Goal: Contribute content: Add original content to the website for others to see

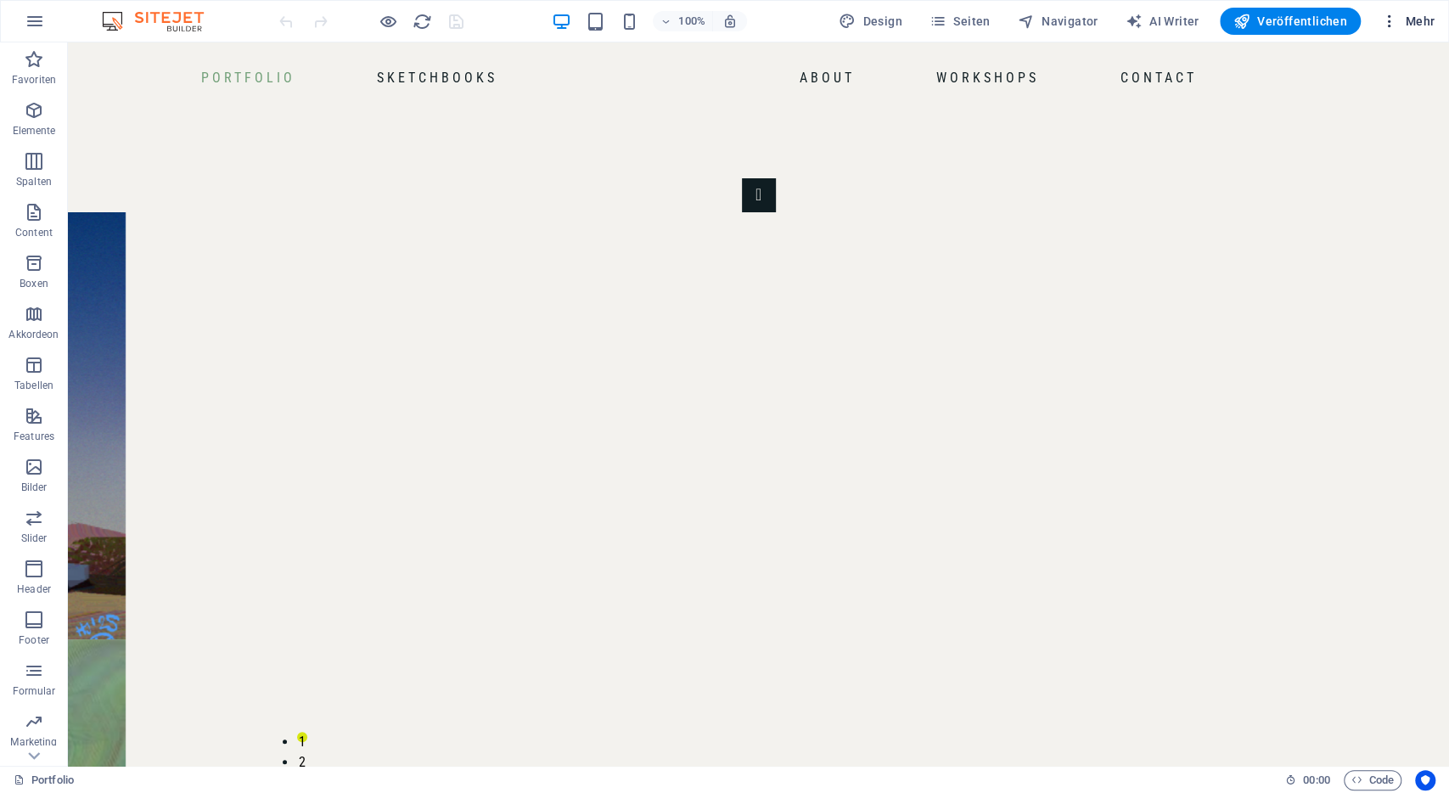
click at [1399, 18] on span "Mehr" at bounding box center [1407, 21] width 53 height 17
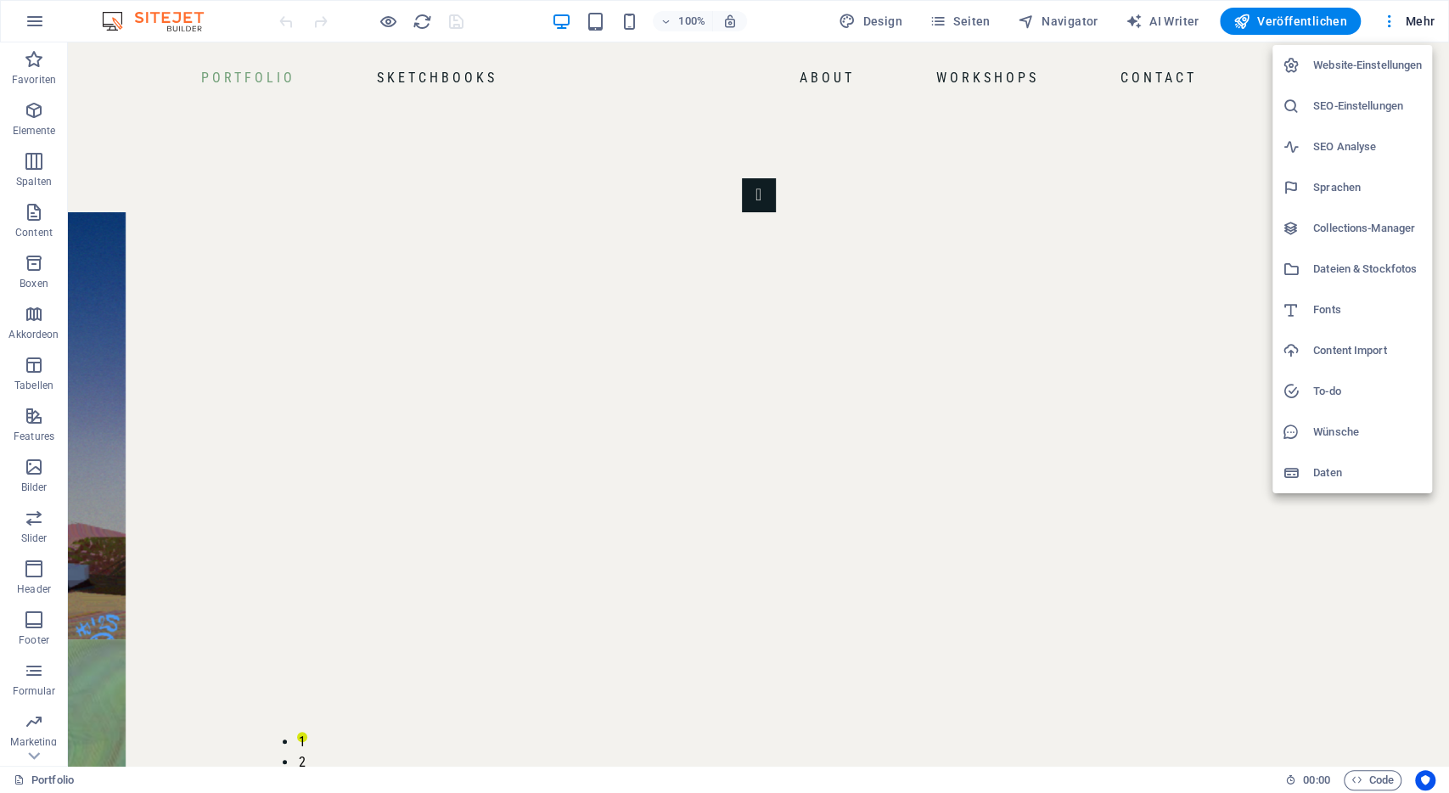
click at [1372, 240] on li "Collections-Manager" at bounding box center [1352, 228] width 160 height 41
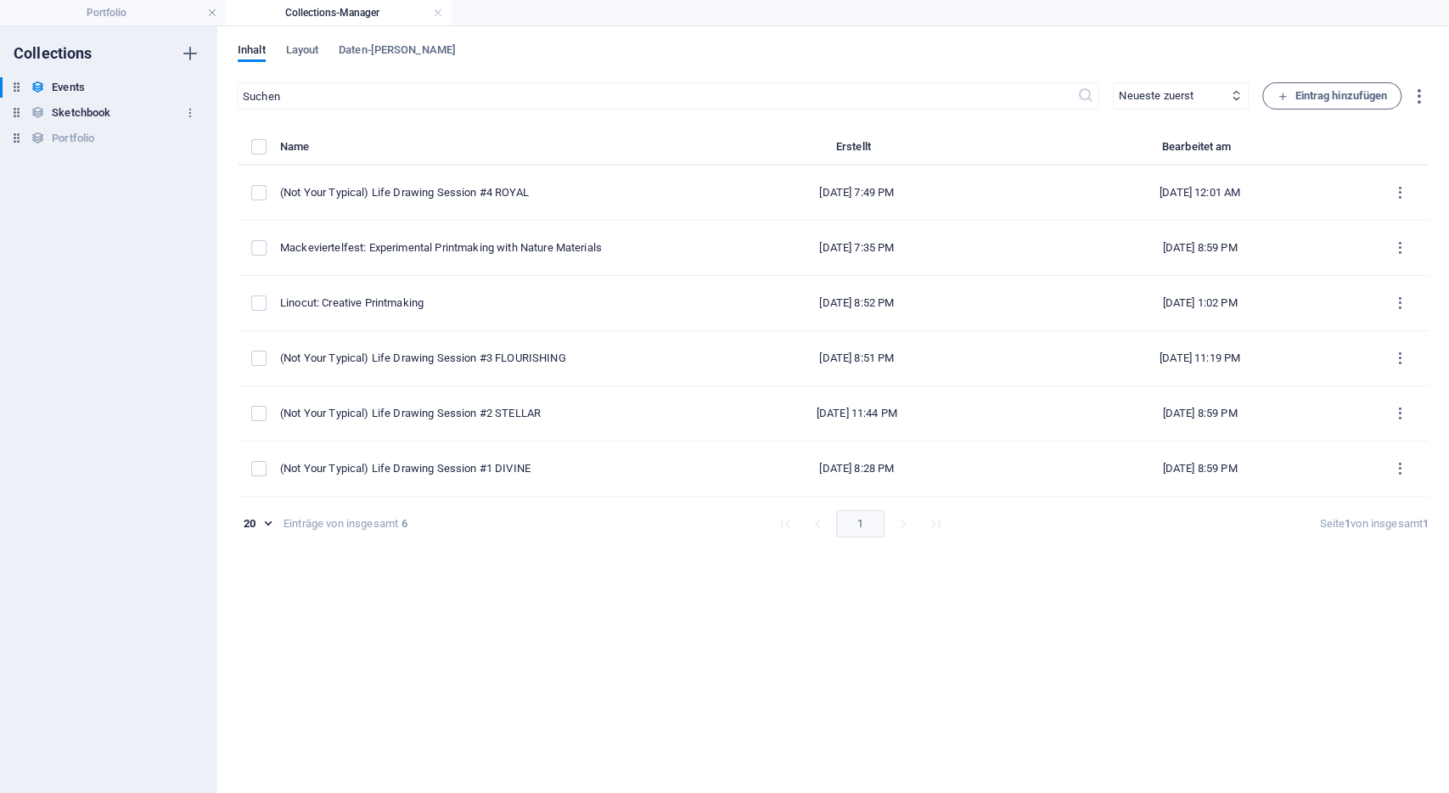
click at [86, 103] on h6 "Sketchbook" at bounding box center [81, 113] width 59 height 20
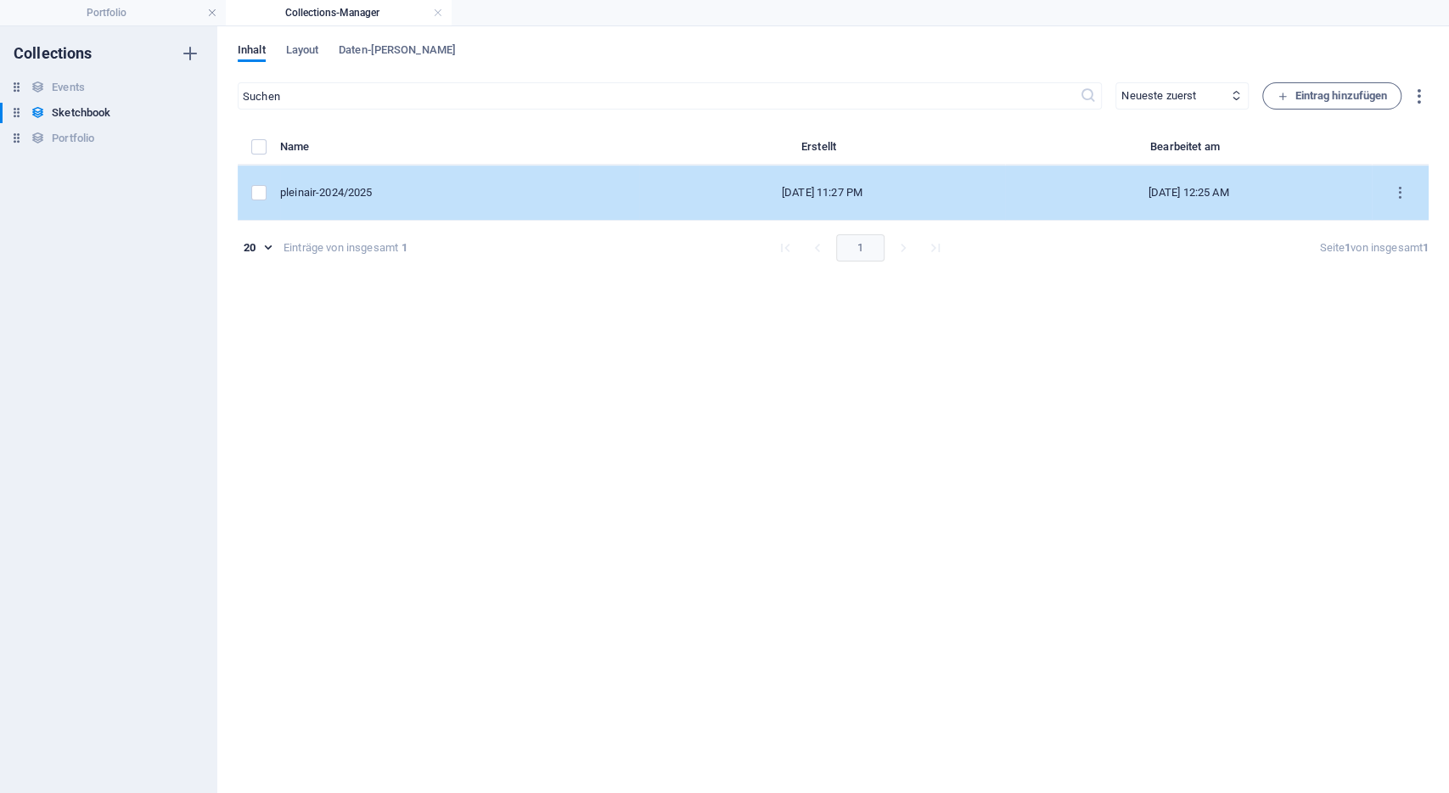
click at [371, 184] on td "pleinair-2024/2025" at bounding box center [459, 192] width 359 height 55
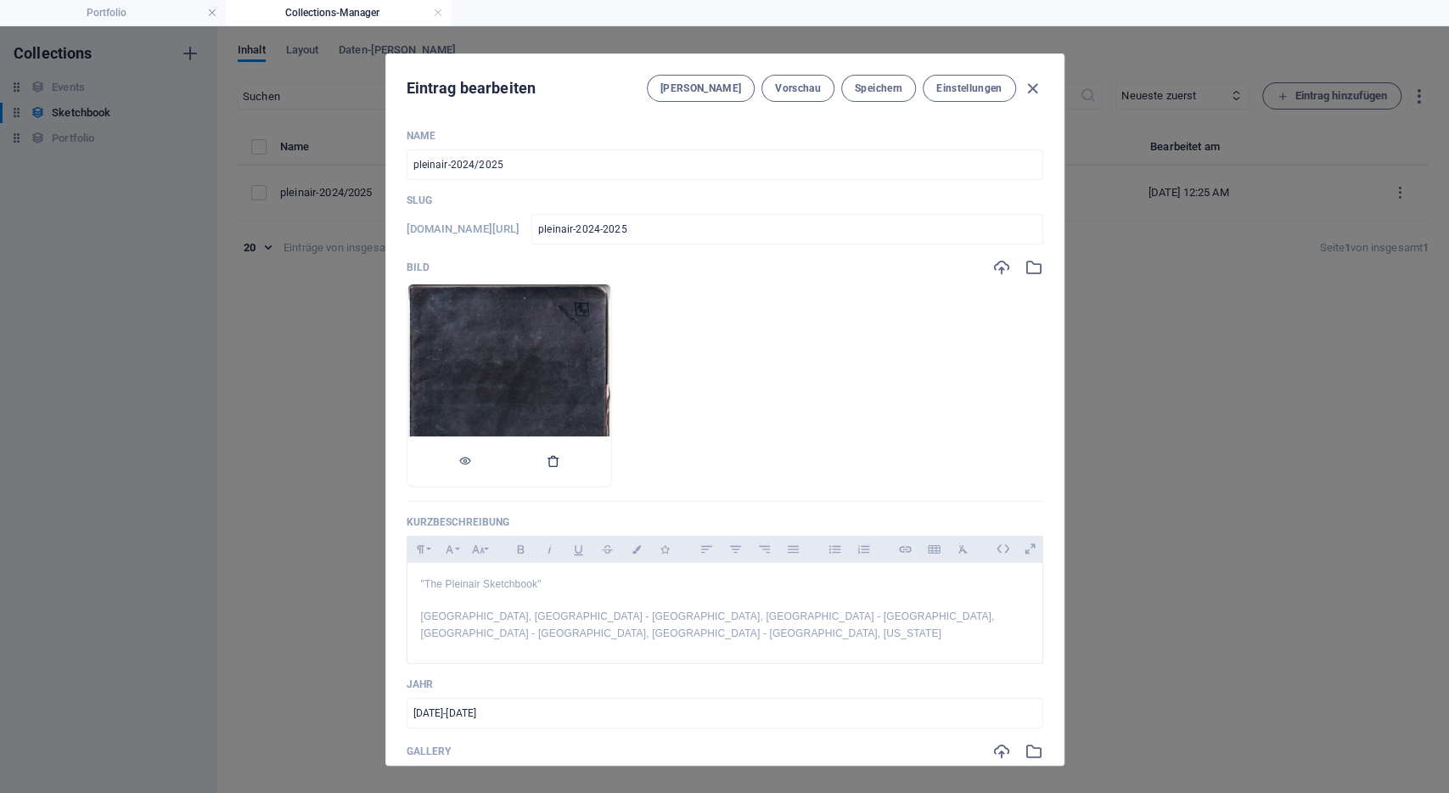
click at [549, 452] on button "button" at bounding box center [554, 461] width 14 height 51
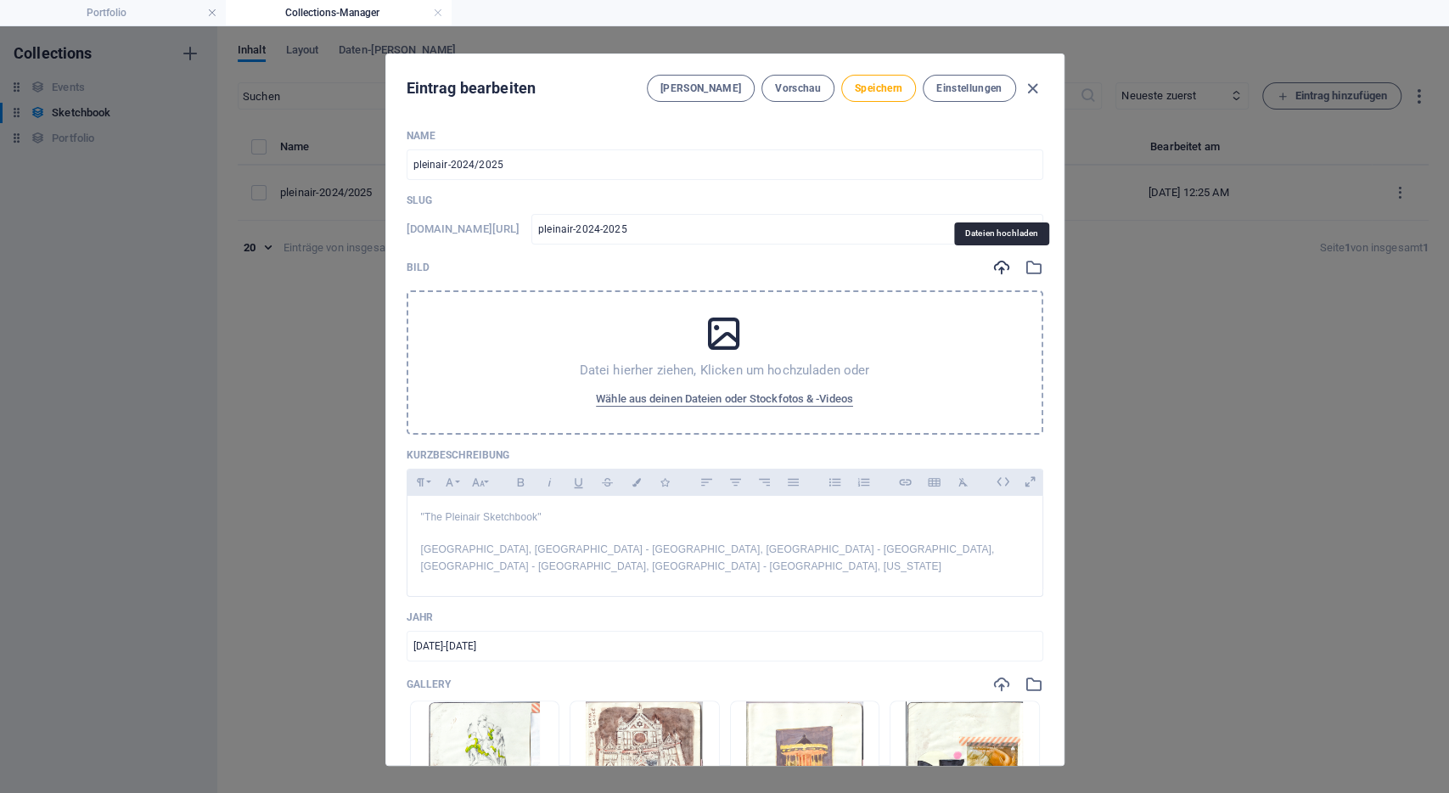
click at [1001, 272] on icon "button" at bounding box center [1001, 267] width 19 height 19
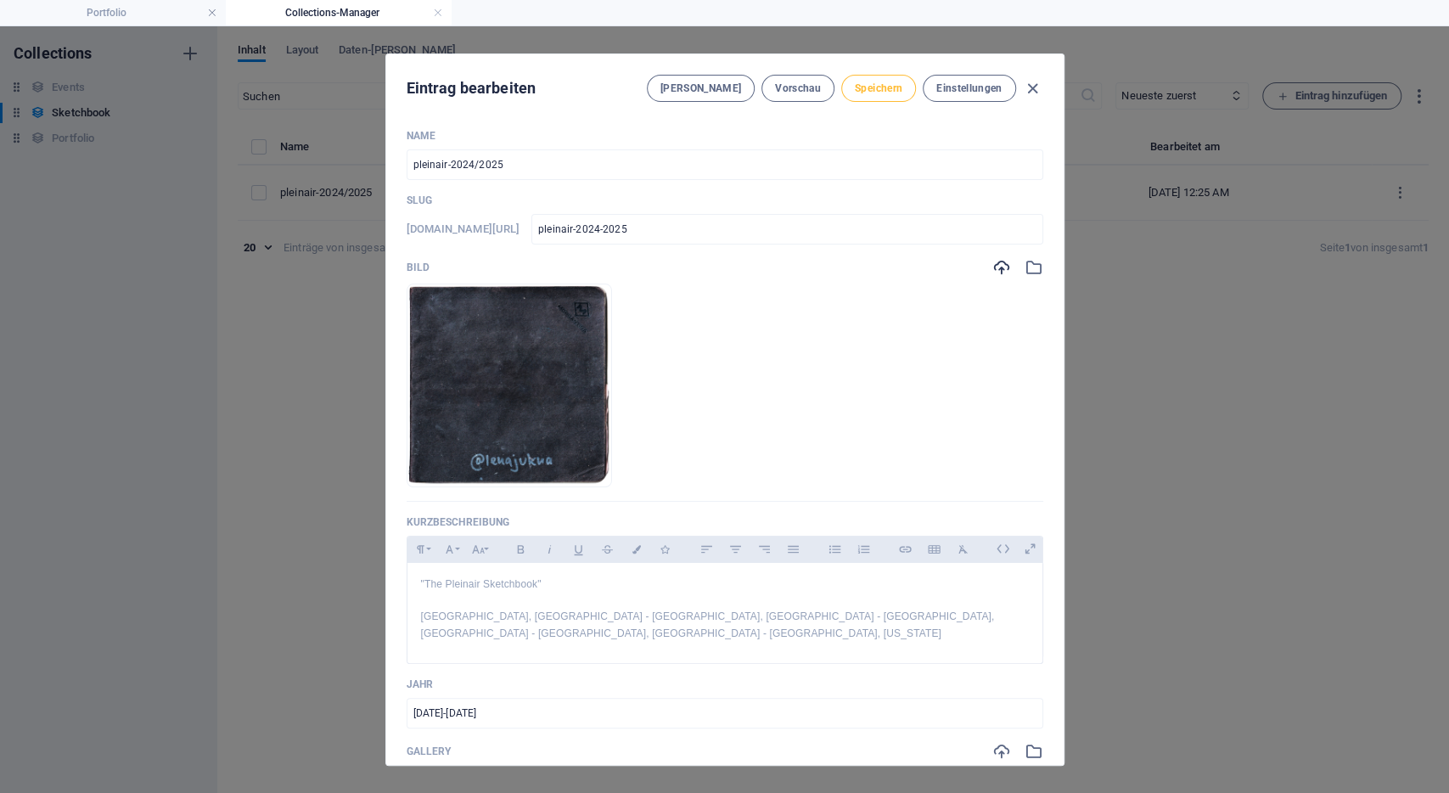
click at [867, 76] on button "Speichern" at bounding box center [878, 88] width 75 height 27
click at [780, 87] on span "Vorschau" at bounding box center [798, 88] width 46 height 14
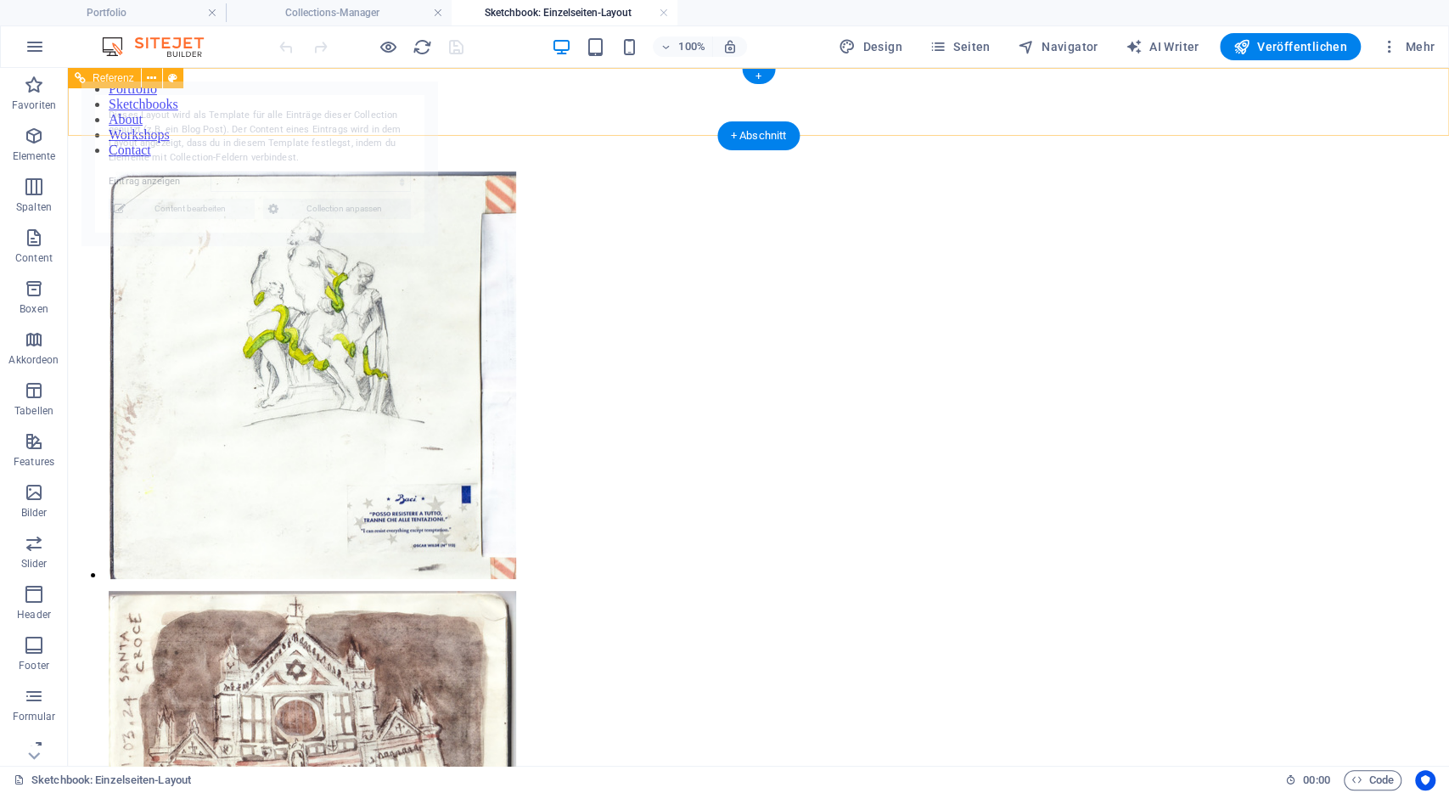
select select "68b8b2d2a06b79c2d20c58da"
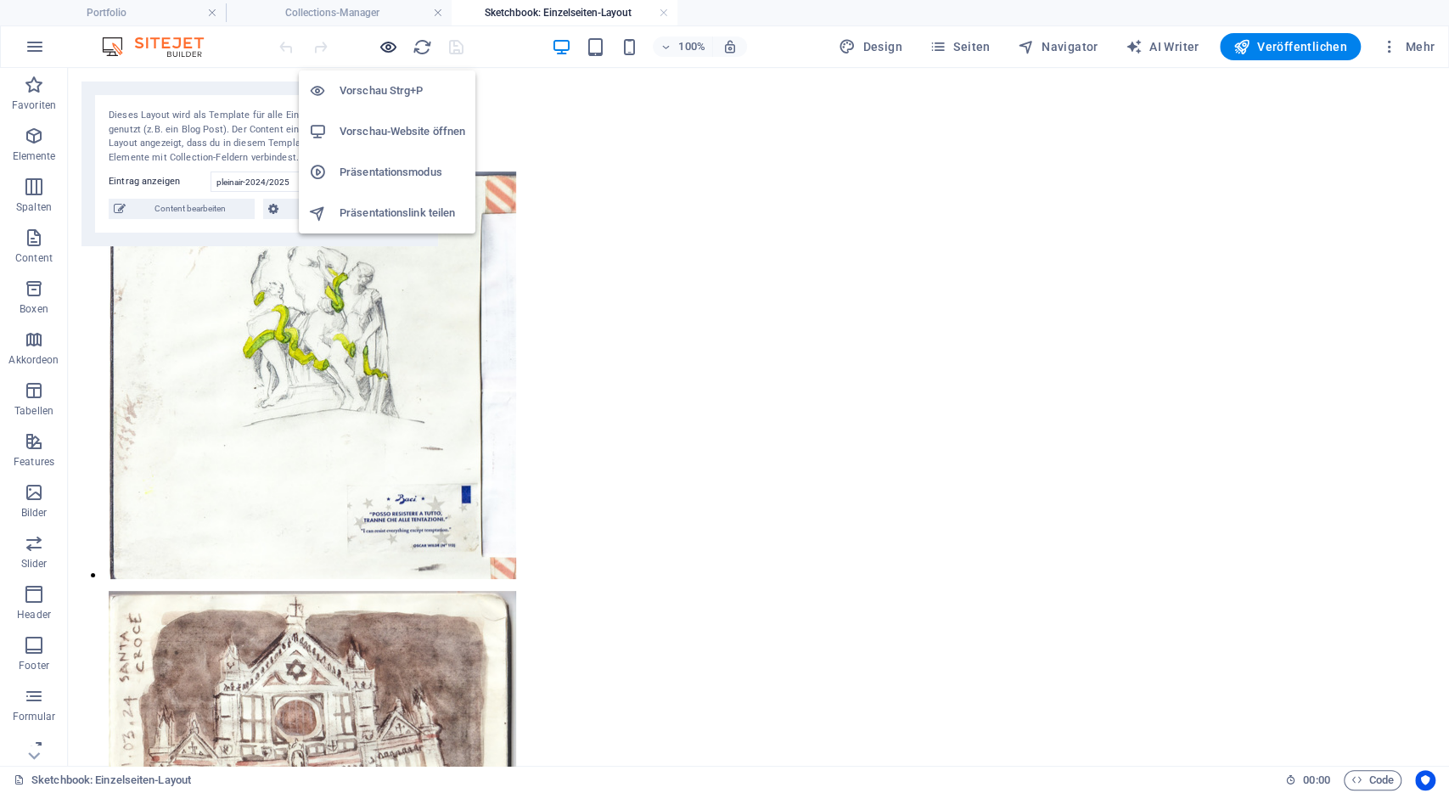
click at [384, 45] on icon "button" at bounding box center [389, 47] width 20 height 20
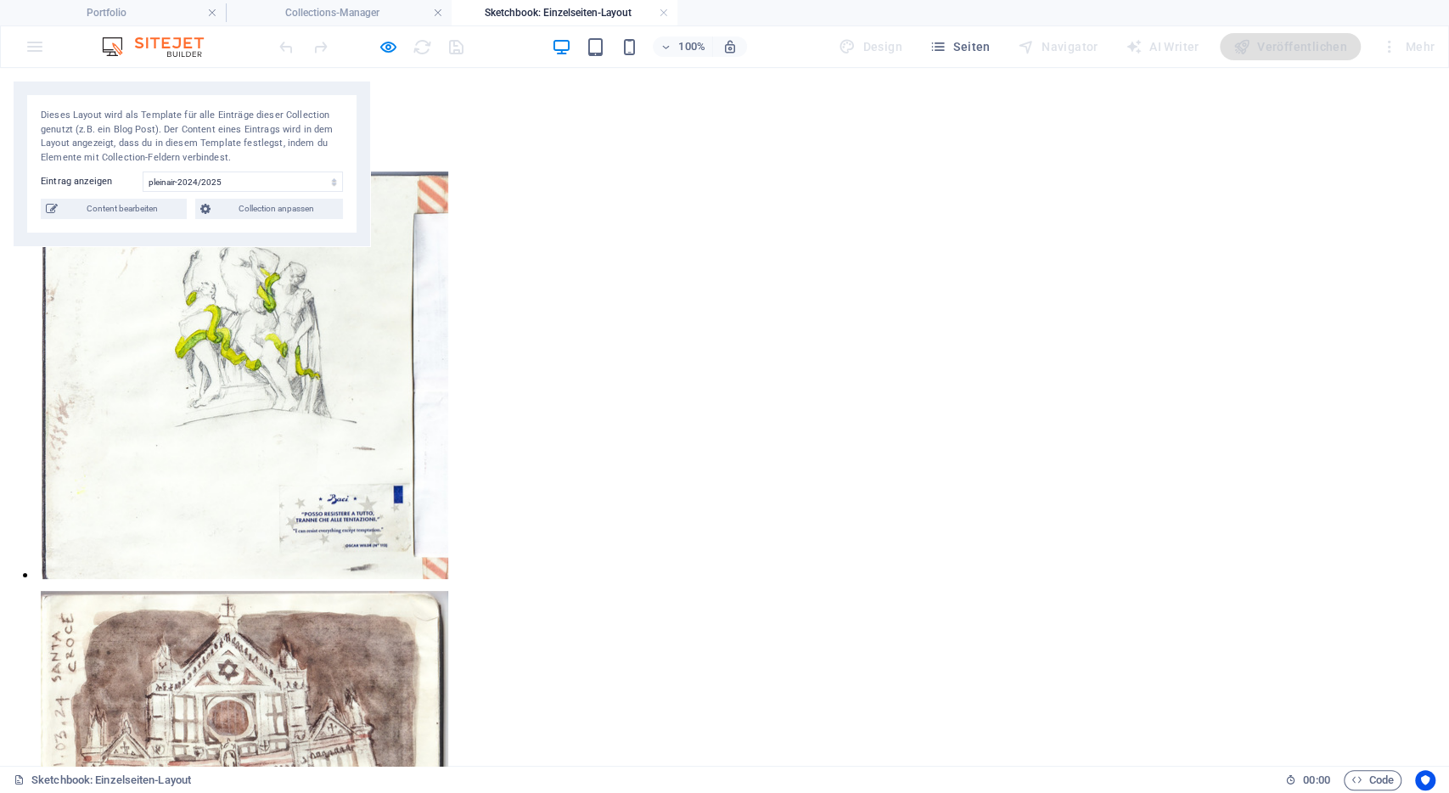
click at [110, 102] on link "Sketchbooks" at bounding box center [76, 104] width 70 height 14
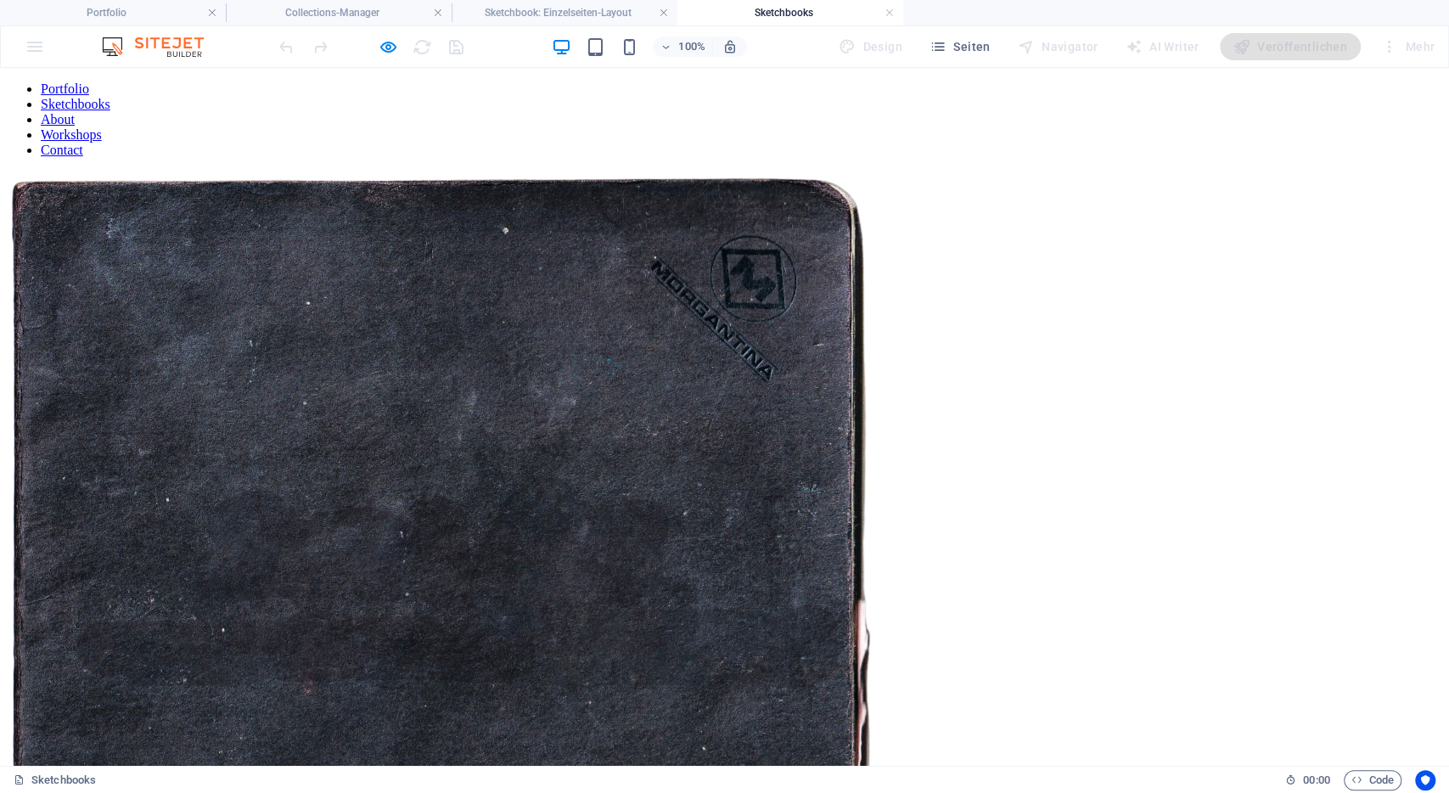
click at [403, 258] on figure at bounding box center [724, 607] width 1435 height 872
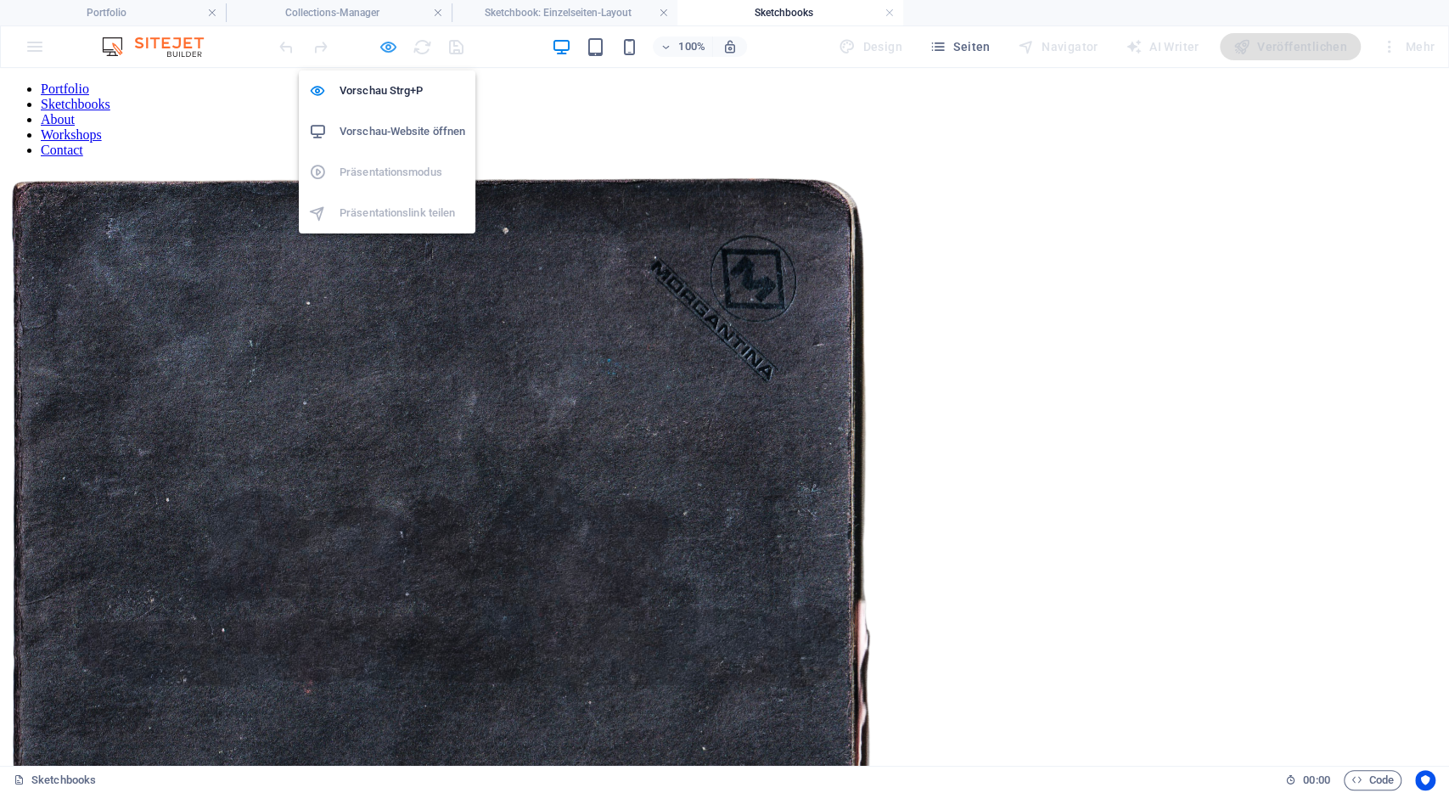
click at [384, 41] on icon "button" at bounding box center [389, 47] width 20 height 20
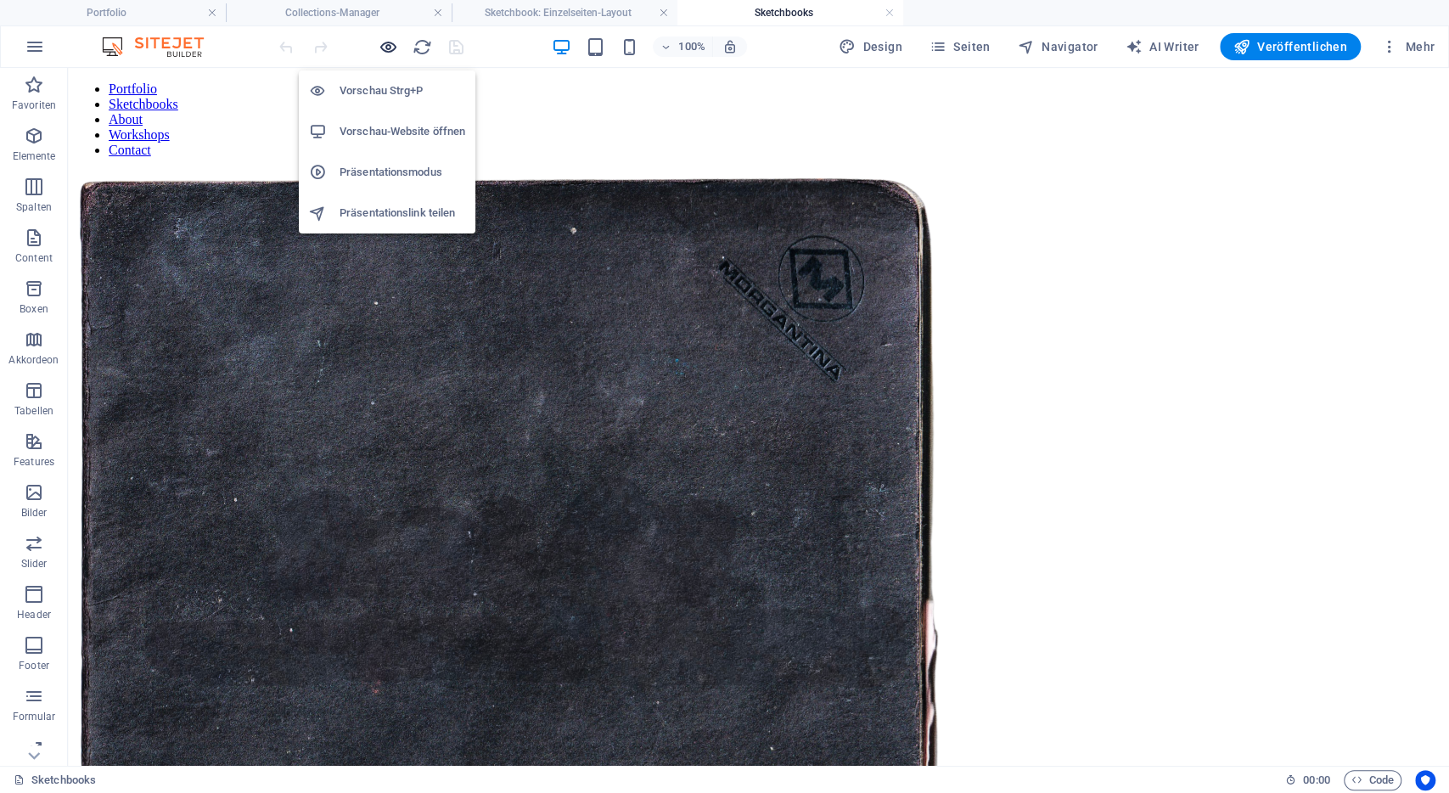
click at [384, 41] on icon "button" at bounding box center [389, 47] width 20 height 20
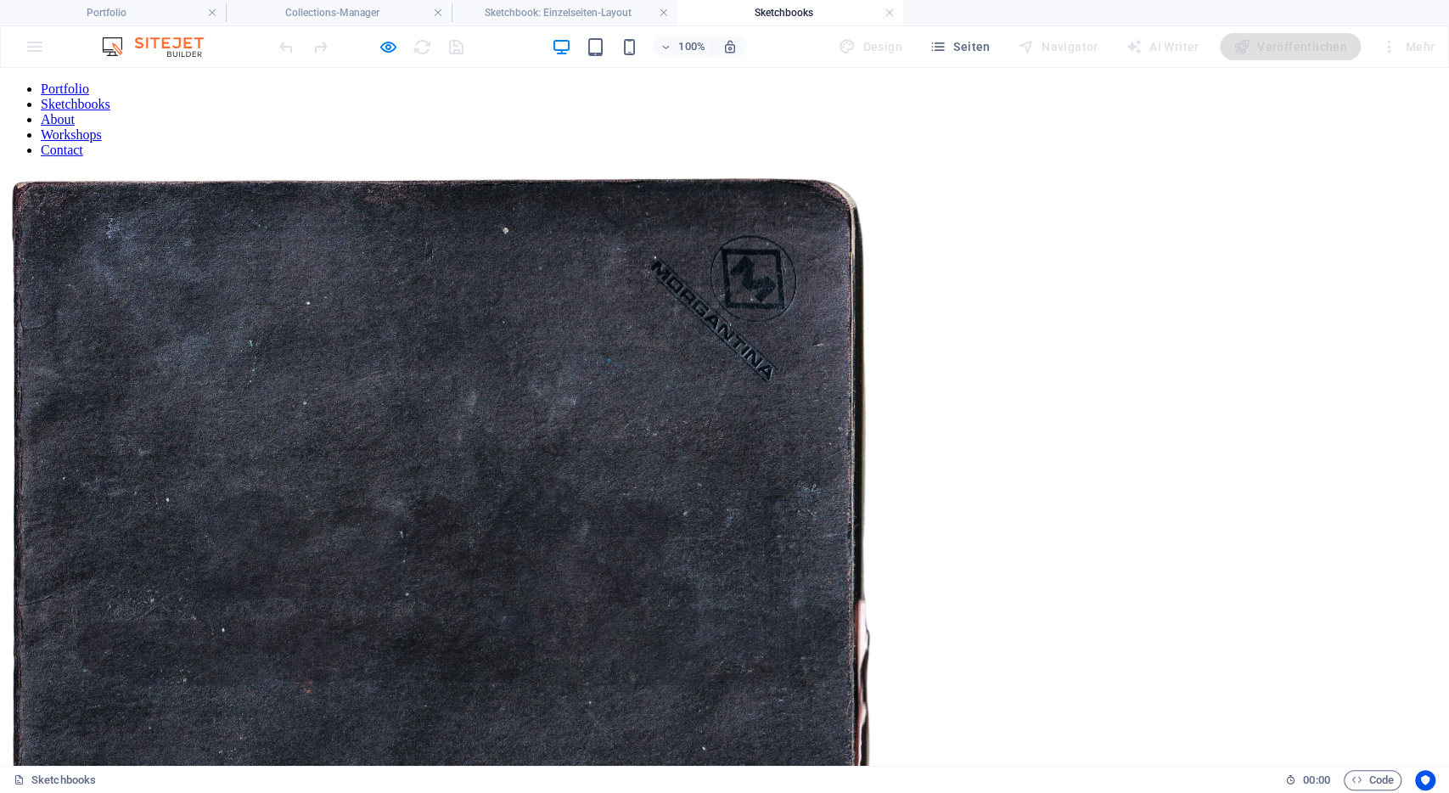
click at [569, 449] on img at bounding box center [441, 605] width 869 height 869
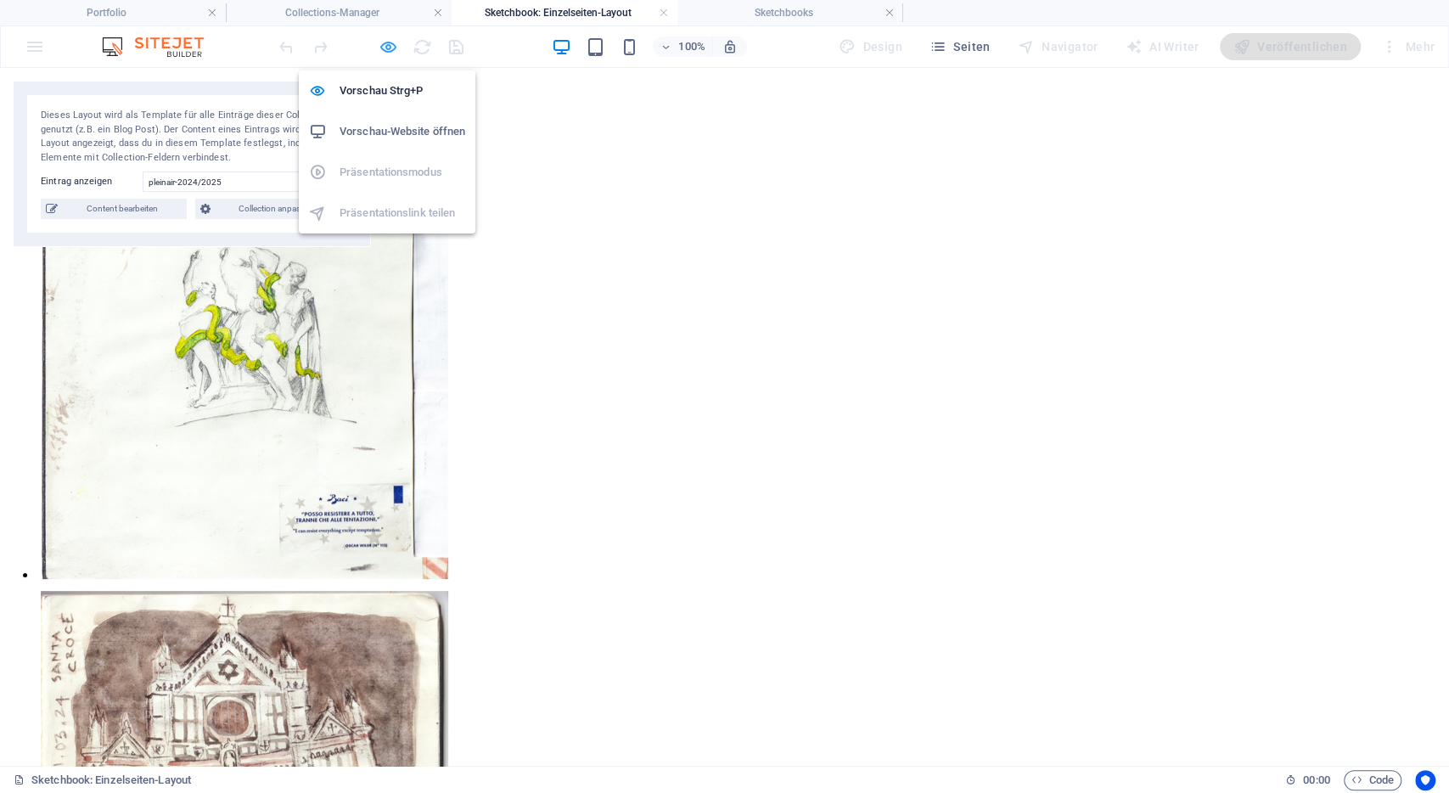
click at [390, 50] on icon "button" at bounding box center [389, 47] width 20 height 20
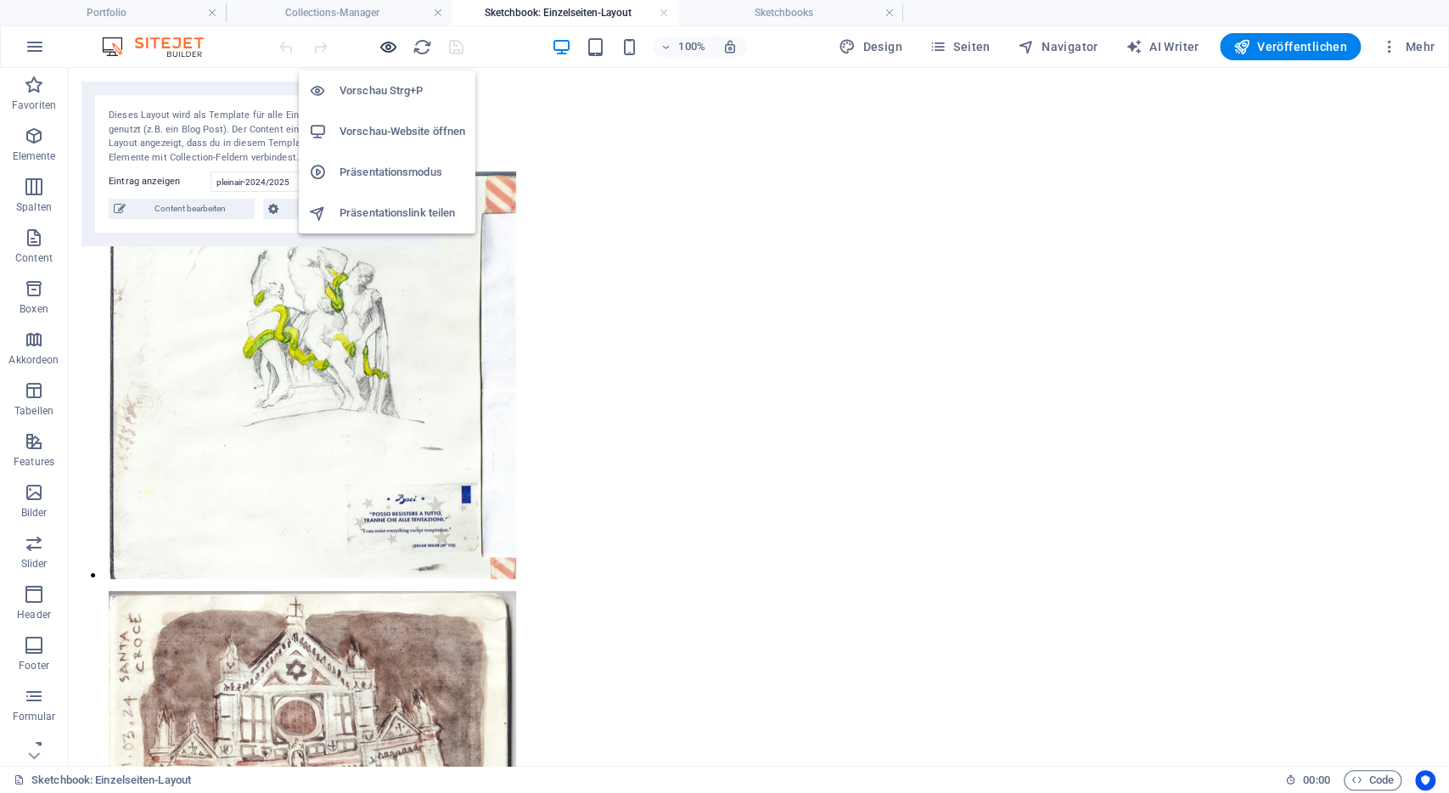
click at [391, 52] on icon "button" at bounding box center [389, 47] width 20 height 20
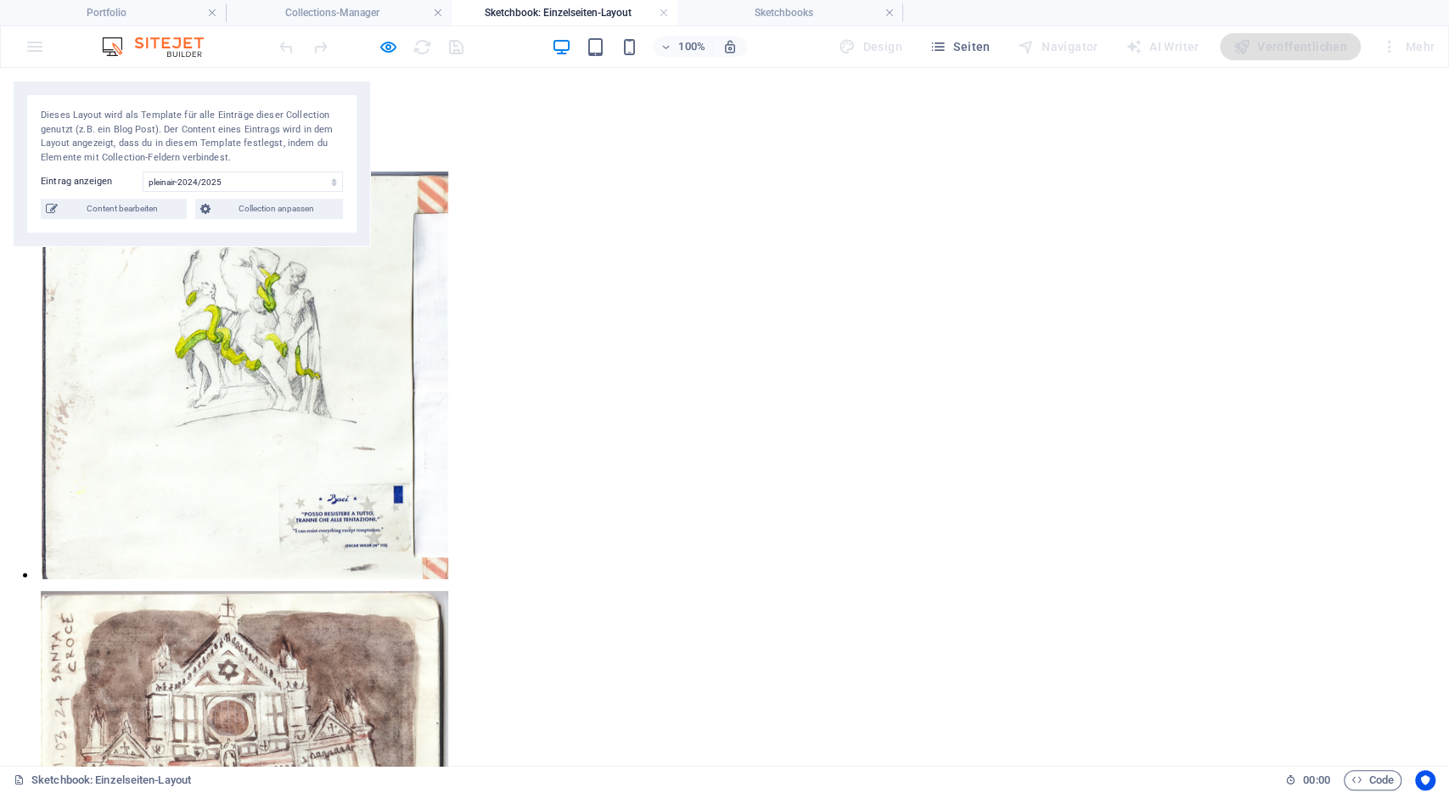
click at [110, 101] on link "Sketchbooks" at bounding box center [76, 104] width 70 height 14
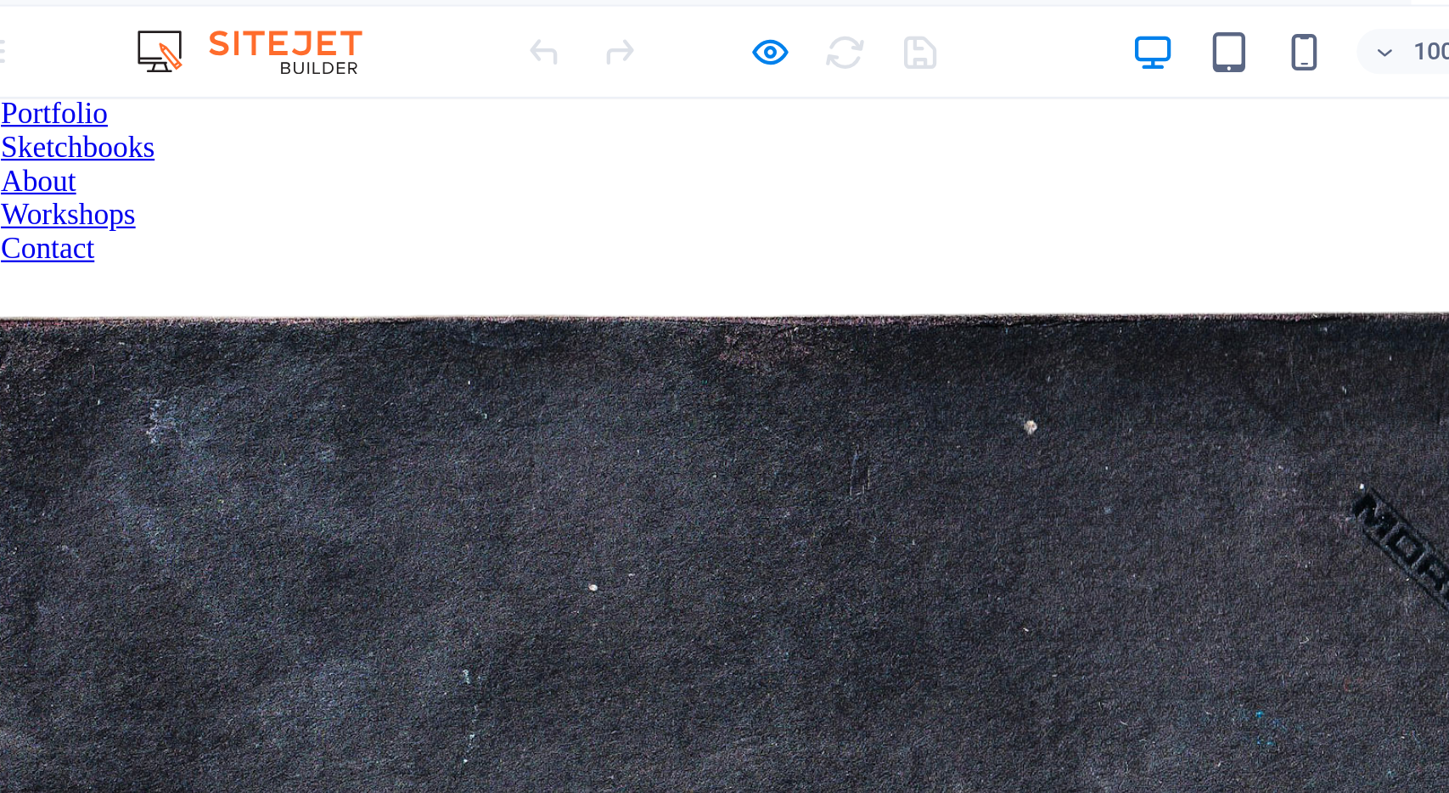
scroll to position [15, 0]
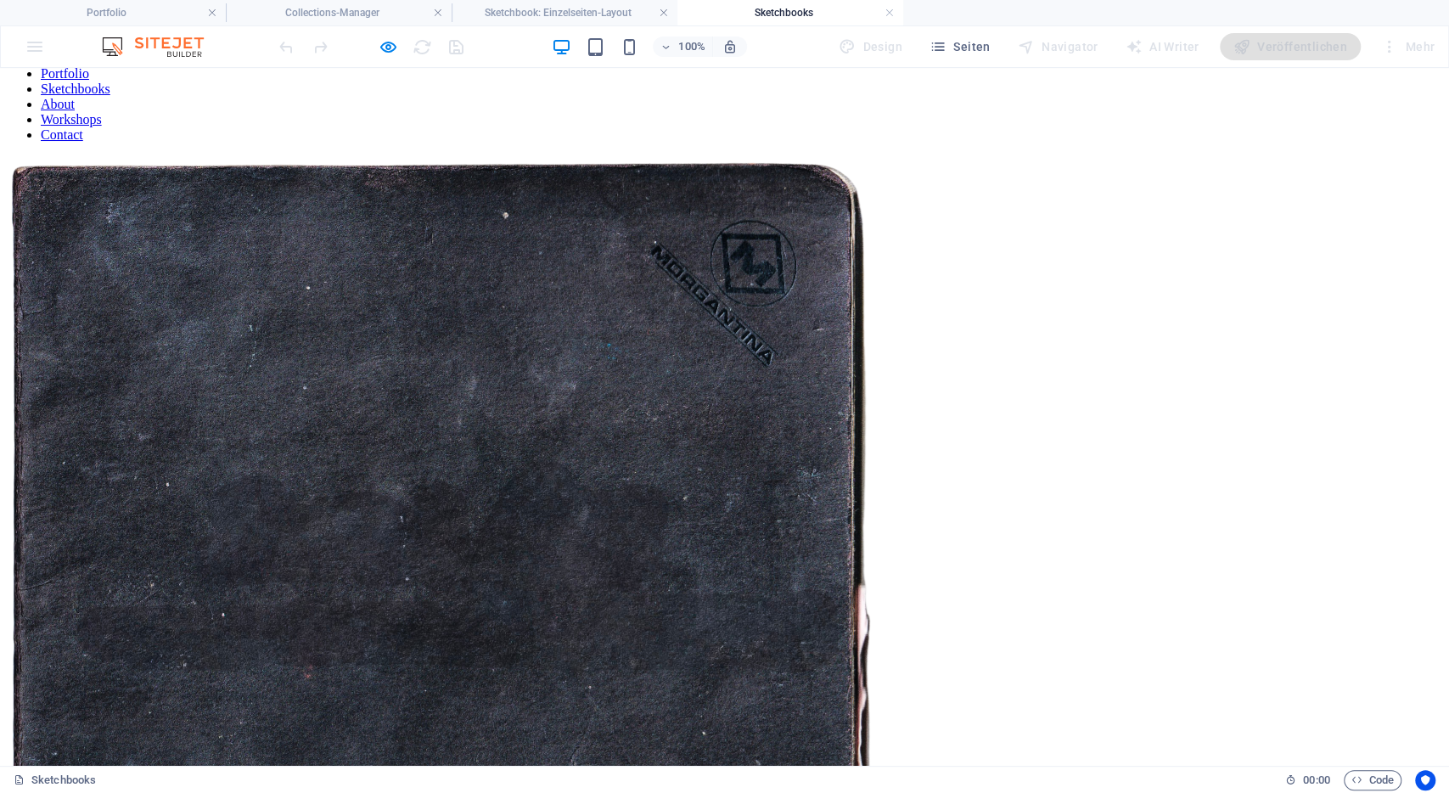
click at [490, 384] on img at bounding box center [441, 590] width 869 height 869
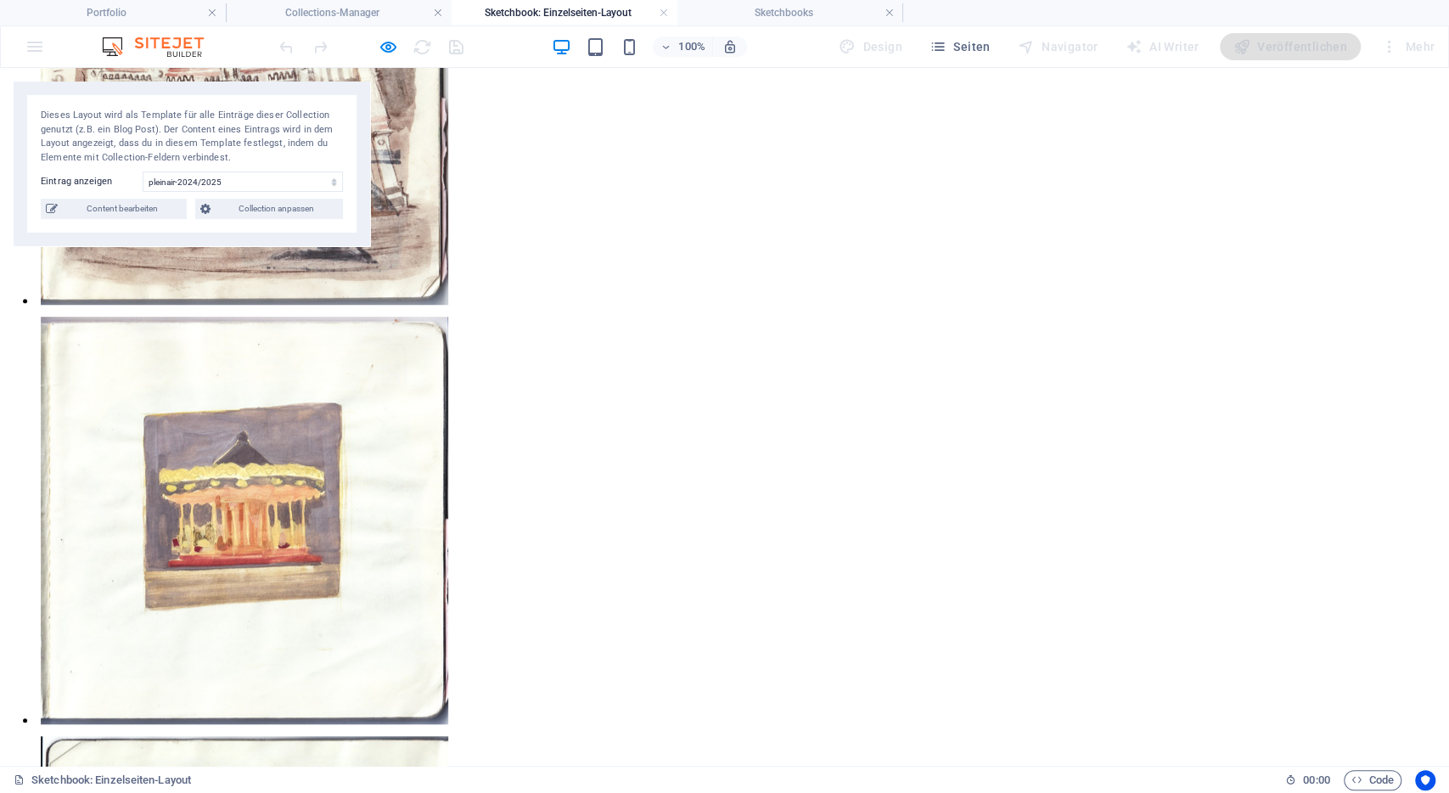
scroll to position [676, 0]
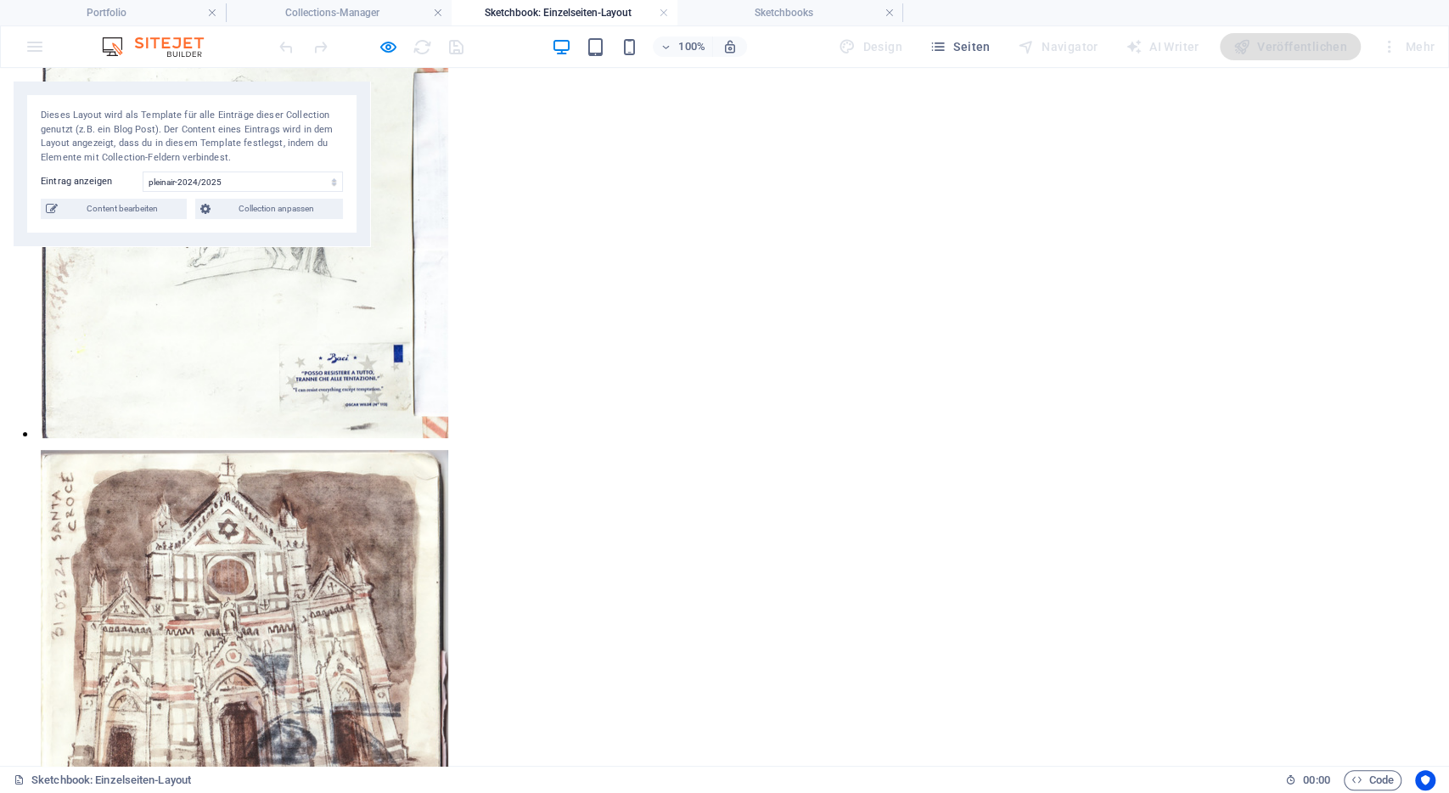
scroll to position [0, 0]
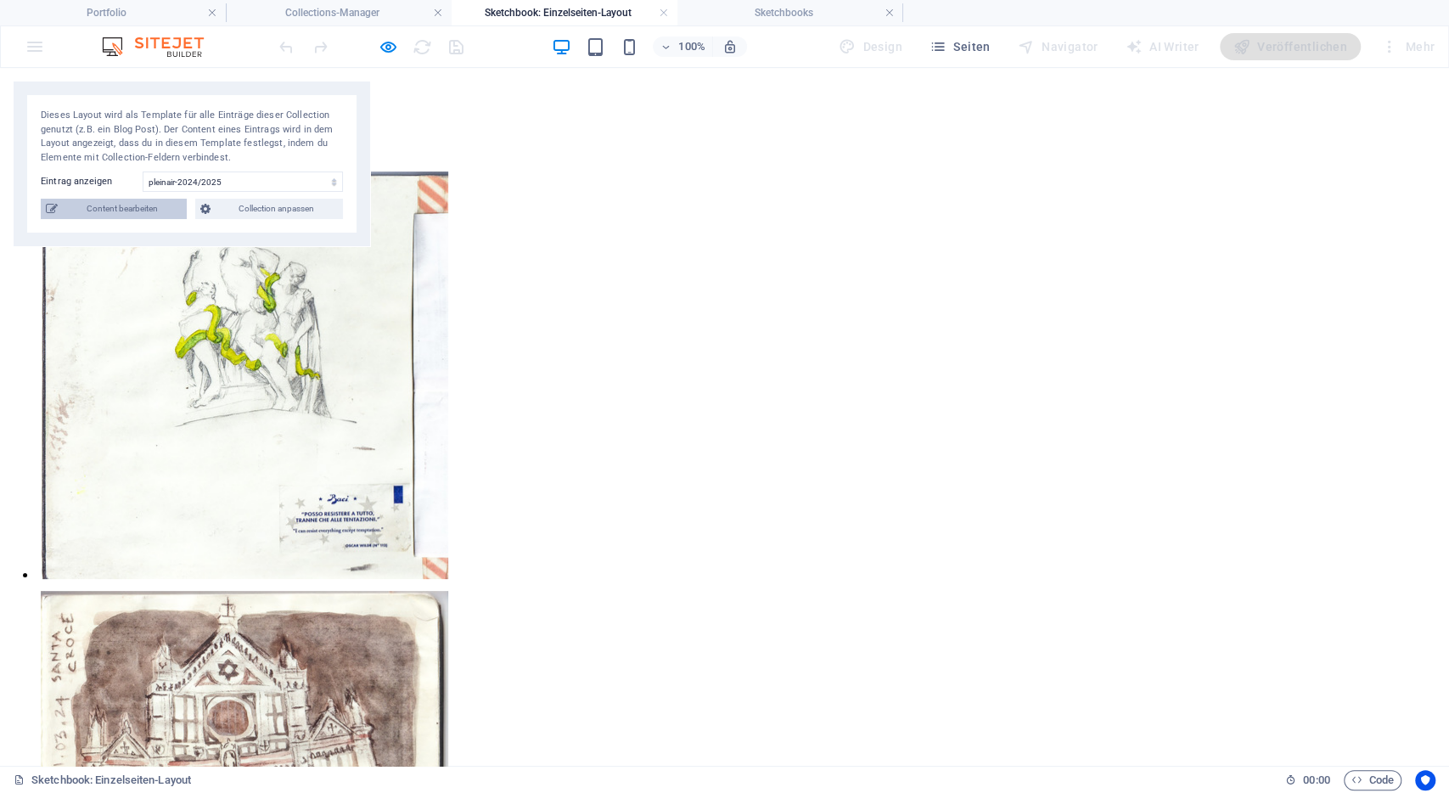
click at [93, 199] on span "Content bearbeiten" at bounding box center [122, 209] width 119 height 20
type input "pleinair-2024-2025"
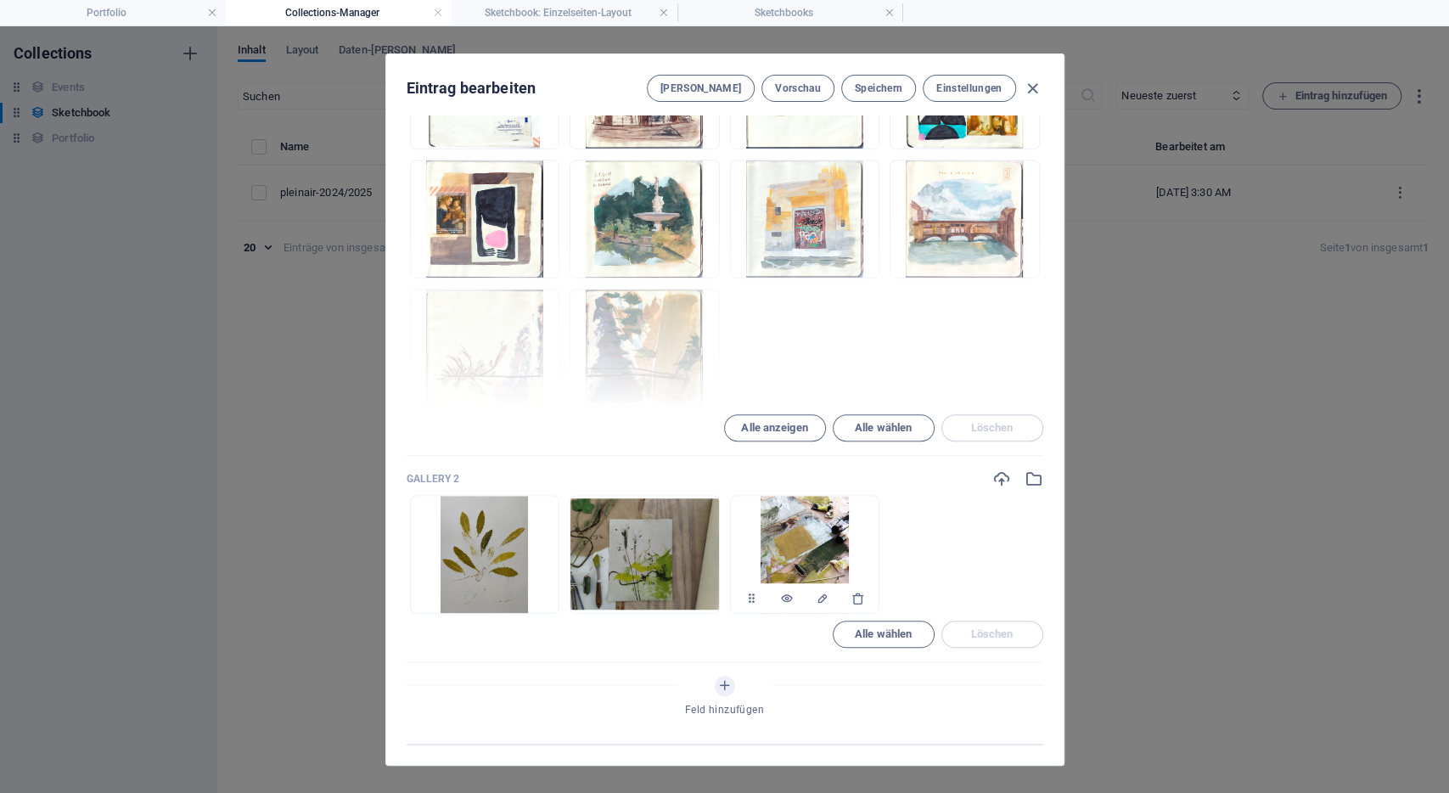
scroll to position [738, 0]
click at [531, 591] on icon "button" at bounding box center [538, 598] width 14 height 14
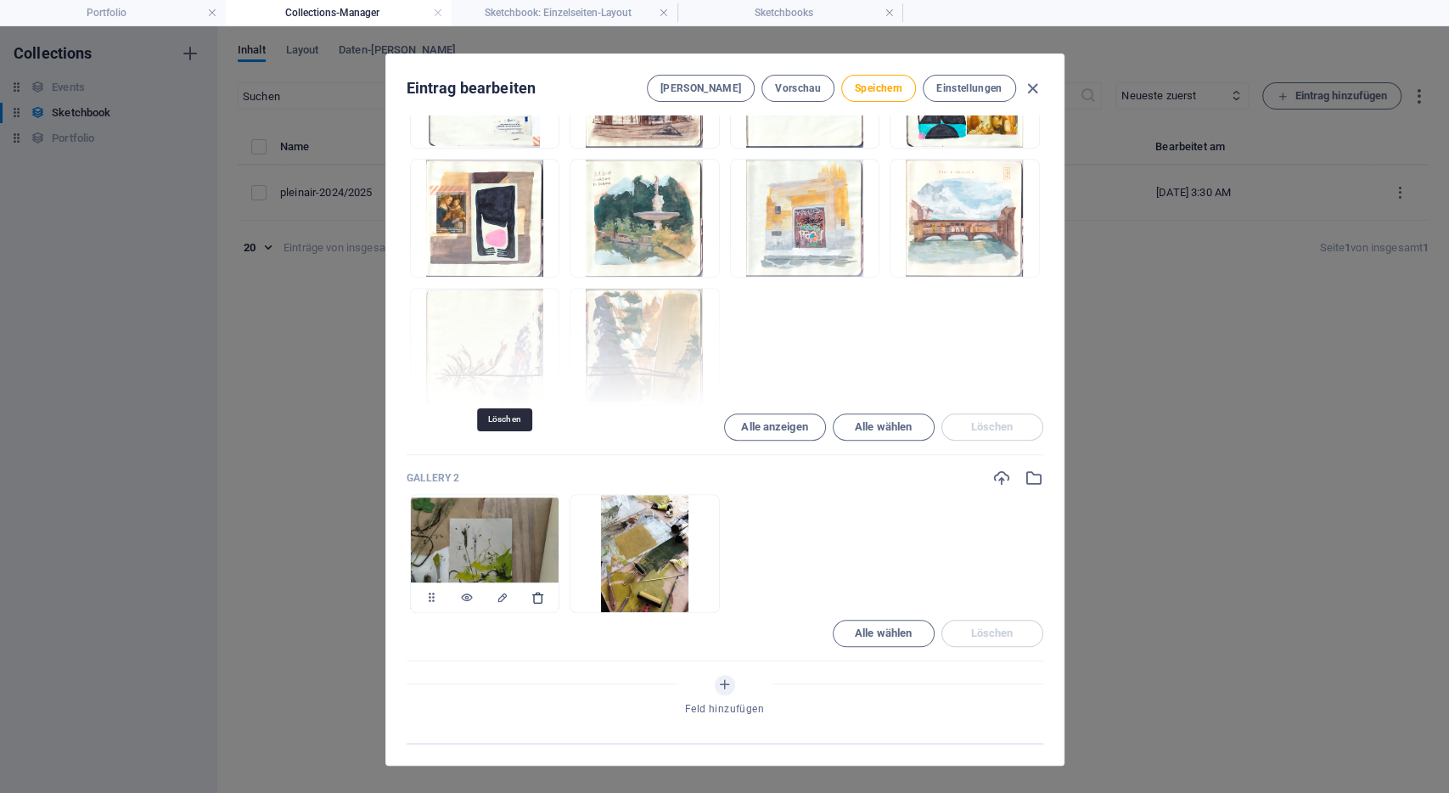
click at [531, 591] on icon "button" at bounding box center [538, 598] width 14 height 14
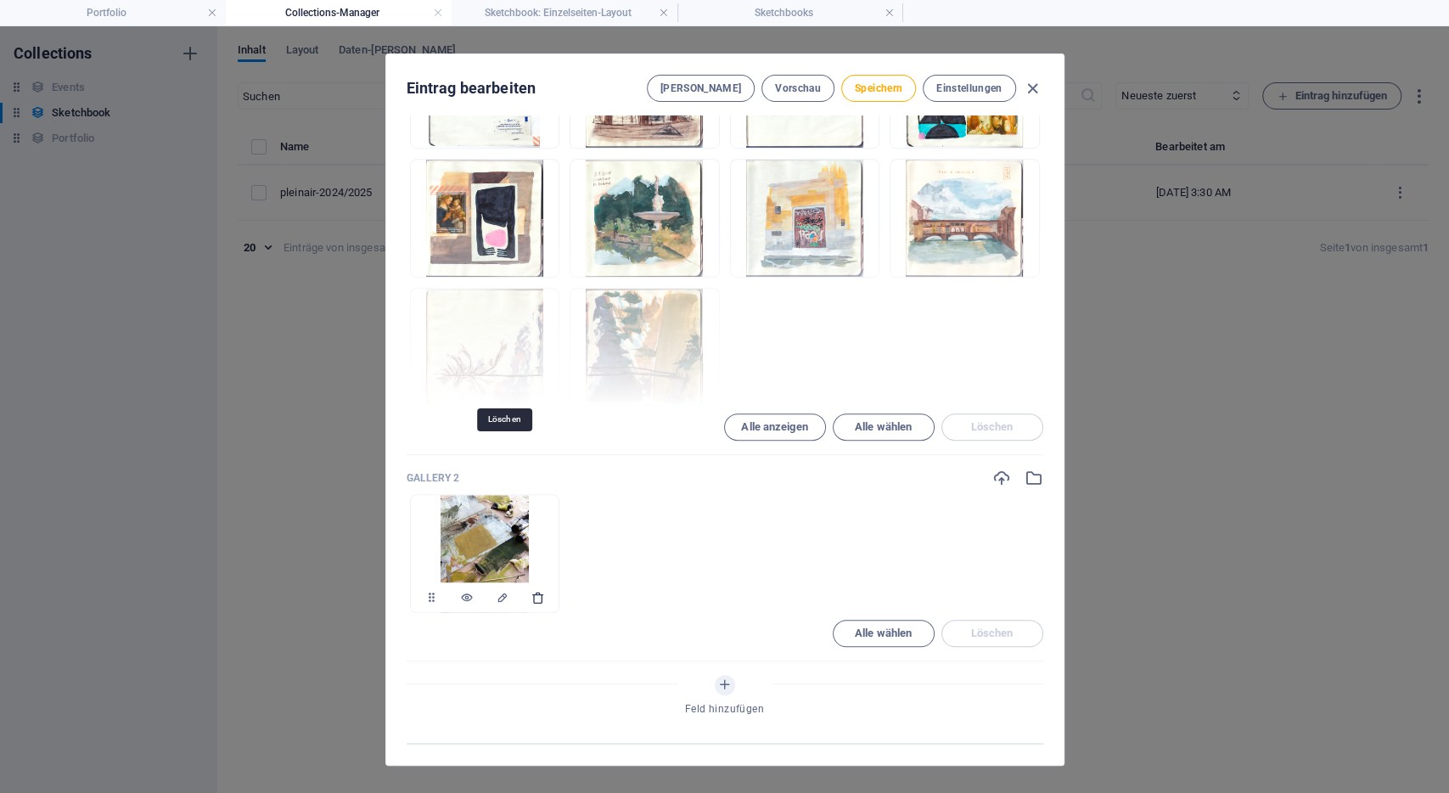
click at [531, 591] on icon "button" at bounding box center [538, 598] width 14 height 14
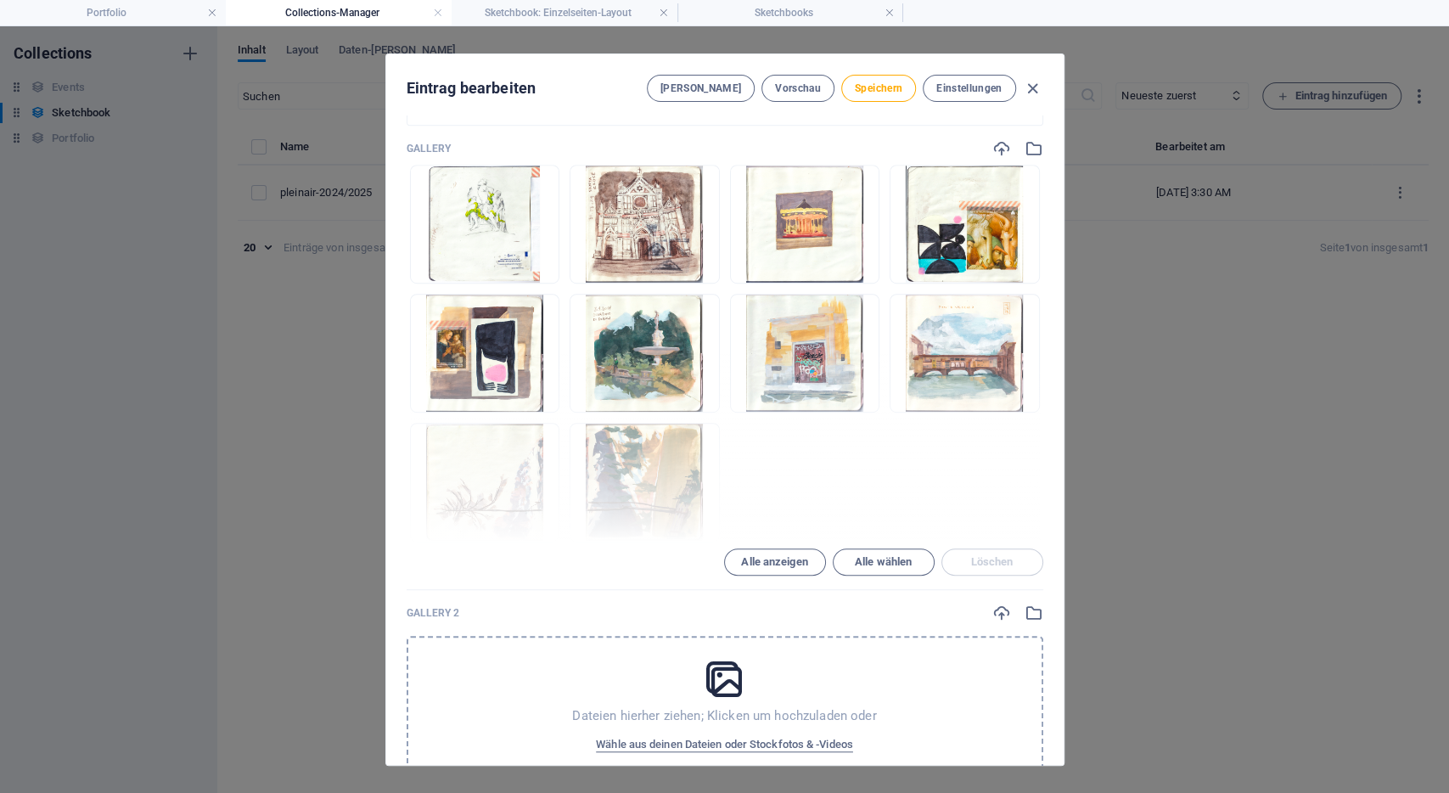
scroll to position [594, 0]
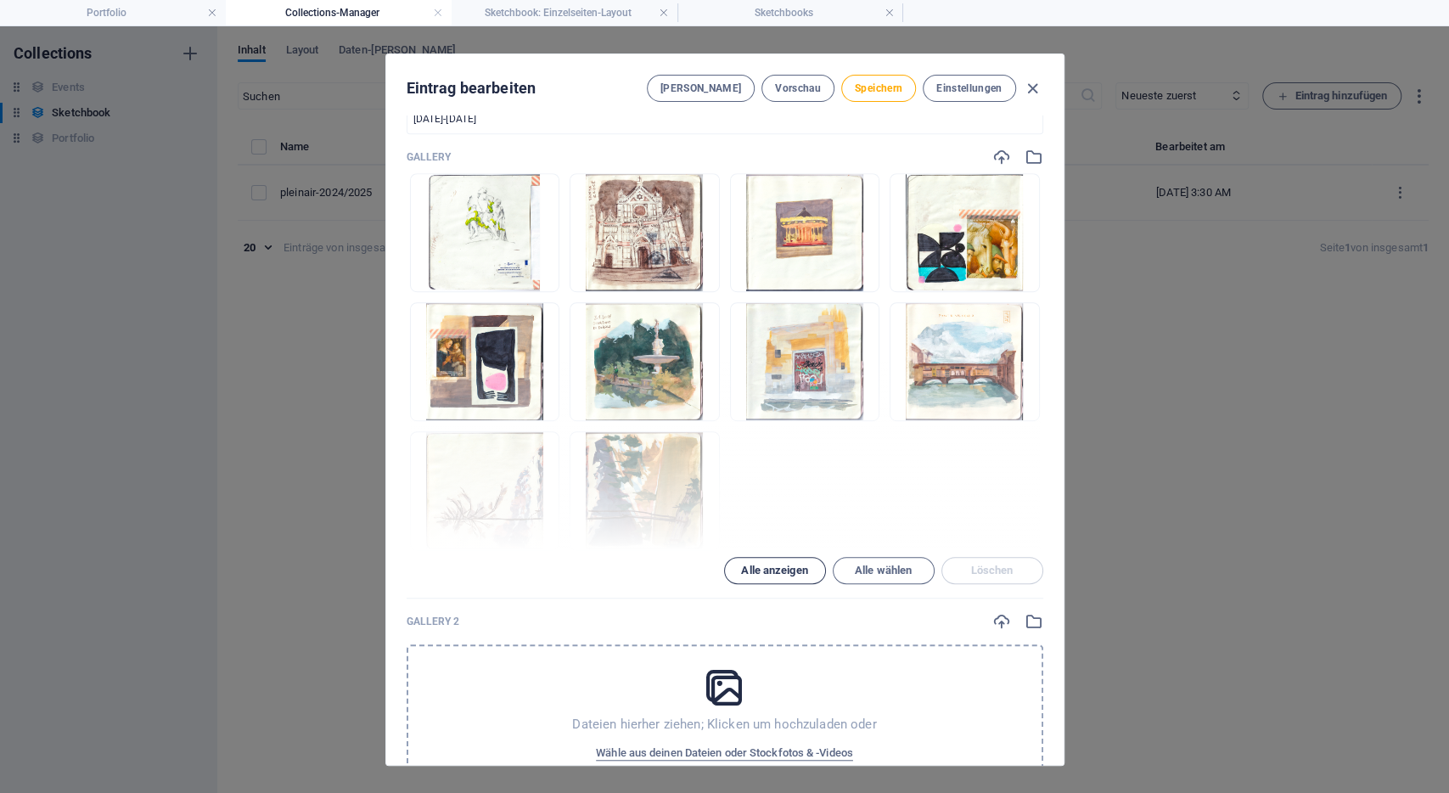
click at [782, 557] on button "Alle anzeigen" at bounding box center [775, 570] width 102 height 27
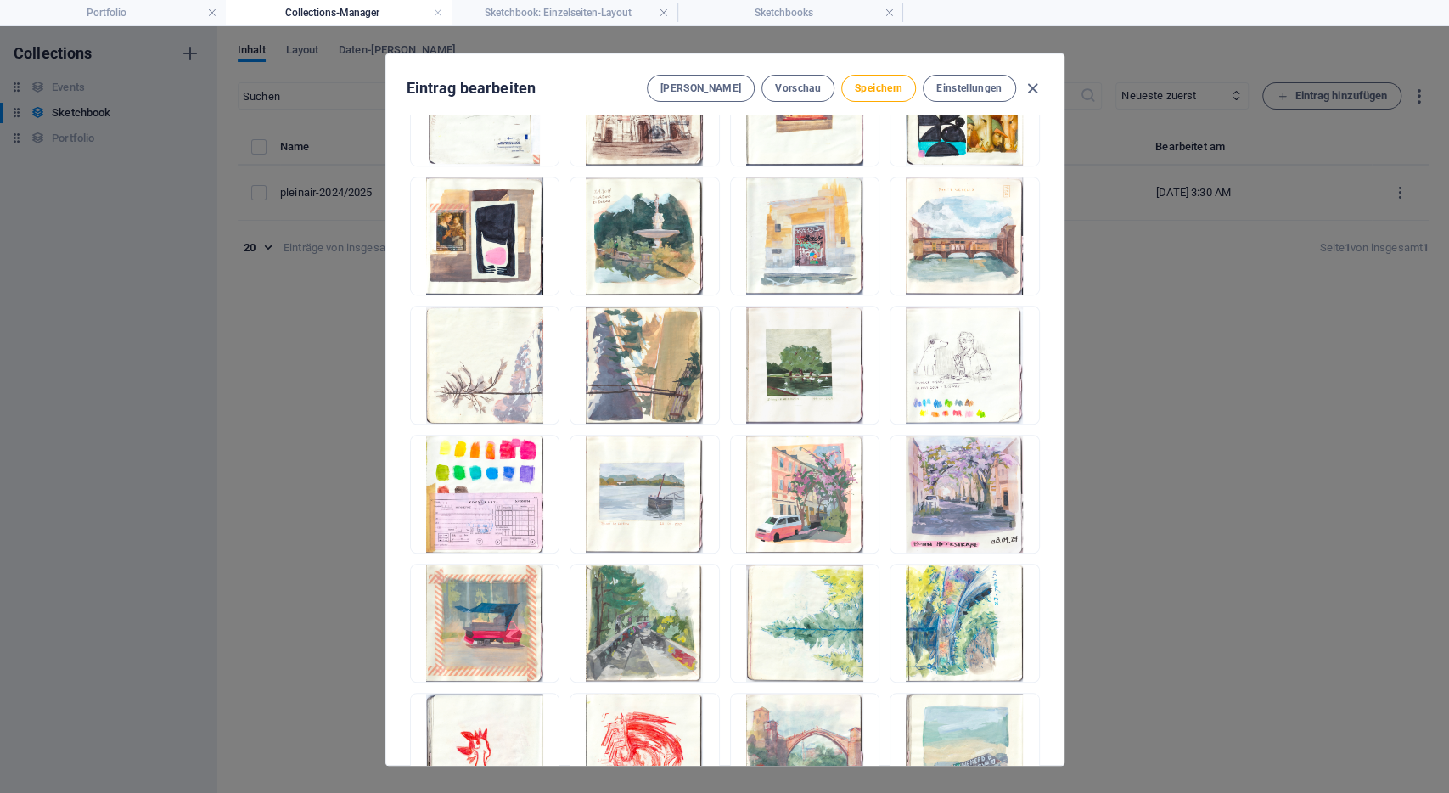
scroll to position [723, 0]
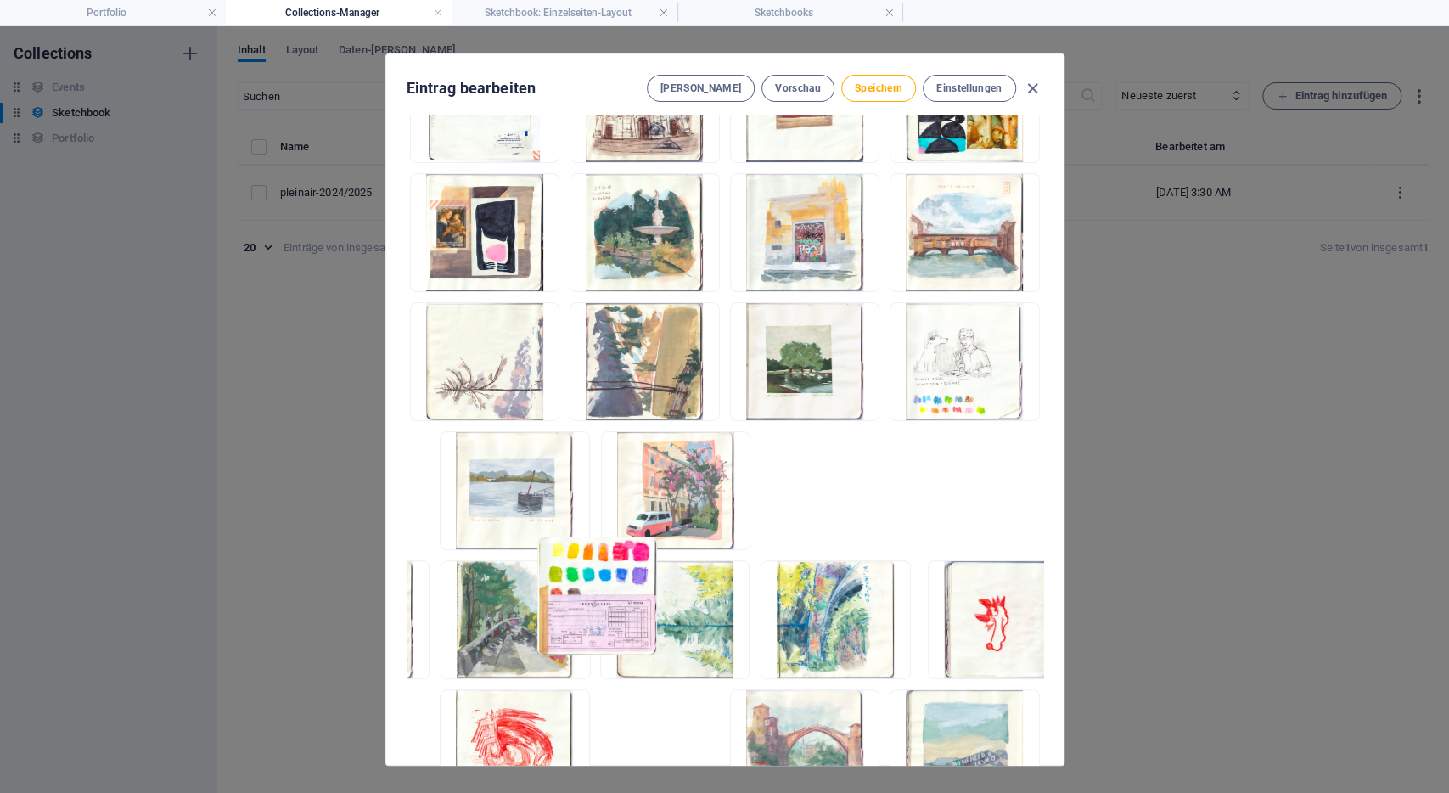
drag, startPoint x: 729, startPoint y: 345, endPoint x: 601, endPoint y: 615, distance: 298.8
click at [601, 614] on ul "Lege Dateien hier ab, um sie sofort hochzuladen" at bounding box center [725, 555] width 637 height 1022
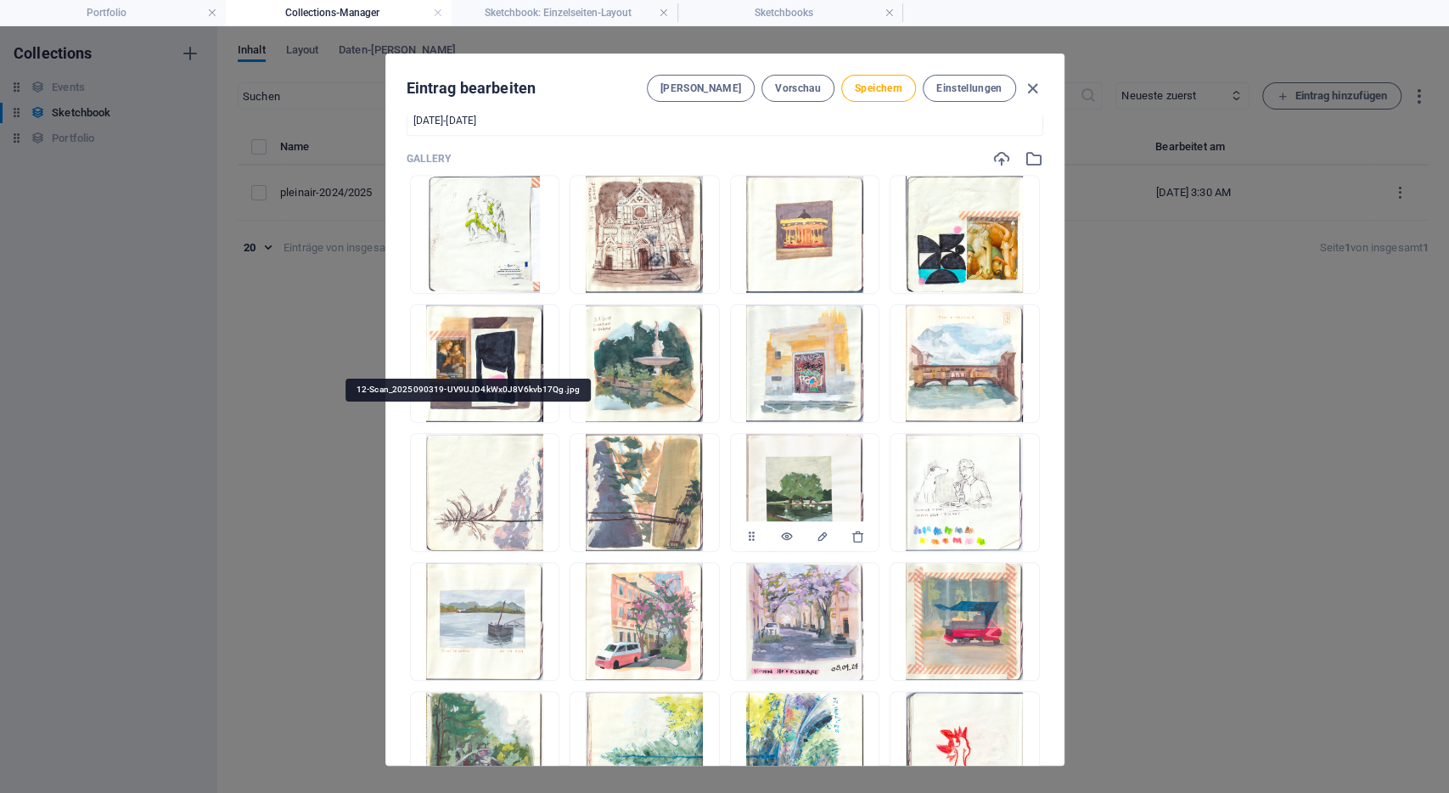
scroll to position [591, 0]
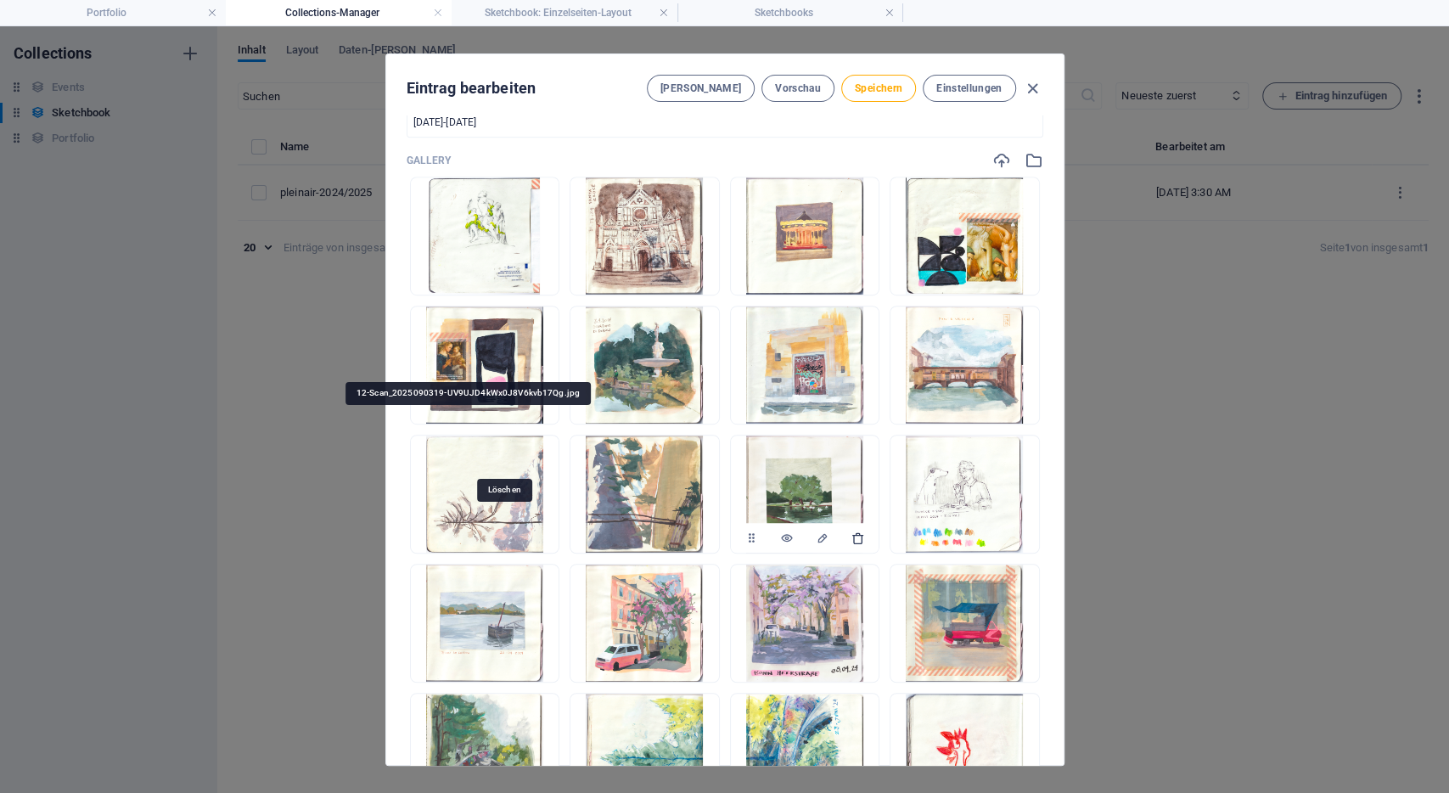
click at [851, 531] on icon "button" at bounding box center [858, 538] width 14 height 14
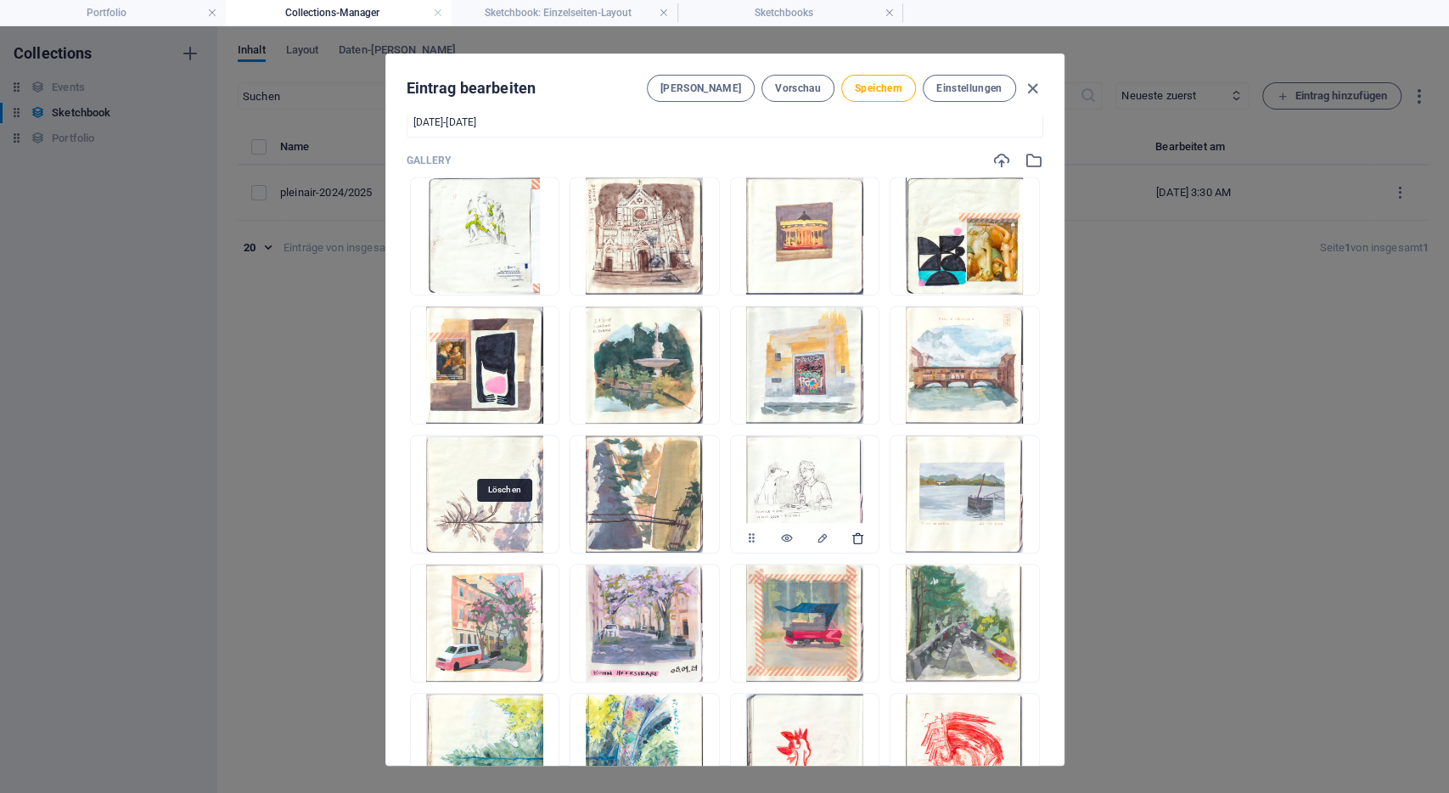
click at [851, 531] on icon "button" at bounding box center [858, 538] width 14 height 14
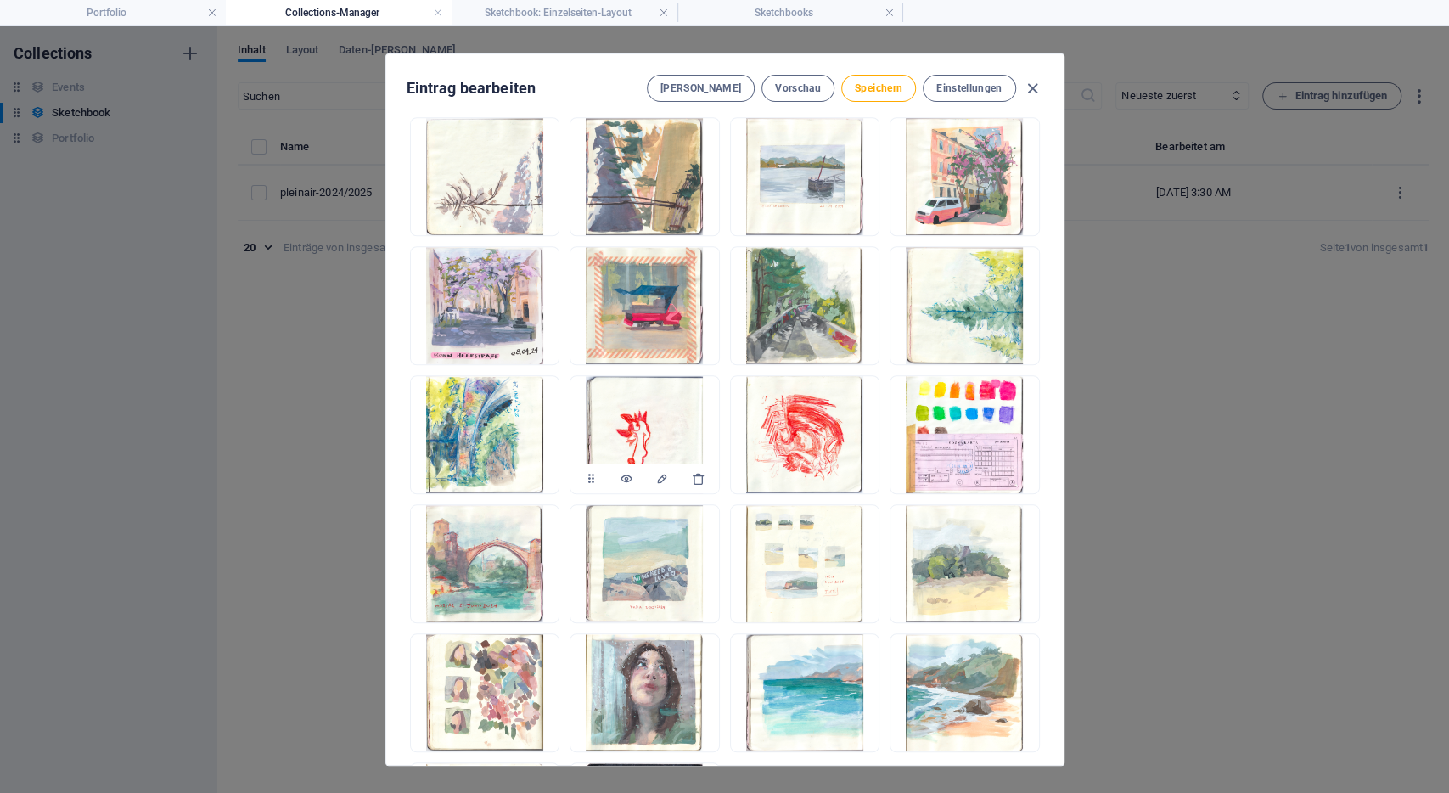
scroll to position [908, 0]
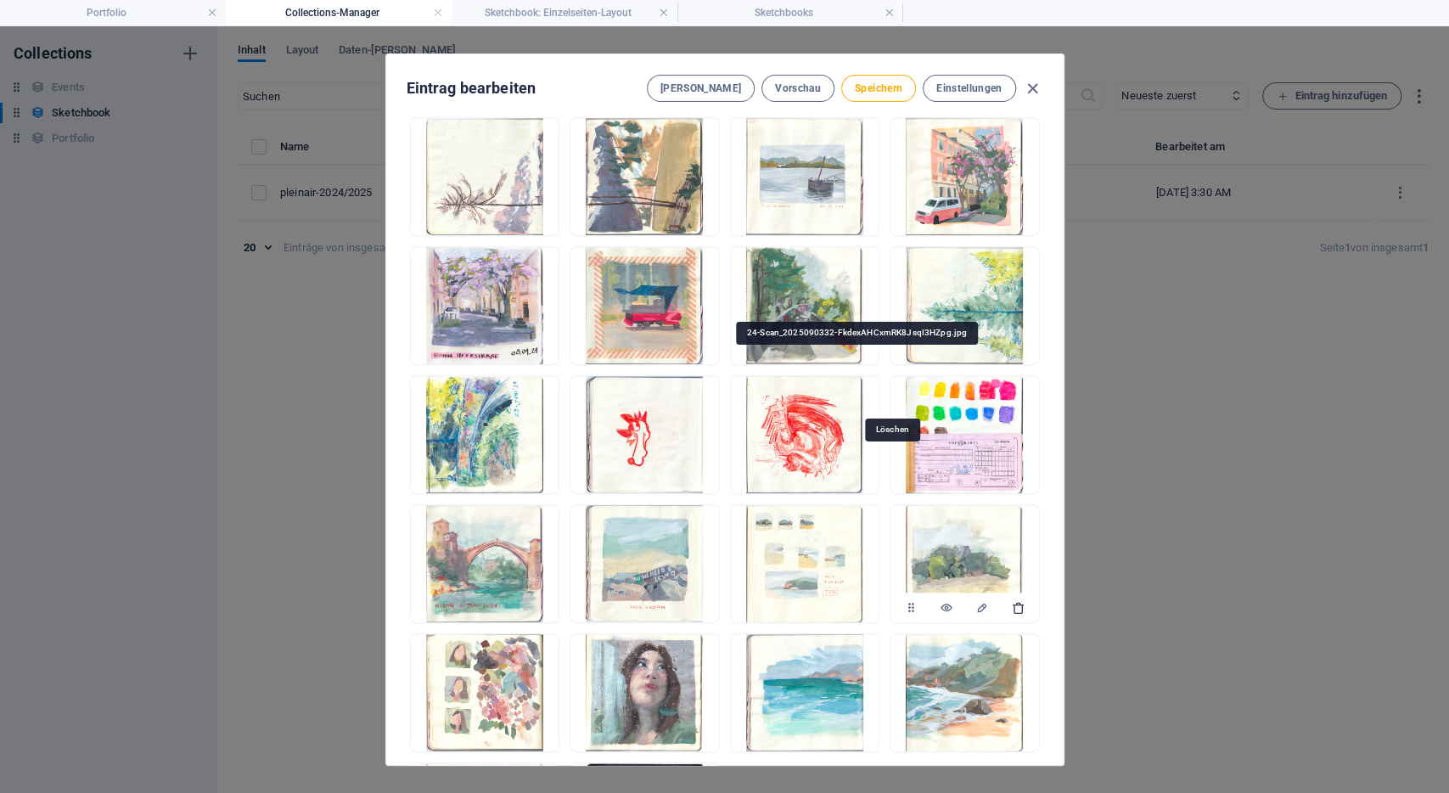
click at [1011, 601] on icon "button" at bounding box center [1018, 608] width 14 height 14
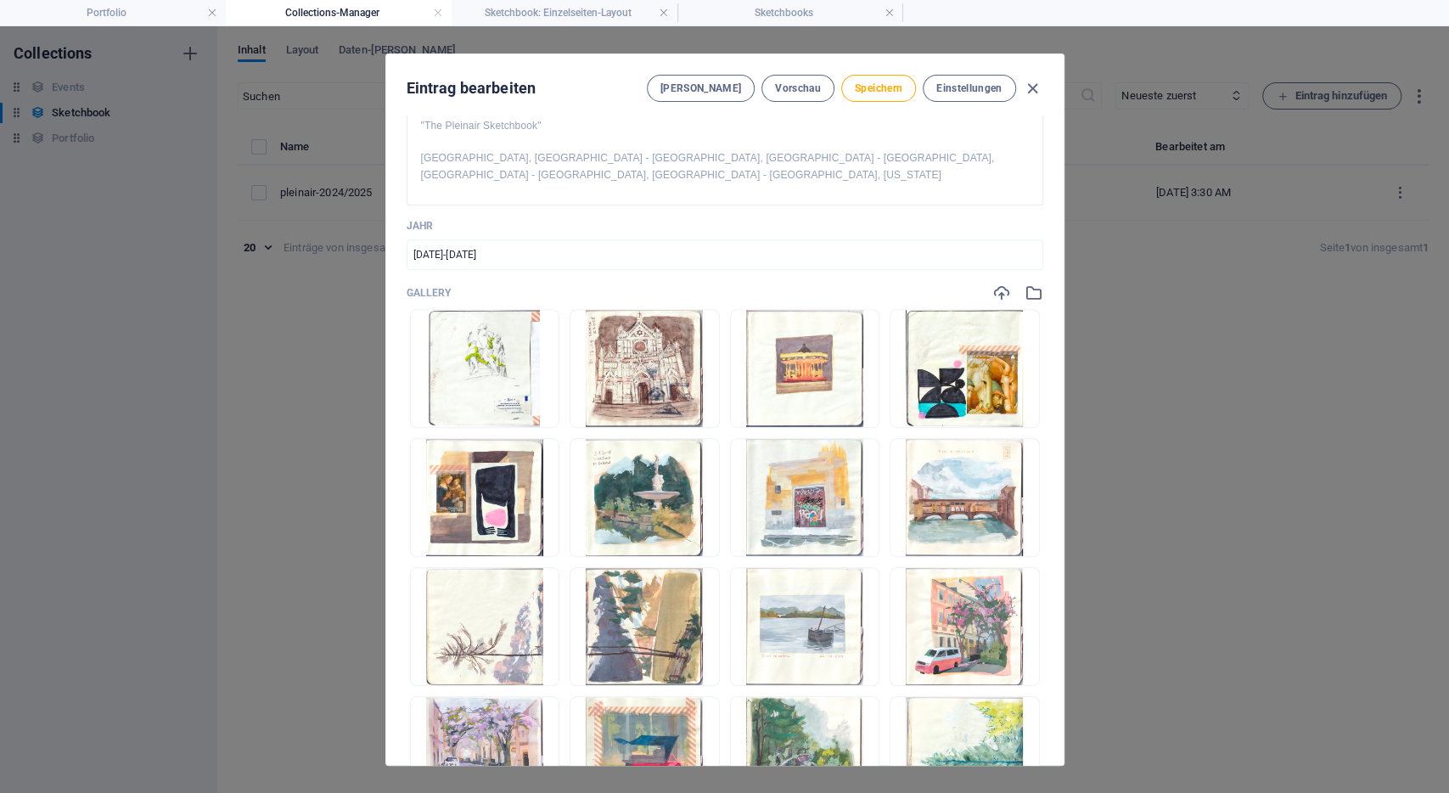
scroll to position [457, 0]
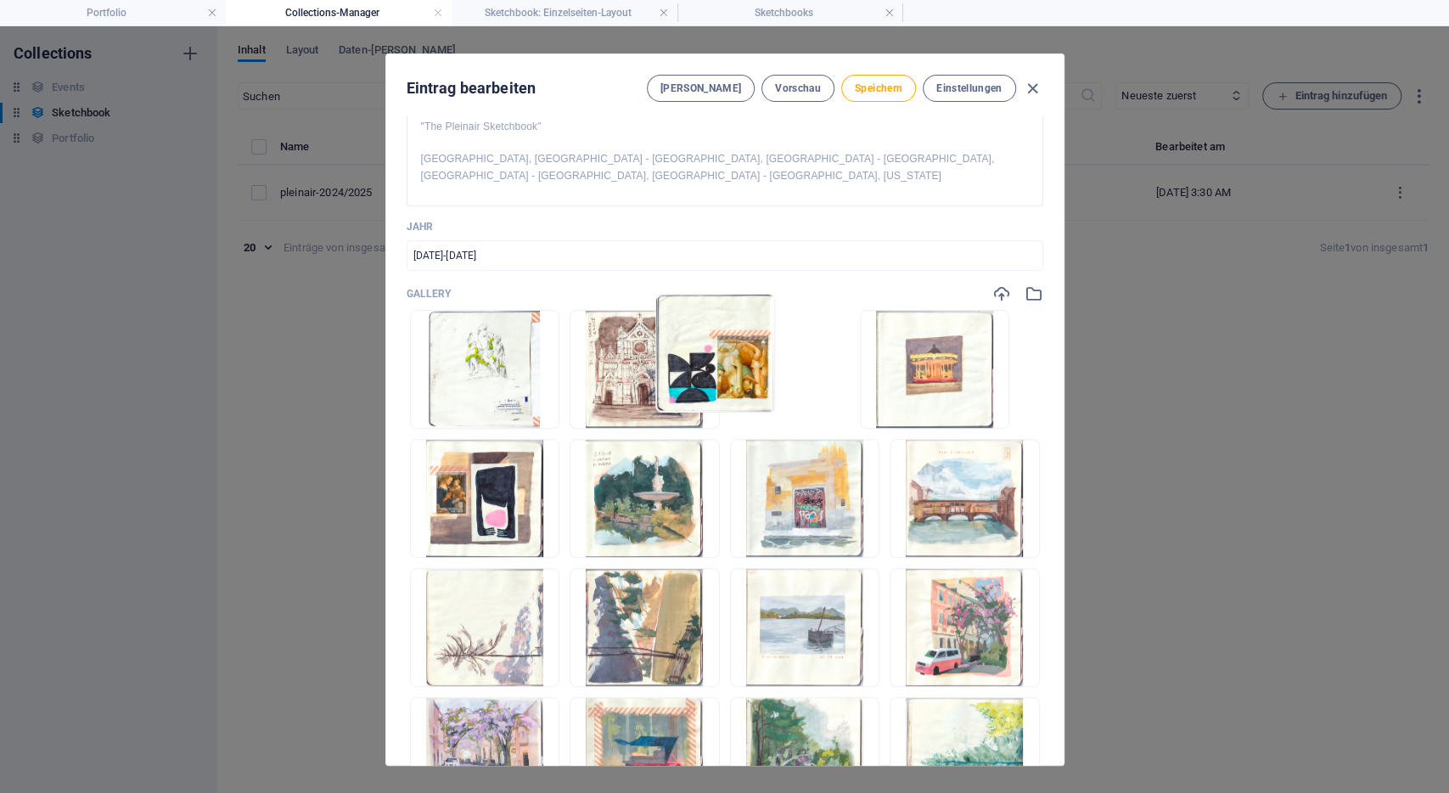
drag, startPoint x: 872, startPoint y: 351, endPoint x: 718, endPoint y: 358, distance: 153.8
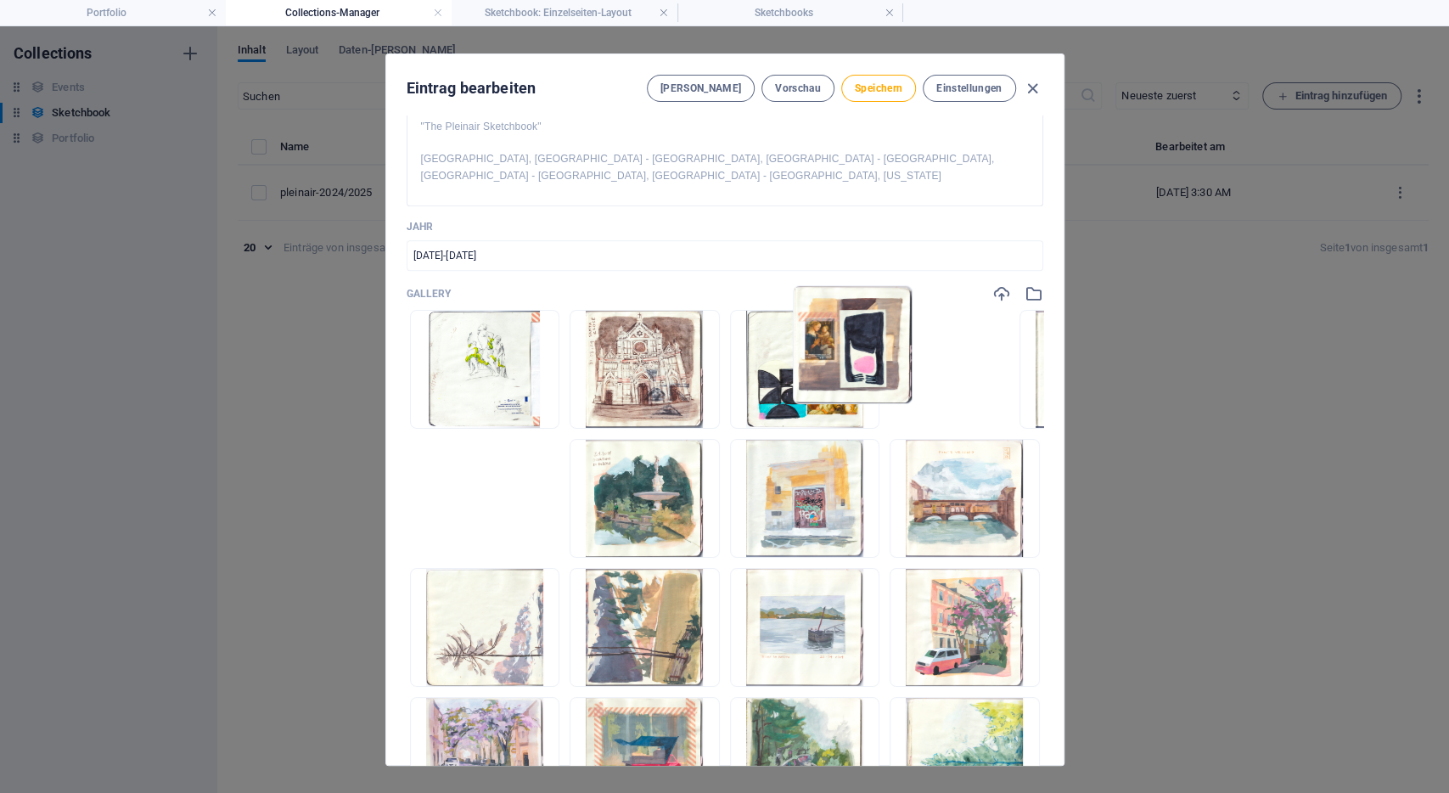
drag, startPoint x: 1006, startPoint y: 339, endPoint x: 860, endPoint y: 335, distance: 146.0
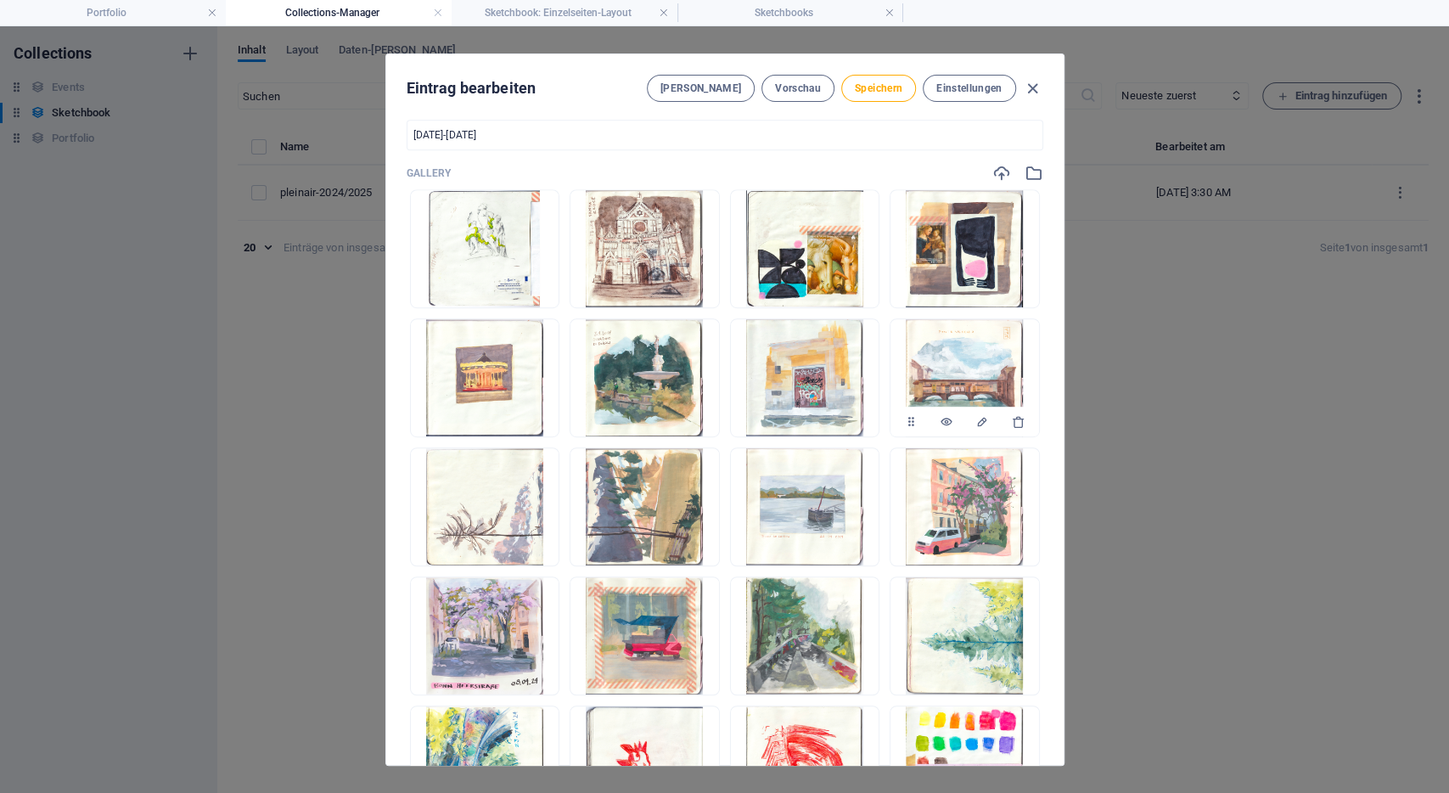
scroll to position [580, 0]
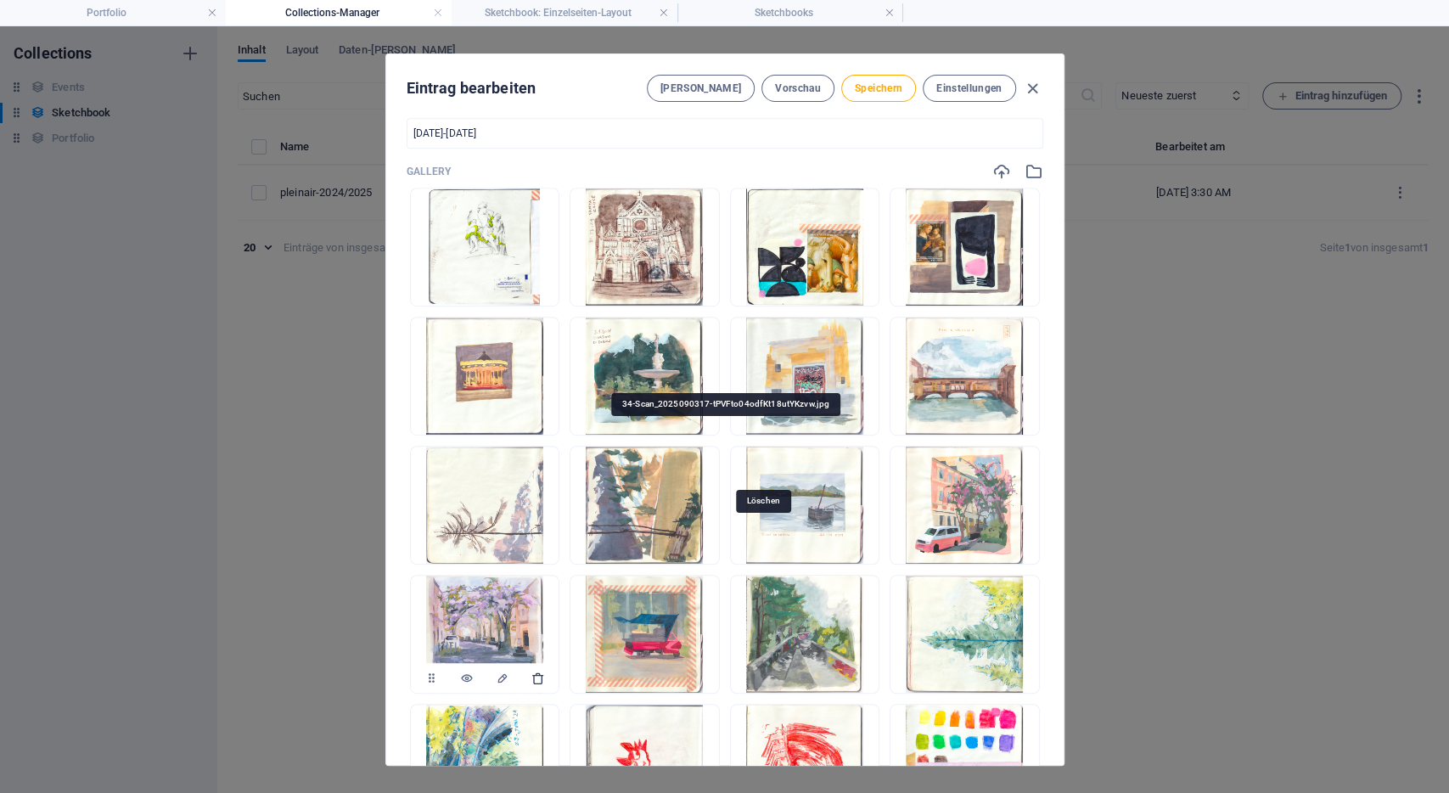
click at [545, 671] on icon "button" at bounding box center [538, 678] width 14 height 14
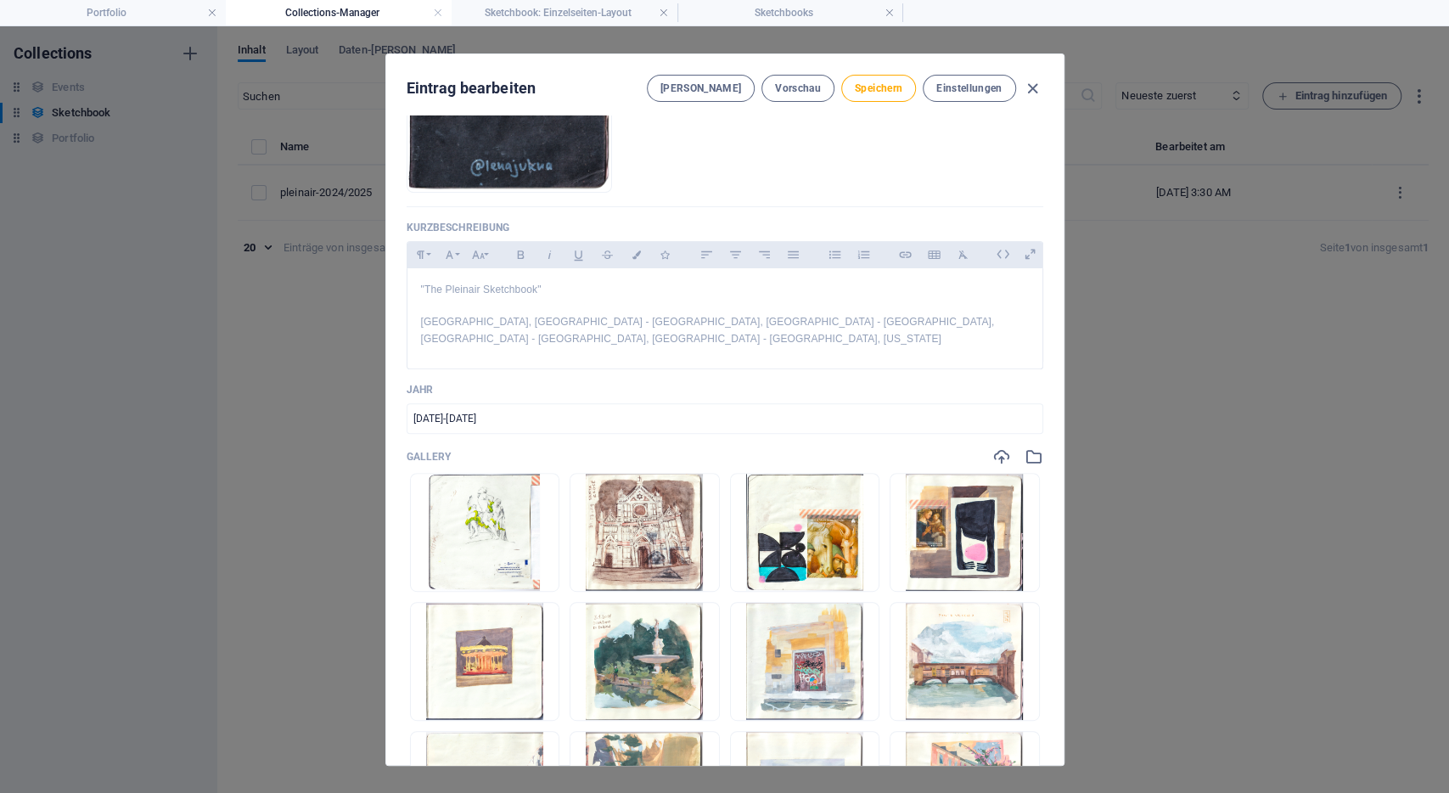
scroll to position [0, 0]
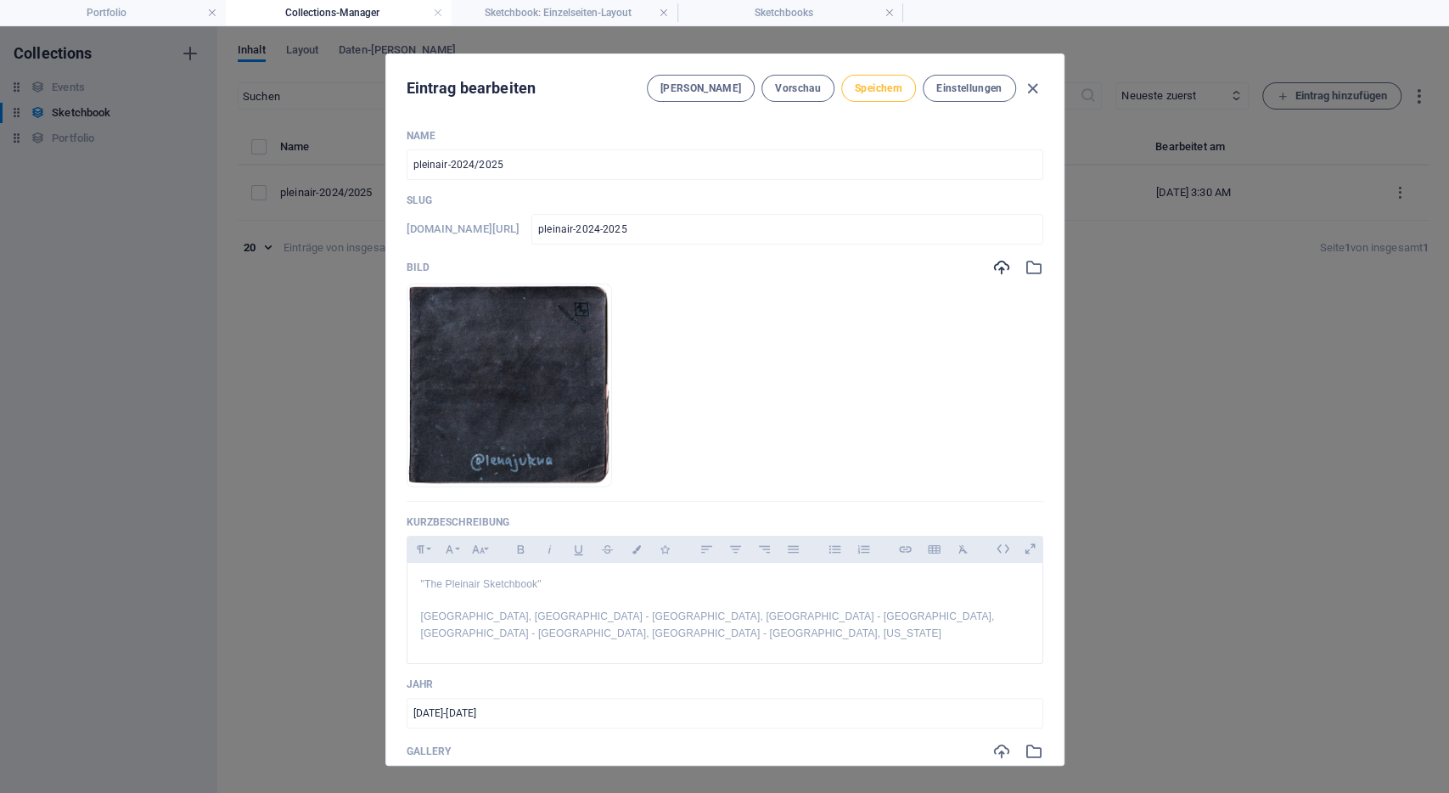
click at [880, 87] on span "Speichern" at bounding box center [879, 88] width 48 height 14
click at [799, 93] on span "Vorschau" at bounding box center [798, 88] width 46 height 14
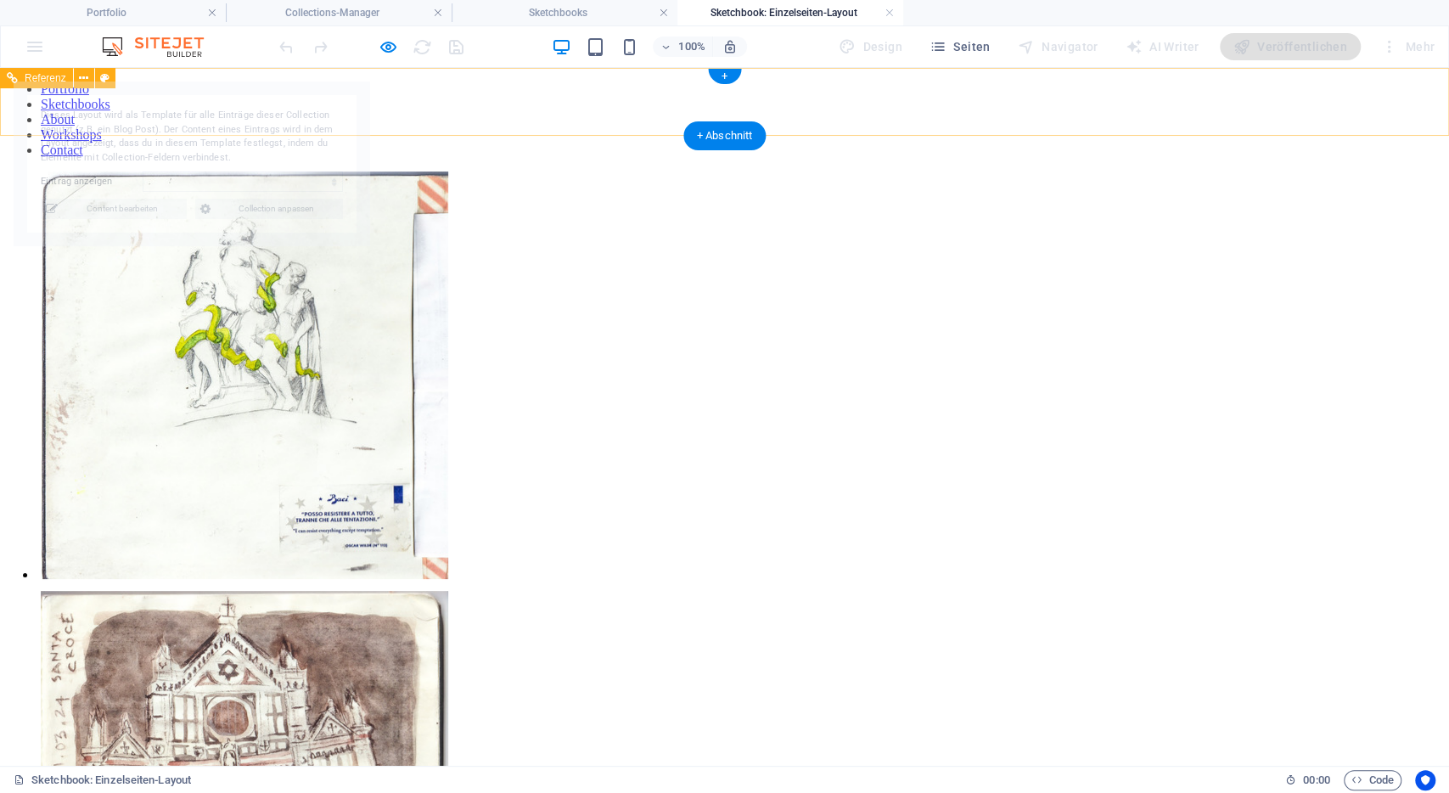
select select "68b8b2d2a06b79c2d20c58da"
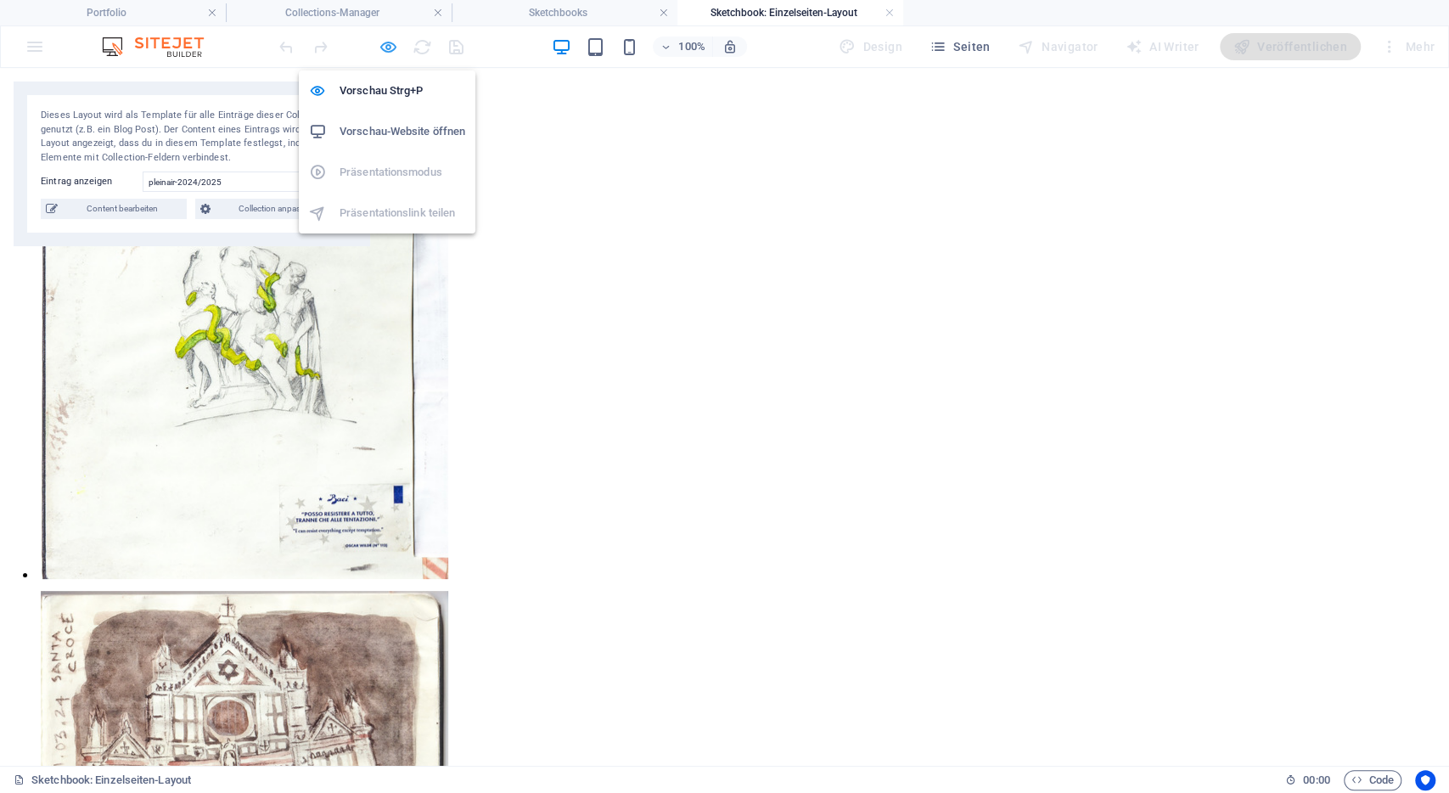
click at [384, 44] on icon "button" at bounding box center [389, 47] width 20 height 20
click at [110, 104] on link "Sketchbooks" at bounding box center [76, 104] width 70 height 14
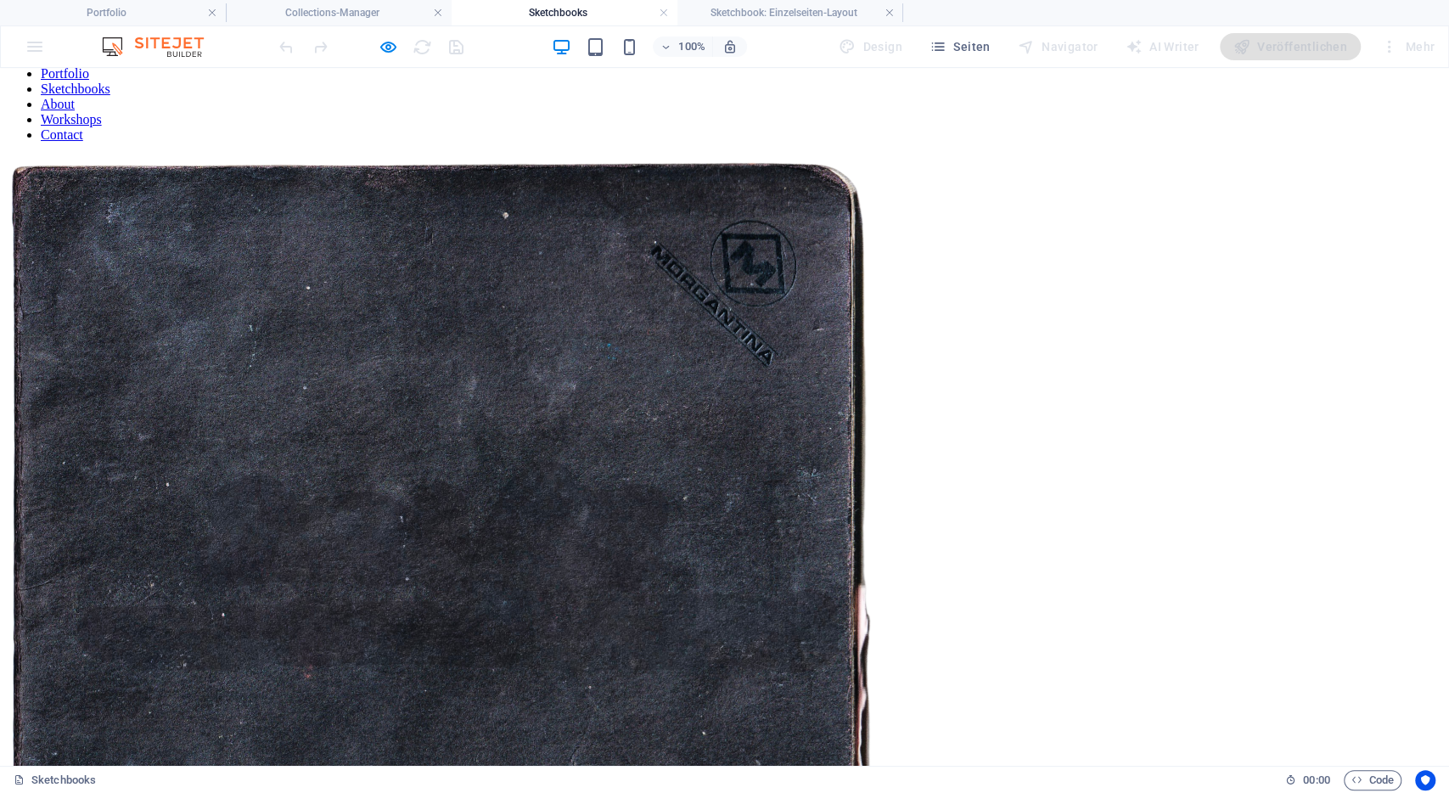
click at [547, 424] on img at bounding box center [441, 590] width 869 height 869
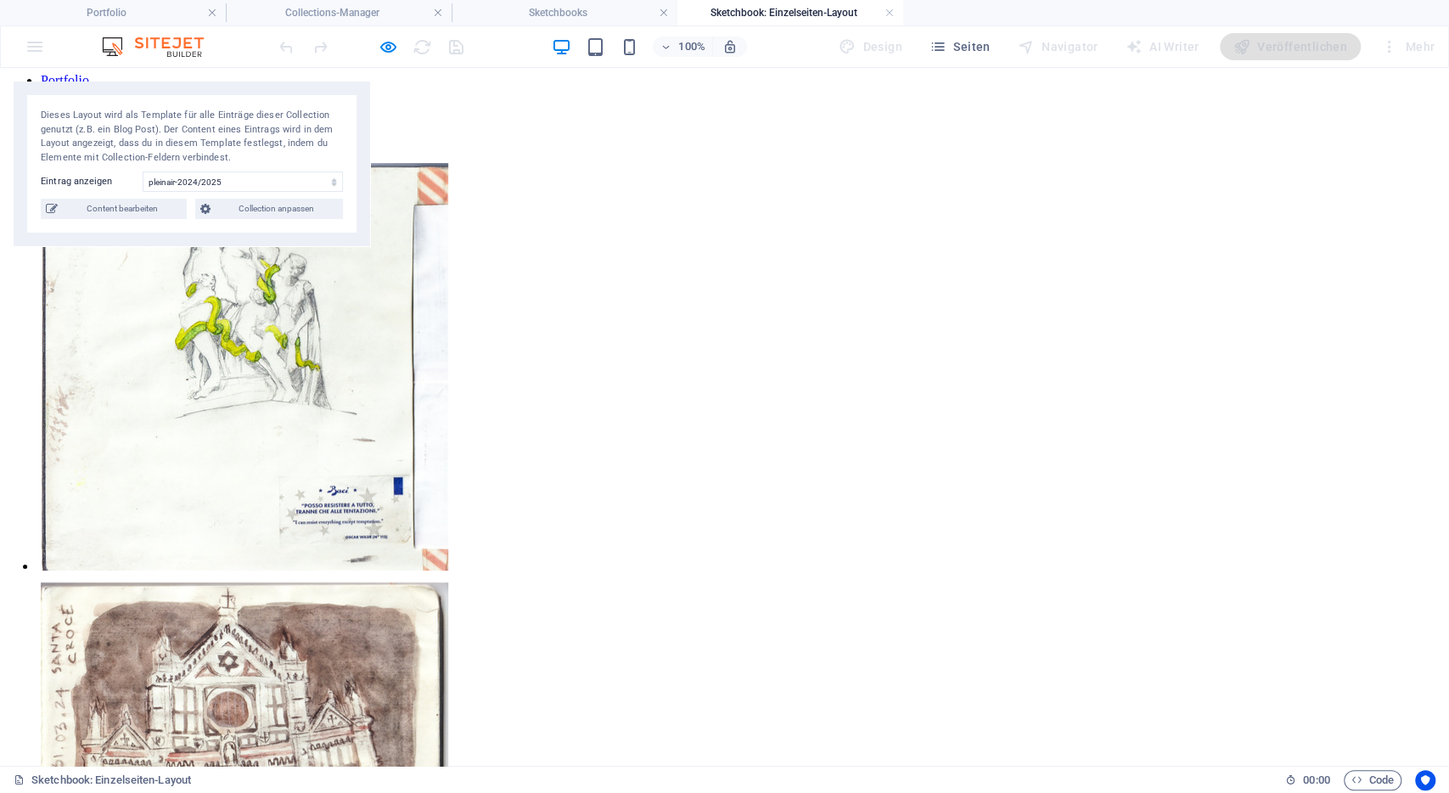
scroll to position [0, 0]
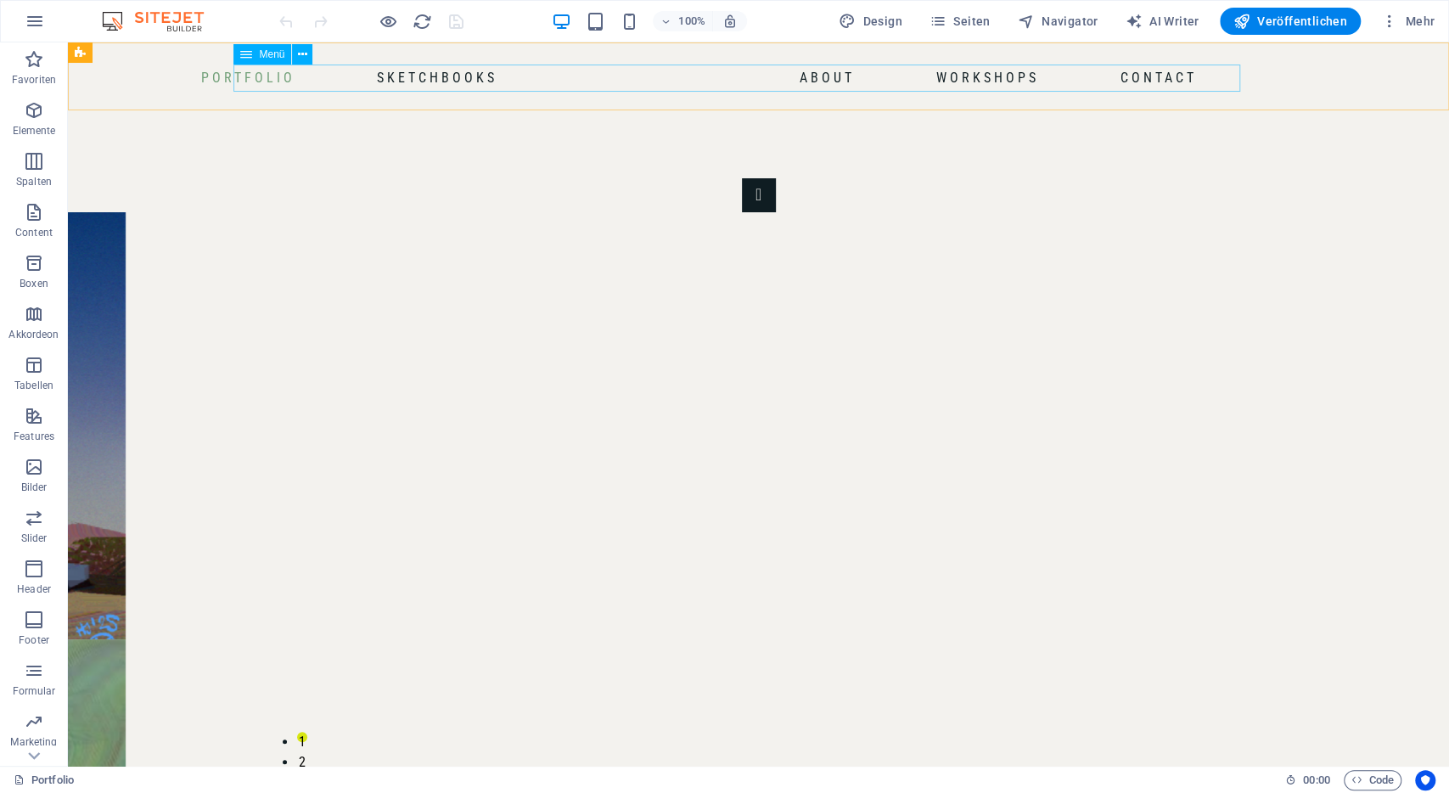
click at [476, 81] on nav "Portfolio Sketchbooks About Workshops Contact" at bounding box center [738, 78] width 932 height 27
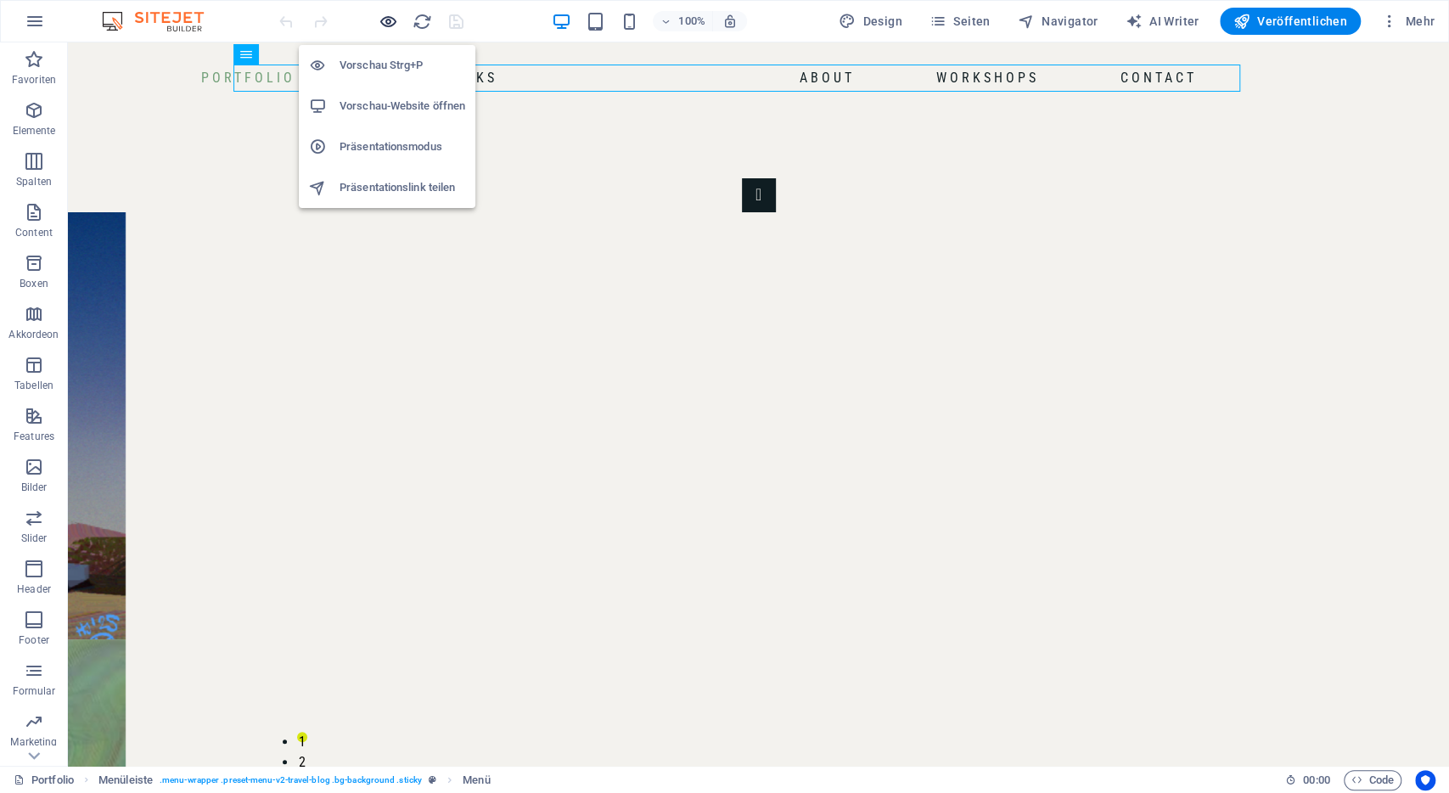
click at [388, 24] on icon "button" at bounding box center [389, 22] width 20 height 20
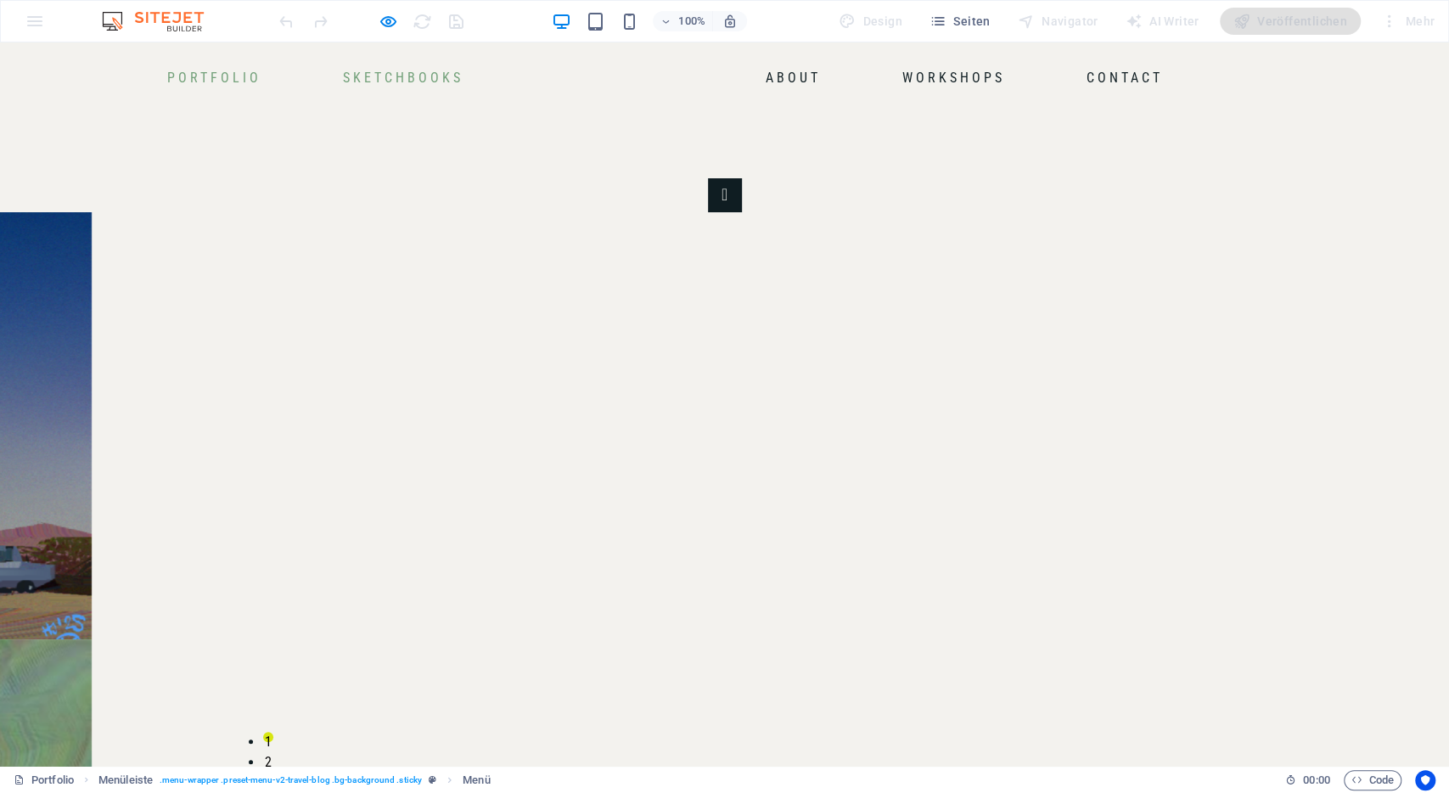
click at [470, 72] on link "Sketchbooks" at bounding box center [403, 78] width 134 height 27
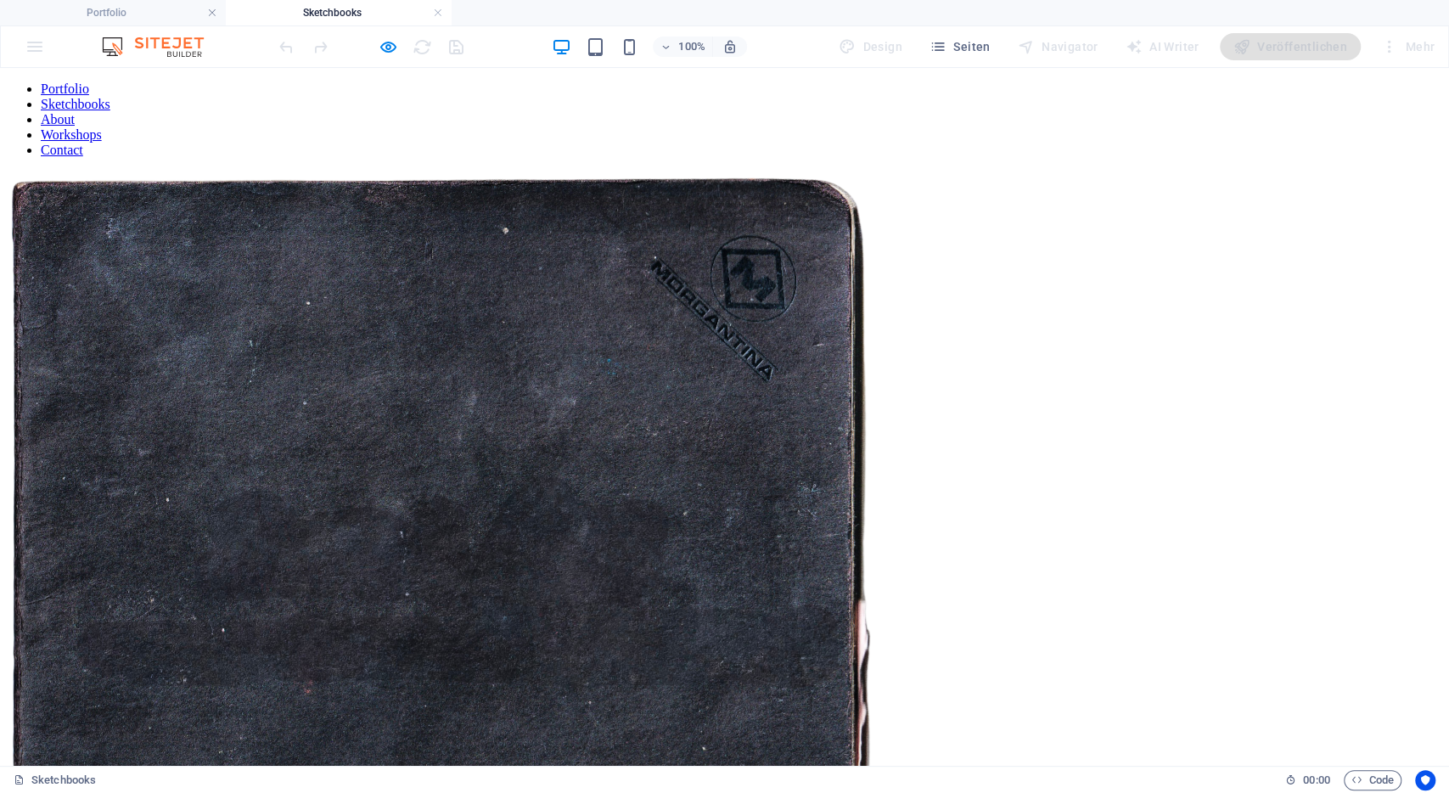
click at [566, 422] on figure at bounding box center [724, 607] width 1435 height 872
click at [588, 283] on figure at bounding box center [724, 607] width 1435 height 872
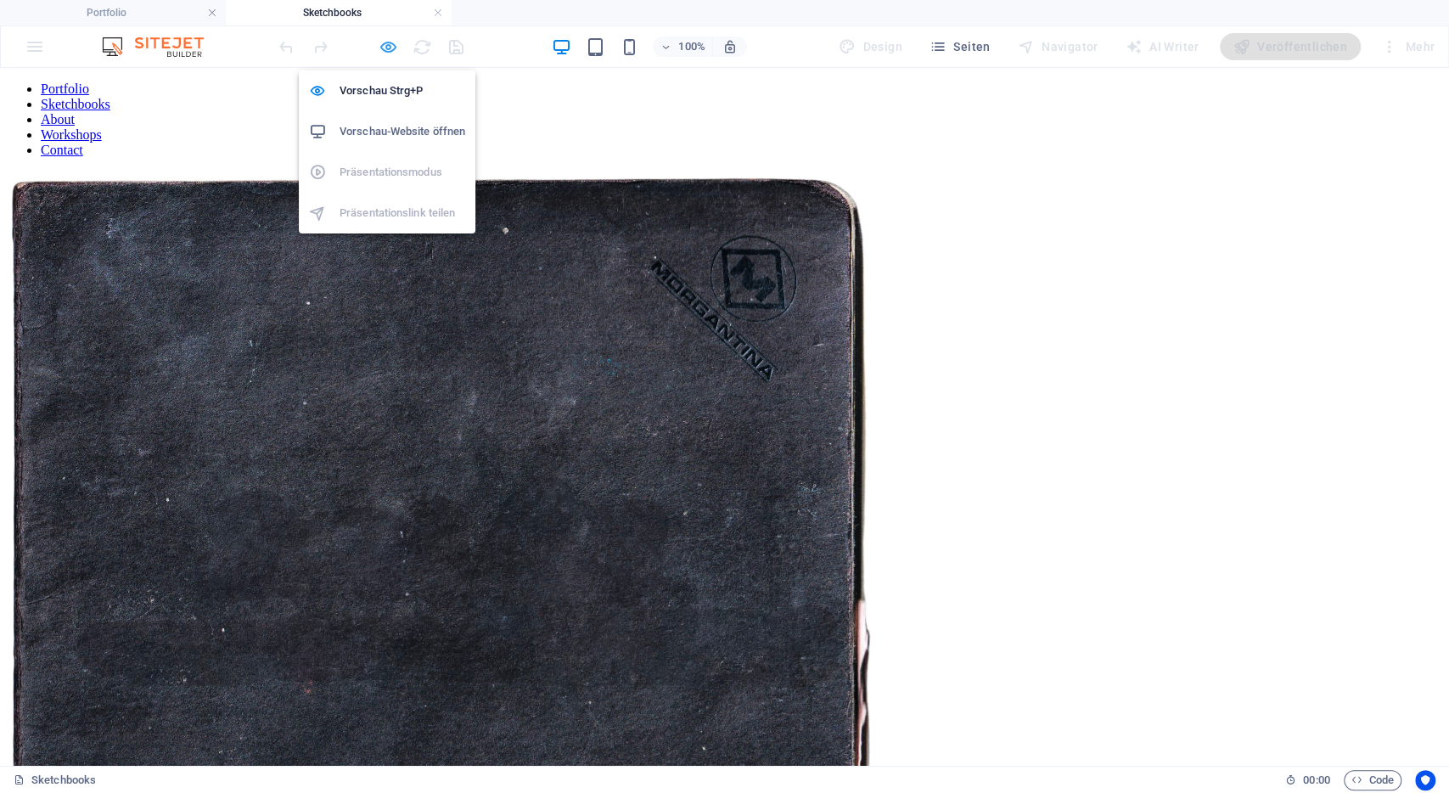
click at [384, 45] on icon "button" at bounding box center [389, 47] width 20 height 20
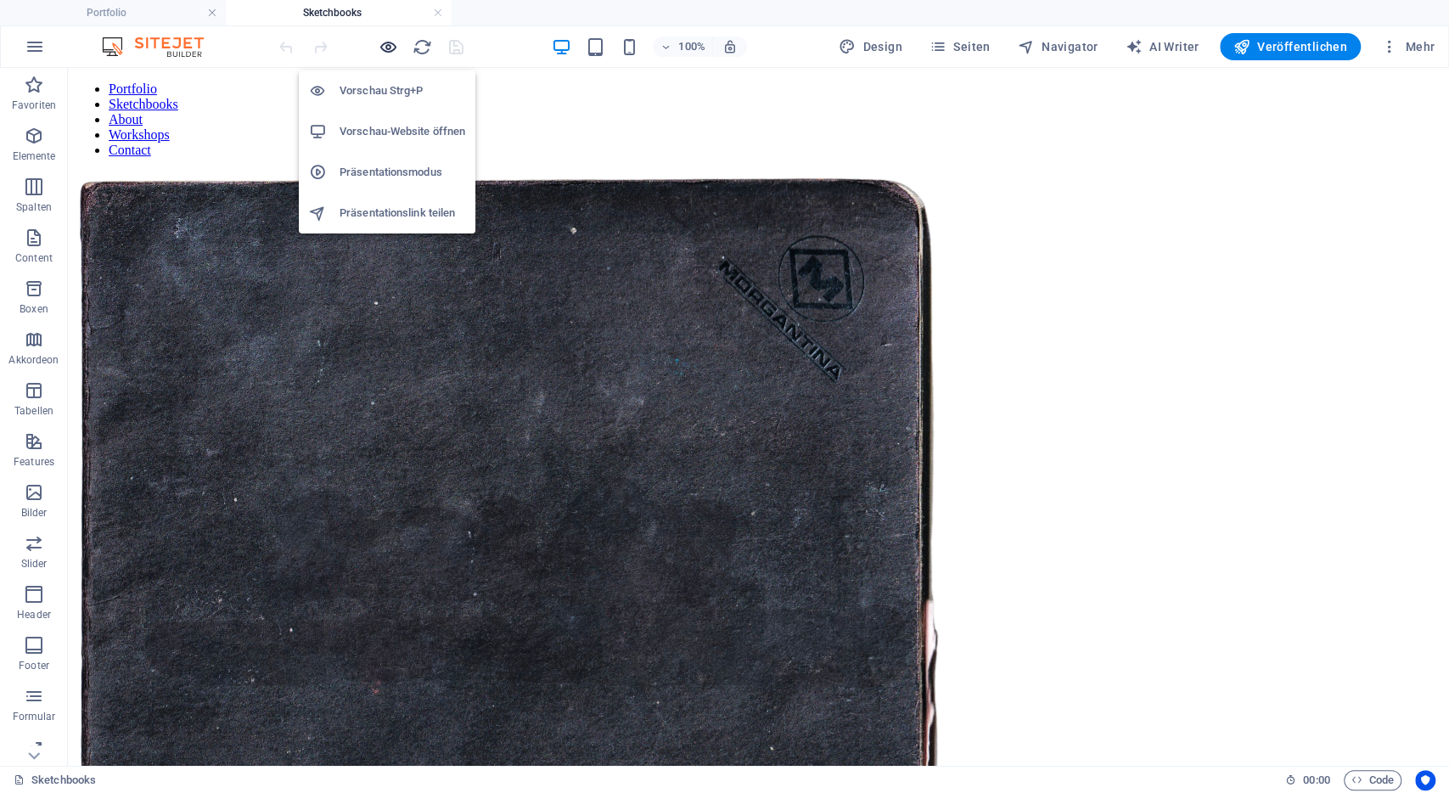
click at [384, 45] on icon "button" at bounding box center [389, 47] width 20 height 20
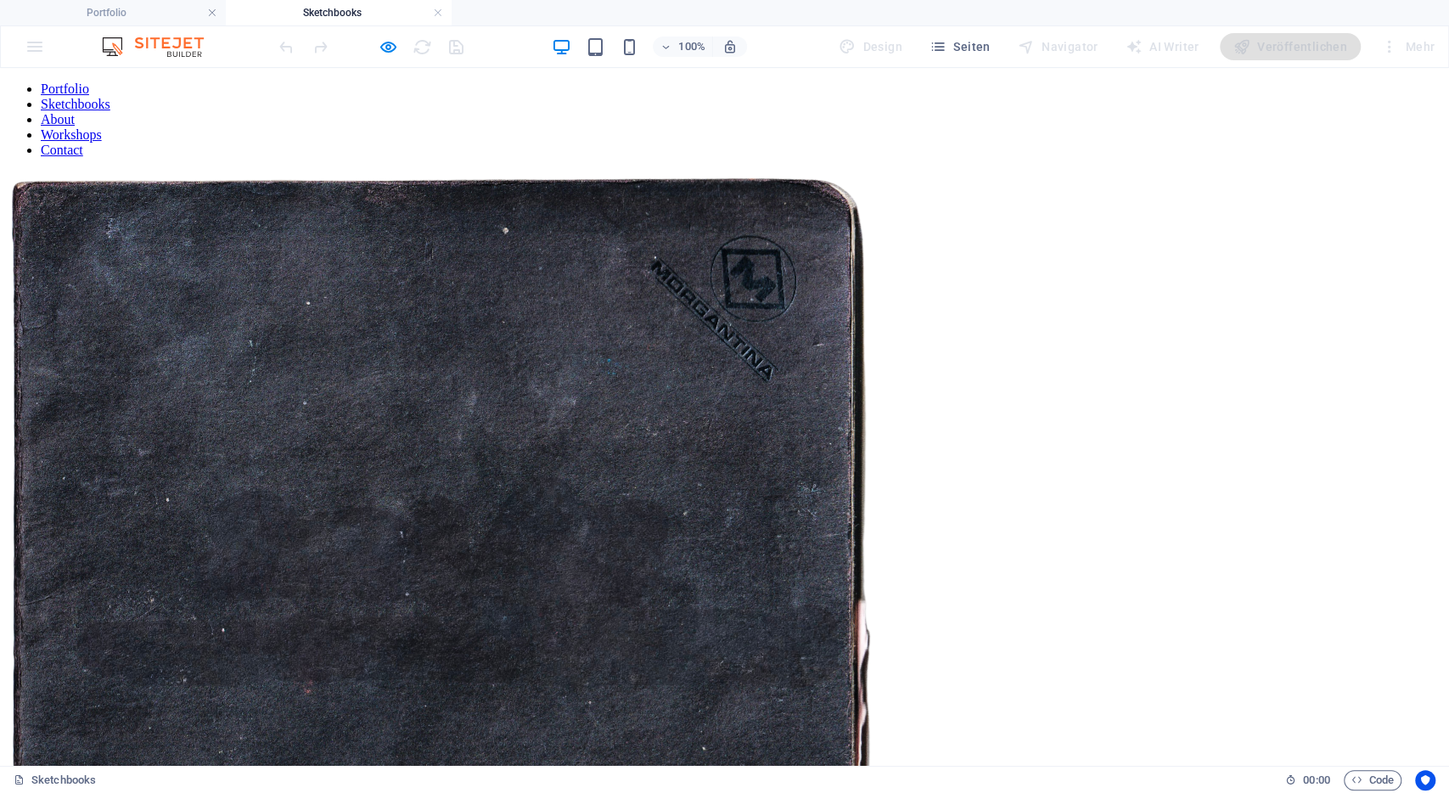
click at [599, 262] on img at bounding box center [441, 605] width 869 height 869
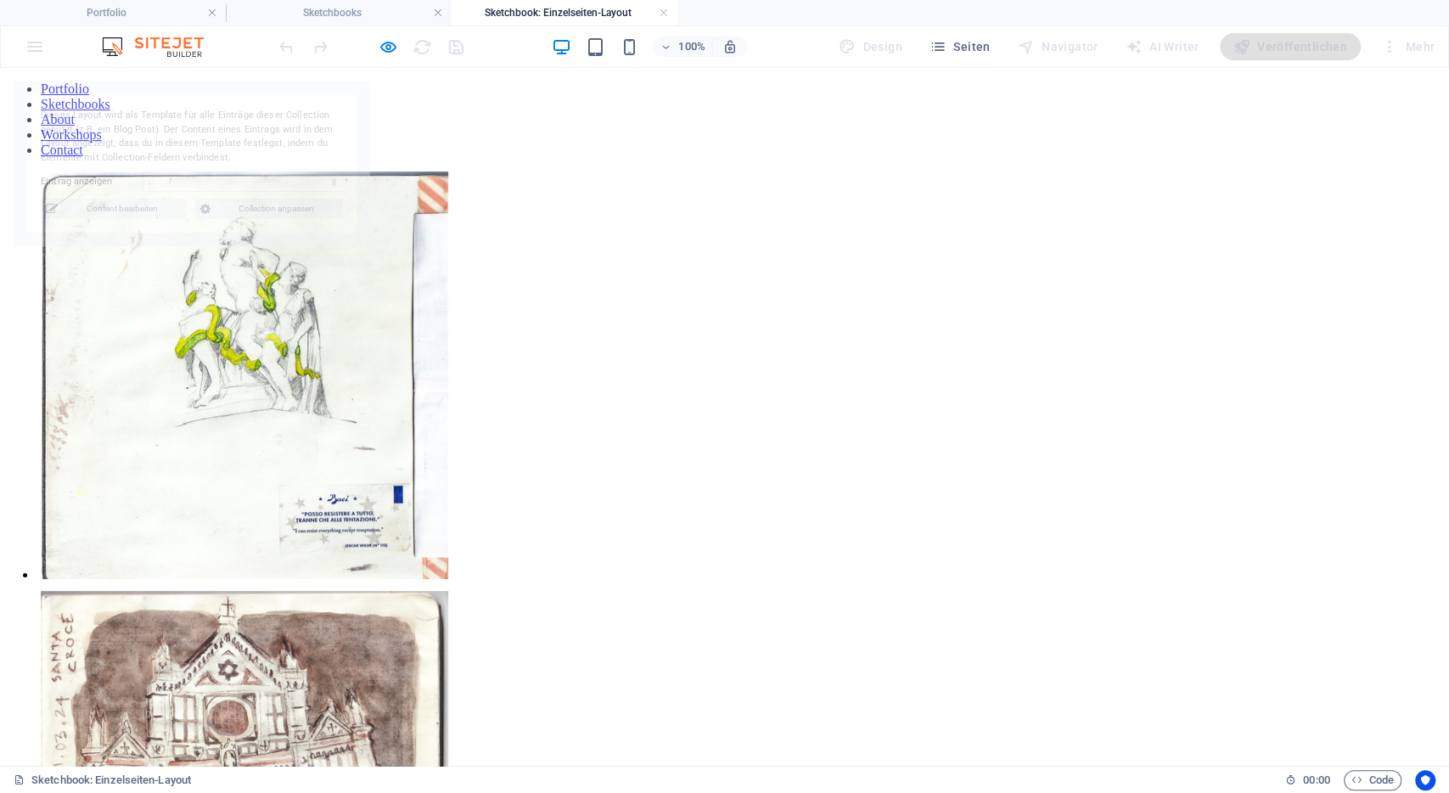
select select "68b8b2d2a06b79c2d20c58da"
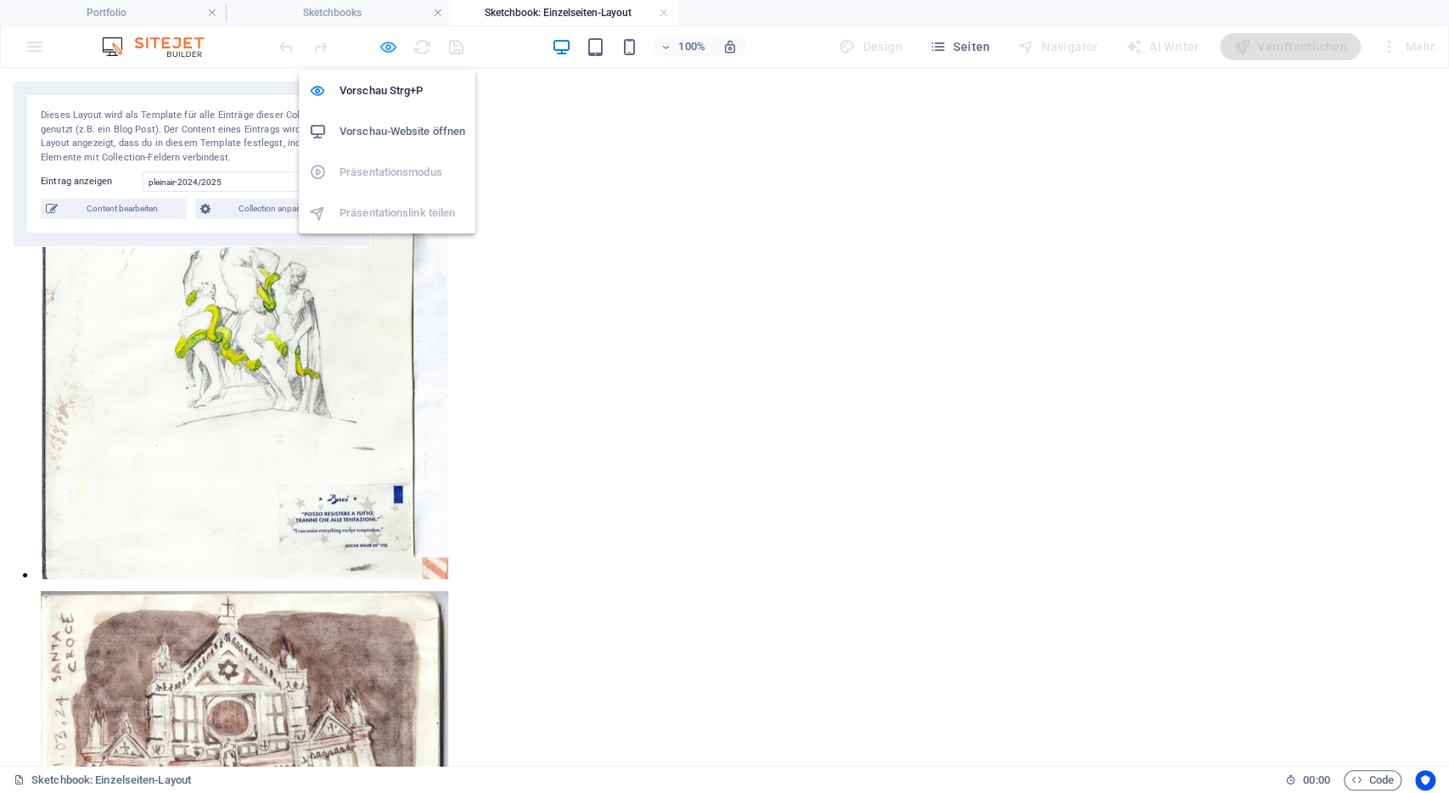
click at [391, 52] on icon "button" at bounding box center [389, 47] width 20 height 20
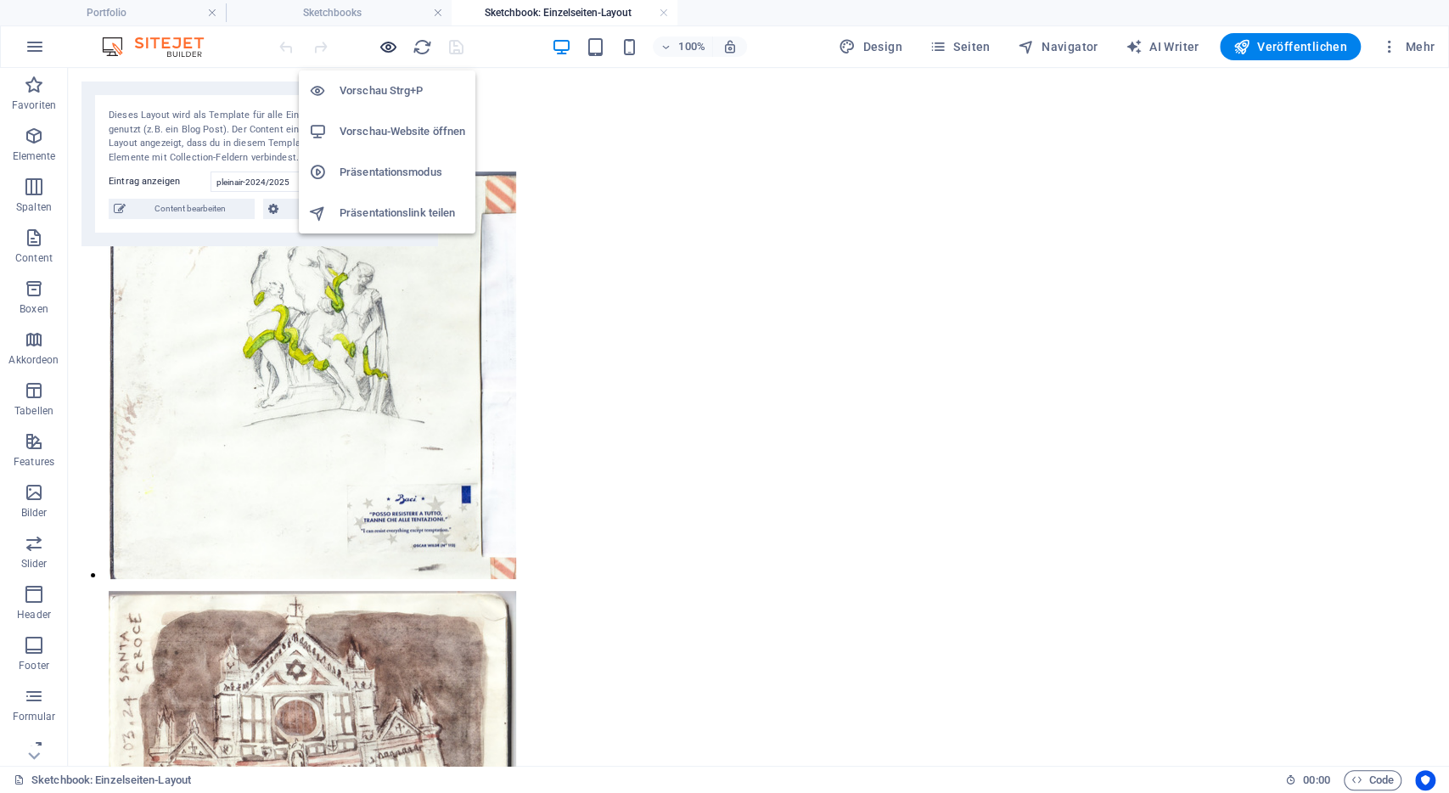
click at [391, 52] on icon "button" at bounding box center [389, 47] width 20 height 20
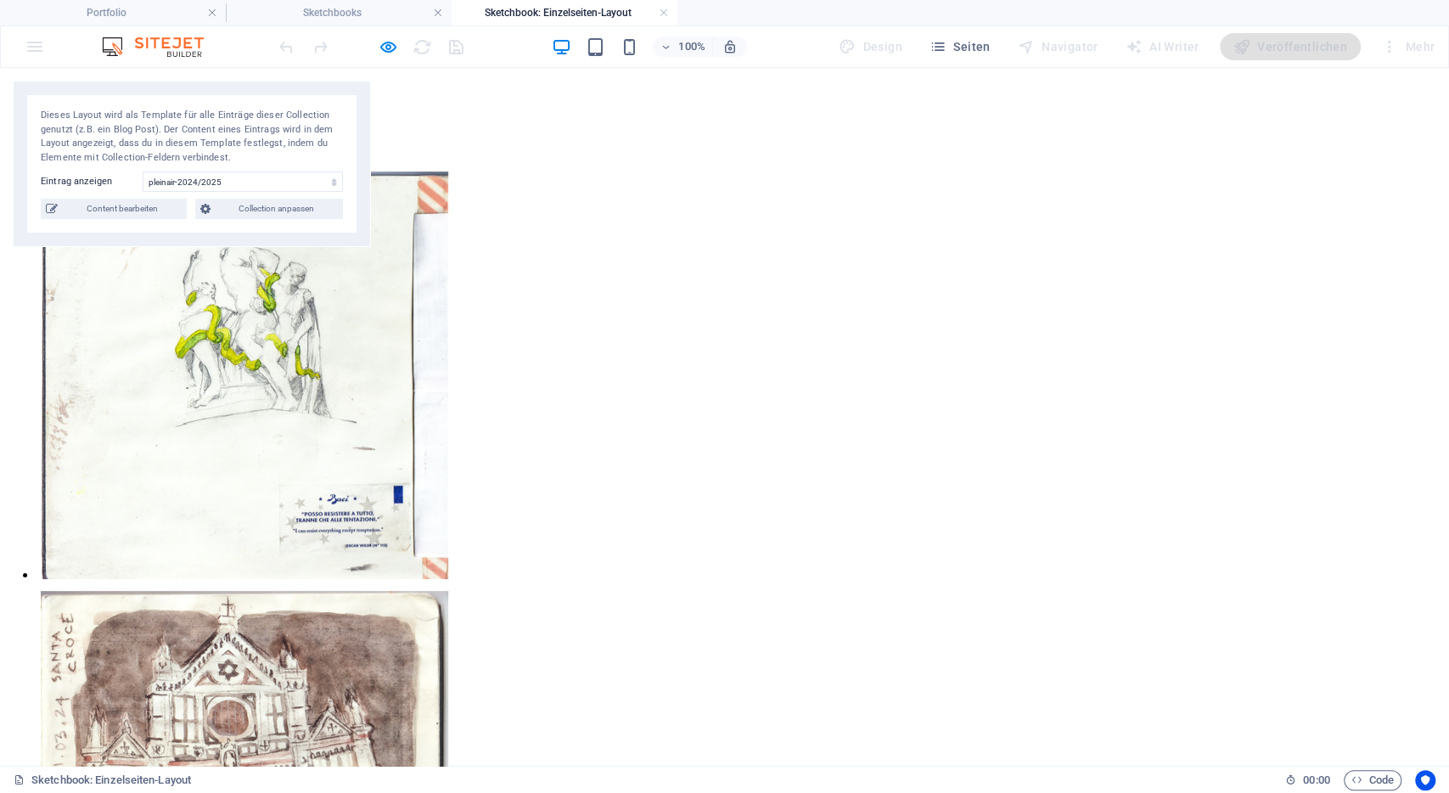
click at [75, 112] on link "About" at bounding box center [58, 119] width 34 height 14
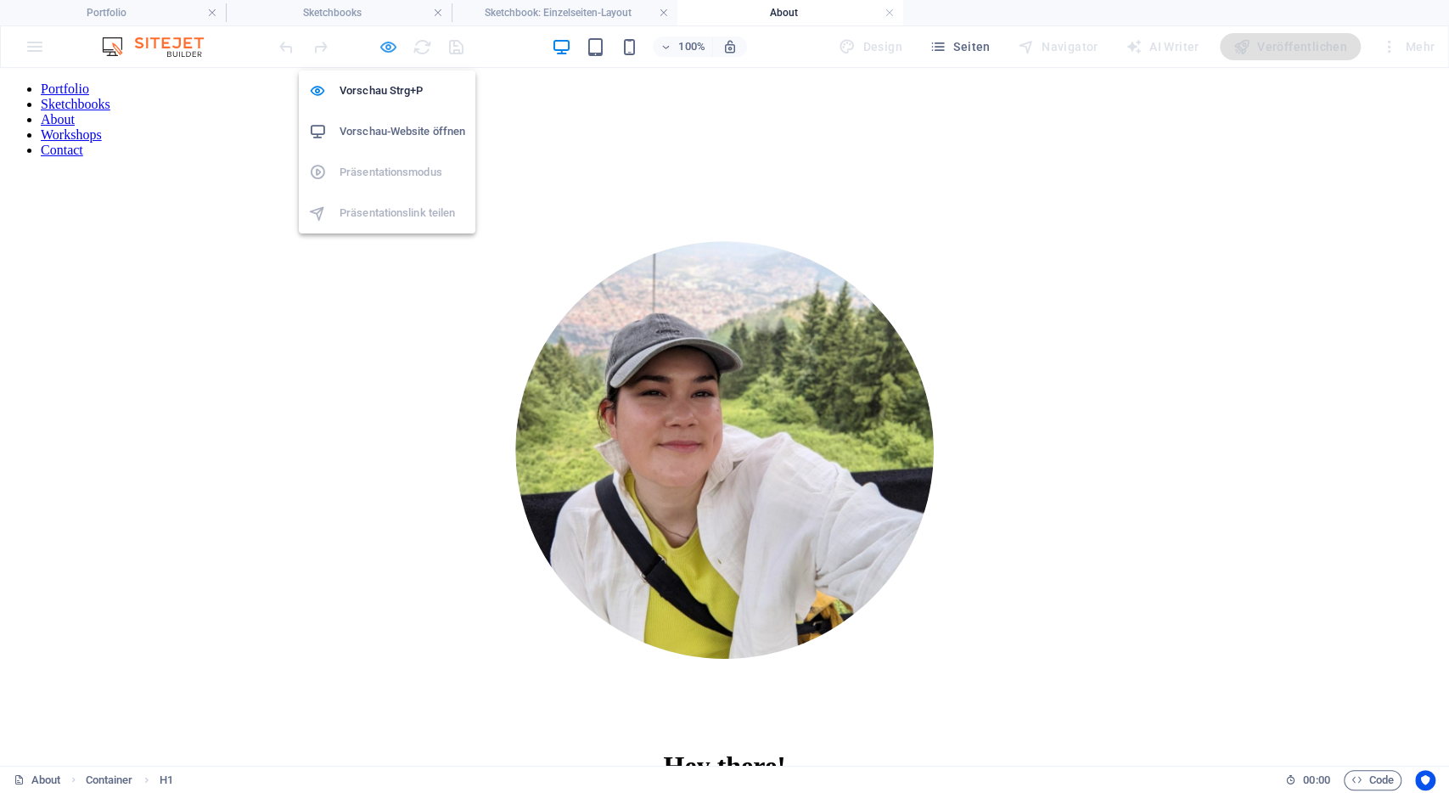
click at [386, 47] on icon "button" at bounding box center [389, 47] width 20 height 20
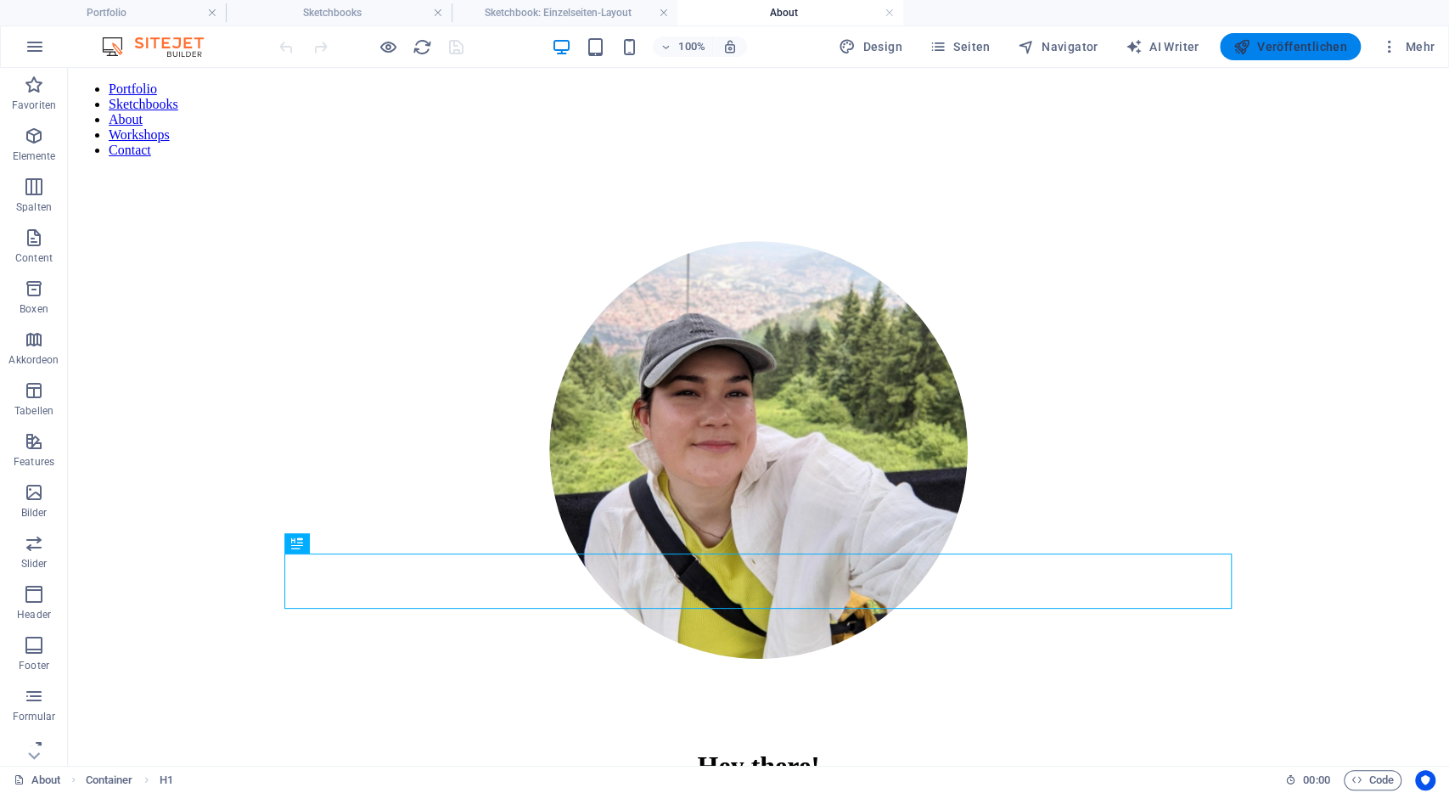
click at [1313, 43] on span "Veröffentlichen" at bounding box center [1290, 46] width 114 height 17
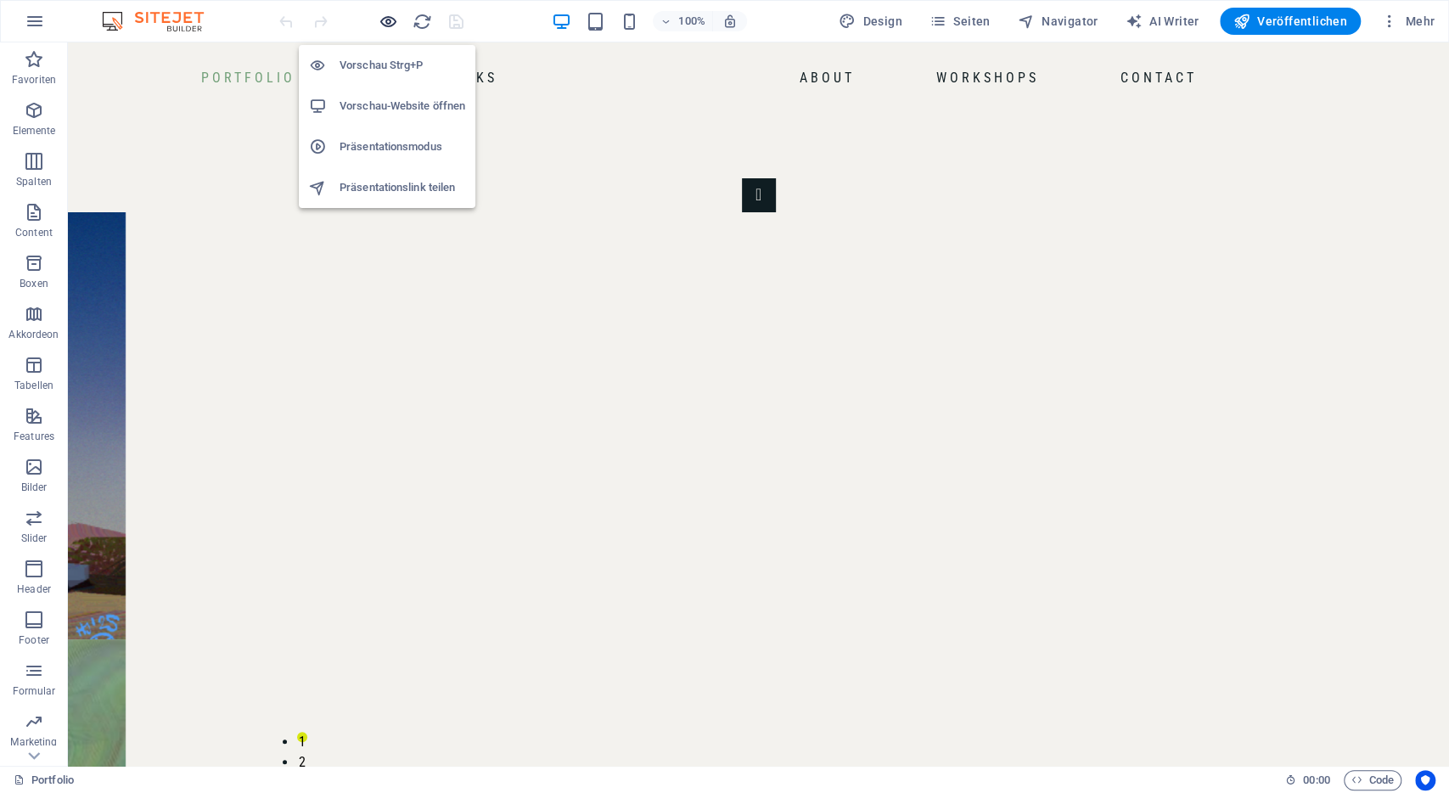
click at [382, 14] on icon "button" at bounding box center [389, 22] width 20 height 20
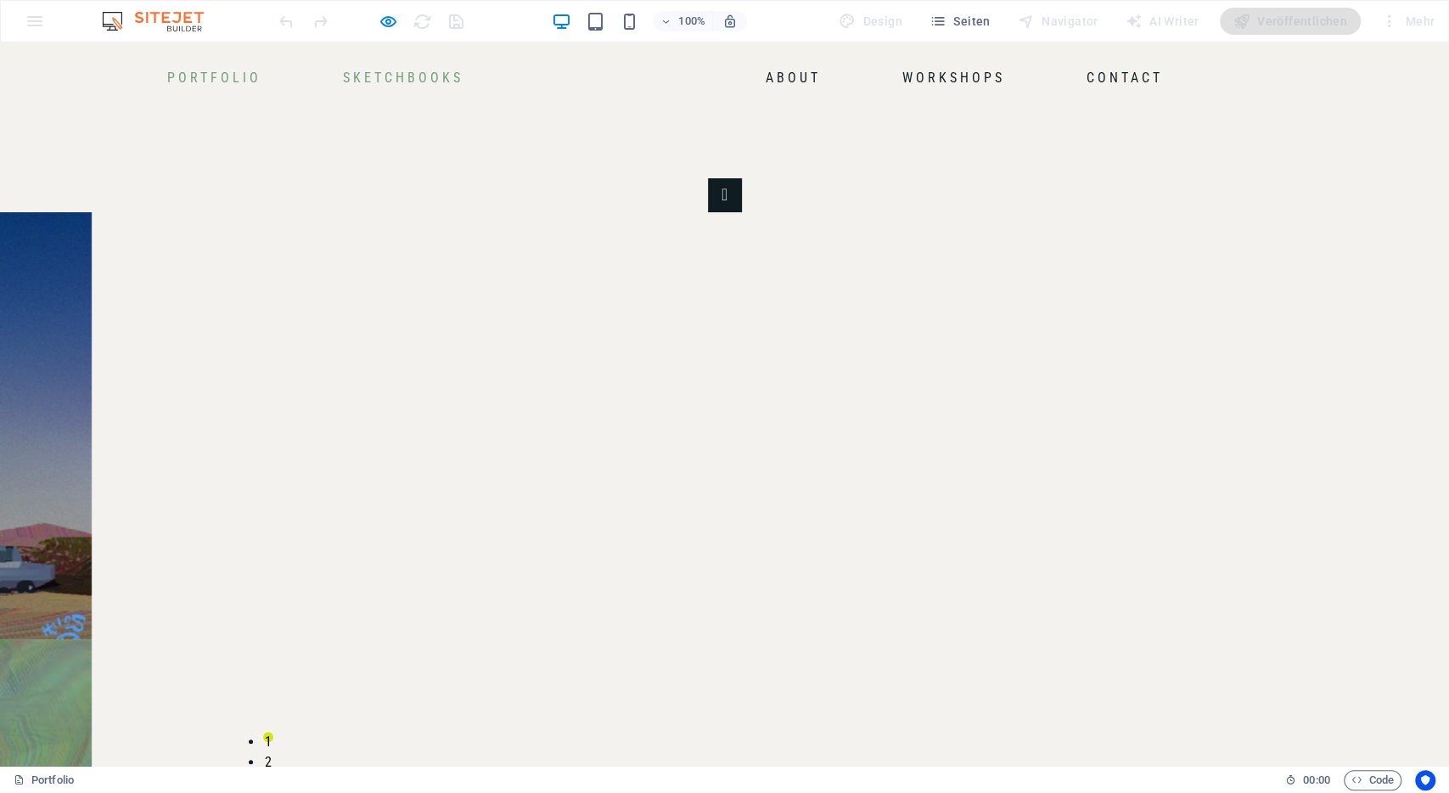
click at [447, 79] on link "Sketchbooks" at bounding box center [403, 78] width 134 height 27
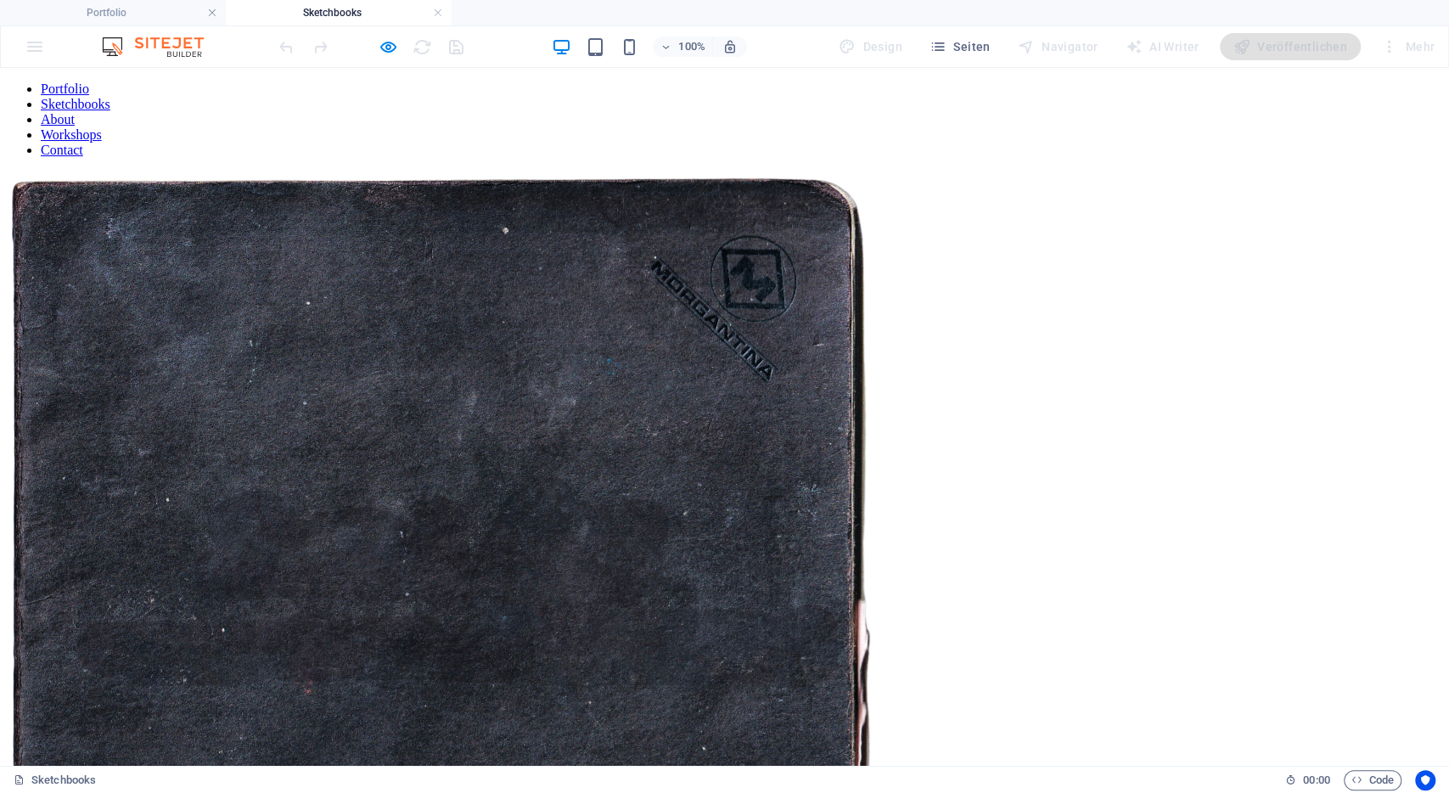
click at [407, 294] on figure at bounding box center [724, 607] width 1435 height 872
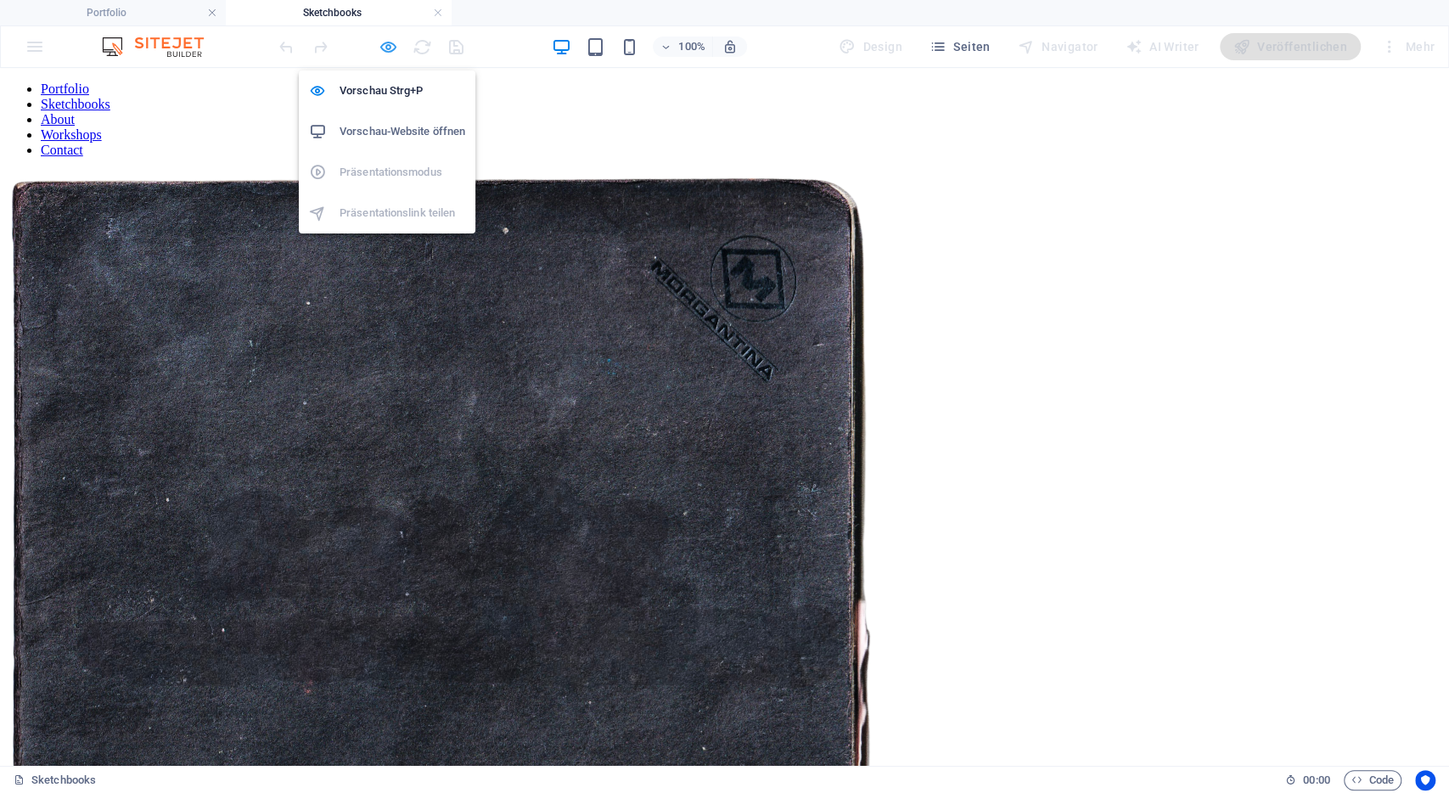
click at [391, 43] on icon "button" at bounding box center [389, 47] width 20 height 20
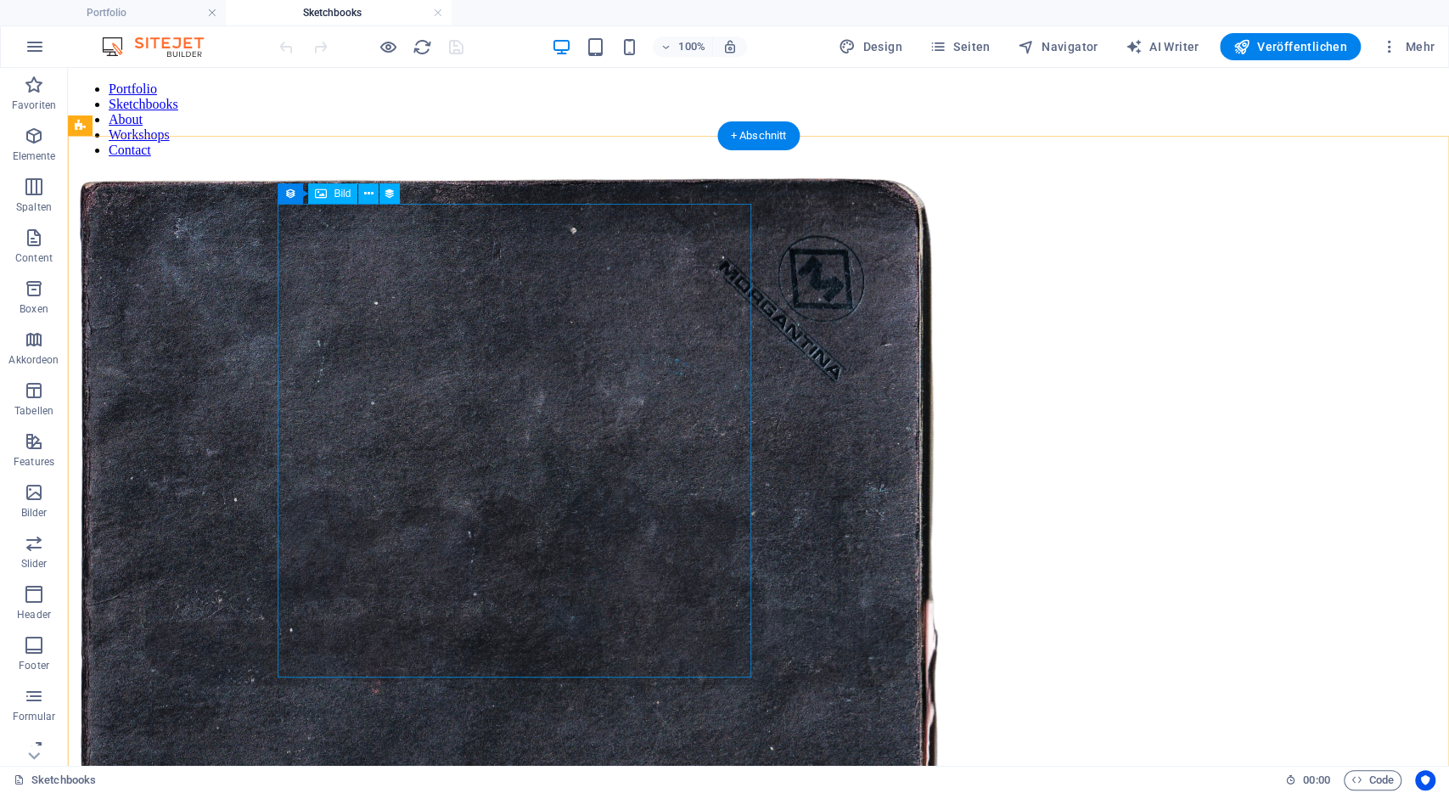
click at [383, 369] on figure at bounding box center [758, 607] width 1367 height 872
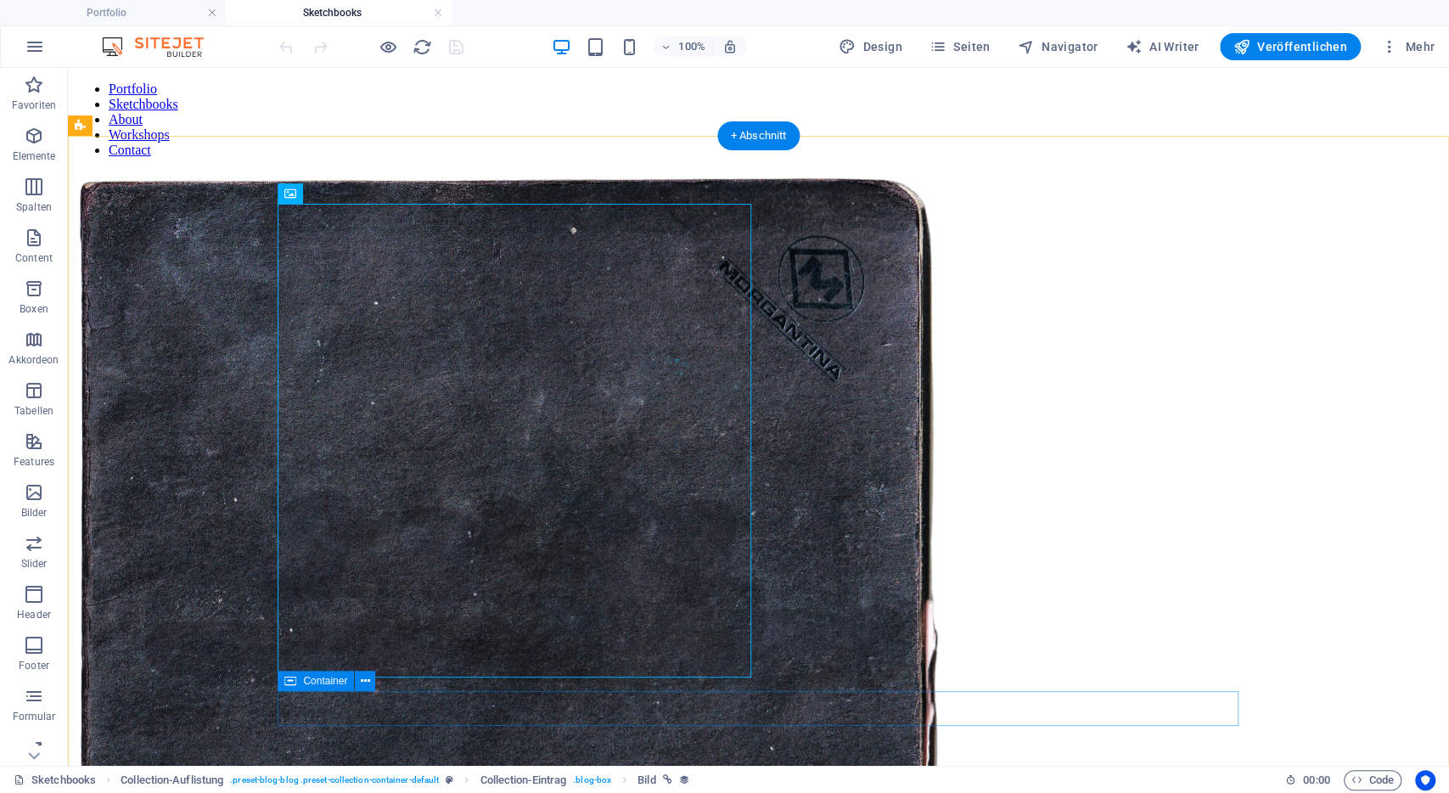
click at [368, 679] on icon at bounding box center [365, 681] width 9 height 18
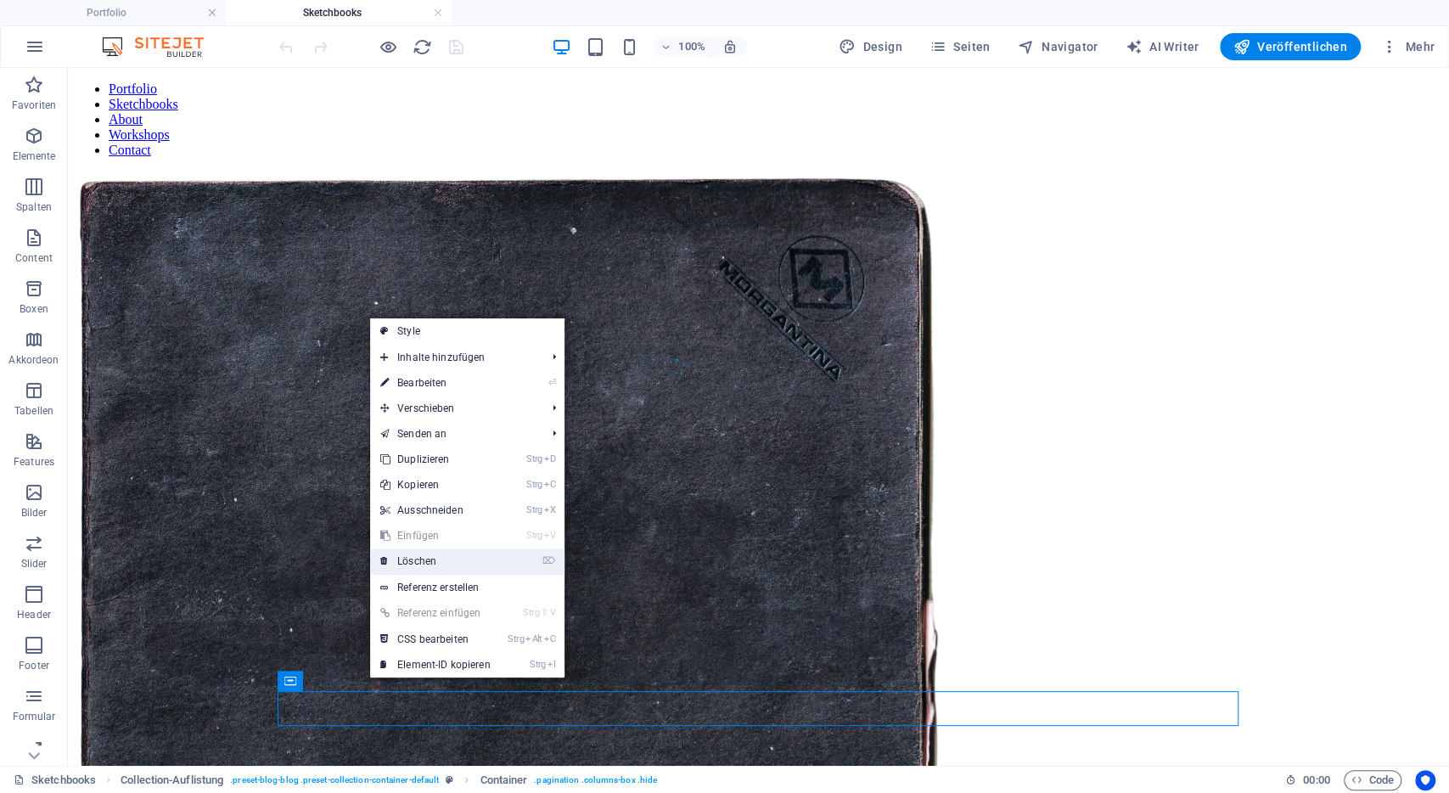
click at [412, 554] on link "⌦ Löschen" at bounding box center [435, 560] width 131 height 25
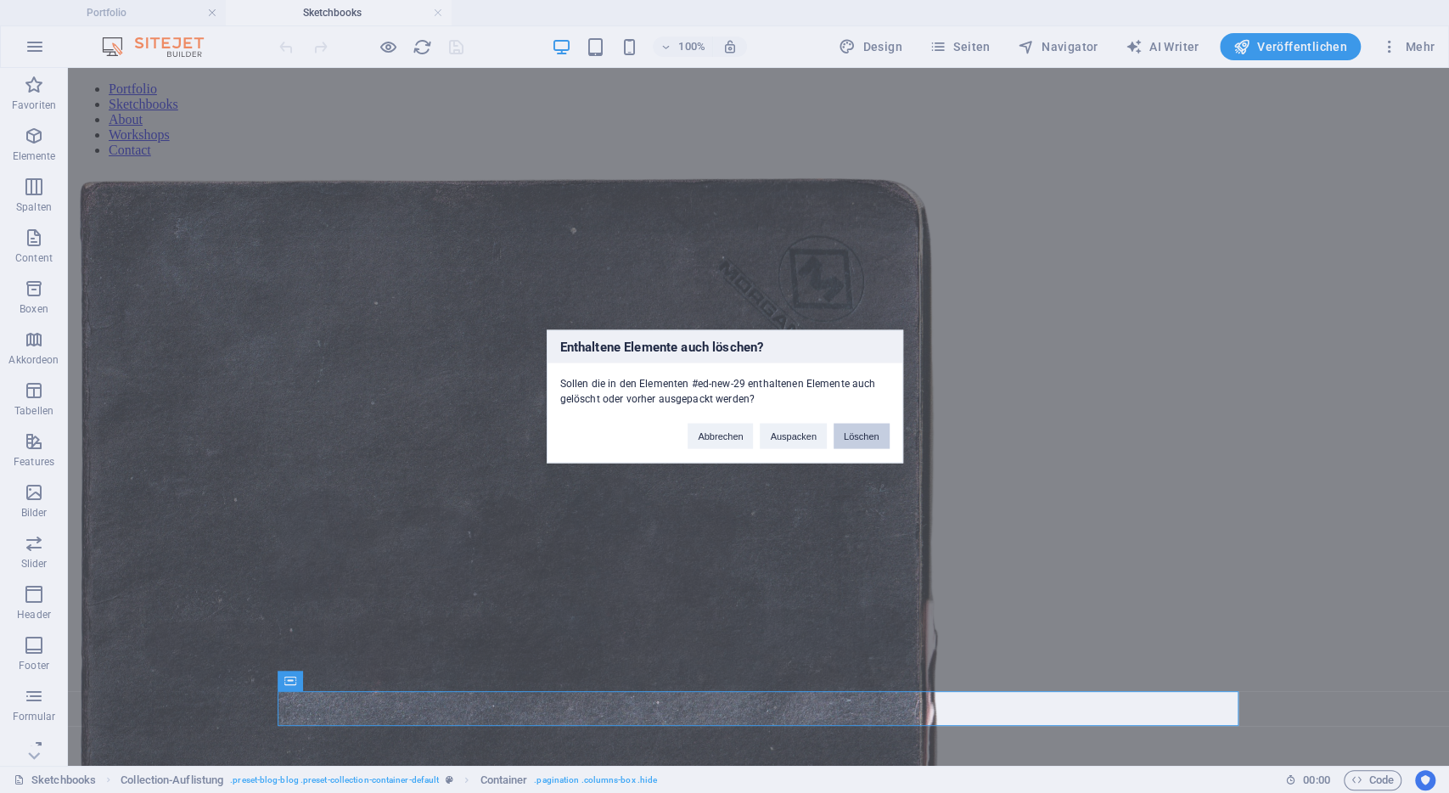
click at [861, 429] on button "Löschen" at bounding box center [861, 435] width 56 height 25
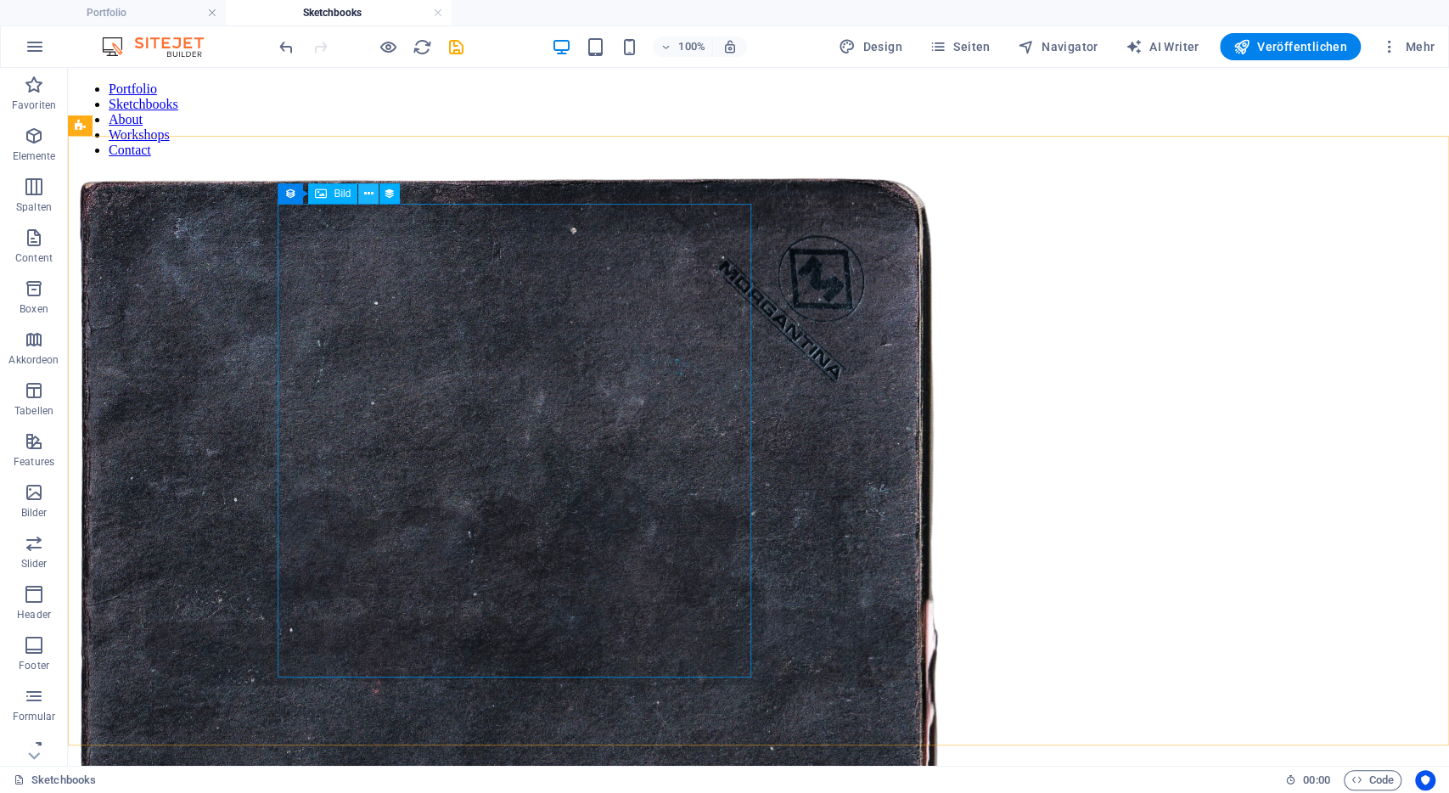
click at [366, 194] on icon at bounding box center [368, 194] width 9 height 18
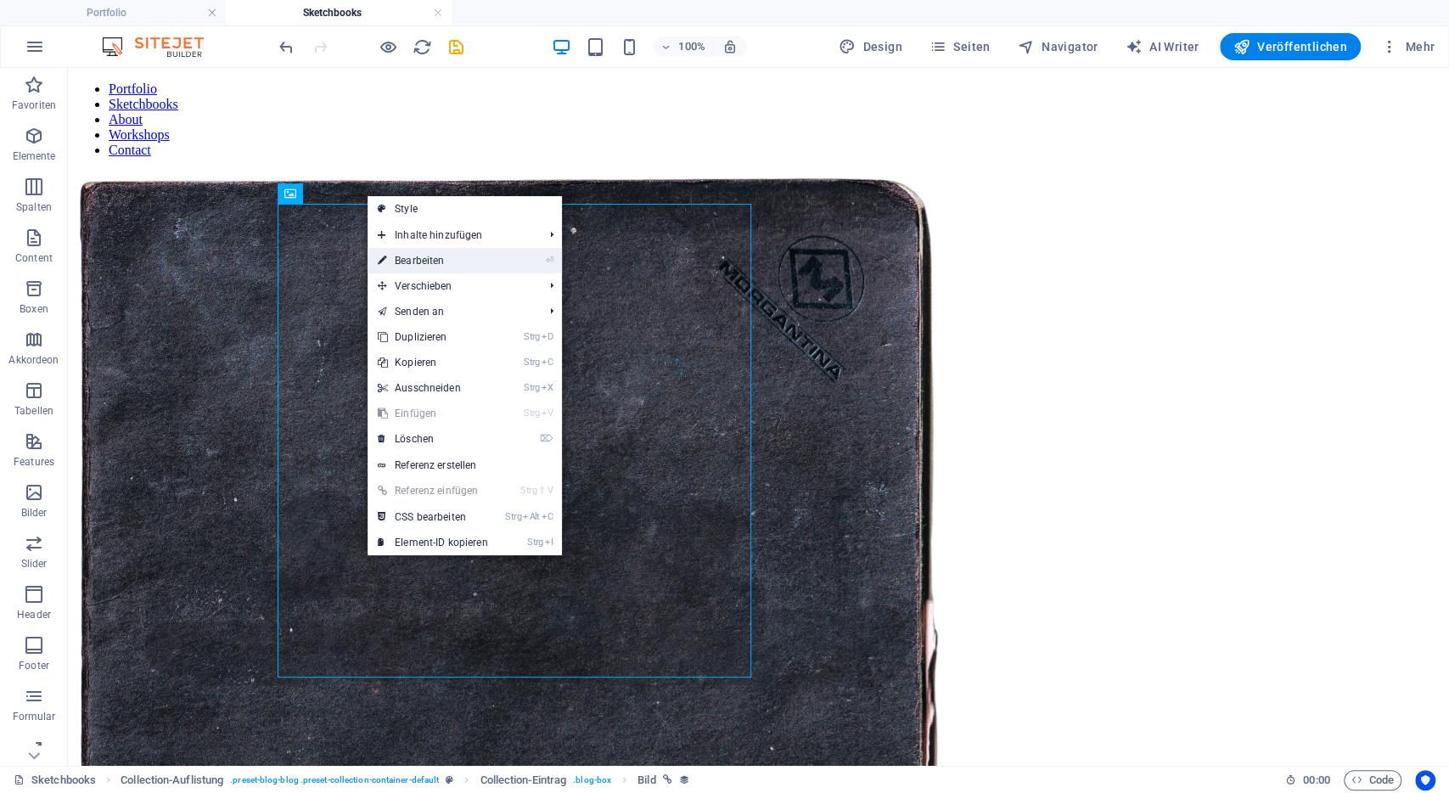
click at [435, 266] on link "⏎ Bearbeiten" at bounding box center [432, 260] width 131 height 25
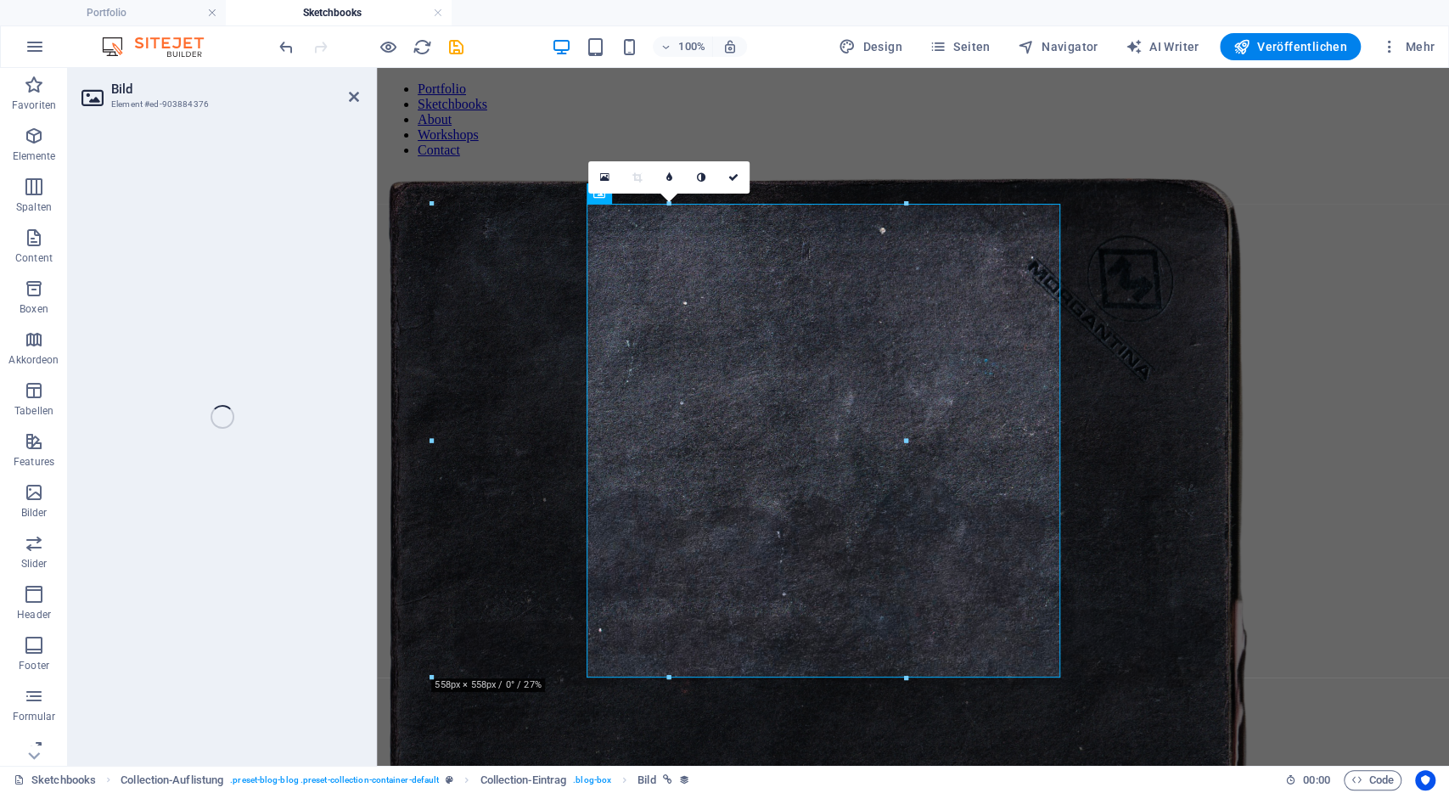
select select "title_image"
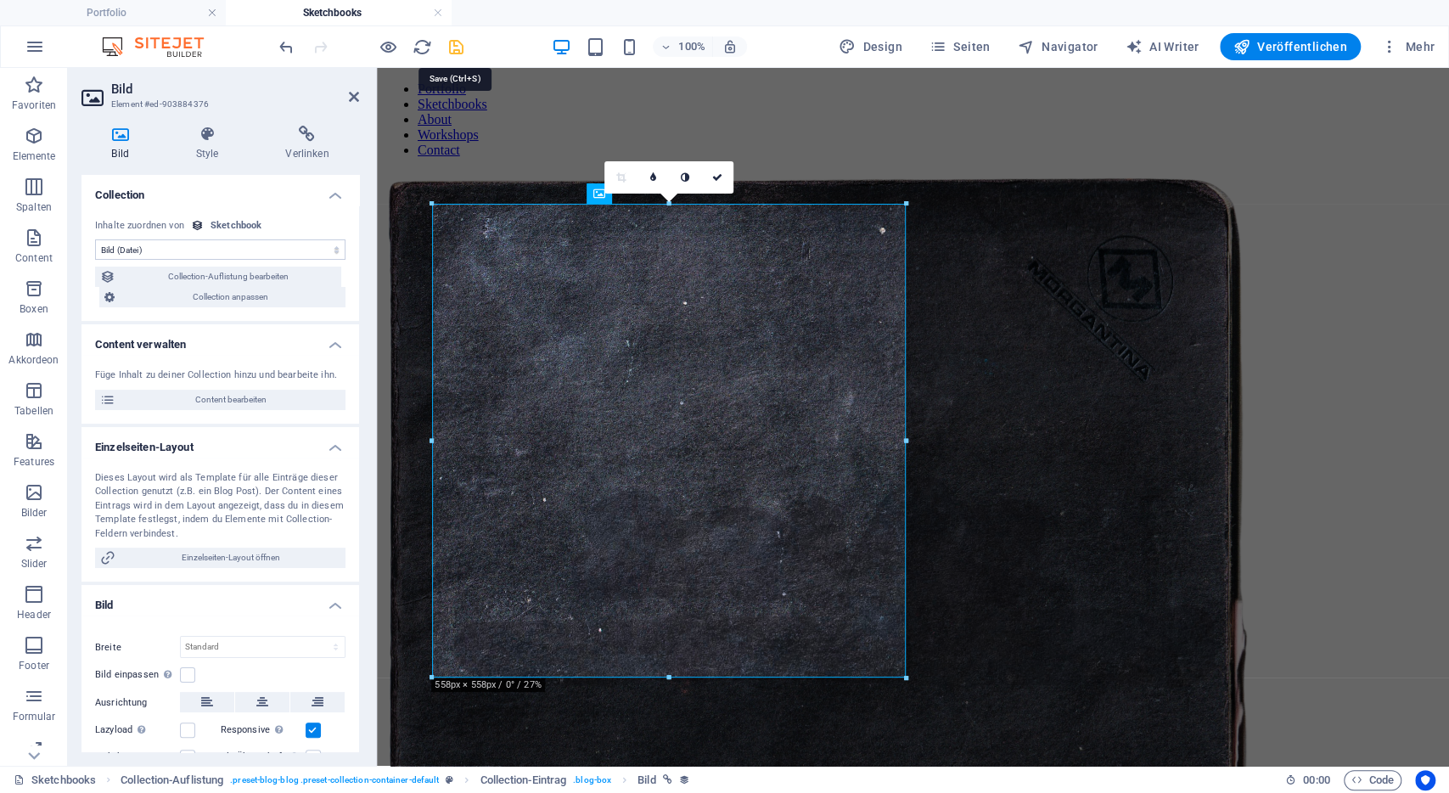
click at [450, 39] on icon "save" at bounding box center [456, 47] width 20 height 20
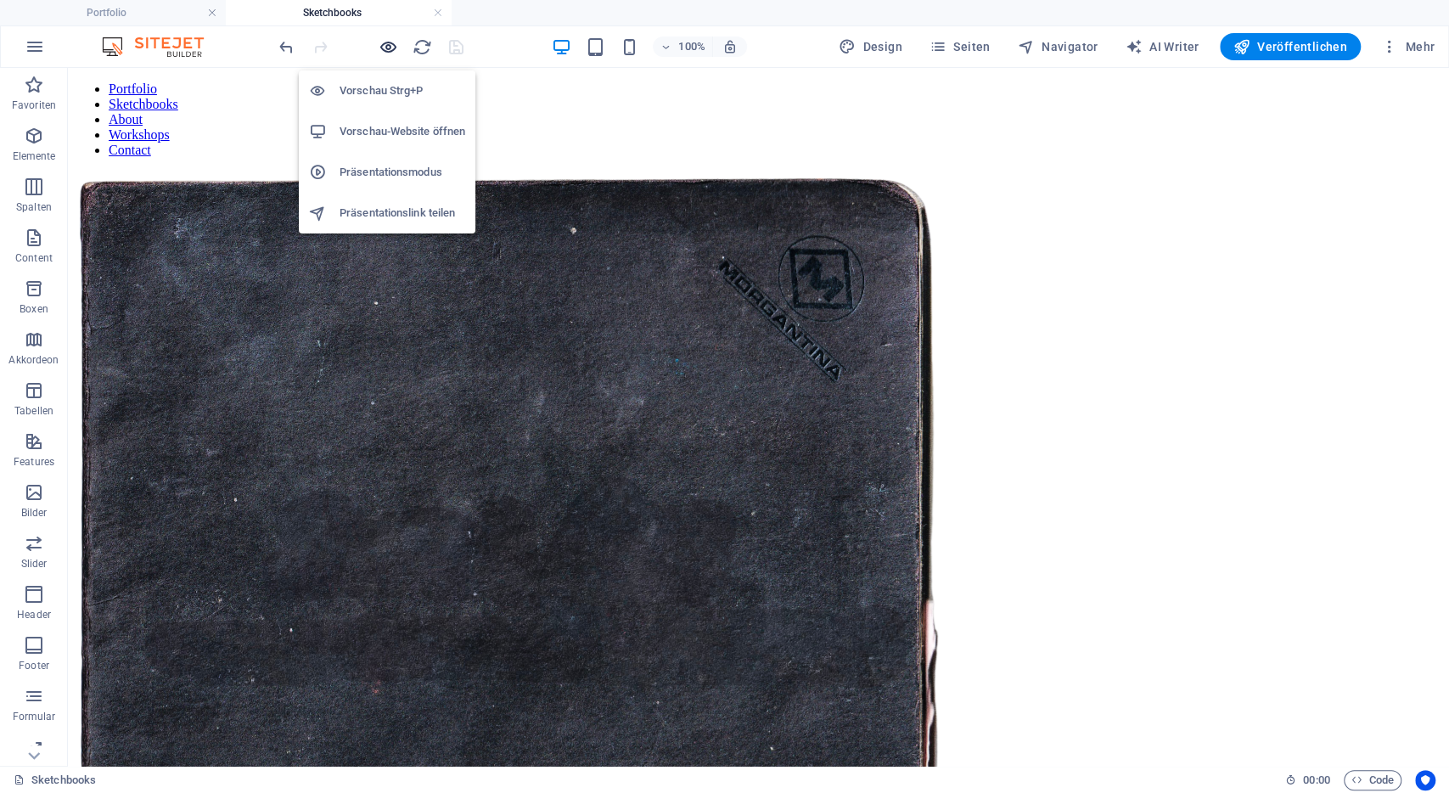
click at [386, 44] on icon "button" at bounding box center [389, 47] width 20 height 20
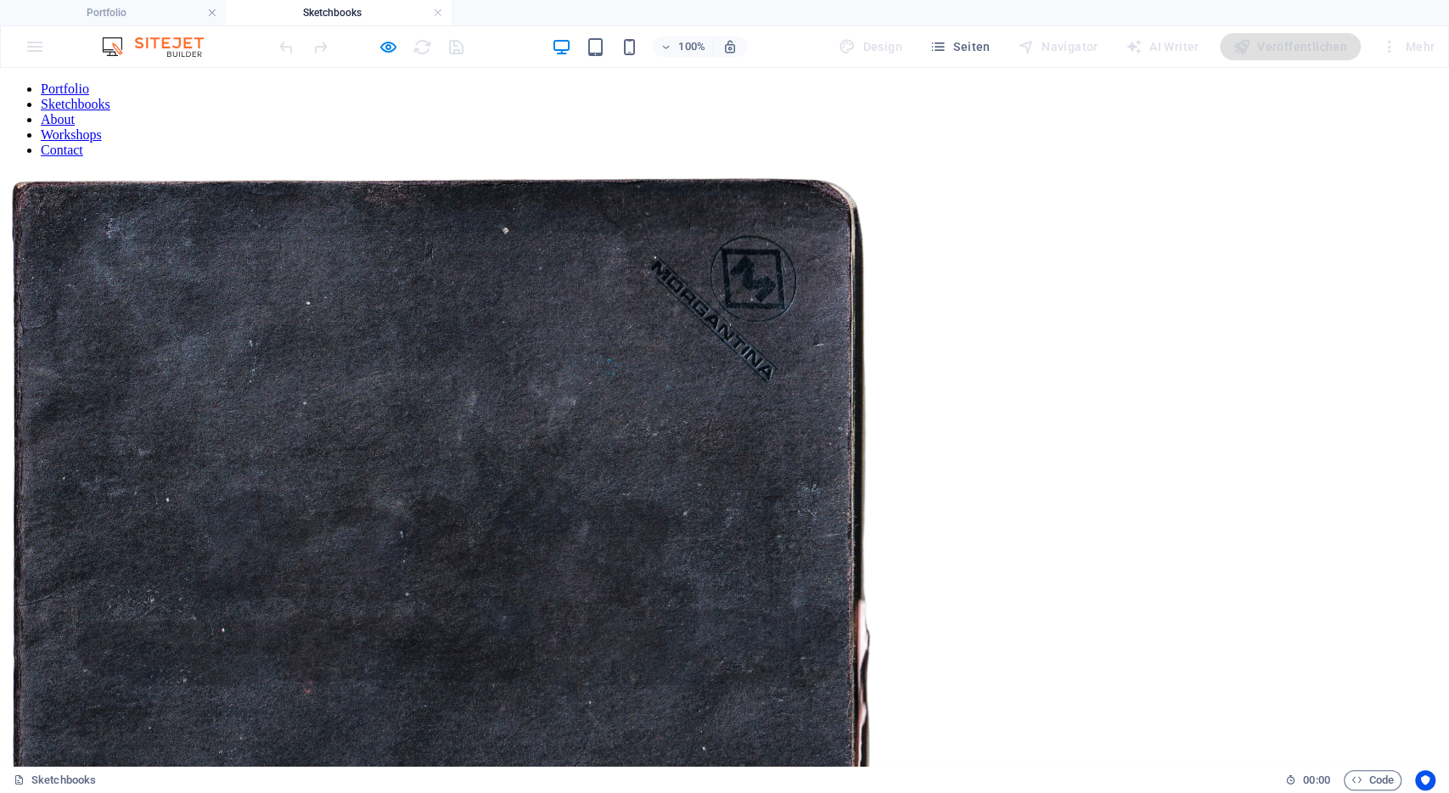
click at [531, 366] on img at bounding box center [441, 605] width 869 height 869
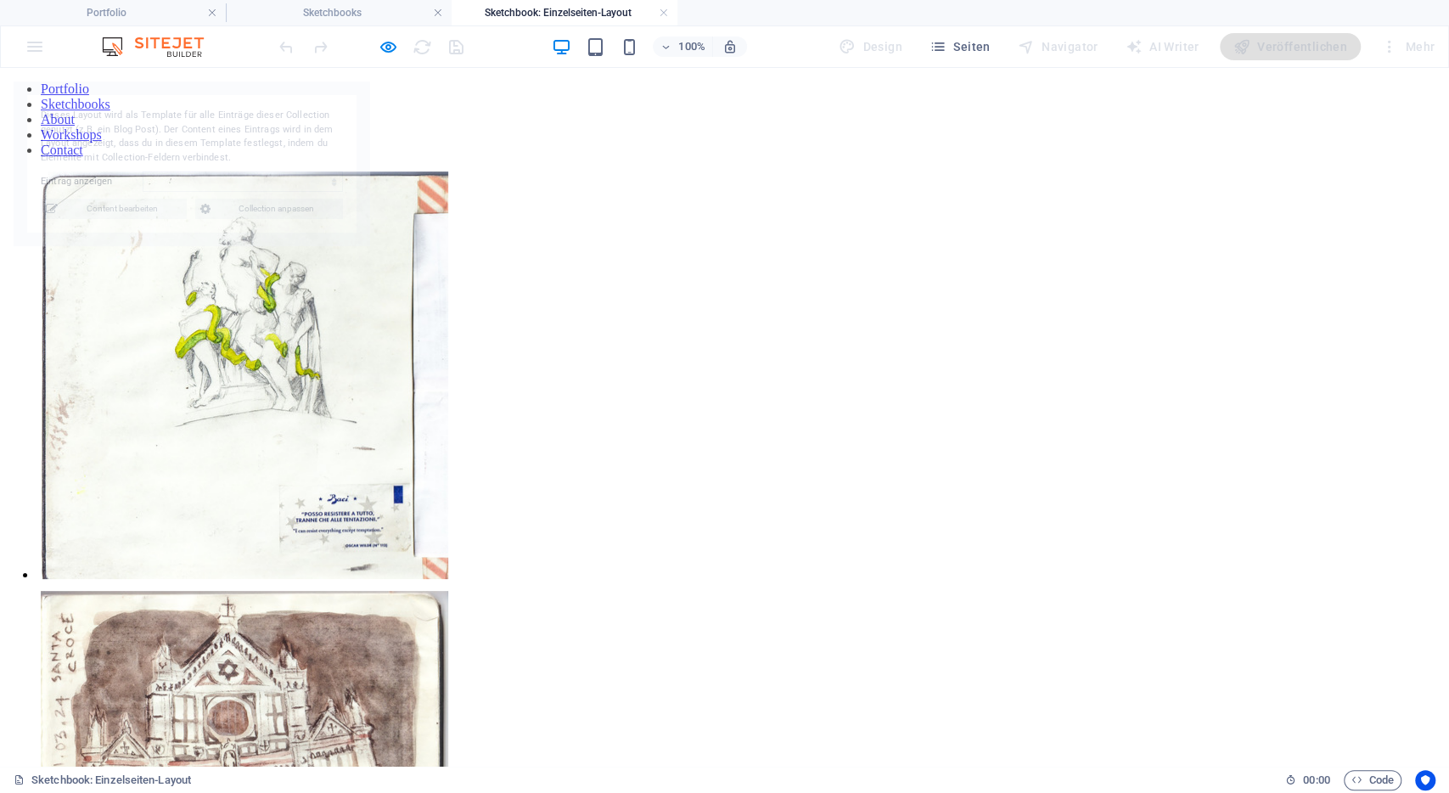
select select "68b8b2d2a06b79c2d20c58da"
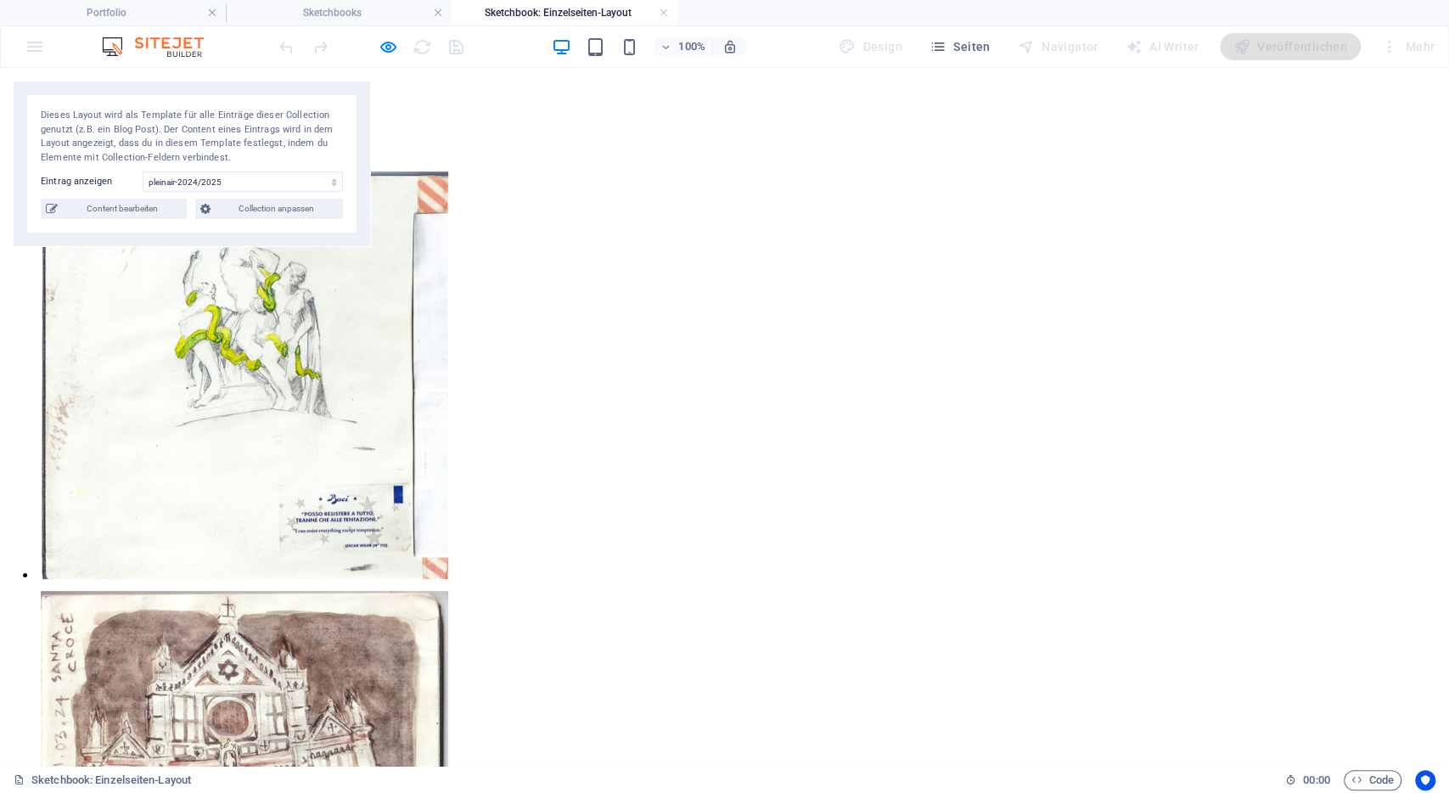
click at [373, 343] on li at bounding box center [216, 376] width 361 height 419
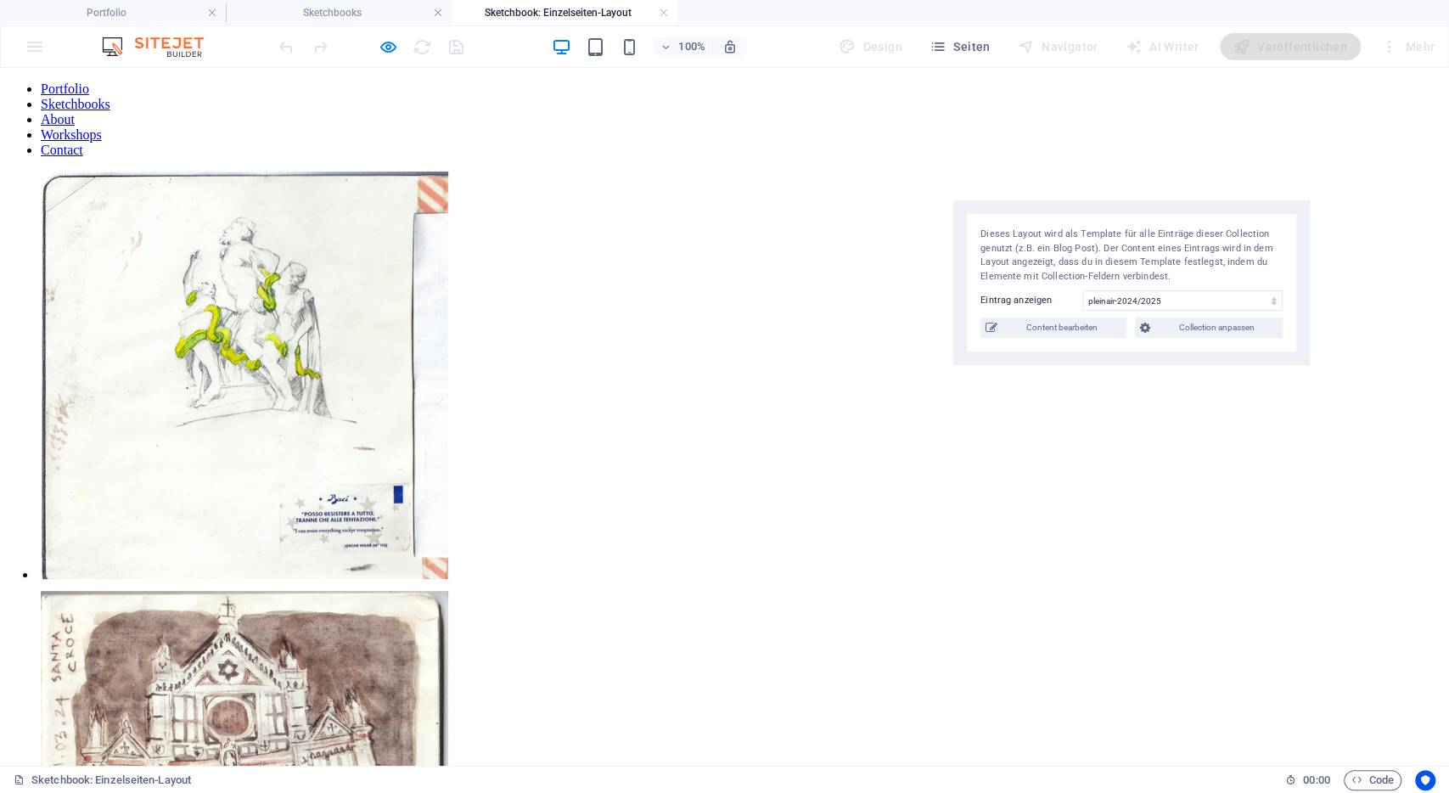
drag, startPoint x: 241, startPoint y: 116, endPoint x: 1281, endPoint y: 311, distance: 1057.8
click at [1281, 283] on div "Dieses Layout wird als Template für alle Einträge dieser Collection genutzt (z.…" at bounding box center [1131, 255] width 302 height 56
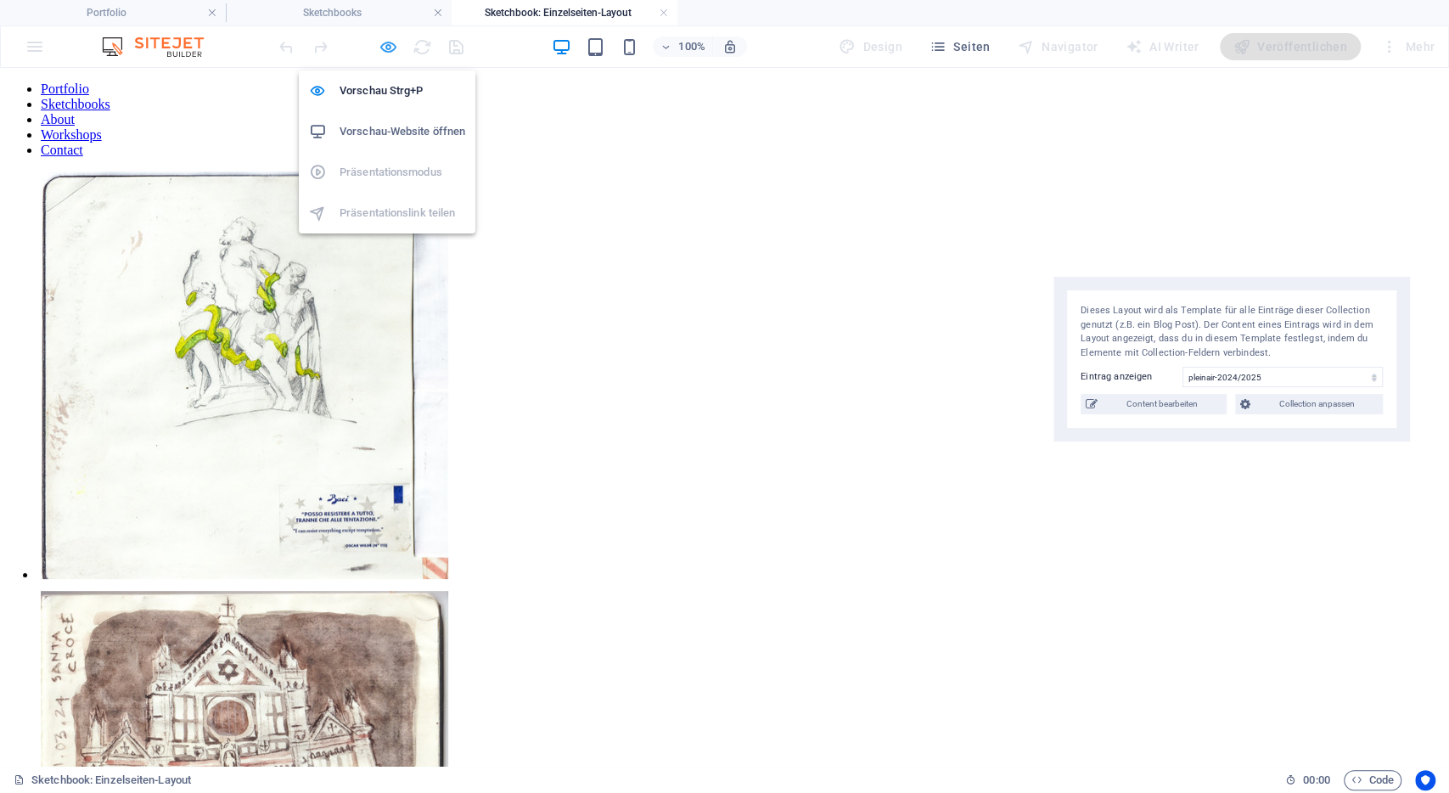
click at [389, 51] on icon "button" at bounding box center [389, 47] width 20 height 20
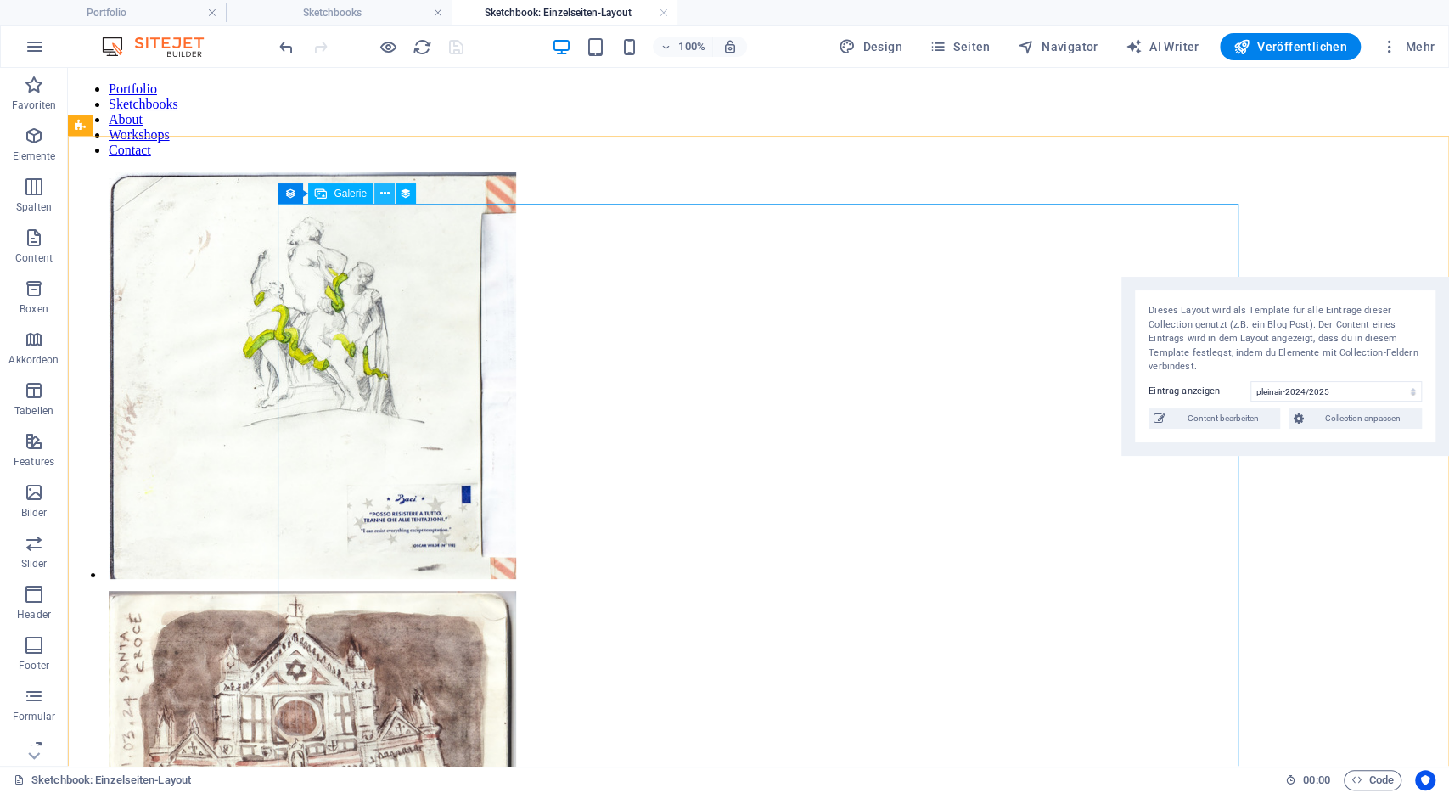
click at [378, 196] on button at bounding box center [384, 193] width 20 height 20
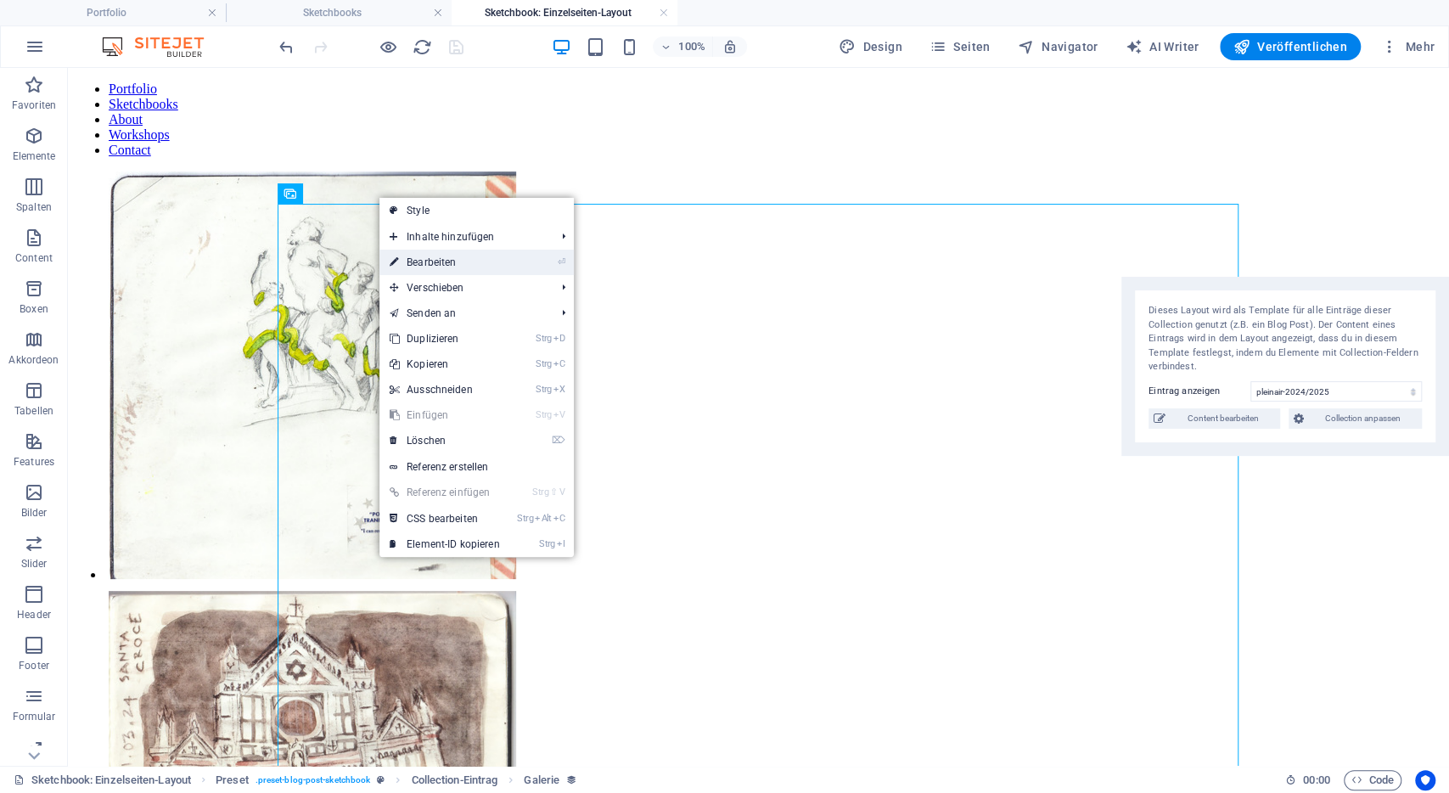
click at [424, 262] on link "⏎ Bearbeiten" at bounding box center [444, 262] width 131 height 25
select select "gallery"
select select "4"
select select "%"
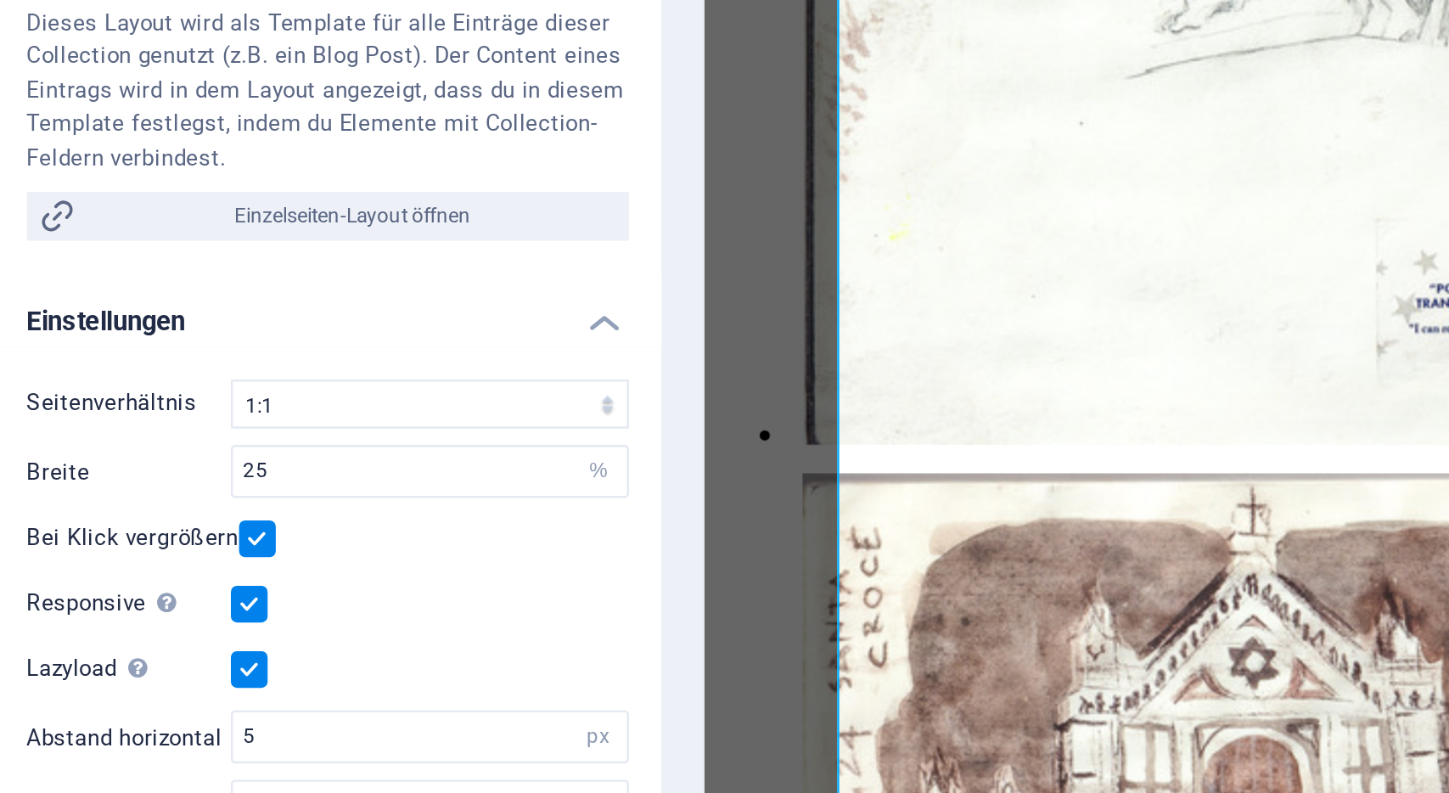
scroll to position [74, 0]
click at [192, 674] on label at bounding box center [187, 672] width 15 height 15
click at [0, 0] on input "Lazyload Bilder auf Seite nachträglich laden. Verbessert Ladezeit (Pagespeed)." at bounding box center [0, 0] width 0 height 0
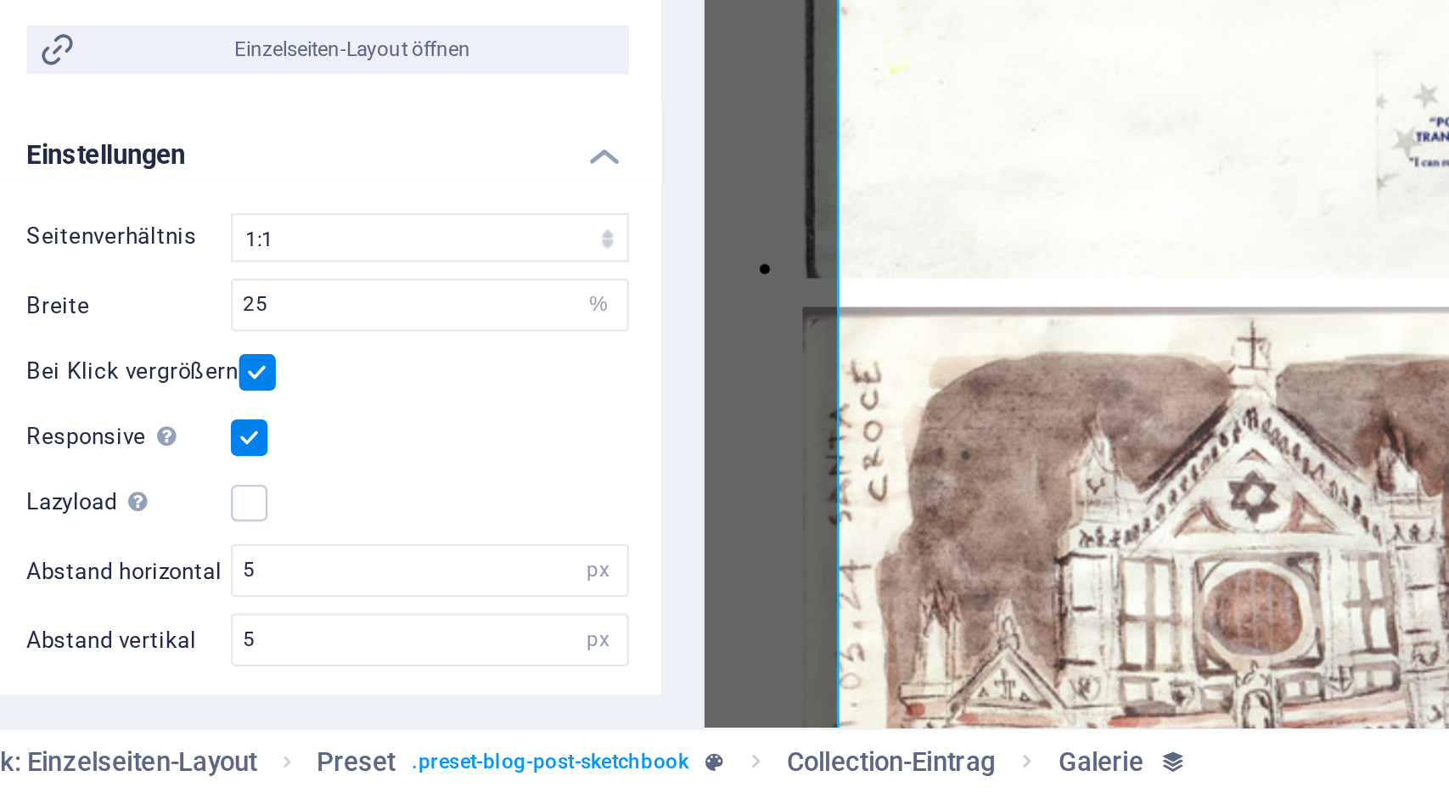
scroll to position [0, 0]
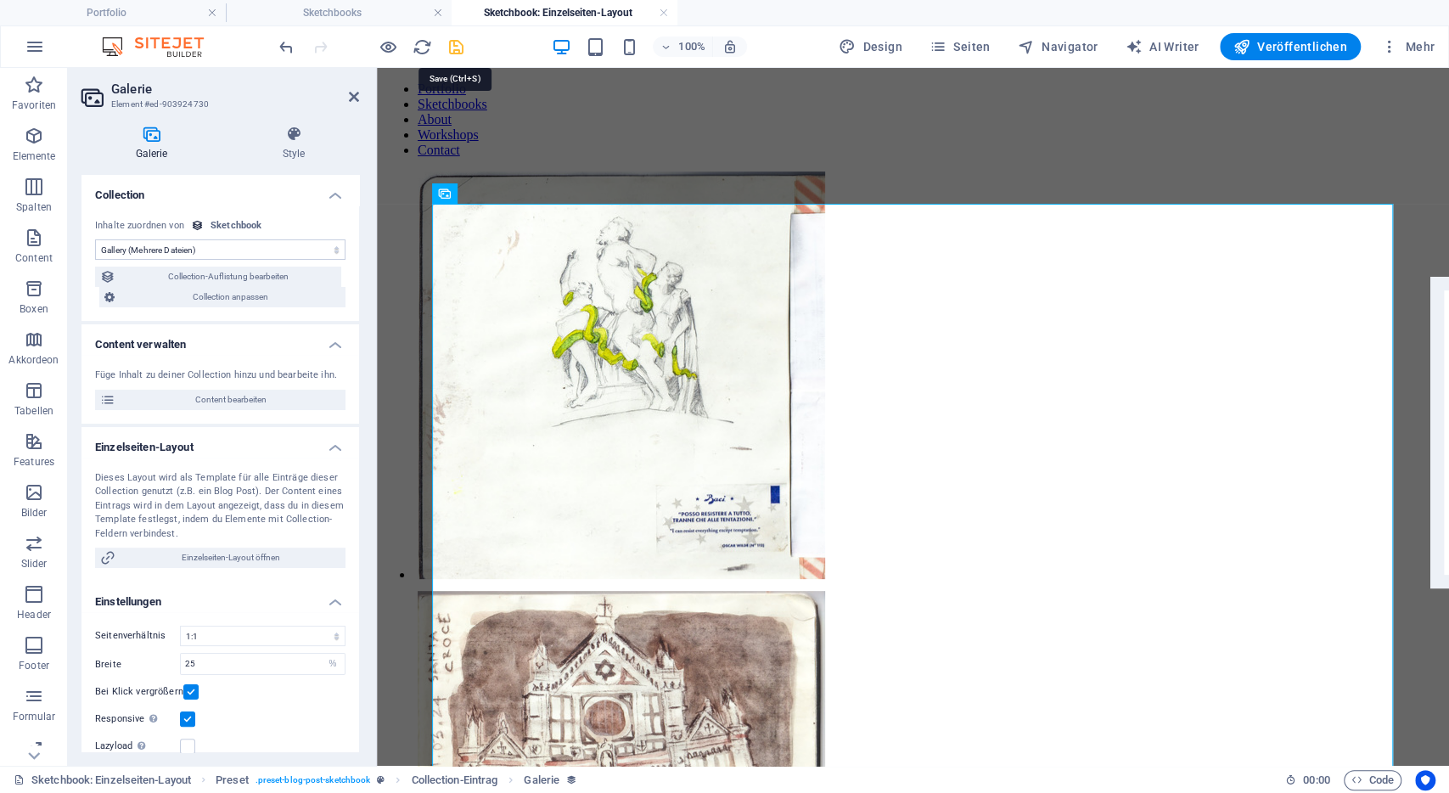
click at [464, 48] on icon "save" at bounding box center [456, 47] width 20 height 20
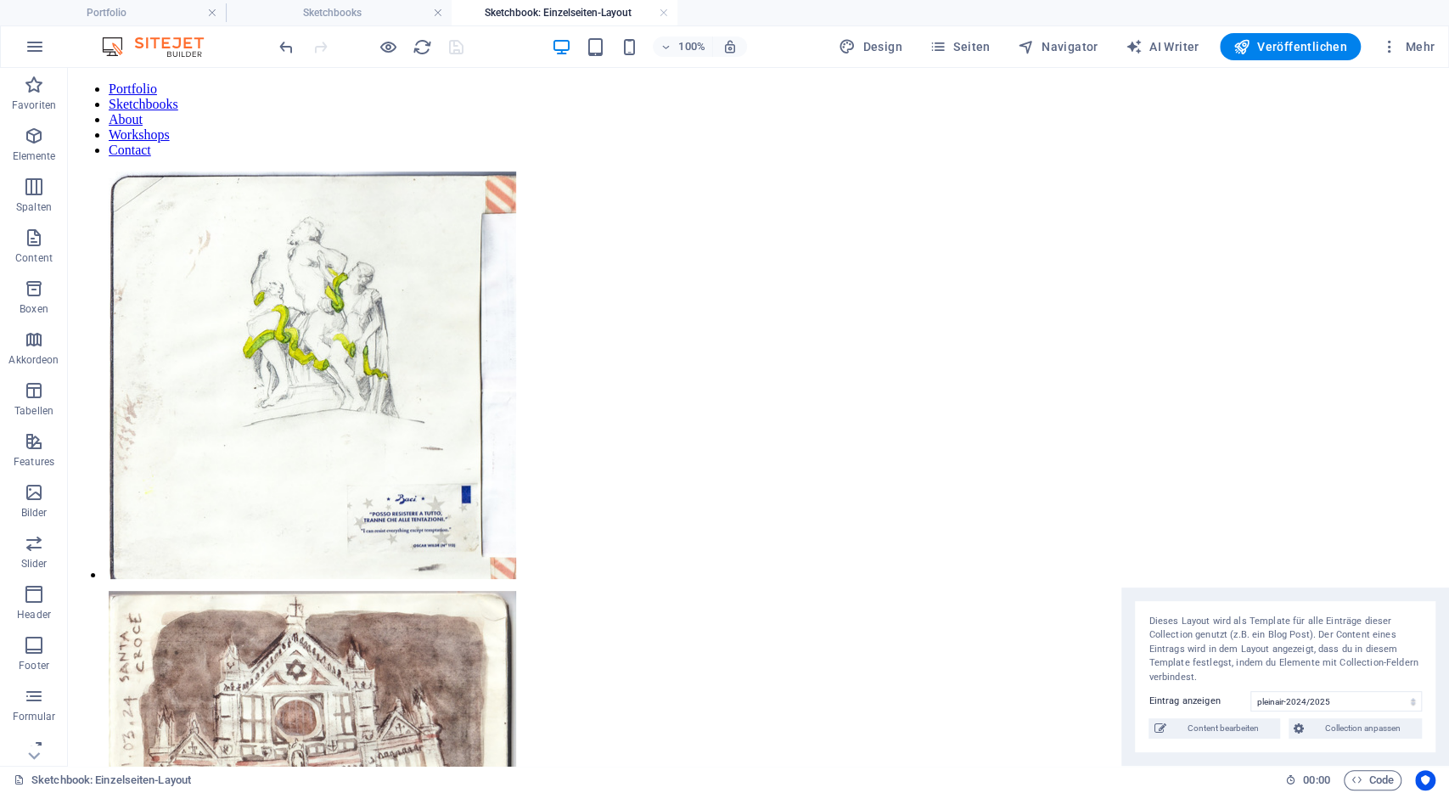
drag, startPoint x: 1270, startPoint y: 296, endPoint x: 1345, endPoint y: 680, distance: 390.8
click at [1345, 680] on div "Dieses Layout wird als Template für alle Einträge dieser Collection genutzt (z.…" at bounding box center [1285, 676] width 328 height 179
click at [383, 59] on div "Vorschau Strg+P Vorschau-Website öffnen Präsentationsmodus Präsentationslink te…" at bounding box center [387, 145] width 177 height 177
click at [391, 42] on icon "button" at bounding box center [389, 47] width 20 height 20
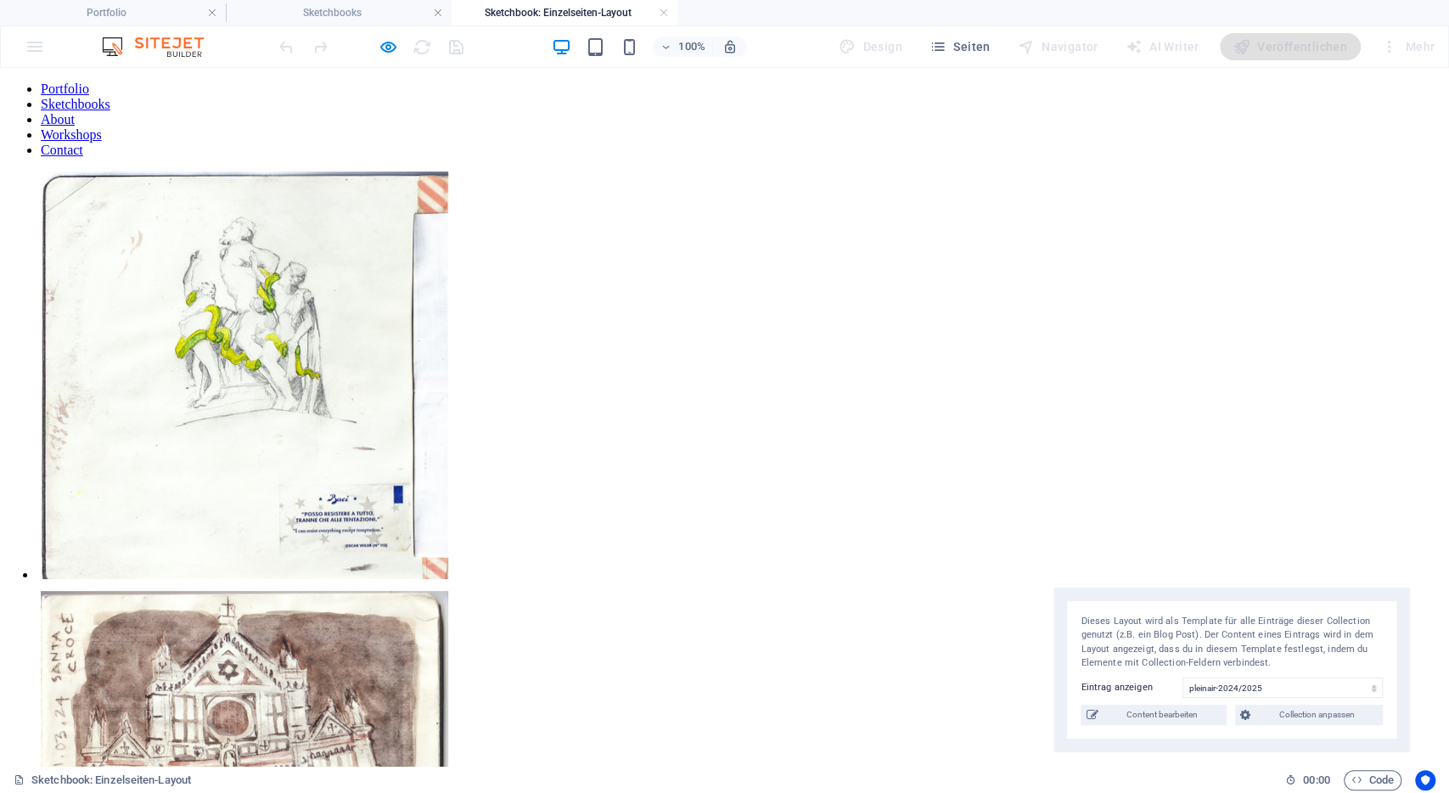
click at [365, 357] on img at bounding box center [244, 374] width 407 height 407
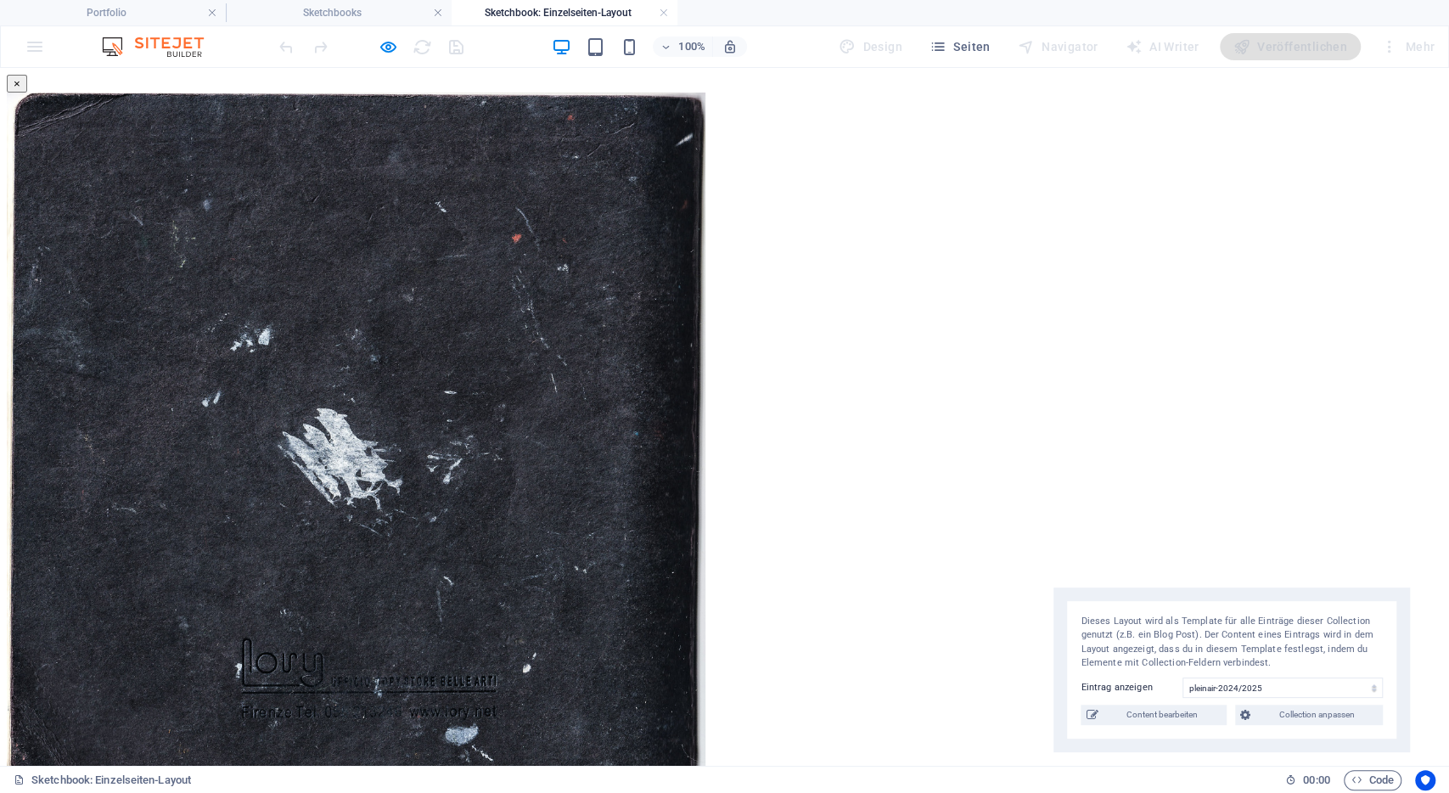
click at [1340, 186] on div "× 28/28 ..." at bounding box center [724, 457] width 1435 height 765
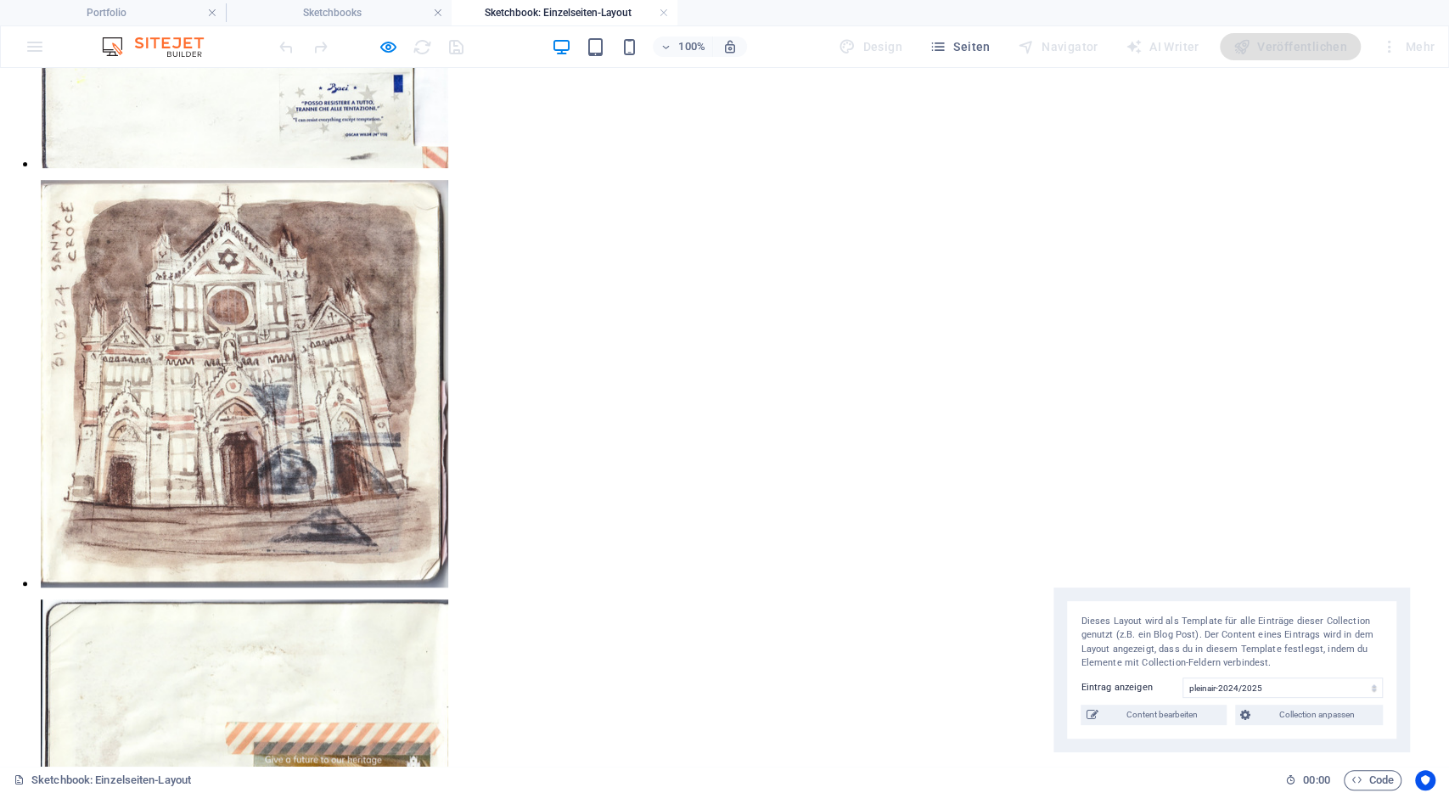
scroll to position [468, 0]
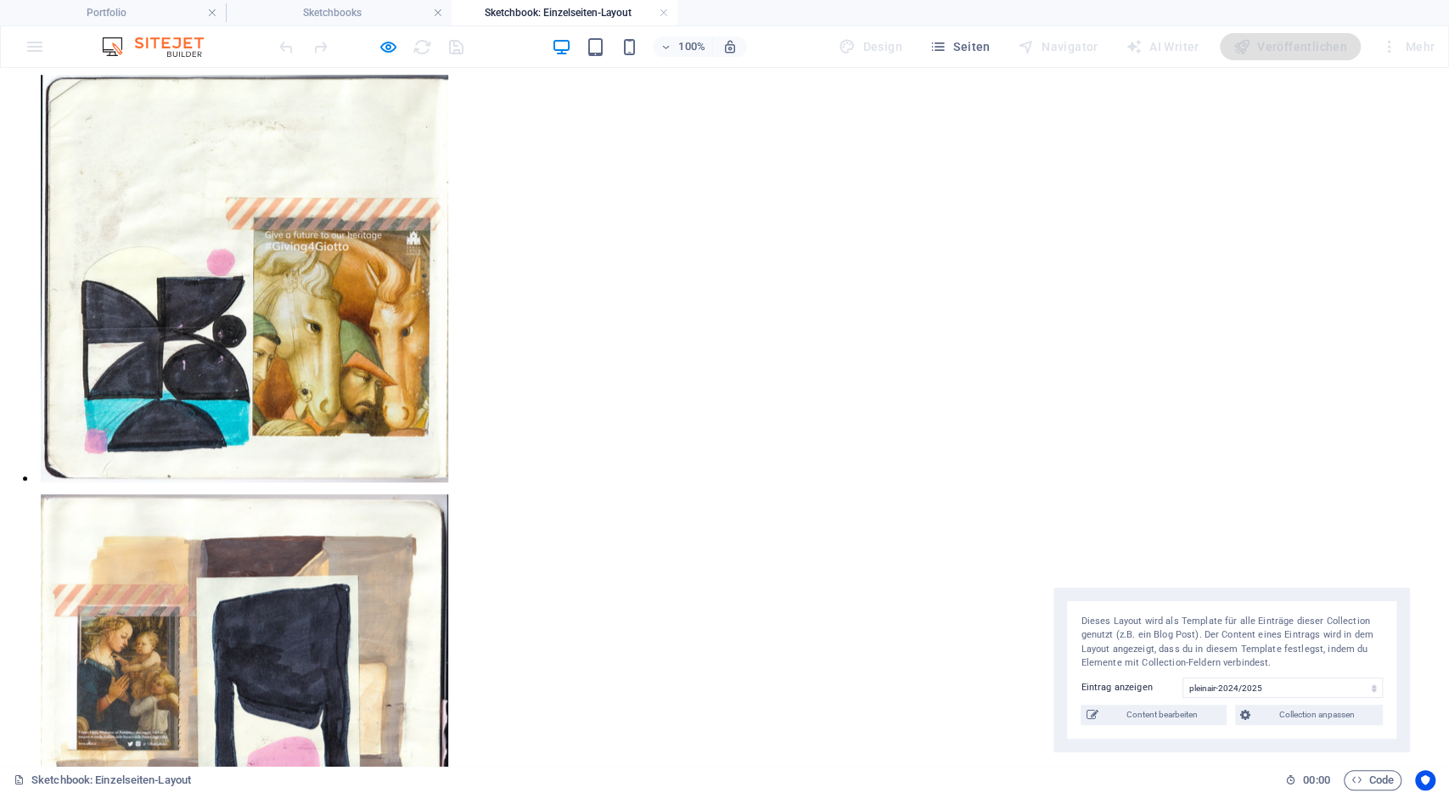
scroll to position [934, 0]
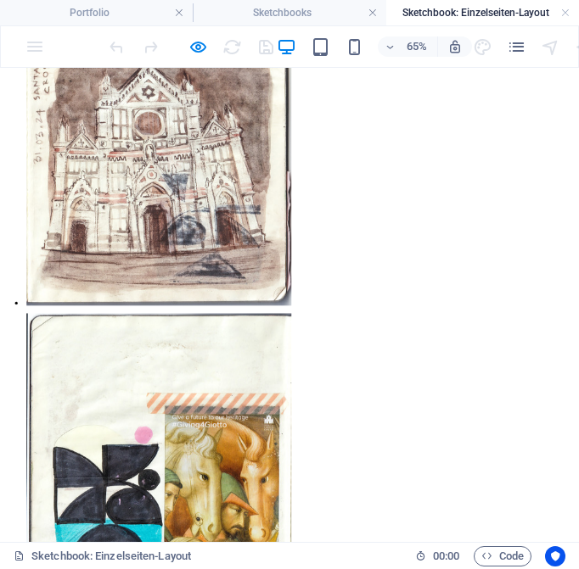
scroll to position [631, 0]
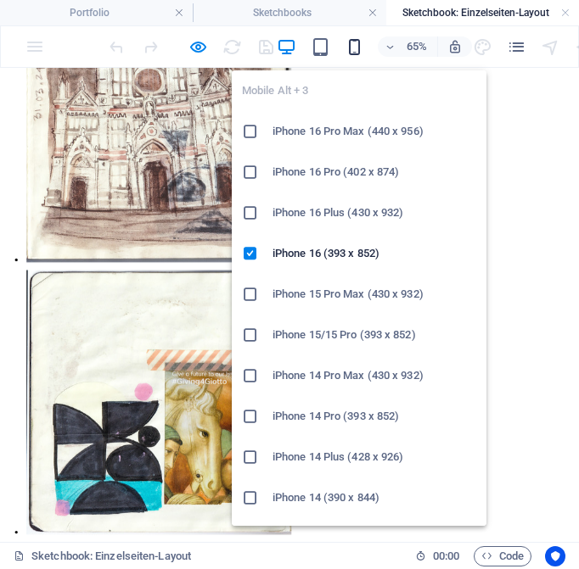
click at [357, 40] on icon "button" at bounding box center [355, 47] width 20 height 20
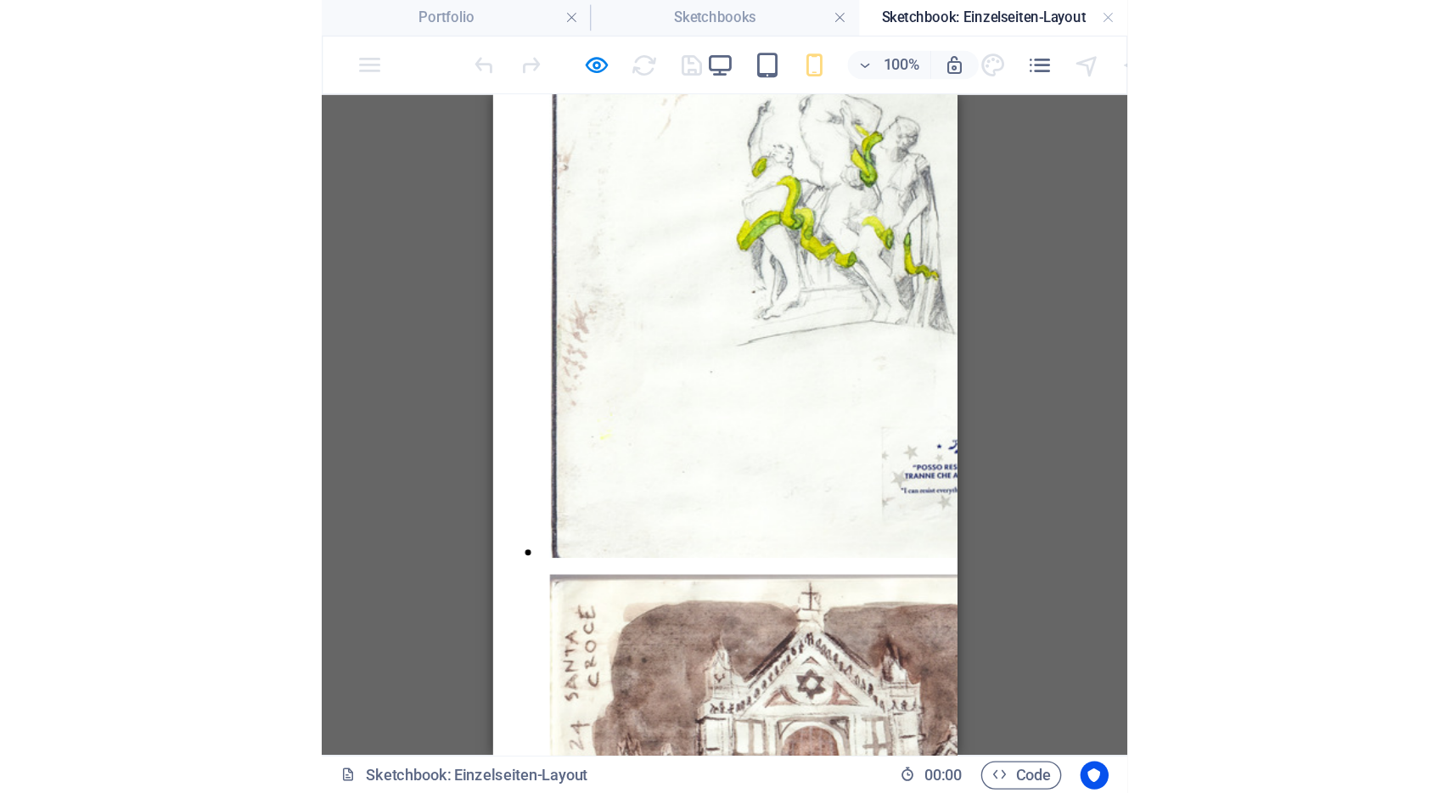
scroll to position [0, 0]
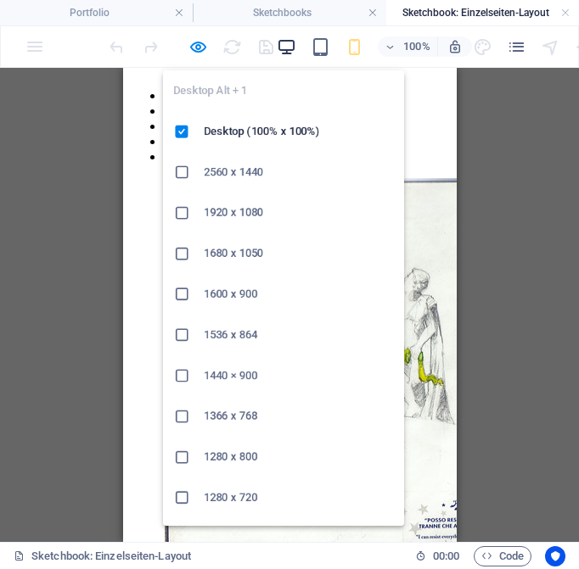
click at [283, 52] on icon "button" at bounding box center [287, 47] width 20 height 20
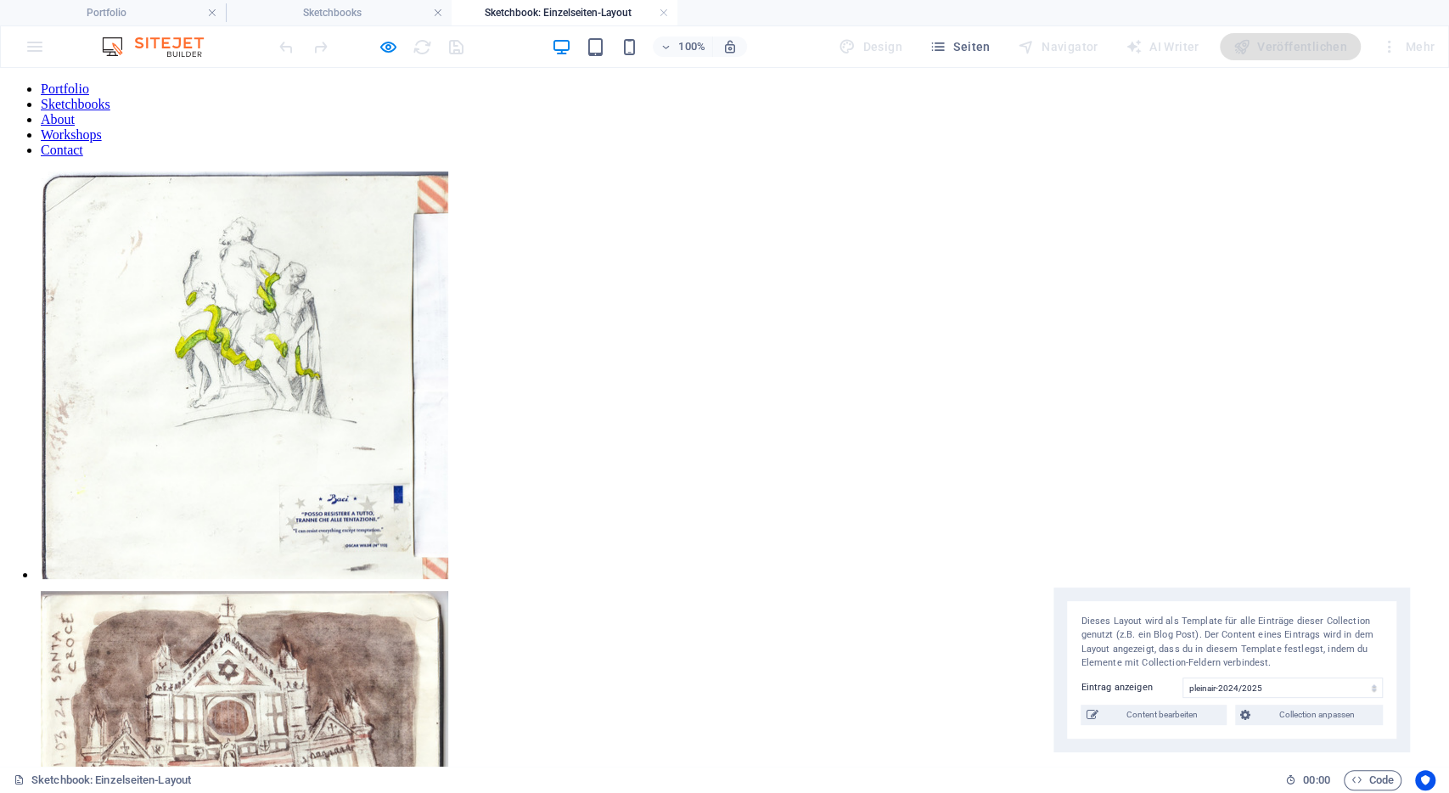
click at [110, 103] on link "Sketchbooks" at bounding box center [76, 104] width 70 height 14
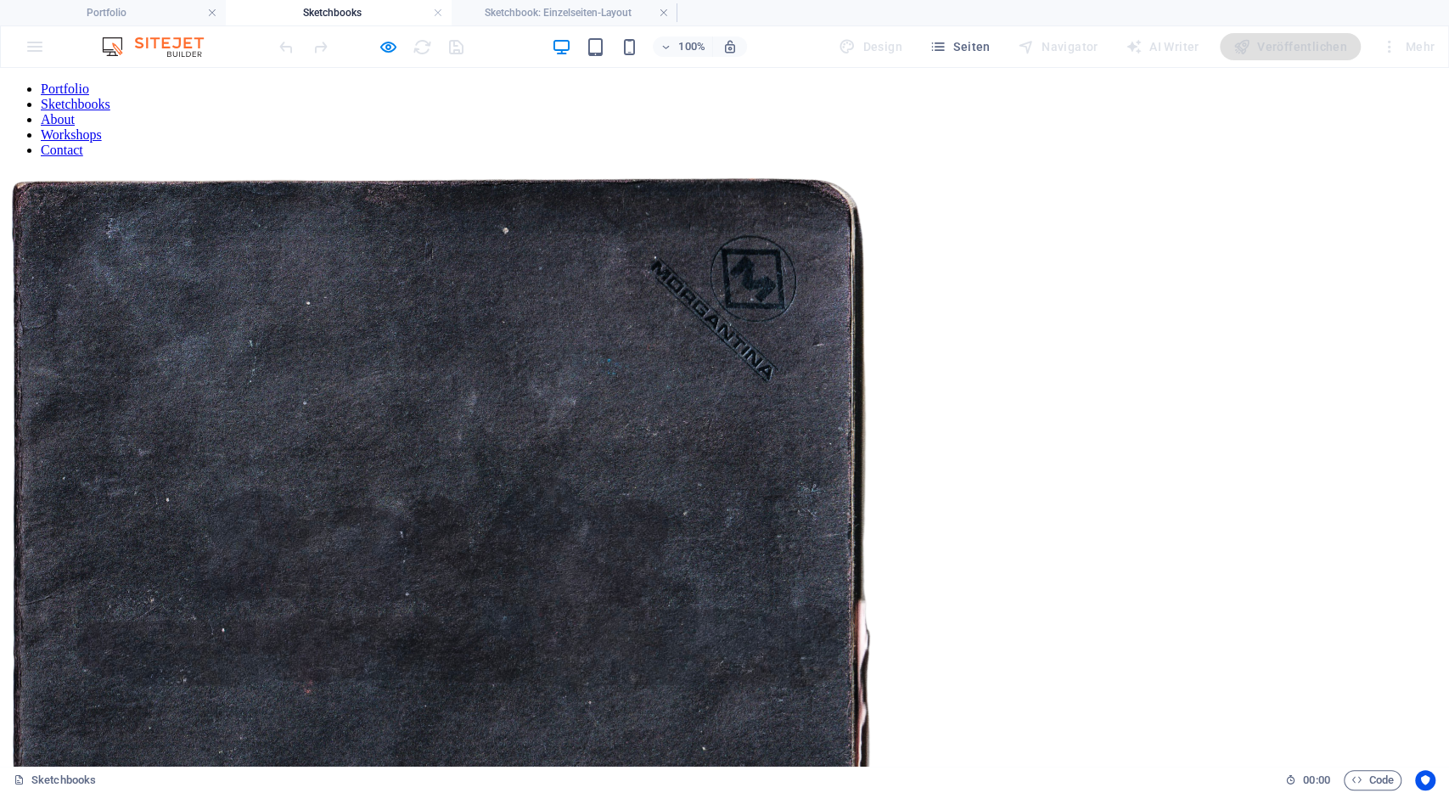
click at [480, 469] on img at bounding box center [441, 605] width 869 height 869
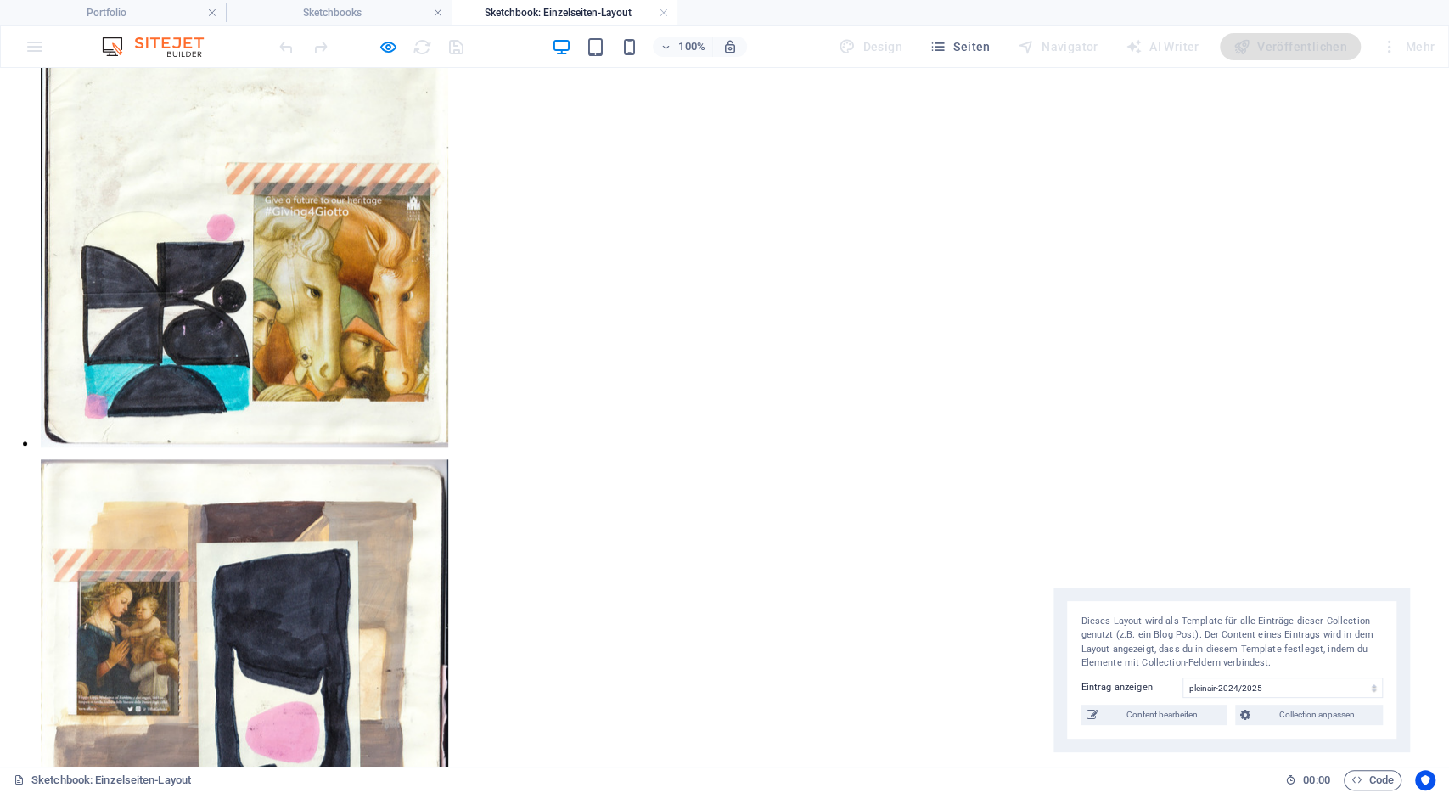
scroll to position [969, 0]
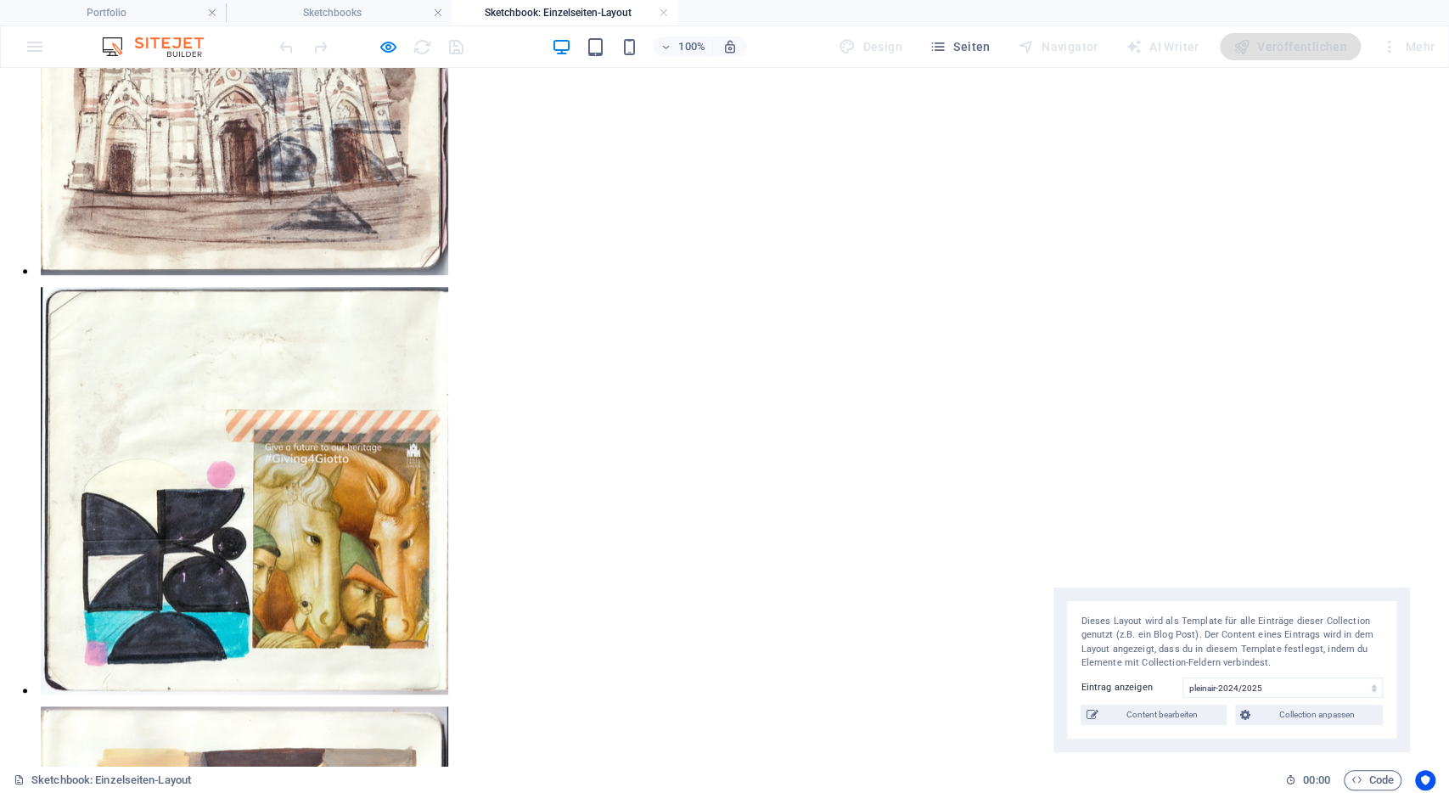
scroll to position [715, 0]
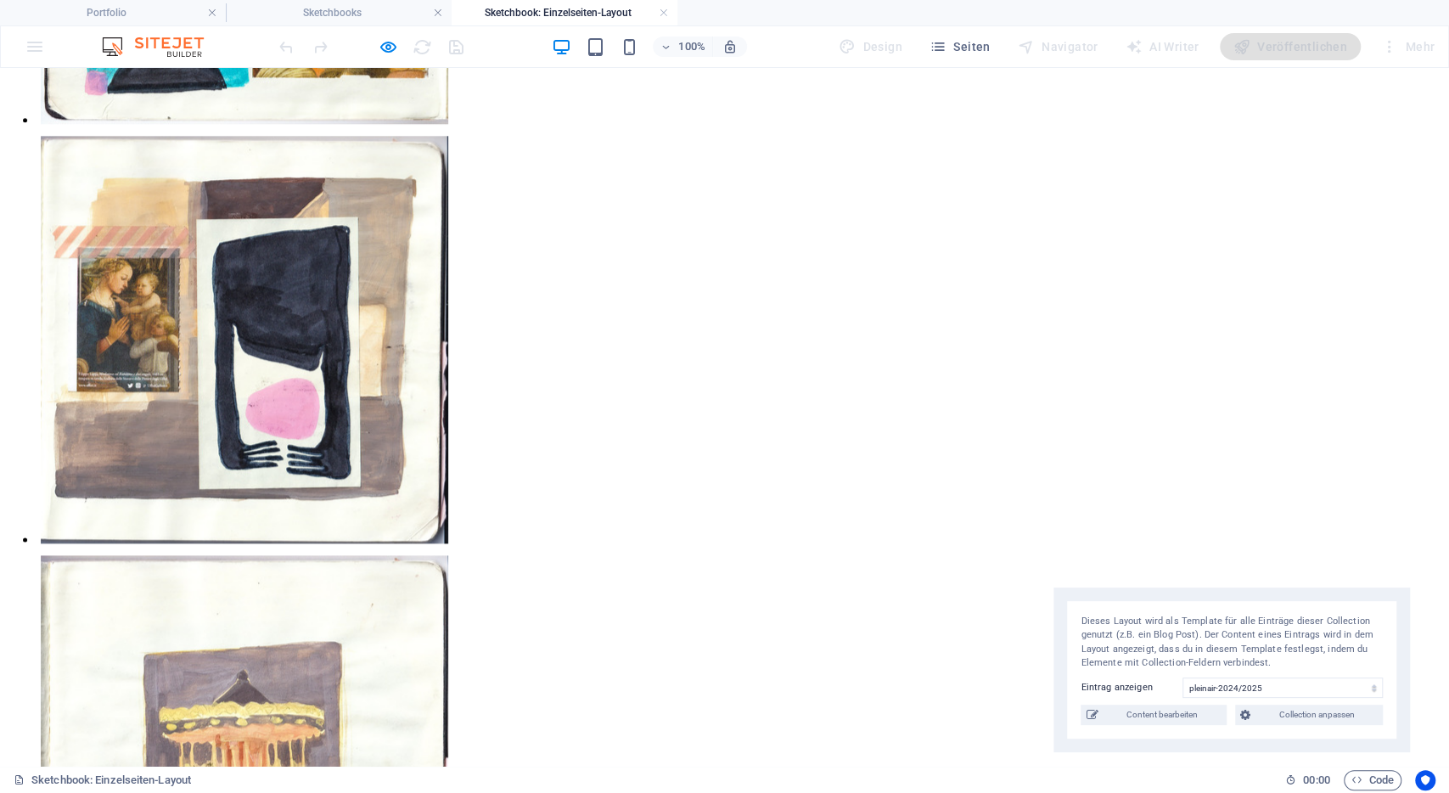
scroll to position [1294, 0]
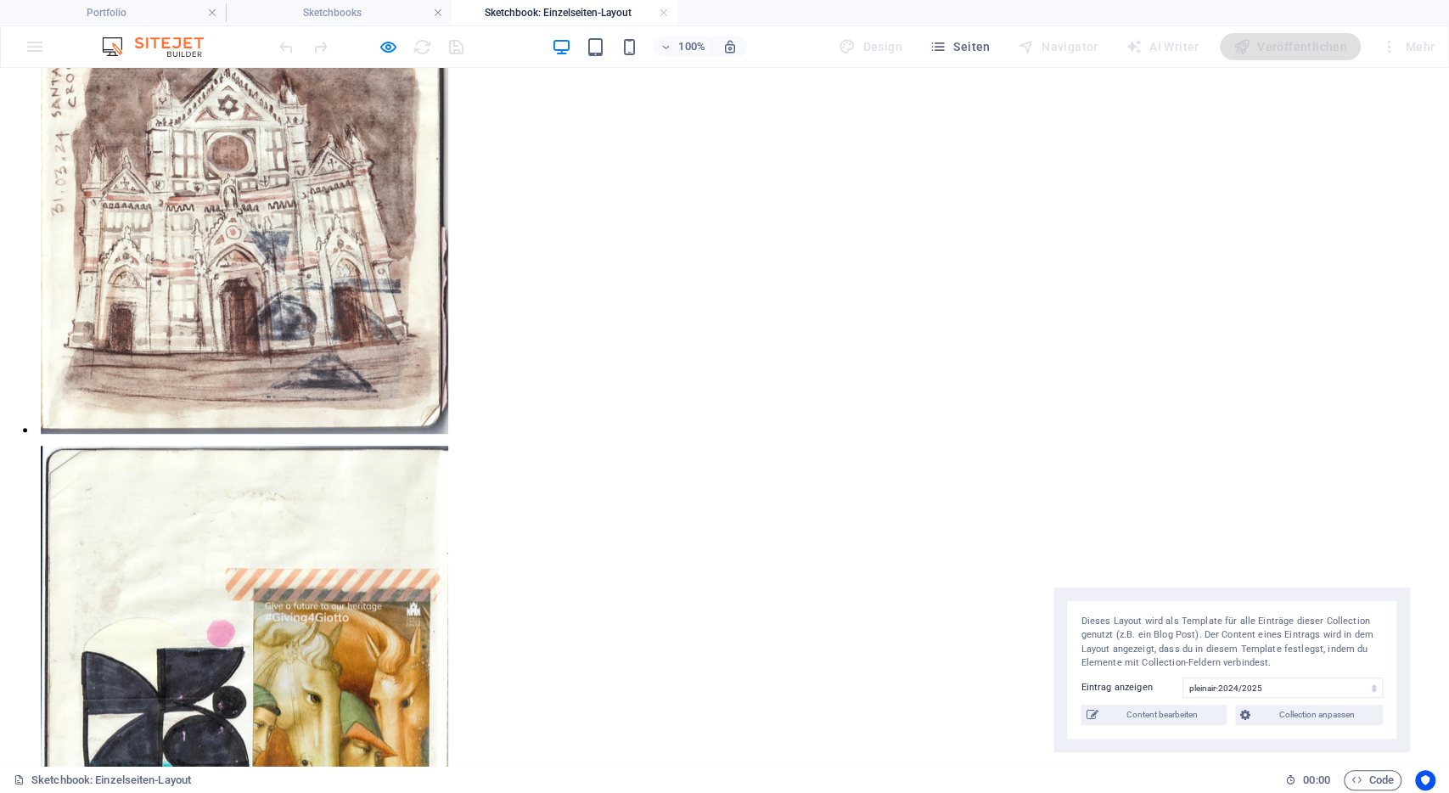
scroll to position [0, 0]
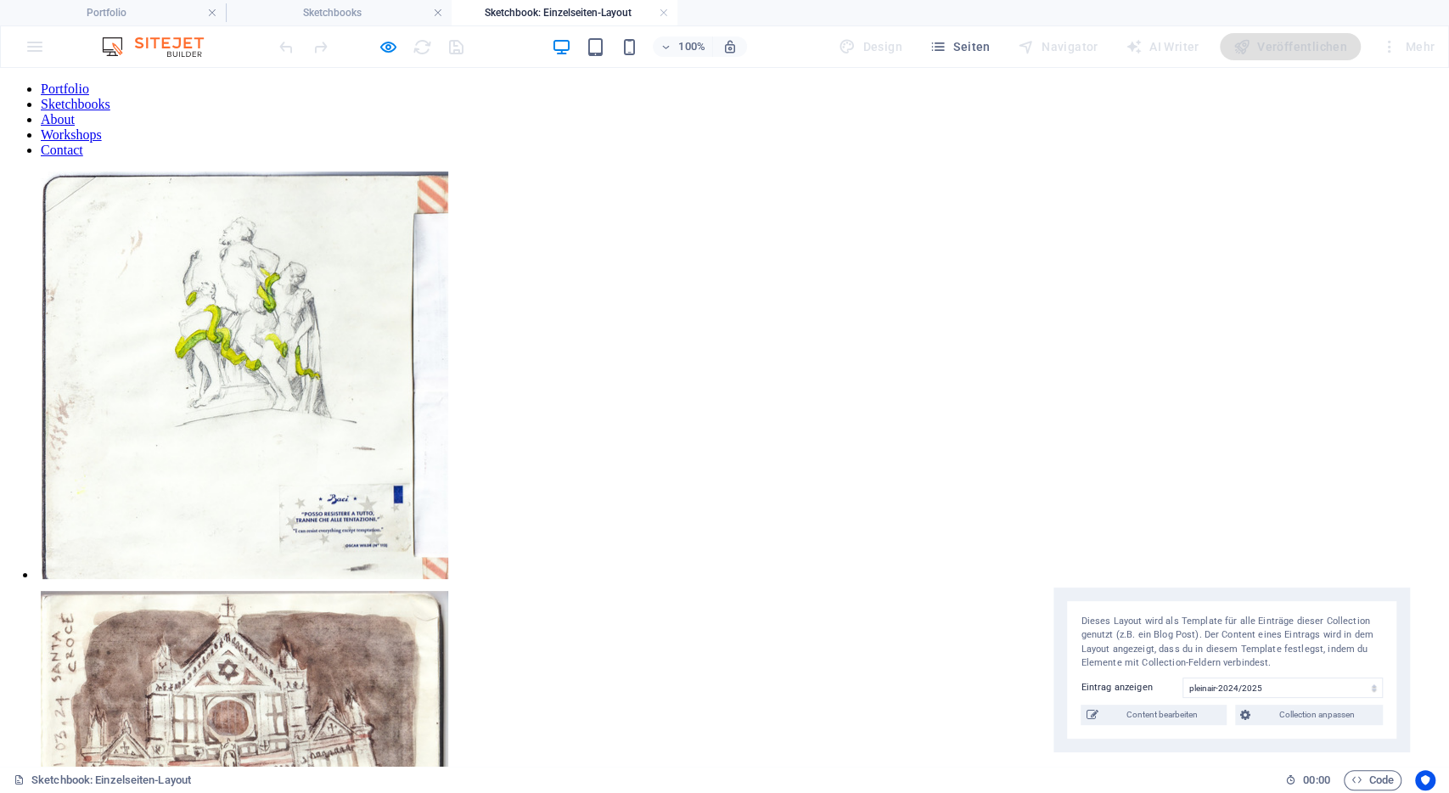
click at [110, 104] on link "Sketchbooks" at bounding box center [76, 104] width 70 height 14
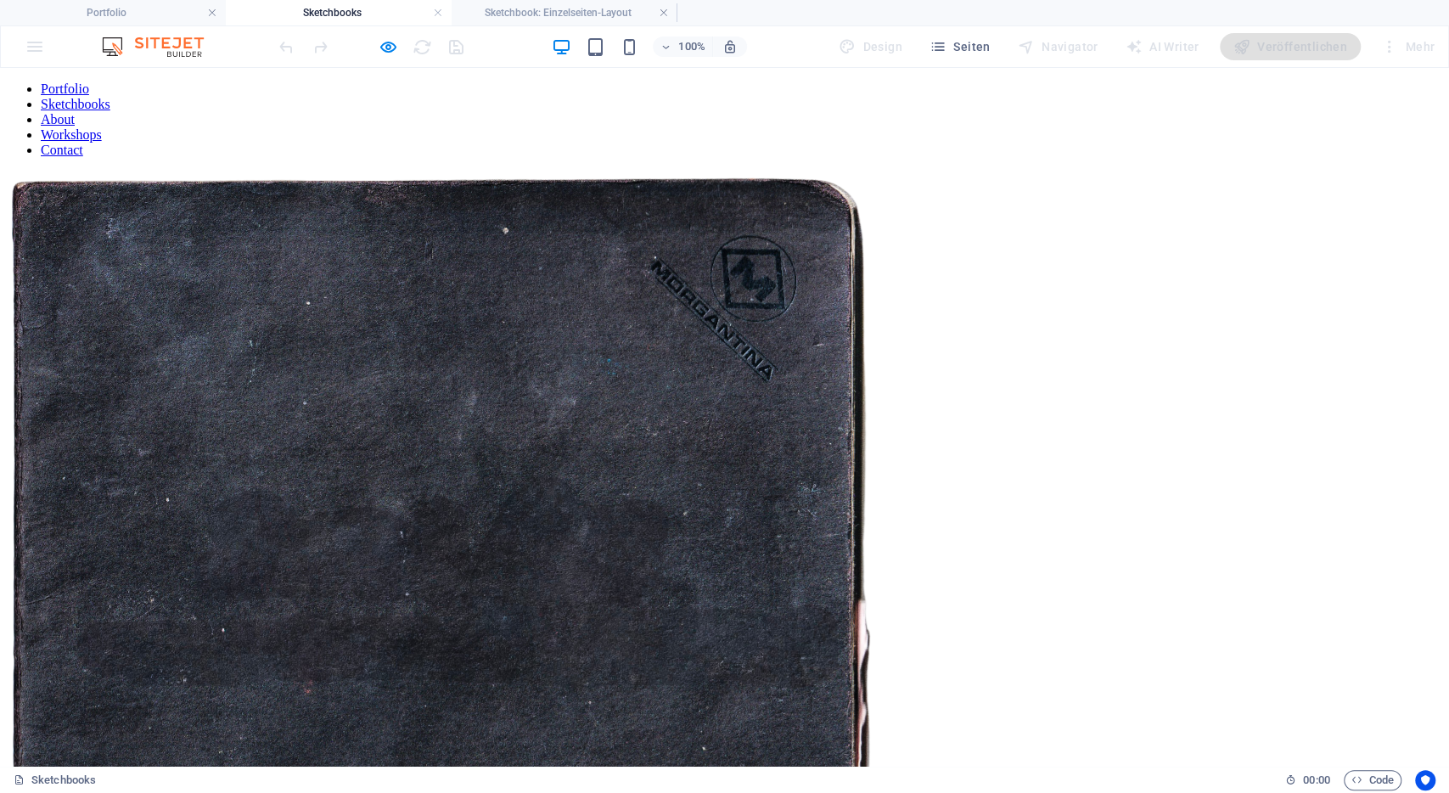
click at [595, 379] on img at bounding box center [441, 605] width 869 height 869
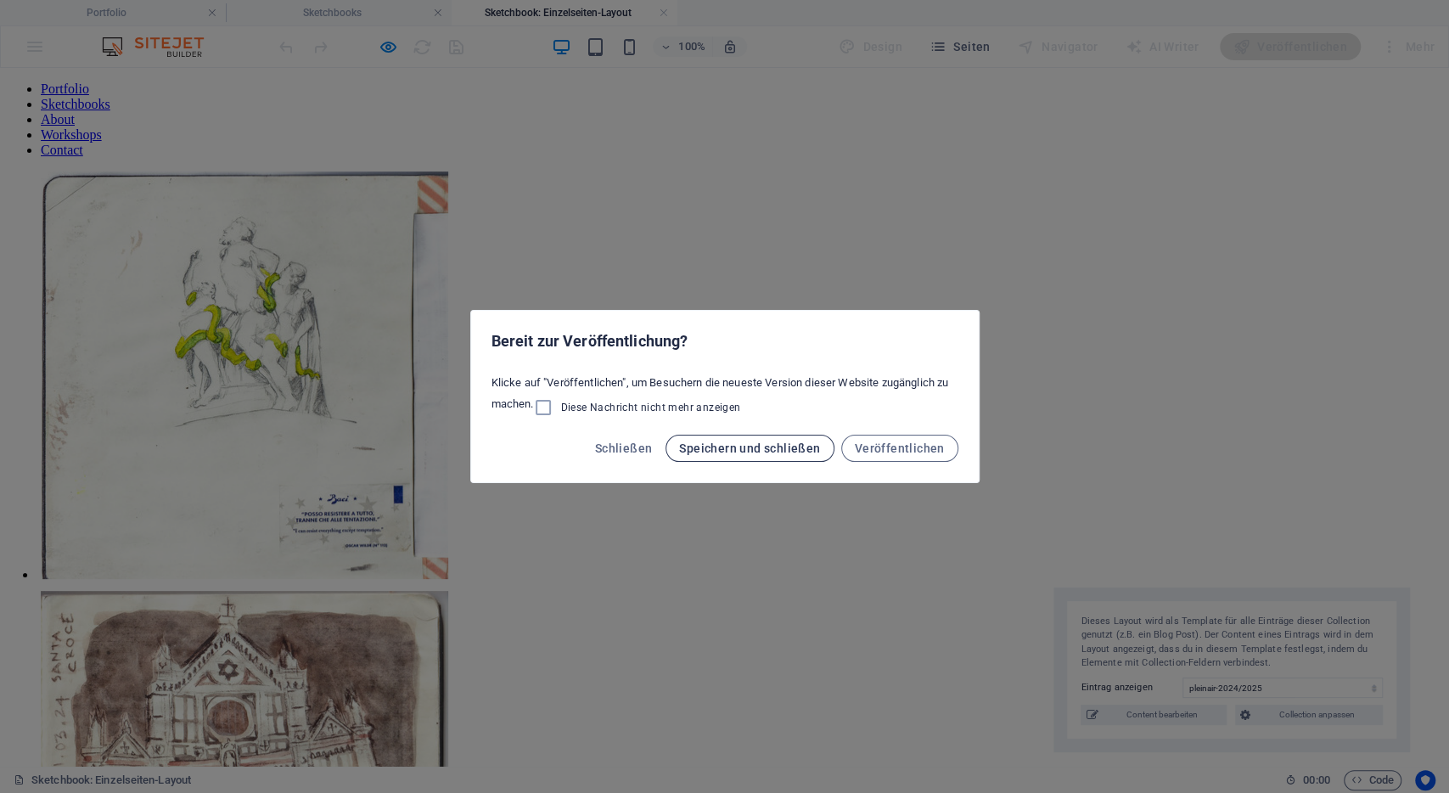
click at [743, 452] on span "Speichern und schließen" at bounding box center [749, 448] width 141 height 14
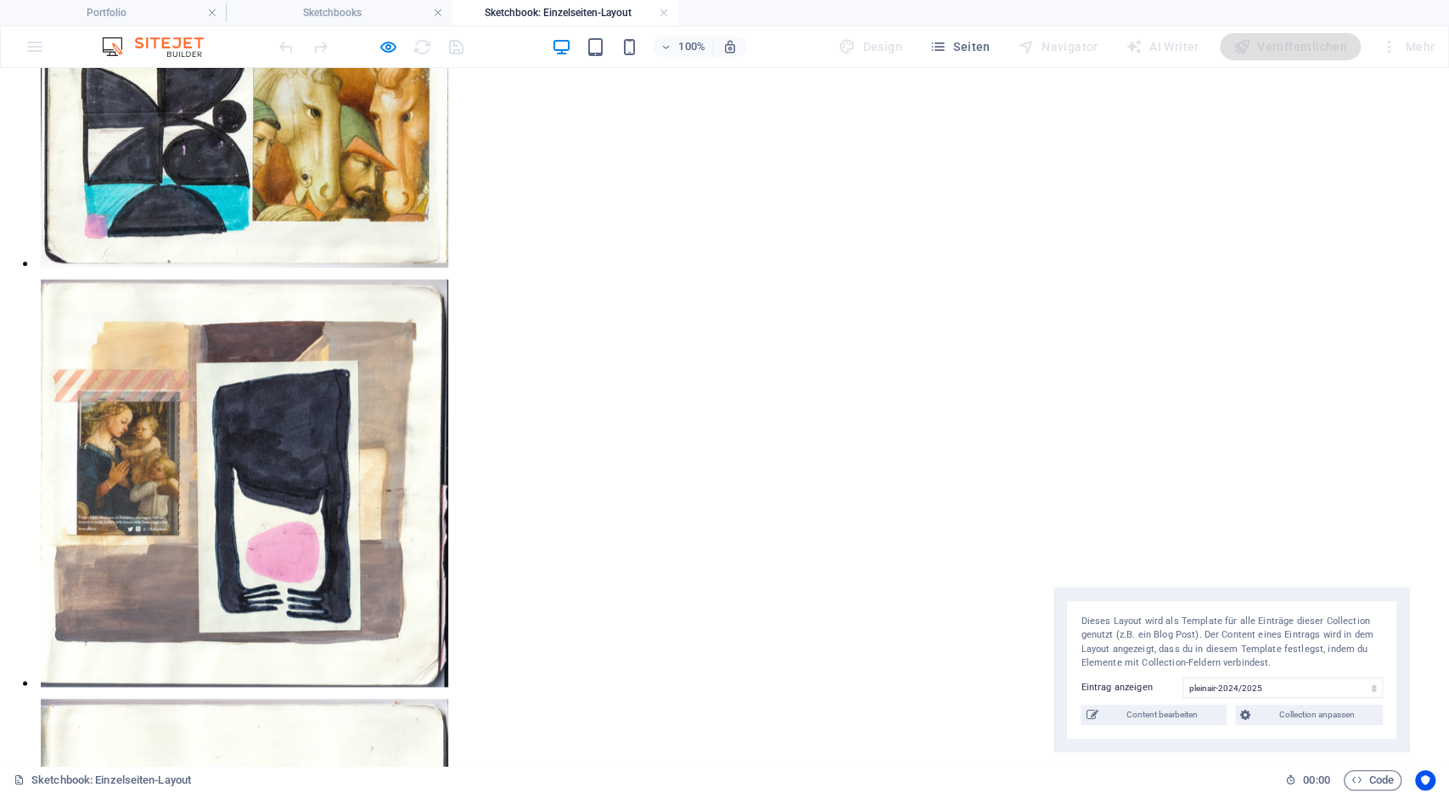
scroll to position [1149, 0]
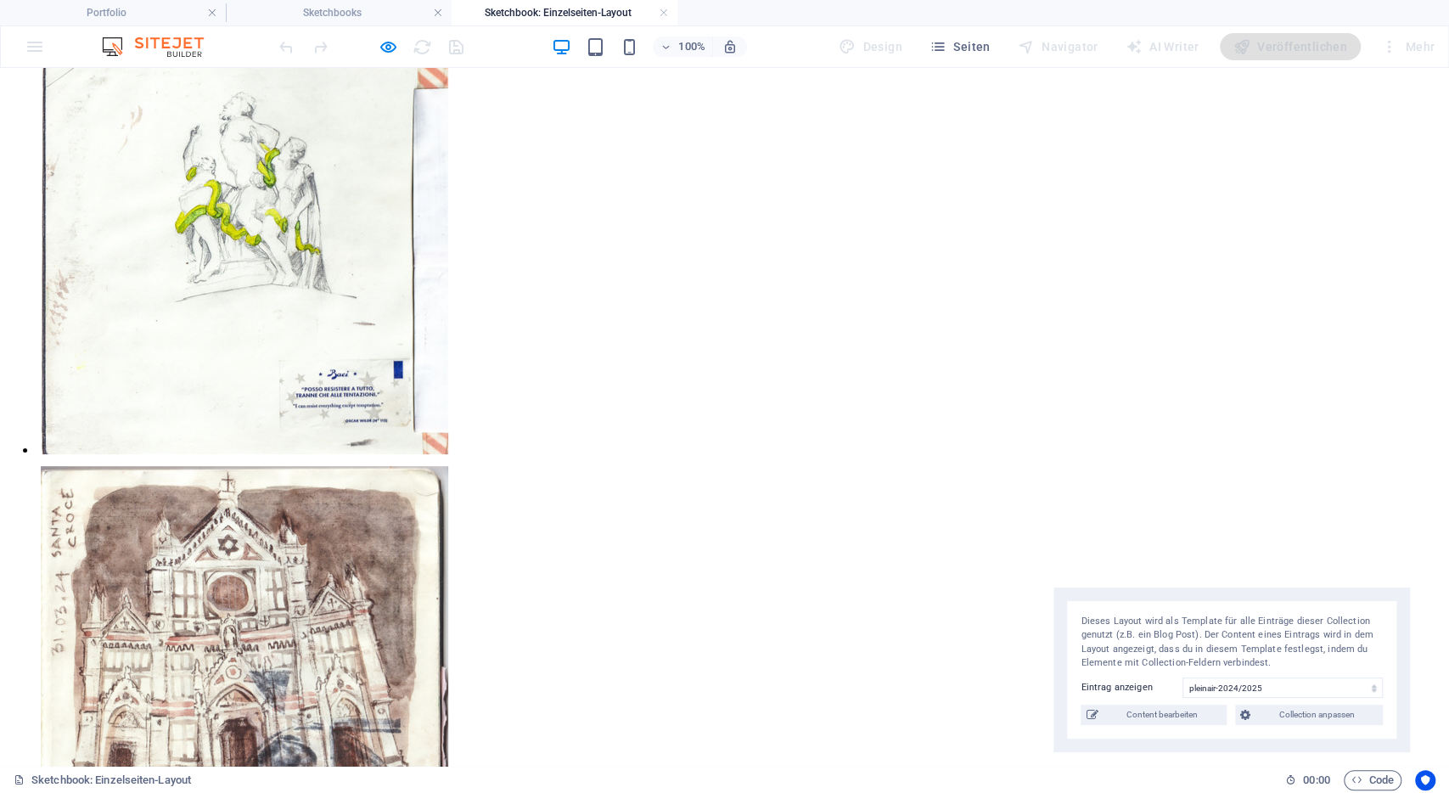
scroll to position [0, 0]
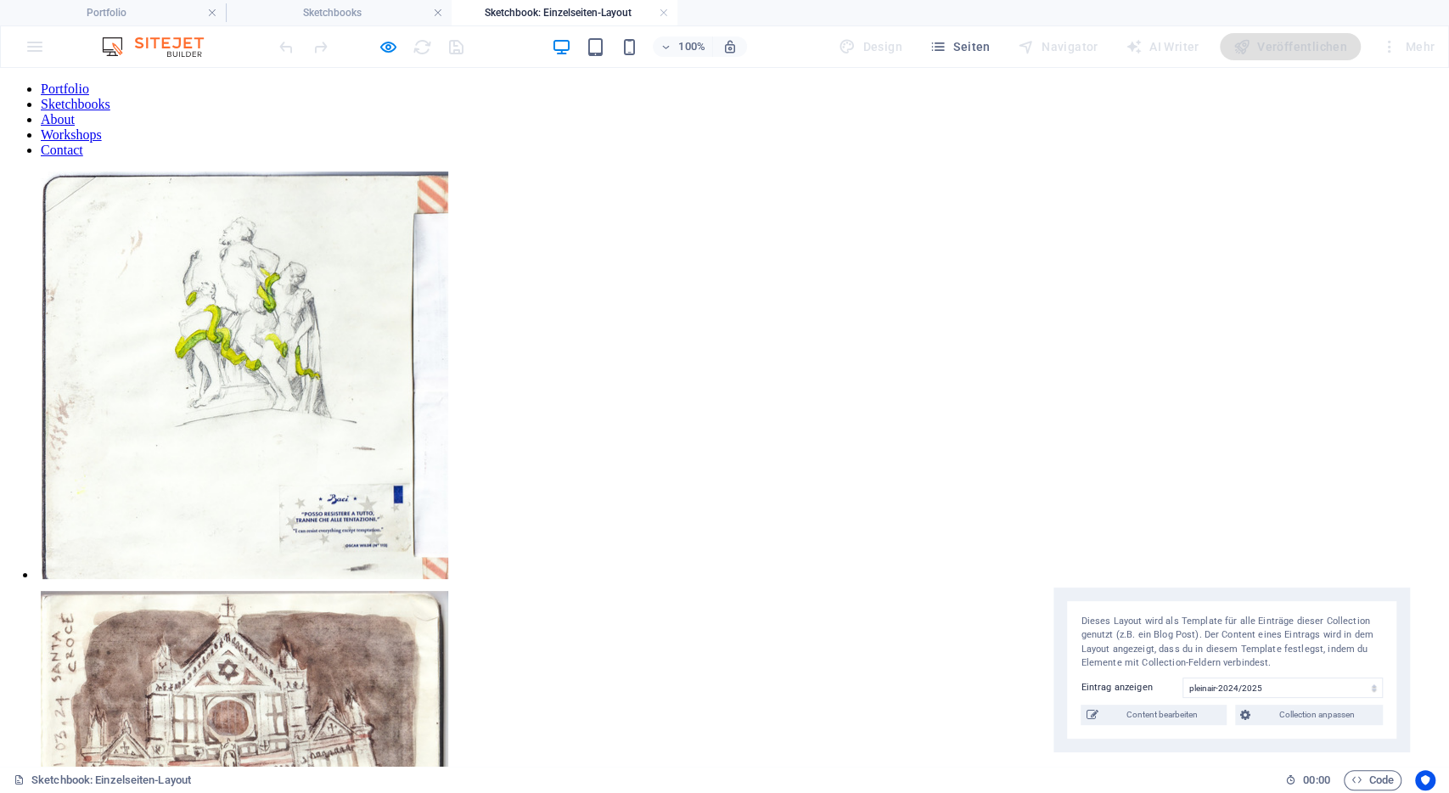
click at [356, 283] on img at bounding box center [244, 374] width 407 height 407
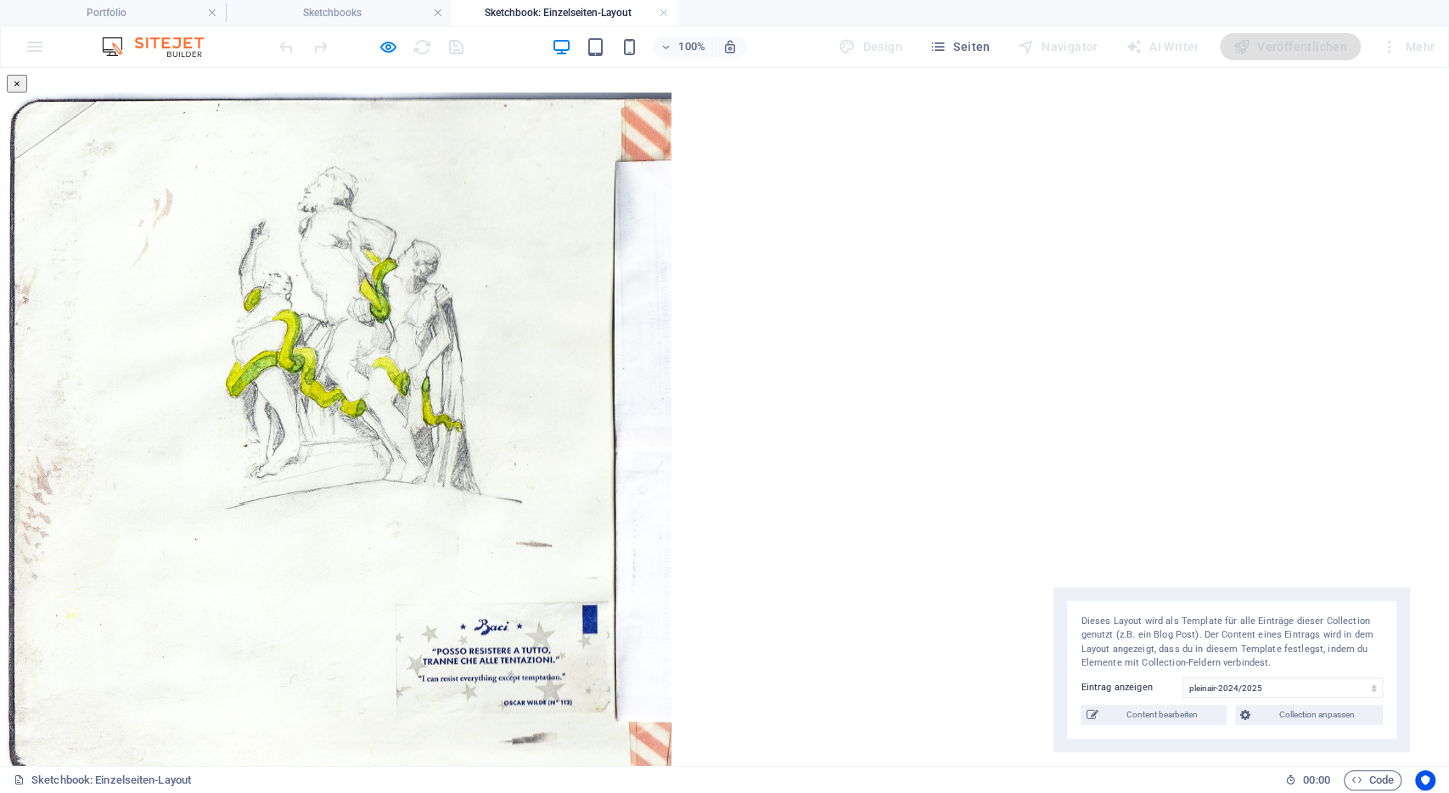
click at [27, 91] on button "×" at bounding box center [17, 84] width 20 height 18
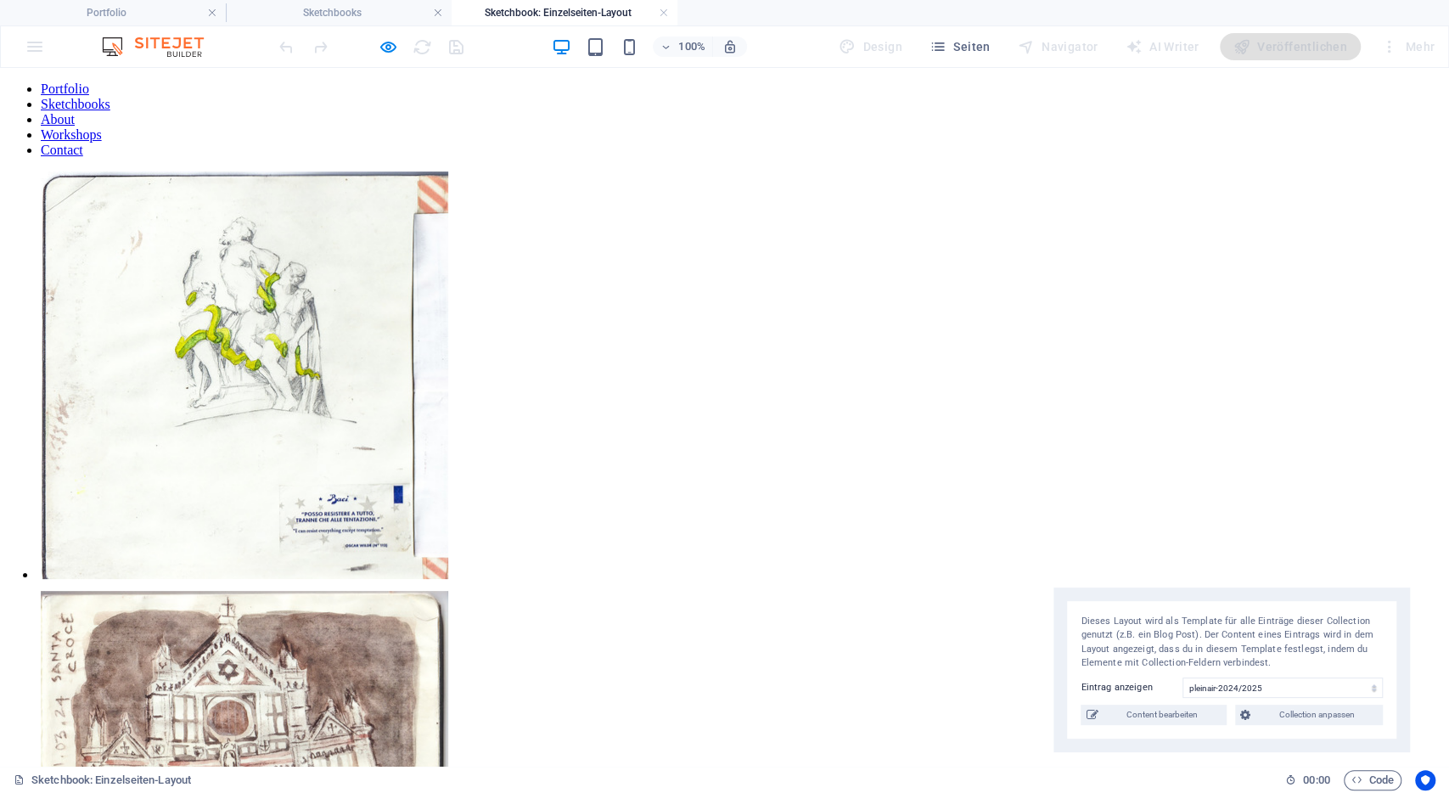
click at [110, 100] on link "Sketchbooks" at bounding box center [76, 104] width 70 height 14
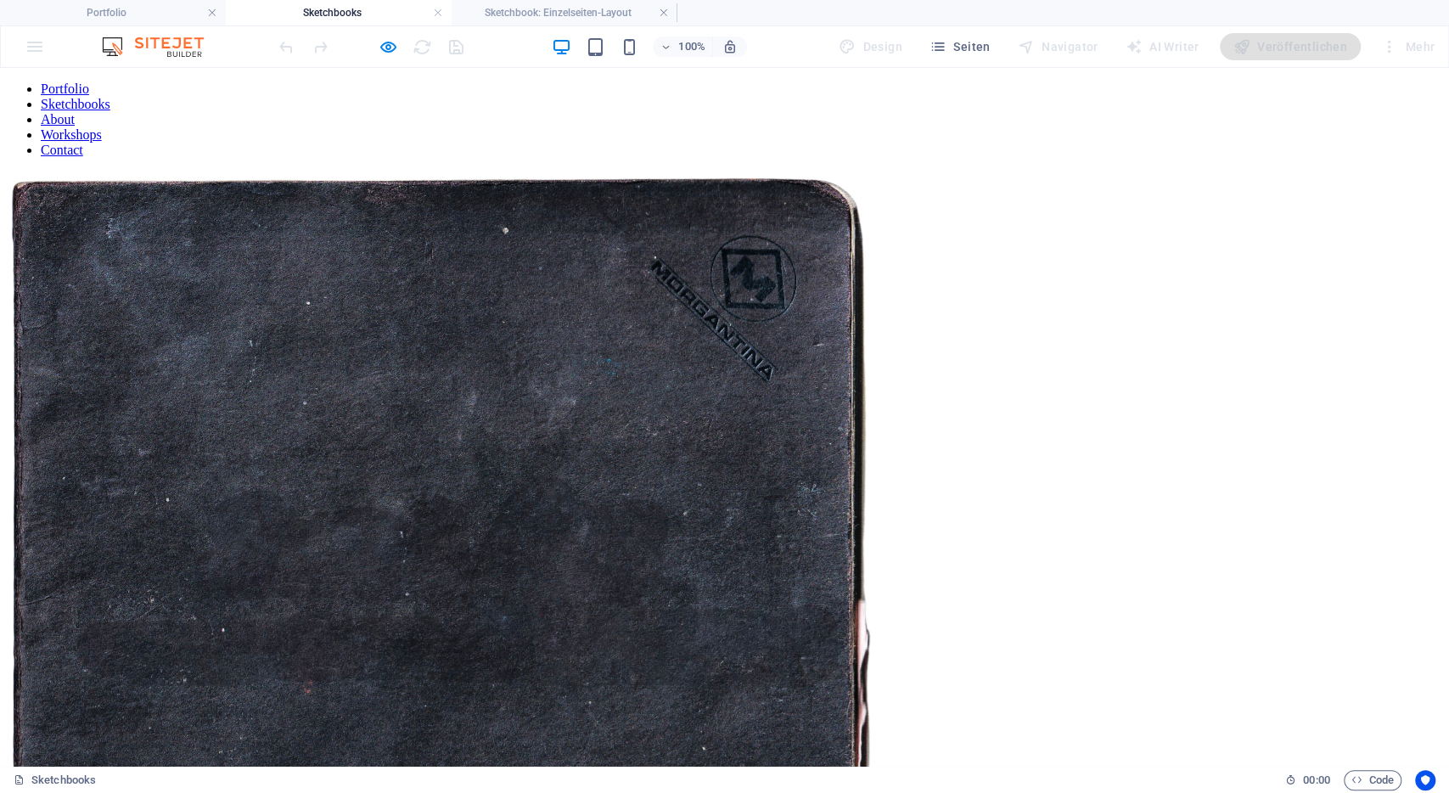
click at [597, 395] on img at bounding box center [441, 605] width 869 height 869
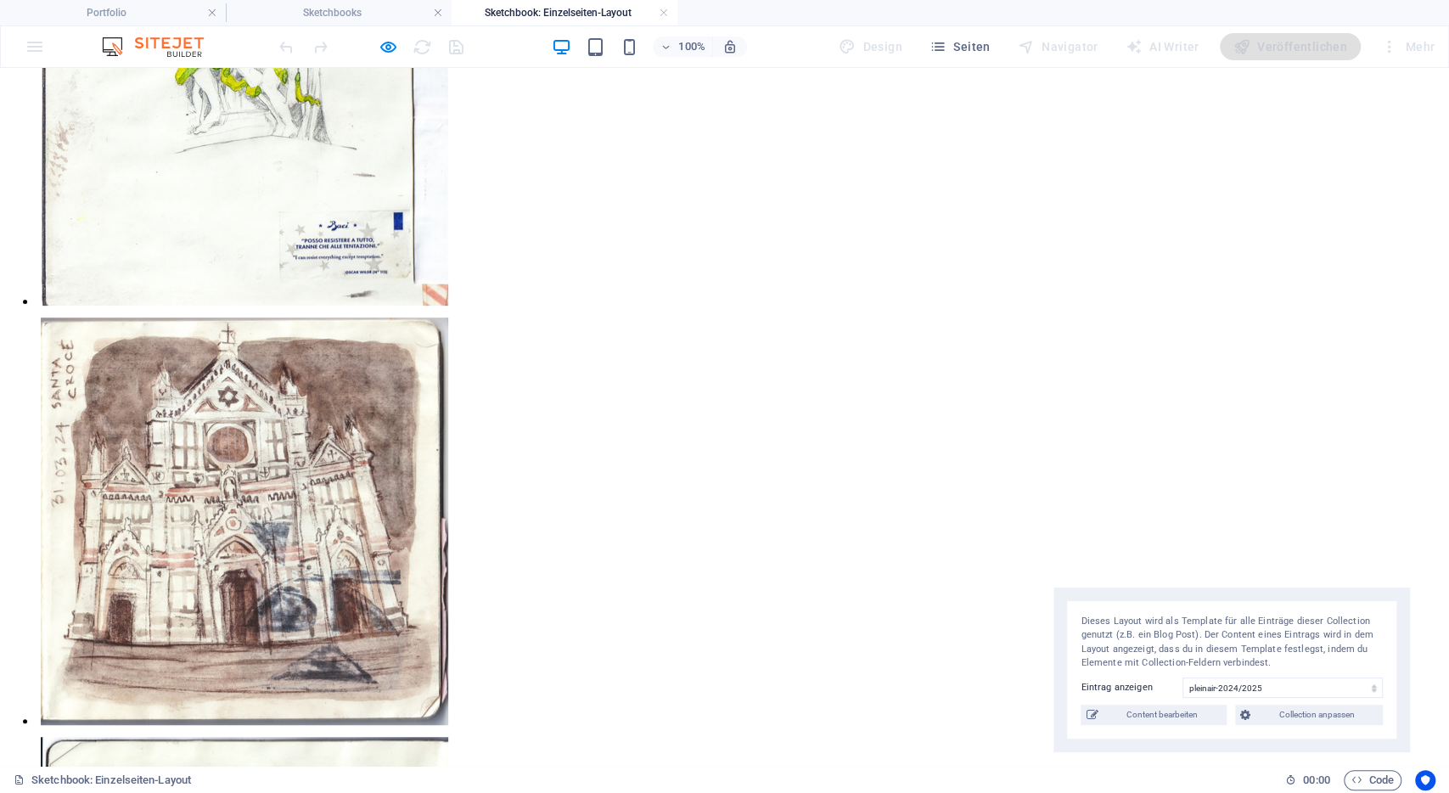
scroll to position [274, 0]
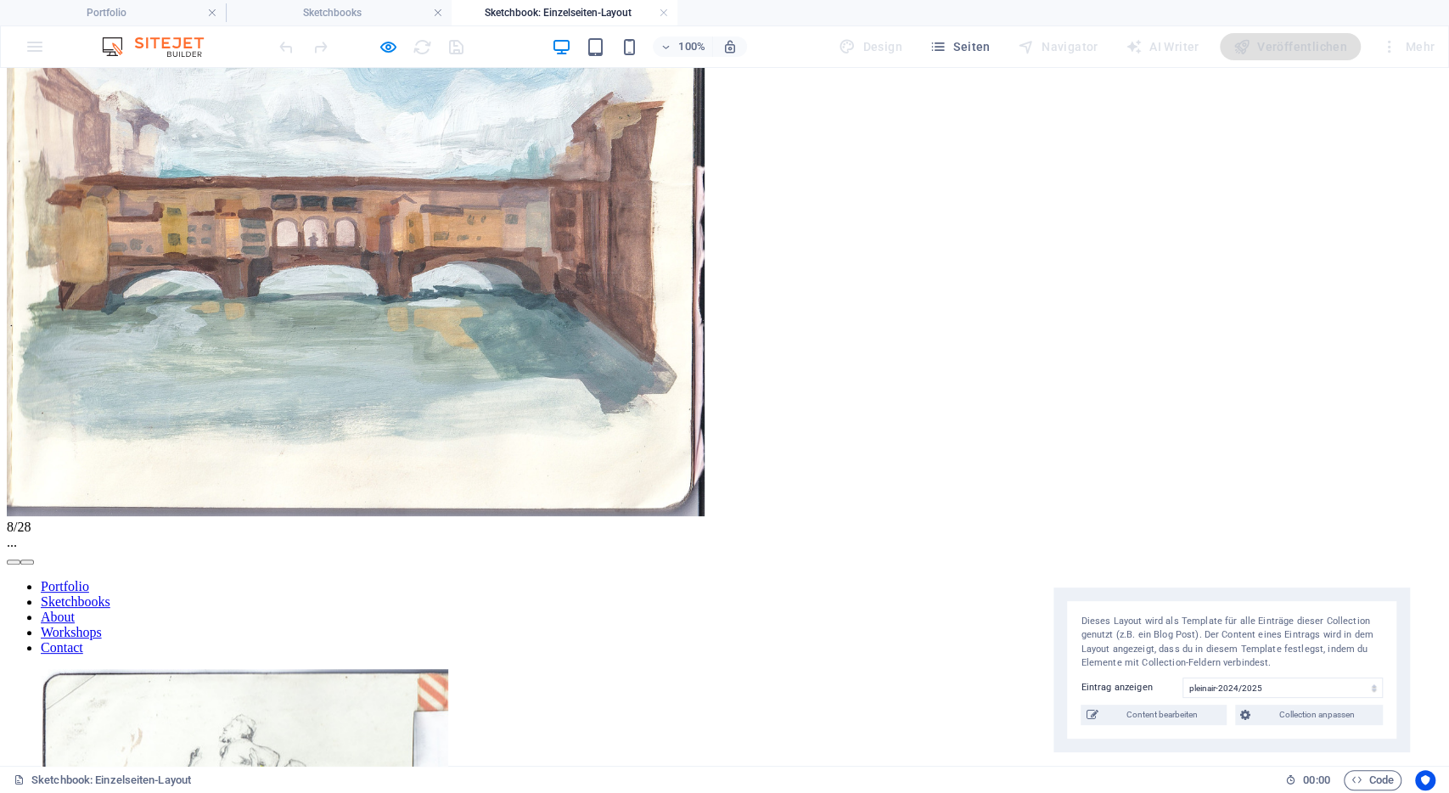
click at [34, 559] on button "button" at bounding box center [27, 561] width 14 height 5
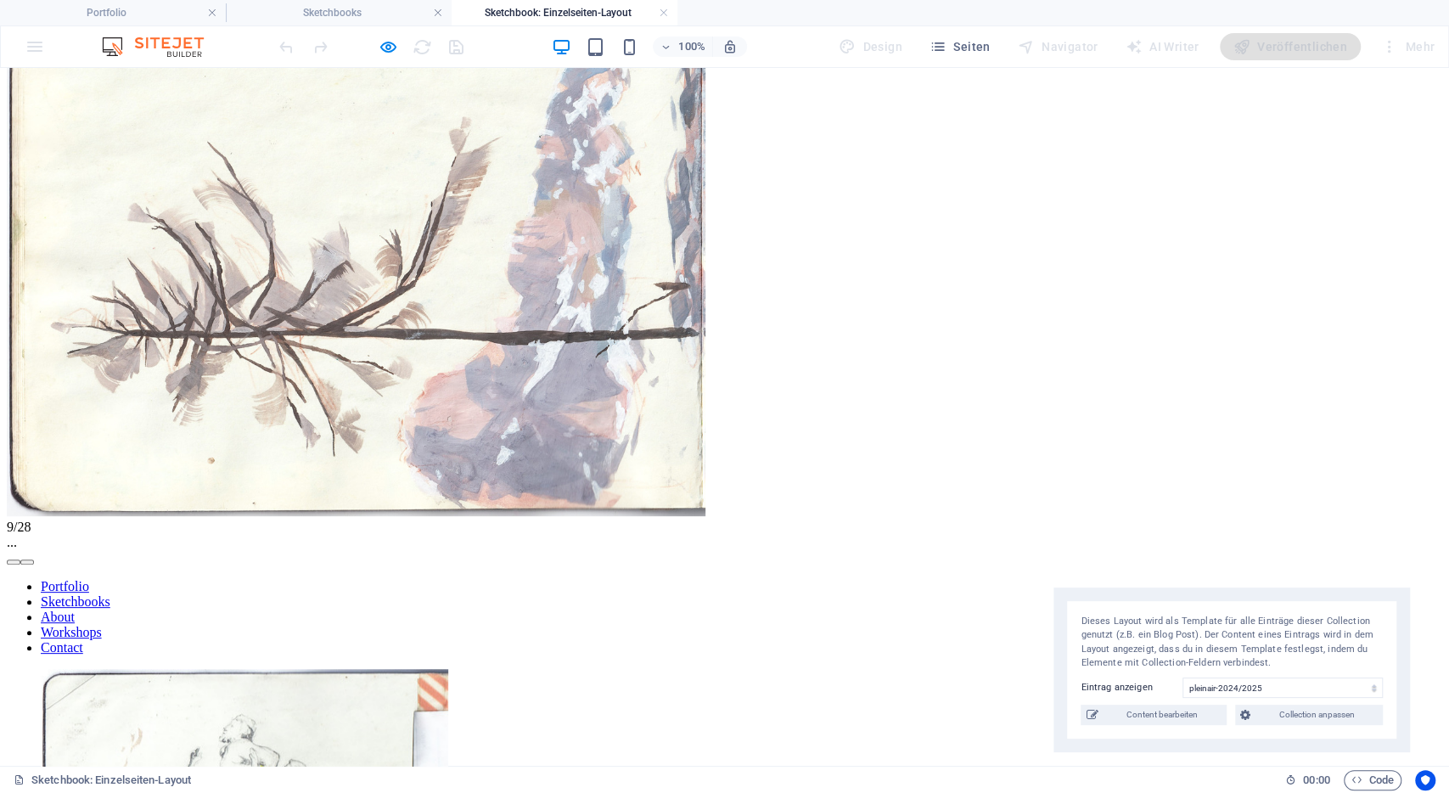
click at [34, 559] on button "button" at bounding box center [27, 561] width 14 height 5
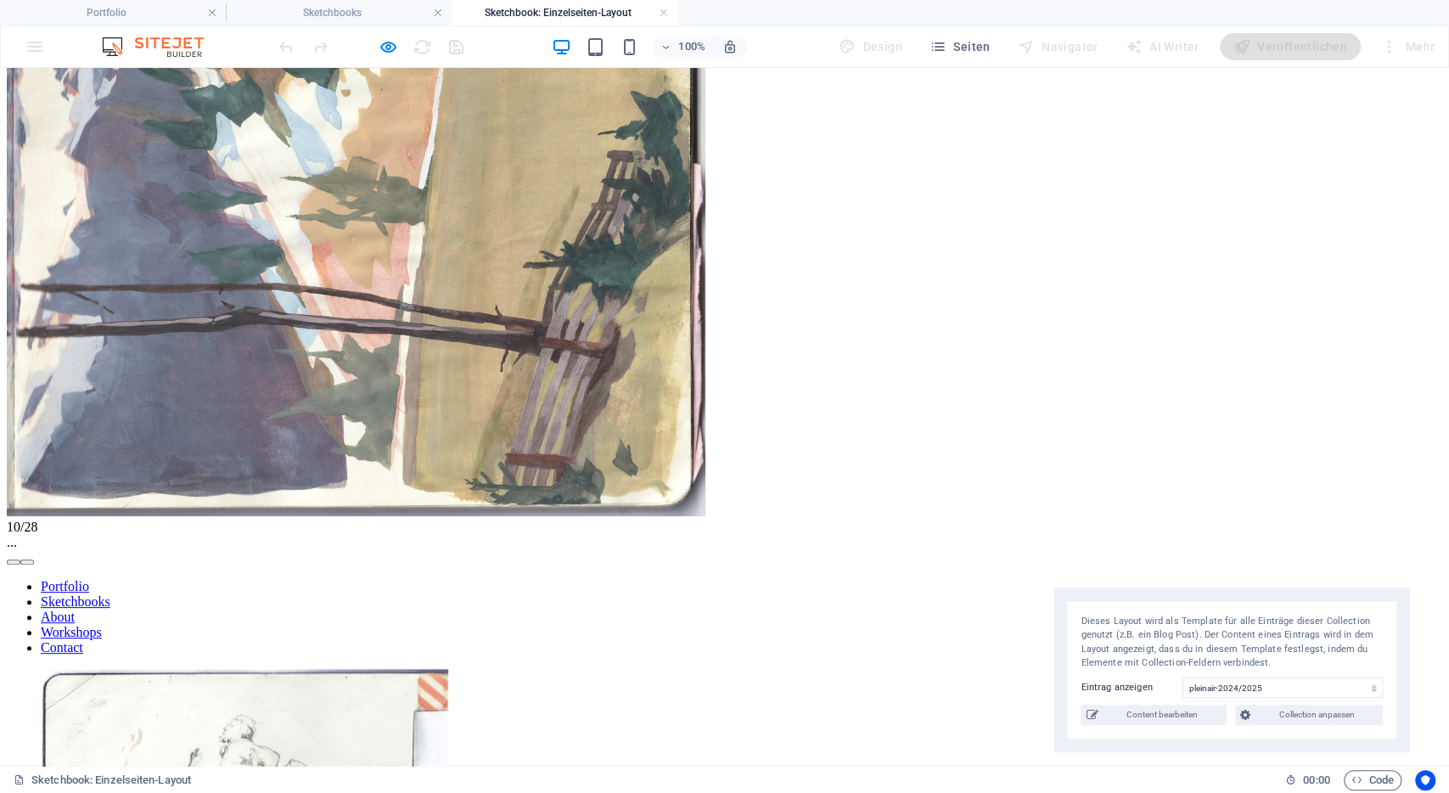
click at [34, 559] on button "button" at bounding box center [27, 561] width 14 height 5
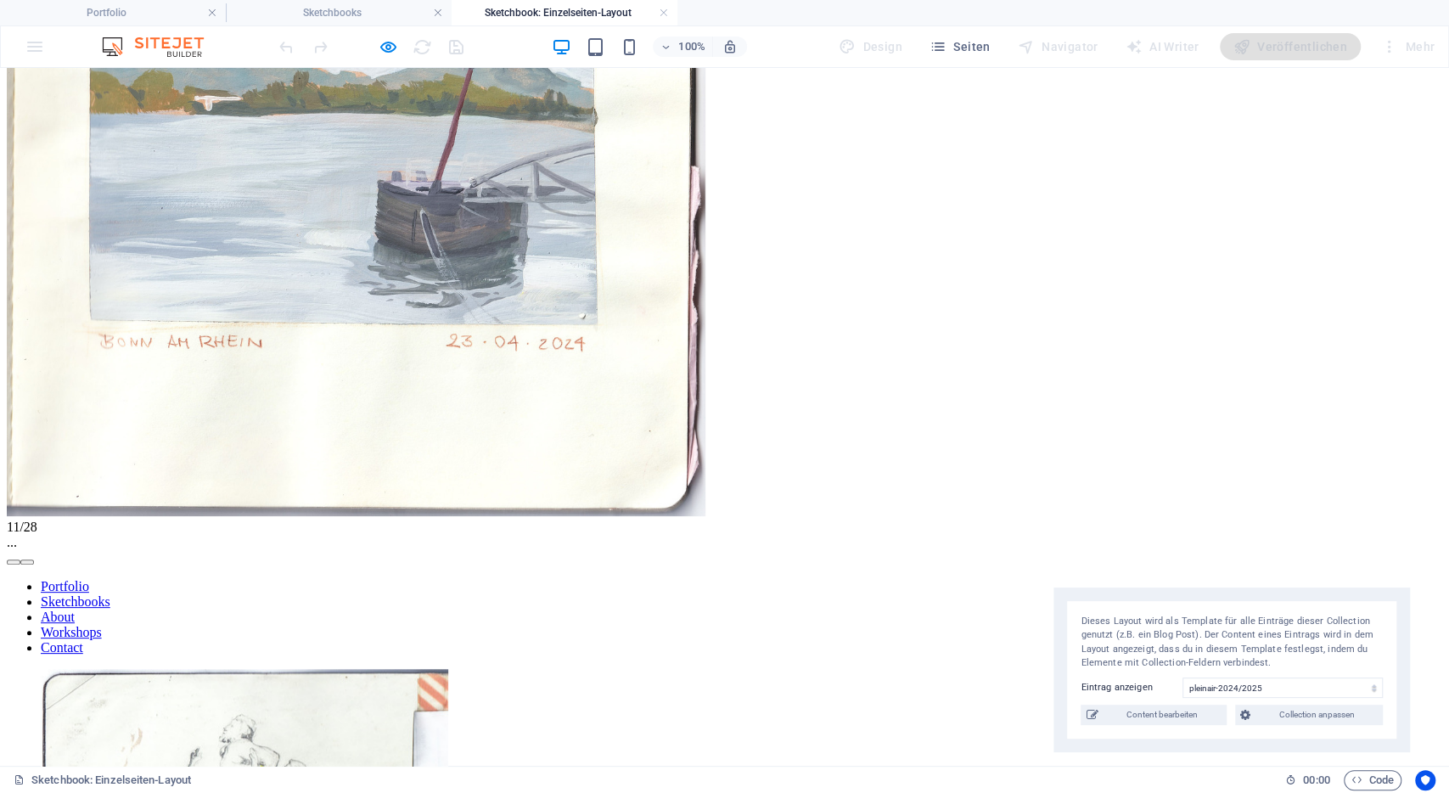
click at [34, 559] on button "button" at bounding box center [27, 561] width 14 height 5
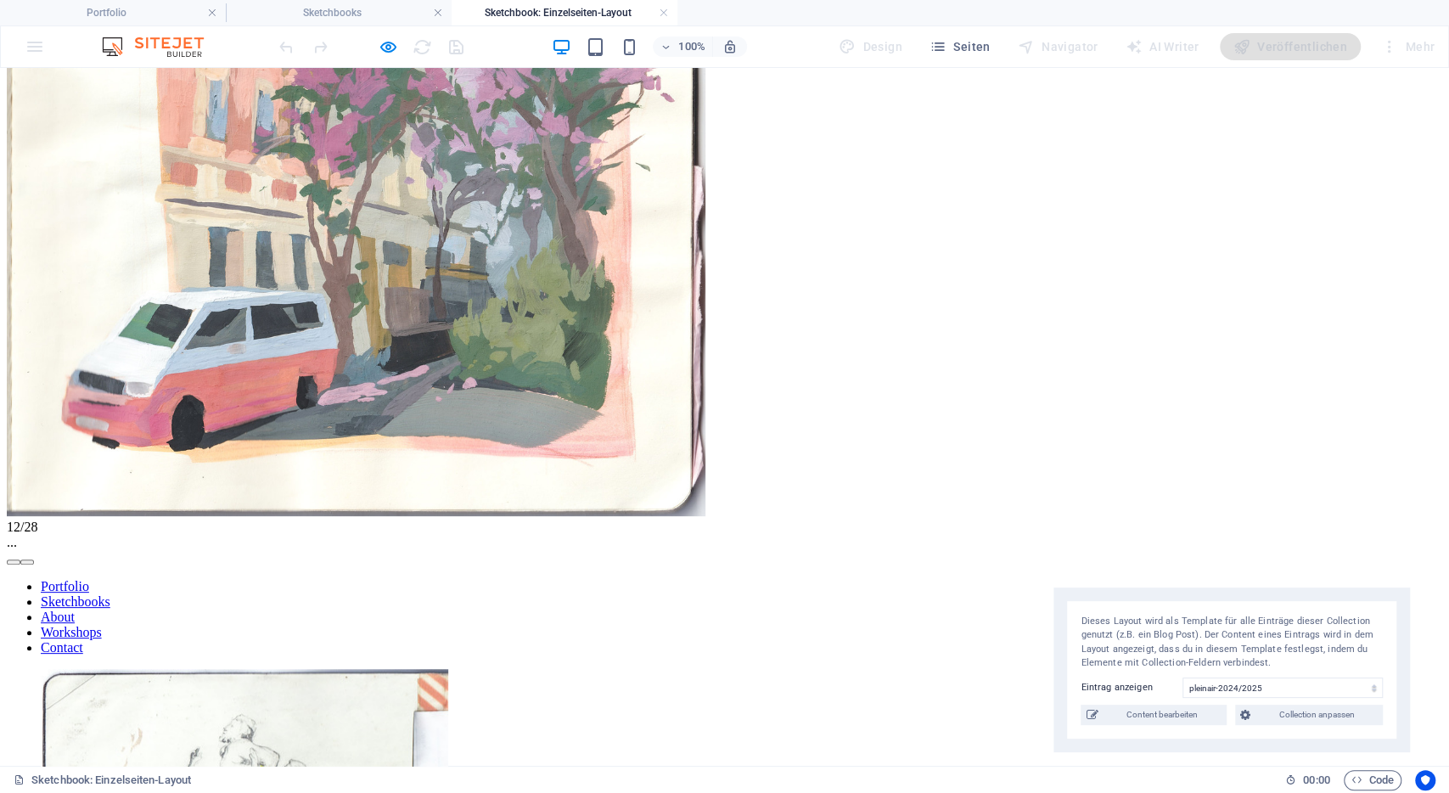
click at [34, 559] on button "button" at bounding box center [27, 561] width 14 height 5
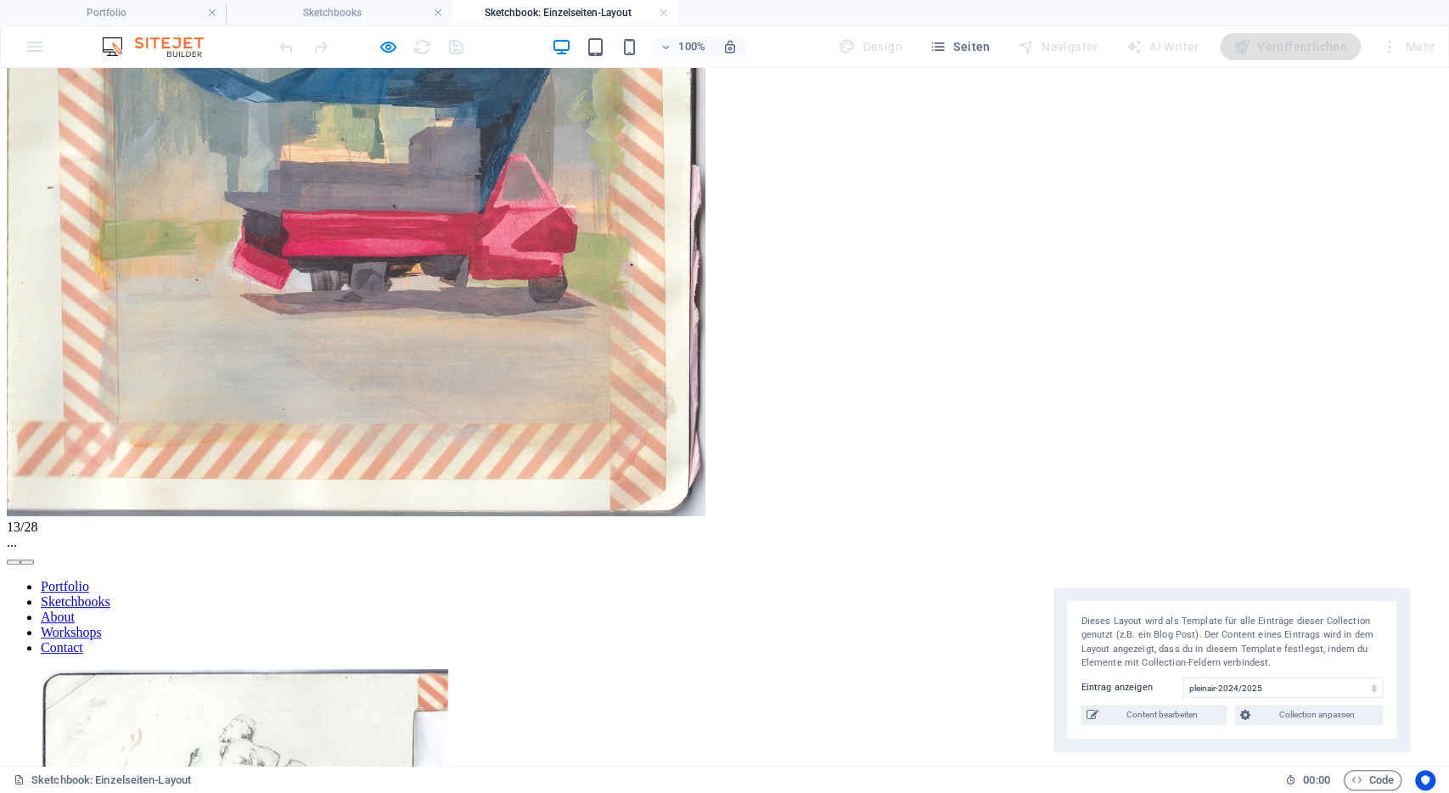
click at [34, 559] on button "button" at bounding box center [27, 561] width 14 height 5
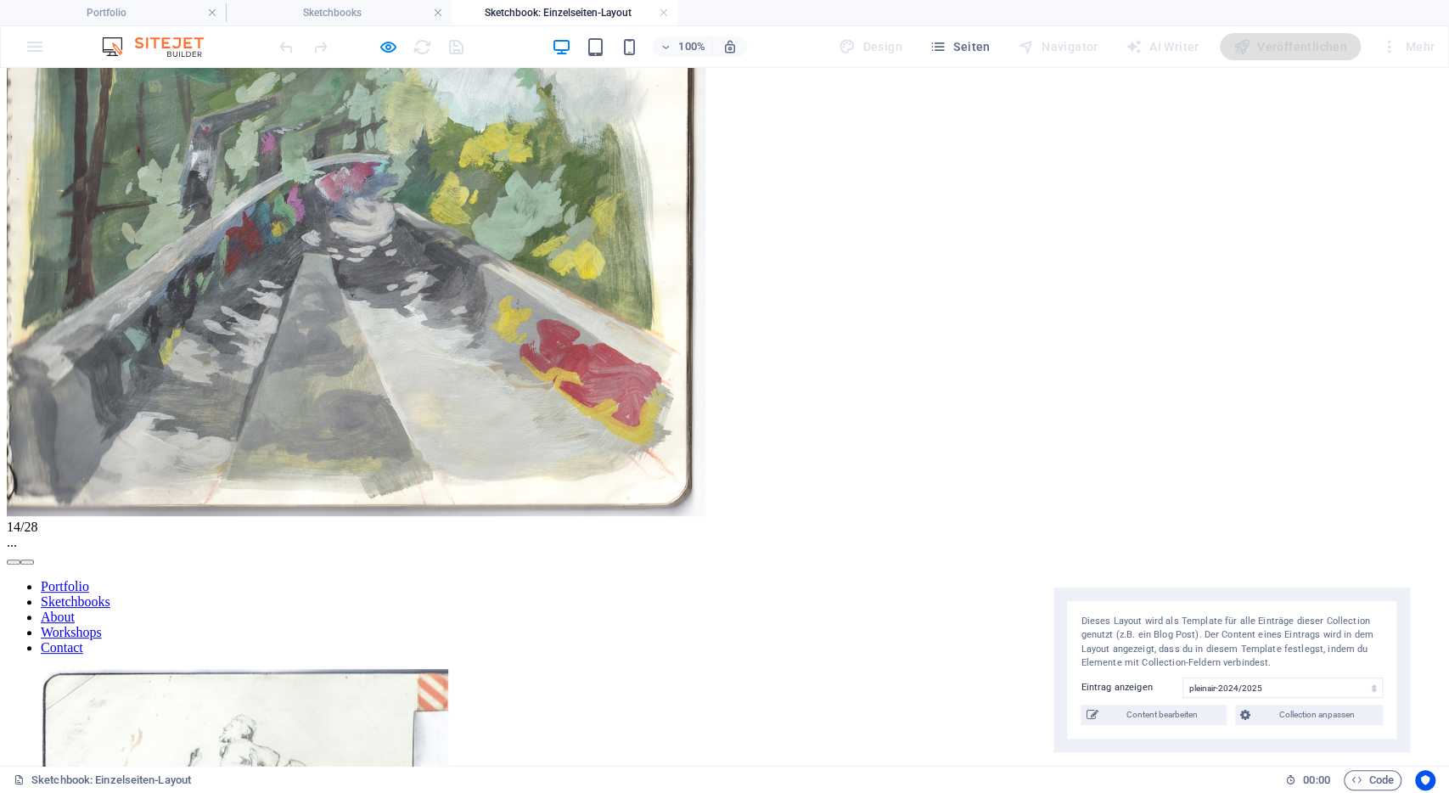
click at [34, 559] on button "button" at bounding box center [27, 561] width 14 height 5
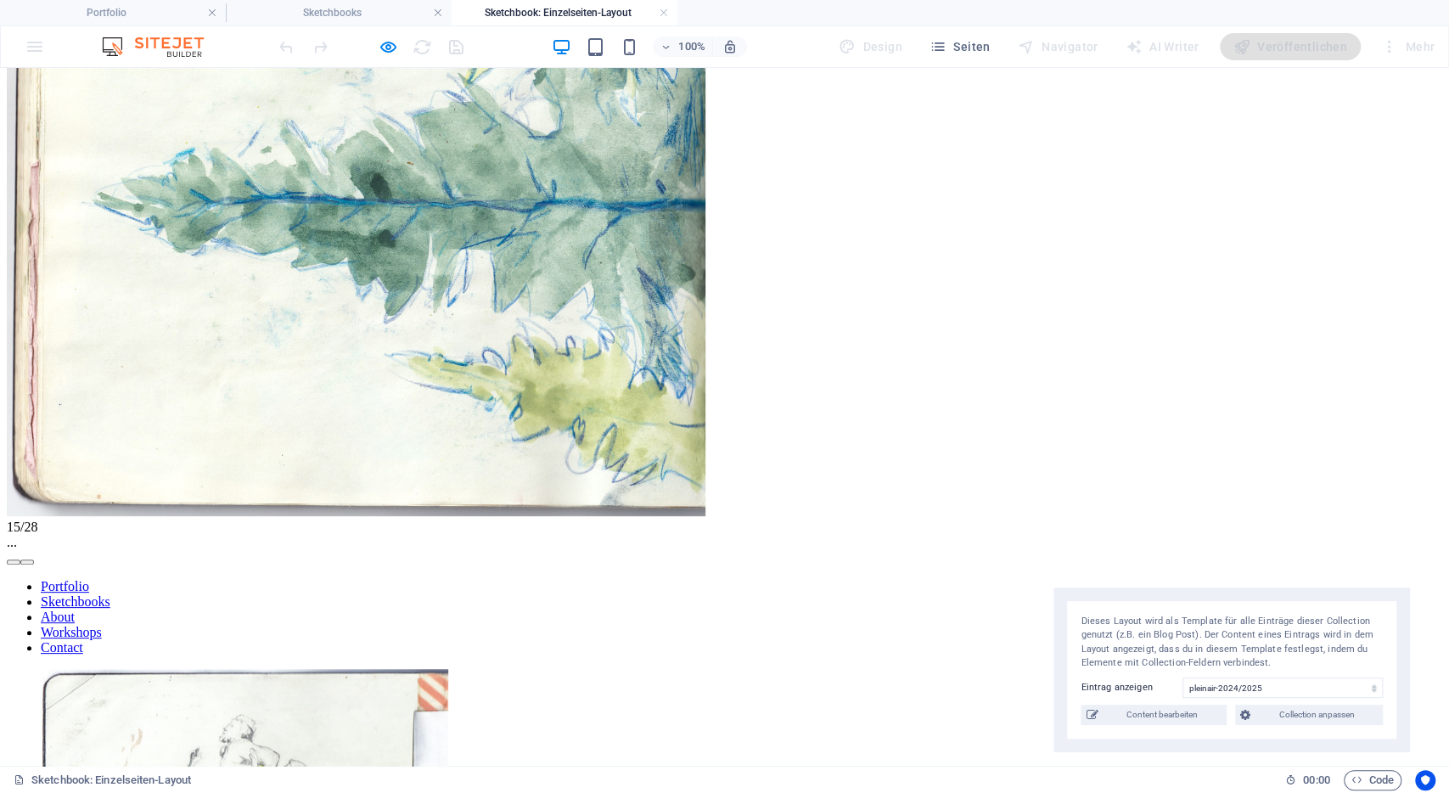
click at [34, 559] on button "button" at bounding box center [27, 561] width 14 height 5
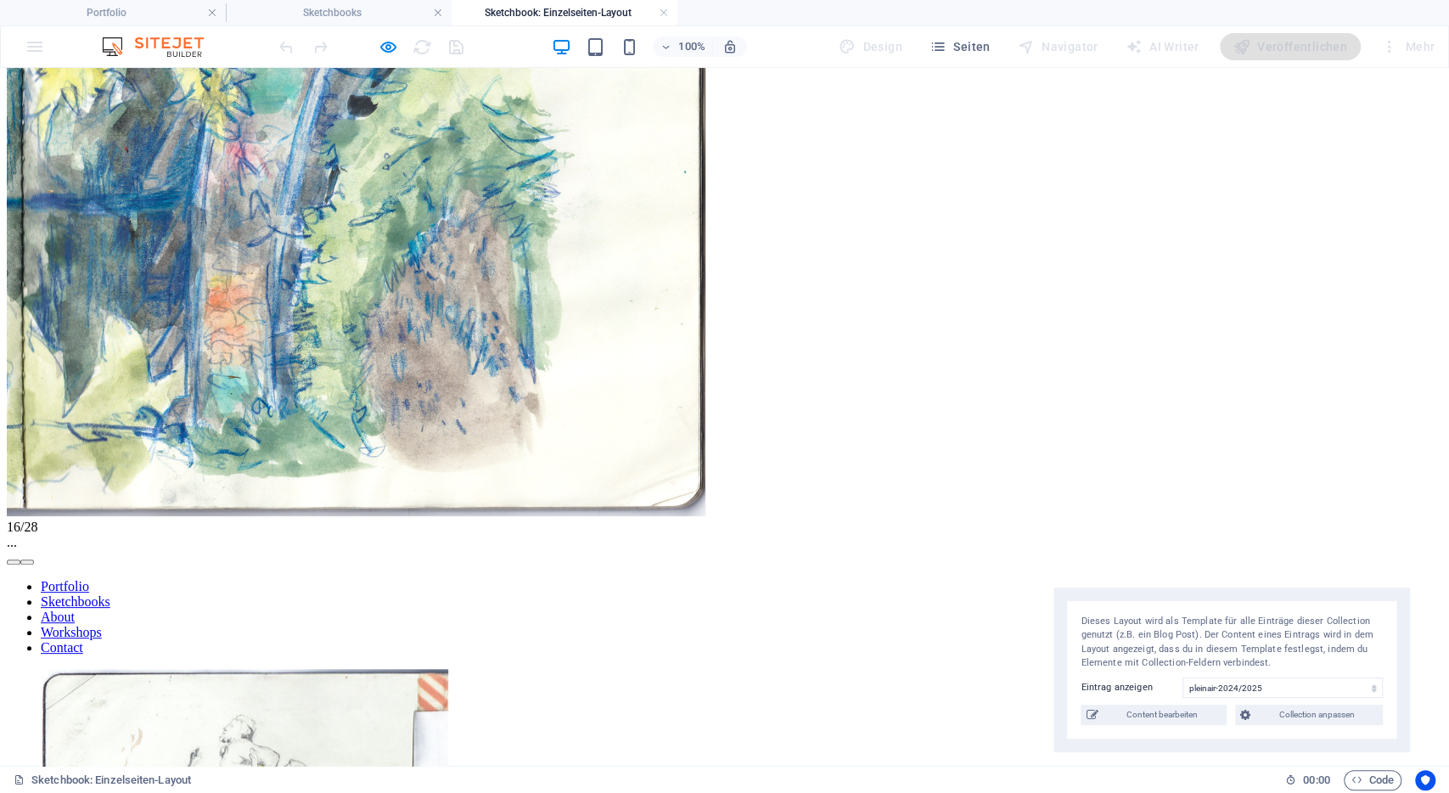
click at [34, 559] on button "button" at bounding box center [27, 561] width 14 height 5
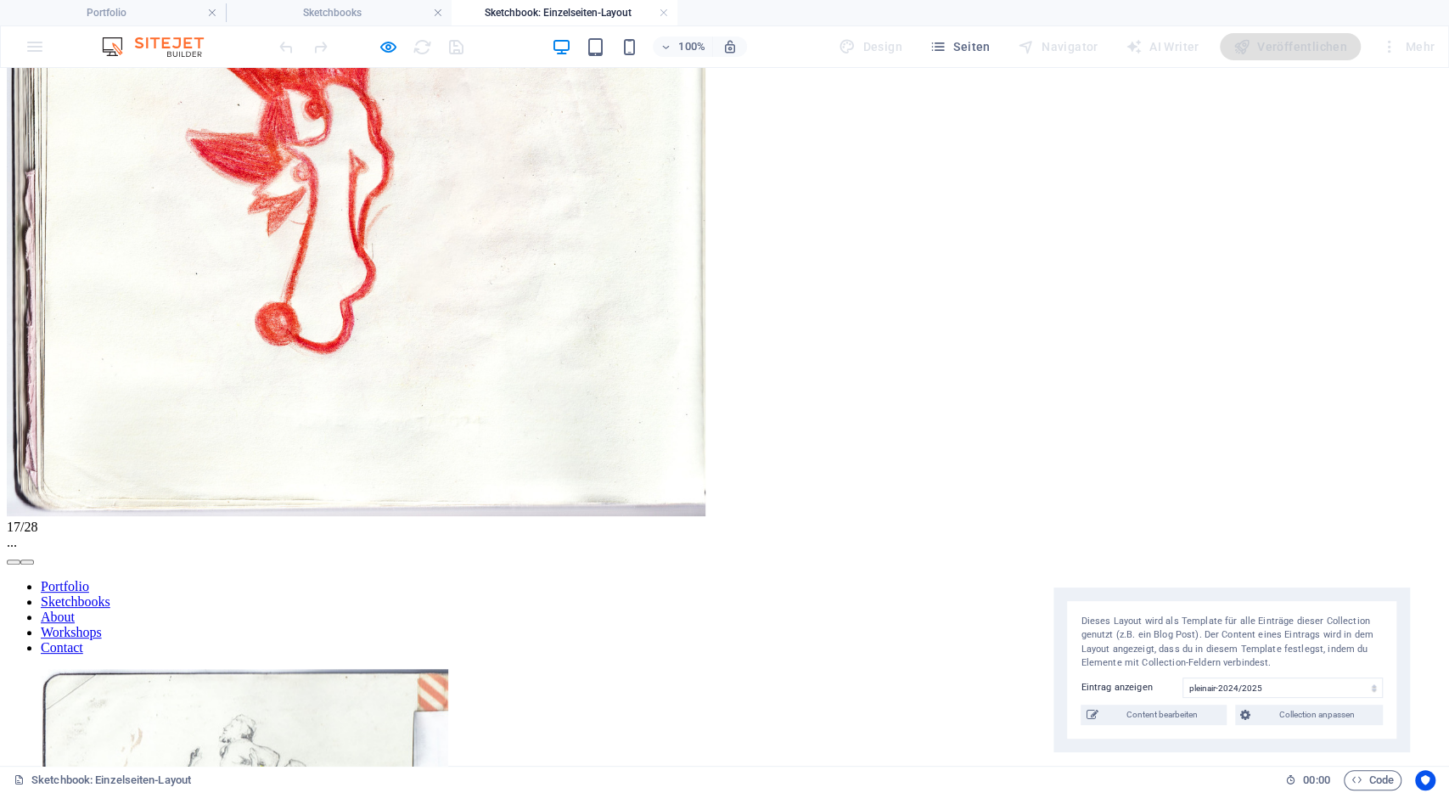
click at [34, 559] on button "button" at bounding box center [27, 561] width 14 height 5
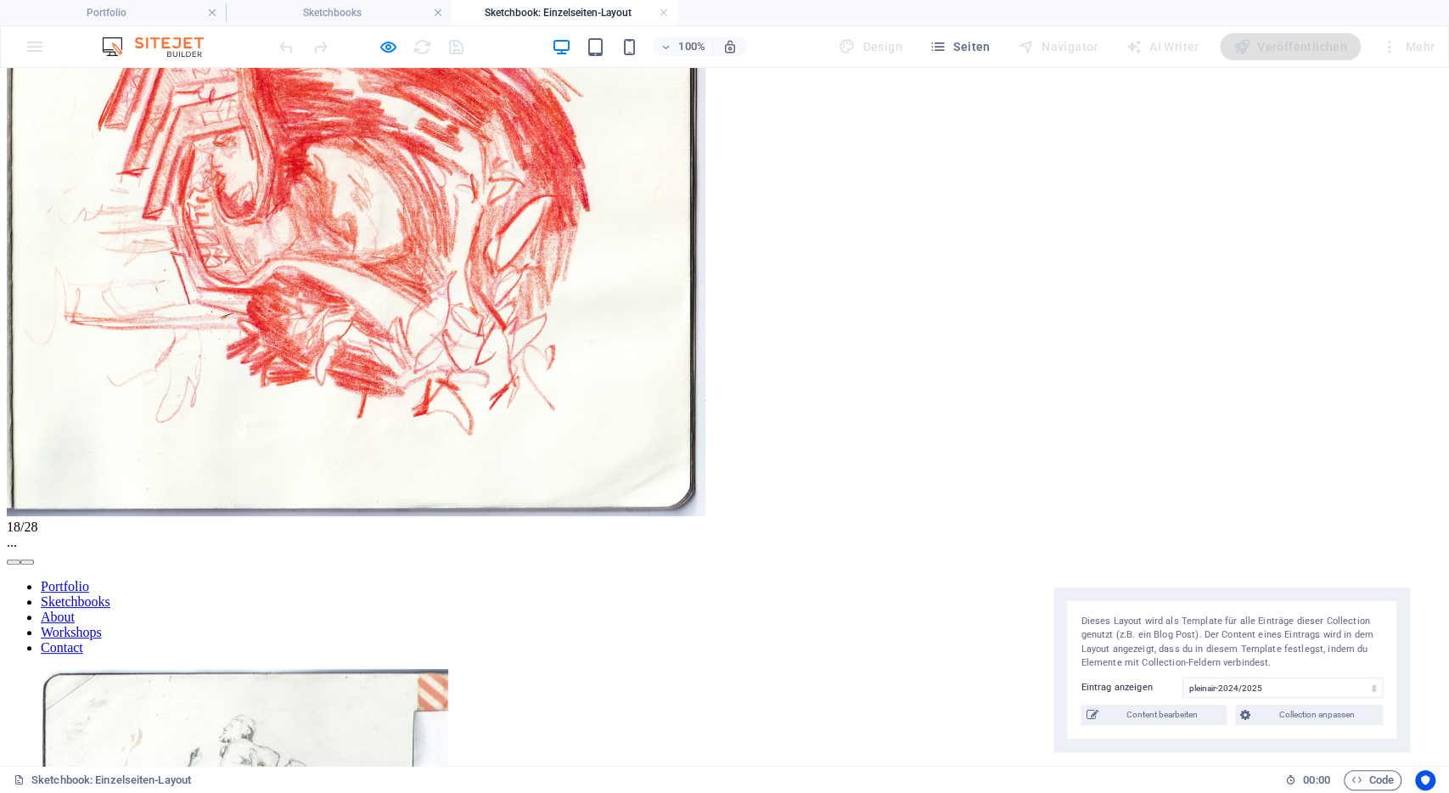
click at [34, 559] on button "button" at bounding box center [27, 561] width 14 height 5
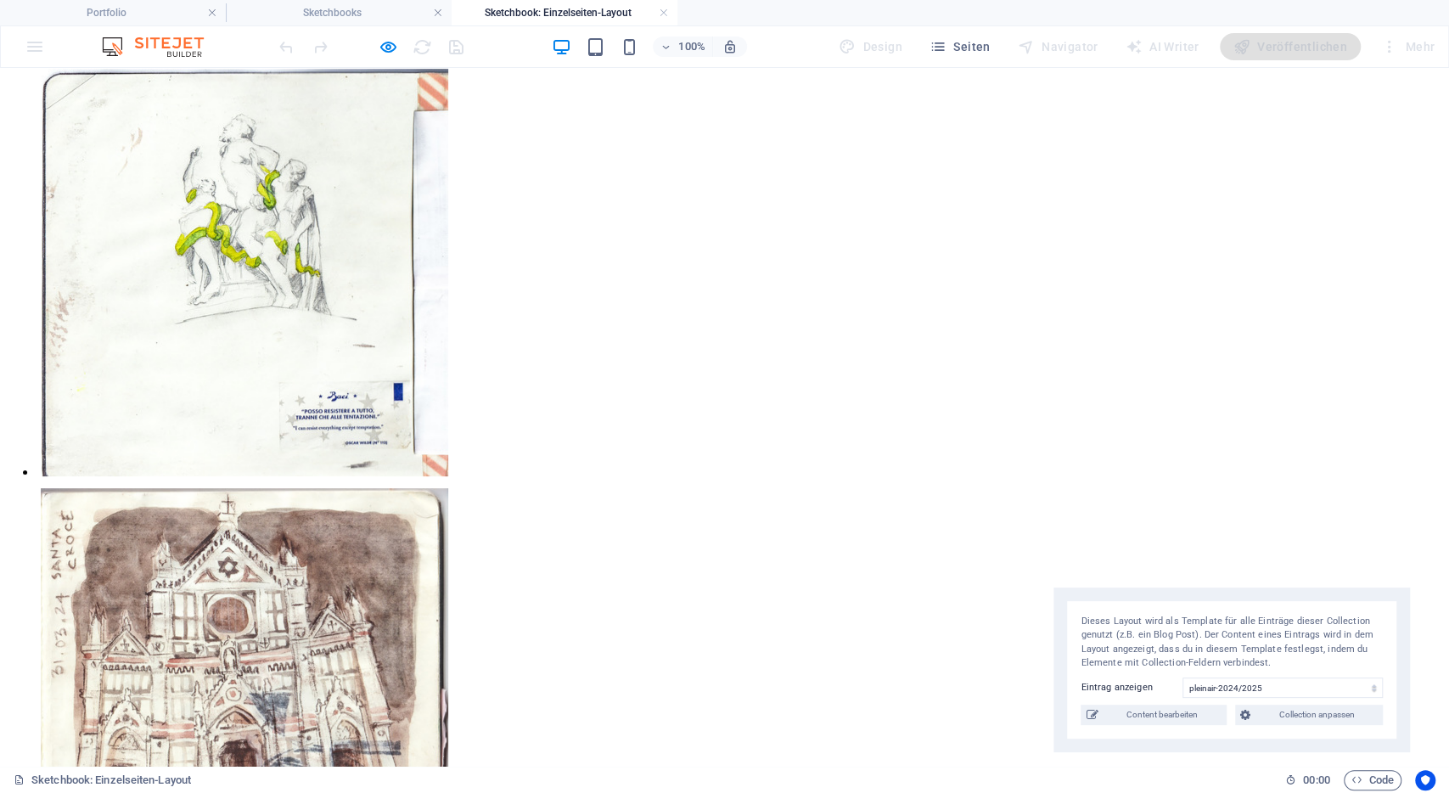
scroll to position [0, 0]
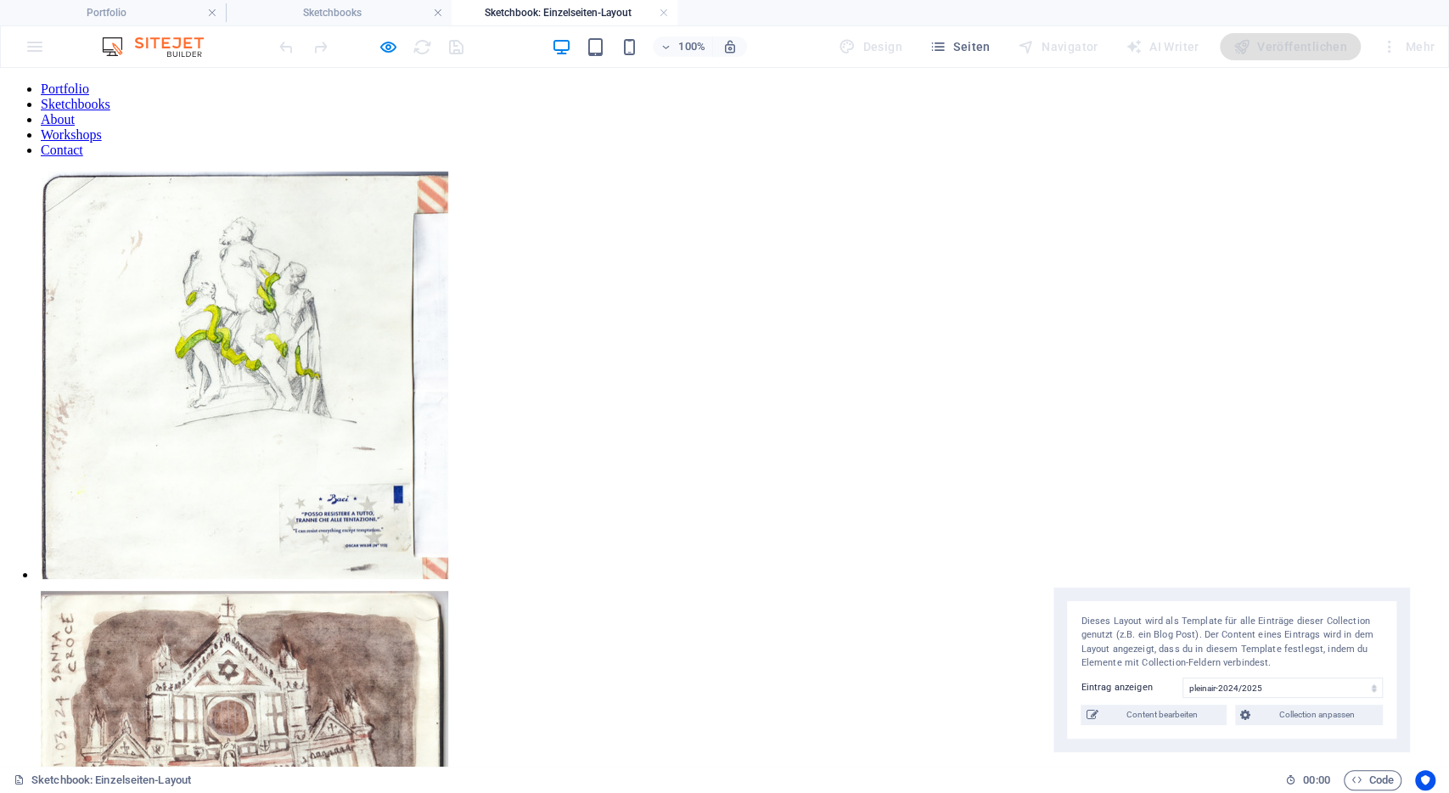
click at [89, 96] on link "Portfolio" at bounding box center [65, 88] width 48 height 14
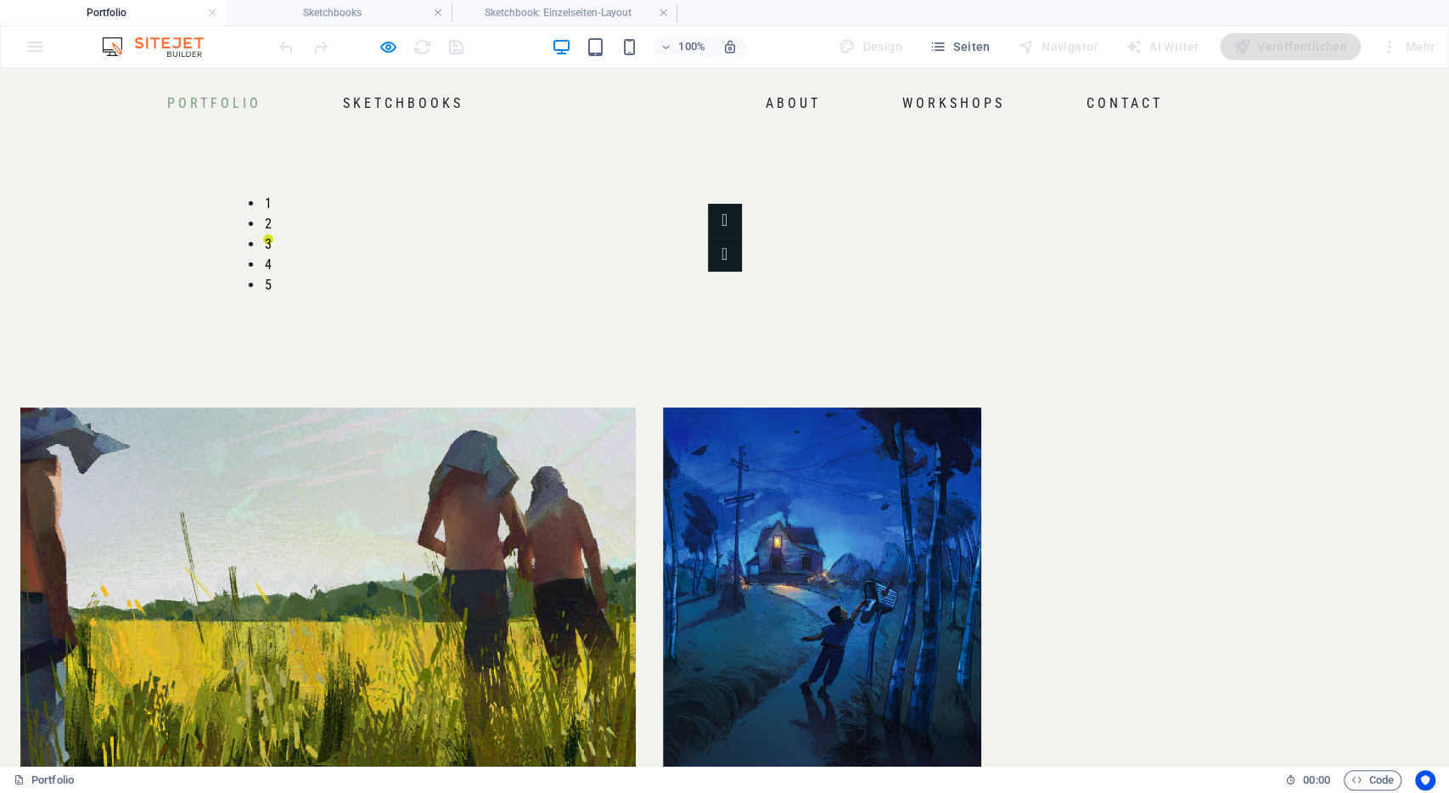
click at [1171, 210] on div "1 2 3 4 5" at bounding box center [724, 238] width 1449 height 204
click at [742, 238] on button "Image Slider" at bounding box center [725, 255] width 34 height 34
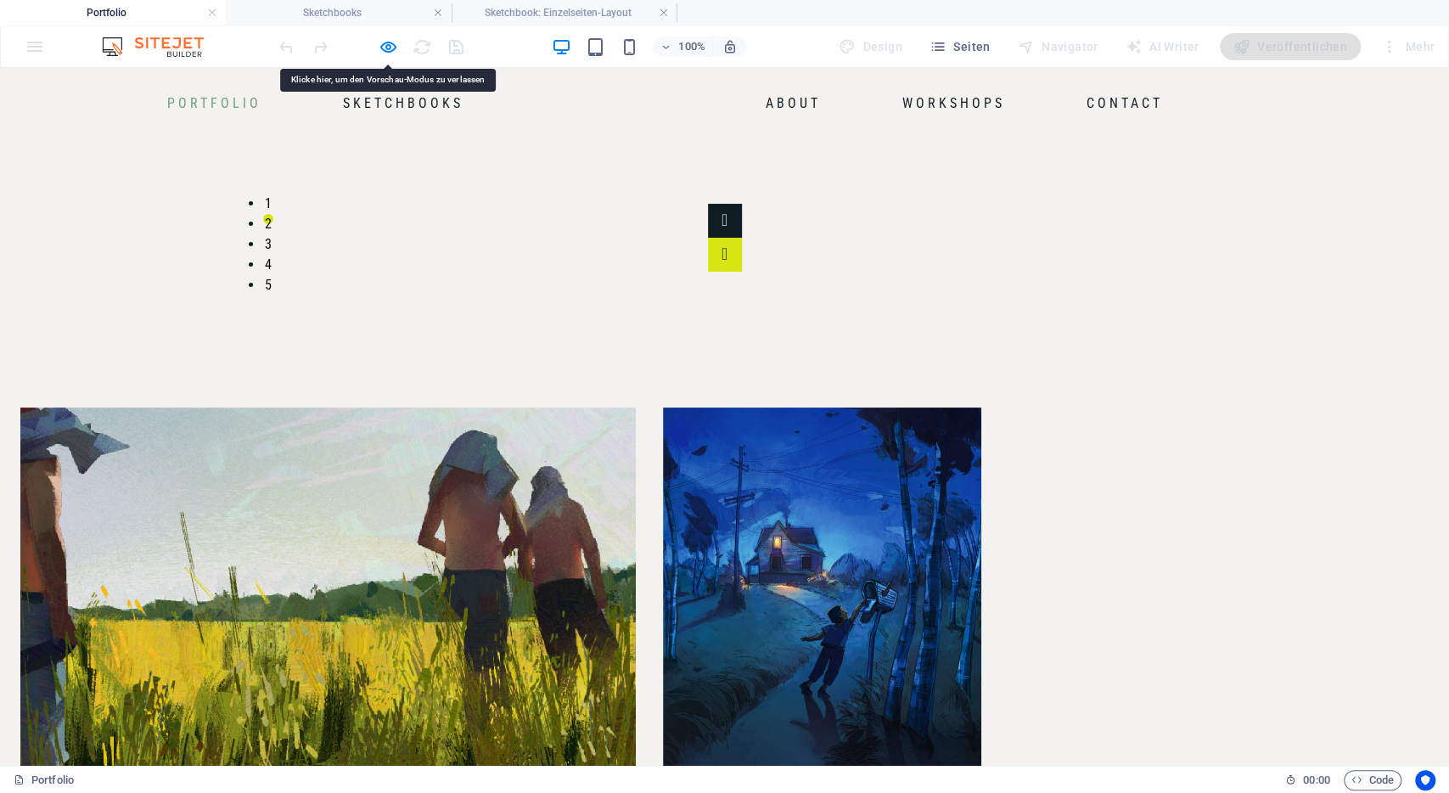
click at [742, 238] on button "Image Slider" at bounding box center [725, 255] width 34 height 34
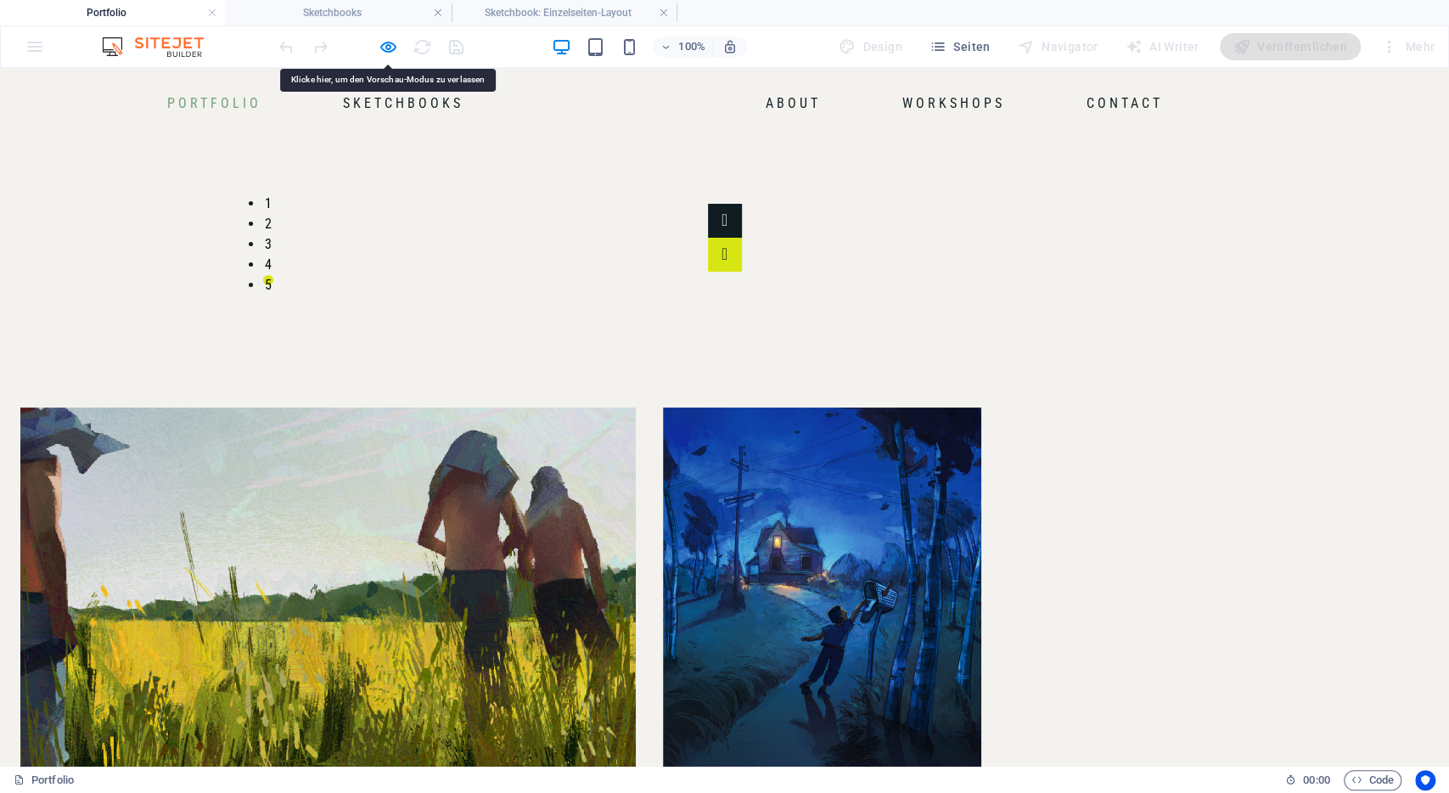
click at [1185, 205] on div "1 2 3 4 5" at bounding box center [724, 238] width 1001 height 68
click at [742, 238] on button "Image Slider" at bounding box center [725, 255] width 34 height 34
click at [598, 59] on div "100%" at bounding box center [649, 46] width 196 height 27
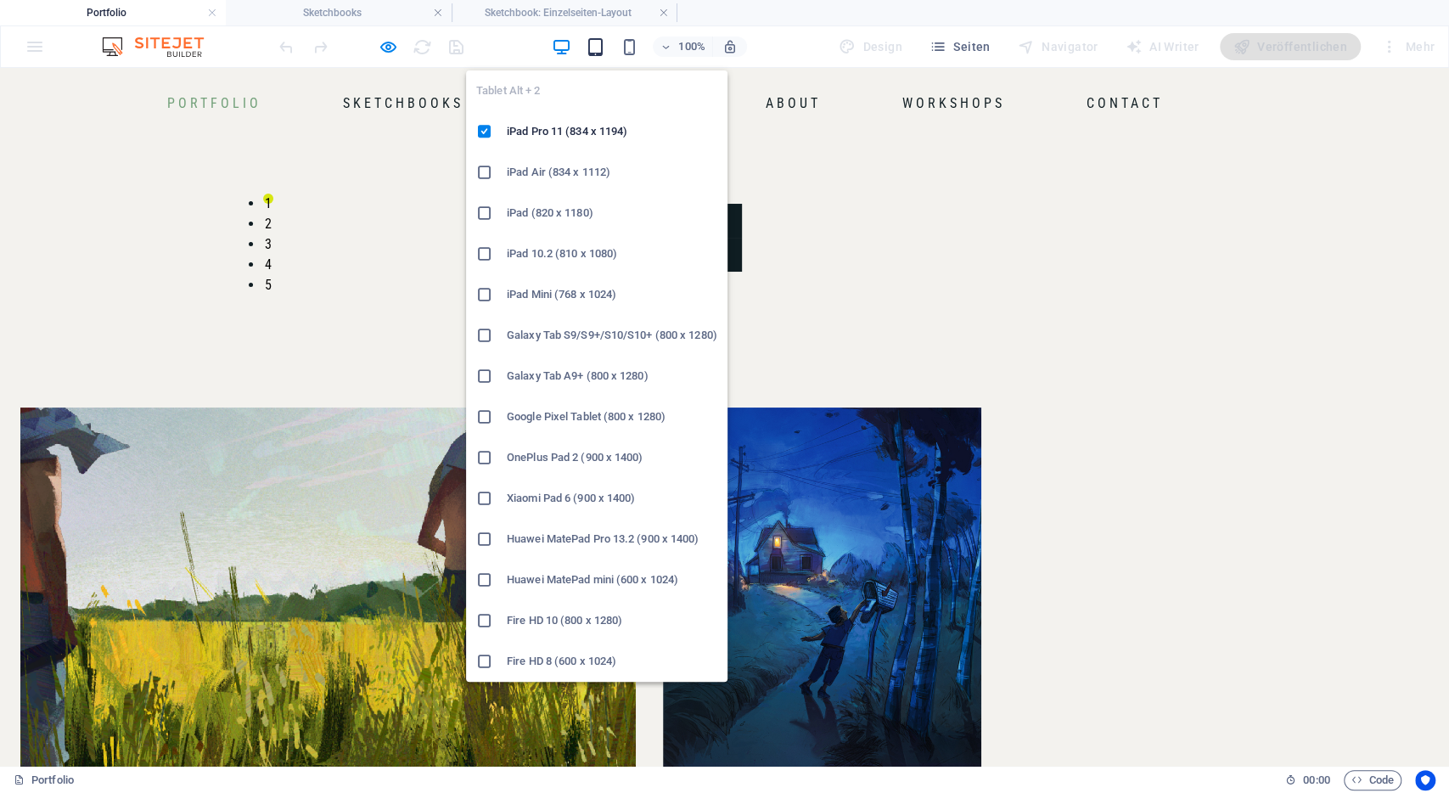
click at [598, 52] on icon "button" at bounding box center [595, 47] width 20 height 20
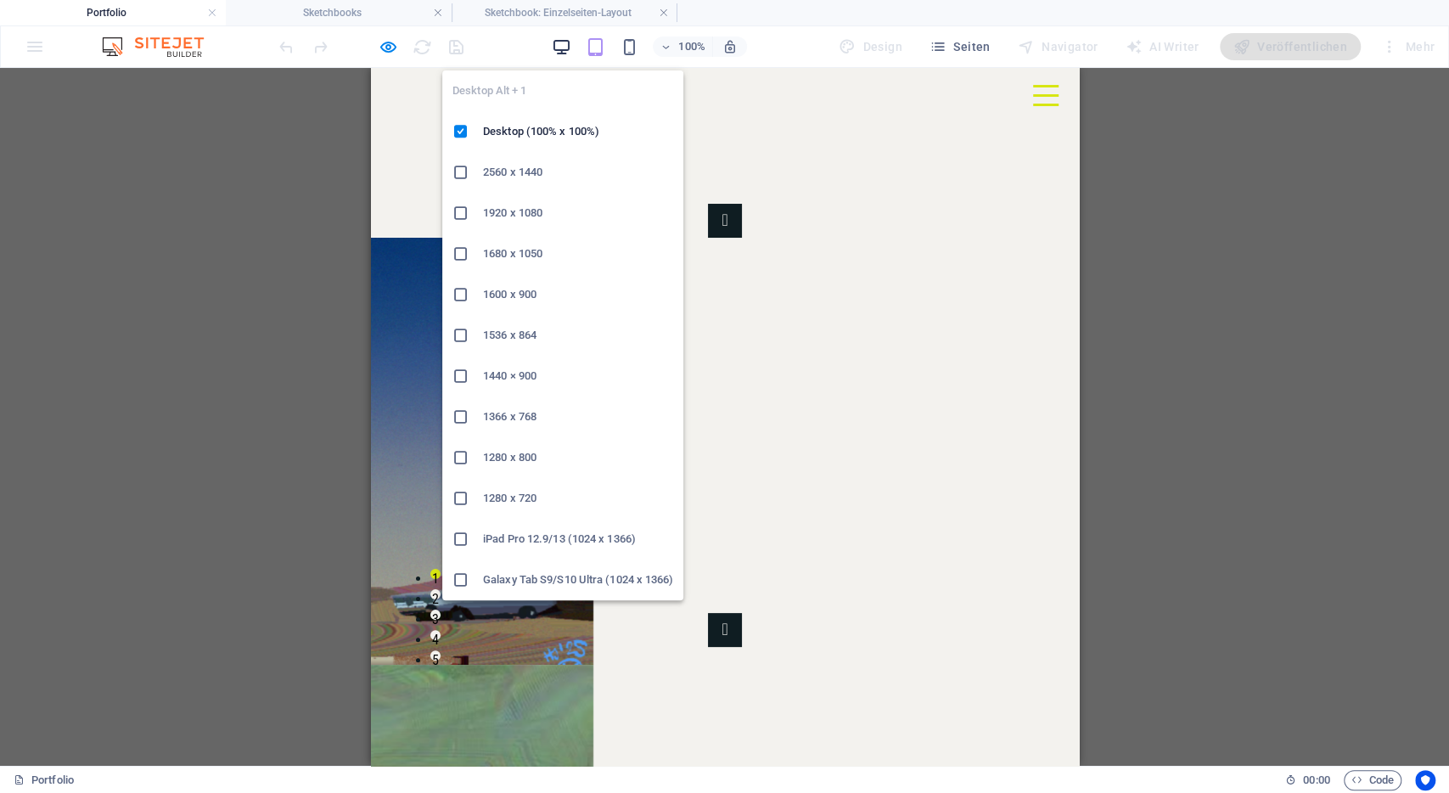
click at [568, 45] on icon "button" at bounding box center [561, 47] width 20 height 20
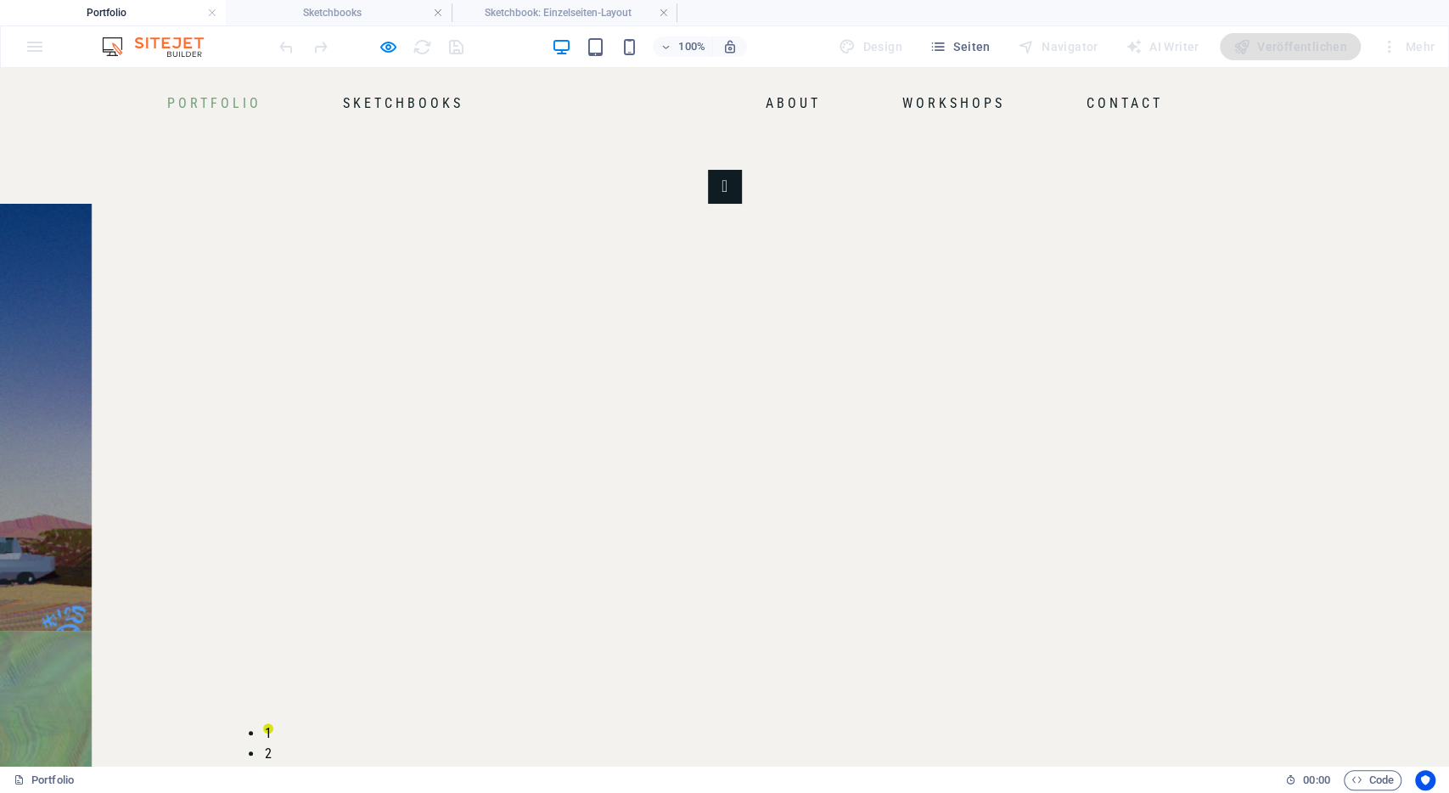
scroll to position [31, 0]
click at [742, 770] on button "Image Slider" at bounding box center [725, 787] width 34 height 34
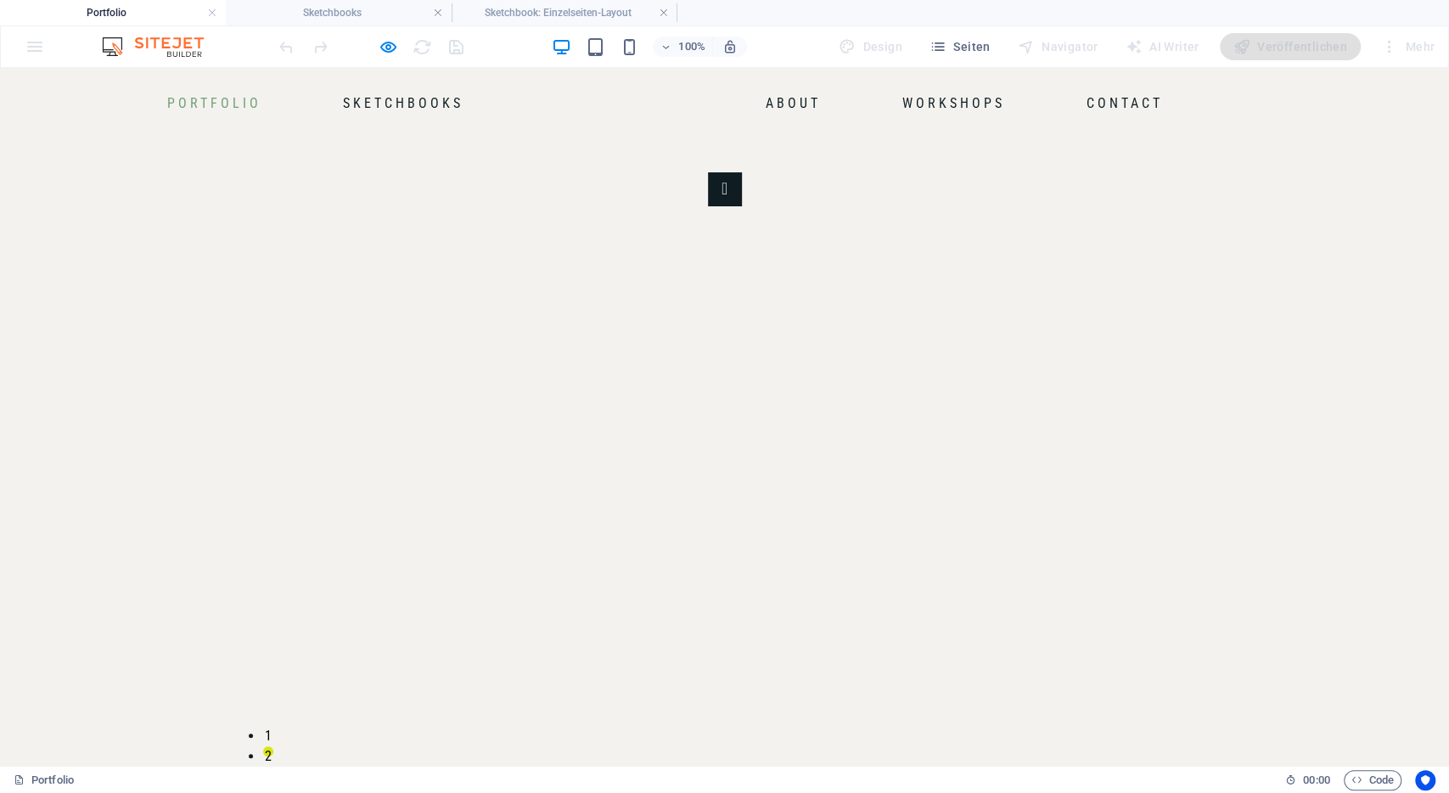
click at [742, 770] on button "Image Slider" at bounding box center [725, 787] width 34 height 34
click at [742, 697] on button "Image Slider" at bounding box center [725, 714] width 34 height 34
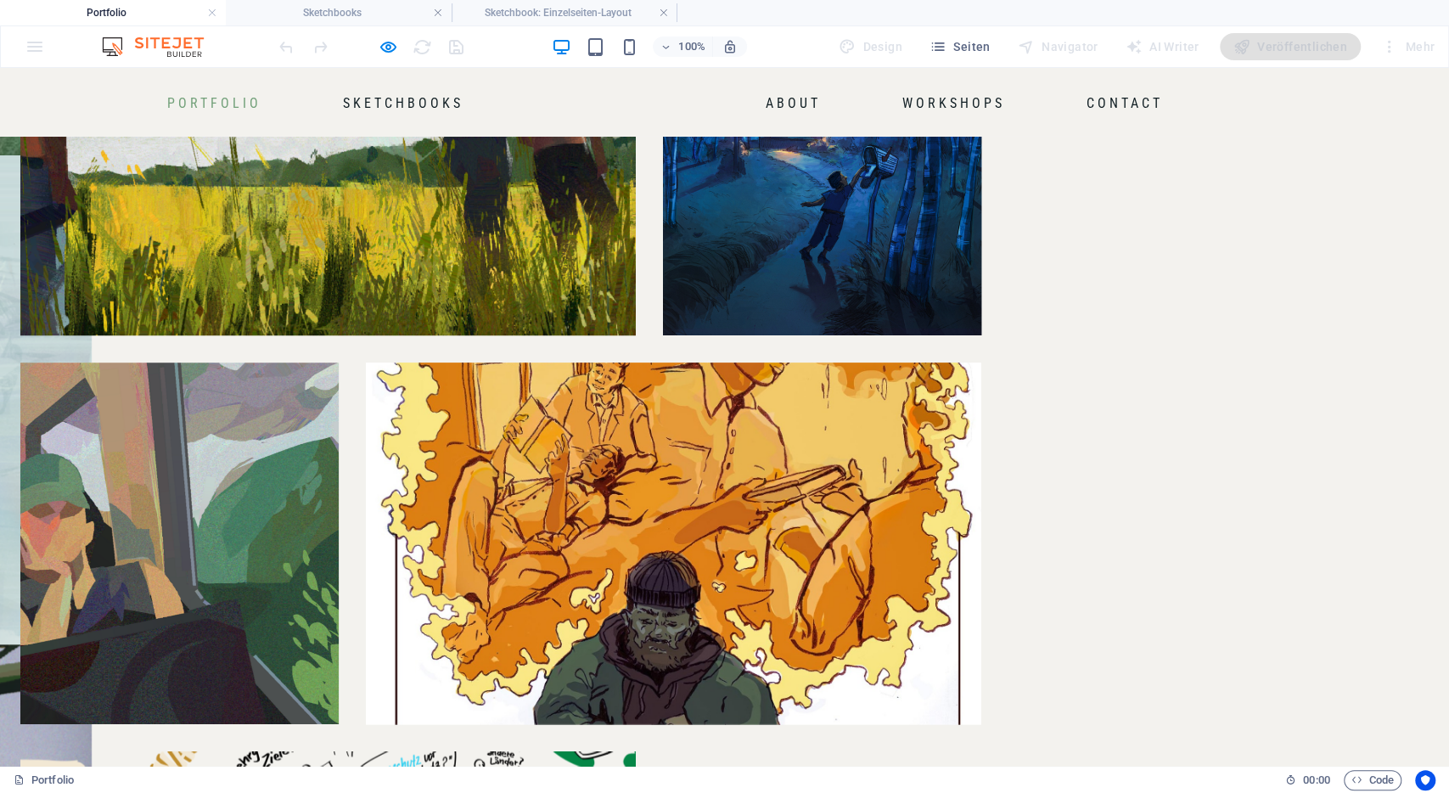
scroll to position [999, 0]
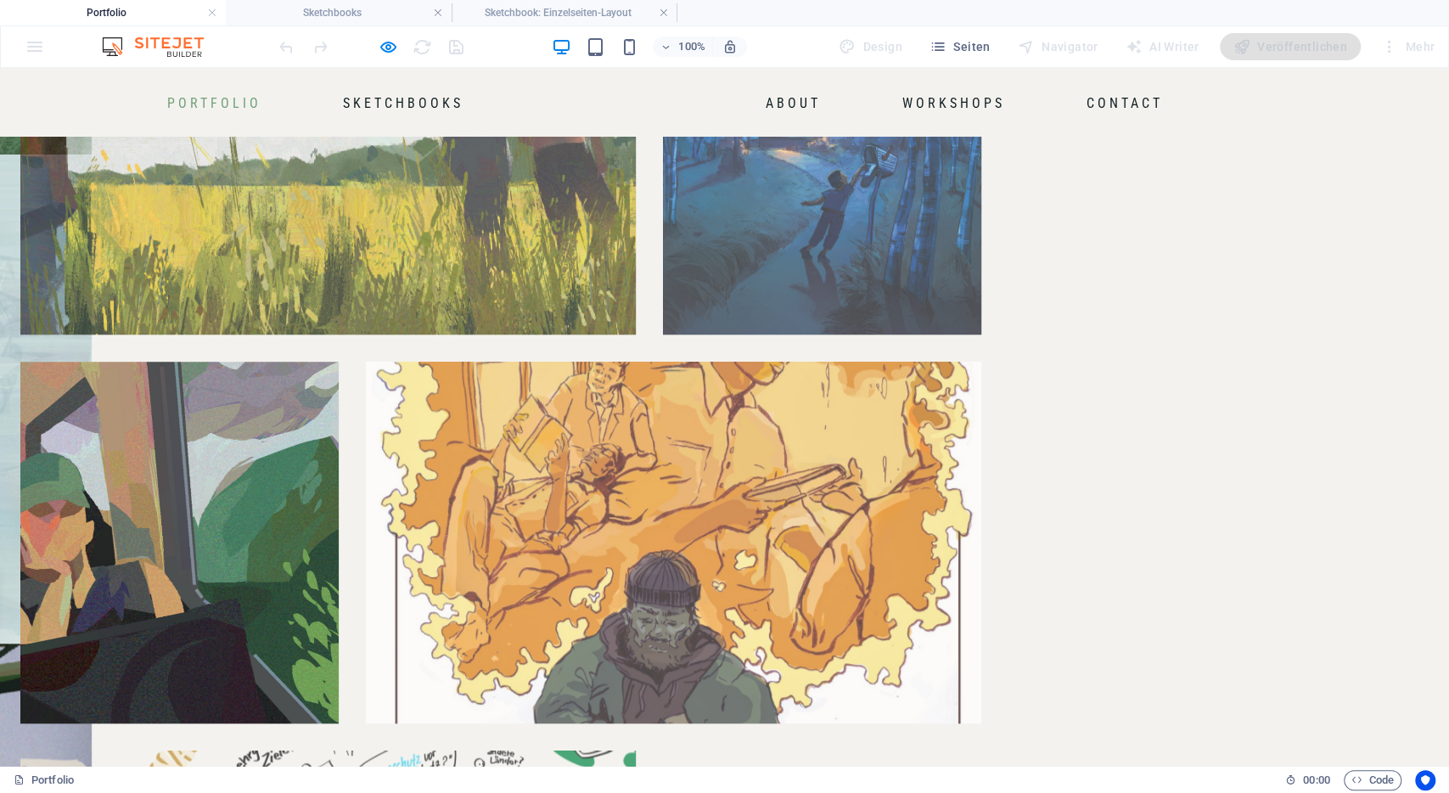
click at [339, 529] on img at bounding box center [179, 543] width 318 height 362
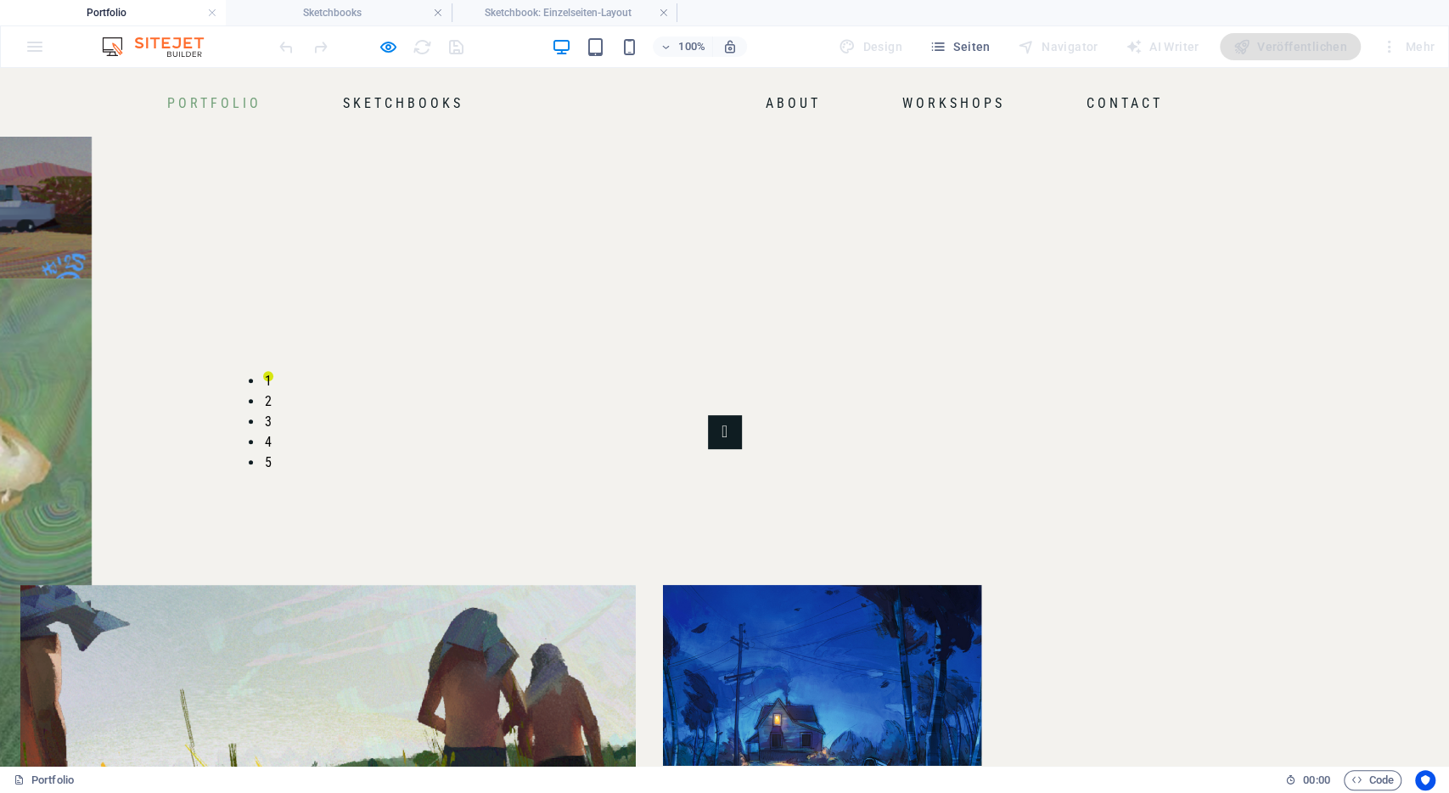
scroll to position [0, 0]
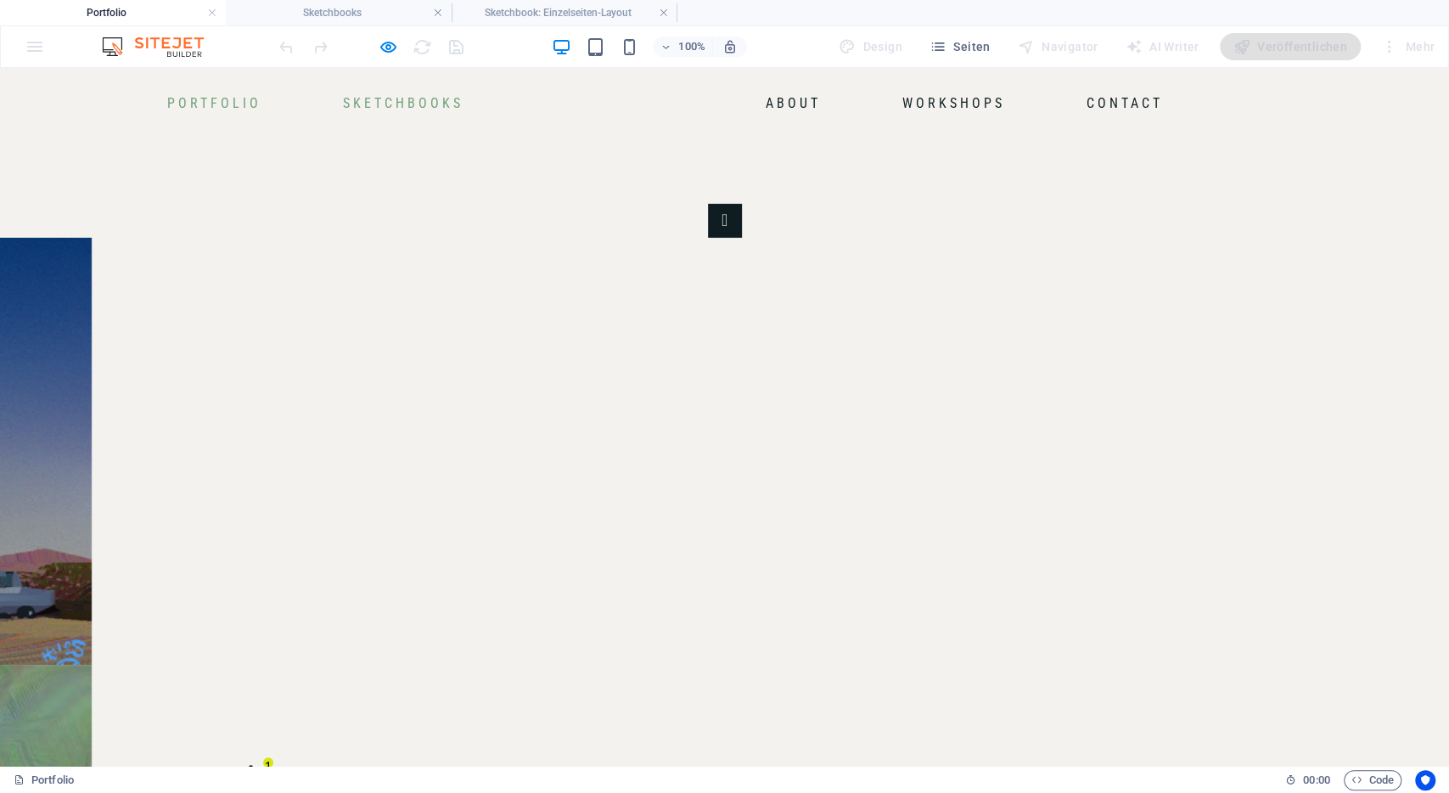
click at [426, 99] on link "Sketchbooks" at bounding box center [403, 103] width 134 height 27
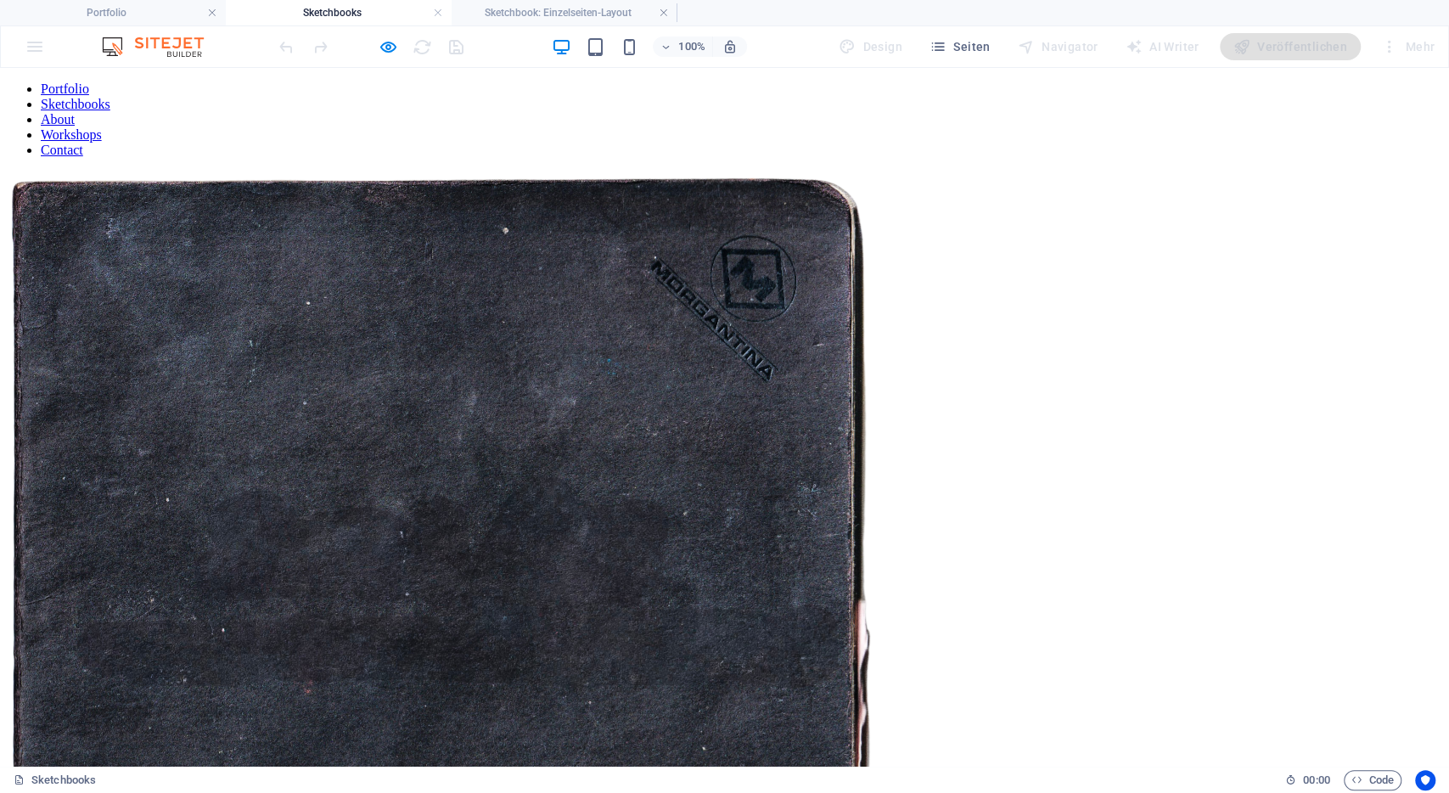
click at [683, 359] on img at bounding box center [441, 605] width 869 height 869
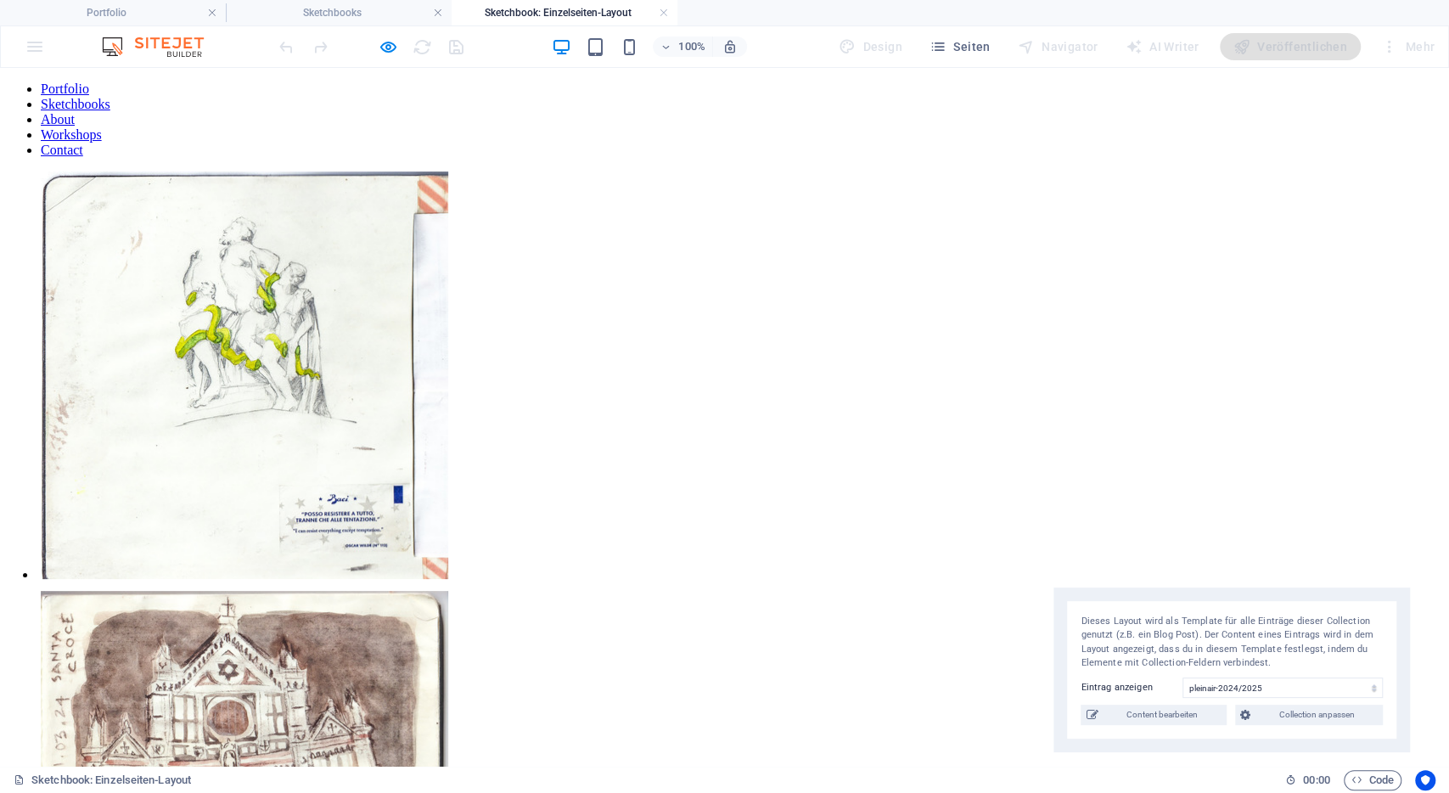
click at [102, 127] on link "Workshops" at bounding box center [71, 134] width 61 height 14
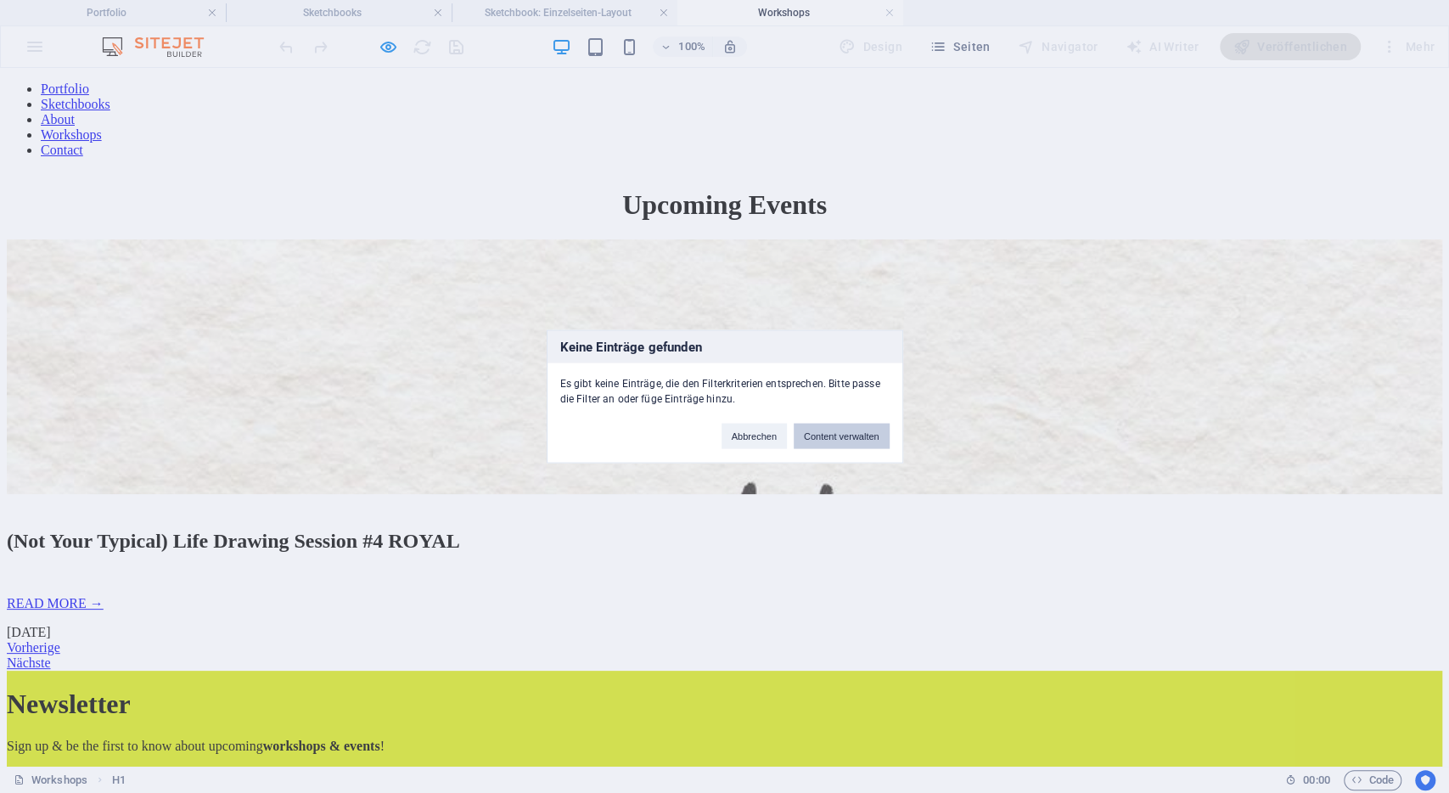
click at [810, 435] on button "Content verwalten" at bounding box center [842, 435] width 96 height 25
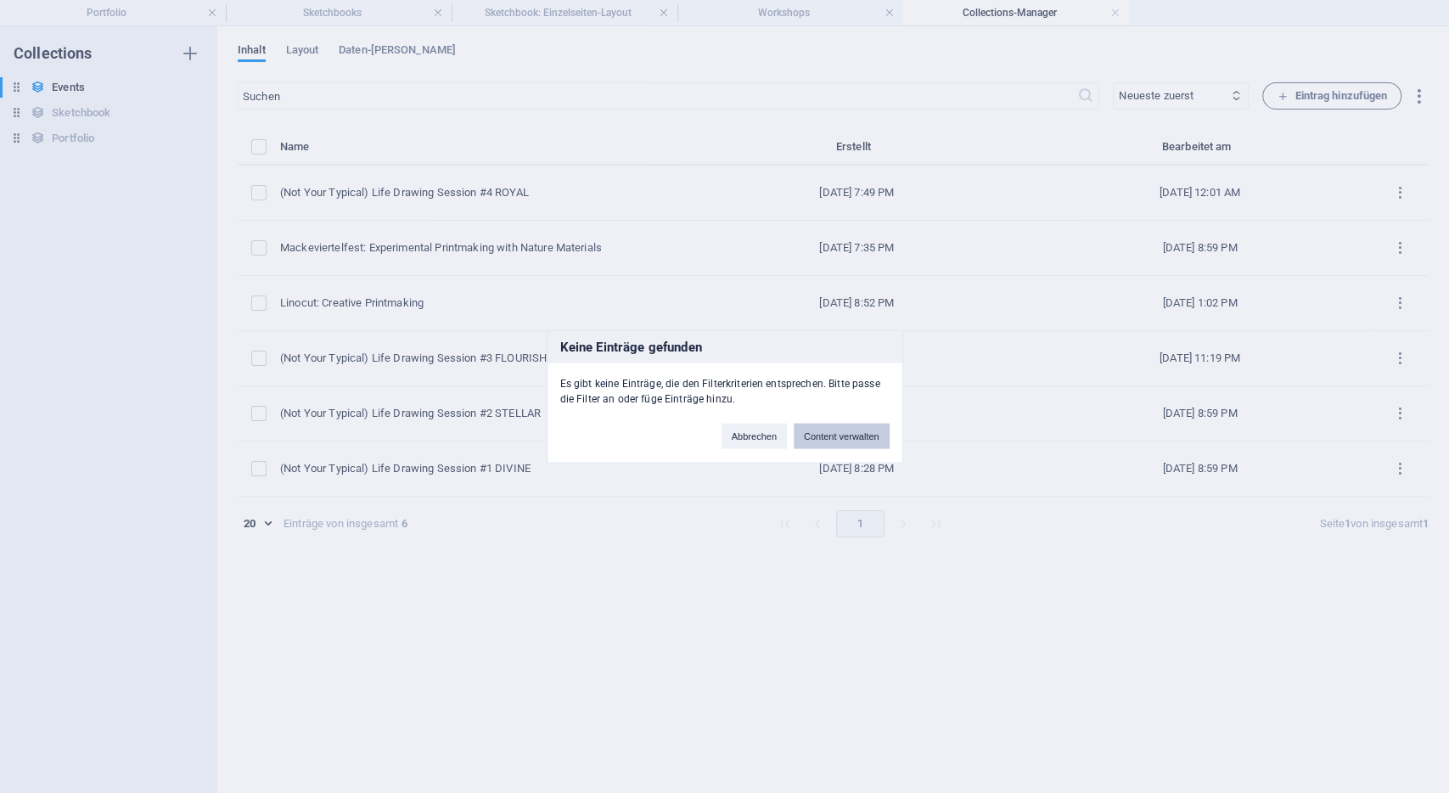
click at [831, 429] on button "Content verwalten" at bounding box center [842, 435] width 96 height 25
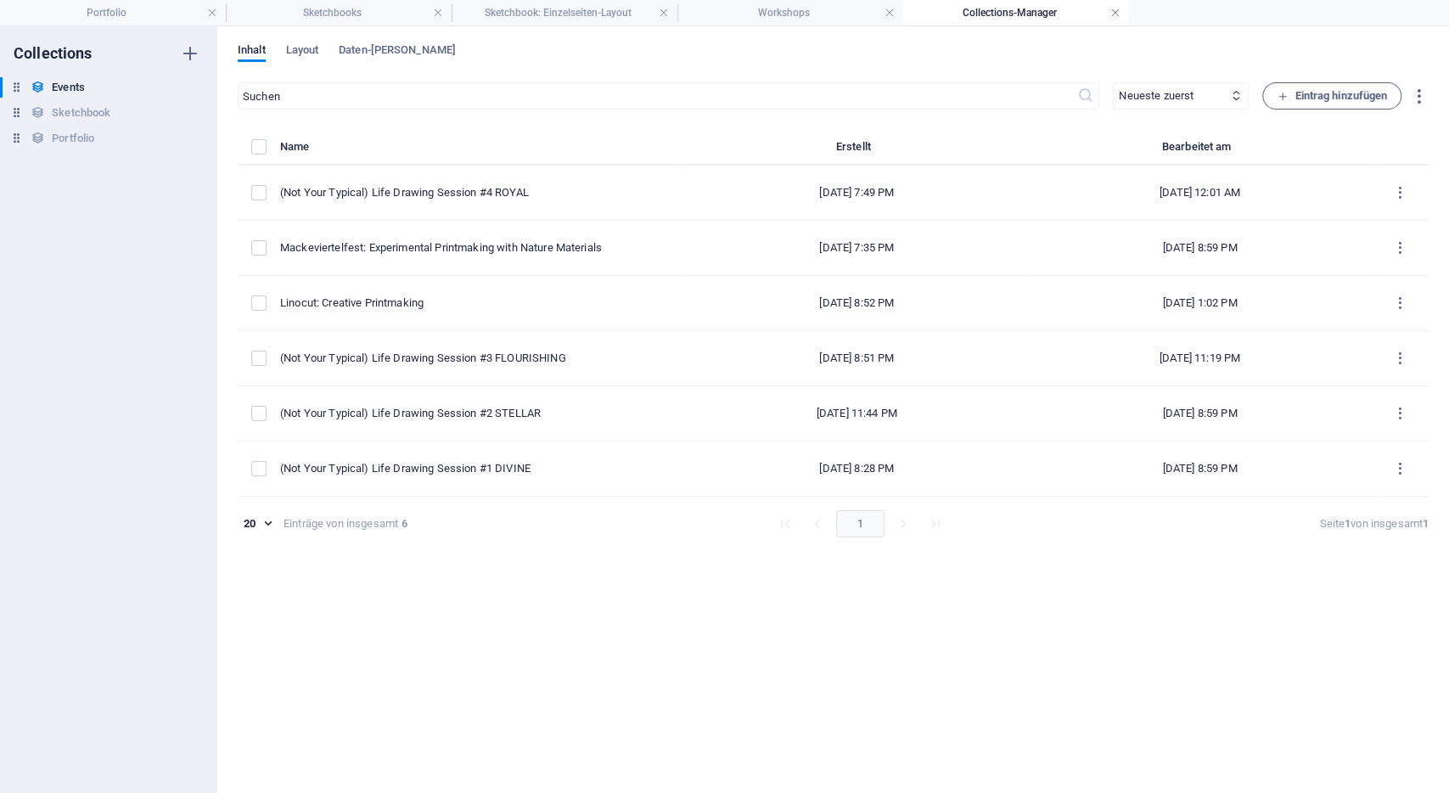
click at [1116, 11] on link at bounding box center [1115, 13] width 10 height 16
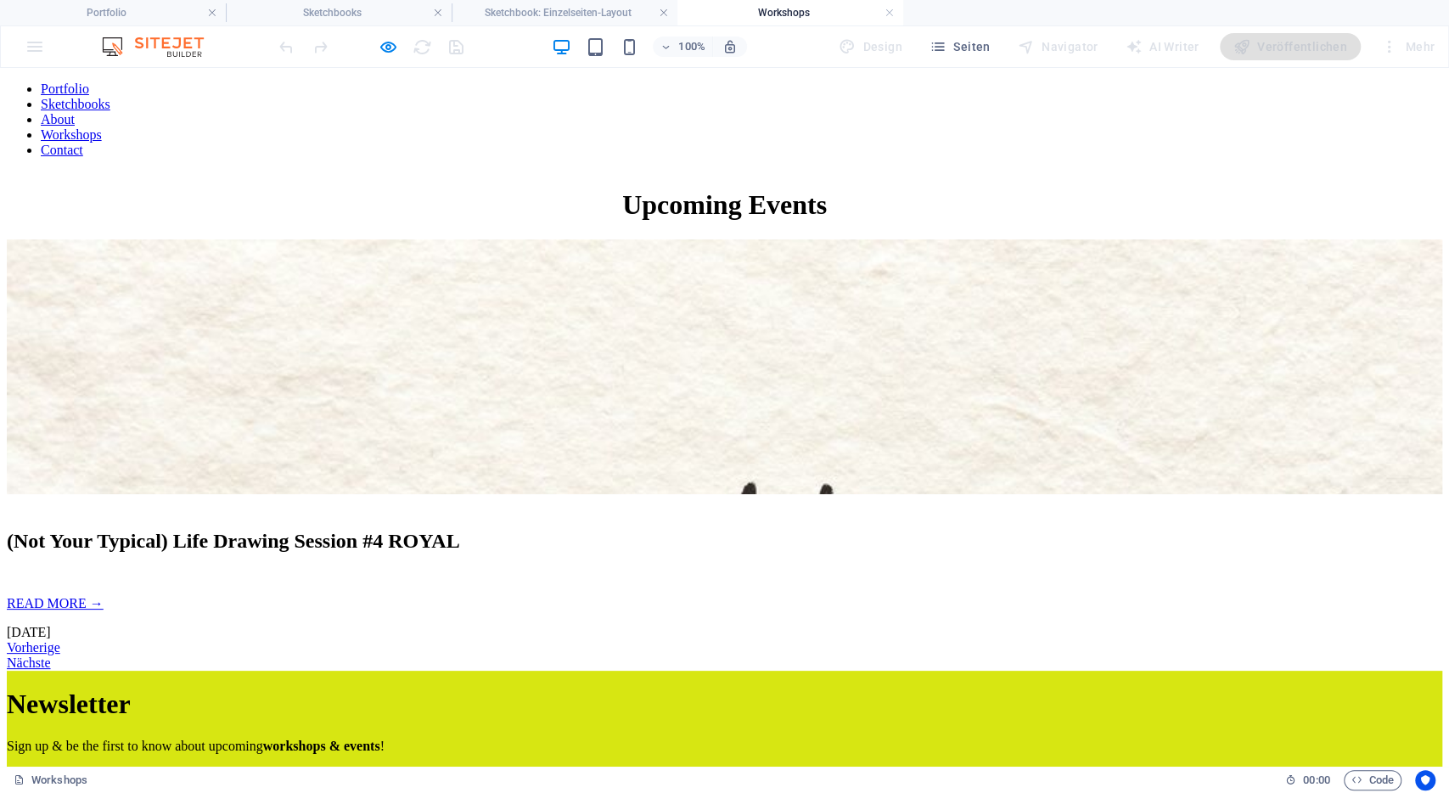
scroll to position [1, 0]
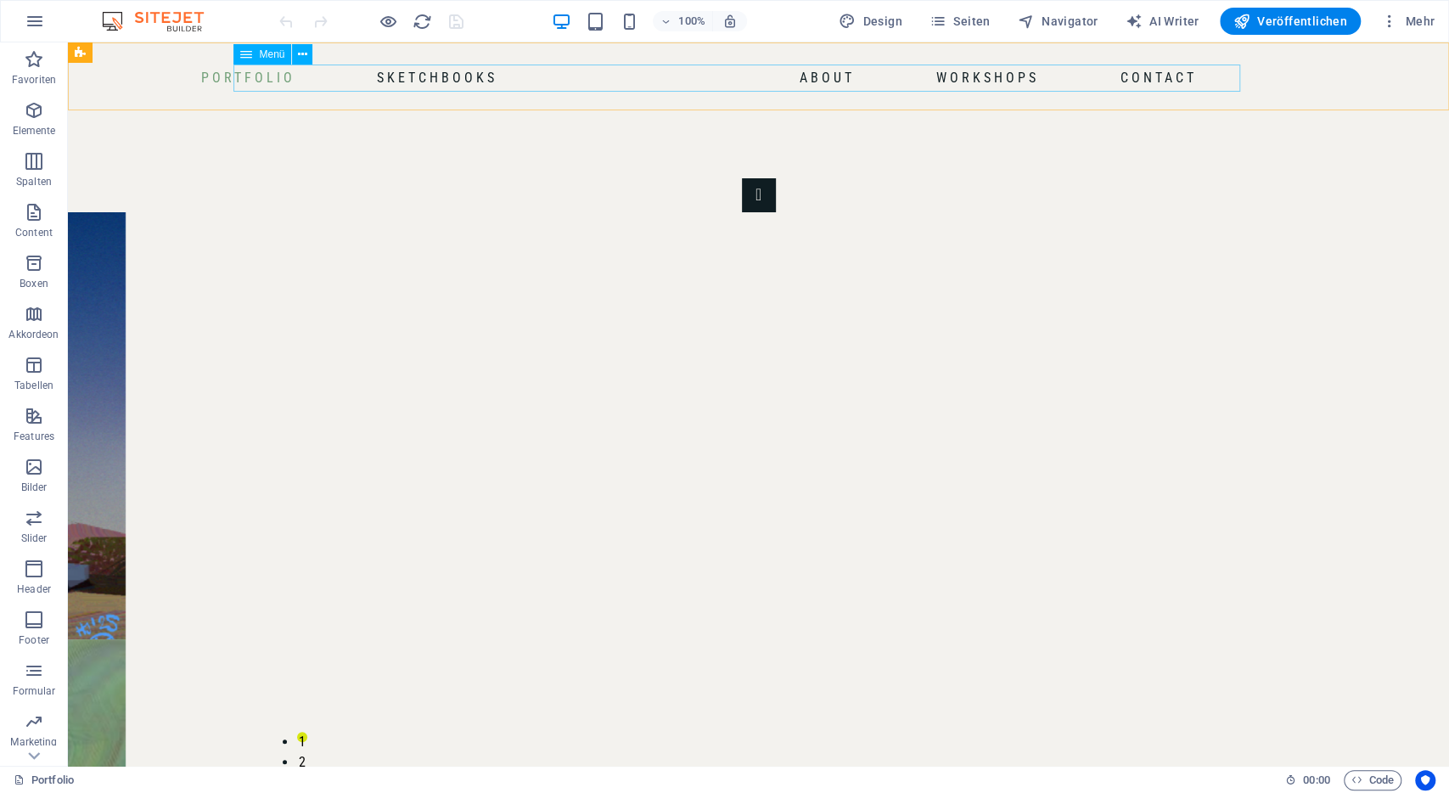
click at [486, 77] on nav "Portfolio Sketchbooks About Workshops Contact" at bounding box center [738, 78] width 932 height 27
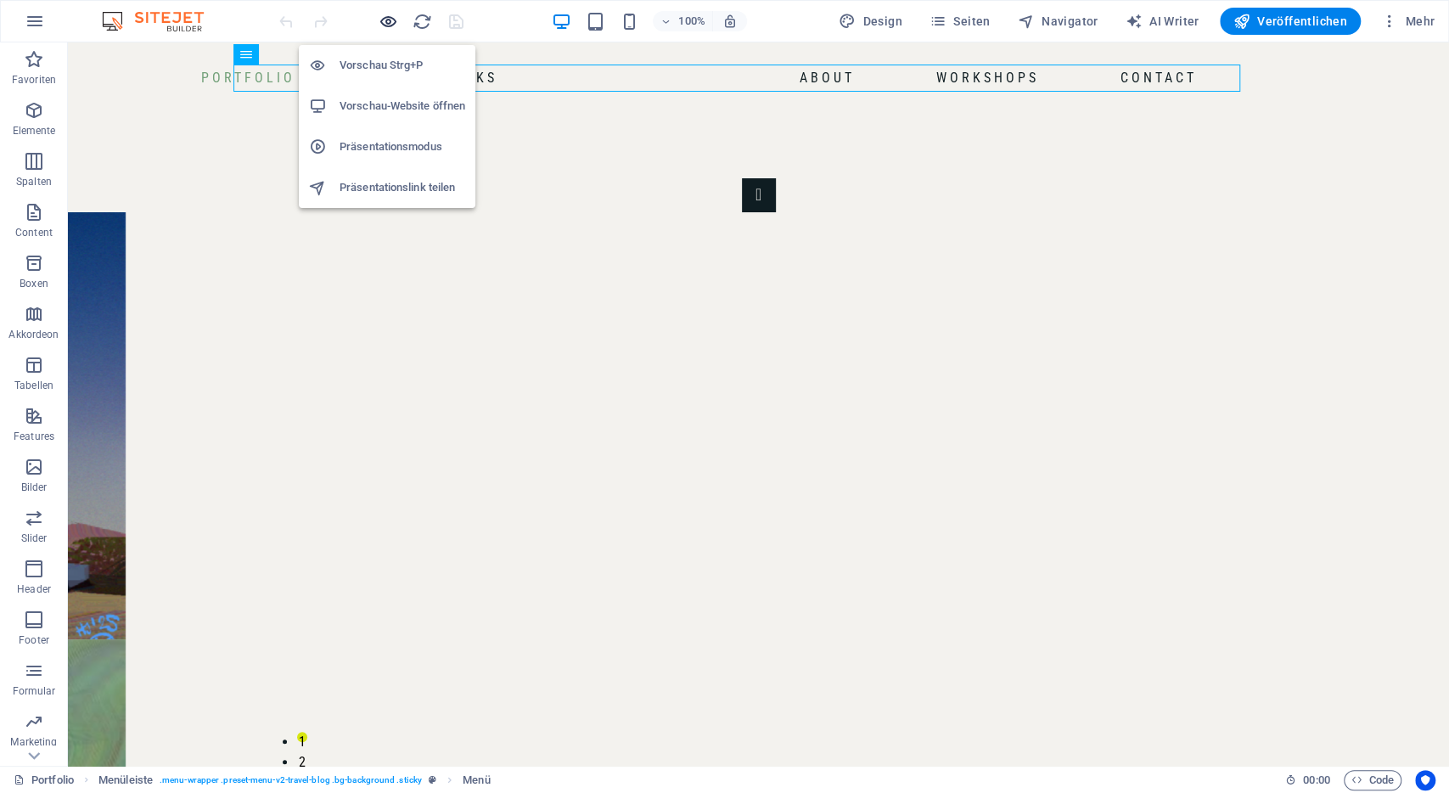
click at [384, 21] on icon "button" at bounding box center [389, 22] width 20 height 20
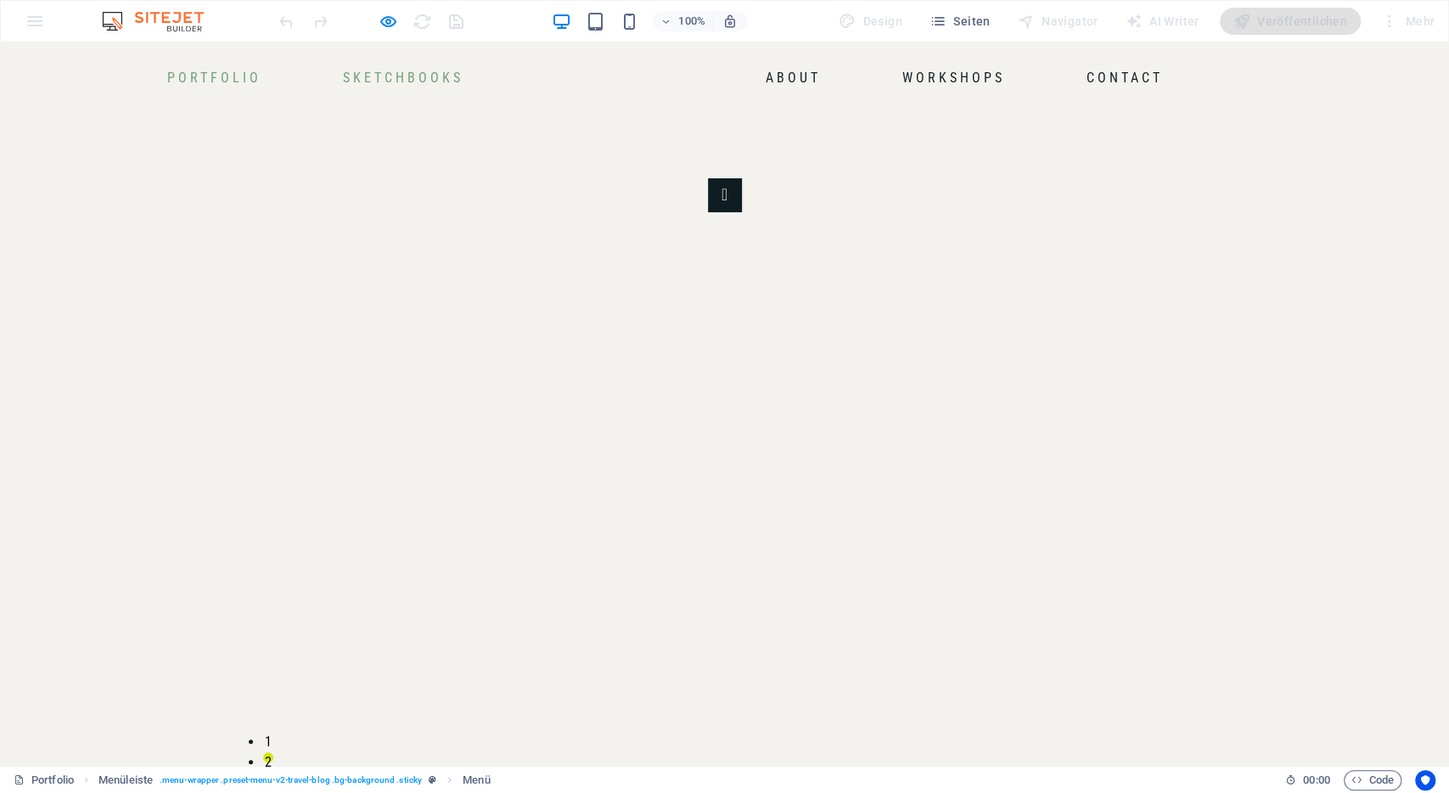
click at [470, 75] on link "Sketchbooks" at bounding box center [403, 78] width 134 height 27
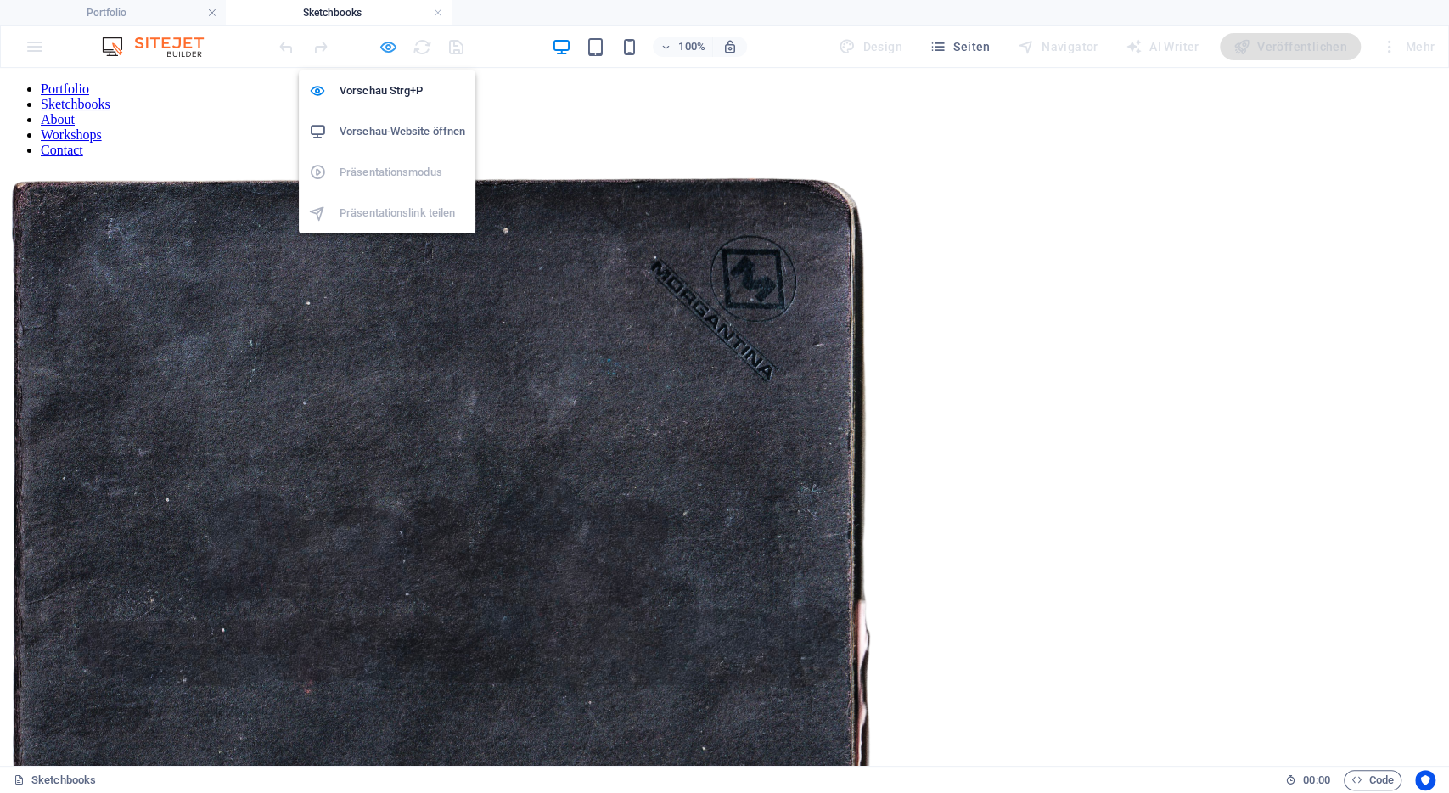
click at [388, 43] on icon "button" at bounding box center [389, 47] width 20 height 20
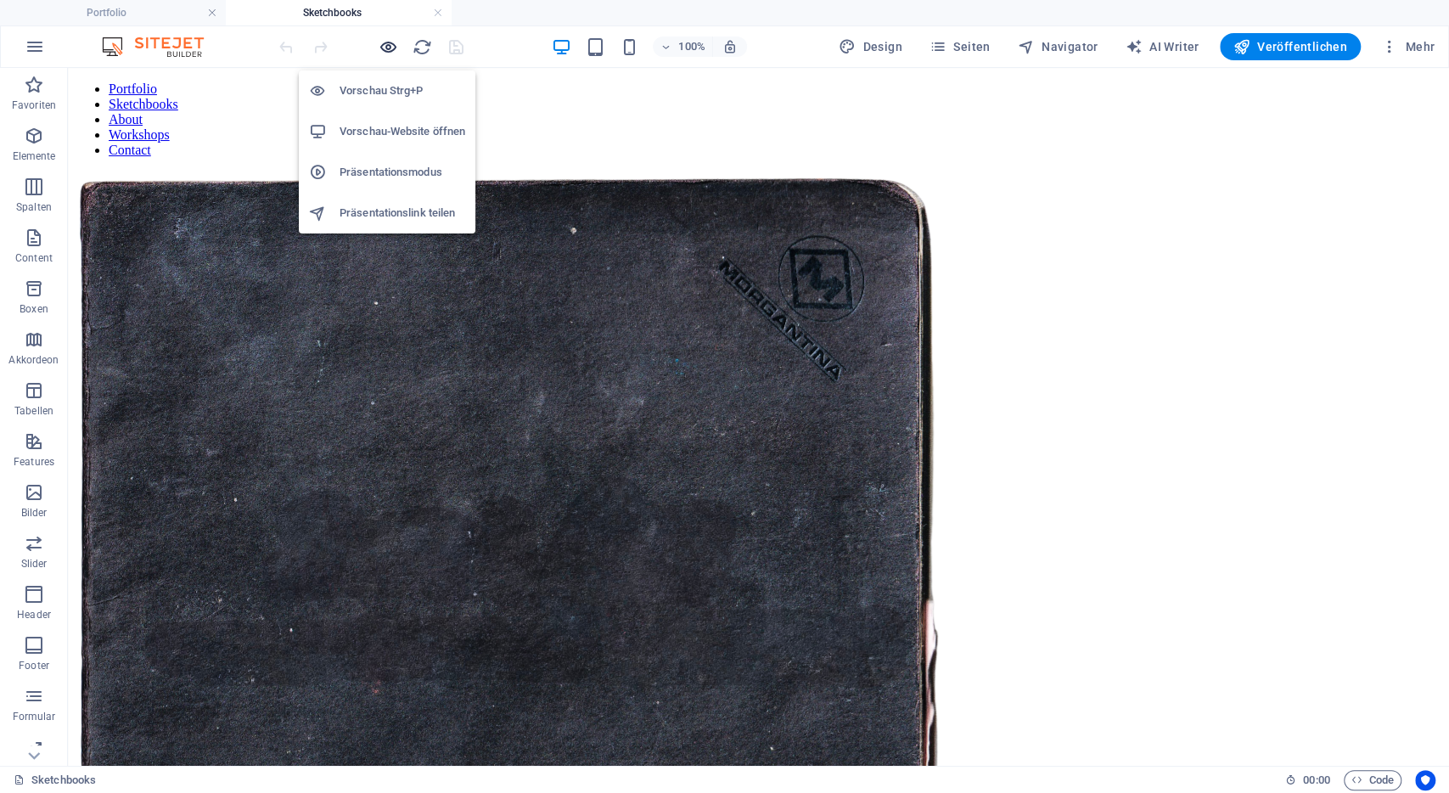
click at [388, 43] on icon "button" at bounding box center [389, 47] width 20 height 20
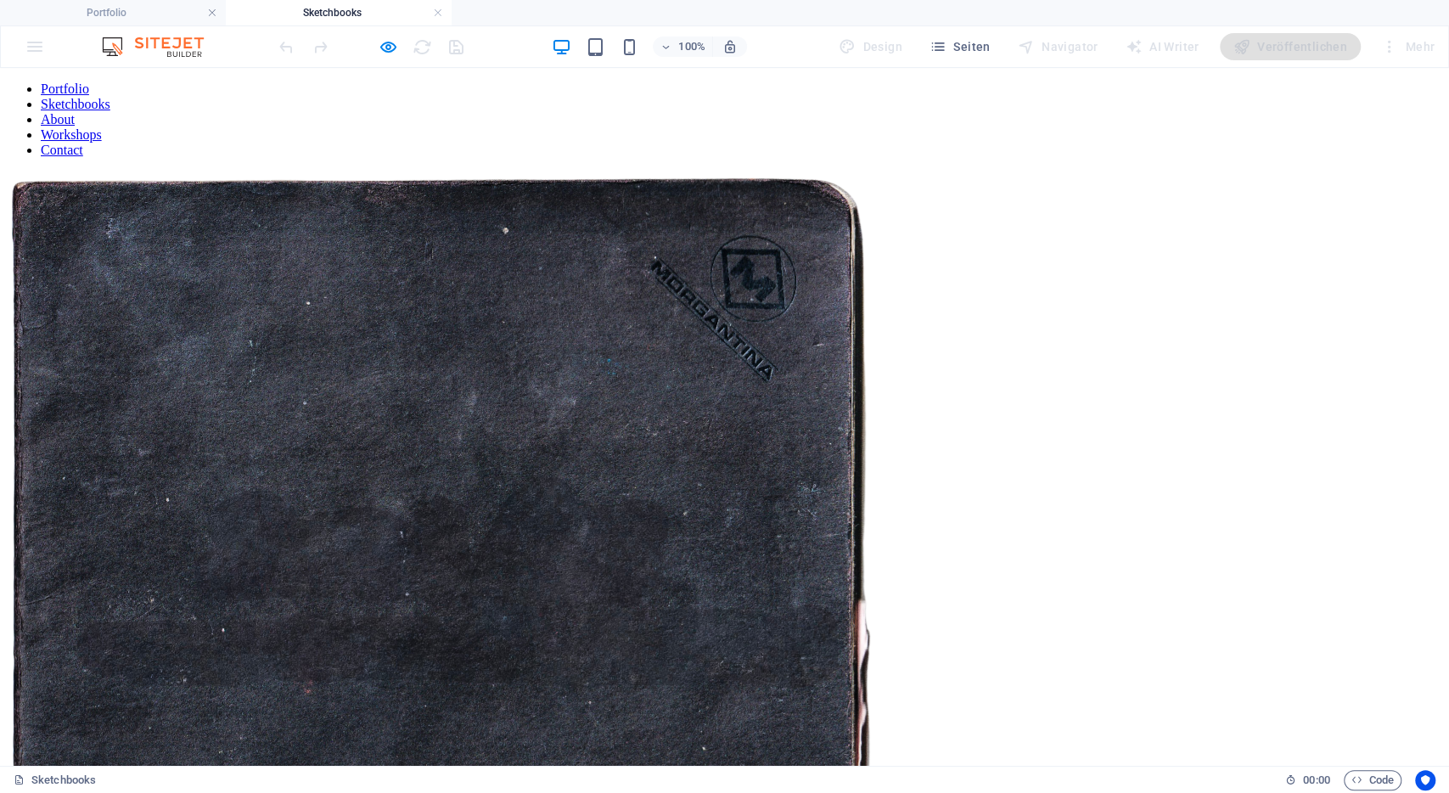
click at [508, 436] on img at bounding box center [441, 605] width 869 height 869
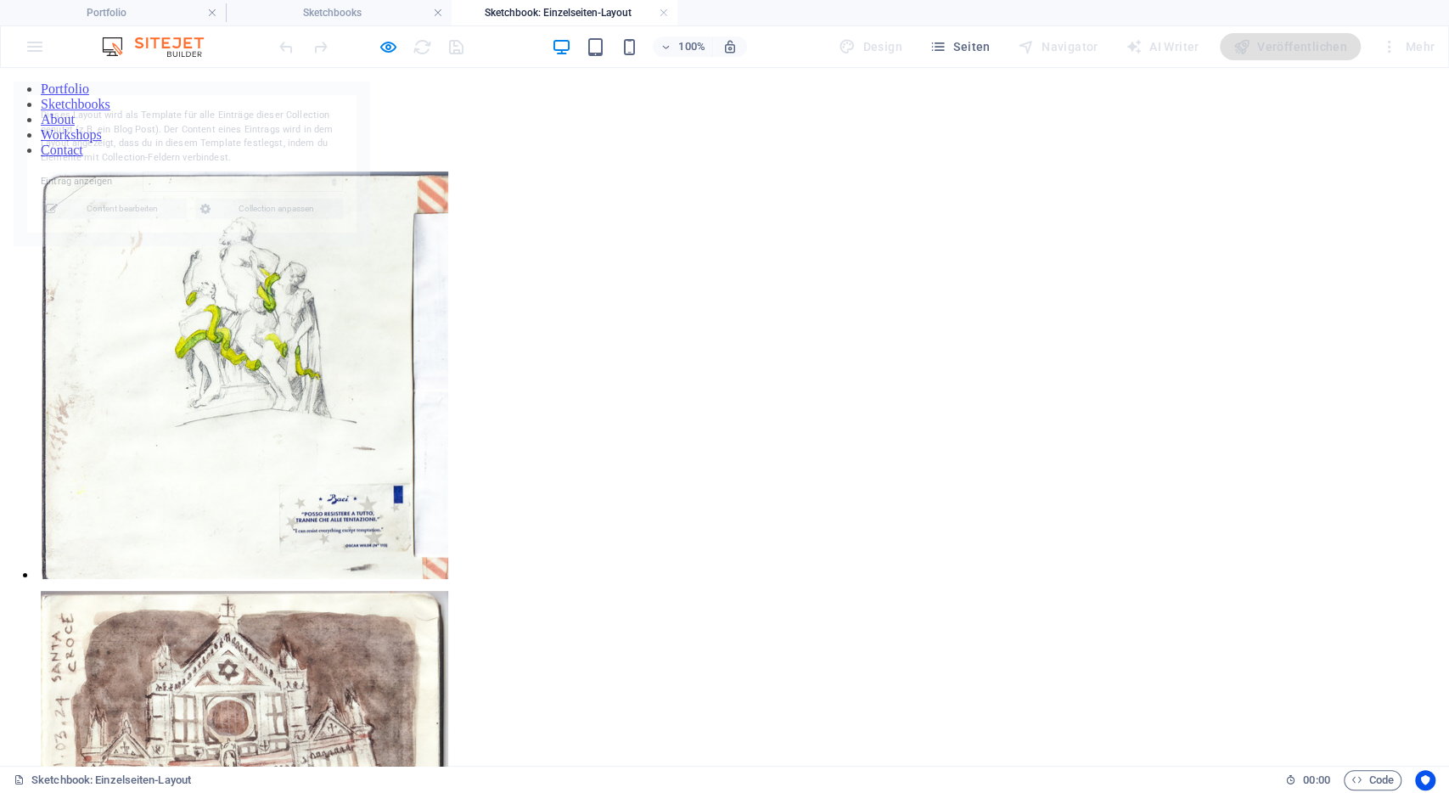
select select "68b8b2d2a06b79c2d20c58da"
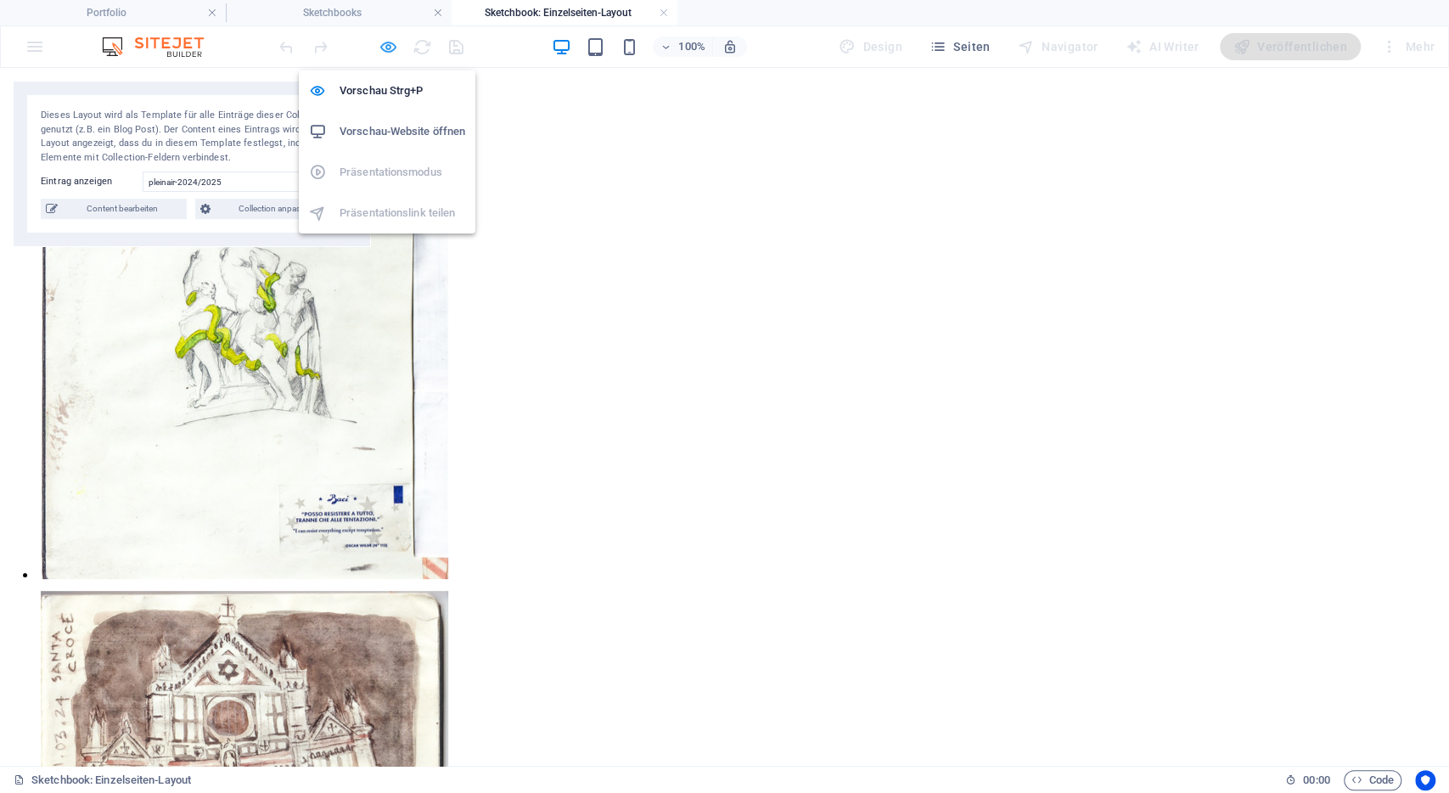
click at [395, 42] on icon "button" at bounding box center [389, 47] width 20 height 20
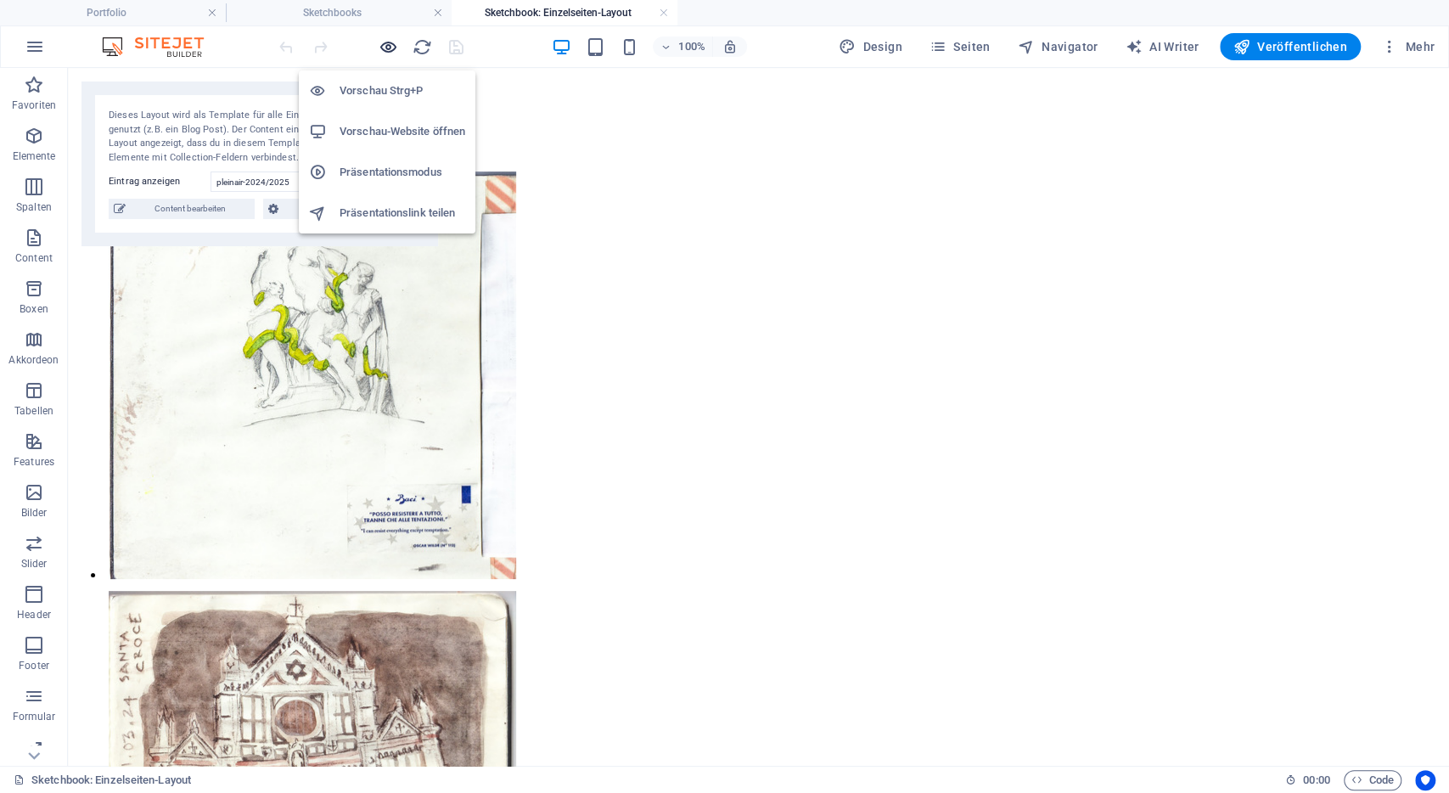
click at [395, 42] on icon "button" at bounding box center [389, 47] width 20 height 20
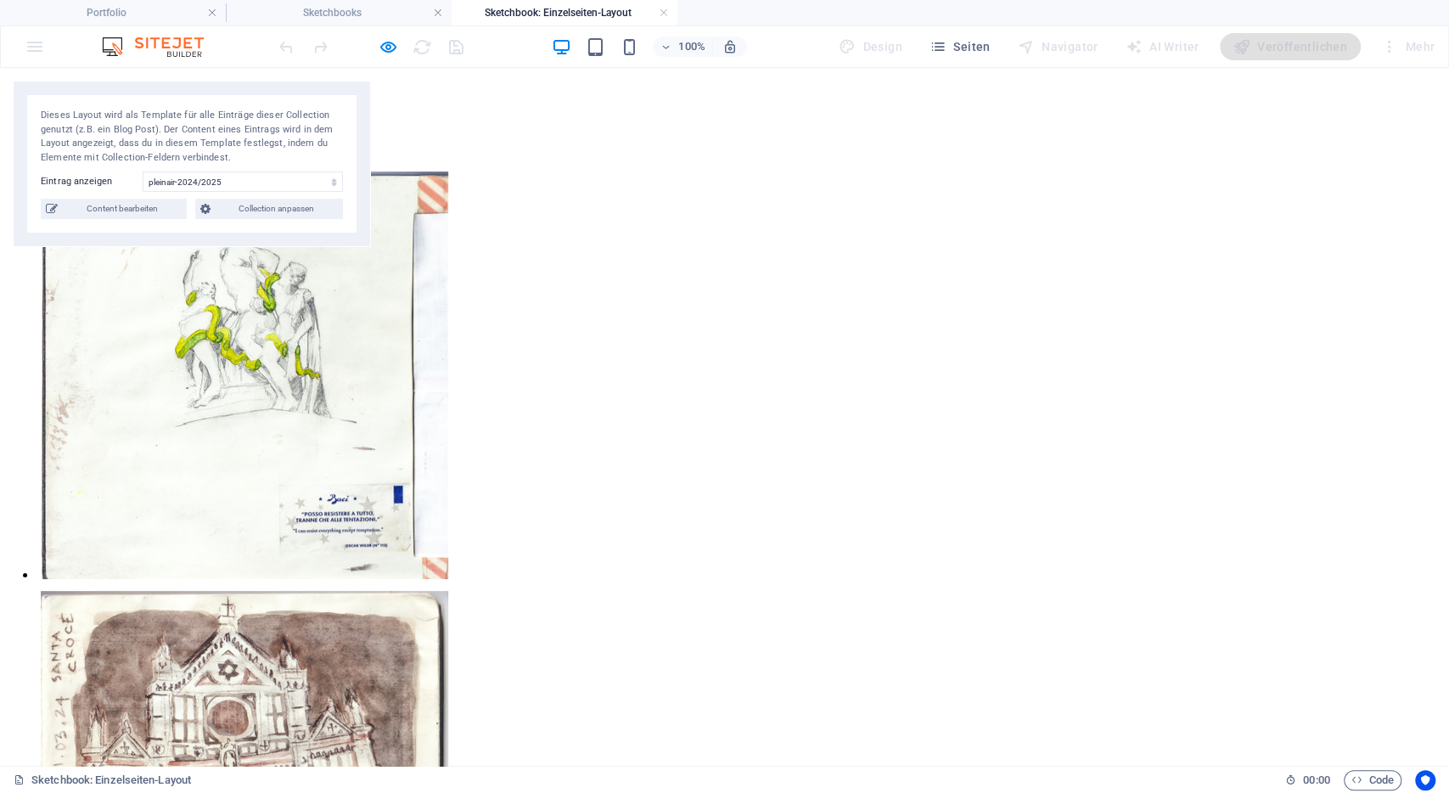
click at [110, 98] on link "Sketchbooks" at bounding box center [76, 104] width 70 height 14
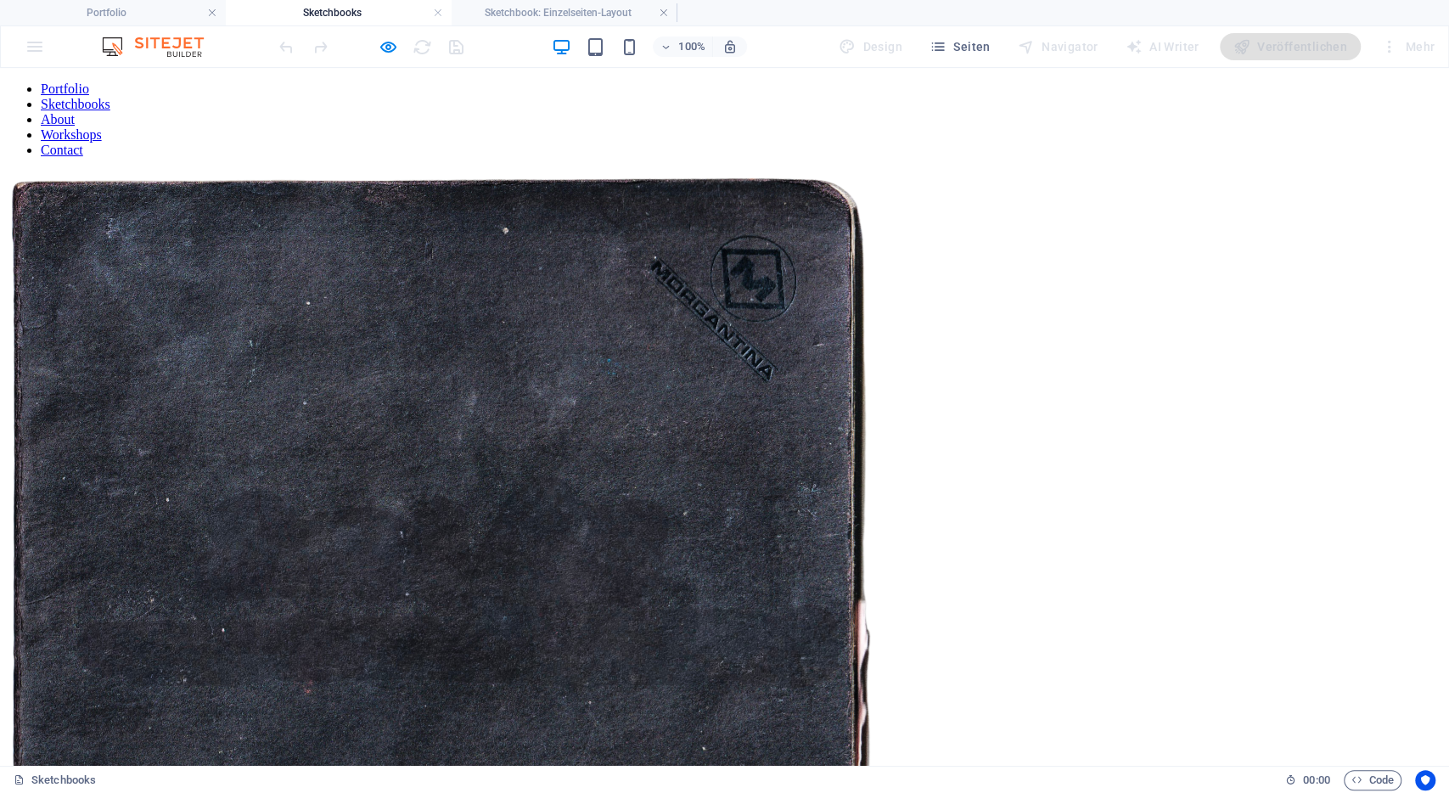
click at [962, 461] on div "Vorherige Nächste" at bounding box center [724, 622] width 1435 height 903
click at [649, 359] on img at bounding box center [441, 605] width 869 height 869
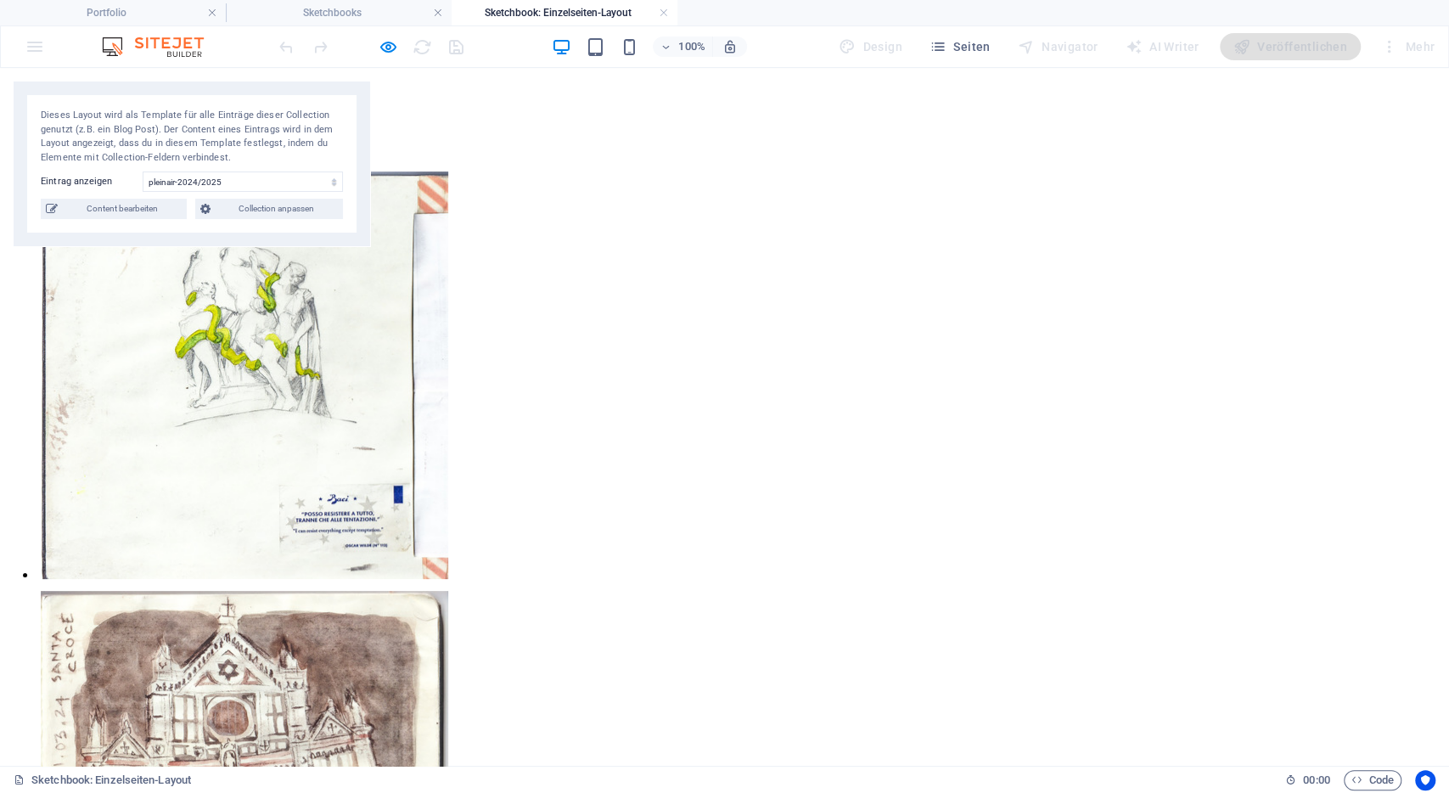
click at [75, 112] on link "About" at bounding box center [58, 119] width 34 height 14
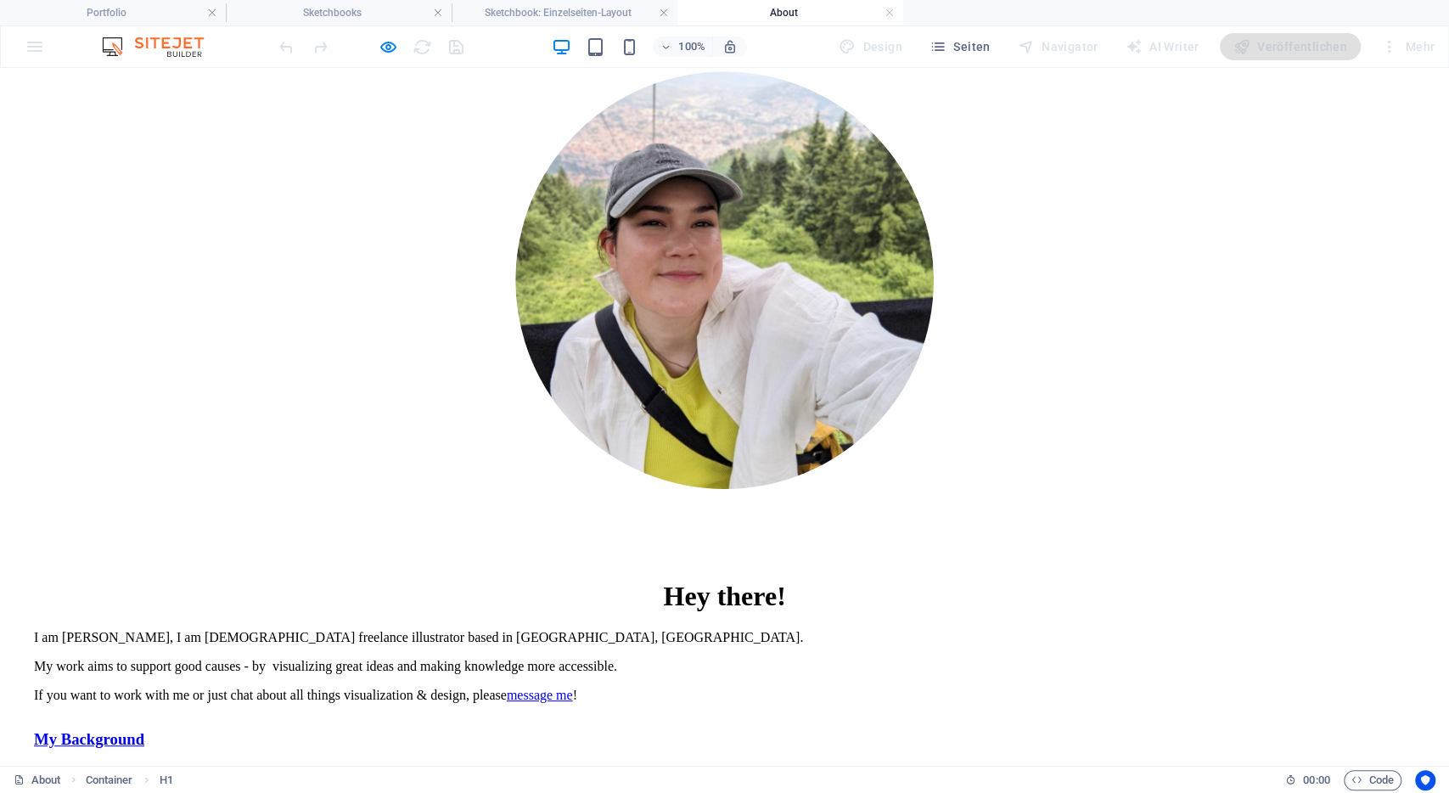
scroll to position [169, 0]
click at [713, 731] on div "My Background" at bounding box center [373, 740] width 679 height 19
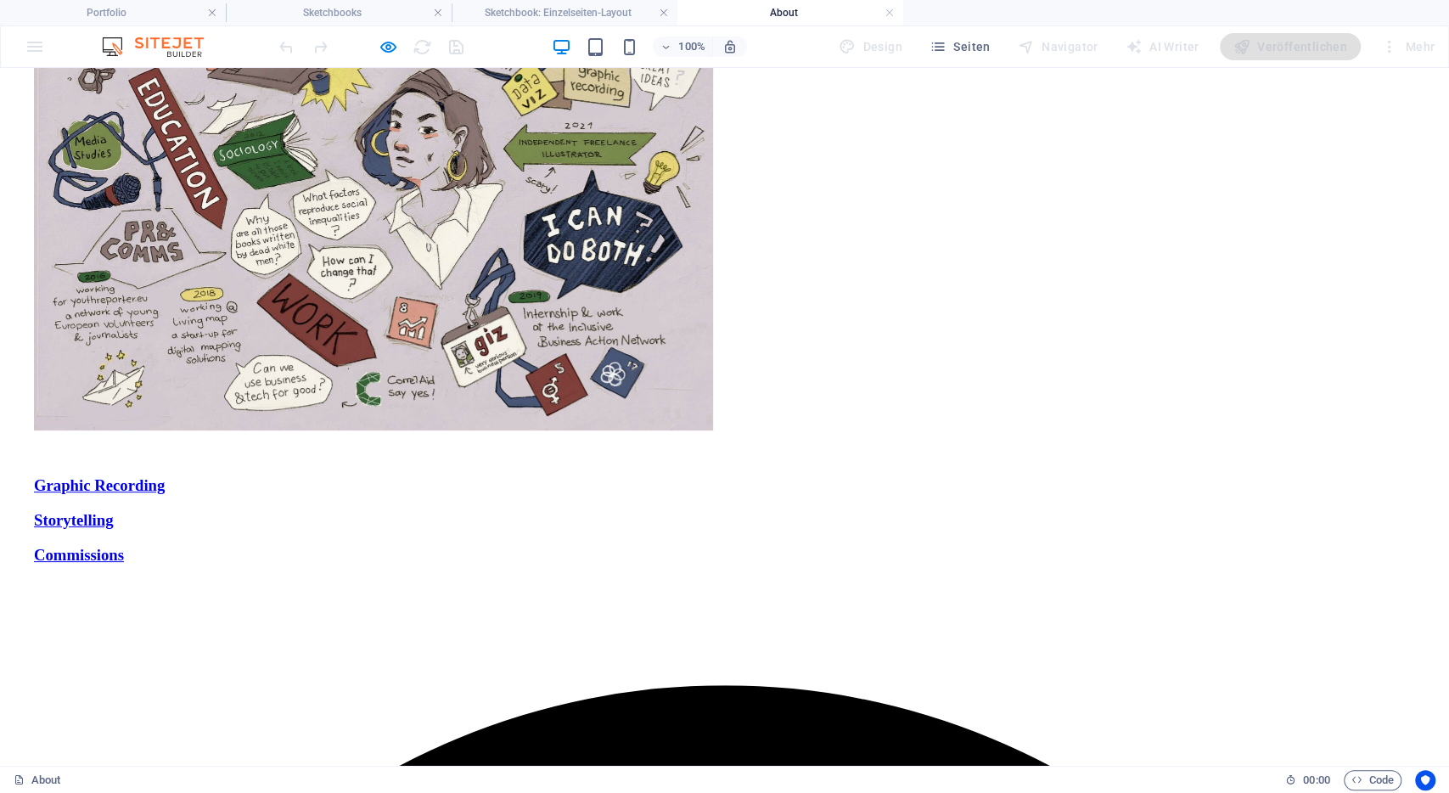
scroll to position [1308, 0]
drag, startPoint x: 1031, startPoint y: 345, endPoint x: 1037, endPoint y: 335, distance: 11.1
click at [713, 475] on div "Graphic Recording" at bounding box center [373, 484] width 679 height 19
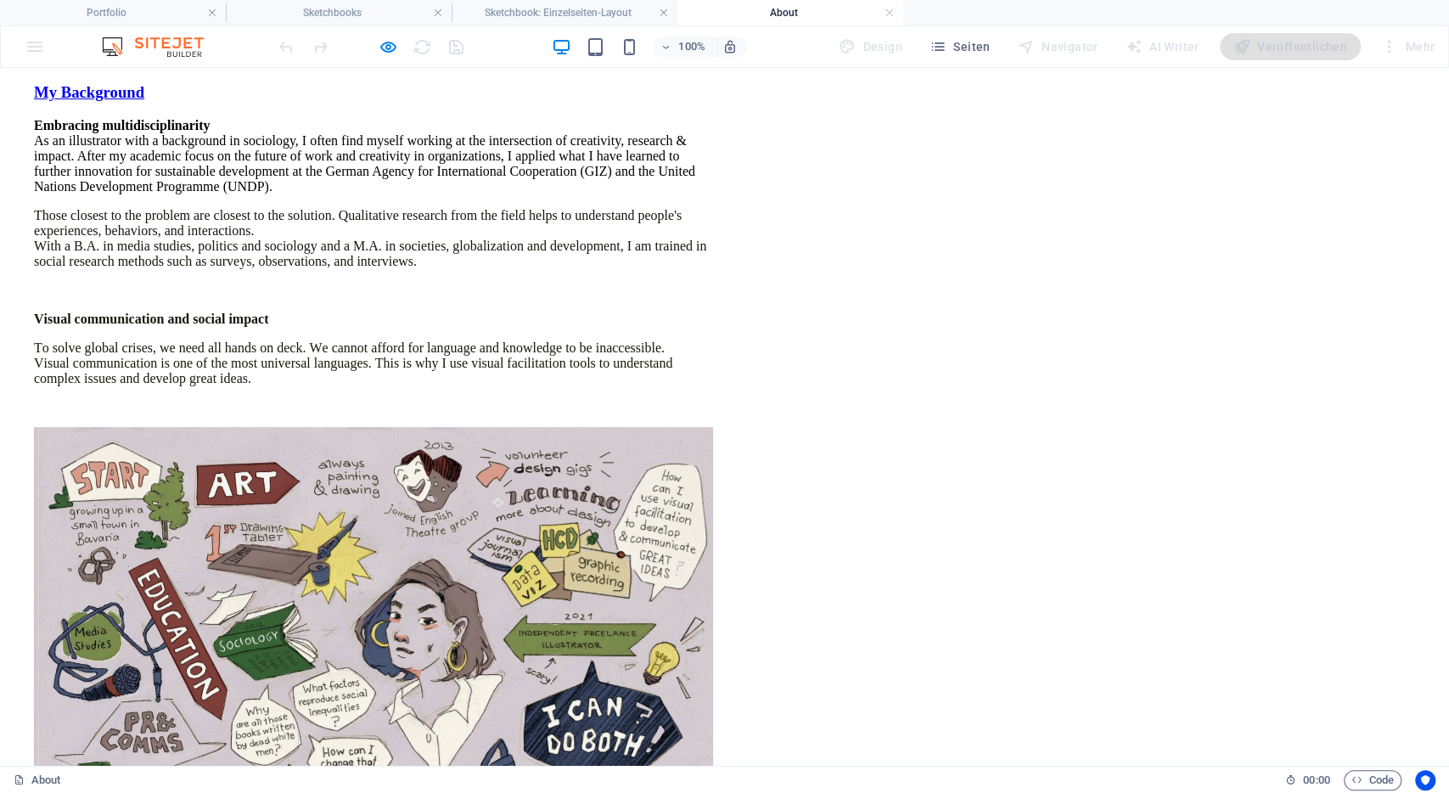
scroll to position [816, 0]
drag, startPoint x: 1023, startPoint y: 401, endPoint x: 906, endPoint y: 442, distance: 124.0
click at [713, 442] on figure "Content 1" at bounding box center [373, 676] width 679 height 552
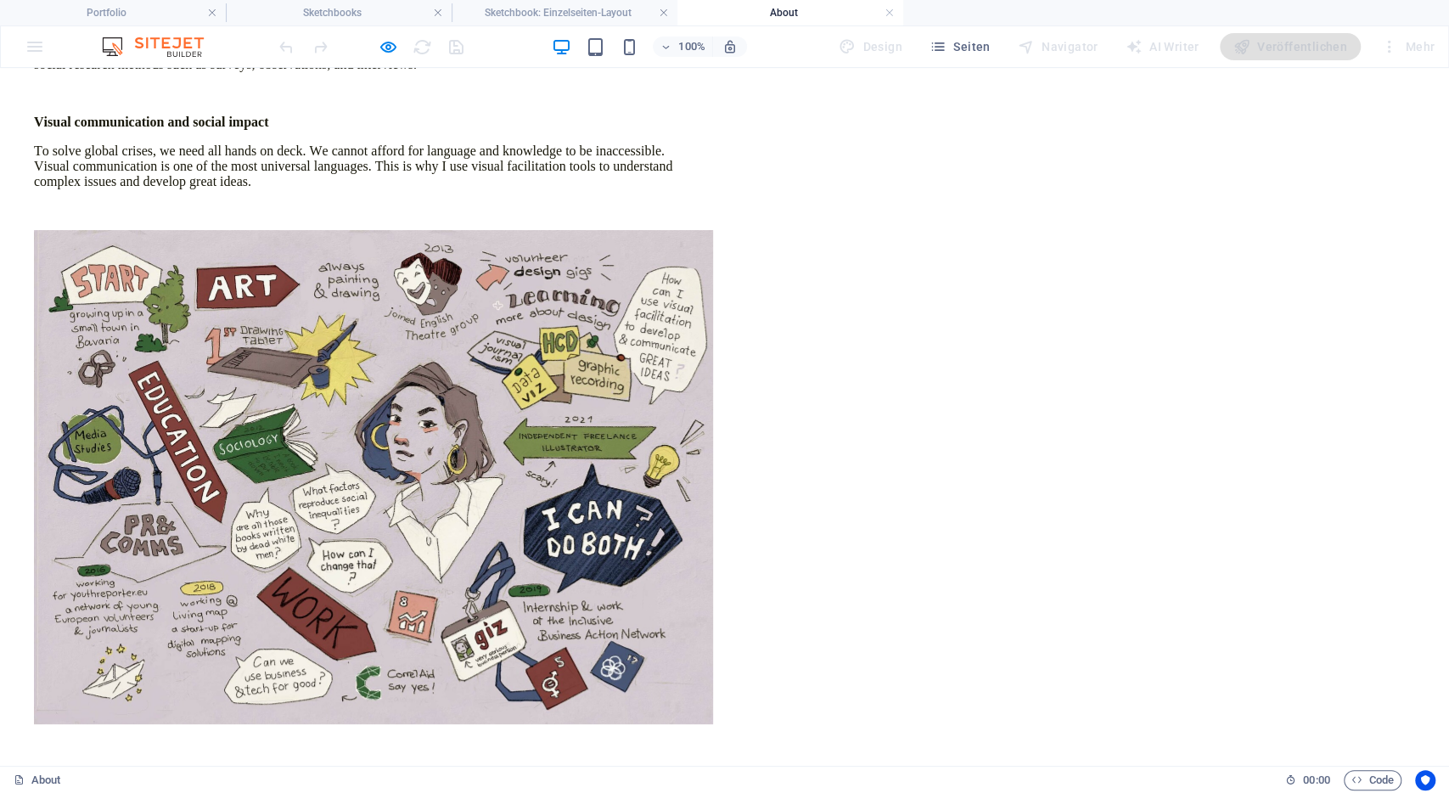
scroll to position [1021, 0]
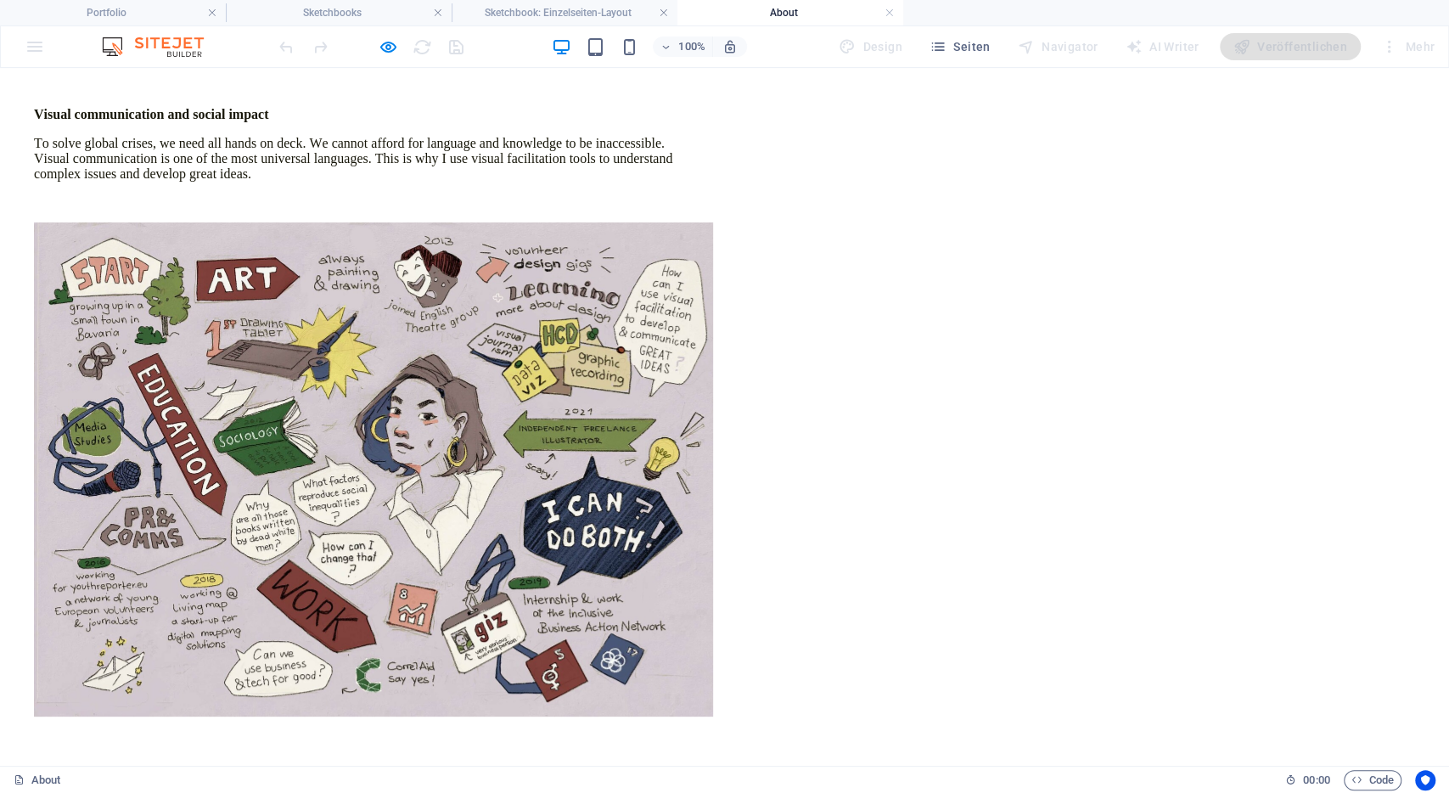
click at [588, 762] on div "Graphic Recording" at bounding box center [373, 771] width 679 height 19
click at [395, 47] on icon "button" at bounding box center [389, 47] width 20 height 20
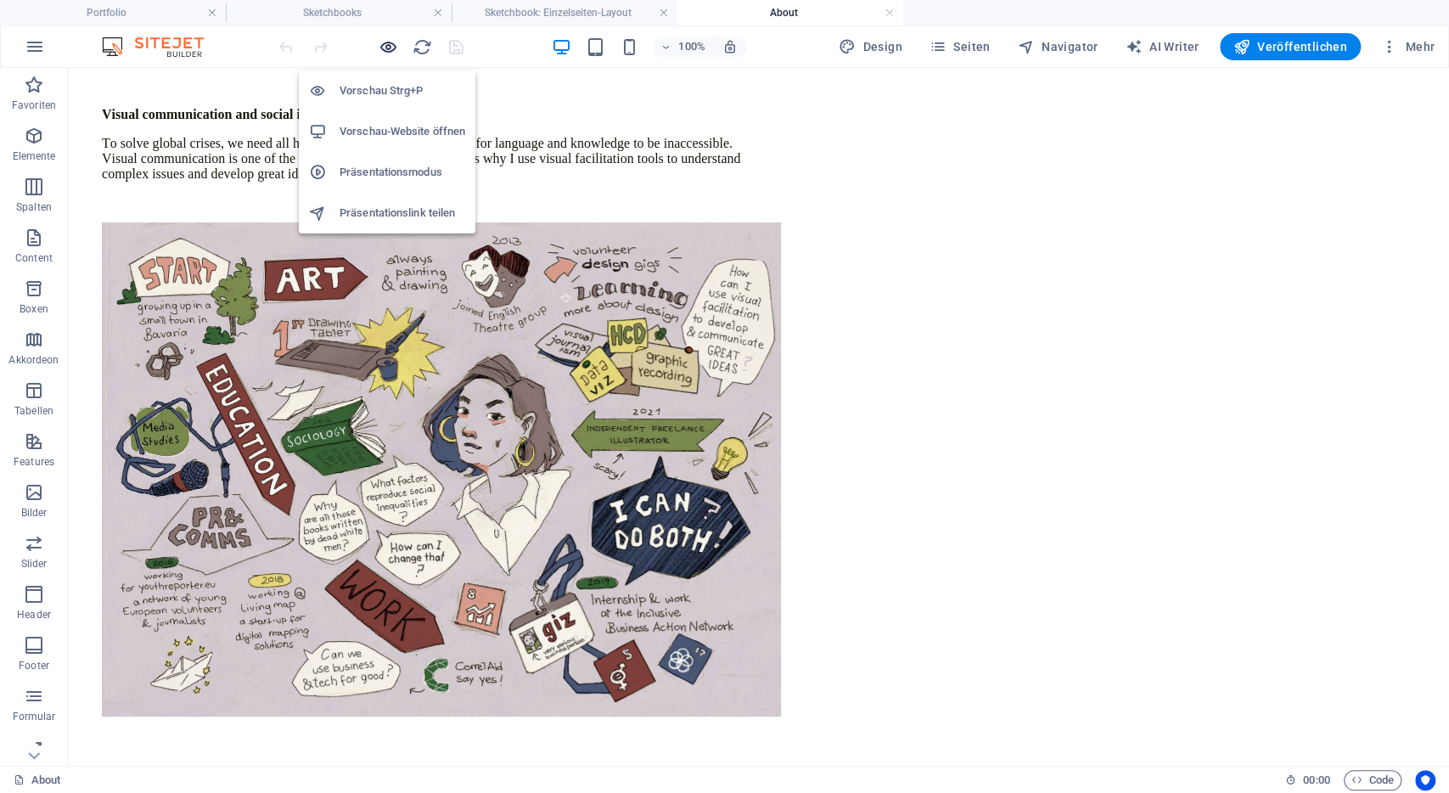
click at [395, 47] on icon "button" at bounding box center [389, 47] width 20 height 20
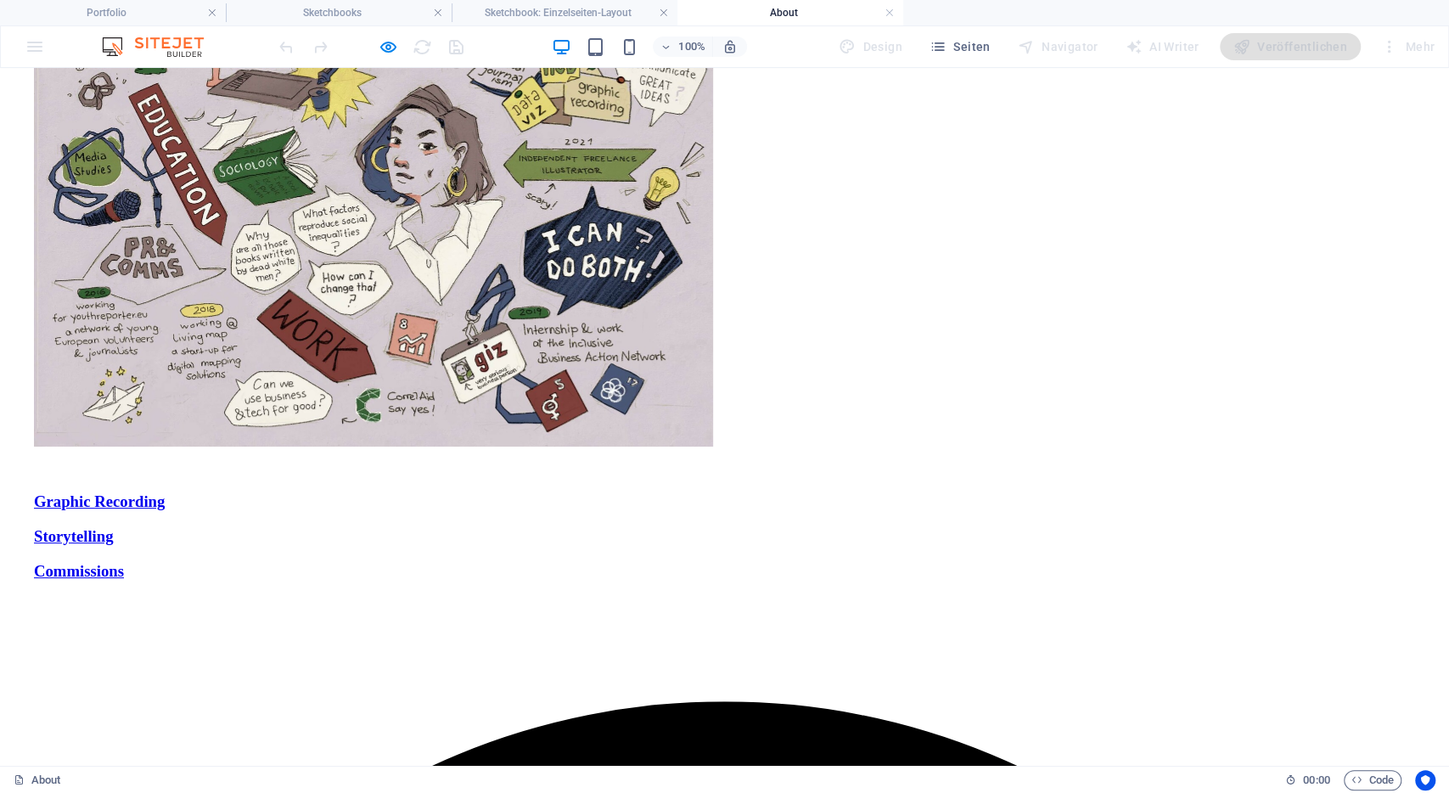
scroll to position [1292, 0]
click at [114, 526] on link "Storytelling" at bounding box center [74, 535] width 80 height 18
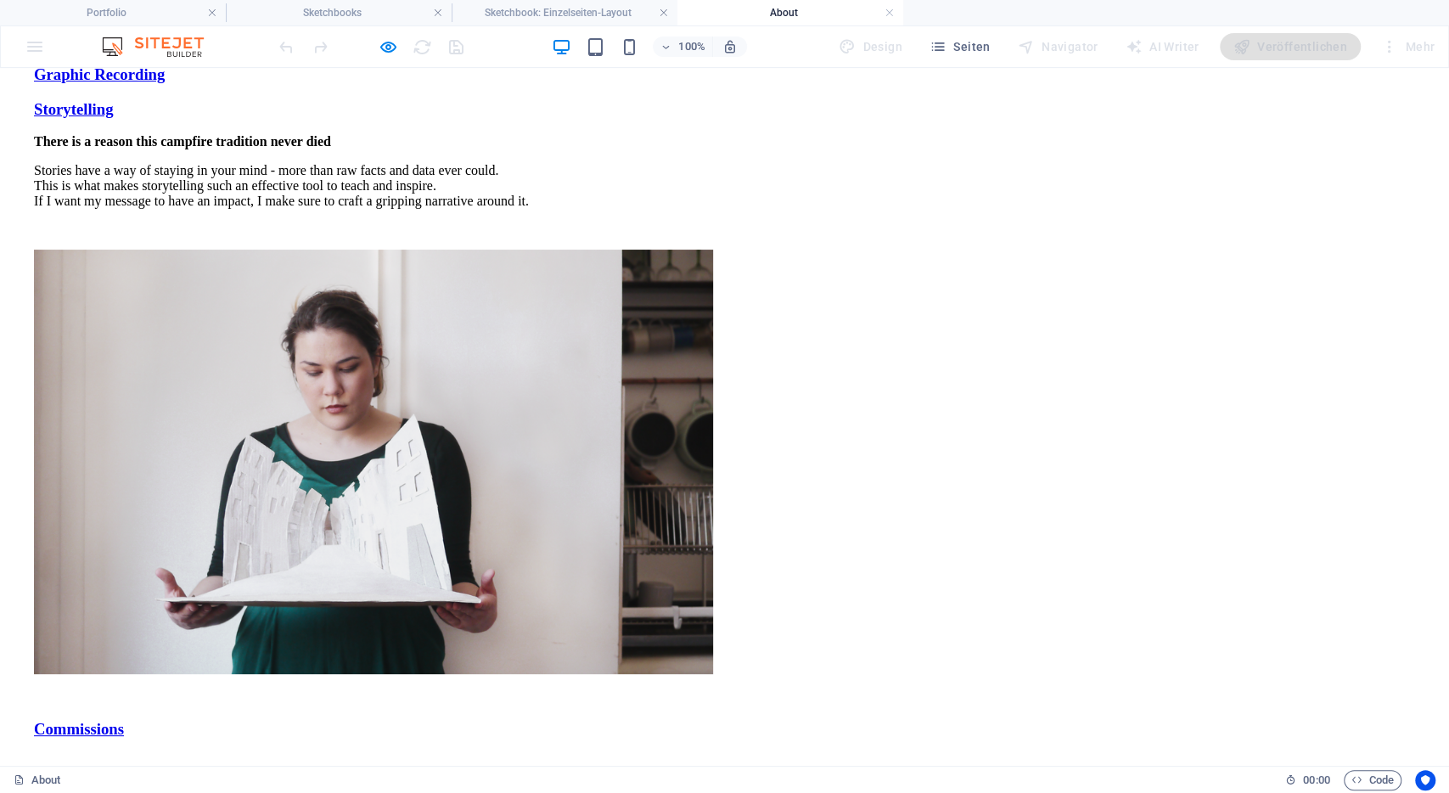
scroll to position [871, 0]
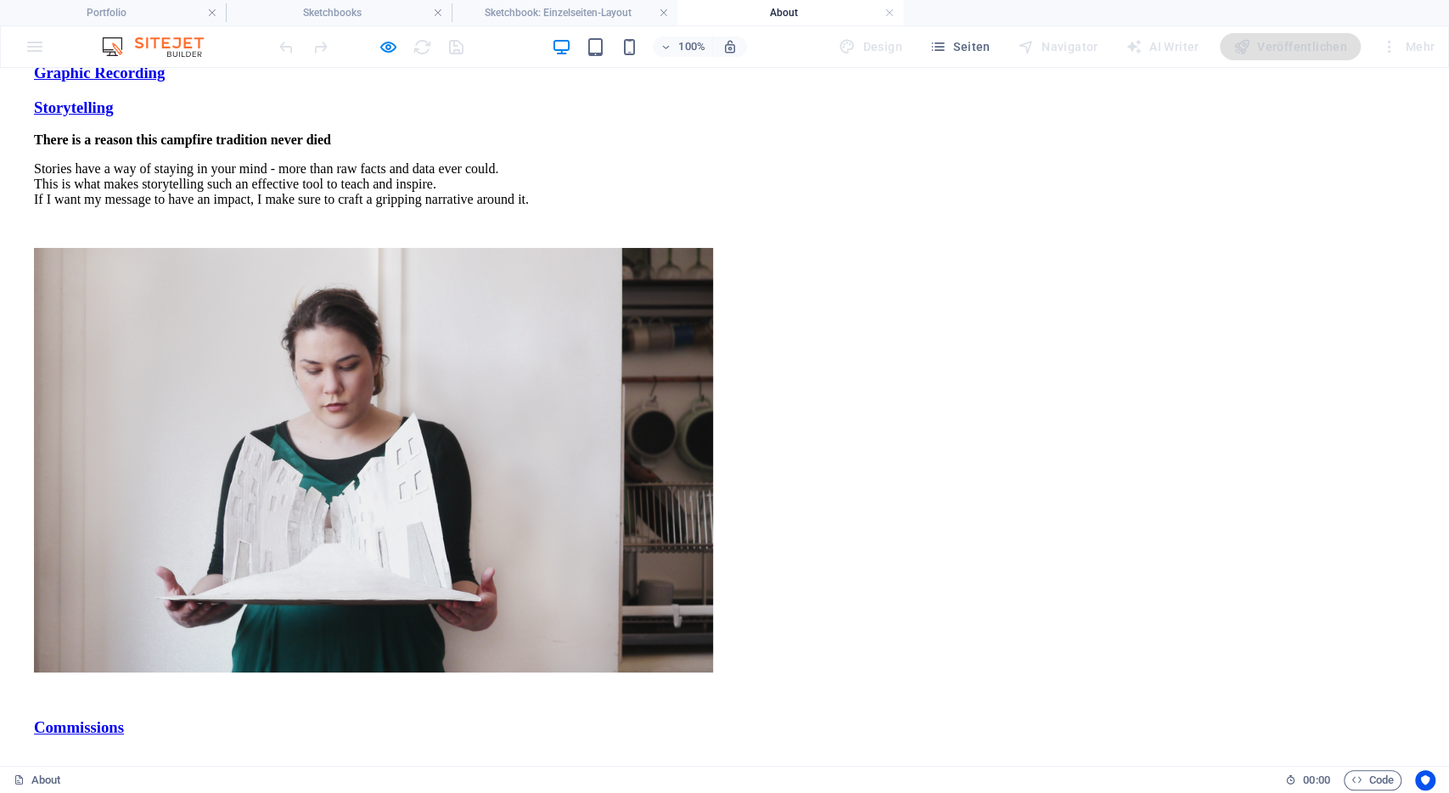
click at [124, 718] on link "Commissions" at bounding box center [79, 727] width 90 height 18
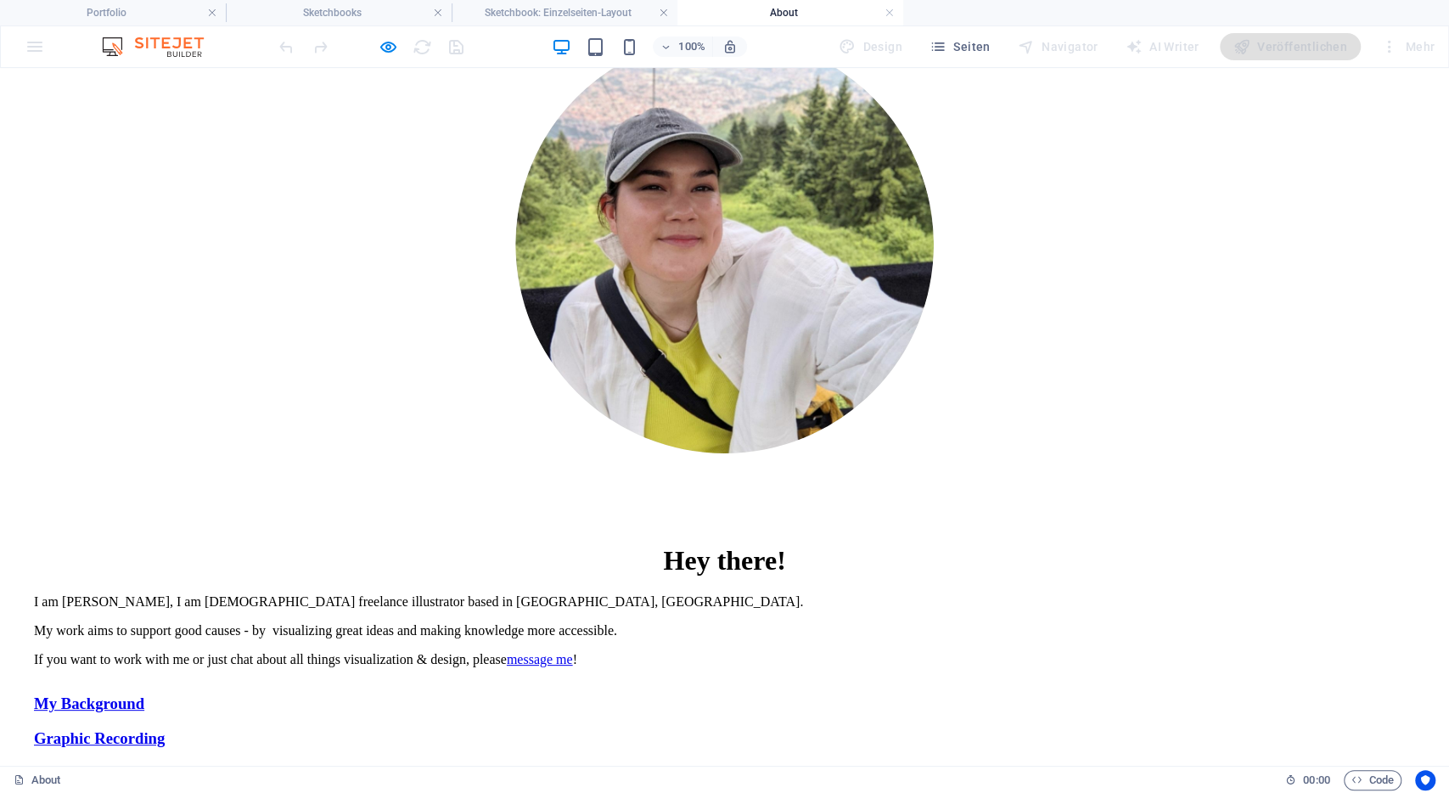
scroll to position [0, 0]
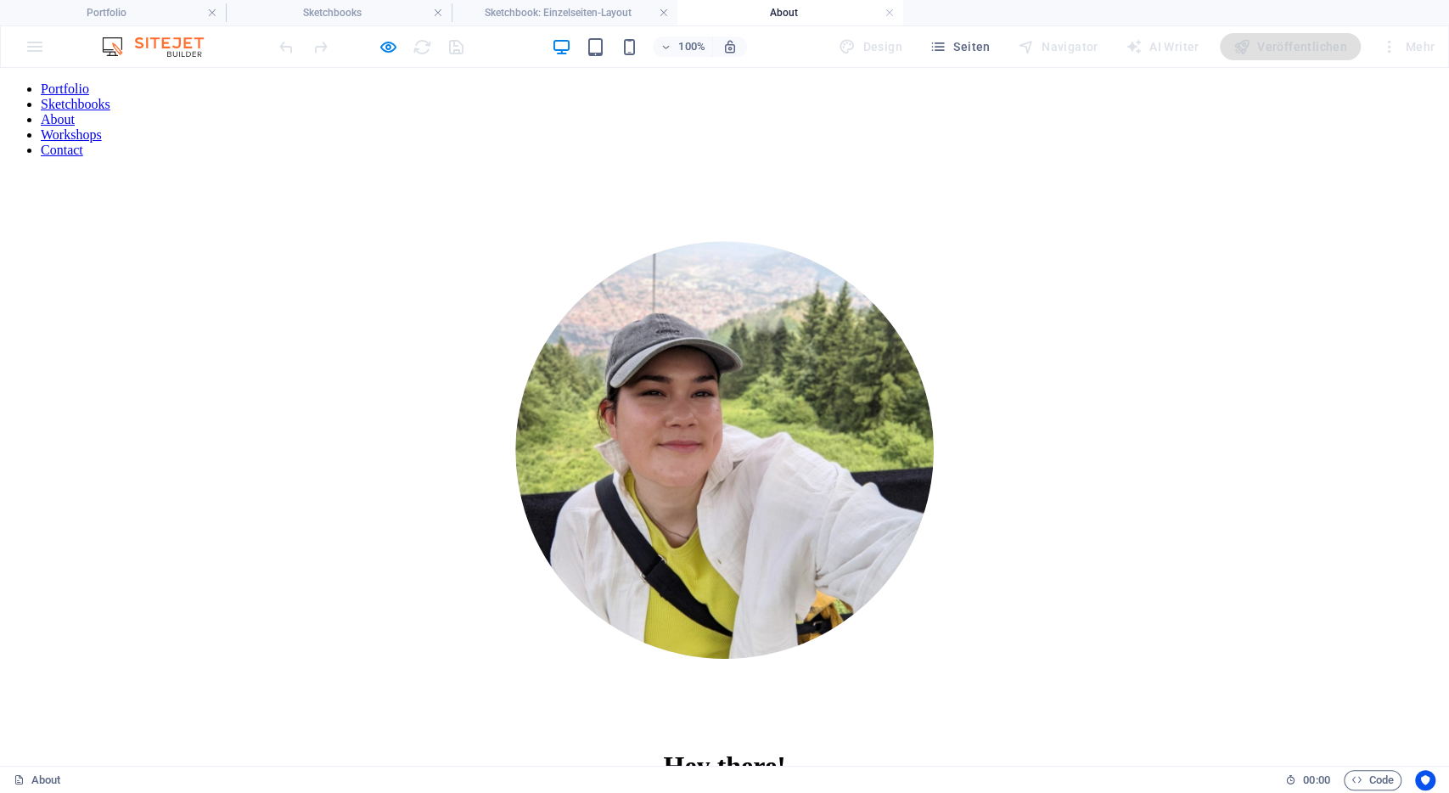
click at [110, 100] on link "Sketchbooks" at bounding box center [76, 104] width 70 height 14
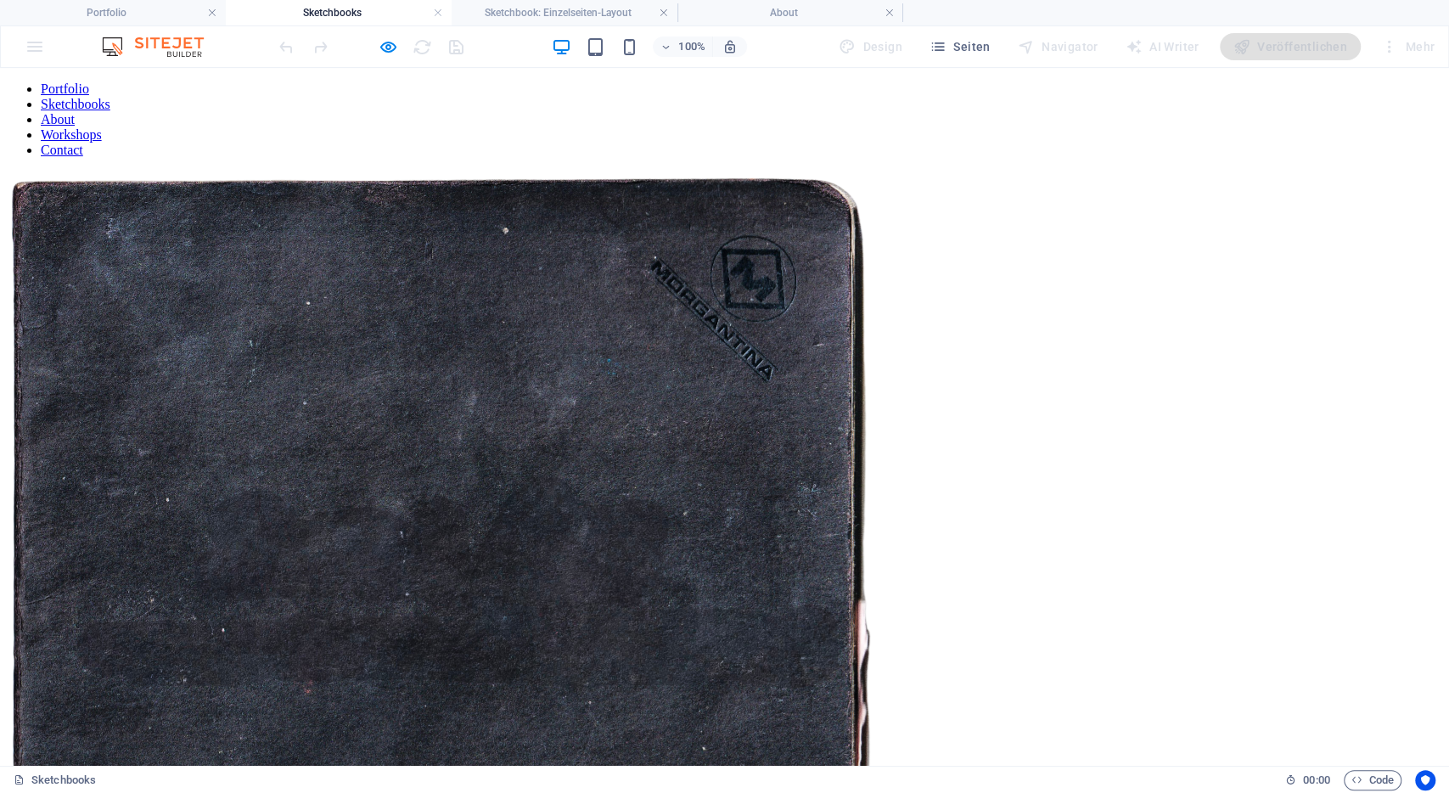
click at [482, 415] on img at bounding box center [441, 605] width 869 height 869
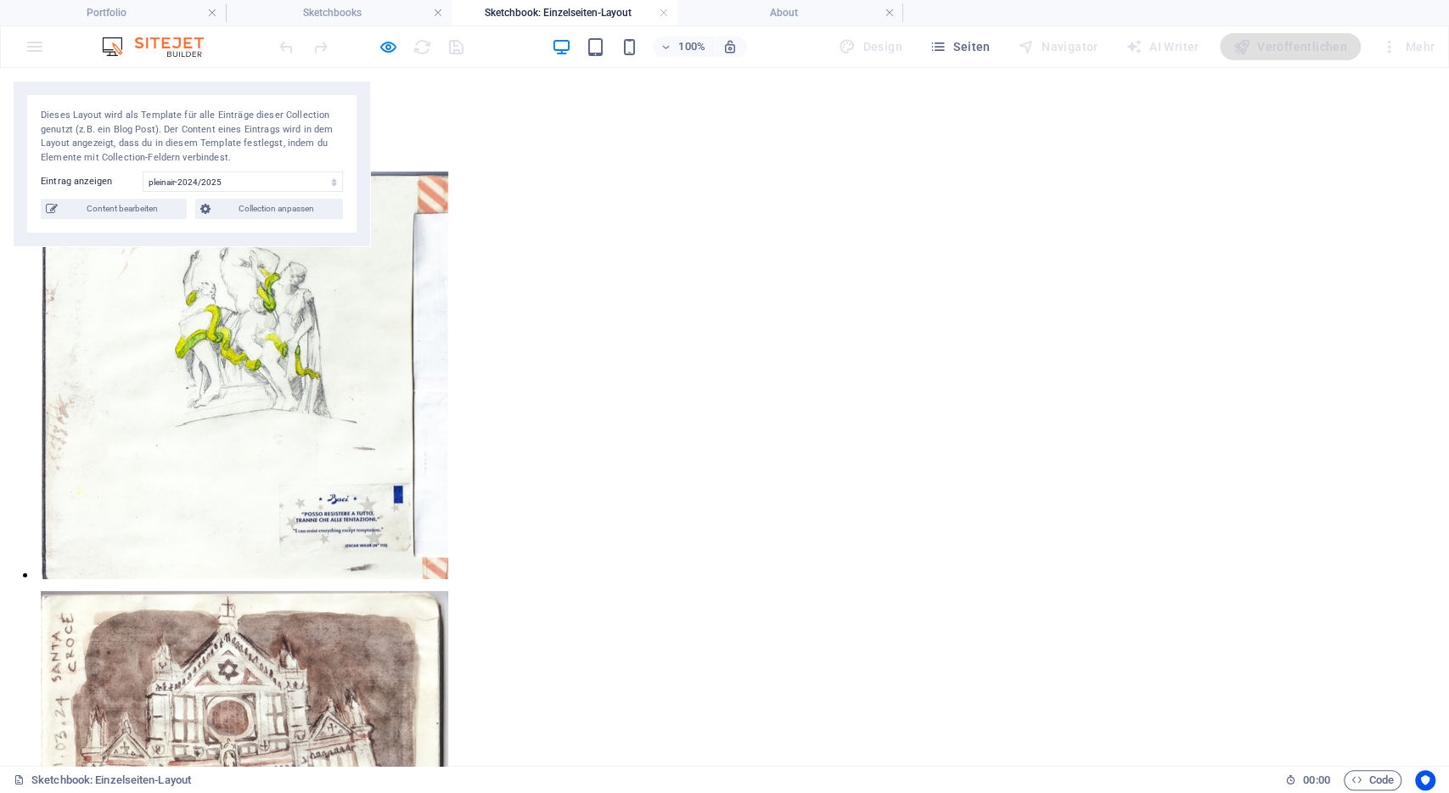
click at [75, 112] on link "About" at bounding box center [58, 119] width 34 height 14
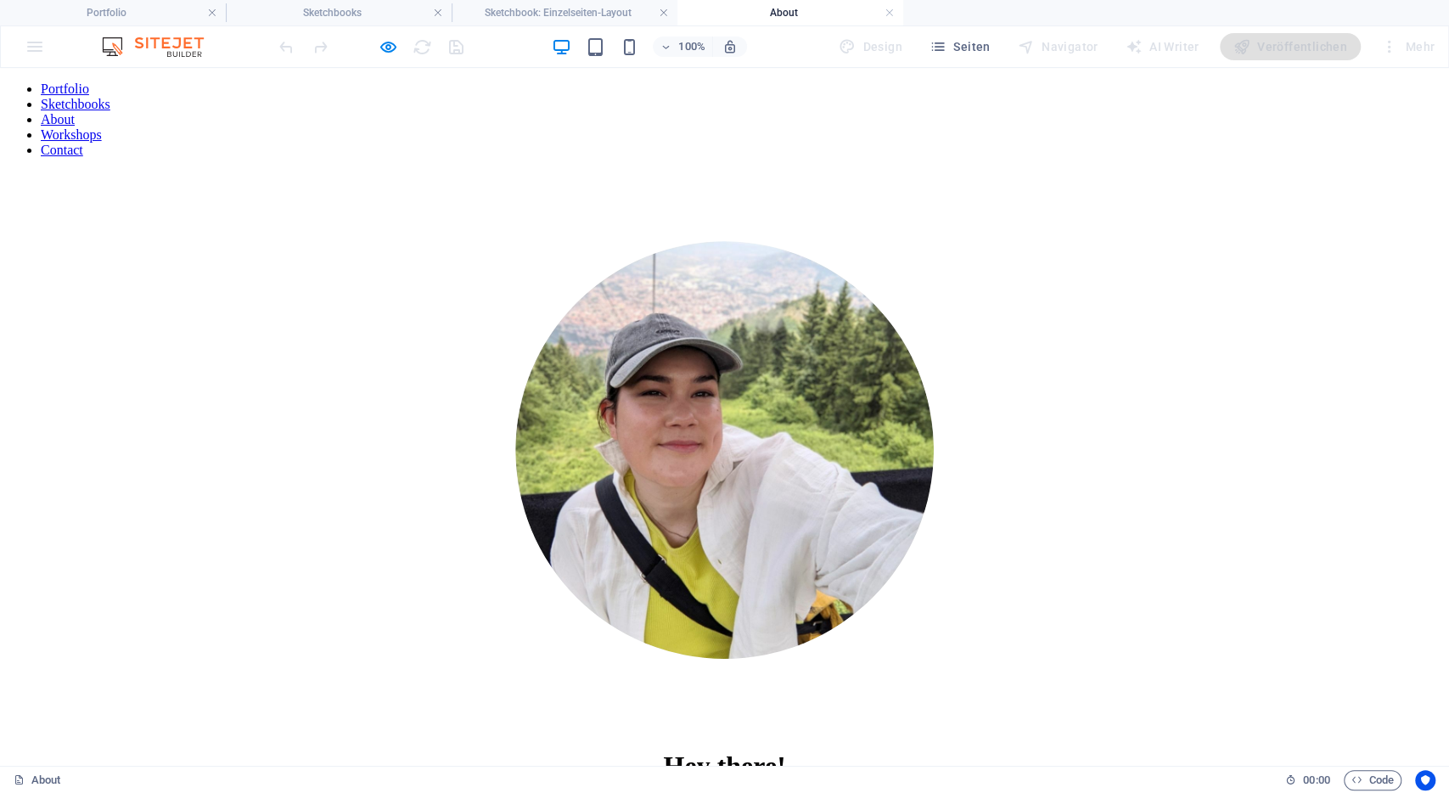
click at [102, 127] on link "Workshops" at bounding box center [71, 134] width 61 height 14
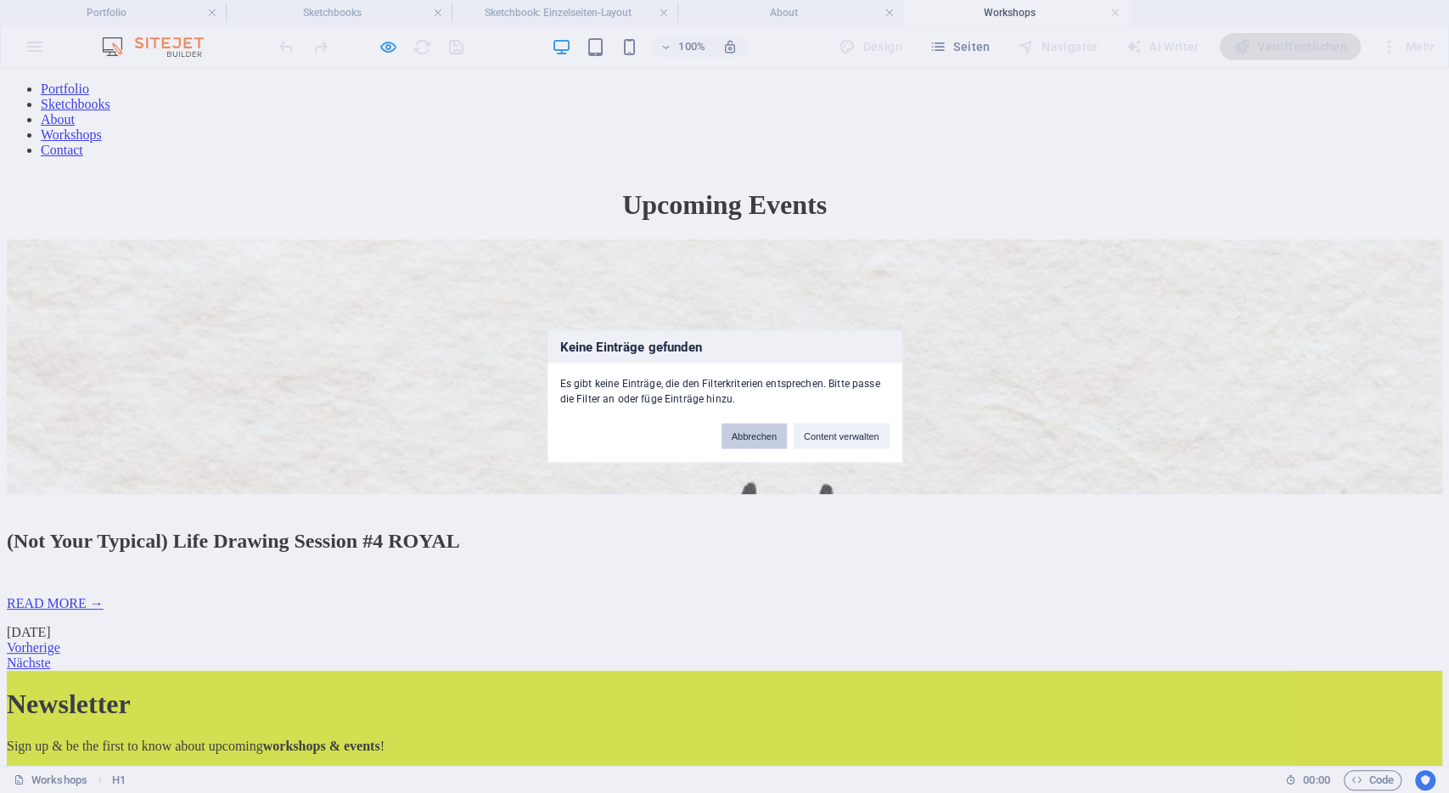
click at [753, 435] on button "Abbrechen" at bounding box center [753, 435] width 65 height 25
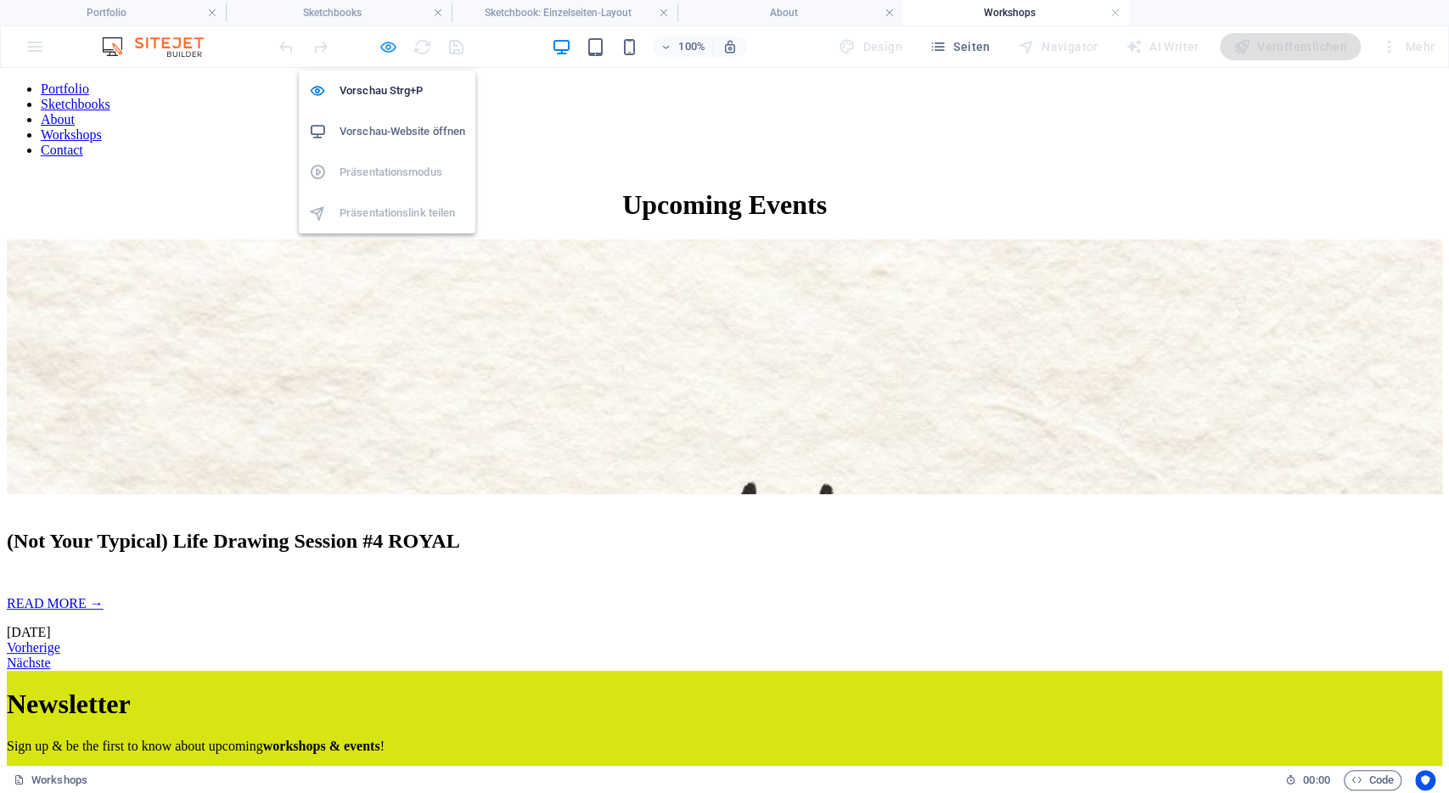
click at [389, 48] on icon "button" at bounding box center [389, 47] width 20 height 20
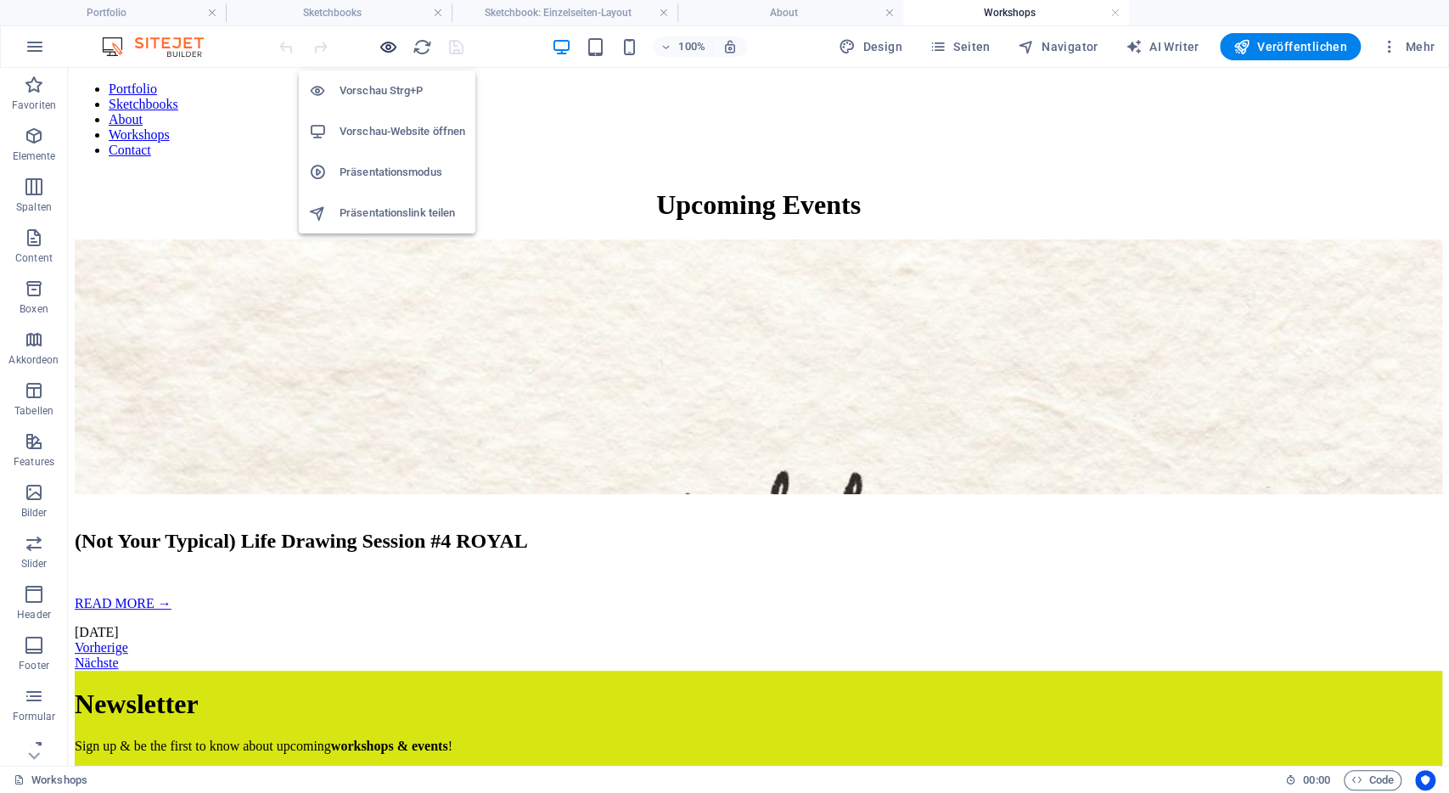
click at [389, 48] on icon "button" at bounding box center [389, 47] width 20 height 20
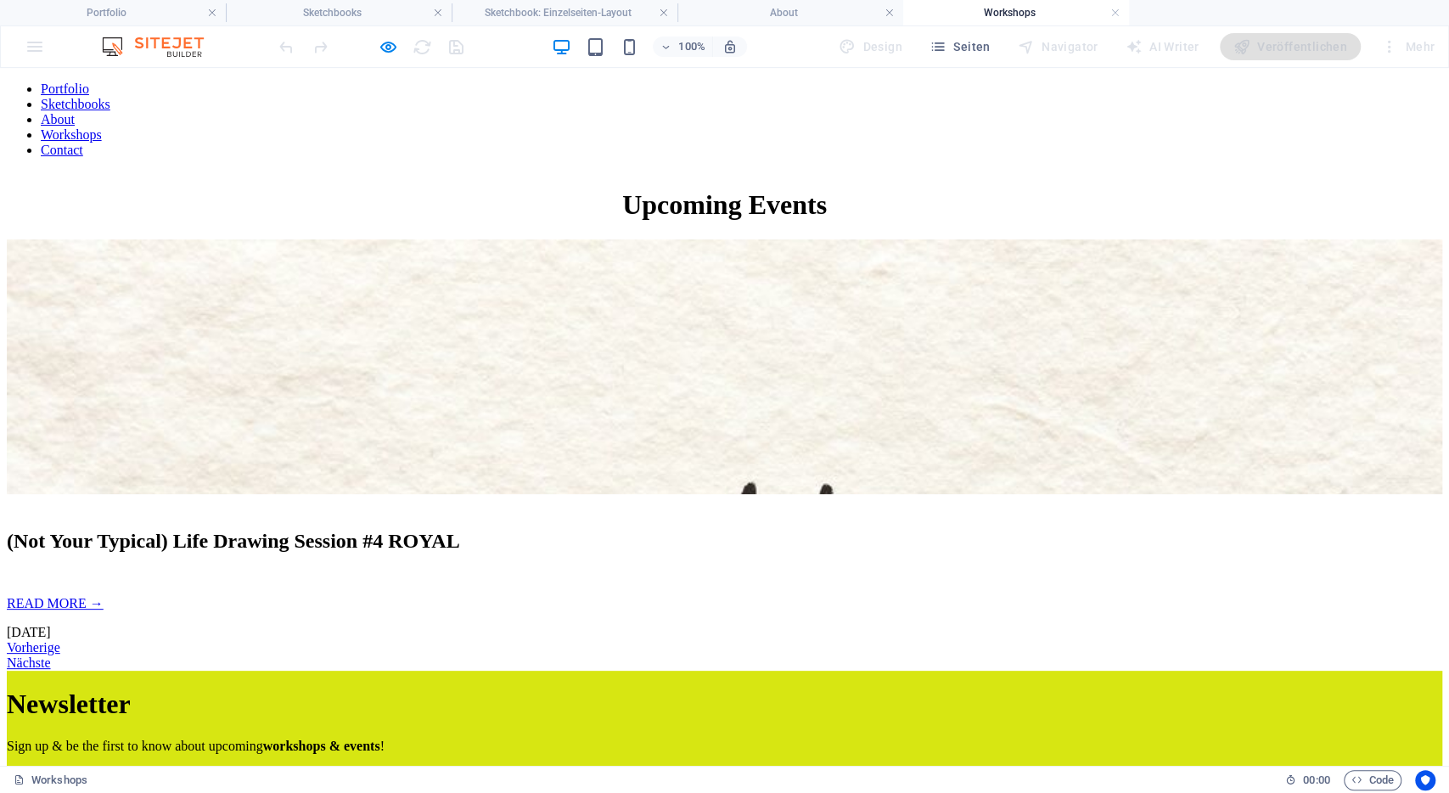
click at [75, 112] on link "About" at bounding box center [58, 119] width 34 height 14
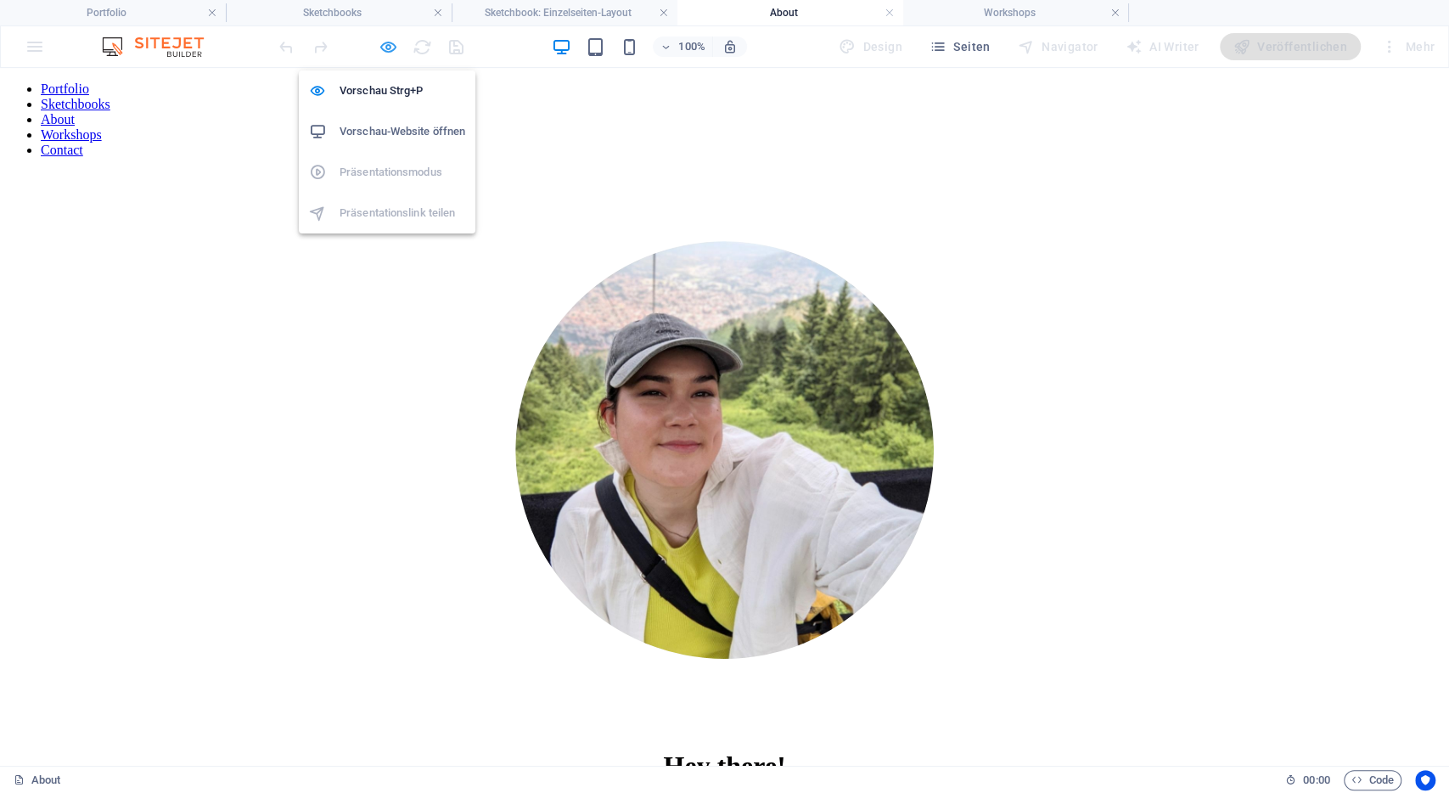
click at [381, 39] on icon "button" at bounding box center [389, 47] width 20 height 20
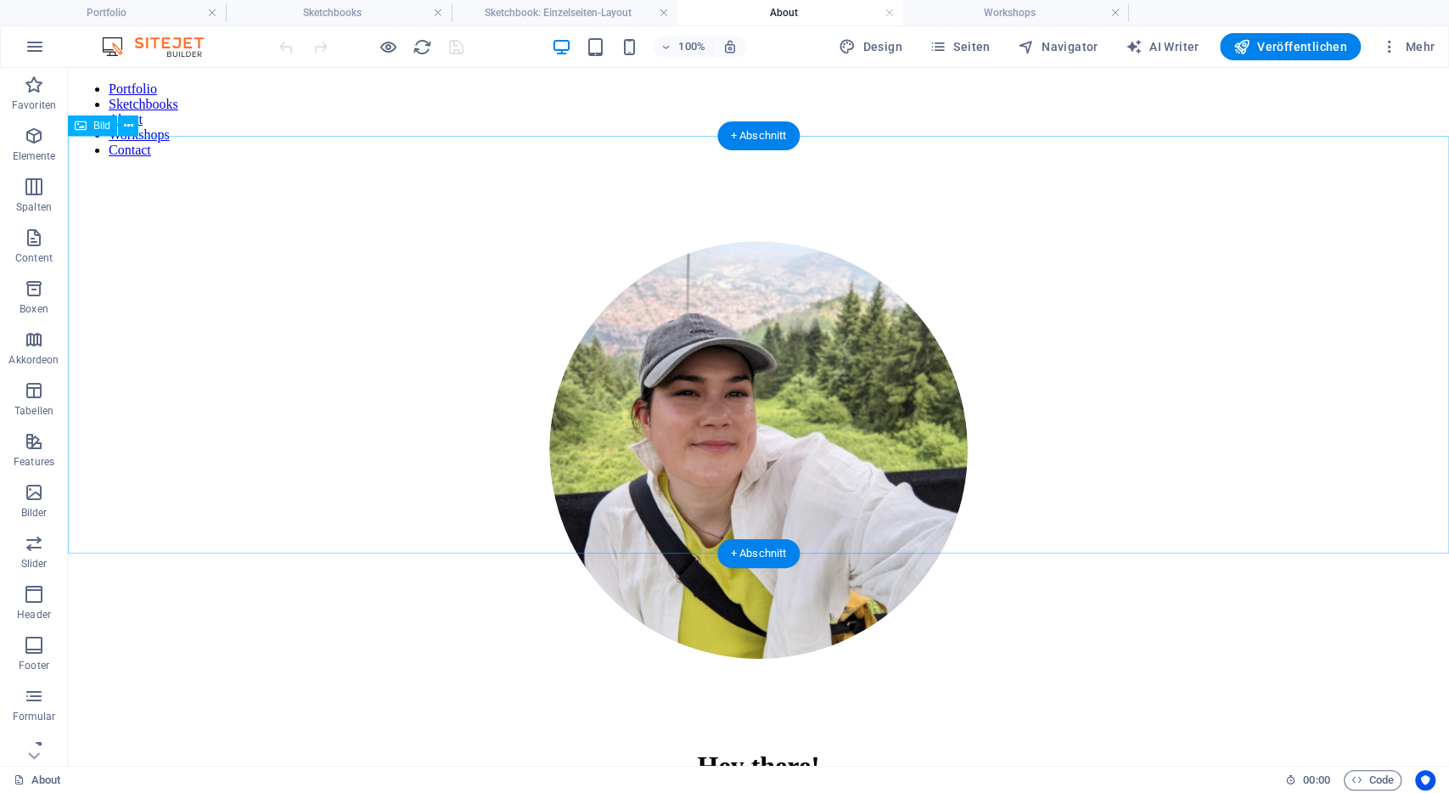
click at [738, 362] on figure at bounding box center [758, 451] width 1367 height 560
click at [791, 376] on figure at bounding box center [758, 451] width 1367 height 560
click at [749, 136] on div "+ Abschnitt" at bounding box center [758, 135] width 83 height 29
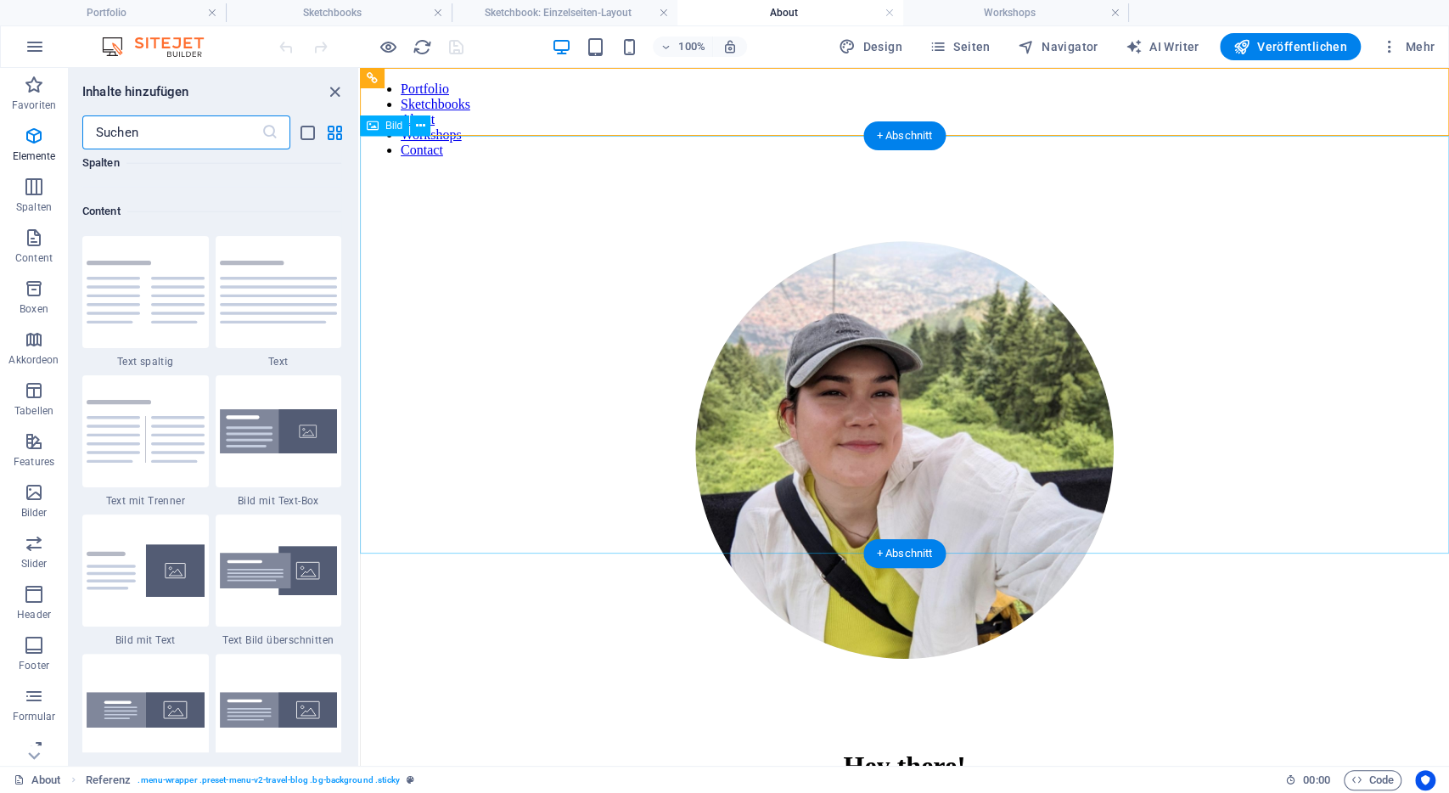
scroll to position [2969, 0]
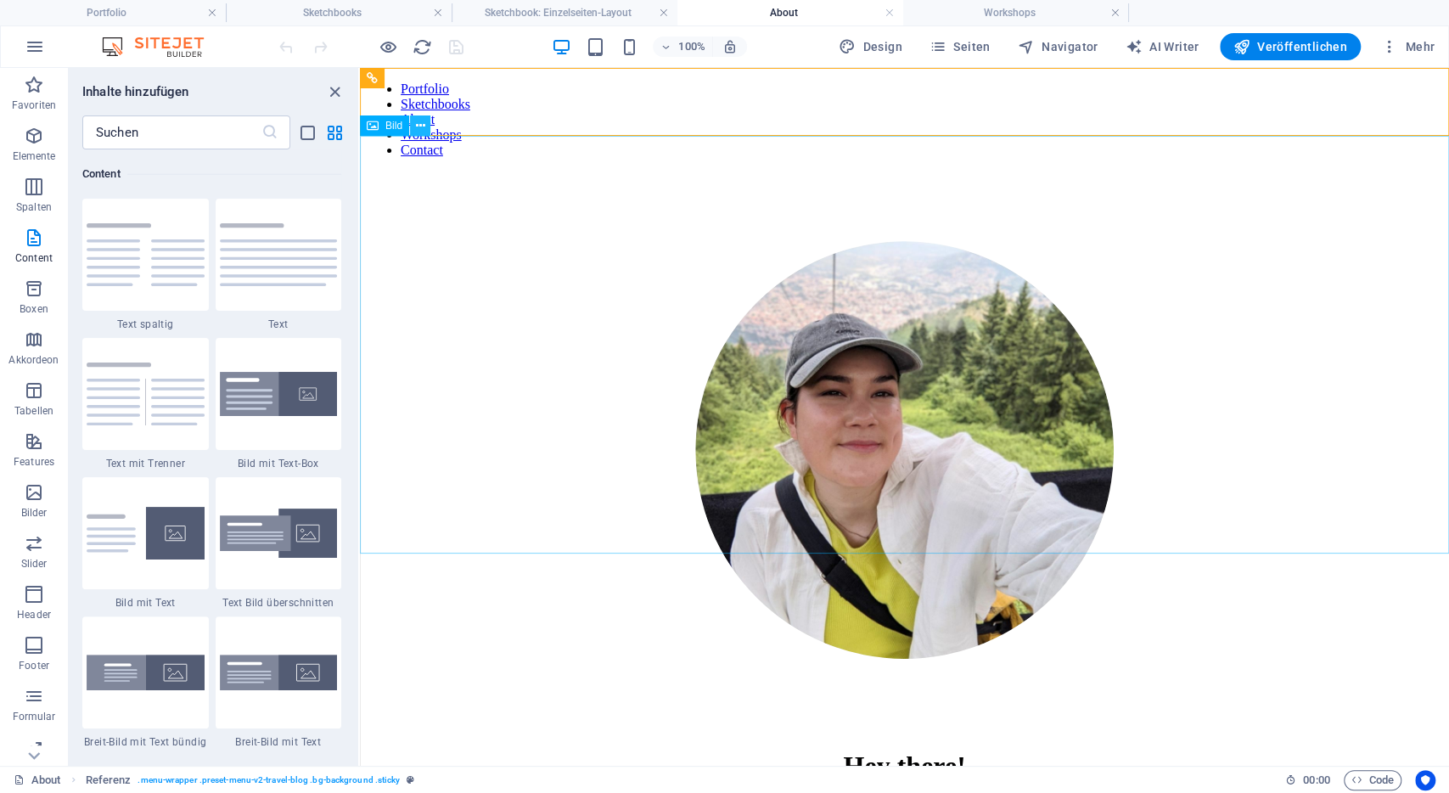
click at [423, 126] on icon at bounding box center [420, 126] width 9 height 18
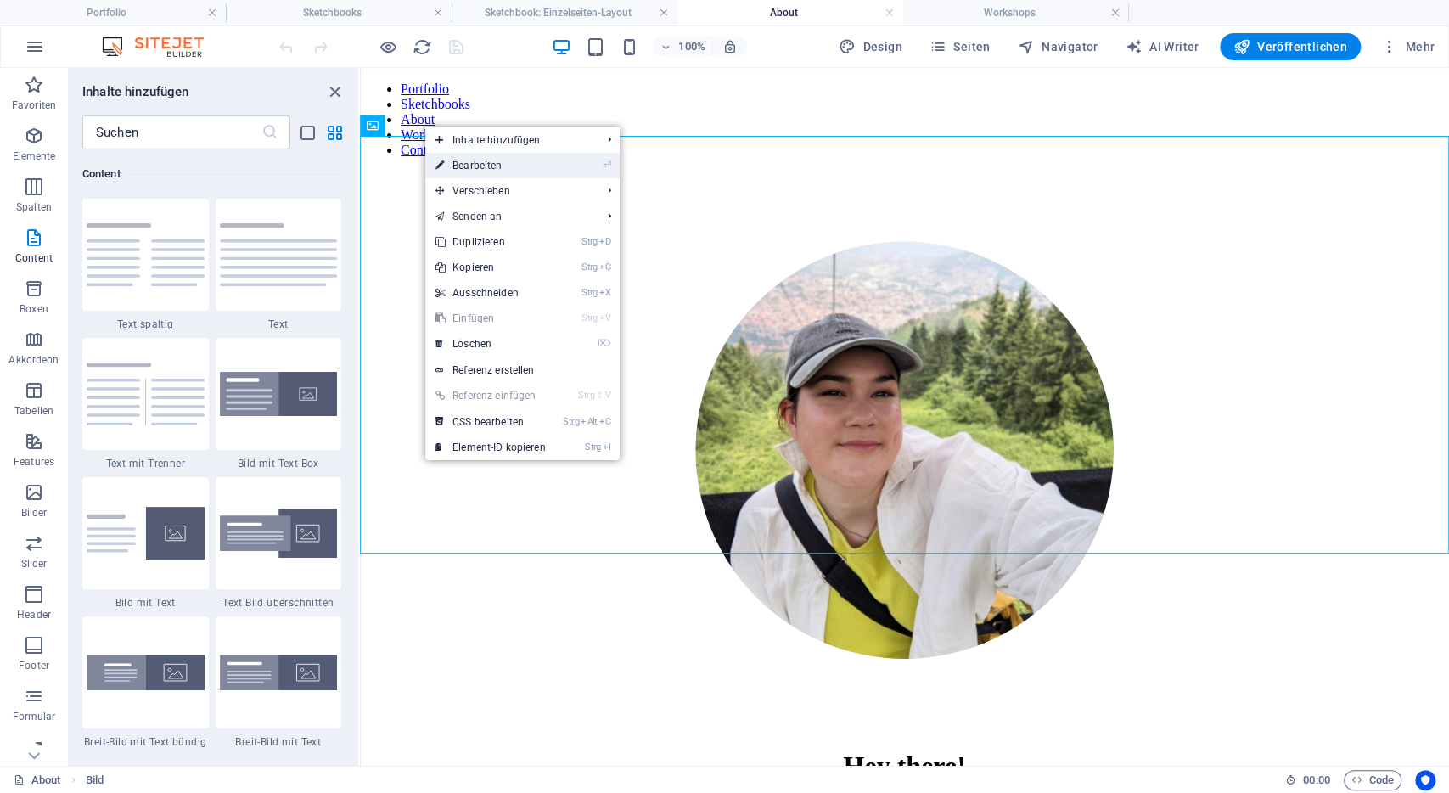
click at [481, 164] on link "⏎ Bearbeiten" at bounding box center [490, 165] width 131 height 25
select select "px"
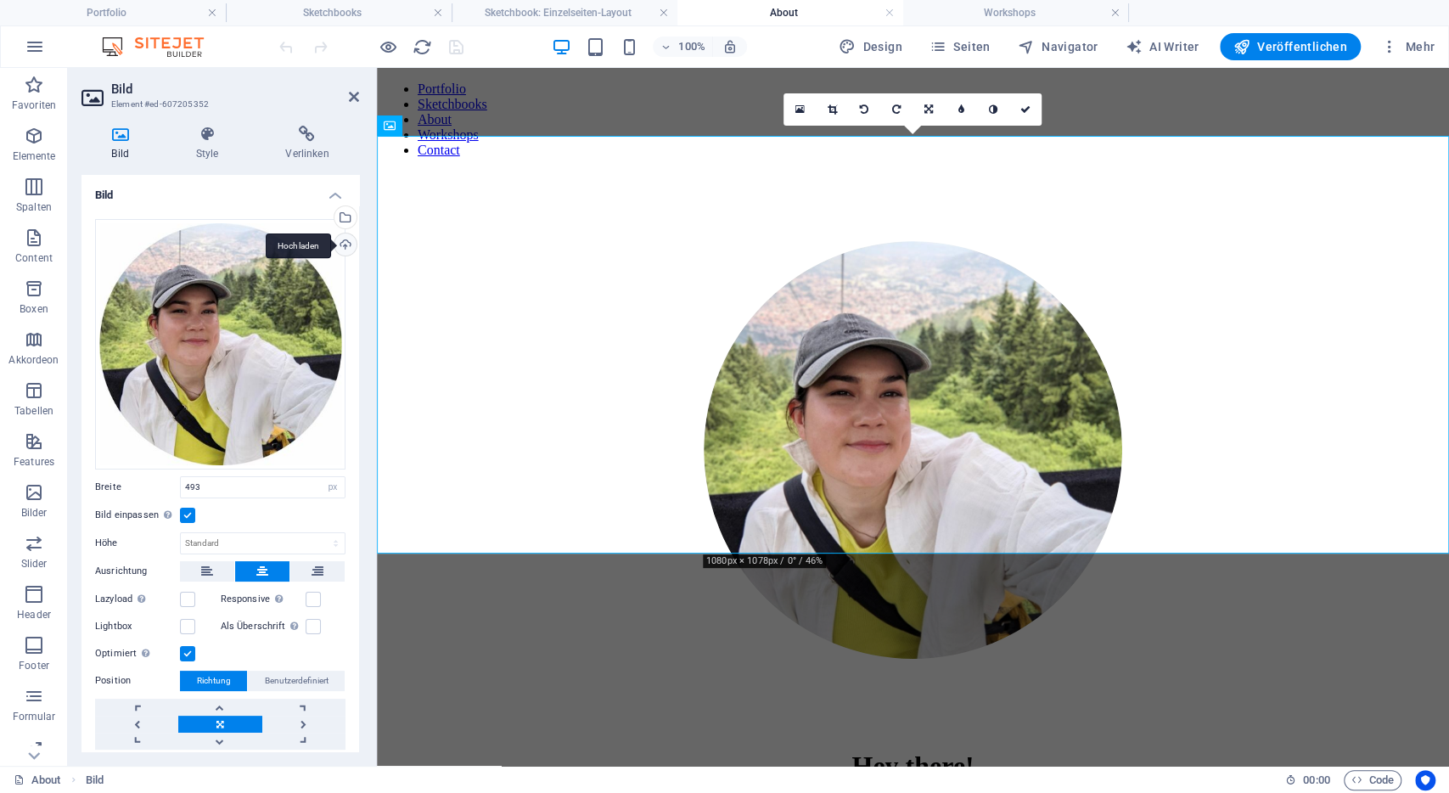
click at [347, 240] on div "Hochladen" at bounding box center [343, 245] width 25 height 25
click at [345, 242] on div "Hochladen" at bounding box center [343, 245] width 25 height 25
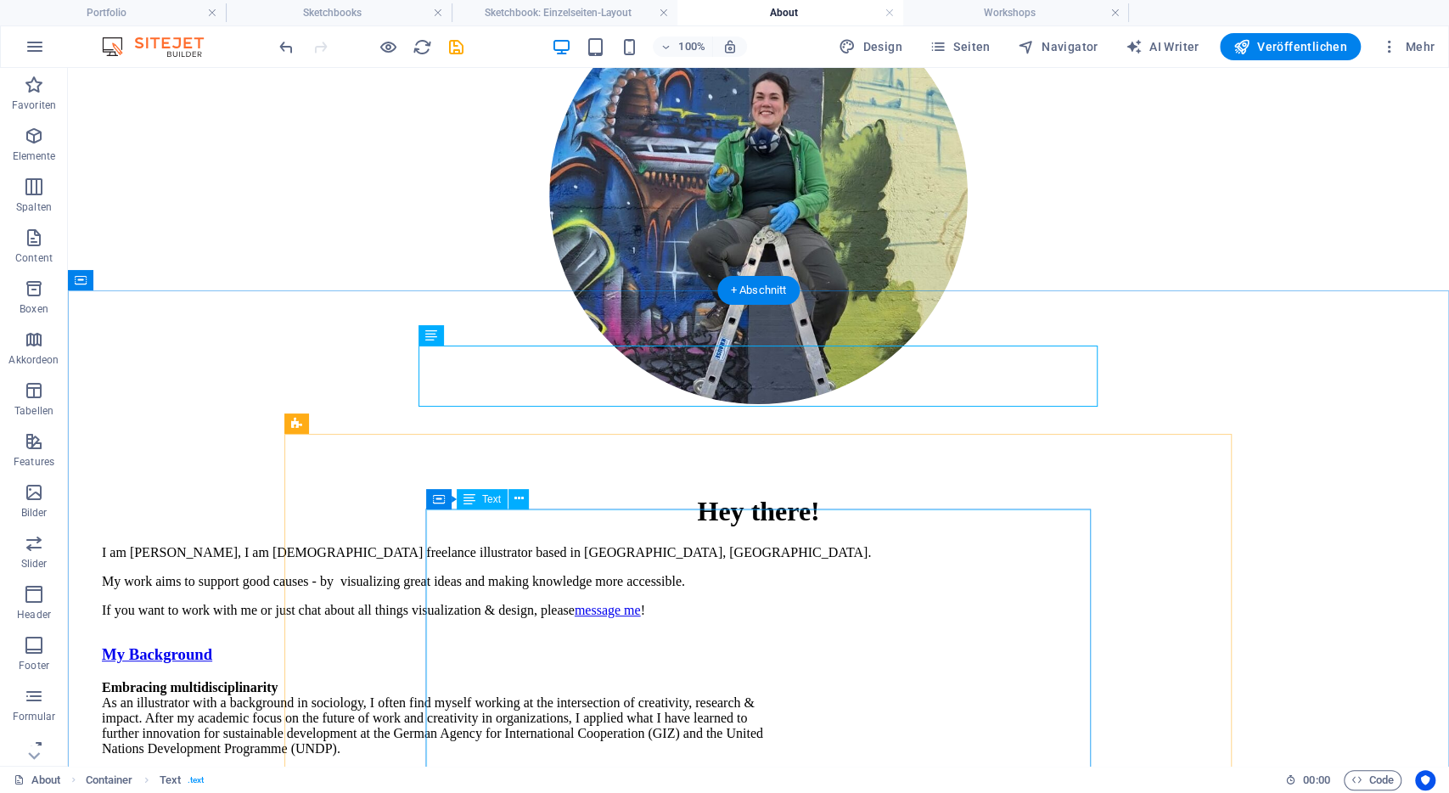
scroll to position [266, 0]
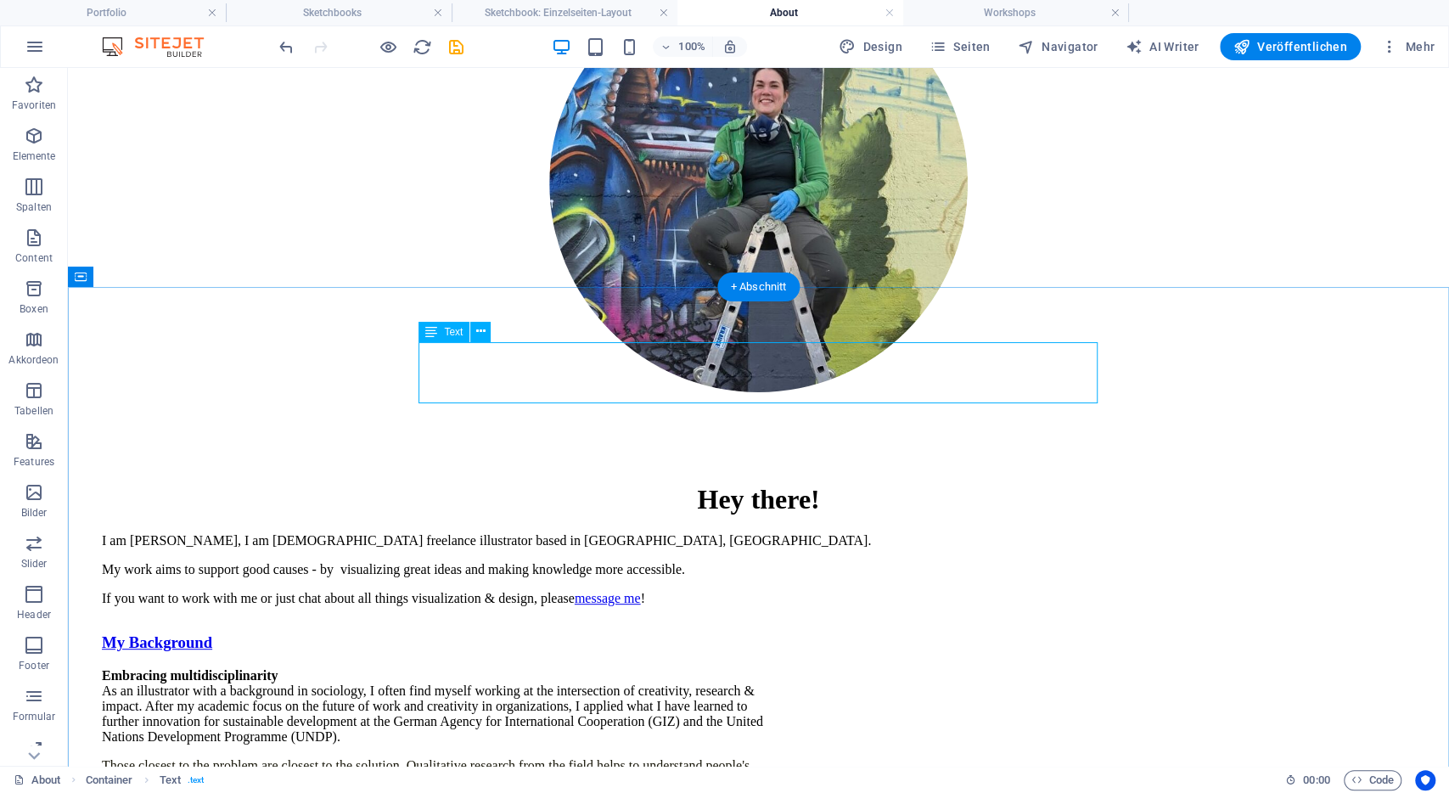
click at [875, 533] on div "I am Lena, I am 30 year old freelance illustrator based in Bonn, Germany. My wo…" at bounding box center [758, 569] width 1313 height 73
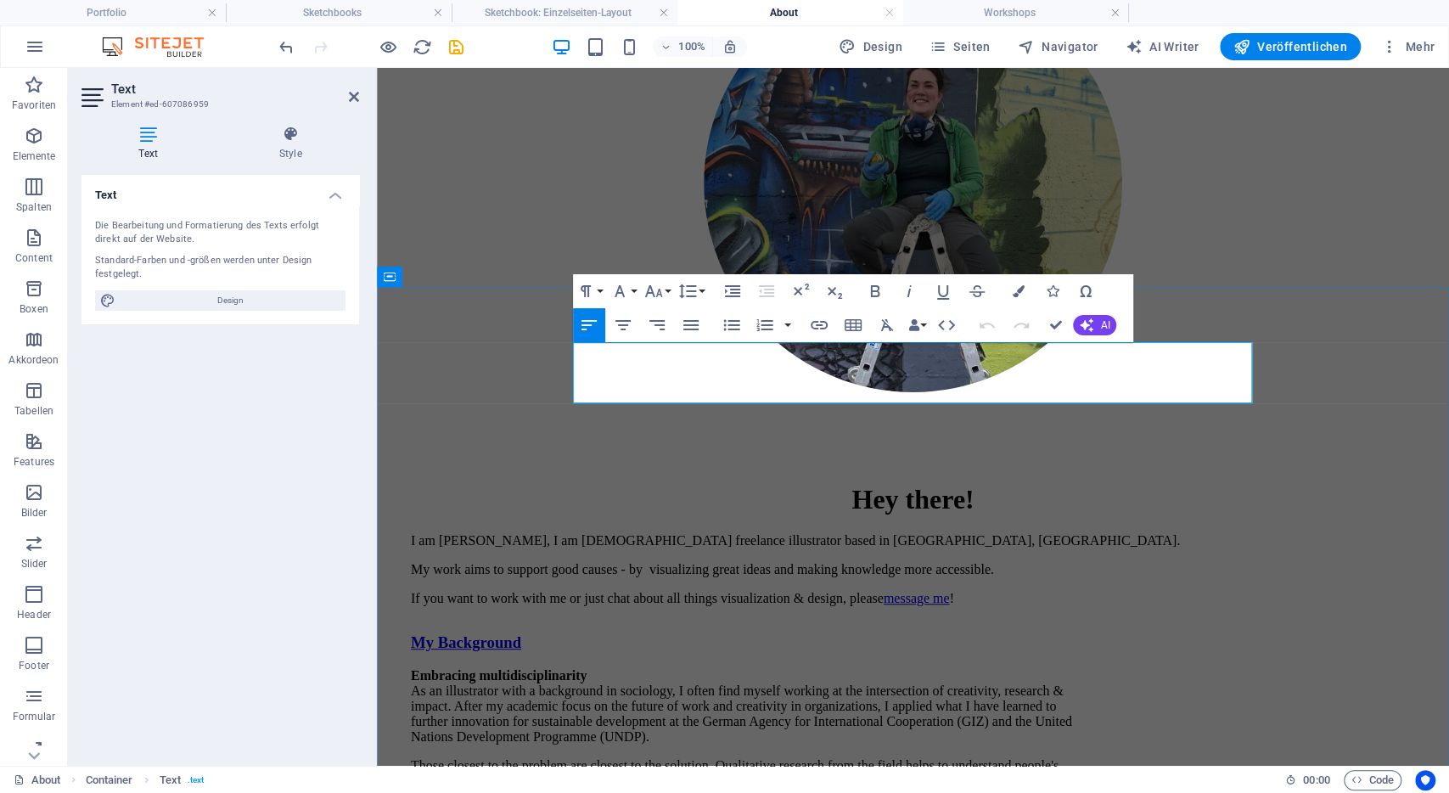
click at [1121, 591] on p "If you want to work with me or just chat about all things visualization & desig…" at bounding box center [913, 598] width 1004 height 15
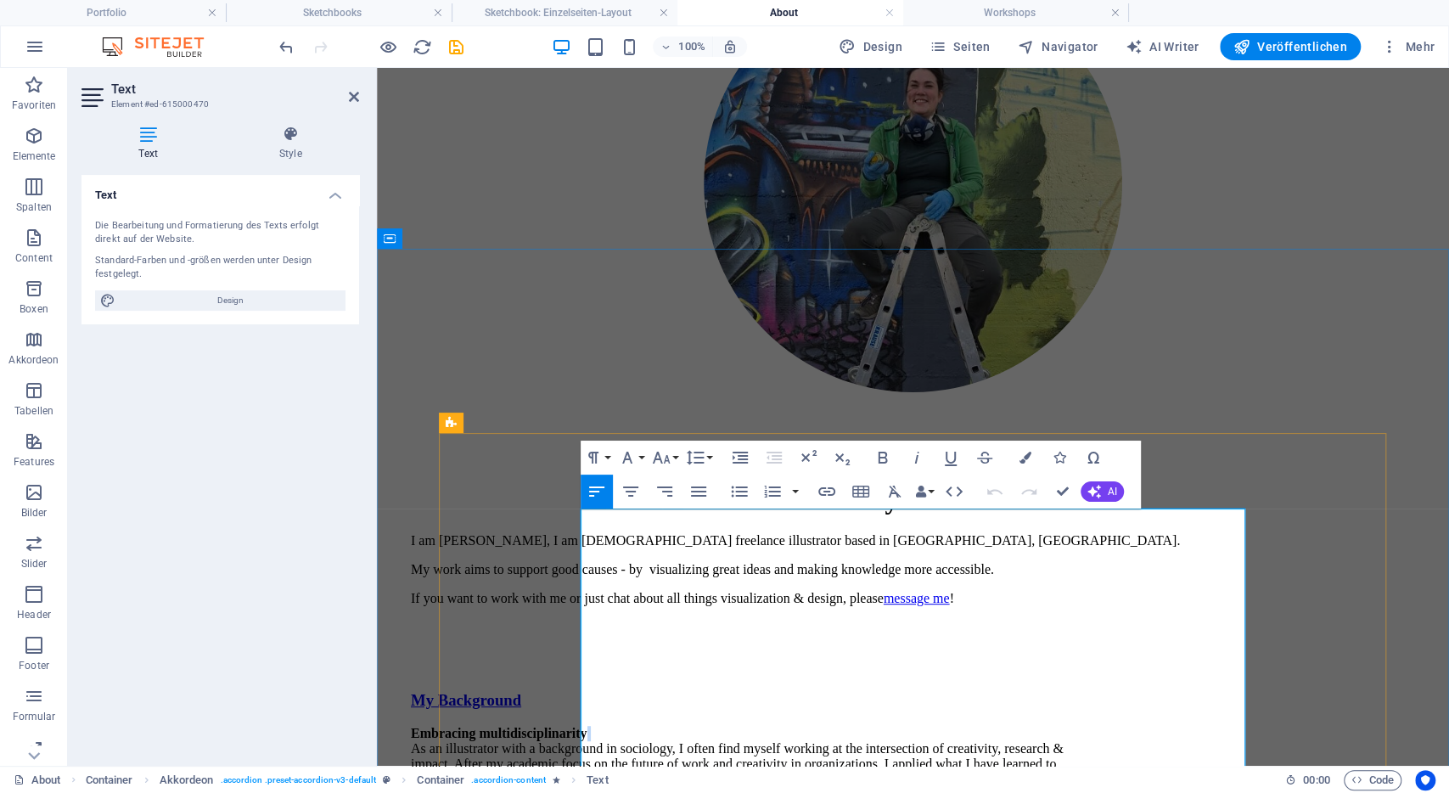
scroll to position [440, 0]
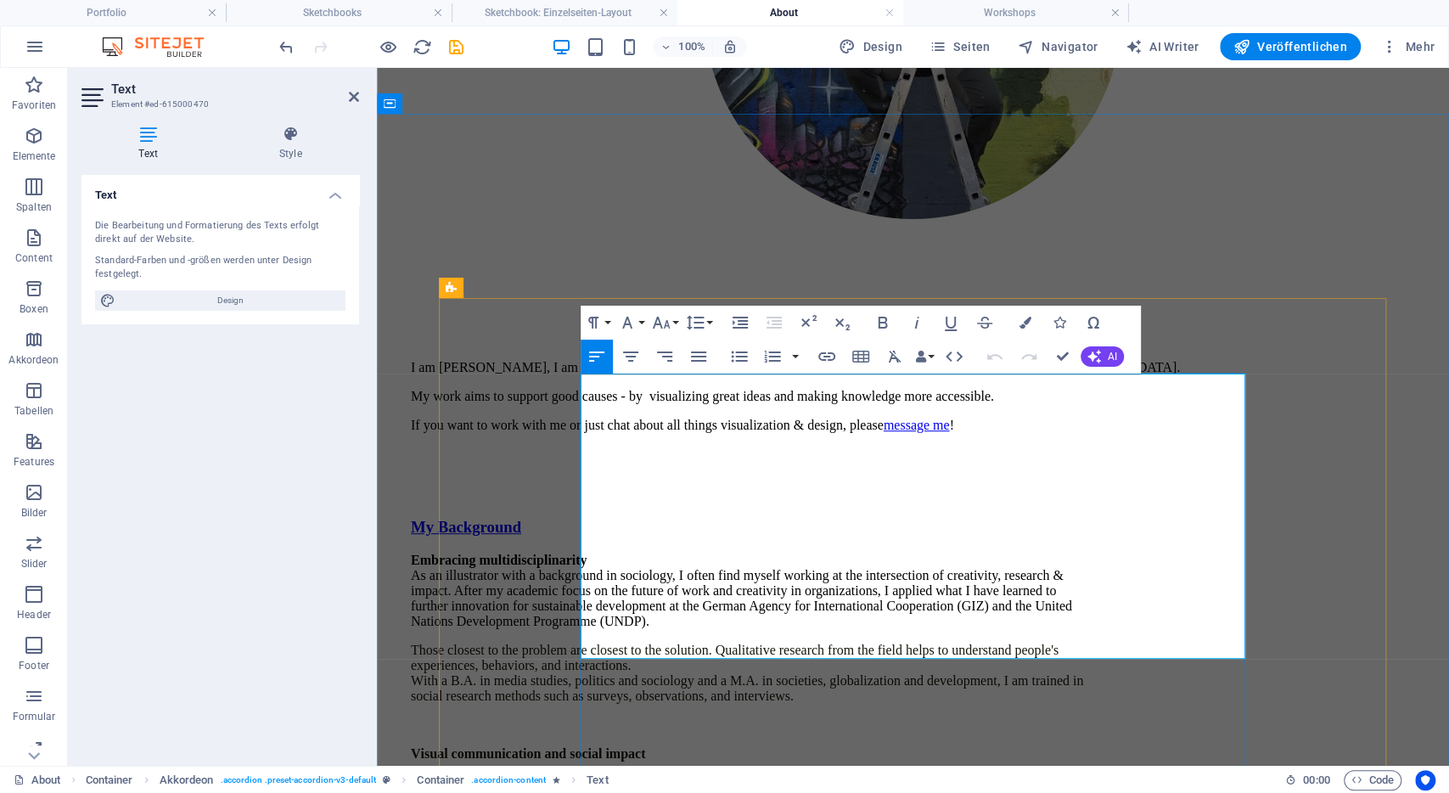
click at [791, 775] on span "To solve global crises, we need all hands on deck. We cannot afford for languag…" at bounding box center [730, 797] width 638 height 45
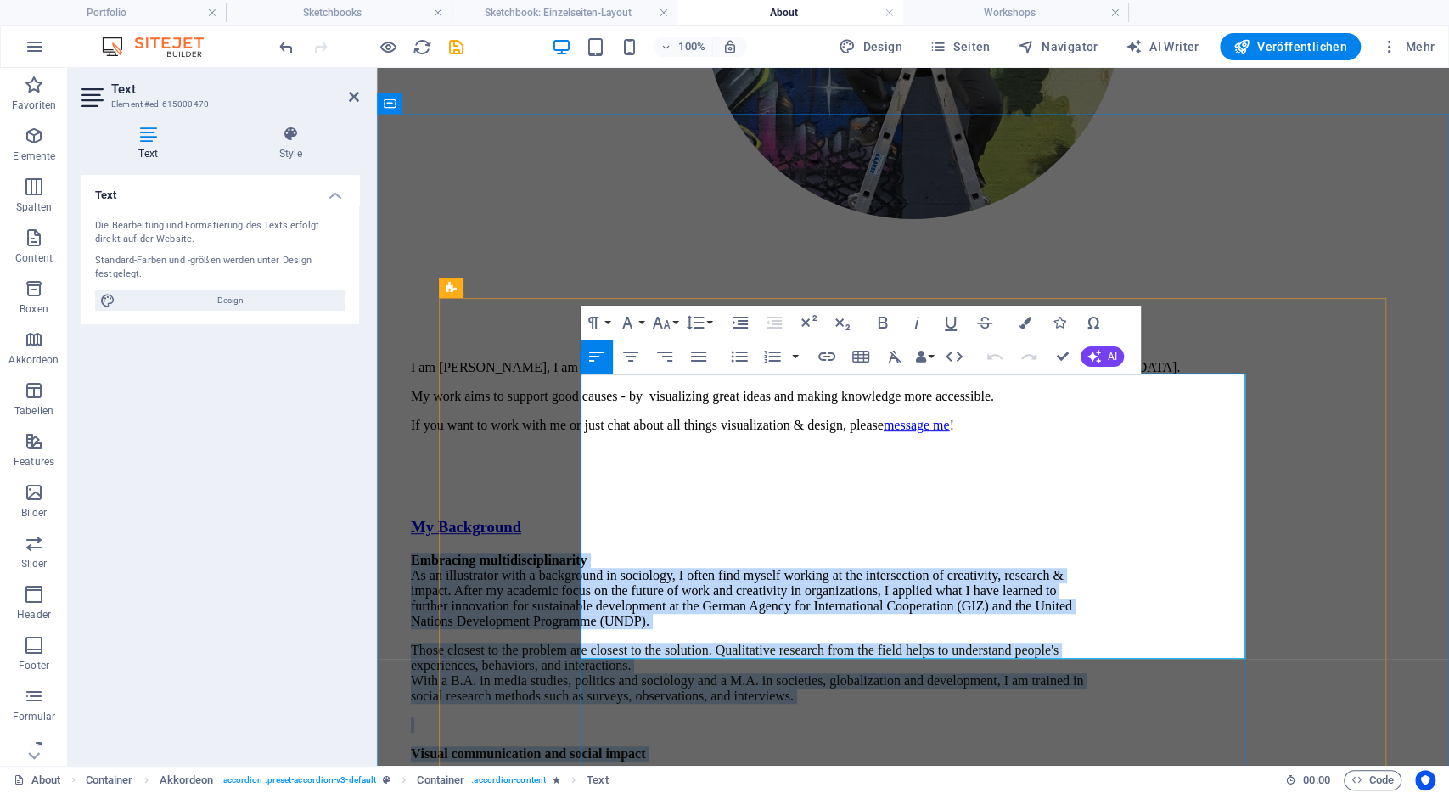
drag, startPoint x: 802, startPoint y: 651, endPoint x: 579, endPoint y: 379, distance: 351.5
copy div "Embracing multidisciplinarity As an illustrator with a background in sociology,…"
click at [782, 360] on div "I am Lena, I am 30 year old freelance illustrator based in Bonn, Germany. My wo…" at bounding box center [913, 425] width 1004 height 131
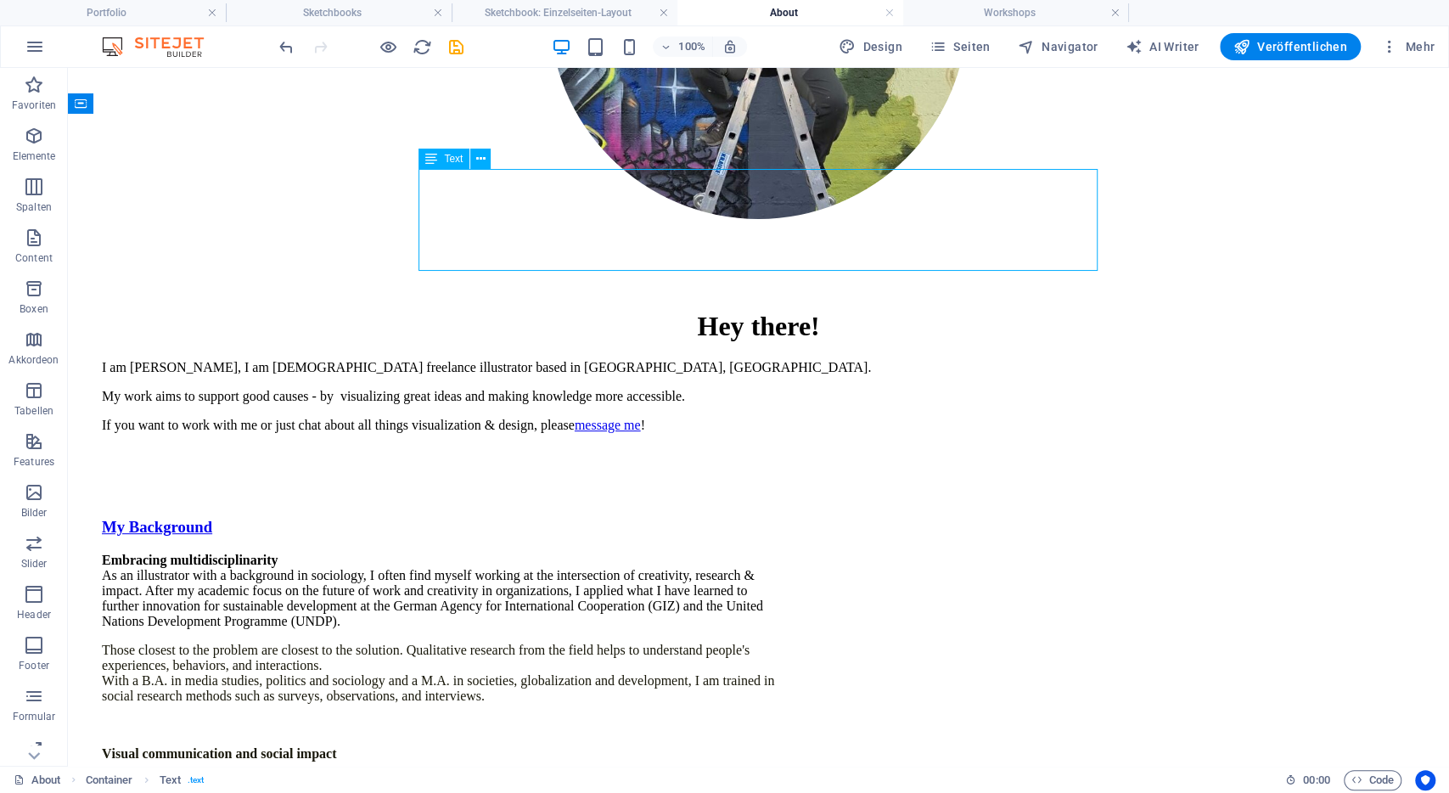
click at [866, 360] on div "I am Lena, I am 30 year old freelance illustrator based in Bonn, Germany. My wo…" at bounding box center [758, 425] width 1313 height 131
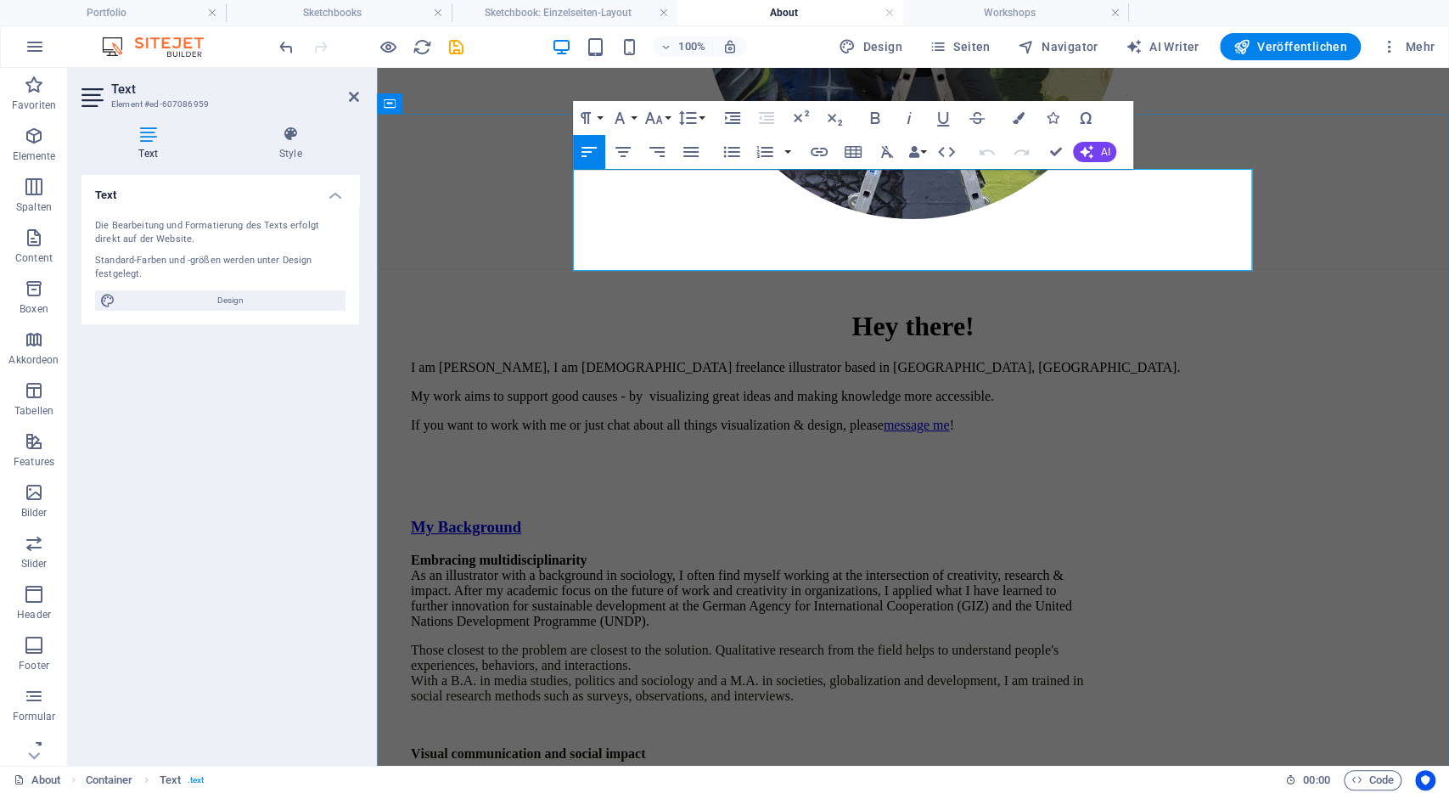
click at [996, 475] on p at bounding box center [913, 482] width 1004 height 15
click at [1113, 418] on p "If you want to work with me or just chat about all things visualization & desig…" at bounding box center [913, 425] width 1004 height 15
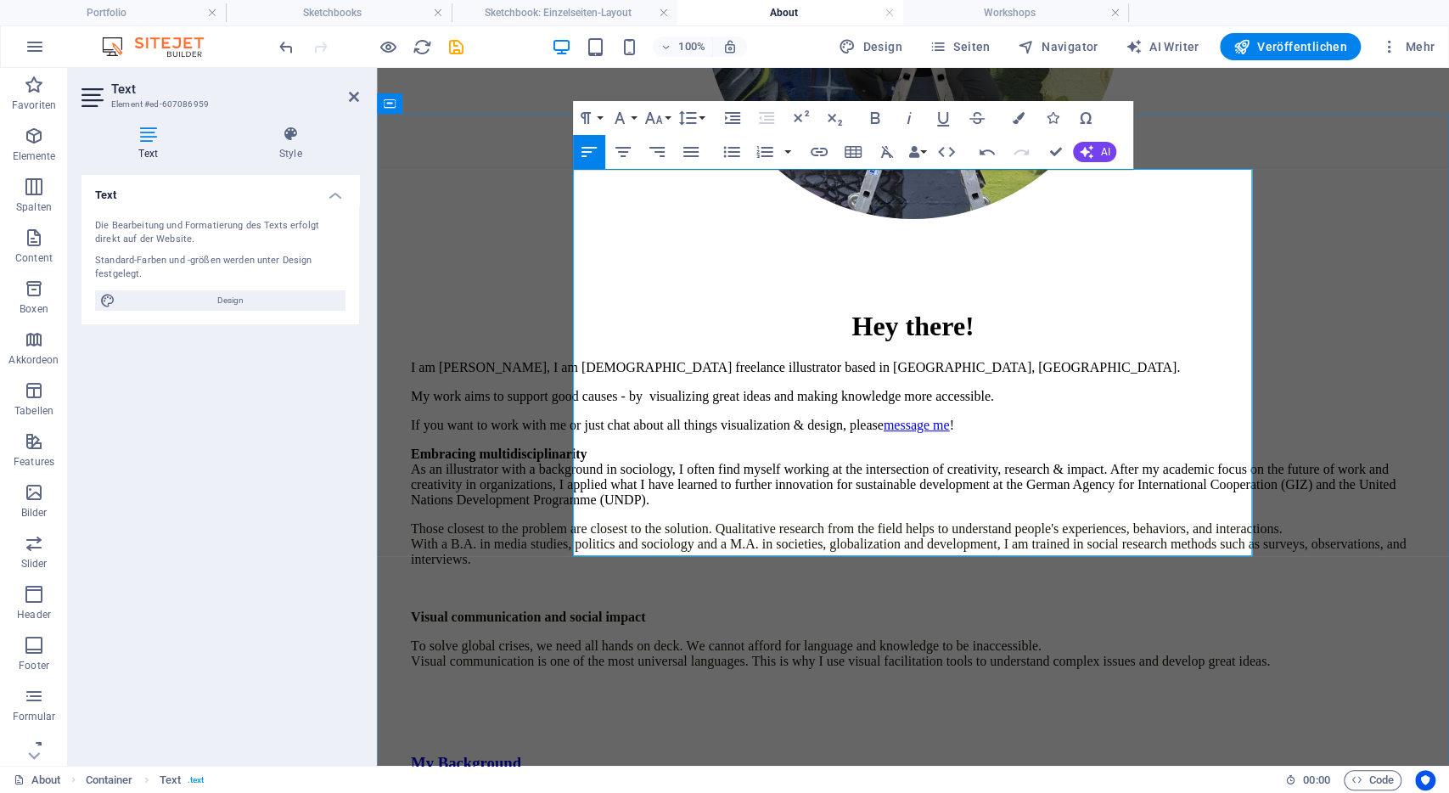
click at [1147, 418] on p "If you want to work with me or just chat about all things visualization & desig…" at bounding box center [913, 425] width 1004 height 15
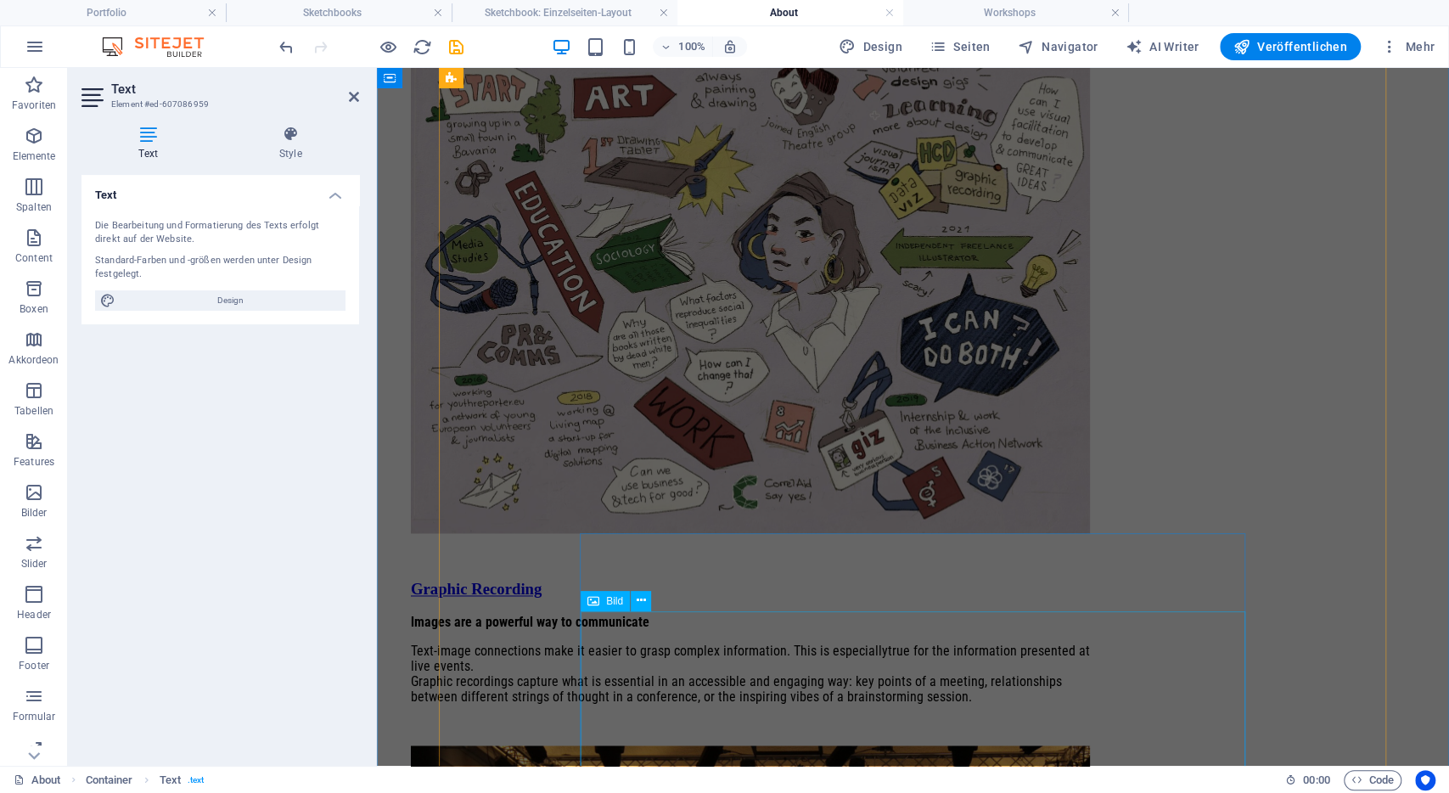
scroll to position [1529, 0]
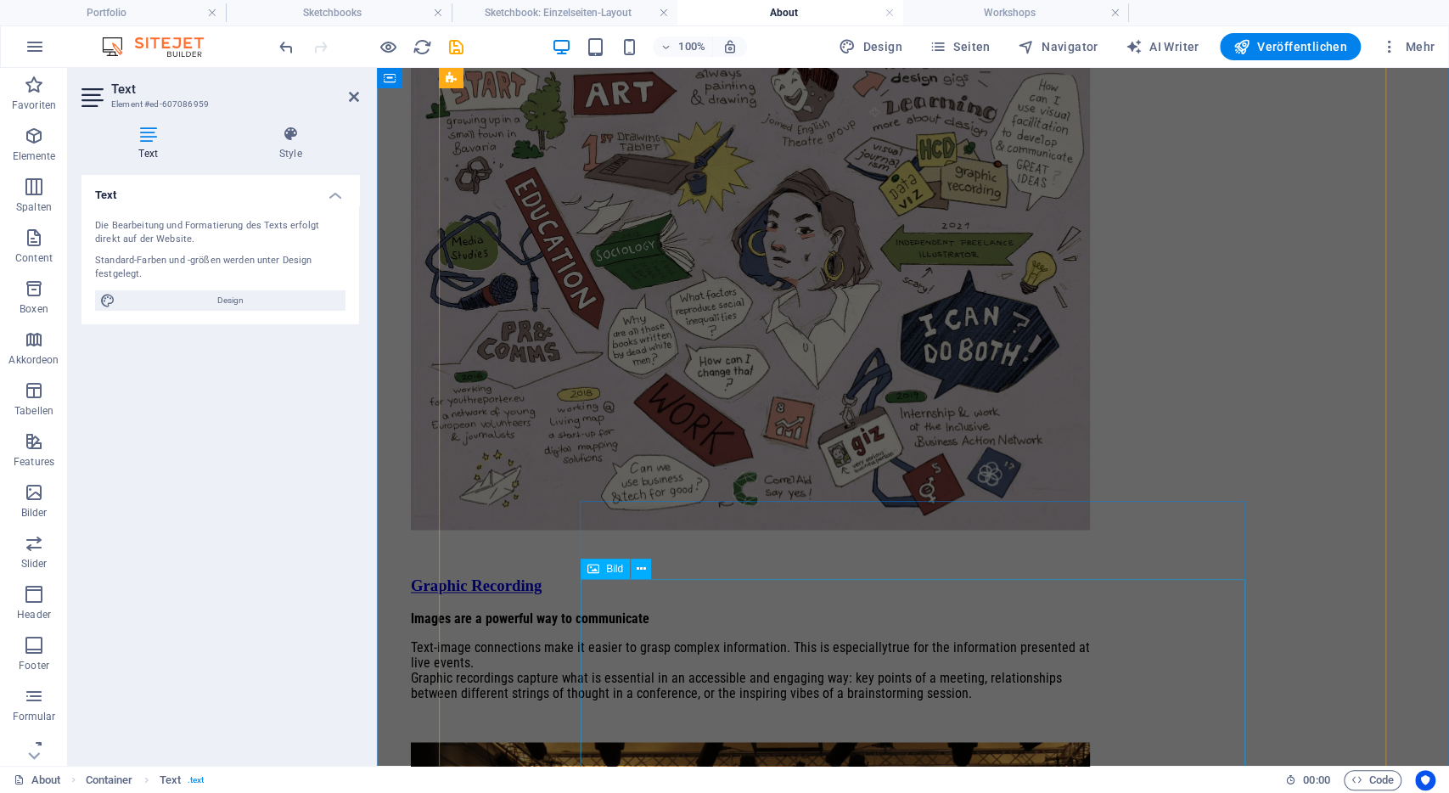
click at [800, 611] on div "lmages are a powerful way to communicate Text-image connections make it easier …" at bounding box center [750, 656] width 679 height 90
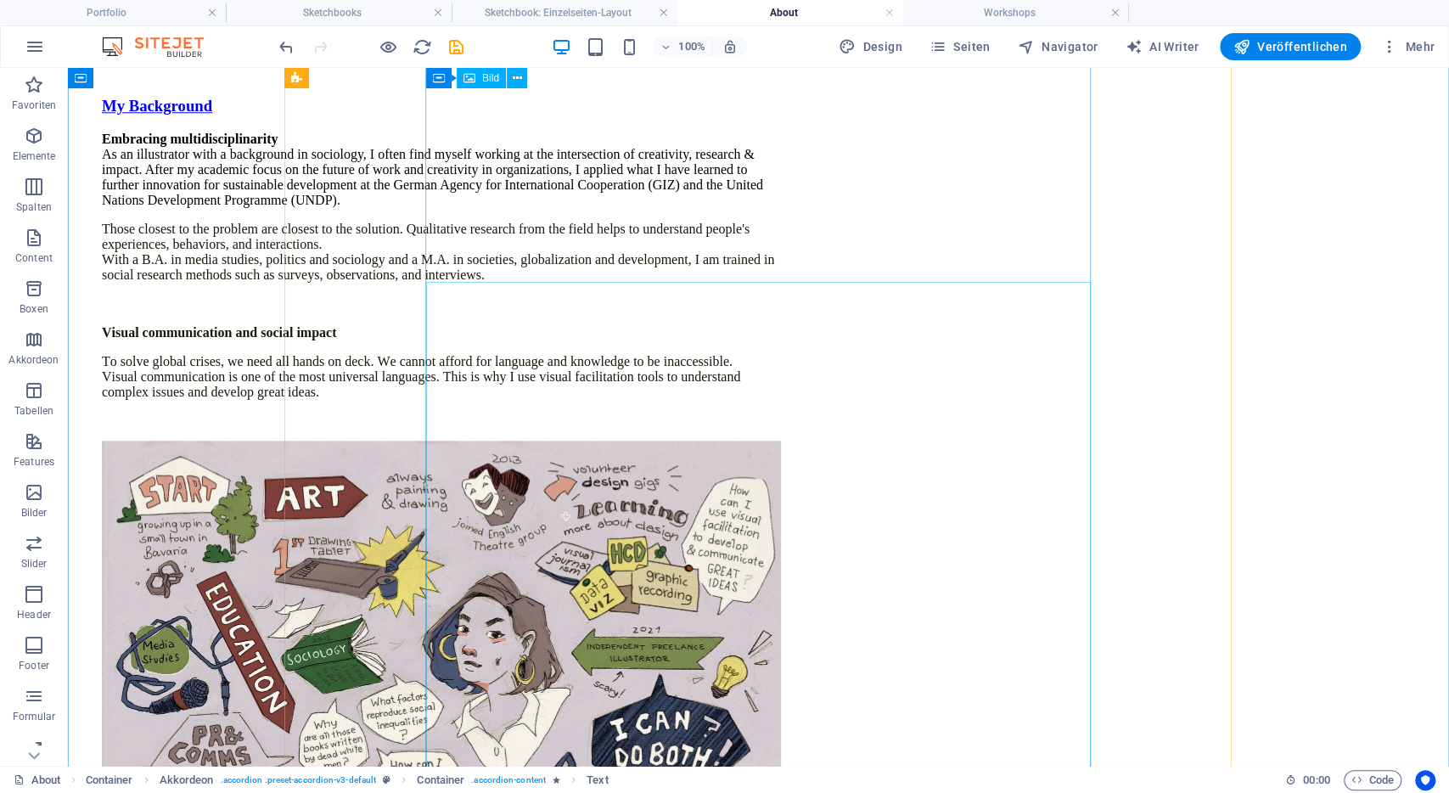
scroll to position [834, 0]
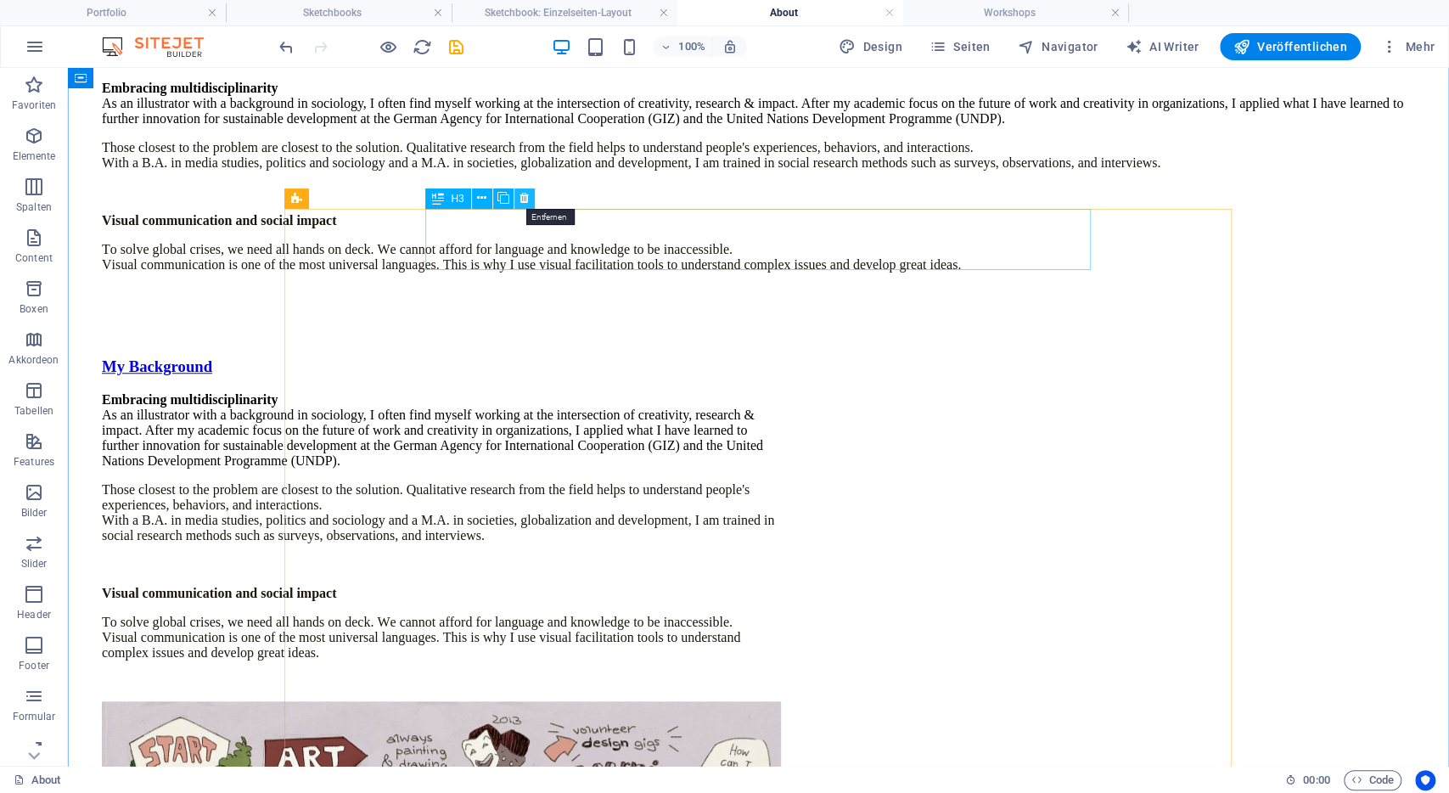
click at [524, 196] on icon at bounding box center [523, 198] width 9 height 18
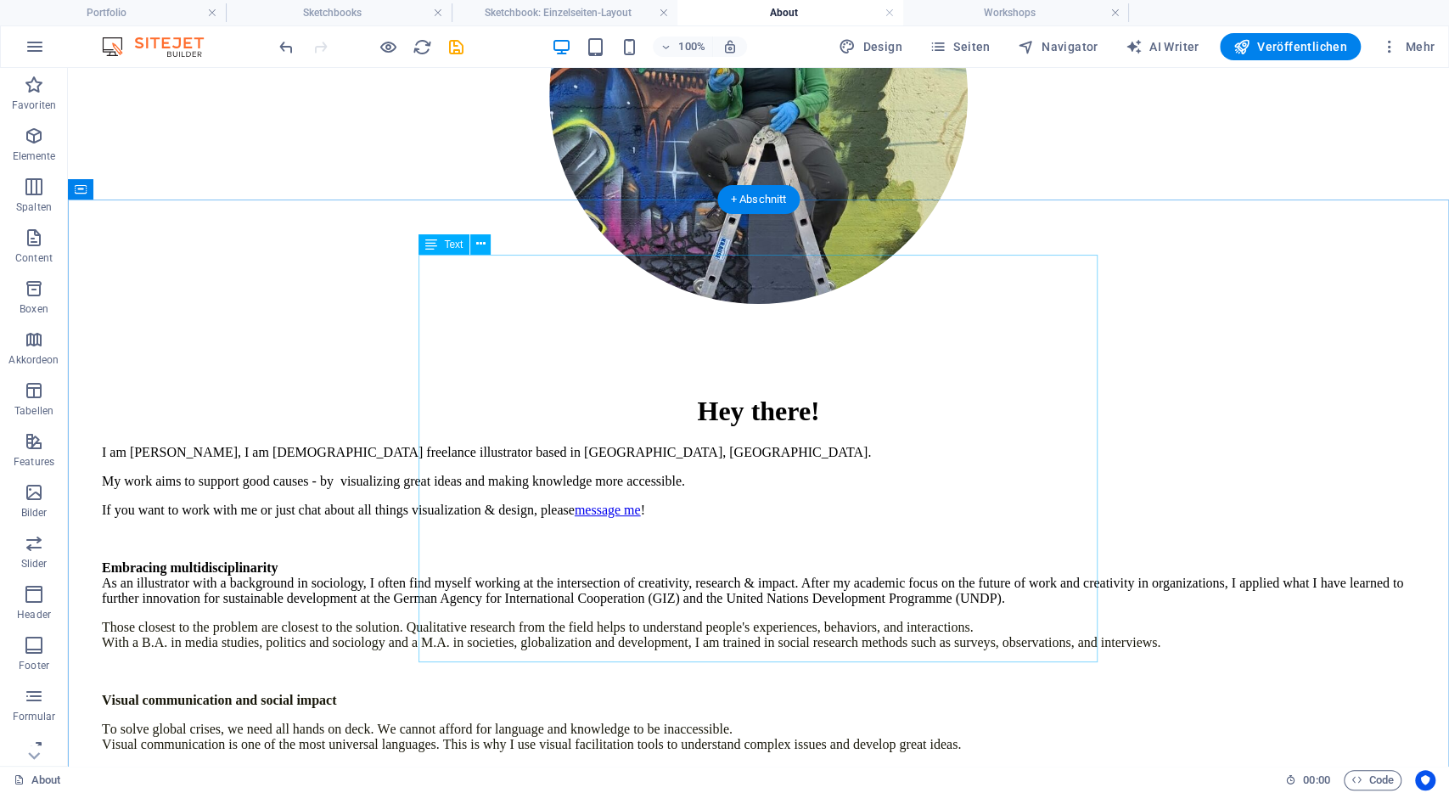
scroll to position [354, 0]
click at [618, 446] on div "I am Lena, I am 30 year old freelance illustrator based in Bonn, Germany. My wo…" at bounding box center [758, 628] width 1313 height 365
click at [518, 446] on div "I am Lena, I am 30 year old freelance illustrator based in Bonn, Germany. My wo…" at bounding box center [758, 628] width 1313 height 365
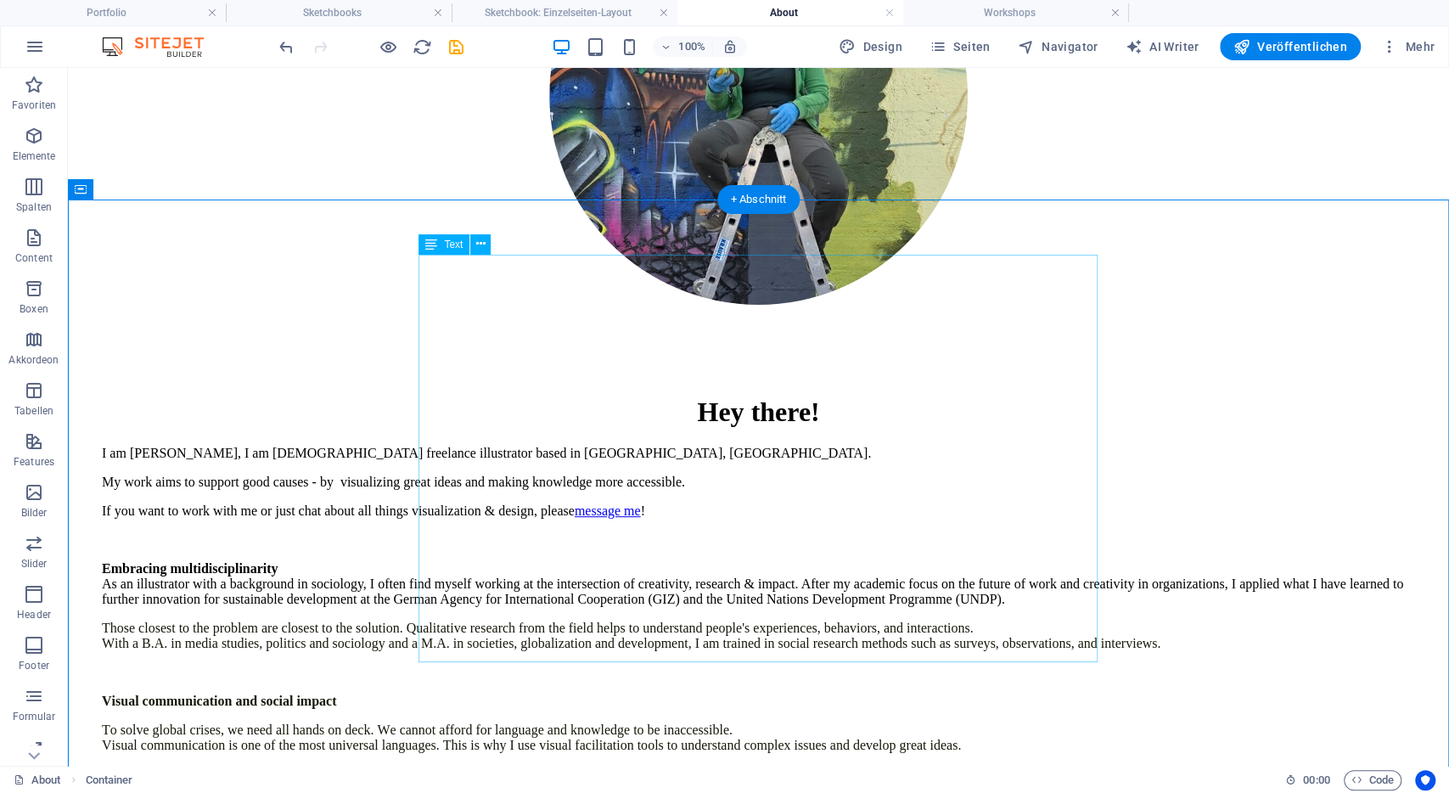
click at [502, 446] on div "I am Lena, I am 30 year old freelance illustrator based in Bonn, Germany. My wo…" at bounding box center [758, 628] width 1313 height 365
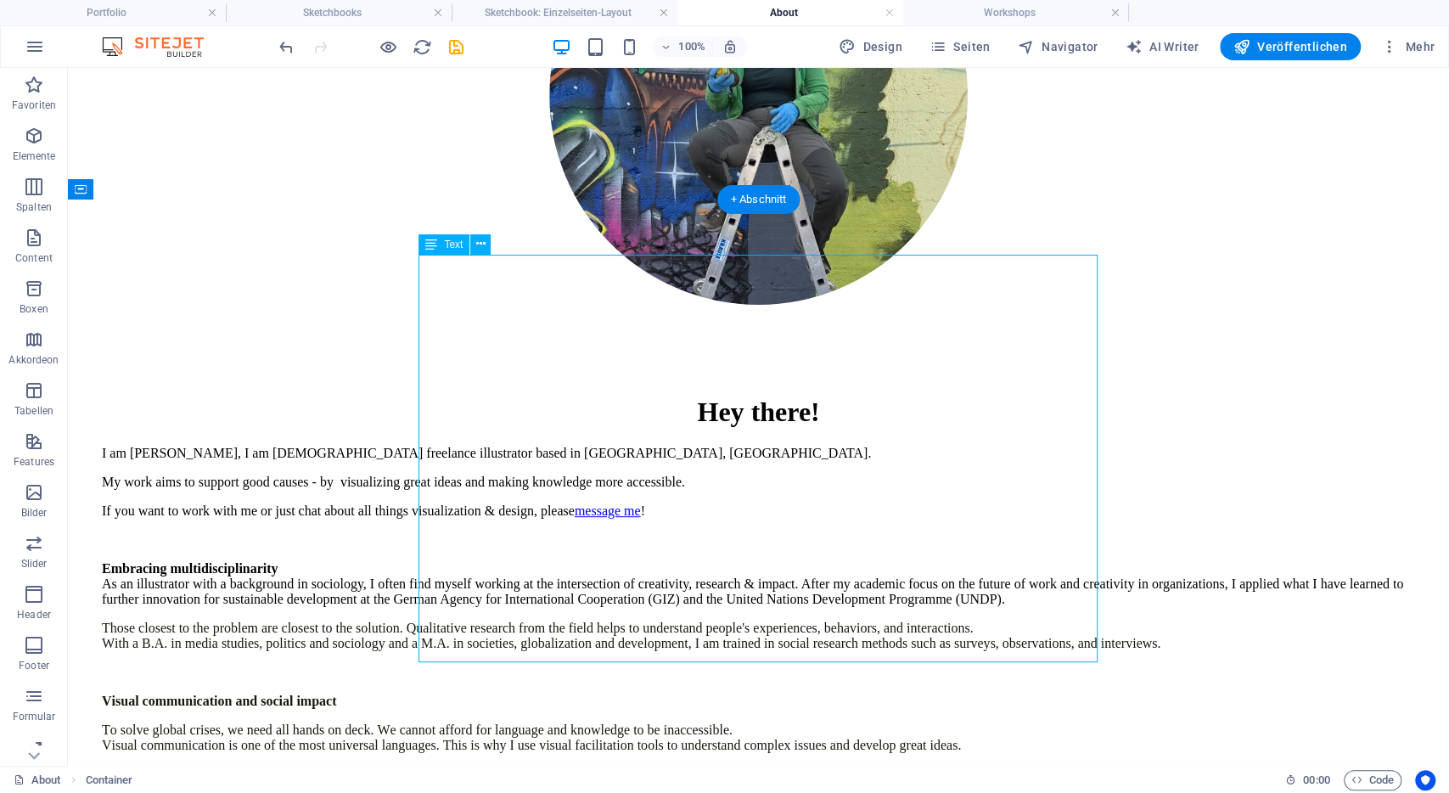
click at [502, 446] on div "I am Lena, I am 30 year old freelance illustrator based in Bonn, Germany. My wo…" at bounding box center [758, 628] width 1313 height 365
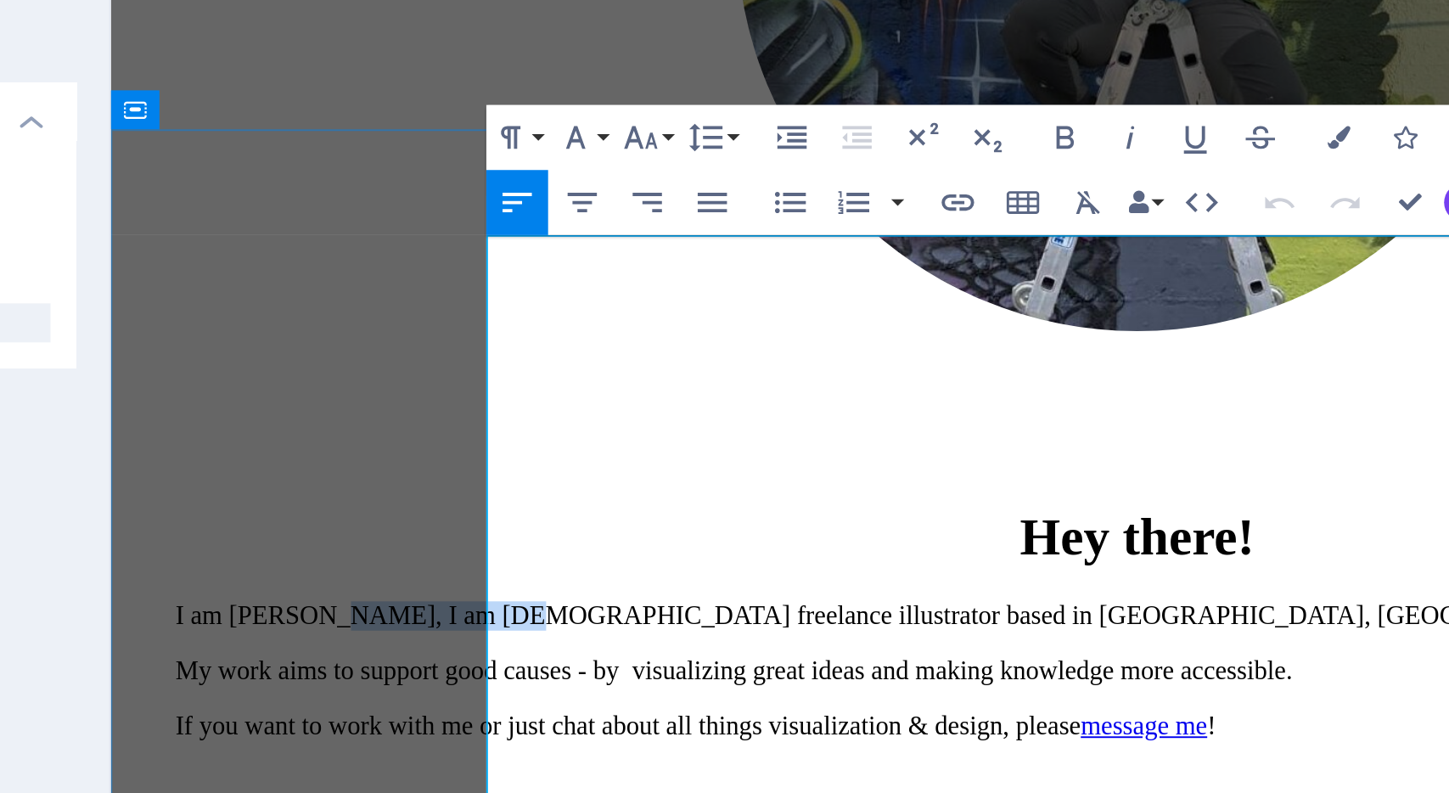
drag, startPoint x: 373, startPoint y: 75, endPoint x: 452, endPoint y: 73, distance: 78.9
click at [452, 255] on p "I am Lena, I am 30 year old freelance illustrator based in Bonn, Germany." at bounding box center [646, 262] width 1004 height 15
drag, startPoint x: 452, startPoint y: 73, endPoint x: 392, endPoint y: 76, distance: 59.5
click at [392, 255] on p "I am Lena, I am 30 year old freelance illustrator based in Bonn, Germany." at bounding box center [646, 262] width 1004 height 15
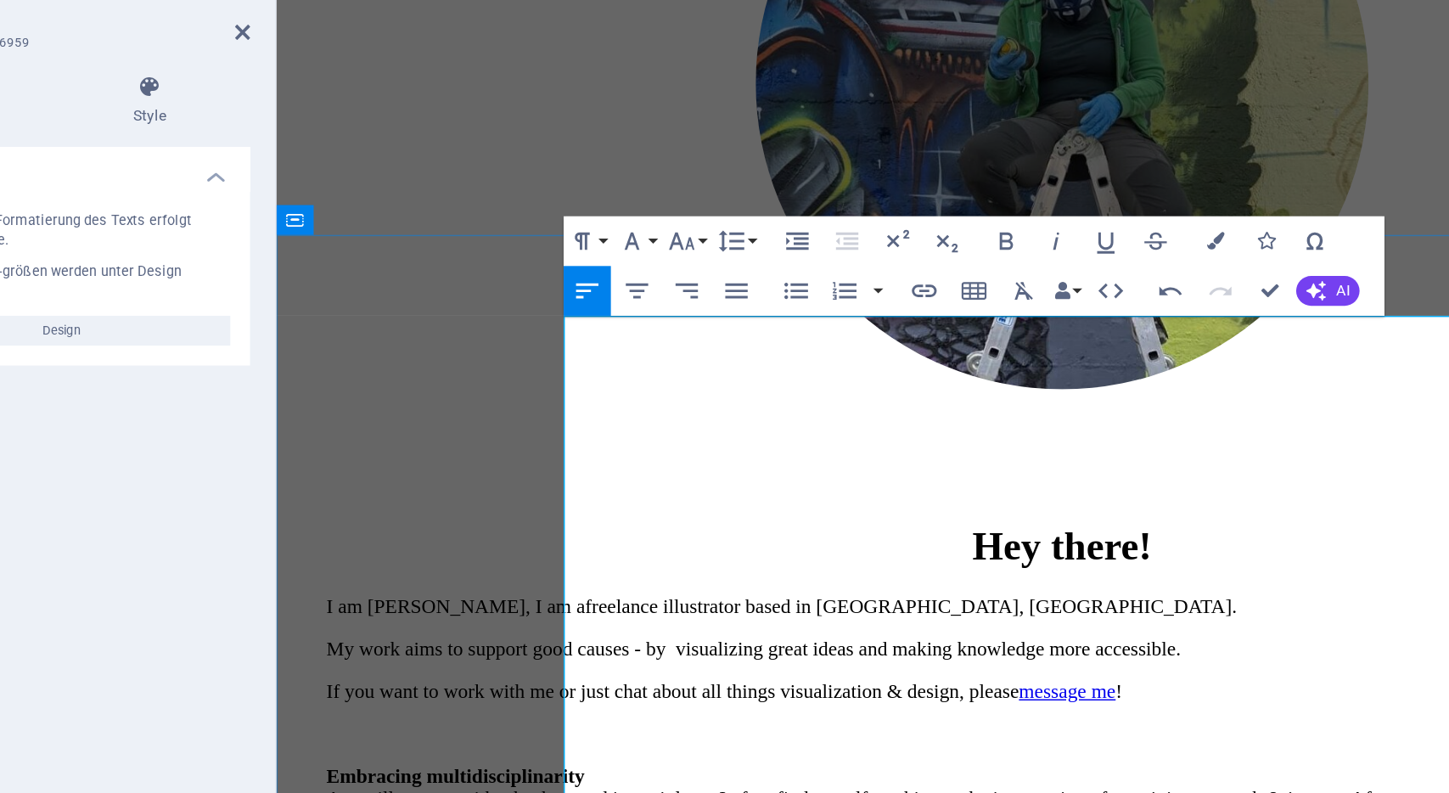
scroll to position [317, 0]
click at [480, 434] on p "My work aims to support good causes - by visualizing great ideas and making kno…" at bounding box center [812, 441] width 1004 height 15
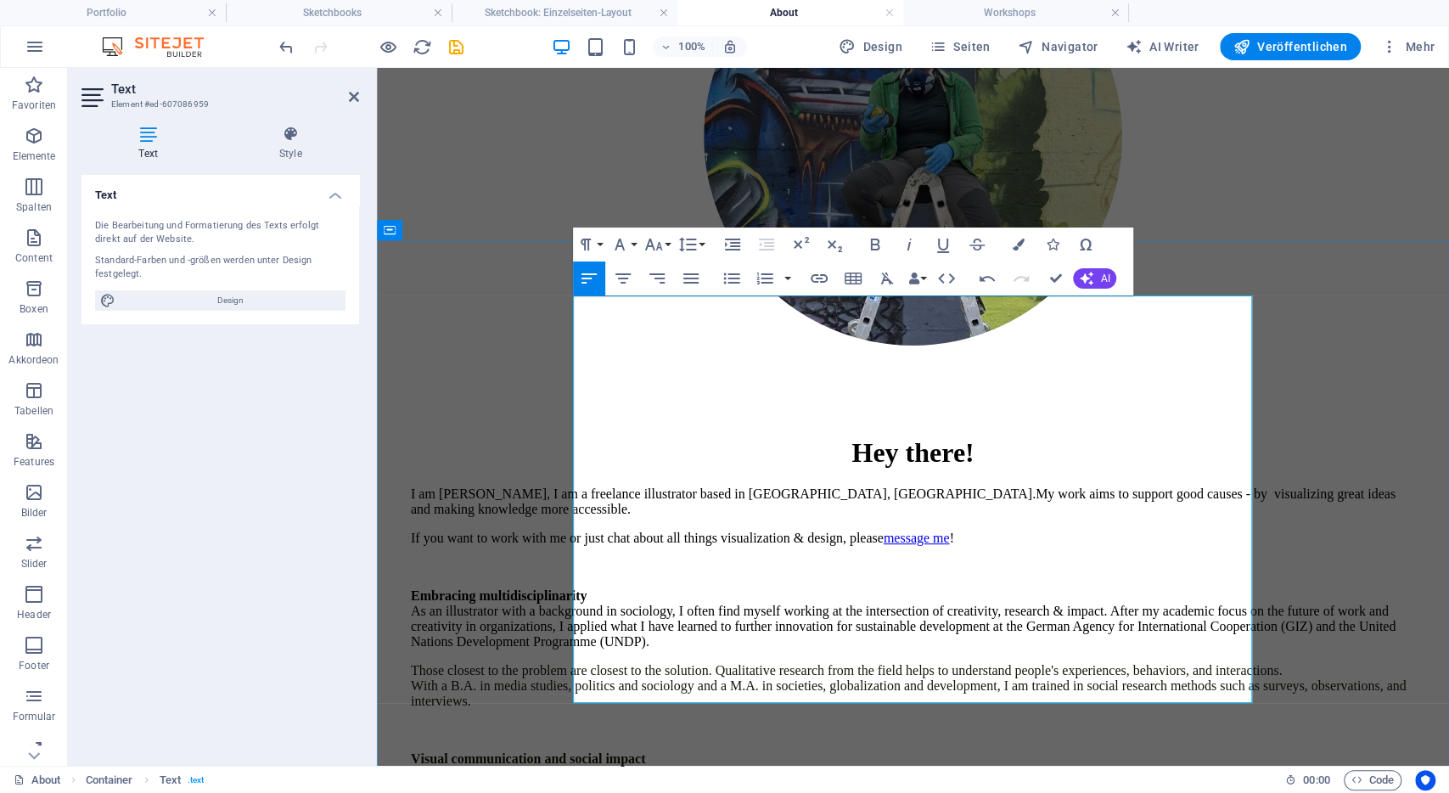
scroll to position [312, 0]
click at [854, 487] on p "I am Lena, I am a freelance illustrator based in Bonn, Germany. My work aims to…" at bounding box center [913, 502] width 1004 height 31
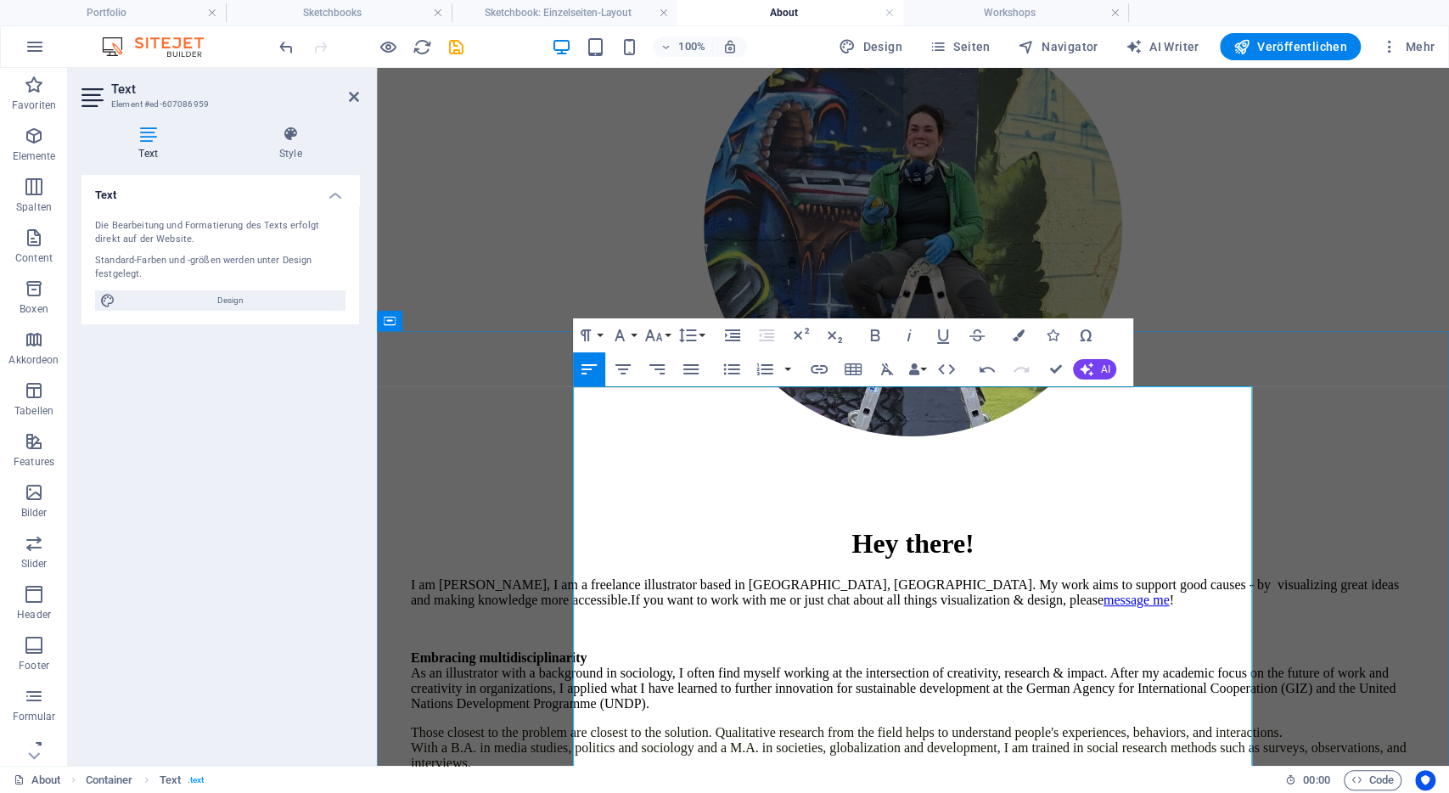
scroll to position [222, 0]
drag, startPoint x: 654, startPoint y: 395, endPoint x: 634, endPoint y: 393, distance: 20.5
click at [634, 578] on p "I am Lena, I am a freelance illustrator based in Bonn, Germany. My work aims to…" at bounding box center [913, 593] width 1004 height 31
click at [854, 651] on p "Embracing multidisciplinarity As an illustrator with a background in sociology,…" at bounding box center [913, 681] width 1004 height 61
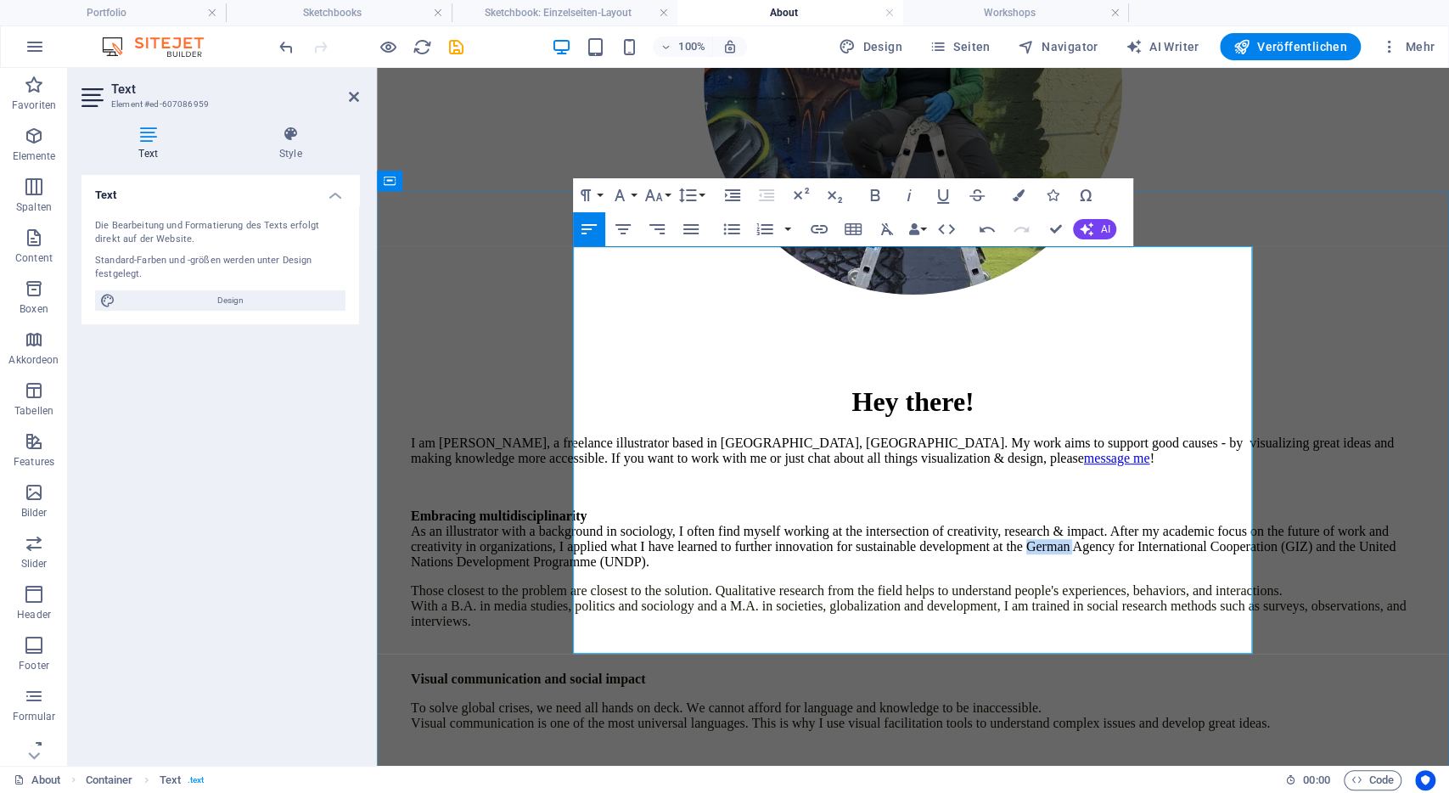
scroll to position [364, 0]
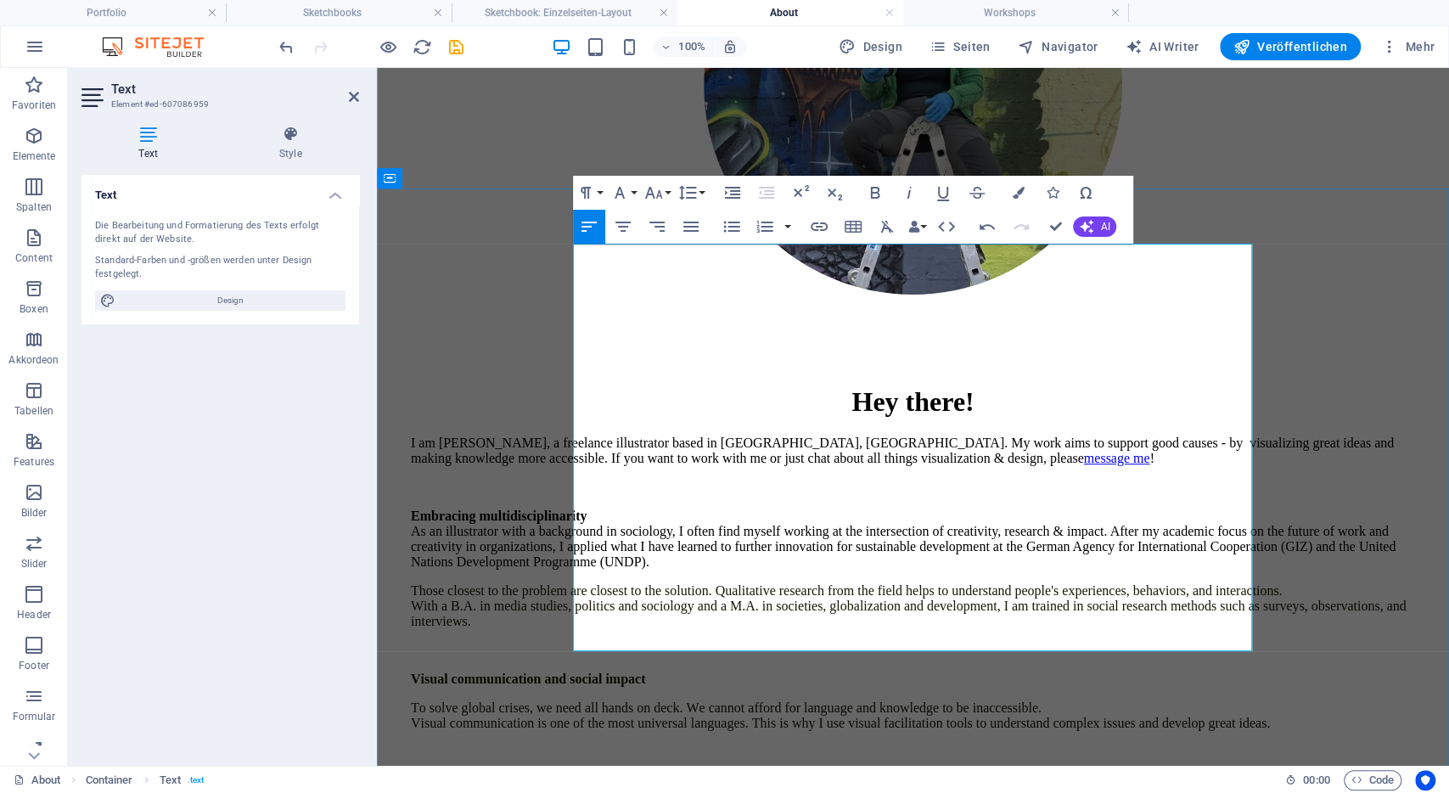
click at [855, 508] on p "Embracing multidisciplinarity As an illustrator with a background in sociology,…" at bounding box center [913, 538] width 1004 height 61
click at [837, 508] on p "Embracing multidisciplinarity As an illustrator with a background in sociology,…" at bounding box center [913, 538] width 1004 height 61
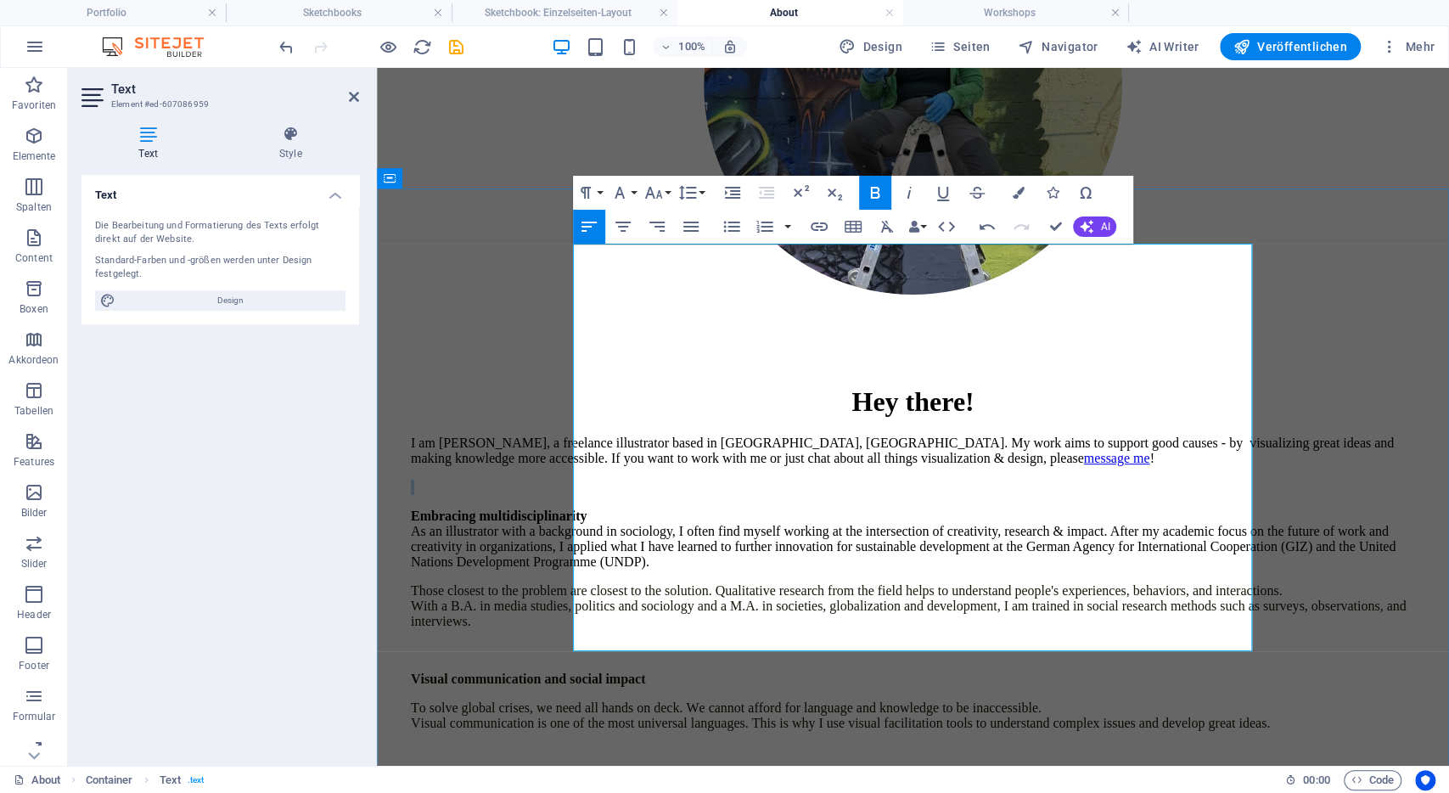
click at [837, 508] on p "Embracing multidisciplinarity As an illustrator with a background in sociology,…" at bounding box center [913, 538] width 1004 height 61
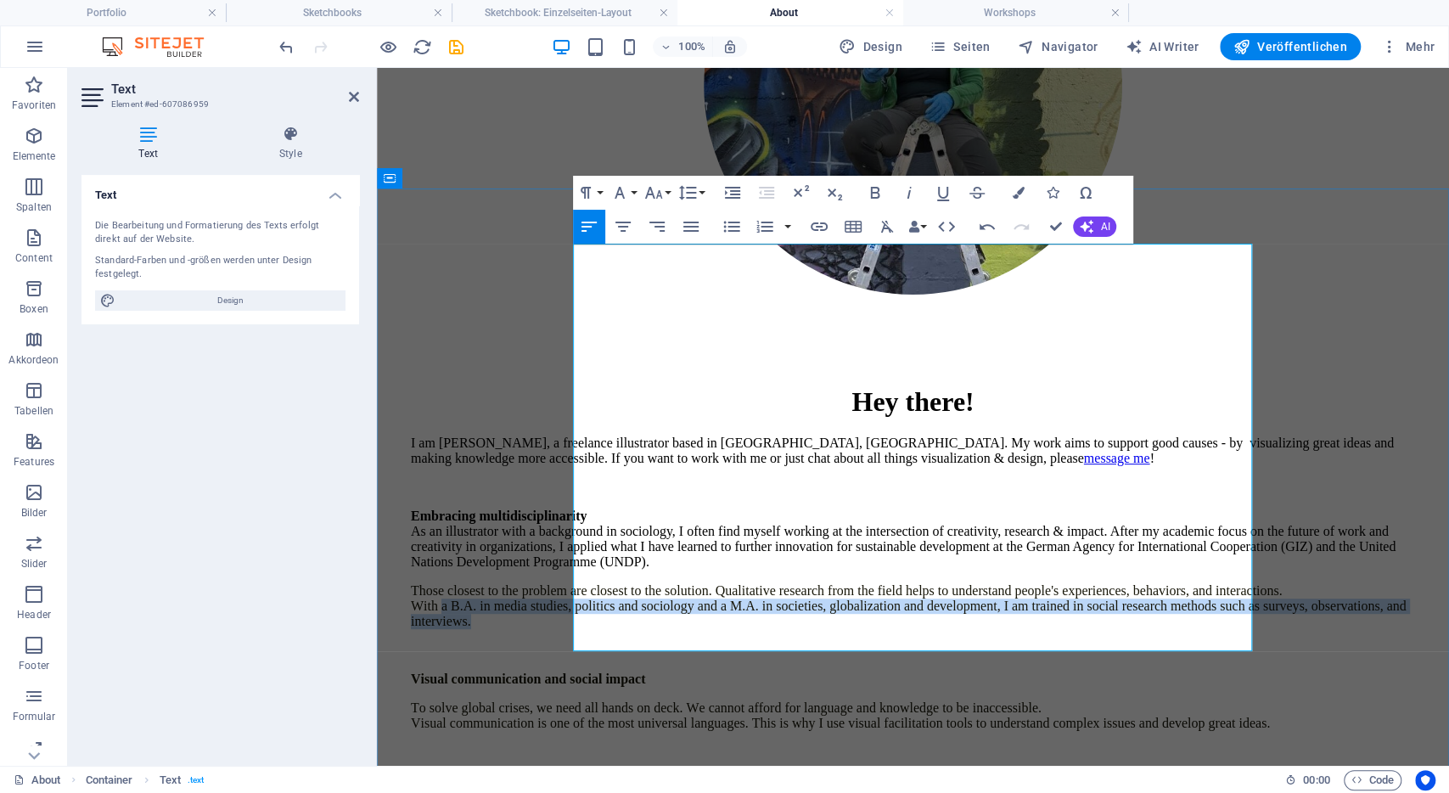
drag, startPoint x: 973, startPoint y: 507, endPoint x: 602, endPoint y: 486, distance: 372.3
click at [602, 583] on p "Those closest to the problem are closest to the solution. Qualitative research …" at bounding box center [913, 606] width 1004 height 46
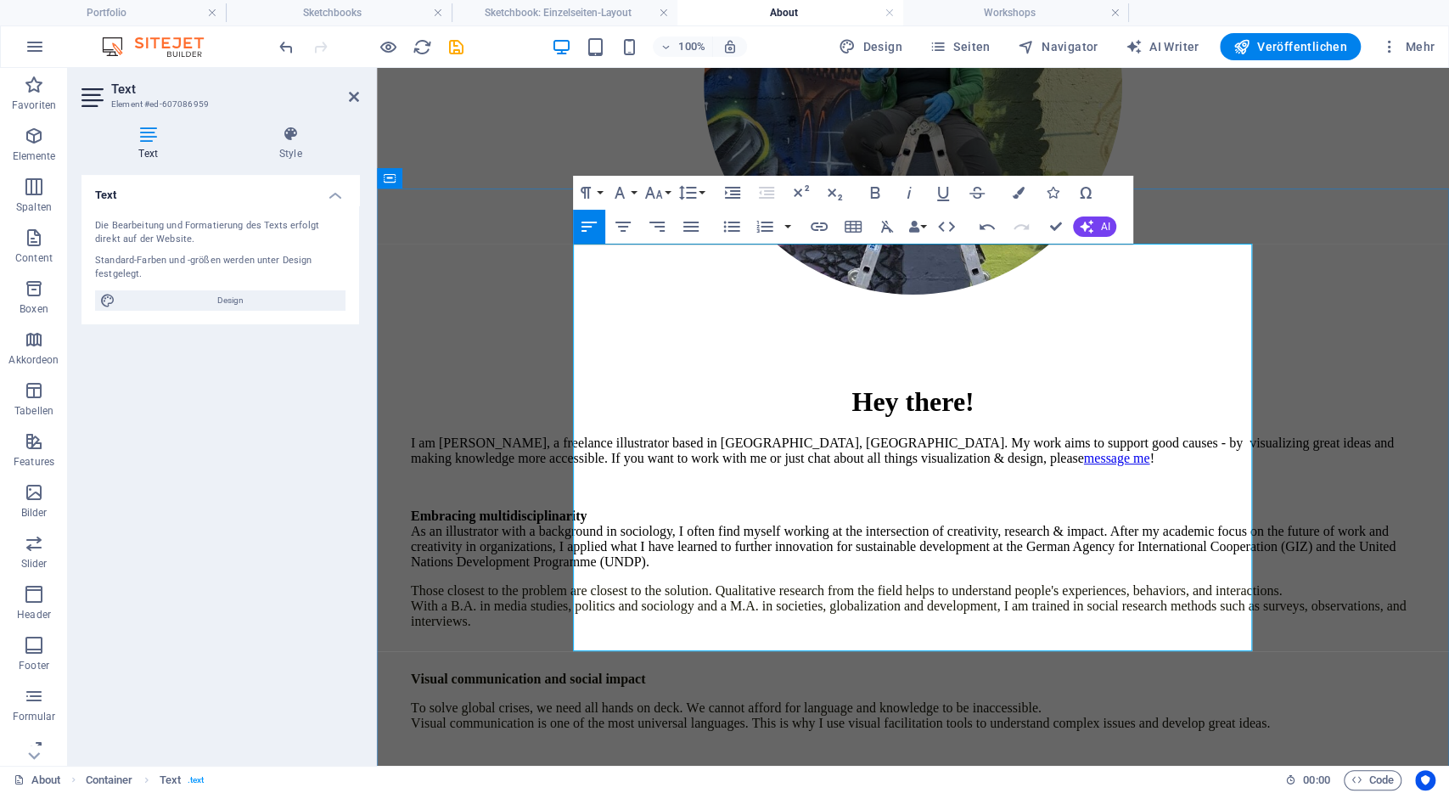
click at [602, 583] on span "Those closest to the problem are closest to the solution. Qualitative research …" at bounding box center [909, 605] width 996 height 45
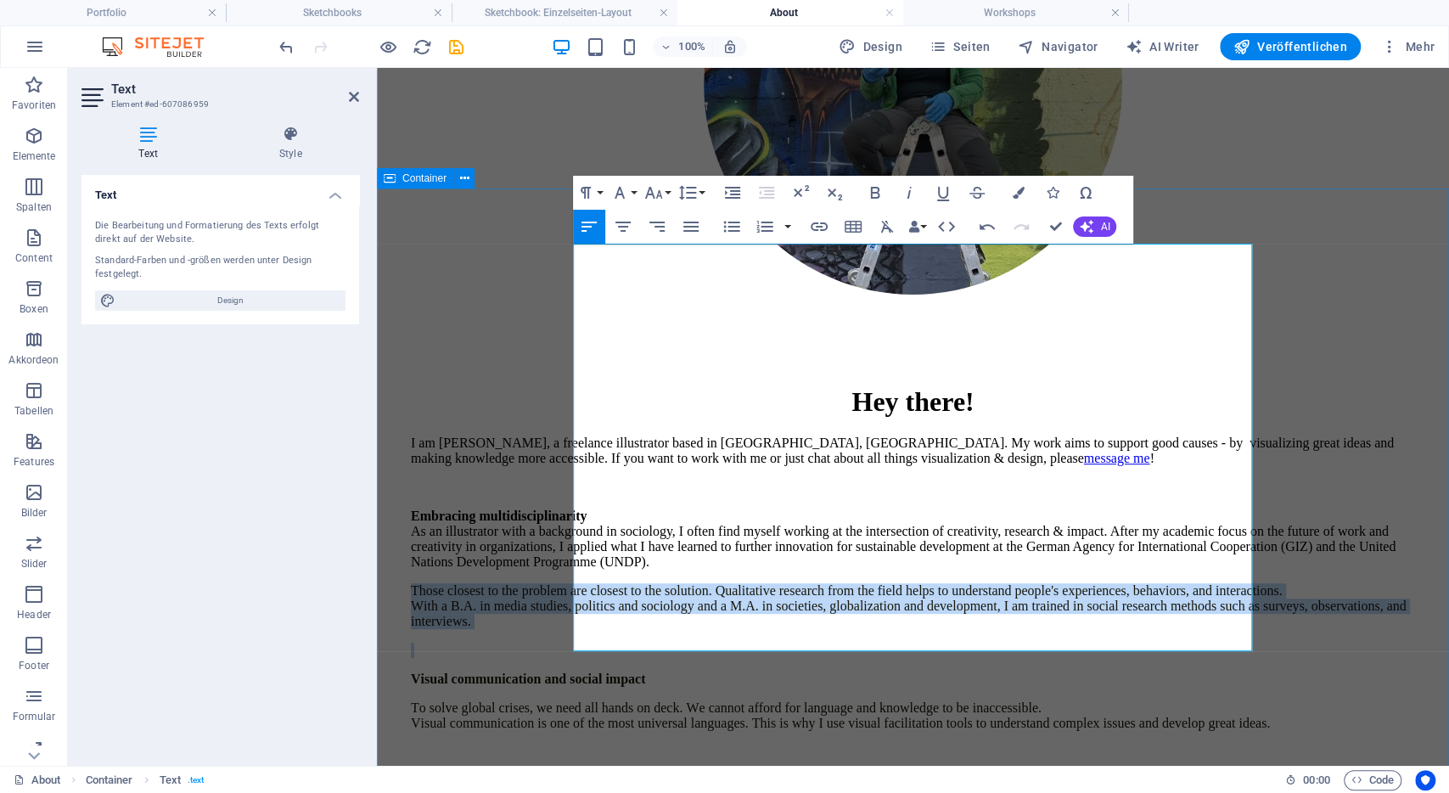
drag, startPoint x: 972, startPoint y: 519, endPoint x: 569, endPoint y: 436, distance: 410.8
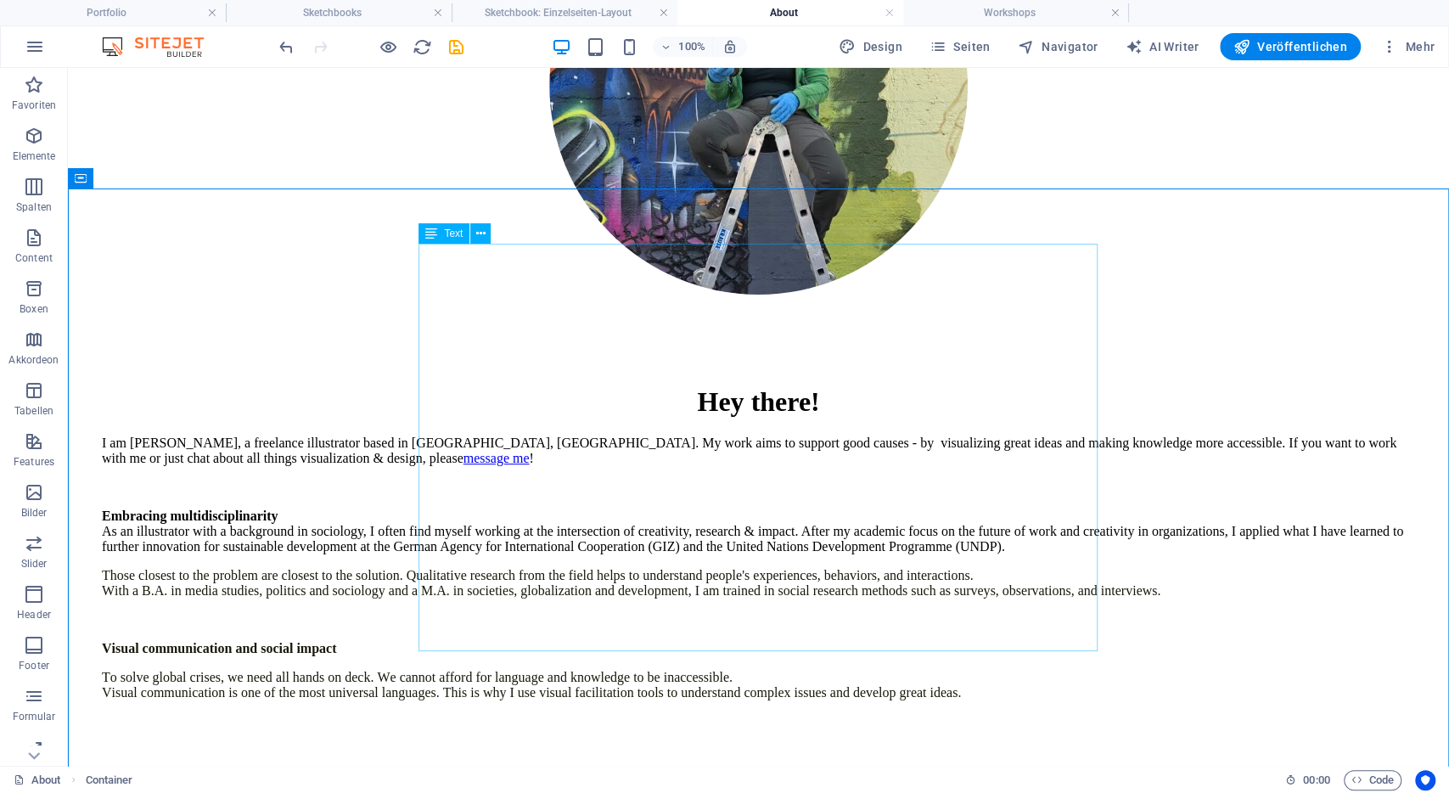
click at [901, 500] on div "I am Lena, a freelance illustrator based in Bonn, Germany. My work aims to supp…" at bounding box center [758, 596] width 1313 height 323
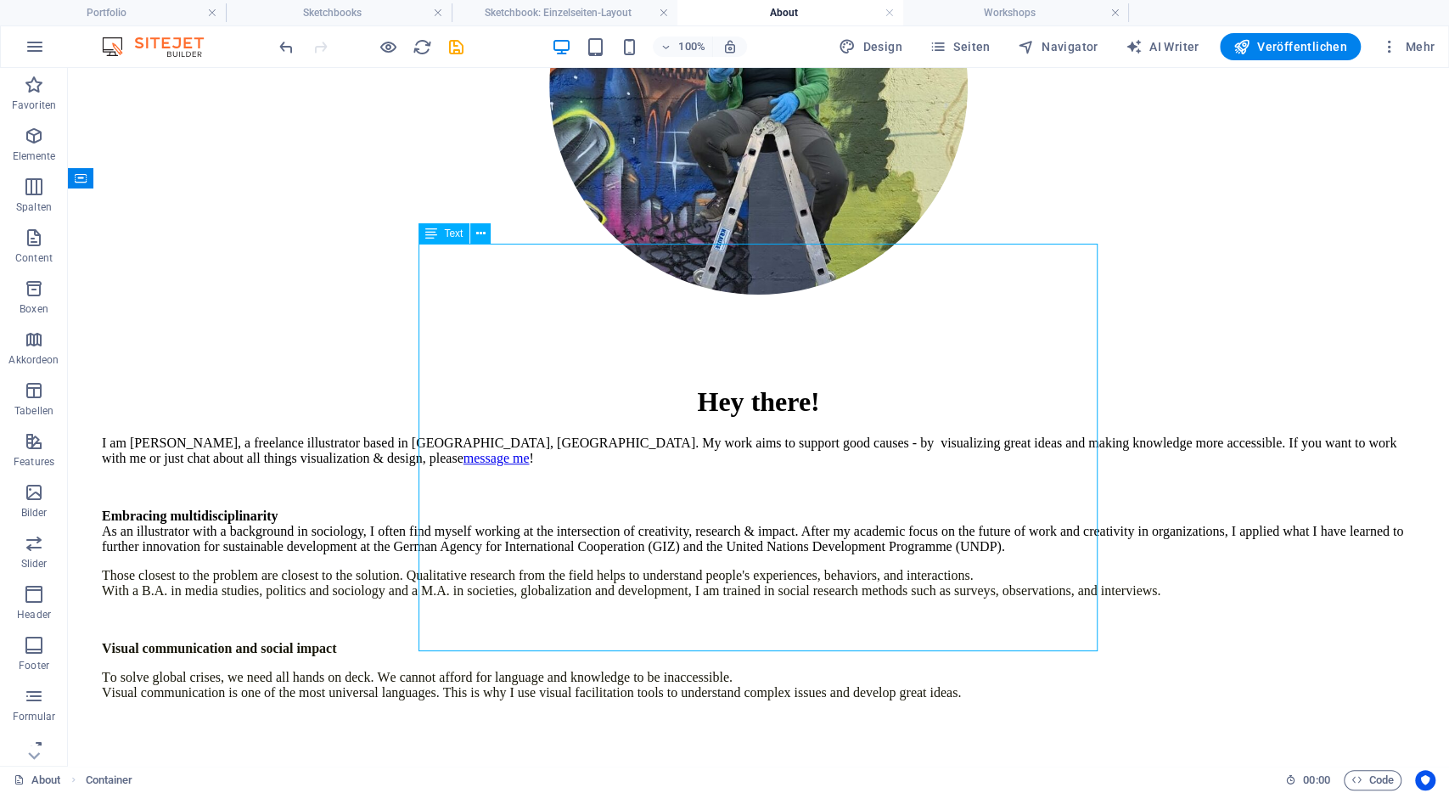
click at [901, 500] on div "I am Lena, a freelance illustrator based in Bonn, Germany. My work aims to supp…" at bounding box center [758, 596] width 1313 height 323
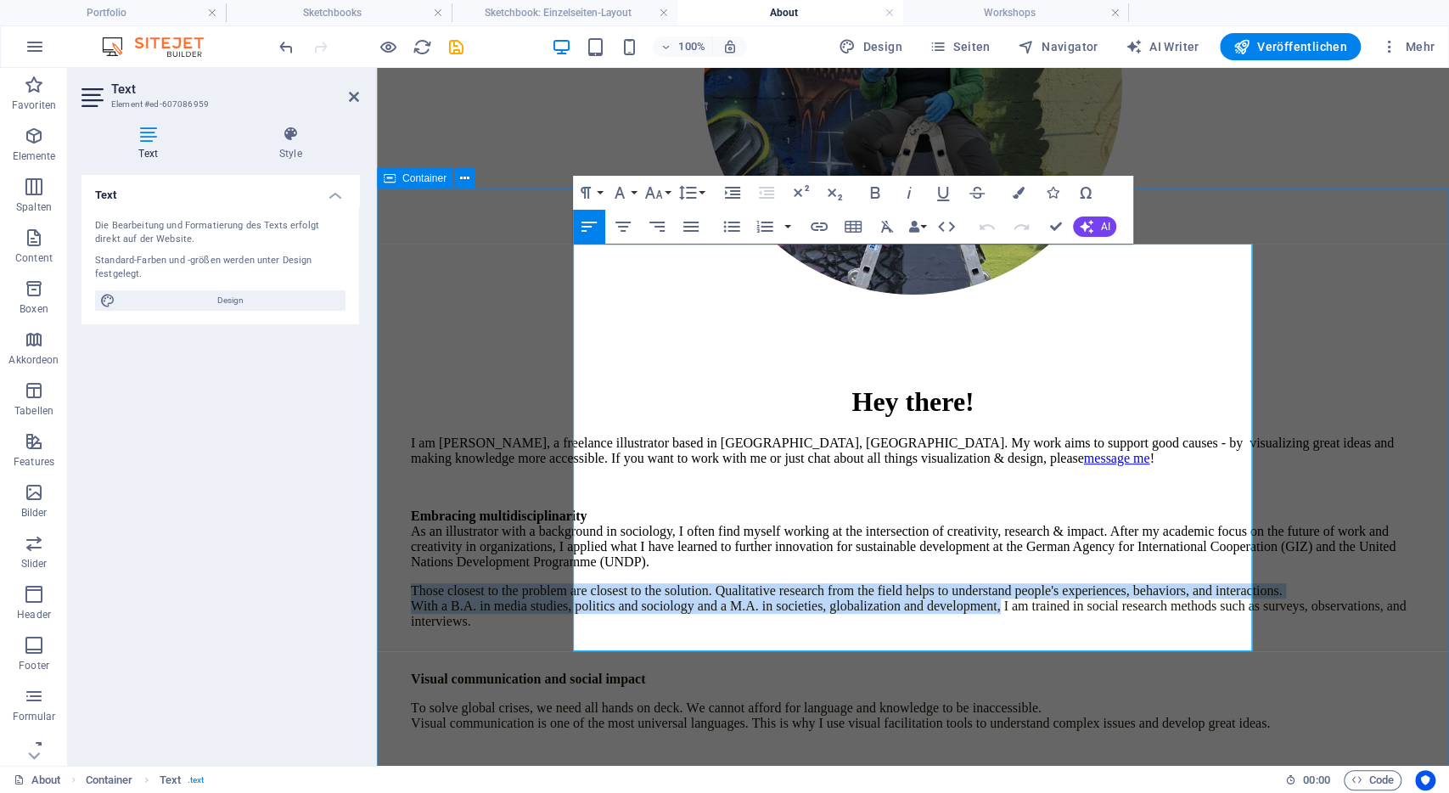
drag, startPoint x: 1143, startPoint y: 483, endPoint x: 564, endPoint y: 435, distance: 580.8
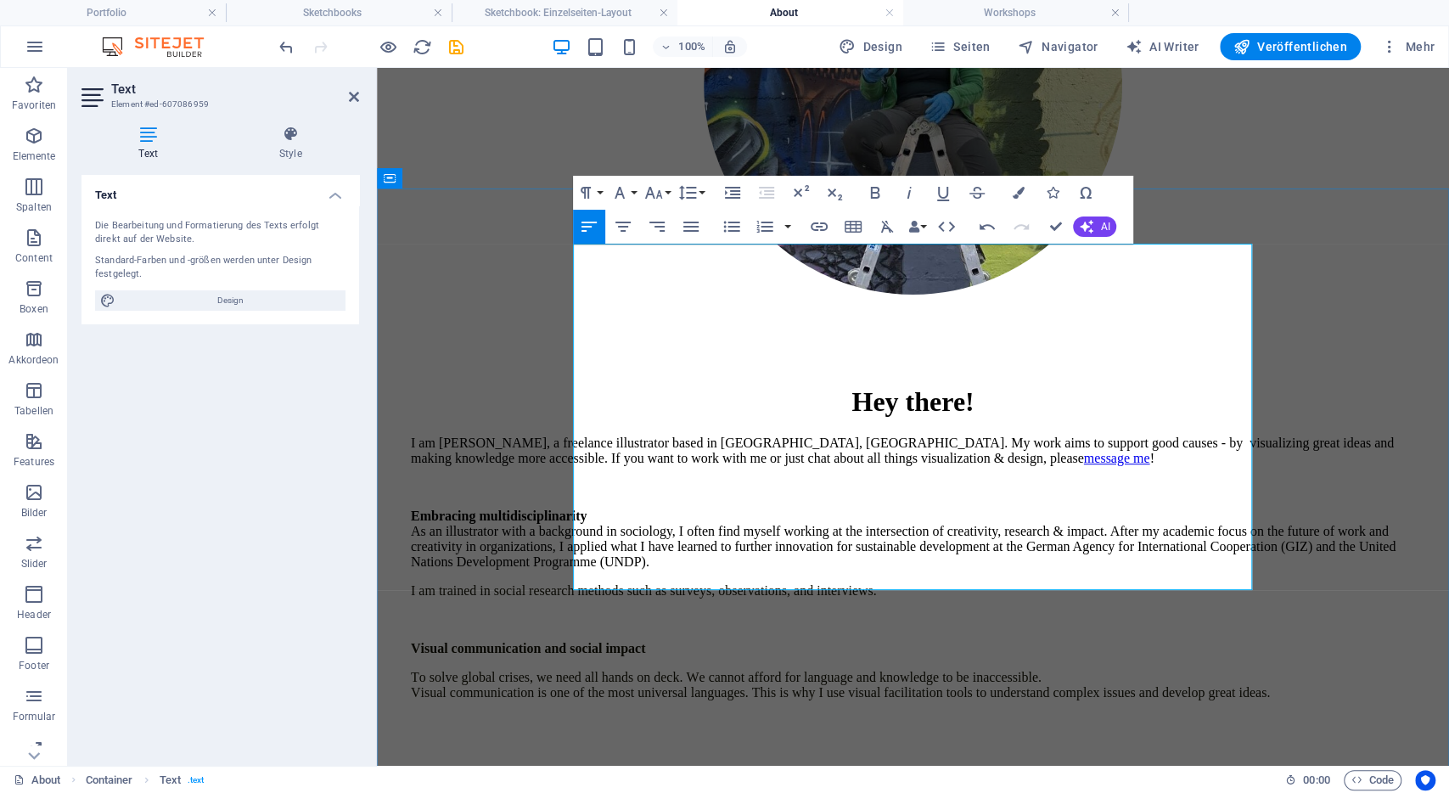
click at [693, 583] on span "I am trained in social research methods such as surveys, observations, and inte…" at bounding box center [644, 590] width 466 height 14
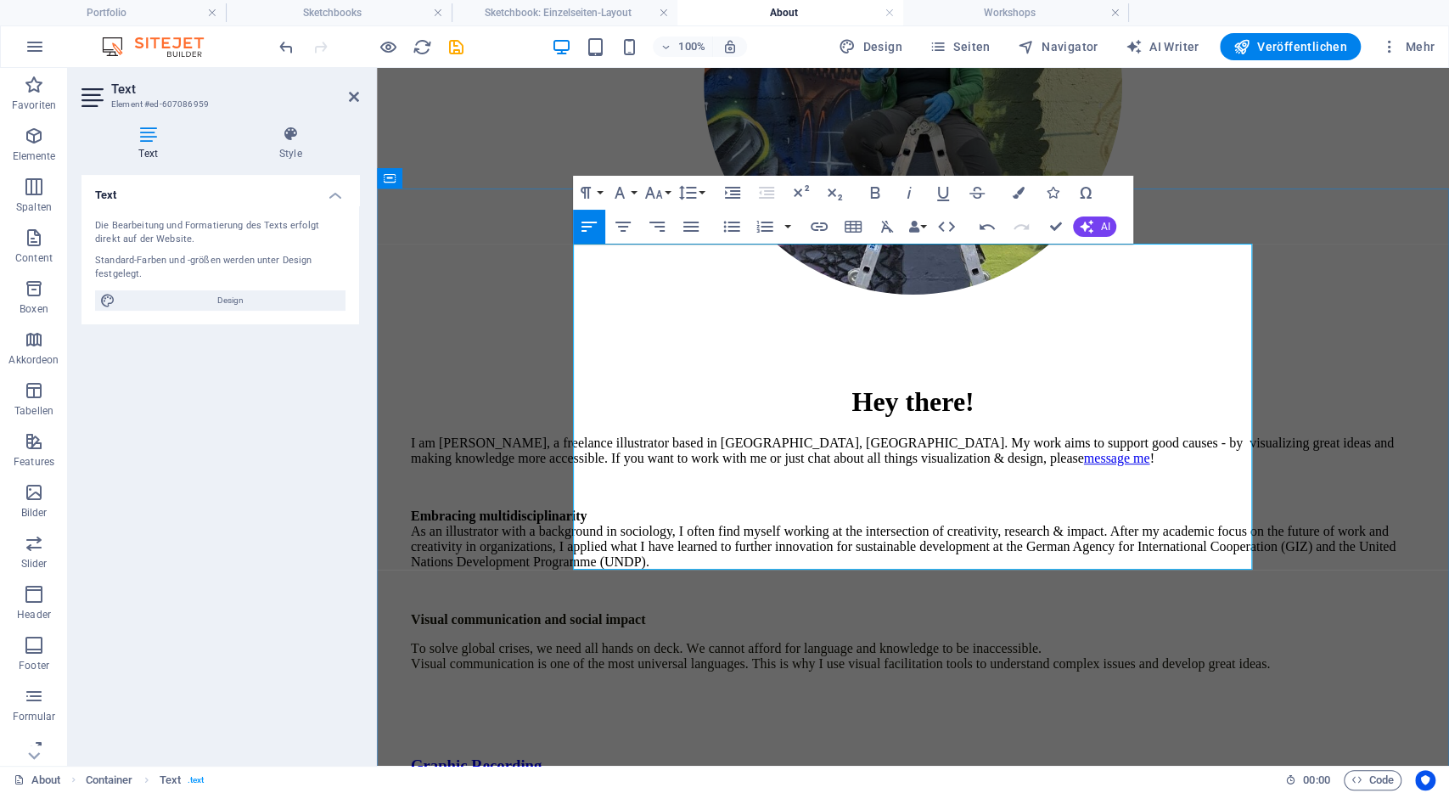
click at [865, 508] on p "Embracing multidisciplinarity As an illustrator with a background in sociology,…" at bounding box center [913, 538] width 1004 height 61
click at [586, 508] on p "Embracing multidisciplinarity As an illustrator with a background in sociology,…" at bounding box center [913, 538] width 1004 height 61
click at [578, 524] on span "I am trained in social research methods such as surveys, observations, and inte…" at bounding box center [911, 539] width 1000 height 30
click at [782, 508] on p "Embracing multidisciplinarity As an illustrator with a background in sociology,…" at bounding box center [913, 538] width 1004 height 61
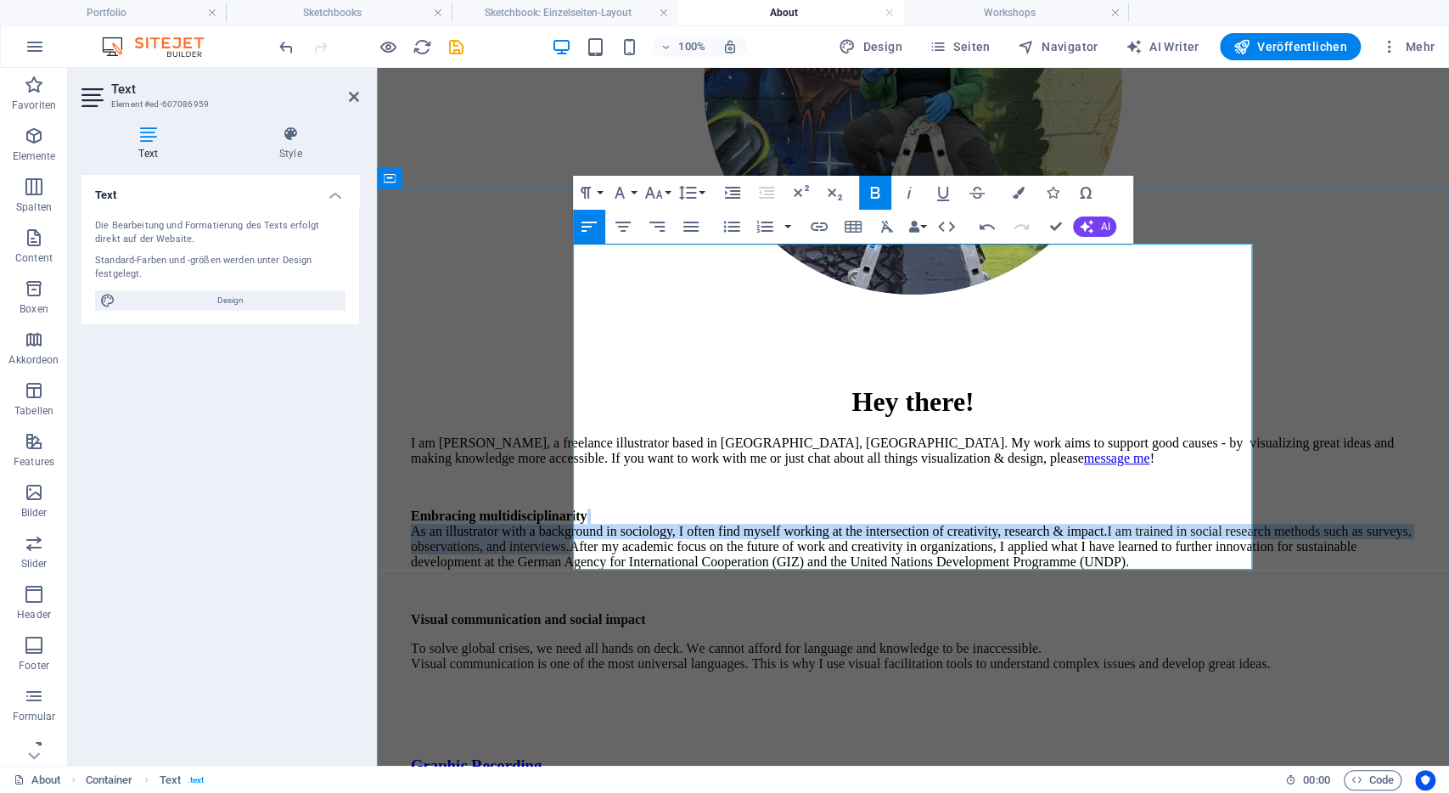
click at [782, 508] on p "Embracing multidisciplinarity As an illustrator with a background in sociology,…" at bounding box center [913, 538] width 1004 height 61
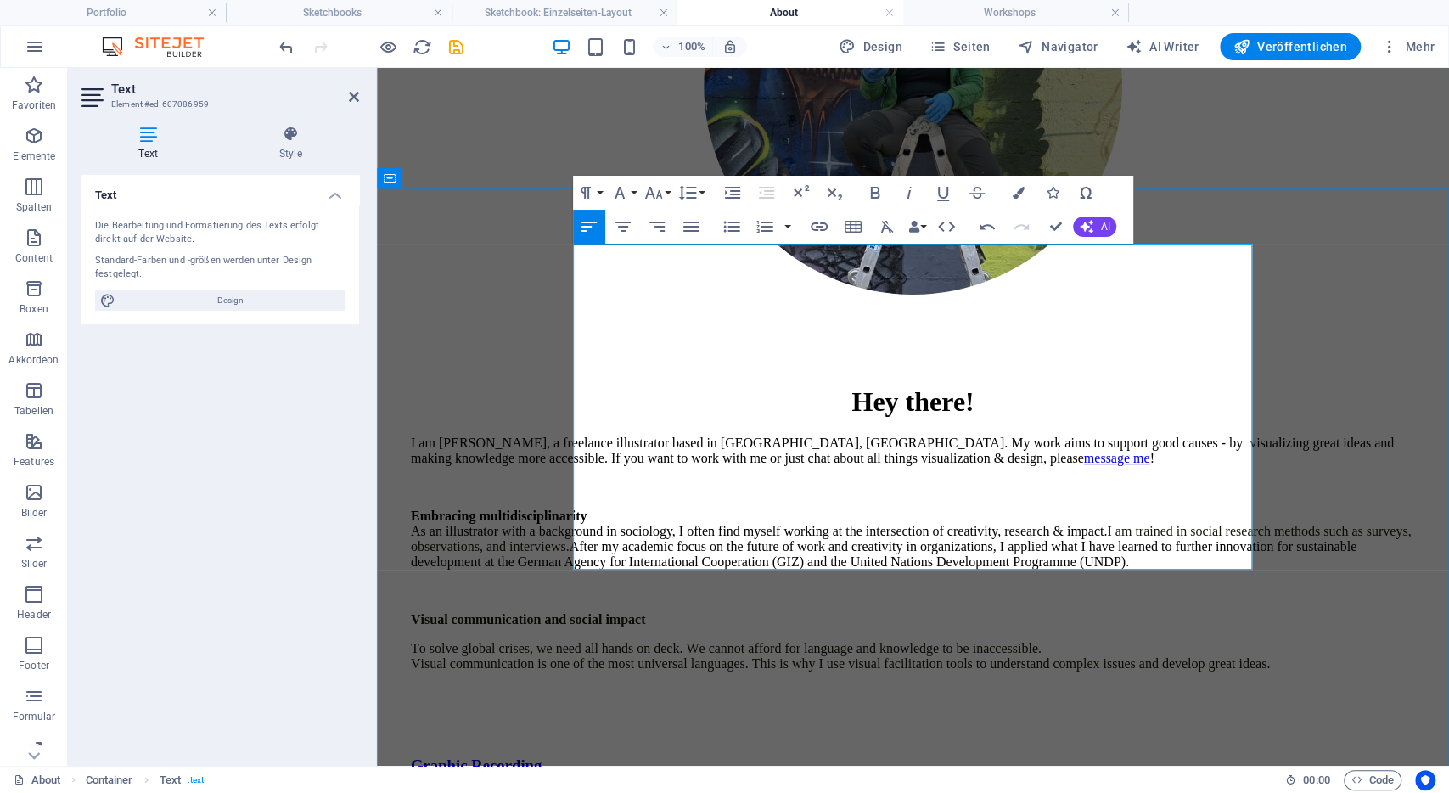
click at [785, 583] on p at bounding box center [913, 590] width 1004 height 15
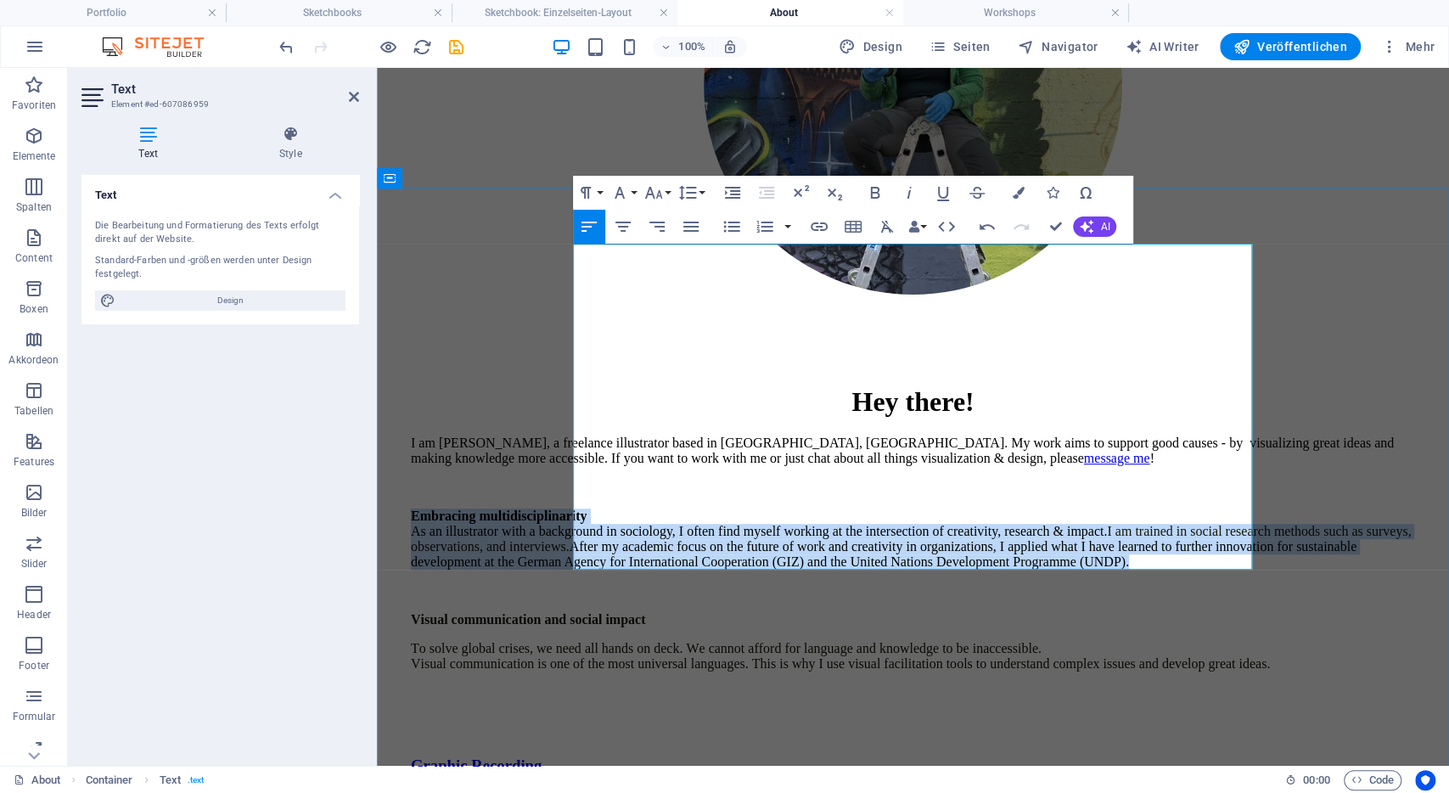
click at [785, 583] on p at bounding box center [913, 590] width 1004 height 15
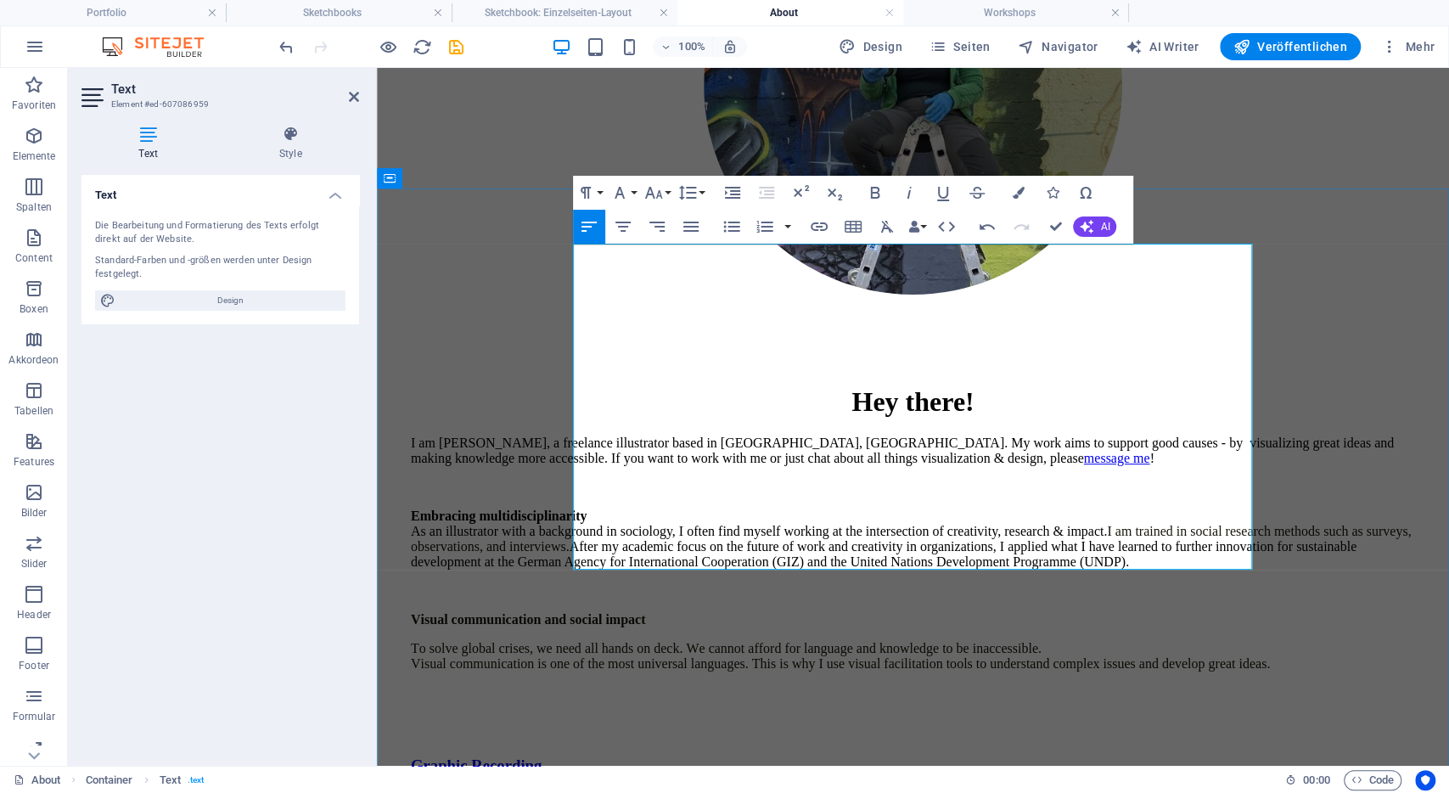
click at [785, 583] on p at bounding box center [913, 590] width 1004 height 15
click at [911, 508] on p "Embracing multidisciplinarity As an illustrator with a background in sociology,…" at bounding box center [913, 538] width 1004 height 61
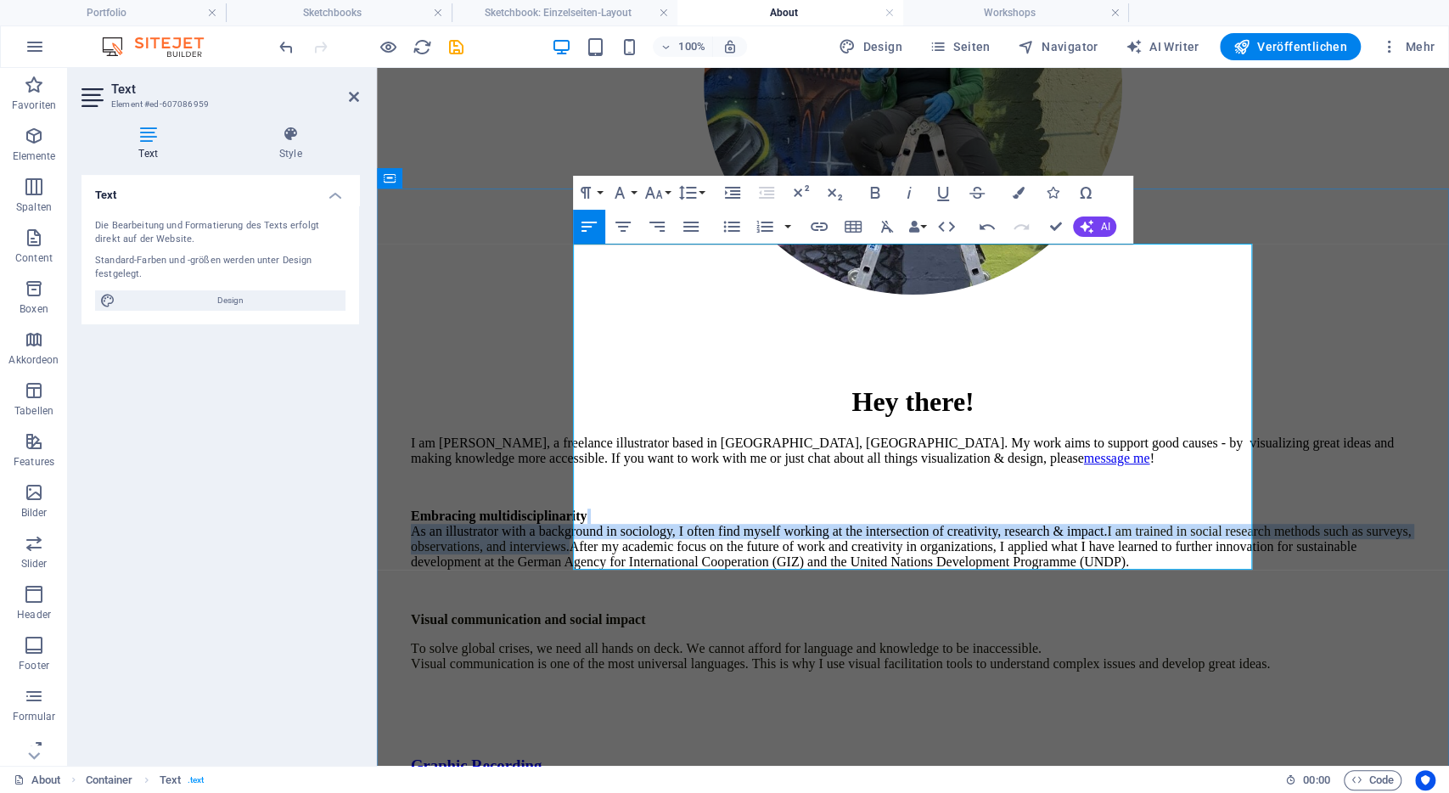
click at [911, 508] on p "Embracing multidisciplinarity As an illustrator with a background in sociology,…" at bounding box center [913, 538] width 1004 height 61
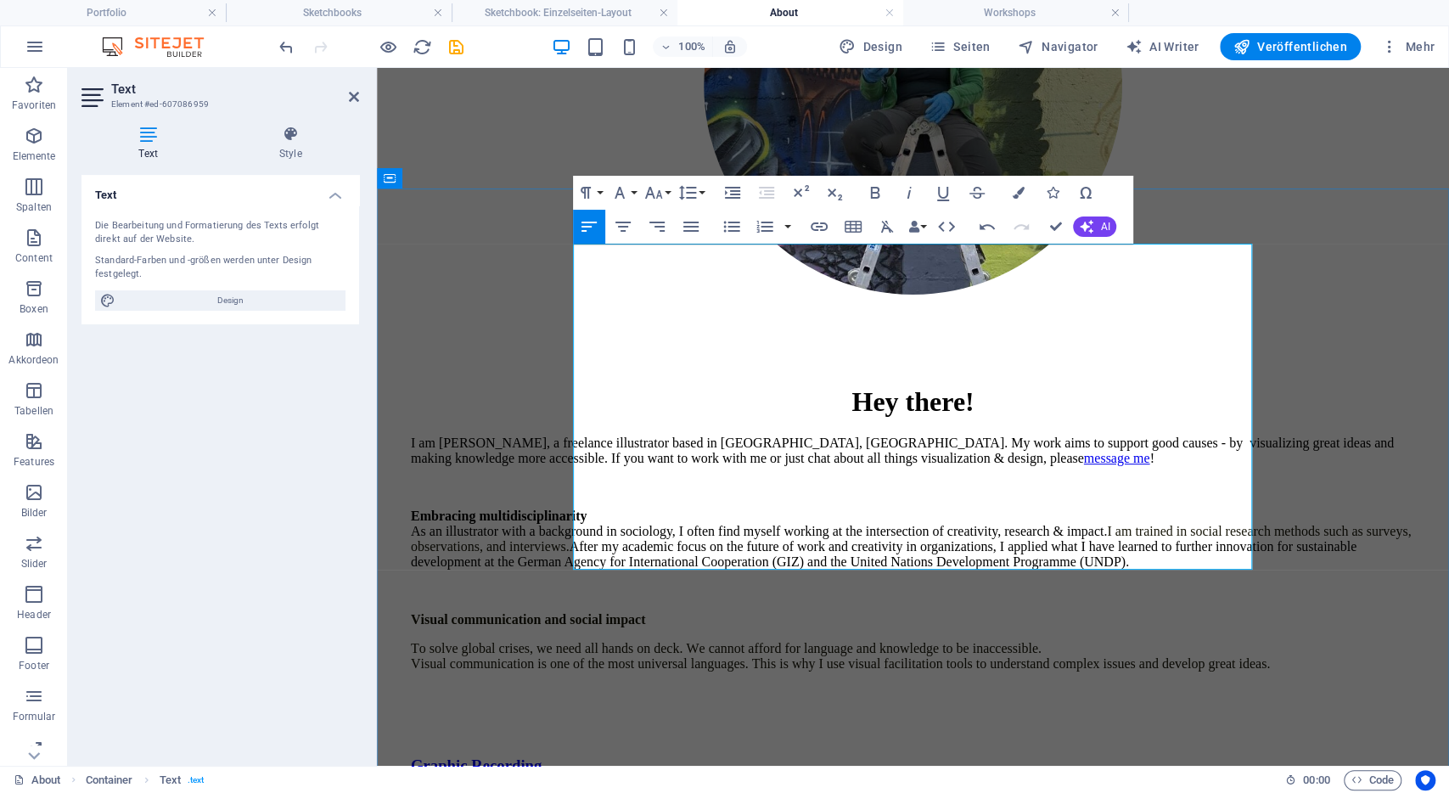
click at [911, 612] on p "Visual communication and social impact" at bounding box center [913, 619] width 1004 height 15
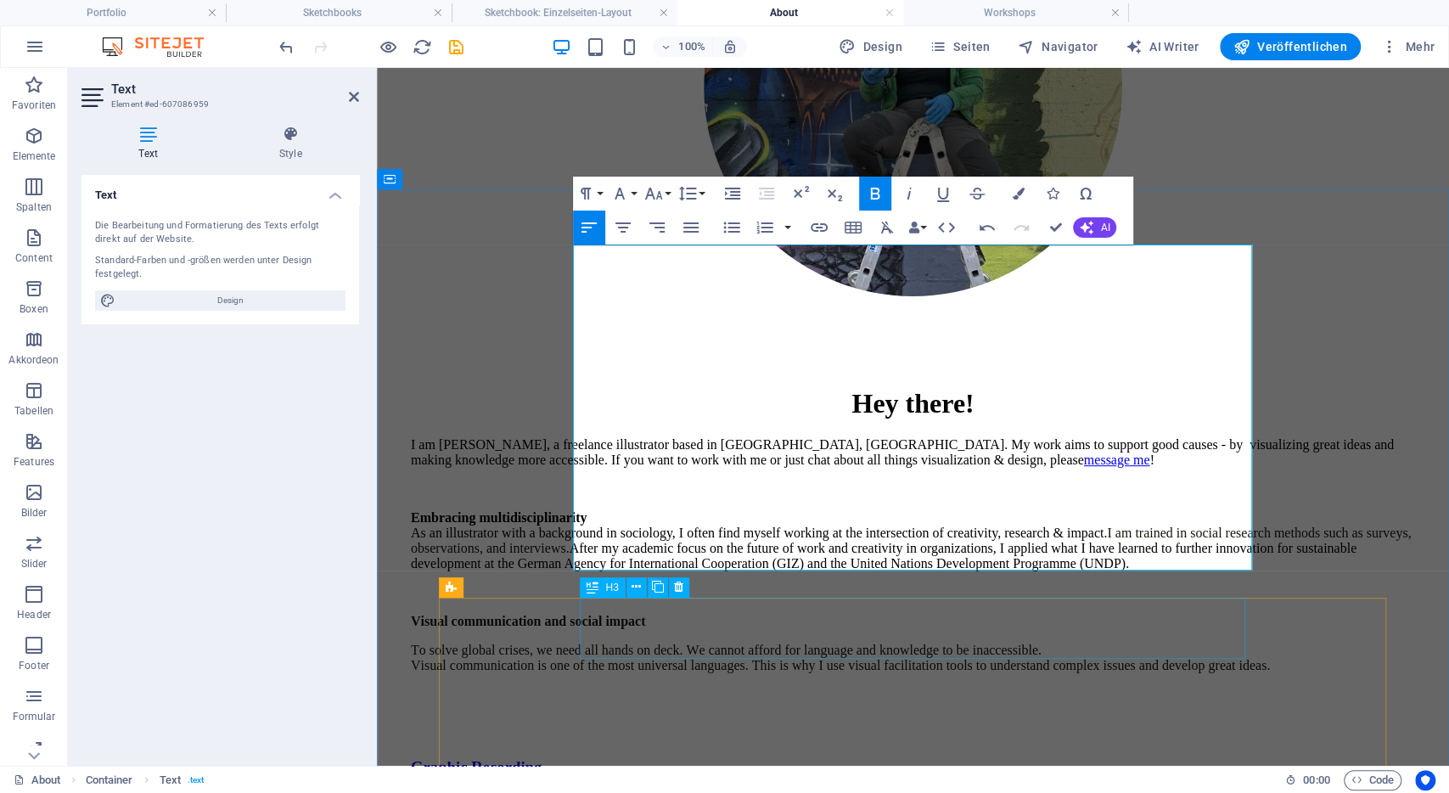
scroll to position [366, 0]
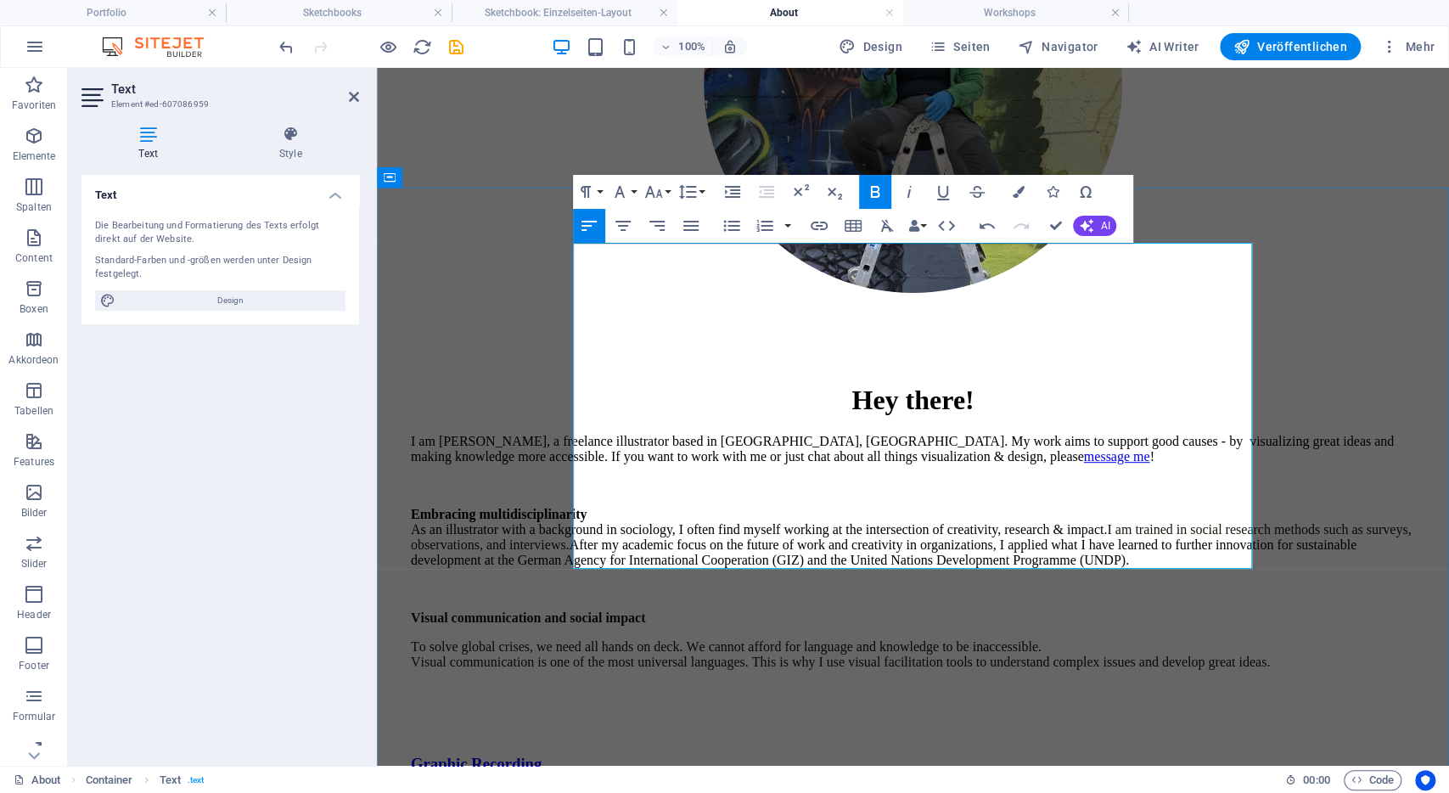
click at [787, 683] on p at bounding box center [913, 690] width 1004 height 15
click at [730, 712] on p at bounding box center [913, 719] width 1004 height 15
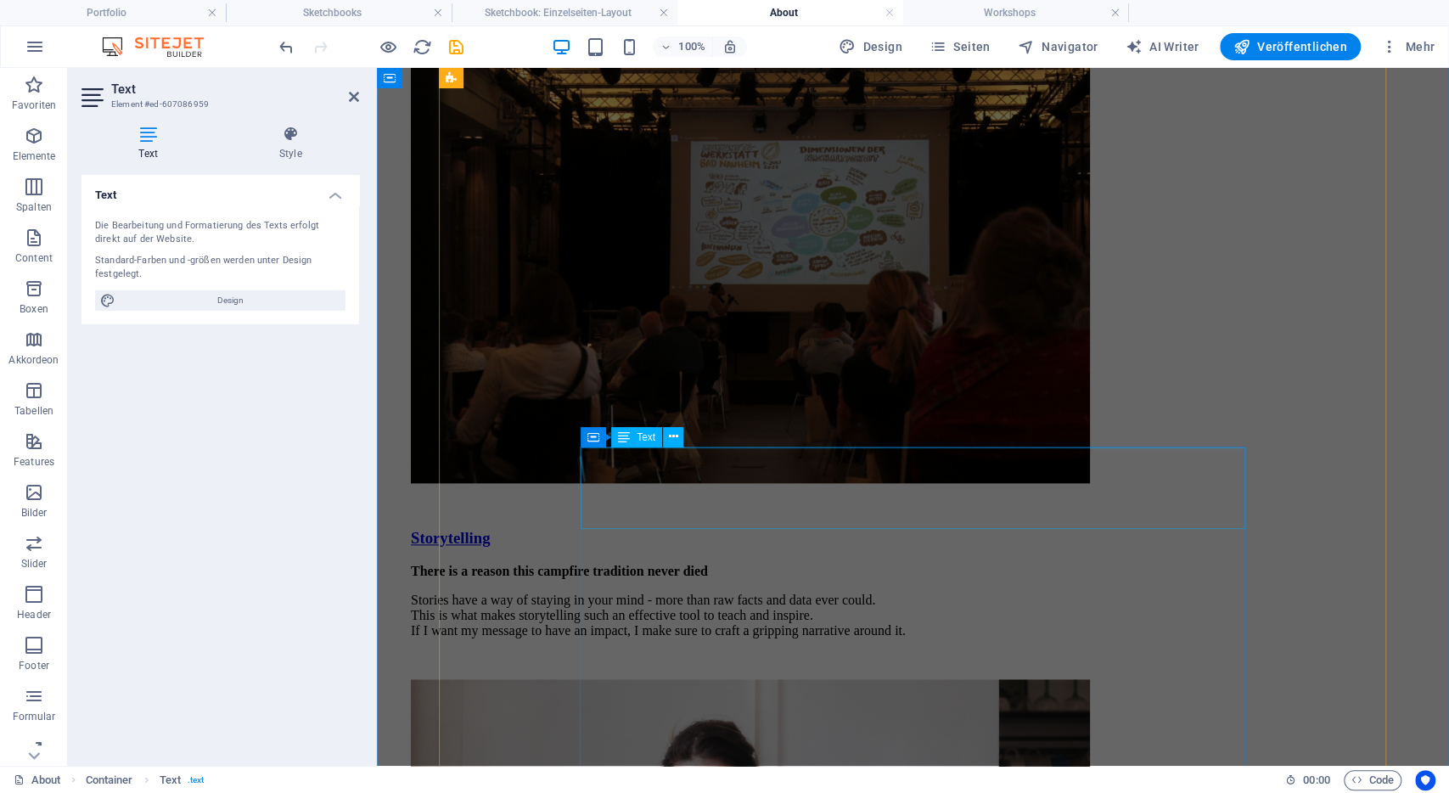
scroll to position [1226, 0]
click at [868, 564] on div "There is a reason this campfire tradition never died Stories have a way of stay…" at bounding box center [750, 601] width 679 height 75
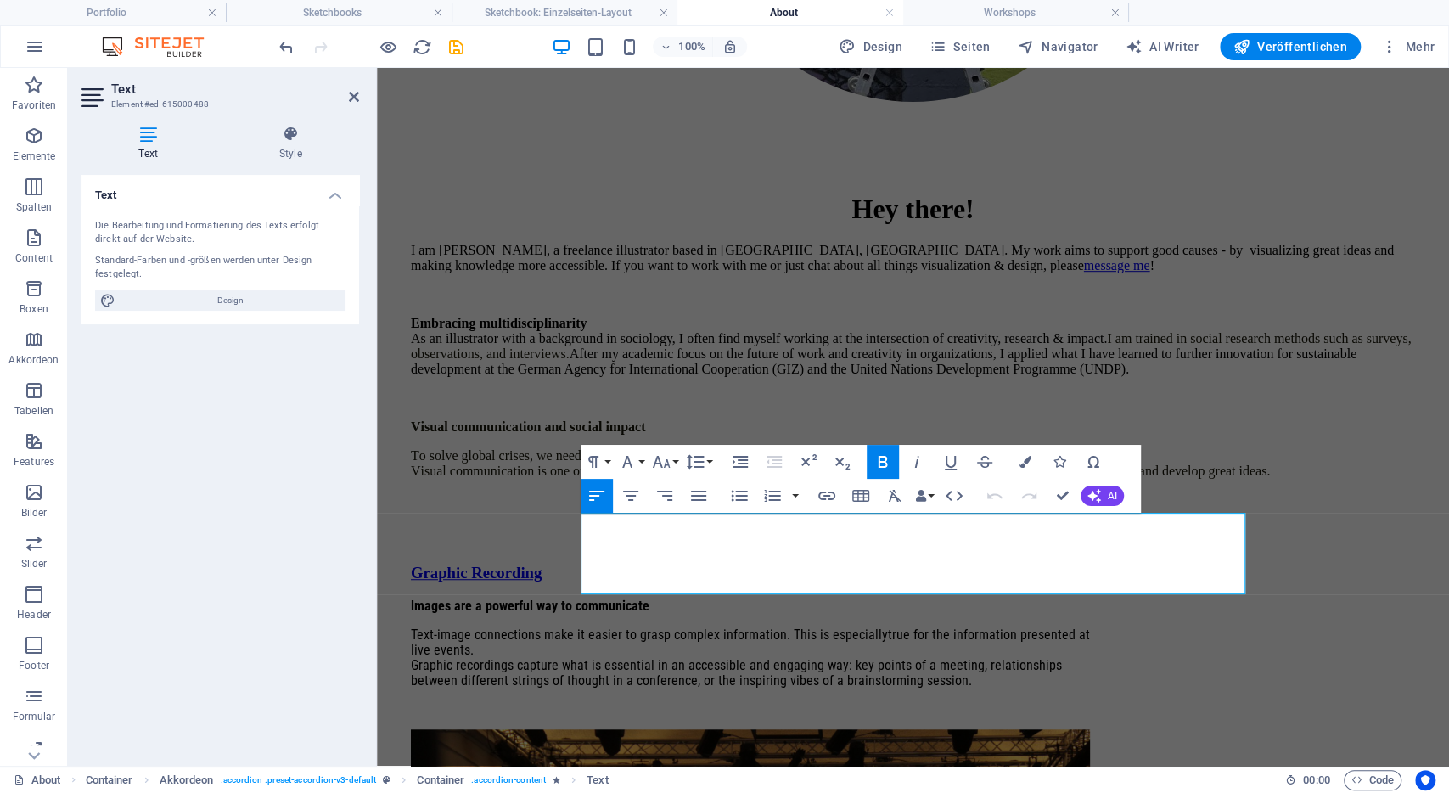
scroll to position [1298, 0]
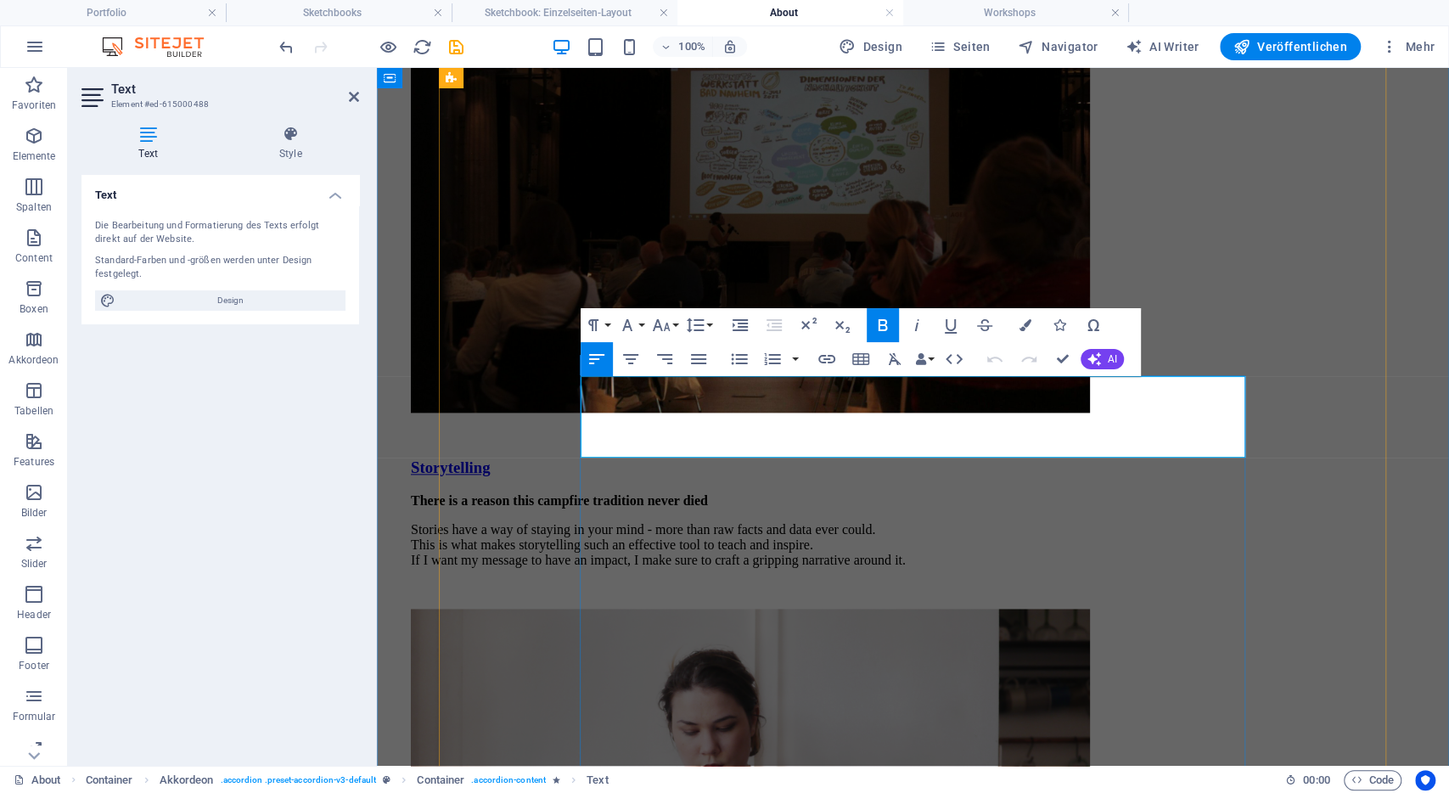
click at [865, 522] on p "Stories have a way of staying in your mind - more than raw facts and data ever …" at bounding box center [750, 545] width 679 height 46
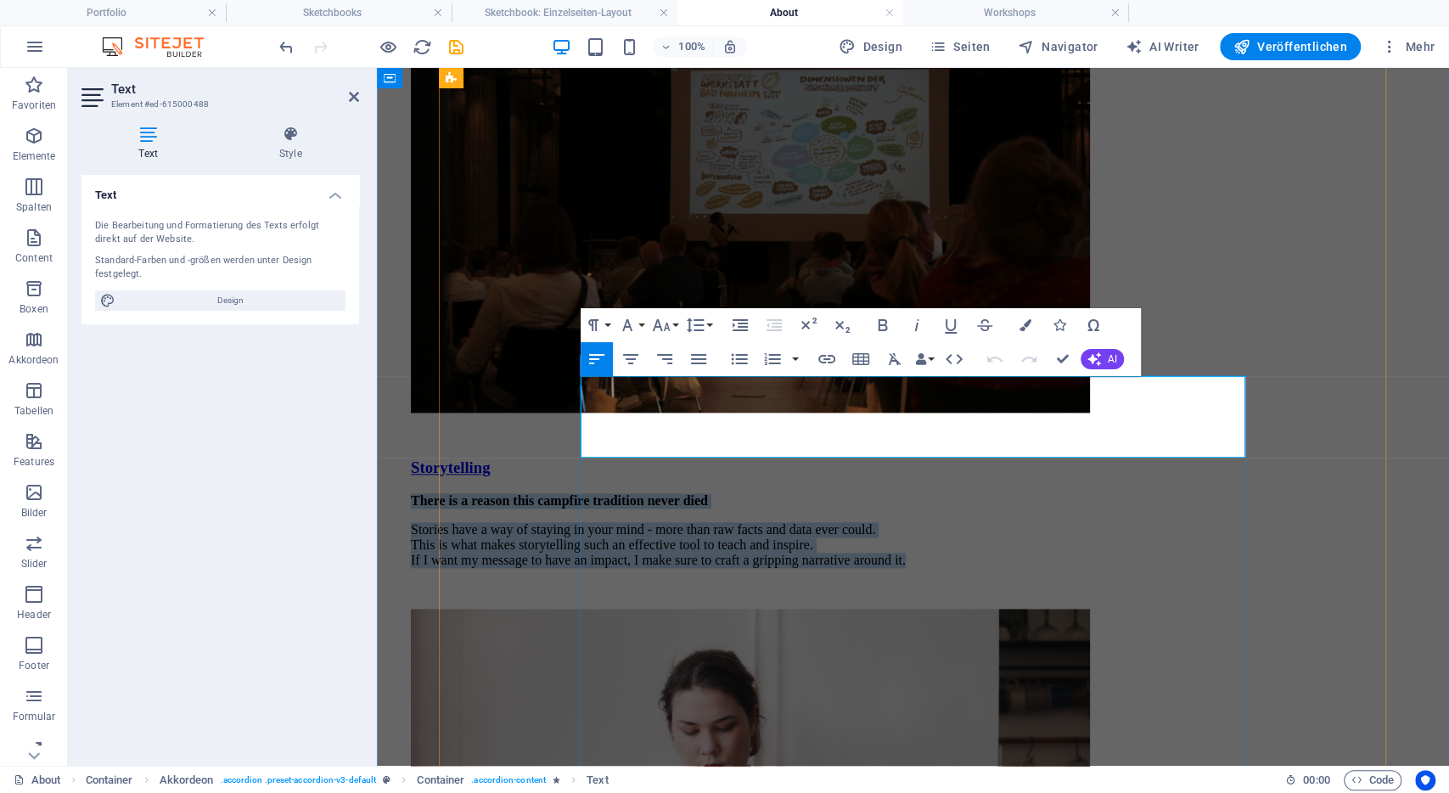
drag, startPoint x: 1101, startPoint y: 447, endPoint x: 572, endPoint y: 379, distance: 533.2
click at [572, 493] on div "There is a reason this campfire tradition never died Stories have a way of stay…" at bounding box center [750, 777] width 679 height 569
copy div "There is a reason this campfire tradition never died Stories have a way of stay…"
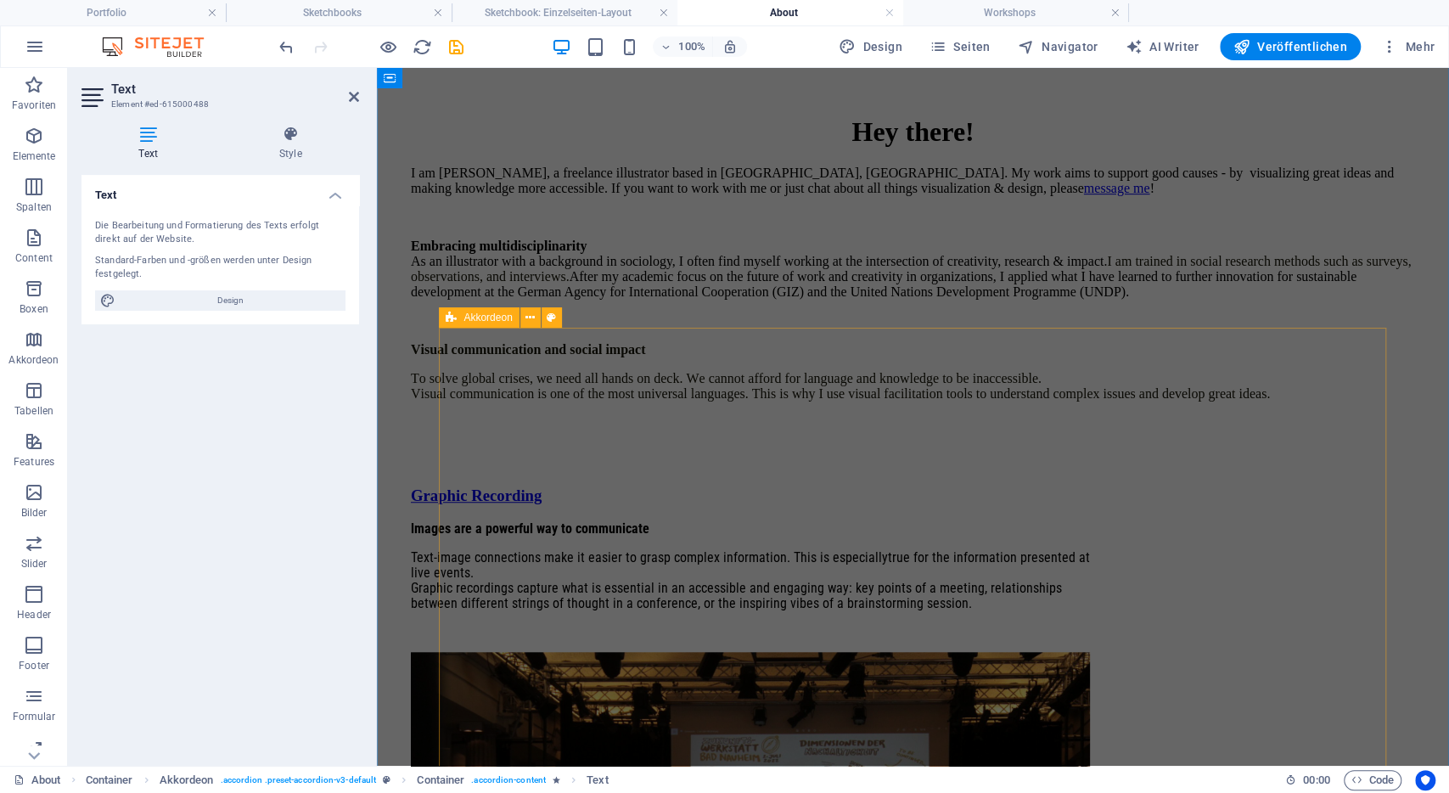
scroll to position [634, 0]
click at [738, 267] on div "I am Lena, a freelance illustrator based in Bonn, Germany. My work aims to supp…" at bounding box center [913, 312] width 1004 height 294
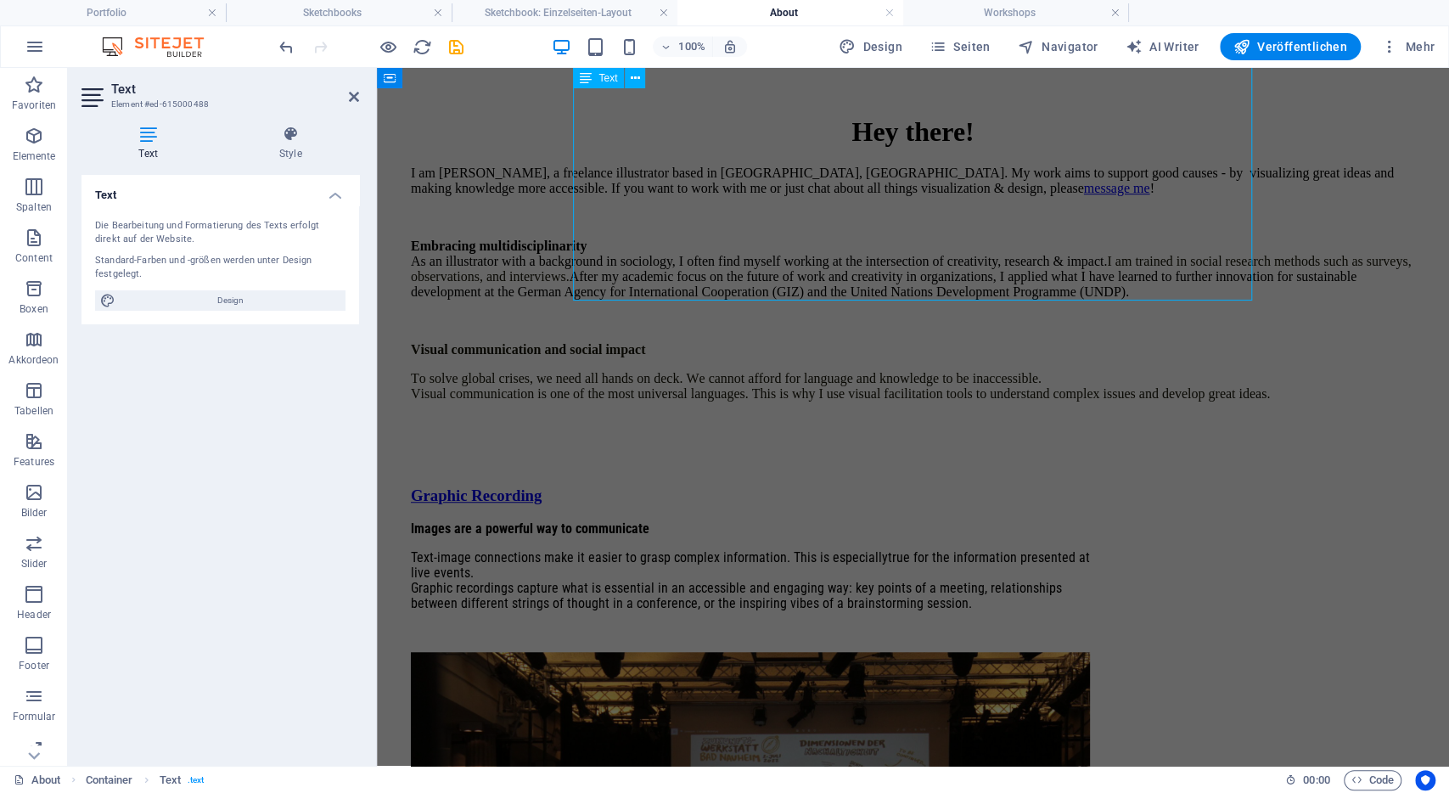
click at [738, 267] on div "I am Lena, a freelance illustrator based in Bonn, Germany. My work aims to supp…" at bounding box center [913, 312] width 1004 height 294
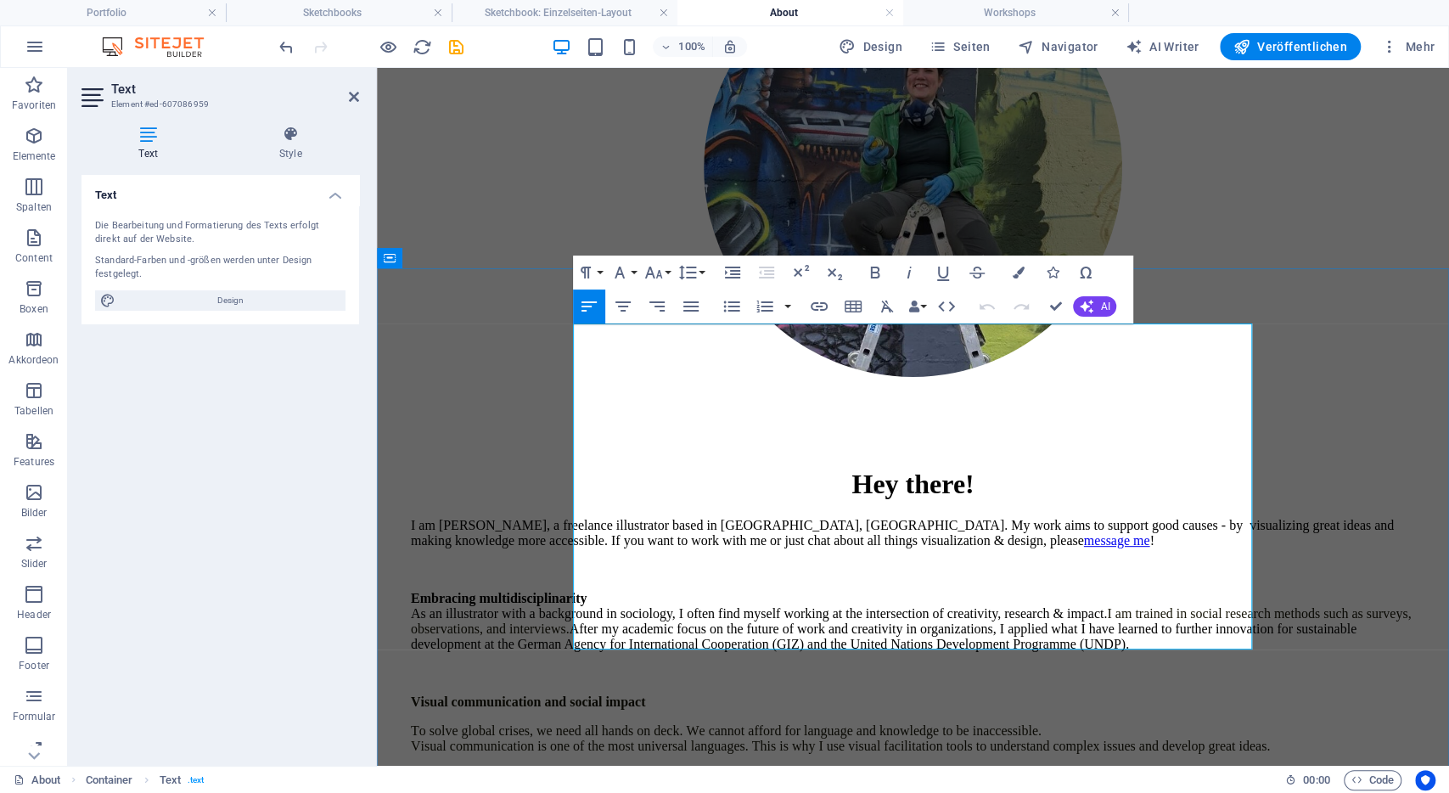
scroll to position [289, 0]
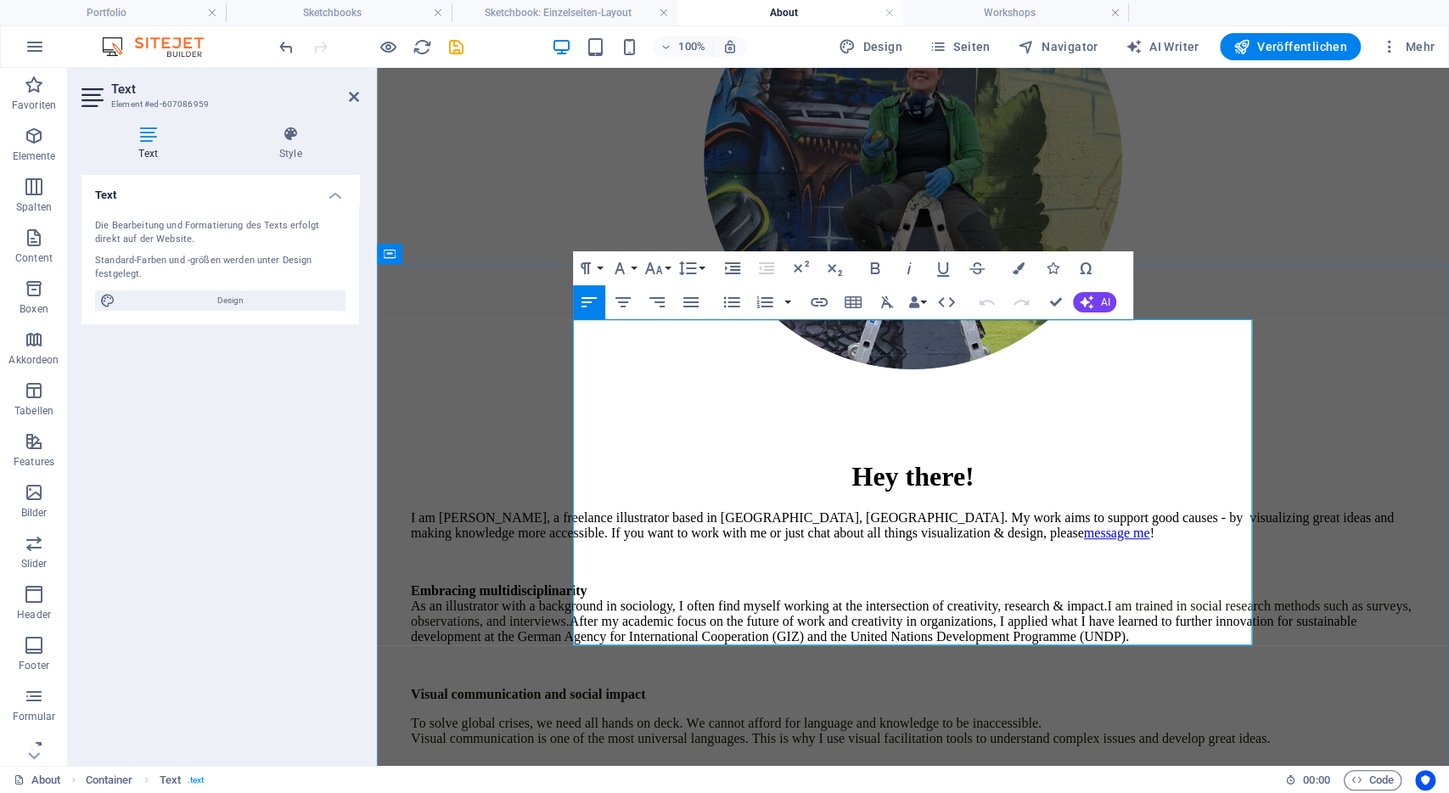
click at [807, 715] on p "To solve global crises, we need all hands on deck. We cannot afford for languag…" at bounding box center [913, 730] width 1004 height 31
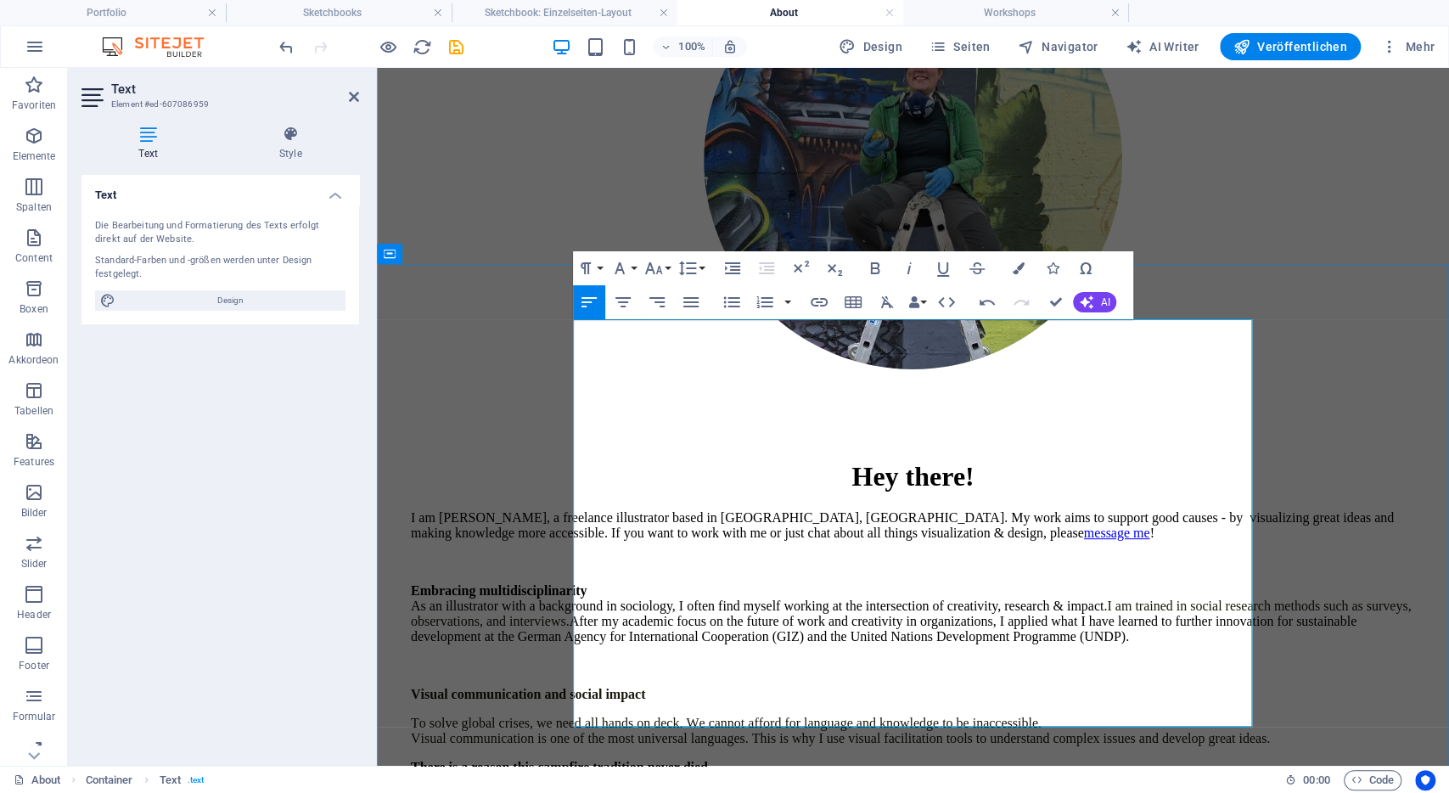
click at [787, 715] on p "To solve global crises, we need all hands on deck. We cannot afford for languag…" at bounding box center [913, 730] width 1004 height 31
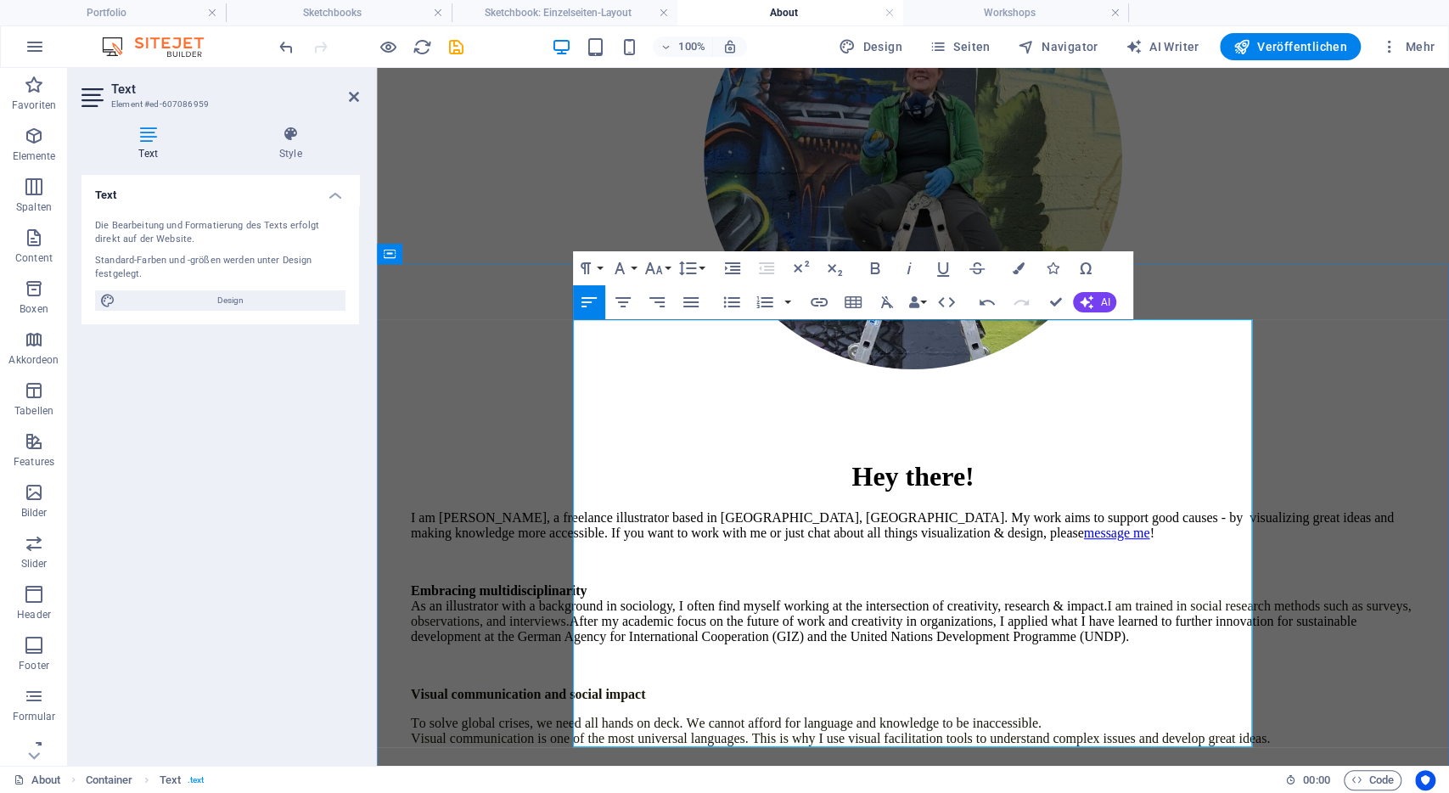
click at [708, 788] on strong "There is a reason this campfire tradition never died" at bounding box center [559, 795] width 297 height 14
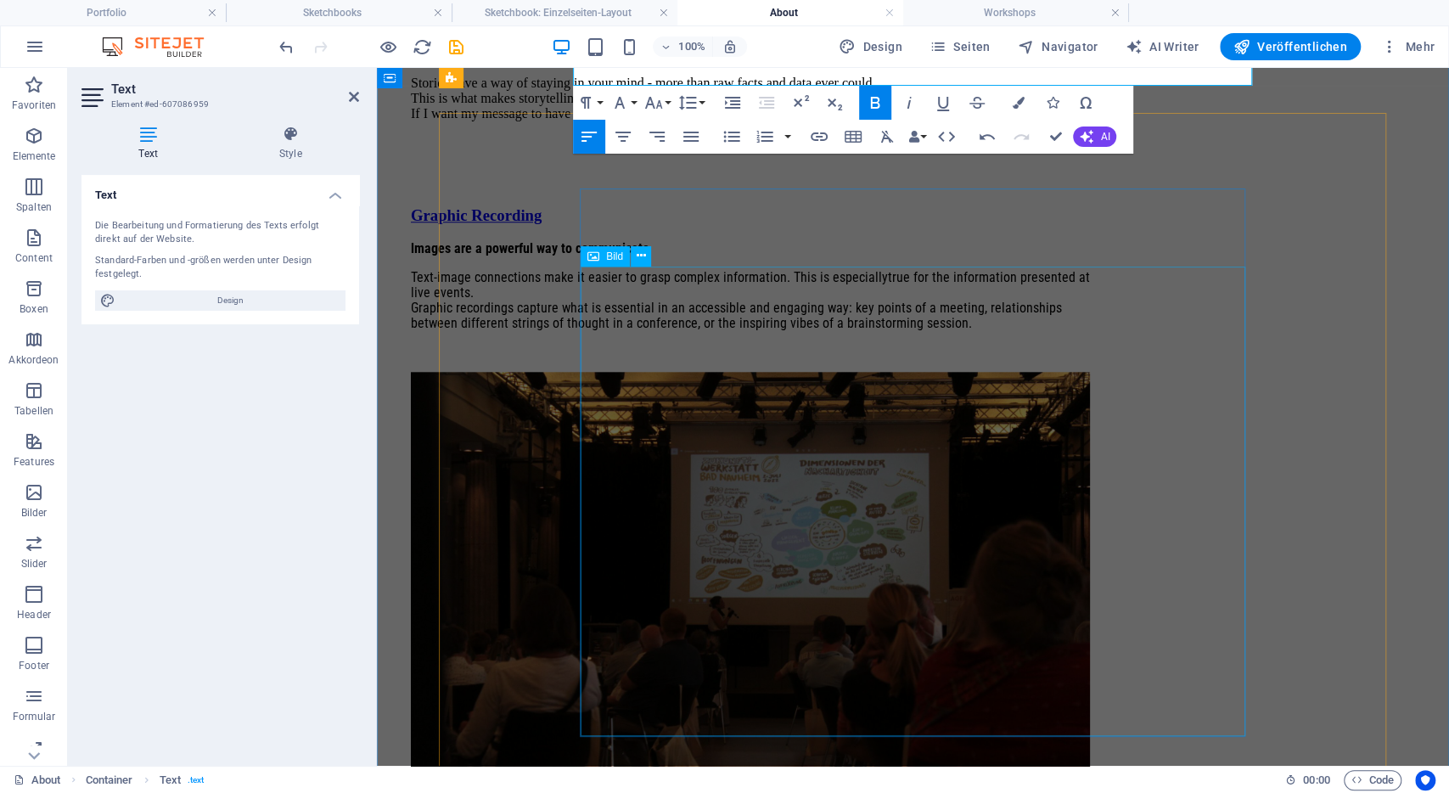
scroll to position [681, 0]
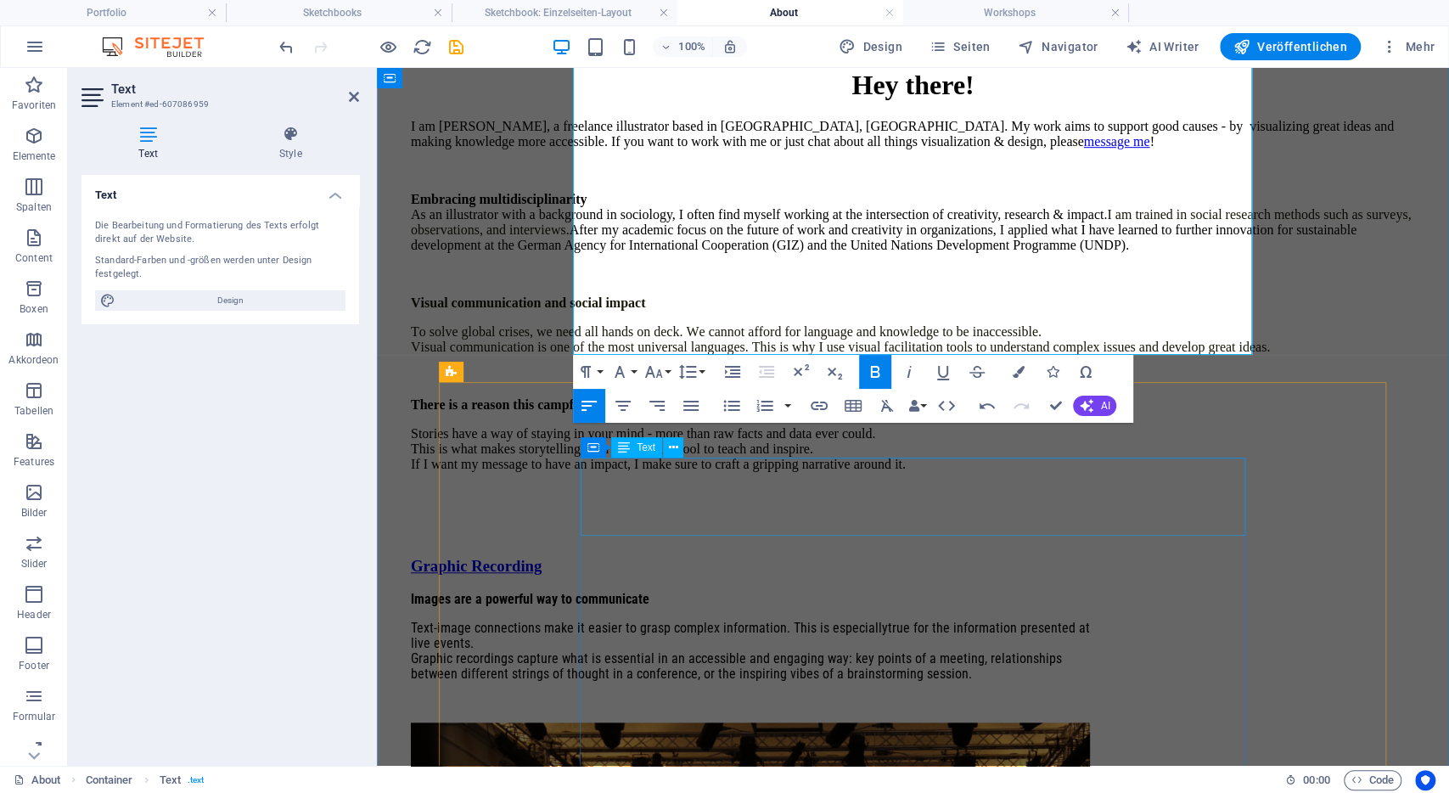
click at [797, 592] on div "lmages are a powerful way to communicate Text-image connections make it easier …" at bounding box center [750, 637] width 679 height 90
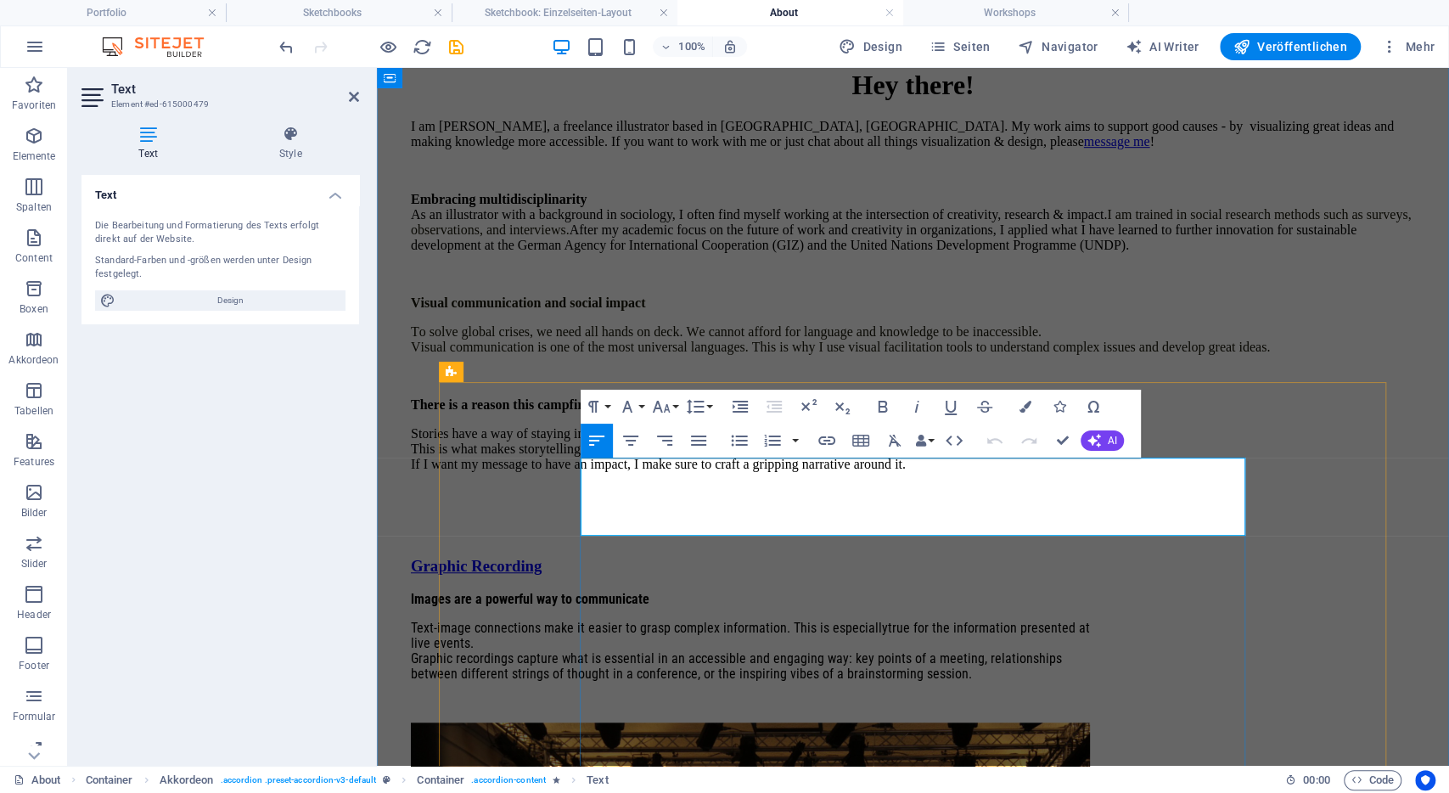
click at [885, 650] on span "Graphic recordings capture what is essential in an accessible and engaging way:…" at bounding box center [736, 665] width 651 height 31
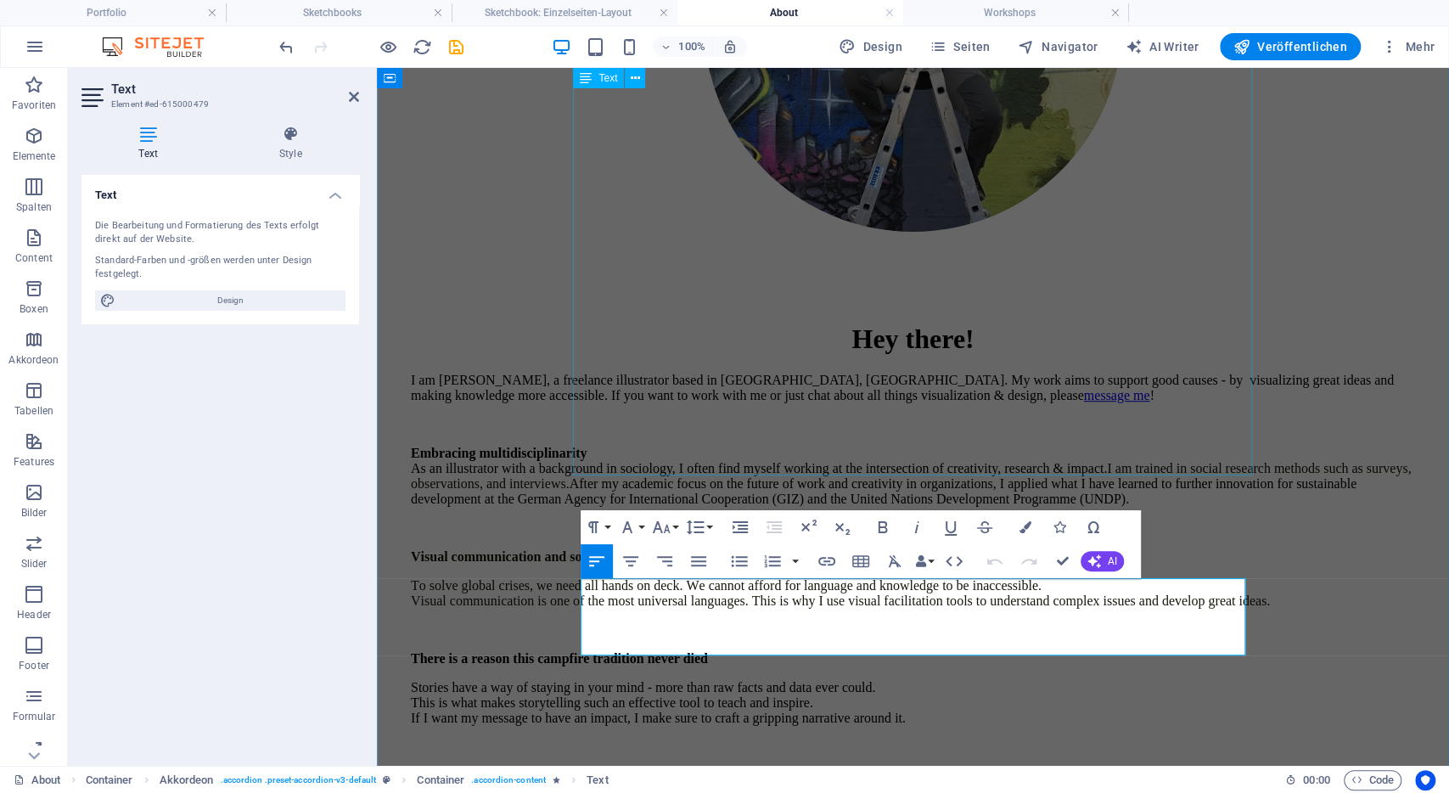
scroll to position [412, 0]
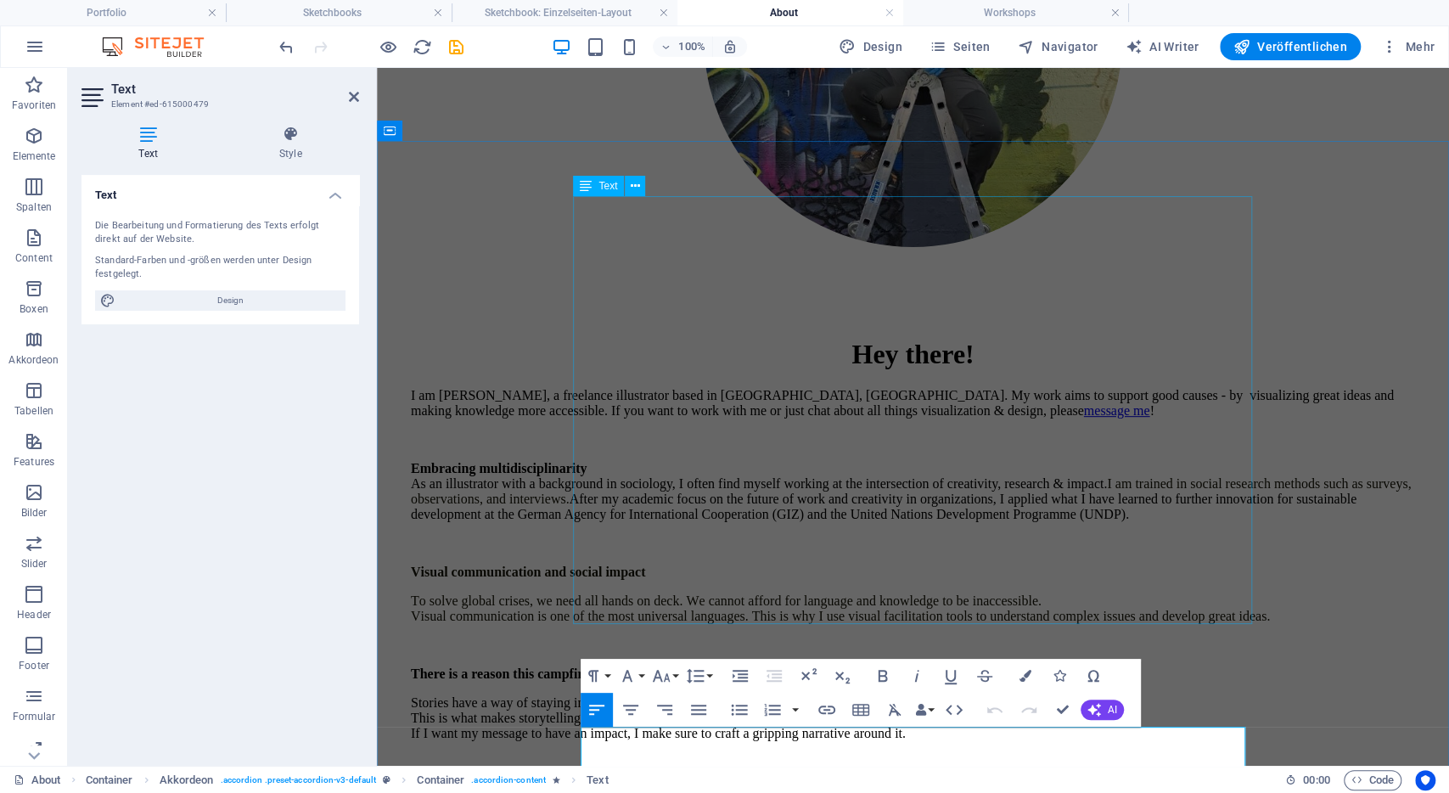
click at [933, 400] on div "I am Lena, a freelance illustrator based in Bonn, Germany. My work aims to supp…" at bounding box center [913, 593] width 1004 height 411
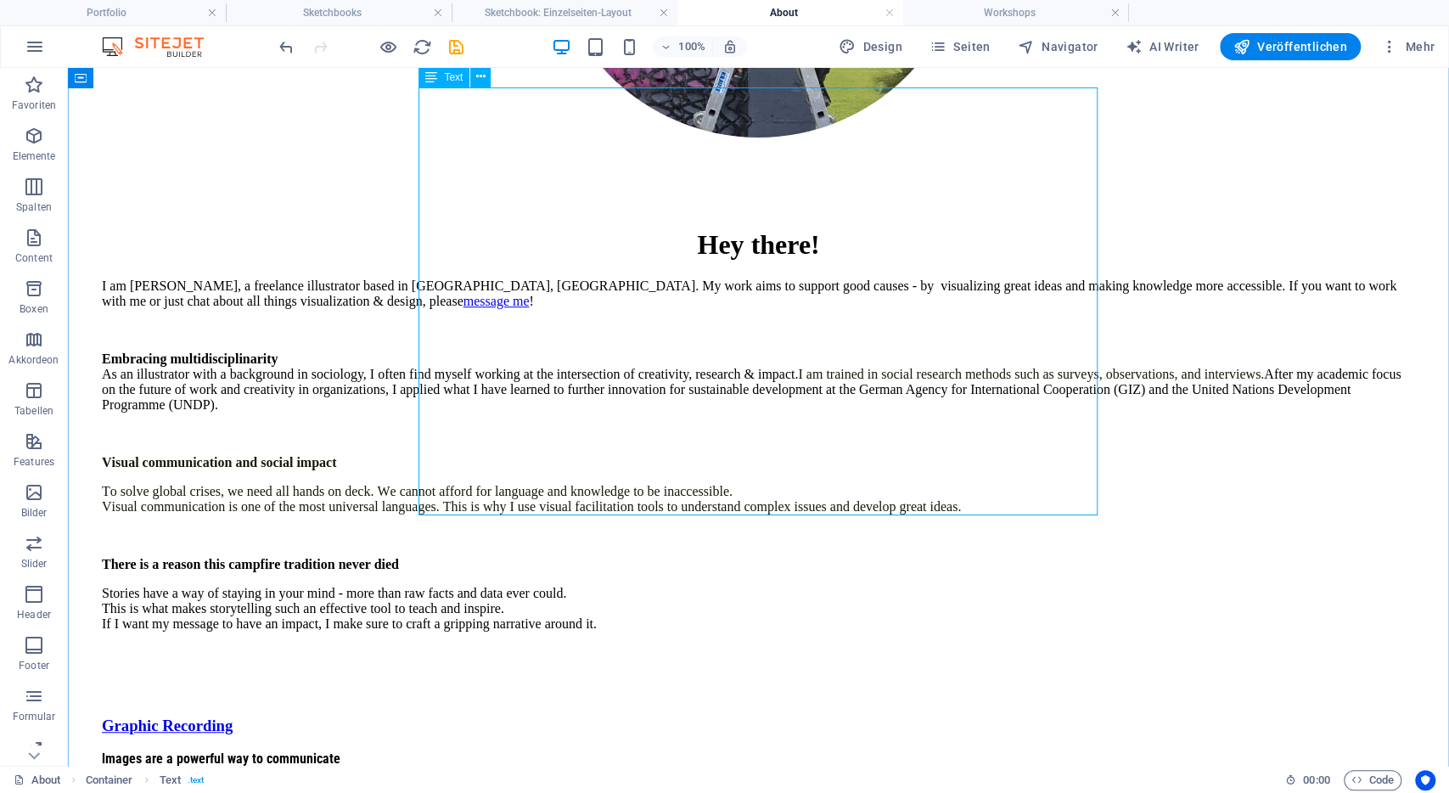
scroll to position [344, 0]
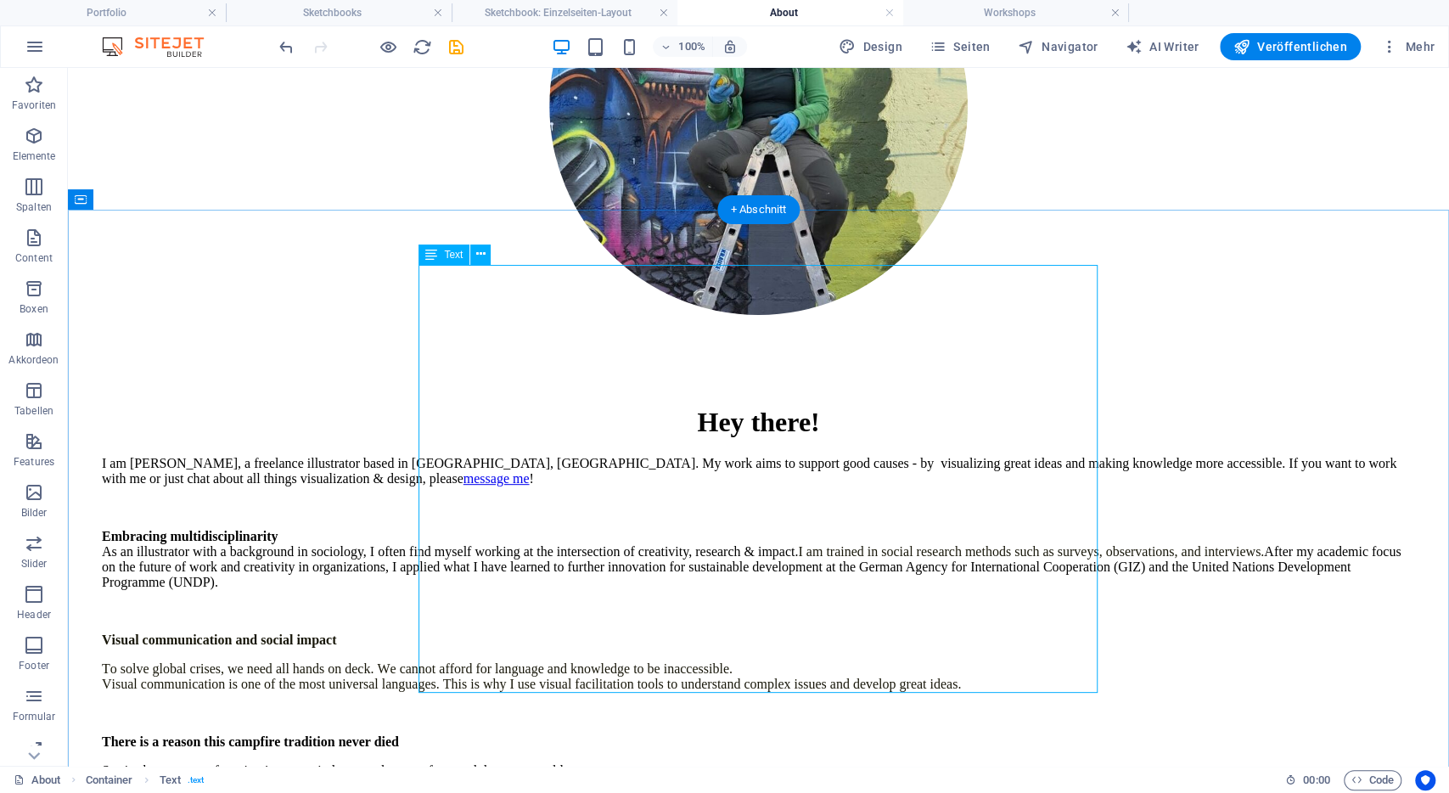
click at [579, 456] on div "I am Lena, a freelance illustrator based in Bonn, Germany. My work aims to supp…" at bounding box center [758, 661] width 1313 height 411
click at [270, 529] on p "Embracing multidisciplinarity As an illustrator with a background in sociology,…" at bounding box center [758, 559] width 1313 height 61
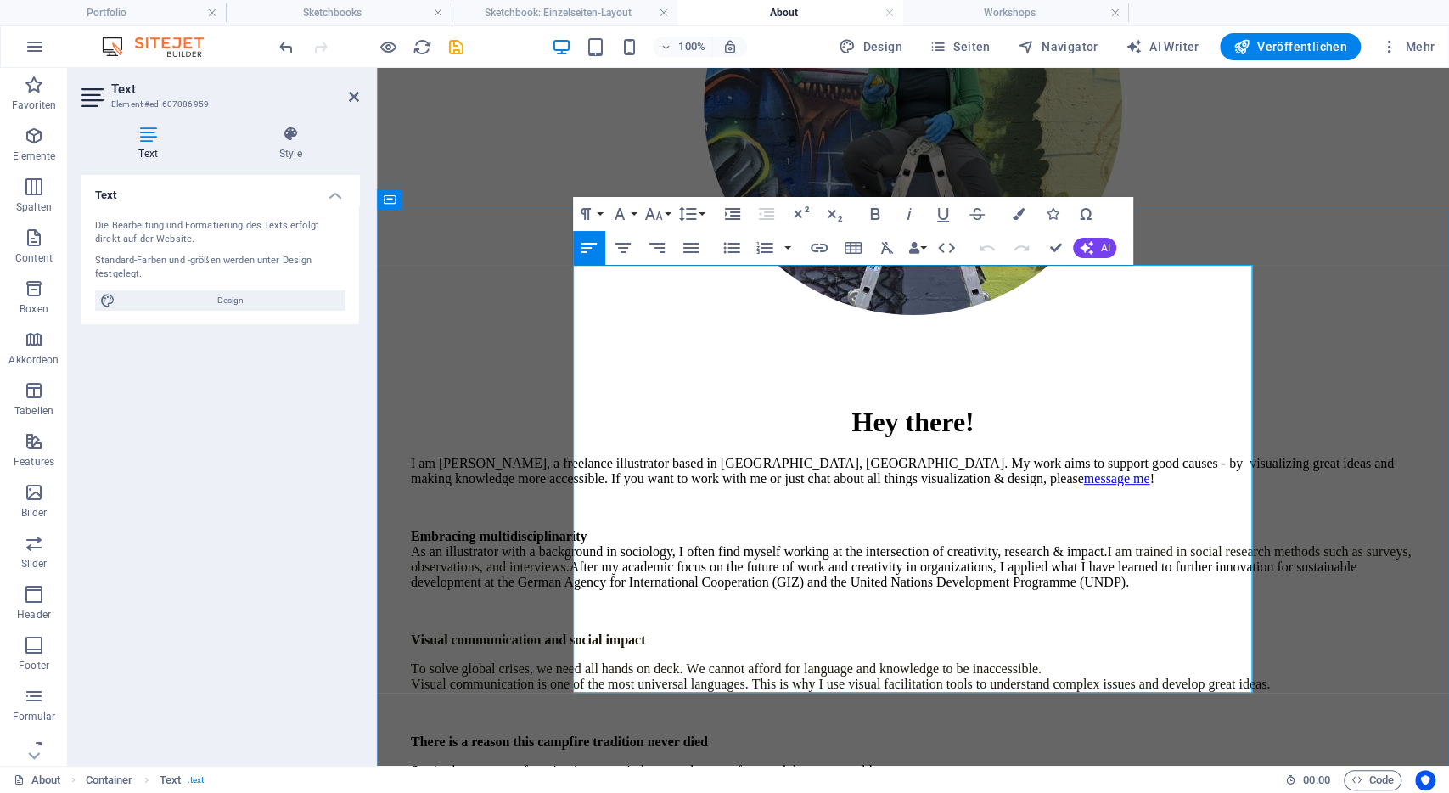
click at [659, 500] on p at bounding box center [913, 507] width 1004 height 15
click at [587, 529] on strong "Embracing multidisciplinarity" at bounding box center [499, 536] width 177 height 14
click at [645, 632] on strong "Visual communication and social impact" at bounding box center [528, 639] width 234 height 14
click at [614, 632] on strong "Visual communication and social impact" at bounding box center [528, 639] width 234 height 14
click at [649, 632] on strong "Visual Communication and social impact" at bounding box center [530, 639] width 238 height 14
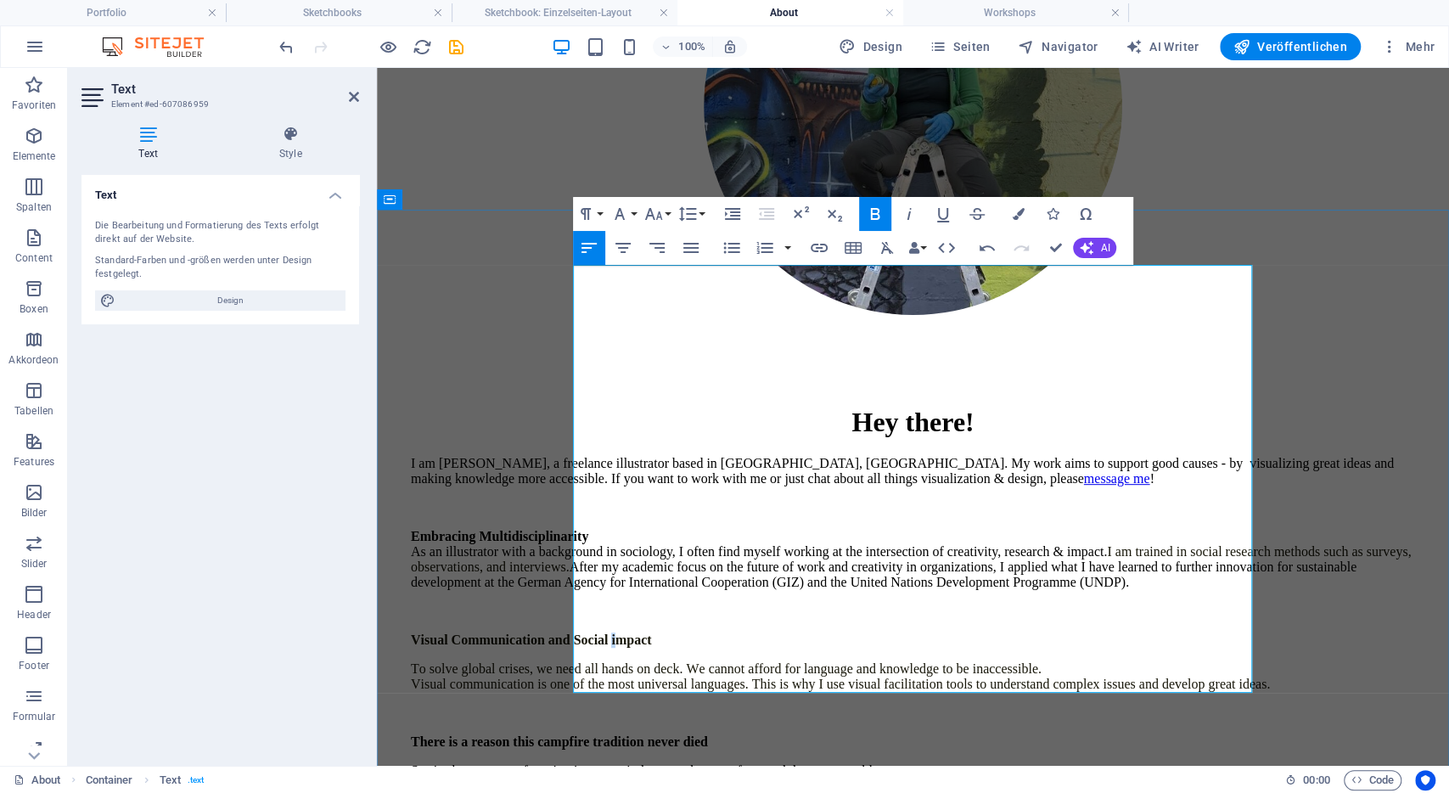
click at [652, 632] on strong "Visual Communication and Social impact" at bounding box center [531, 639] width 241 height 14
click at [708, 734] on strong "There is a reason this campfire tradition never died" at bounding box center [559, 741] width 297 height 14
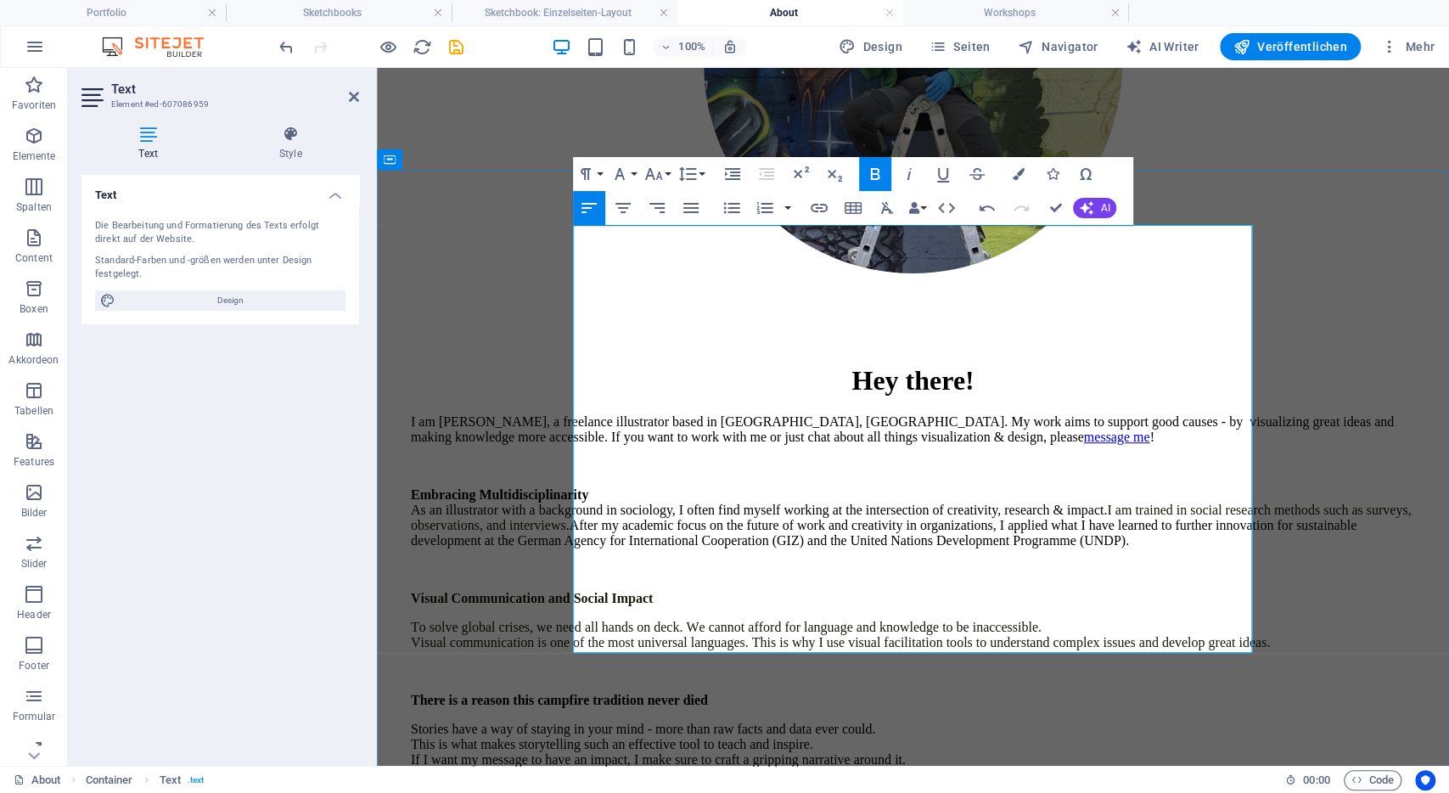
scroll to position [389, 0]
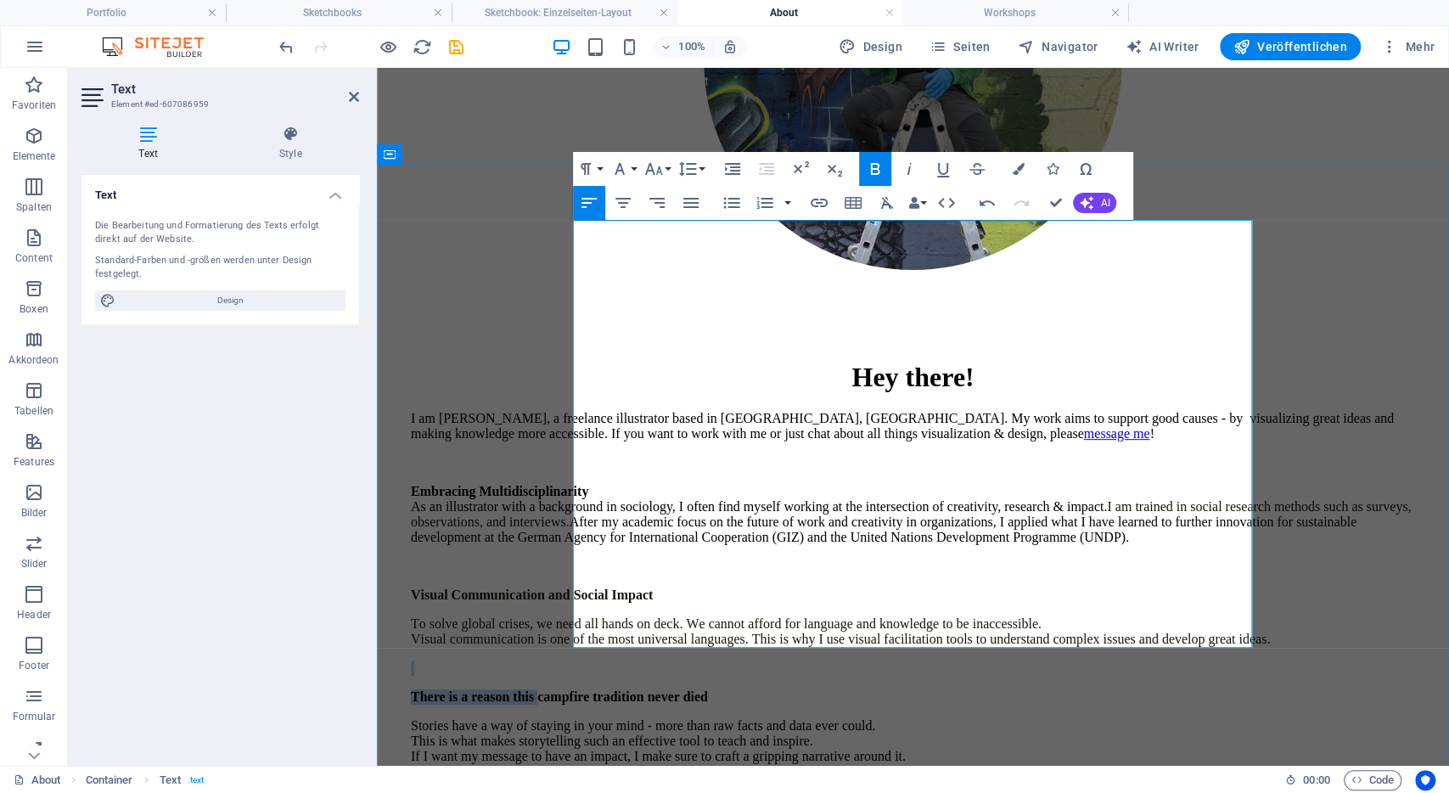
drag, startPoint x: 689, startPoint y: 533, endPoint x: 607, endPoint y: 512, distance: 85.0
click at [607, 512] on div "I am Lena, a freelance illustrator based in Bonn, Germany. My work aims to supp…" at bounding box center [913, 616] width 1004 height 411
click at [668, 718] on p "Stories have a way of staying in your mind - more than raw facts and data ever …" at bounding box center [913, 741] width 1004 height 46
click at [579, 689] on strong "There is a reason this campfire tradition never died" at bounding box center [559, 696] width 297 height 14
click at [581, 689] on strong "There is a reason this campfire tradition never died" at bounding box center [559, 696] width 297 height 14
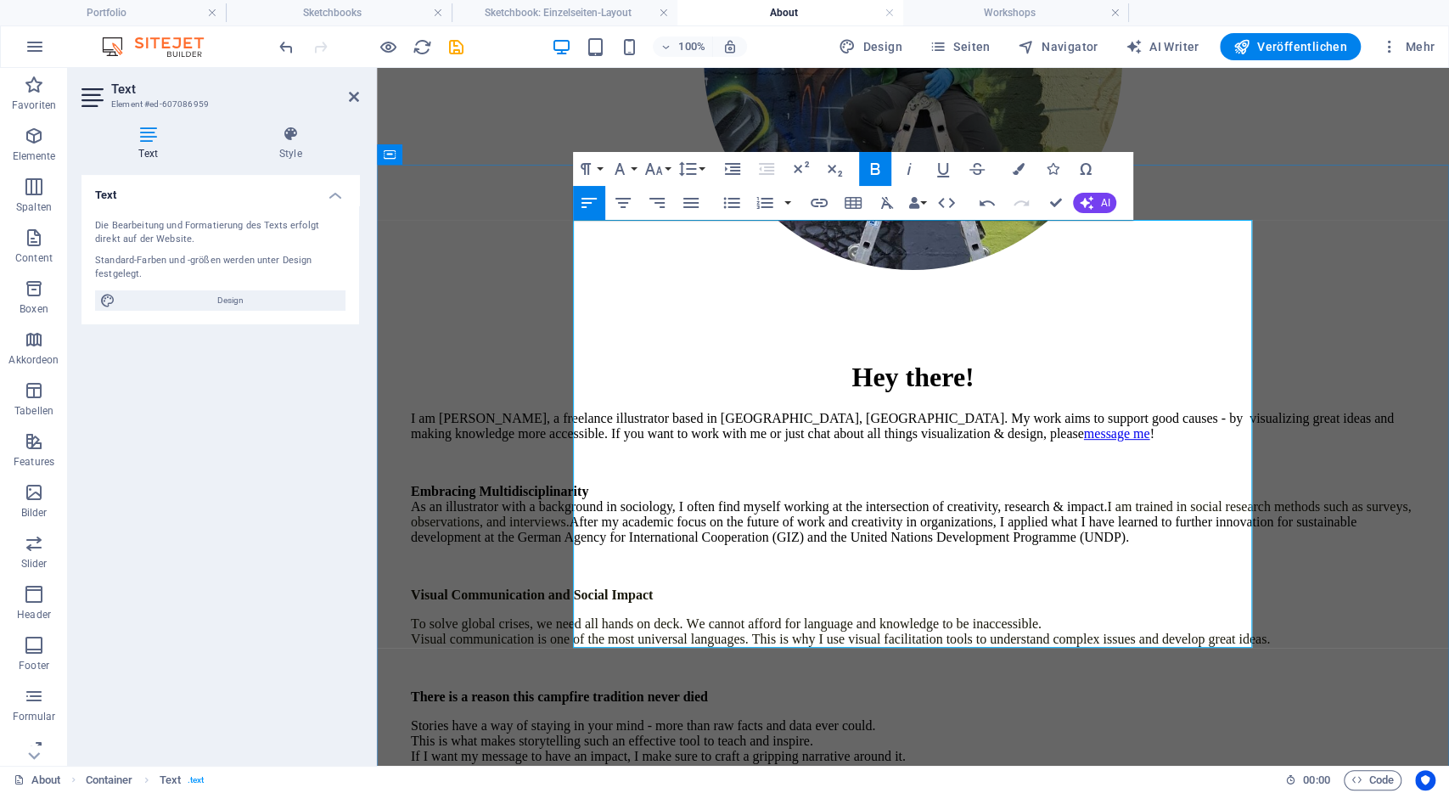
click at [587, 660] on p at bounding box center [913, 667] width 1004 height 15
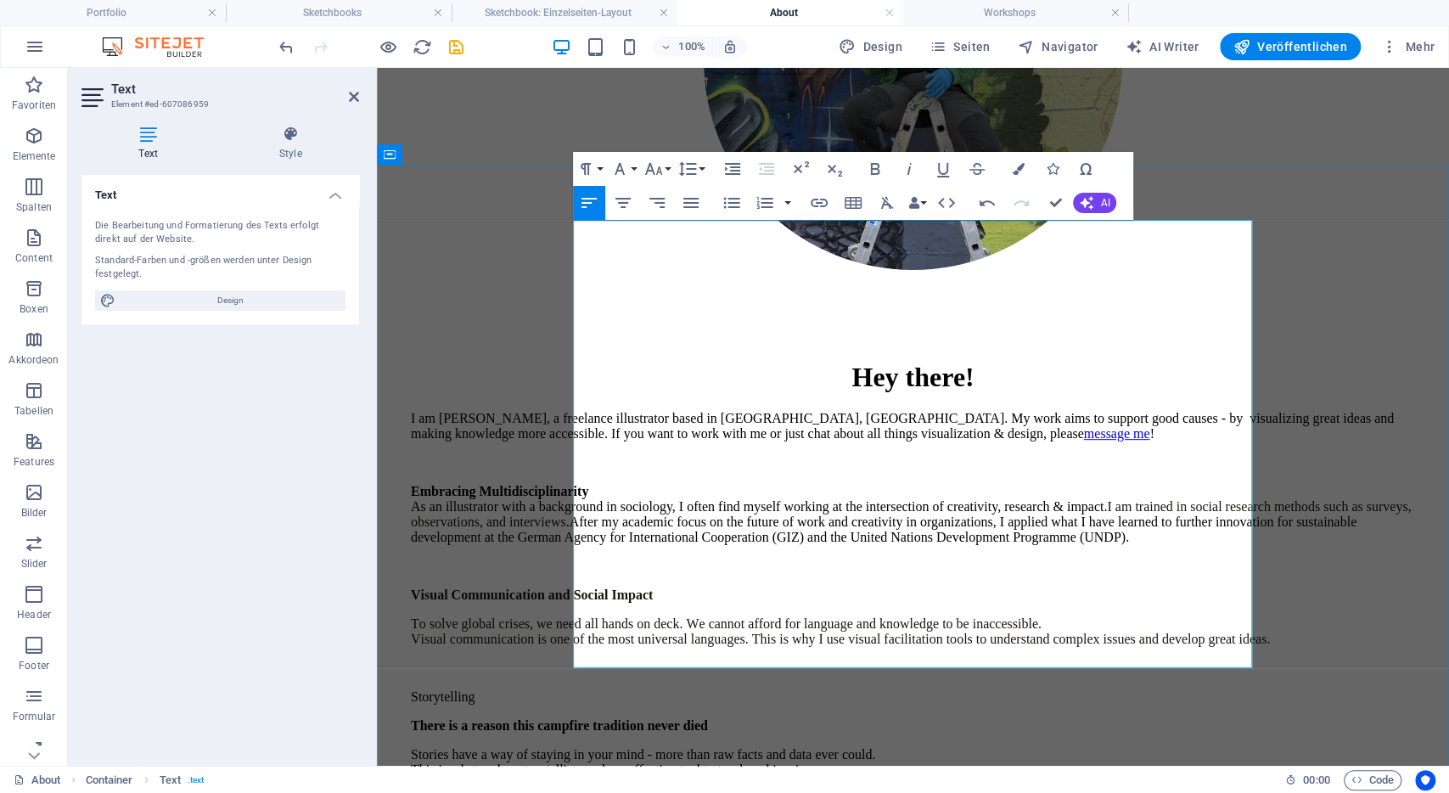
click at [623, 689] on p "Storytelling" at bounding box center [913, 696] width 1004 height 15
click at [873, 168] on icon "button" at bounding box center [875, 169] width 20 height 20
click at [624, 747] on p "Stories have a way of staying in your mind - more than raw facts and data ever …" at bounding box center [913, 770] width 1004 height 46
click at [708, 718] on strong "There is a reason this campfire tradition never died" at bounding box center [559, 725] width 297 height 14
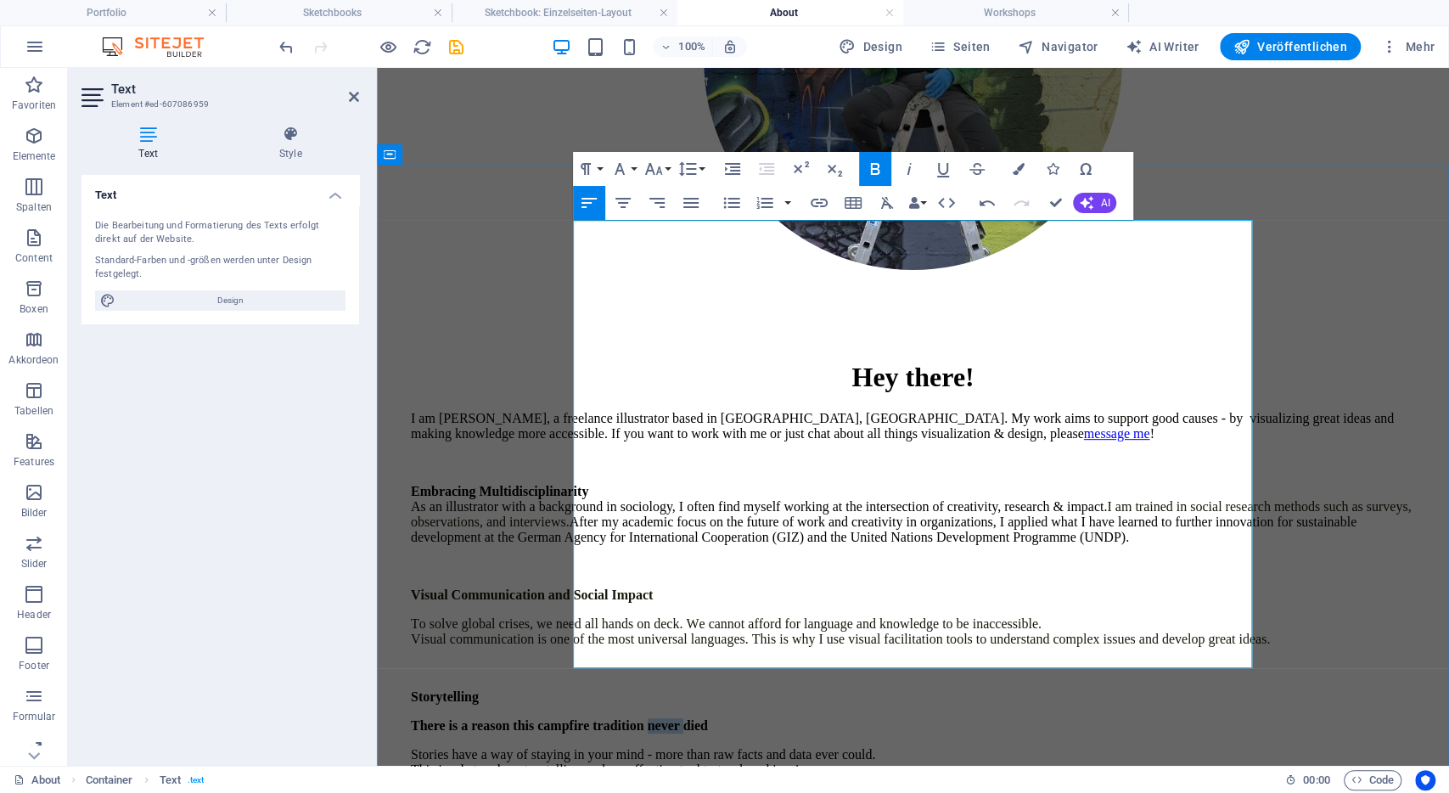
click at [708, 718] on strong "There is a reason this campfire tradition never died" at bounding box center [559, 725] width 297 height 14
drag, startPoint x: 644, startPoint y: 532, endPoint x: 552, endPoint y: 525, distance: 91.9
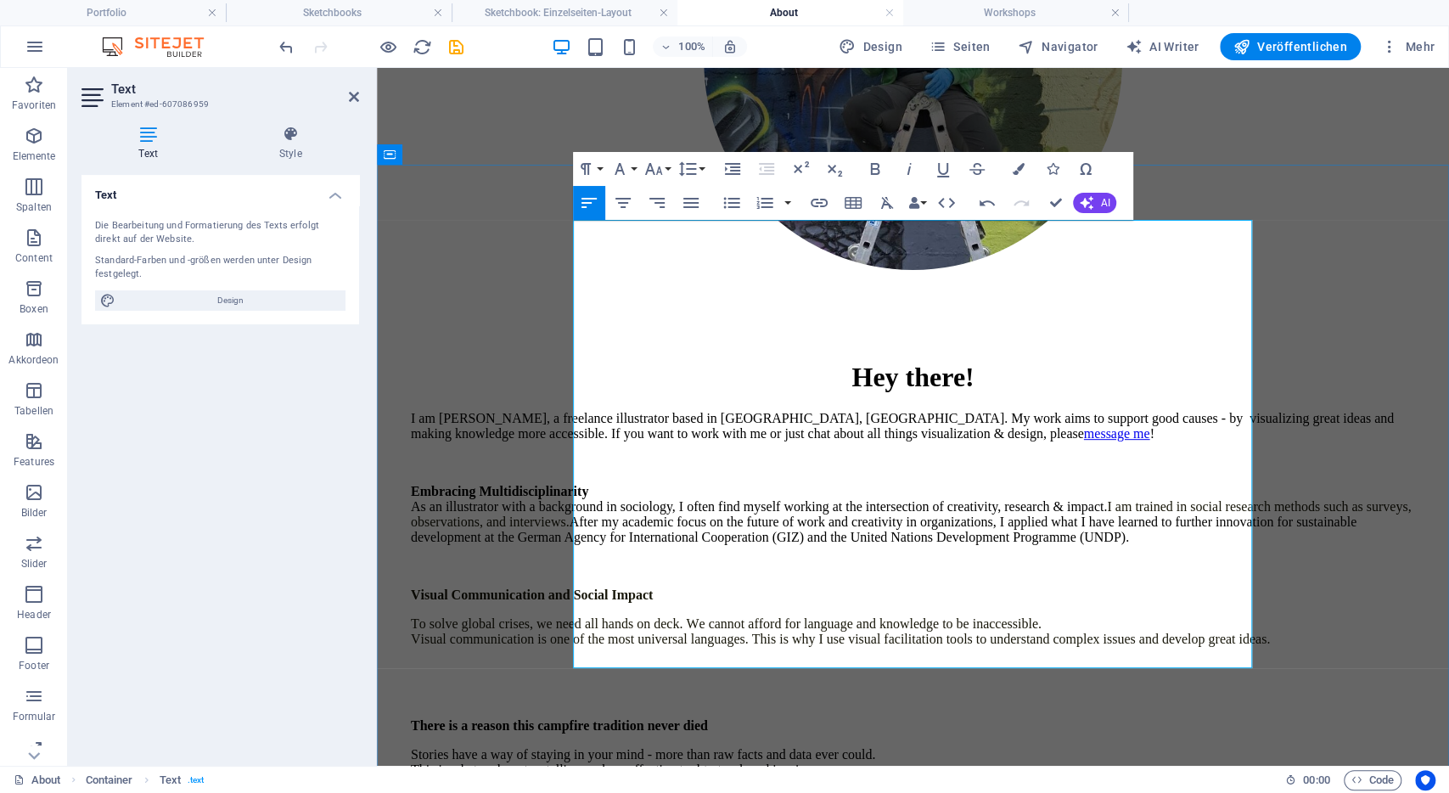
click at [576, 587] on p "Visual Communication and Social Impact" at bounding box center [913, 594] width 1004 height 15
click at [744, 616] on p "To solve global crises, we need all hands on deck. We cannot afford for languag…" at bounding box center [913, 631] width 1004 height 31
click at [743, 747] on p "Stories have a way of staying in your mind - more than raw facts and data ever …" at bounding box center [913, 770] width 1004 height 46
click at [810, 747] on p "Stories have a way of staying in your mind - more than raw facts and data ever …" at bounding box center [913, 770] width 1004 height 46
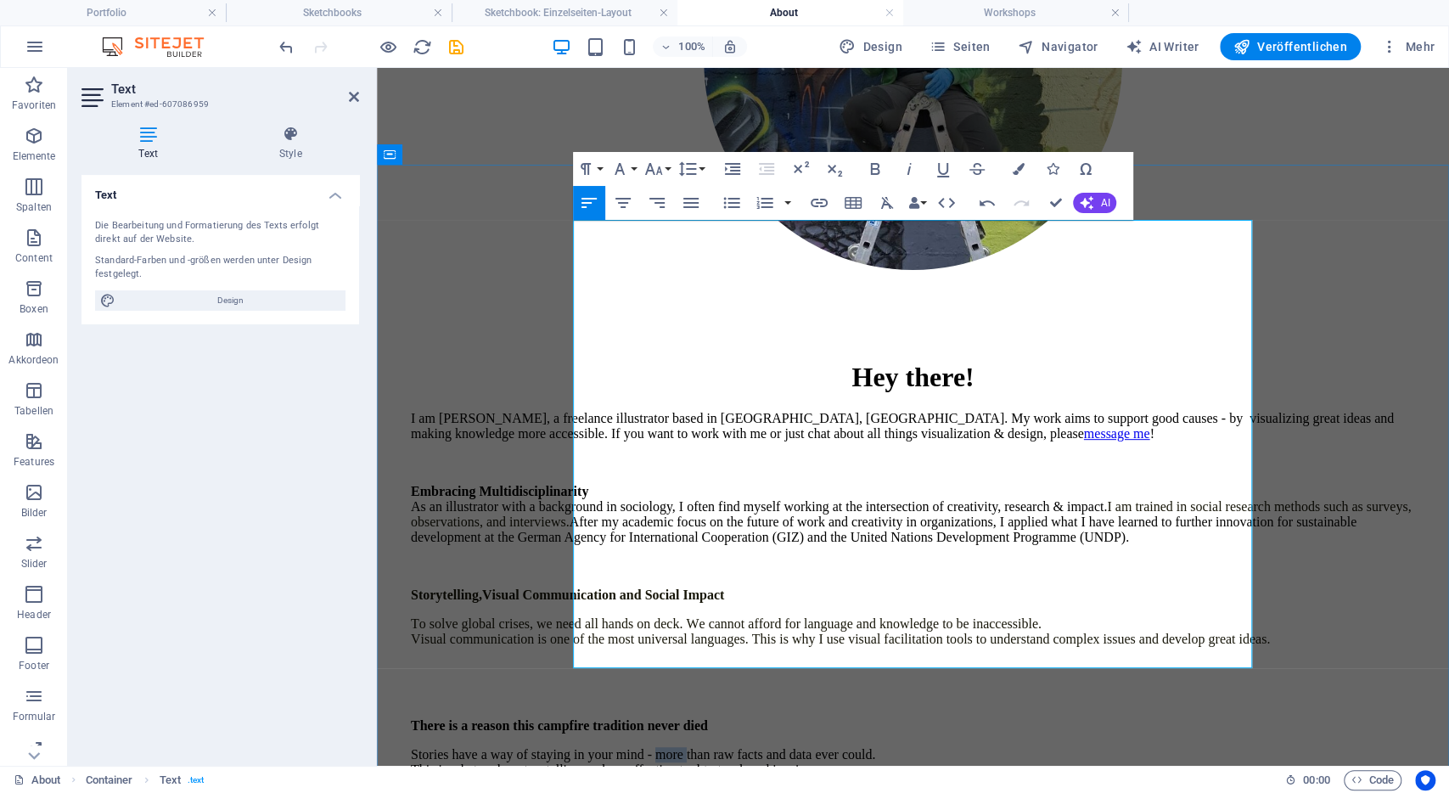
click at [810, 747] on p "Stories have a way of staying in your mind - more than raw facts and data ever …" at bounding box center [913, 770] width 1004 height 46
click at [975, 747] on p "Stories have a way of staying in your mind - more than raw facts and data ever …" at bounding box center [913, 770] width 1004 height 46
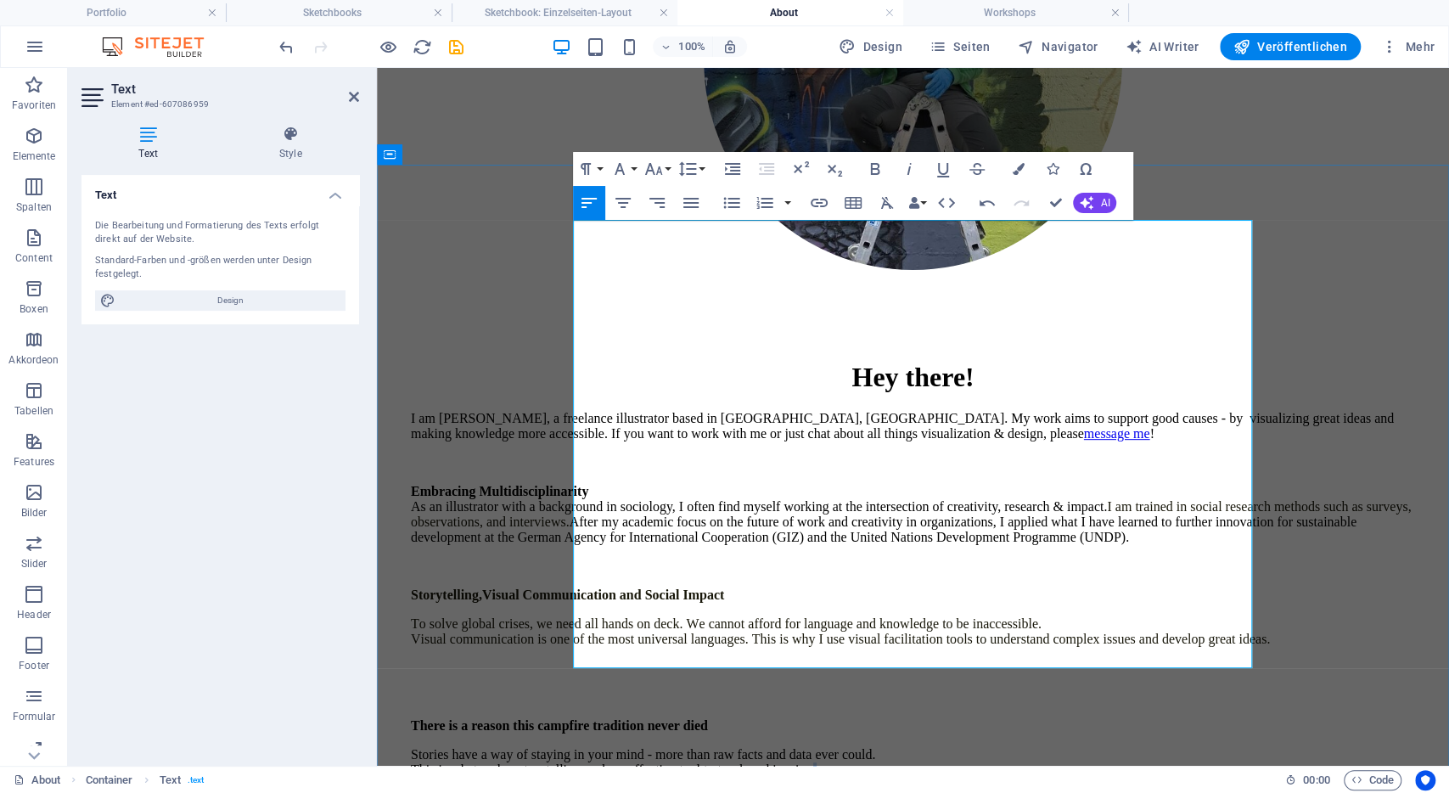
click at [975, 747] on p "Stories have a way of staying in your mind - more than raw facts and data ever …" at bounding box center [913, 770] width 1004 height 46
click at [788, 747] on p "Stories have a way of staying in your mind - more than raw facts and data ever …" at bounding box center [913, 770] width 1004 height 46
click at [880, 587] on p "Storytelling, Visual Communication and Social Impact" at bounding box center [913, 594] width 1004 height 15
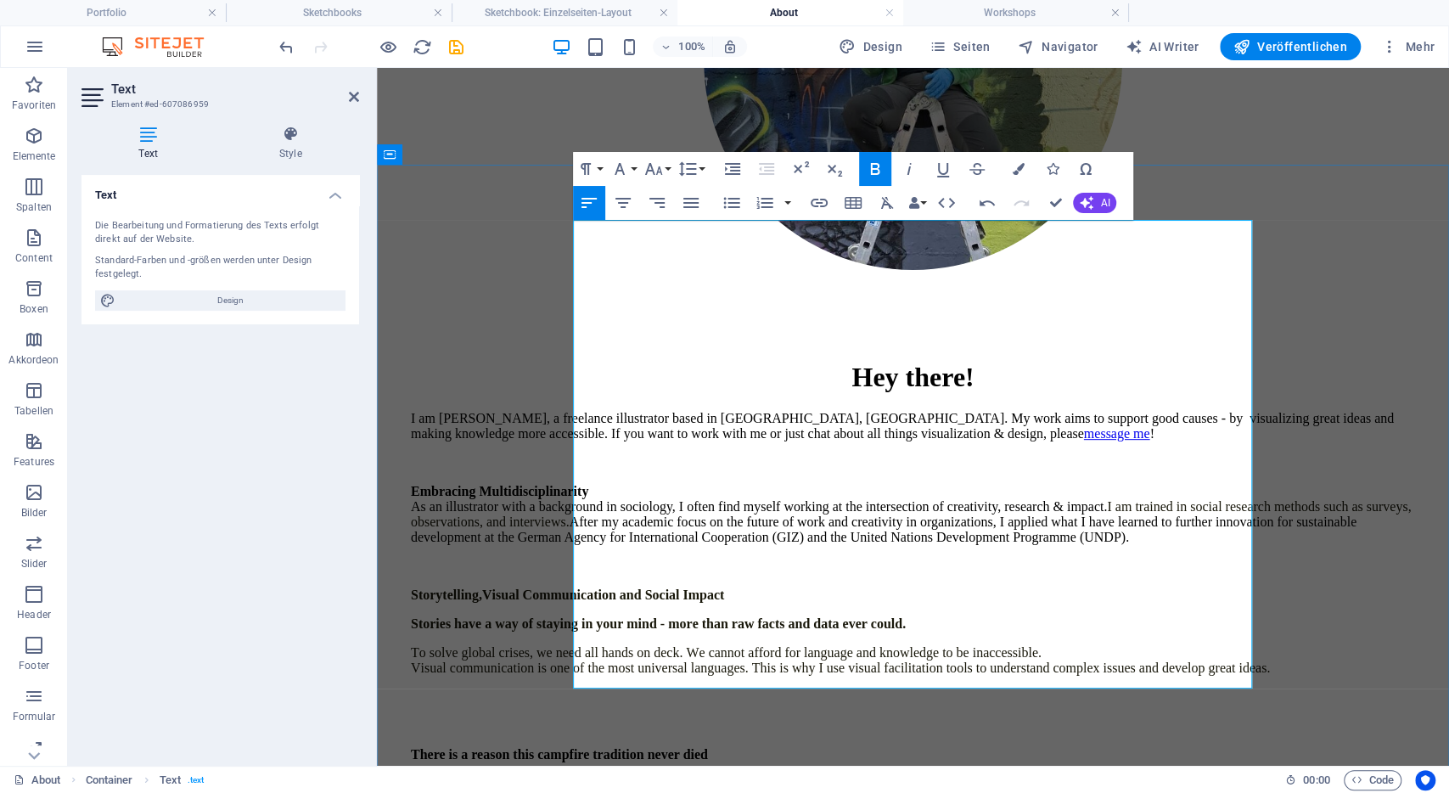
click at [893, 616] on strong "Stories have a way of staying in your mind - more than raw facts and data ever …" at bounding box center [658, 623] width 495 height 14
click at [876, 167] on icon "button" at bounding box center [875, 169] width 20 height 20
click at [800, 689] on p at bounding box center [913, 696] width 1004 height 15
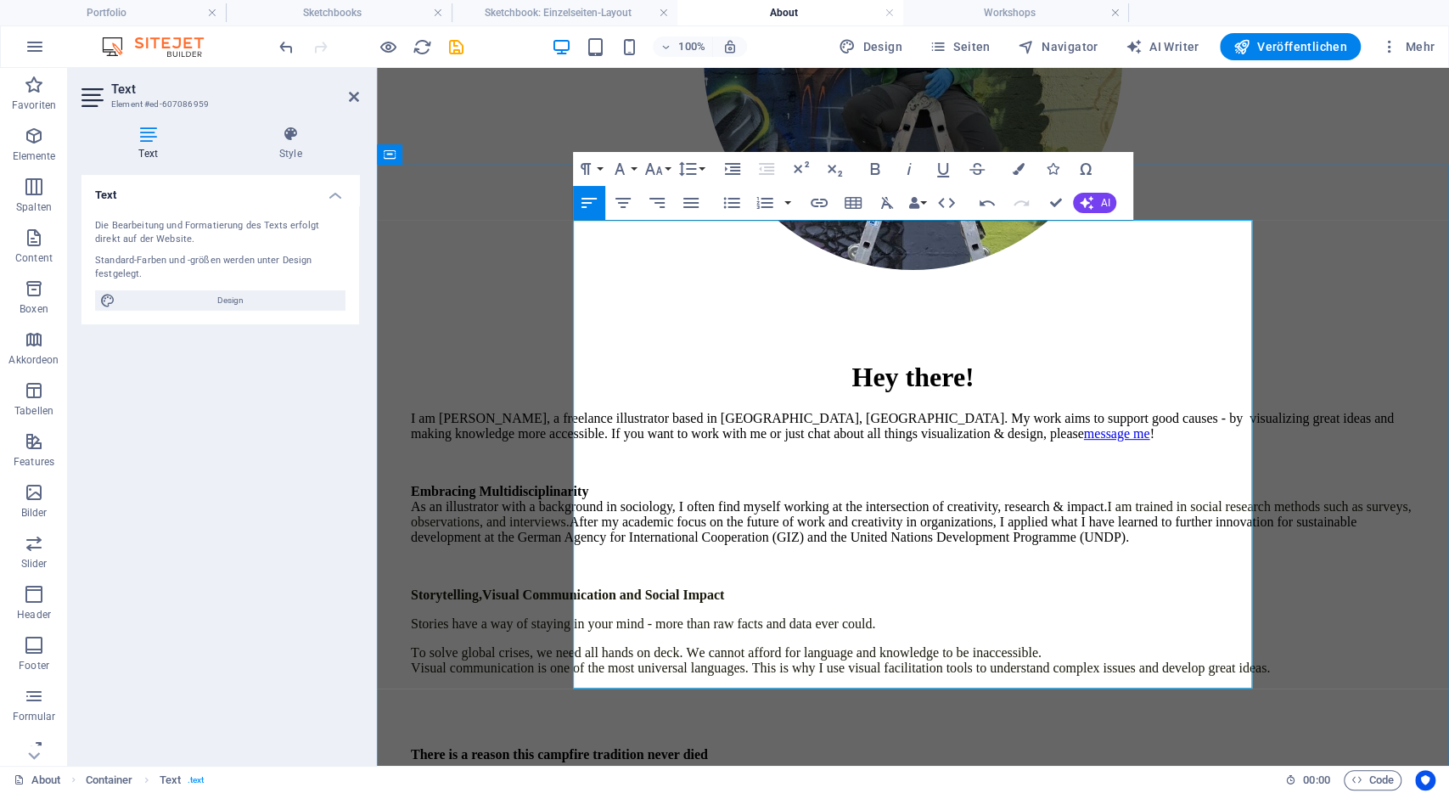
click at [800, 689] on p at bounding box center [913, 696] width 1004 height 15
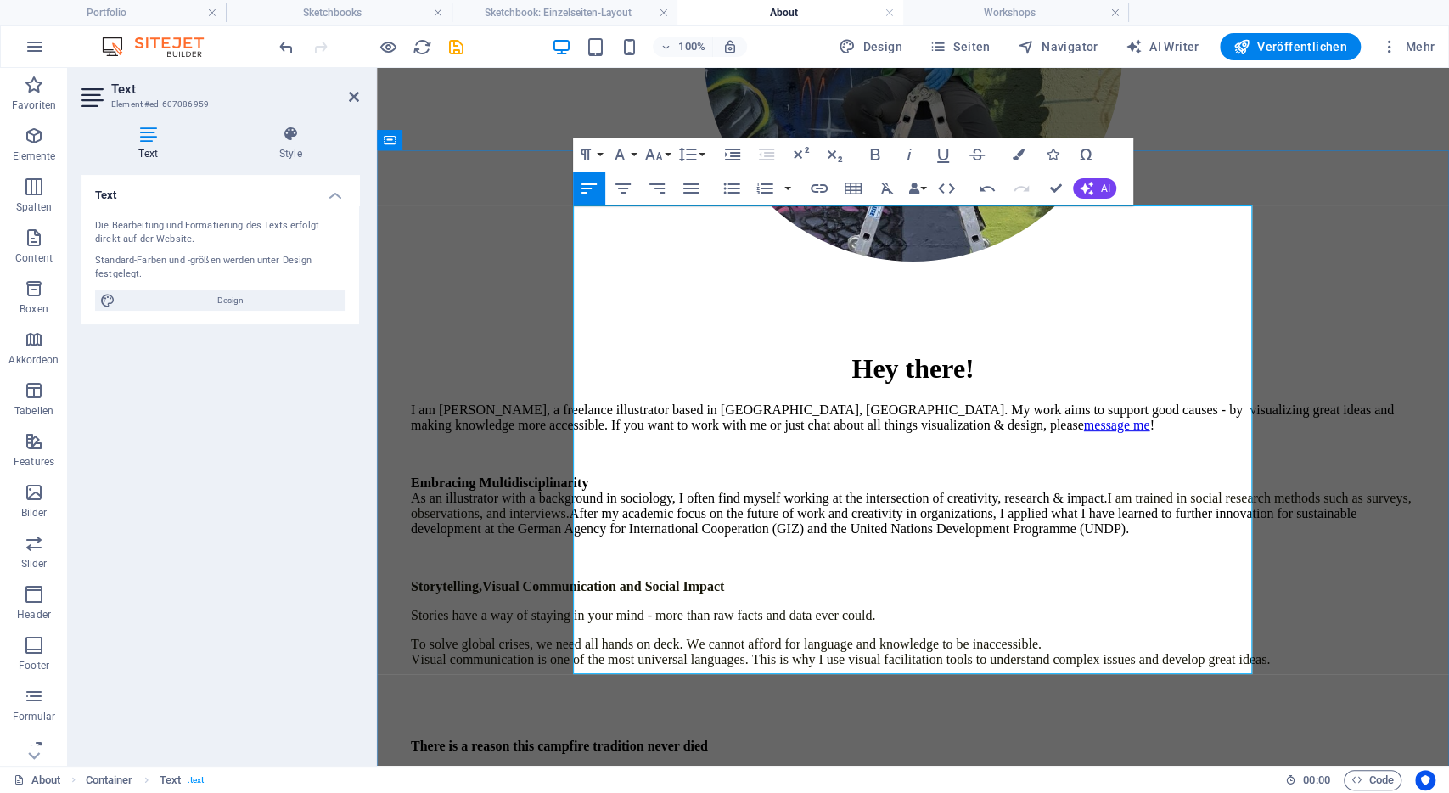
scroll to position [404, 0]
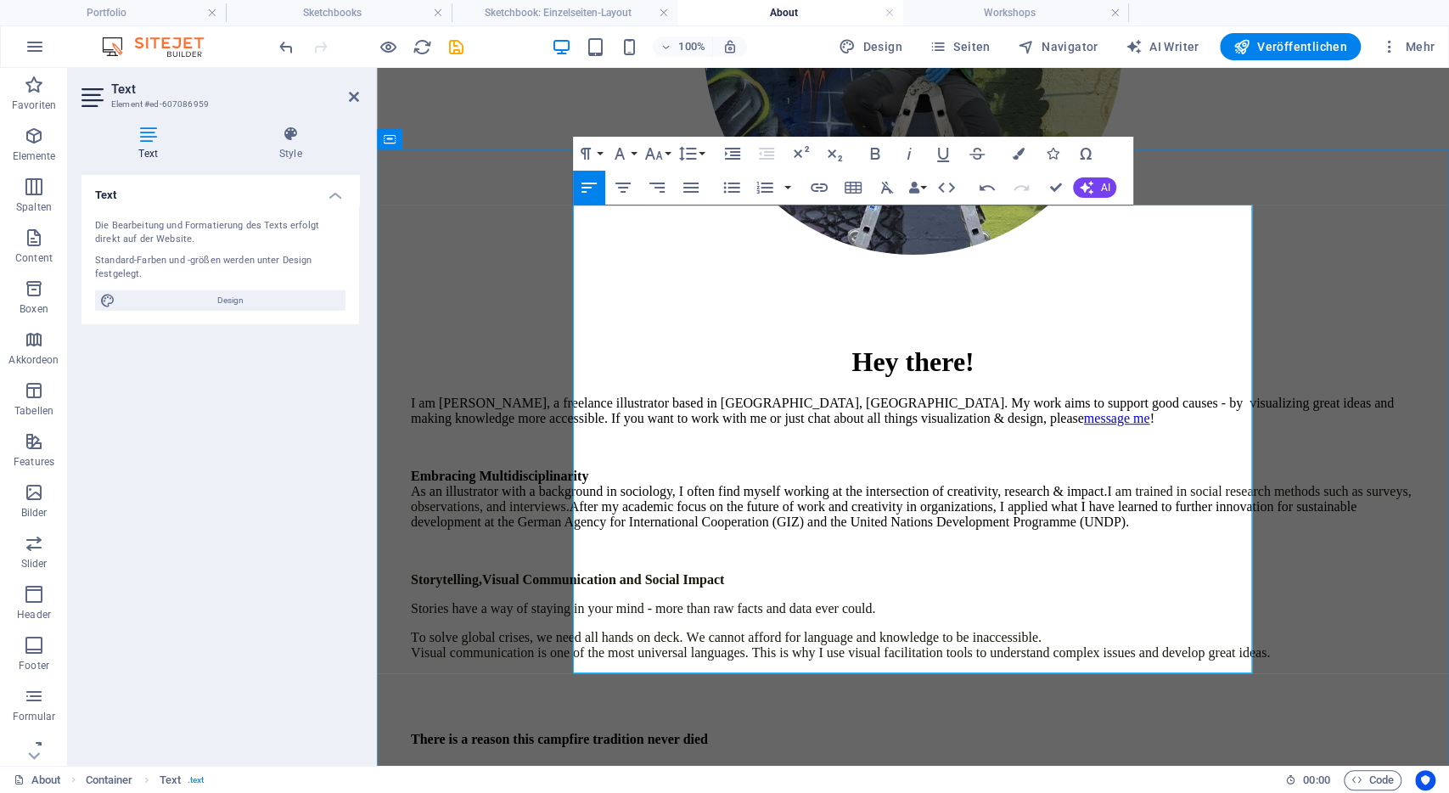
click at [757, 630] on span "To solve global crises, we need all hands on deck. We cannot afford for languag…" at bounding box center [840, 645] width 859 height 30
click at [806, 601] on span "Stories have a way of staying in your mind - more than raw facts and data ever …" at bounding box center [643, 608] width 464 height 14
click at [859, 630] on p "To solve global crises, we need all hands on deck. We cannot afford for languag…" at bounding box center [913, 645] width 1004 height 31
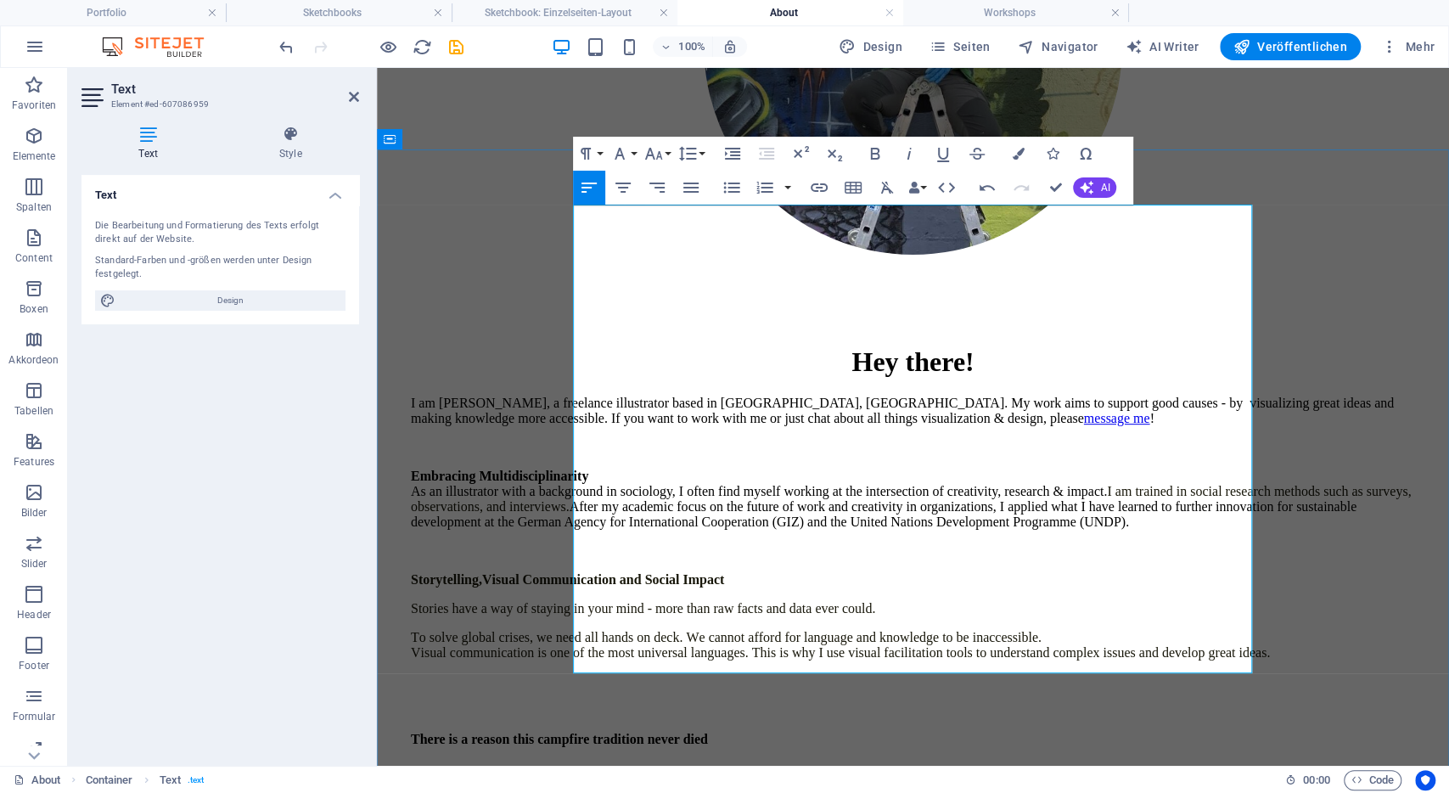
click at [756, 760] on p "This is what makes storytelling such an effective tool to teach and inspire. If…" at bounding box center [913, 783] width 1004 height 46
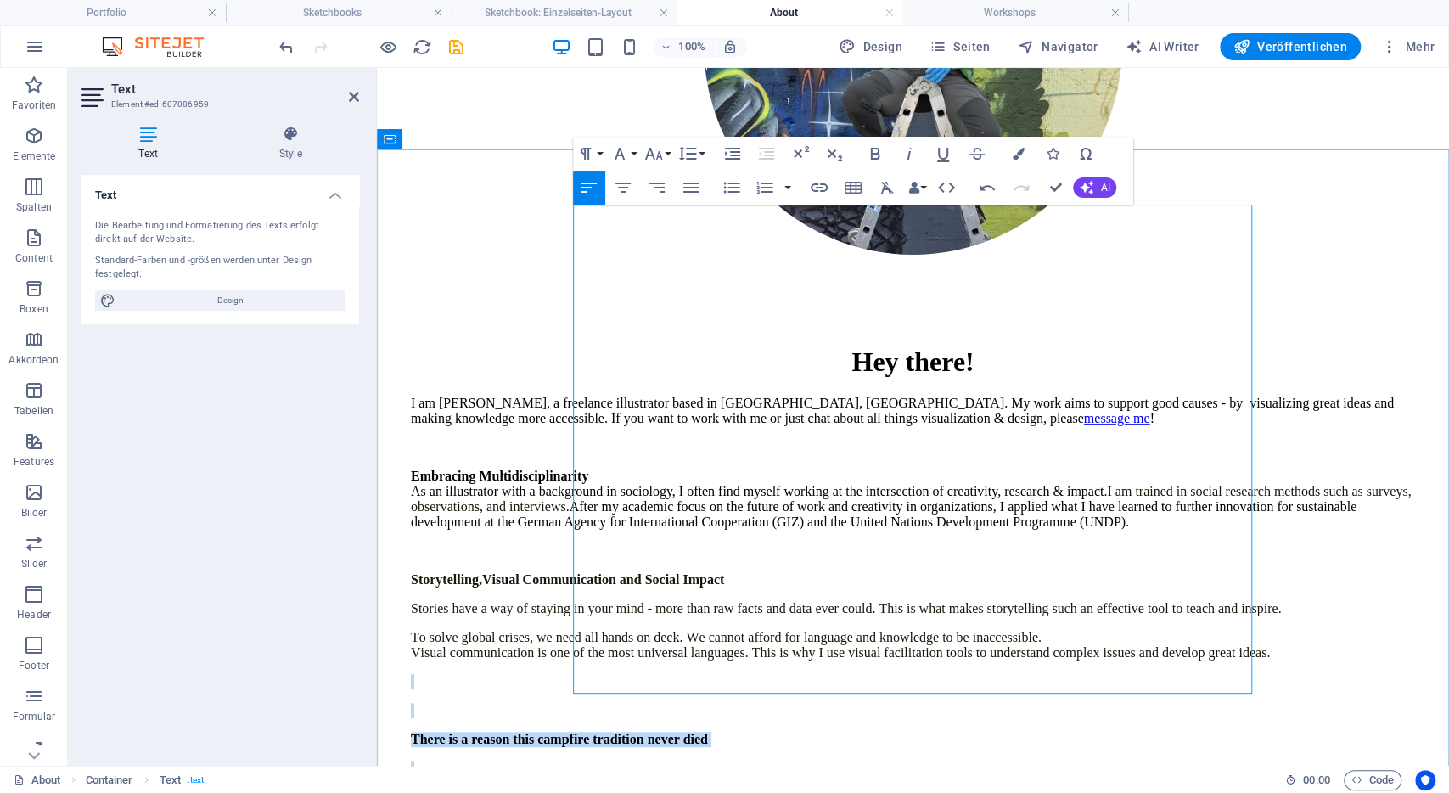
drag, startPoint x: 1079, startPoint y: 656, endPoint x: 603, endPoint y: 548, distance: 488.2
click at [603, 548] on div "I am Lena, a freelance illustrator based in Bonn, Germany. My work aims to supp…" at bounding box center [913, 629] width 1004 height 468
click at [603, 674] on p at bounding box center [913, 681] width 1004 height 15
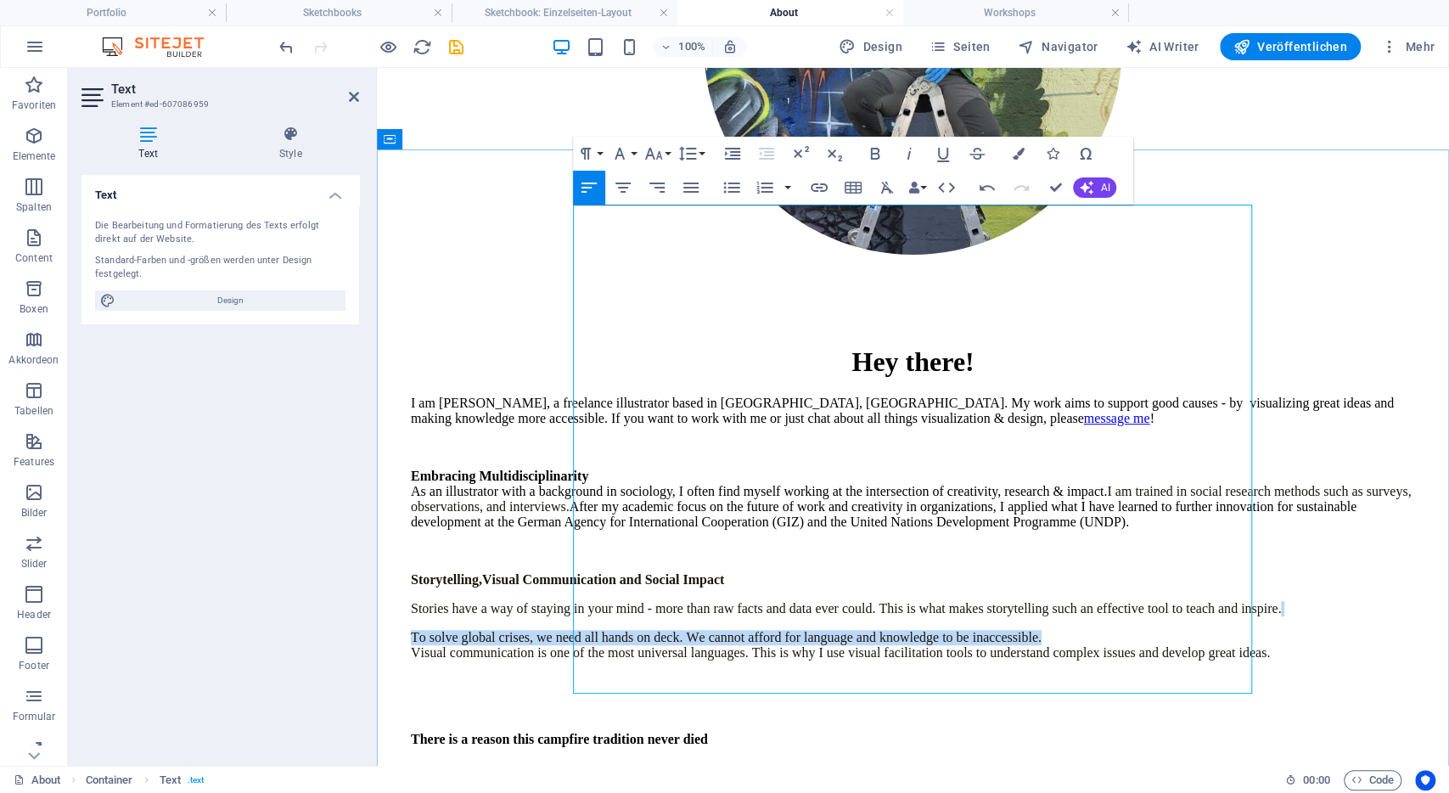
drag, startPoint x: 1202, startPoint y: 478, endPoint x: 910, endPoint y: 468, distance: 292.1
click at [910, 468] on div "I am Lena, a freelance illustrator based in Bonn, Germany. My work aims to supp…" at bounding box center [913, 629] width 1004 height 468
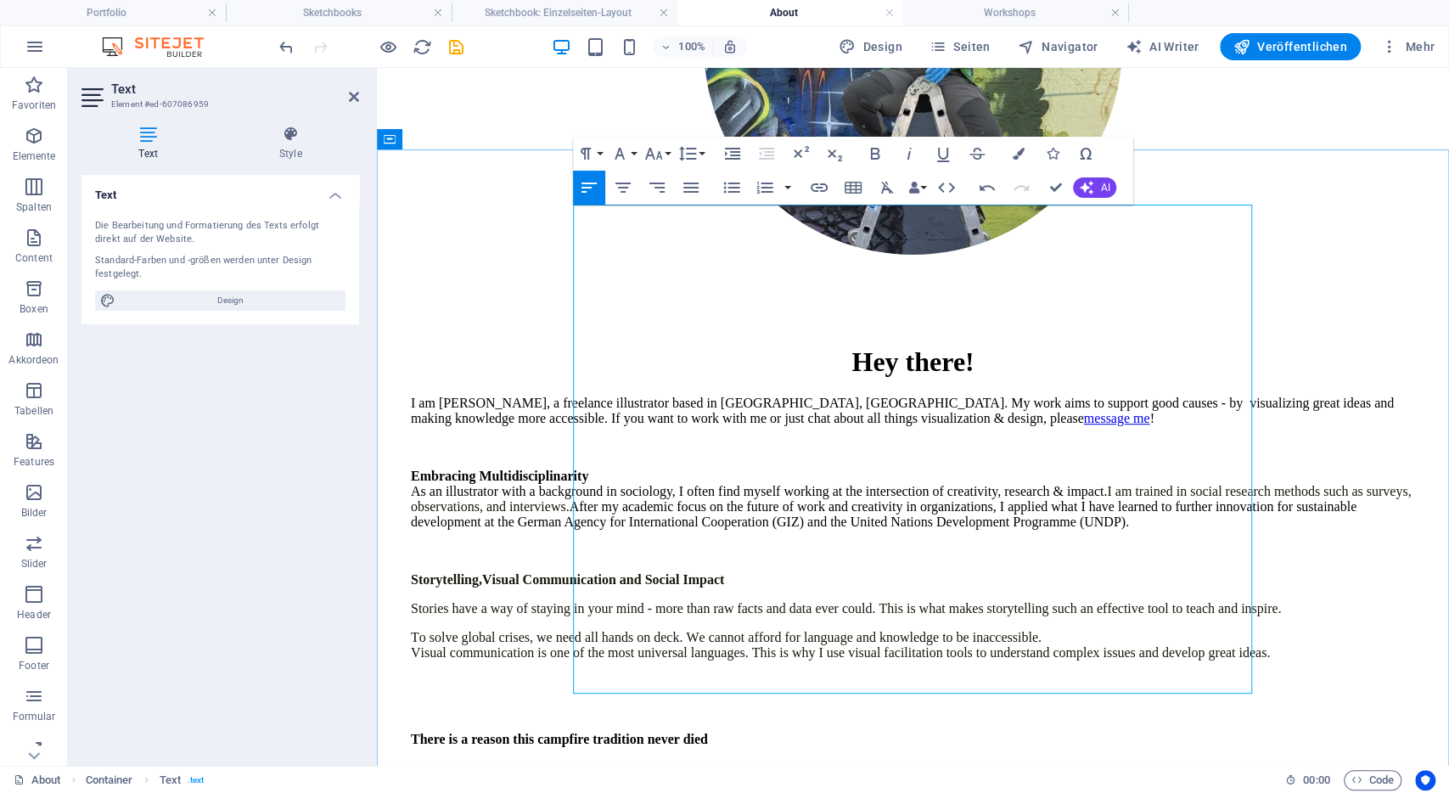
click at [910, 601] on p "Stories have a way of staying in your mind - more than raw facts and data ever …" at bounding box center [913, 608] width 1004 height 15
drag, startPoint x: 849, startPoint y: 463, endPoint x: 646, endPoint y: 459, distance: 202.9
click at [646, 601] on p "Stories have a way of staying in your mind - more than raw facts and data ever …" at bounding box center [913, 608] width 1004 height 15
drag, startPoint x: 1148, startPoint y: 456, endPoint x: 1199, endPoint y: 440, distance: 53.4
click at [1199, 601] on p "Stories have a way of staying in your mind - more than raw facts and data ever …" at bounding box center [913, 608] width 1004 height 15
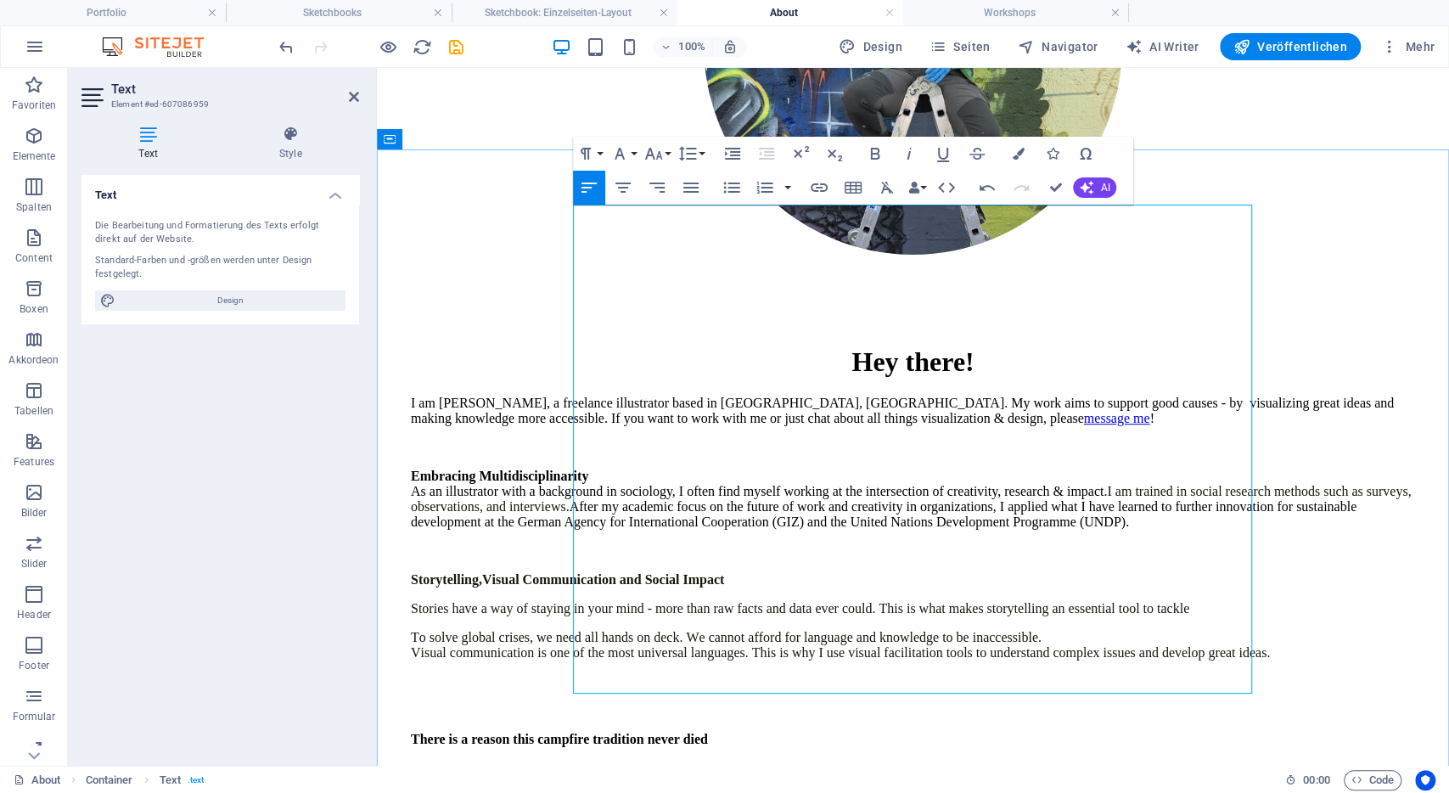
click at [783, 630] on span "To solve global crises, we need all hands on deck. We cannot afford for languag…" at bounding box center [840, 645] width 859 height 30
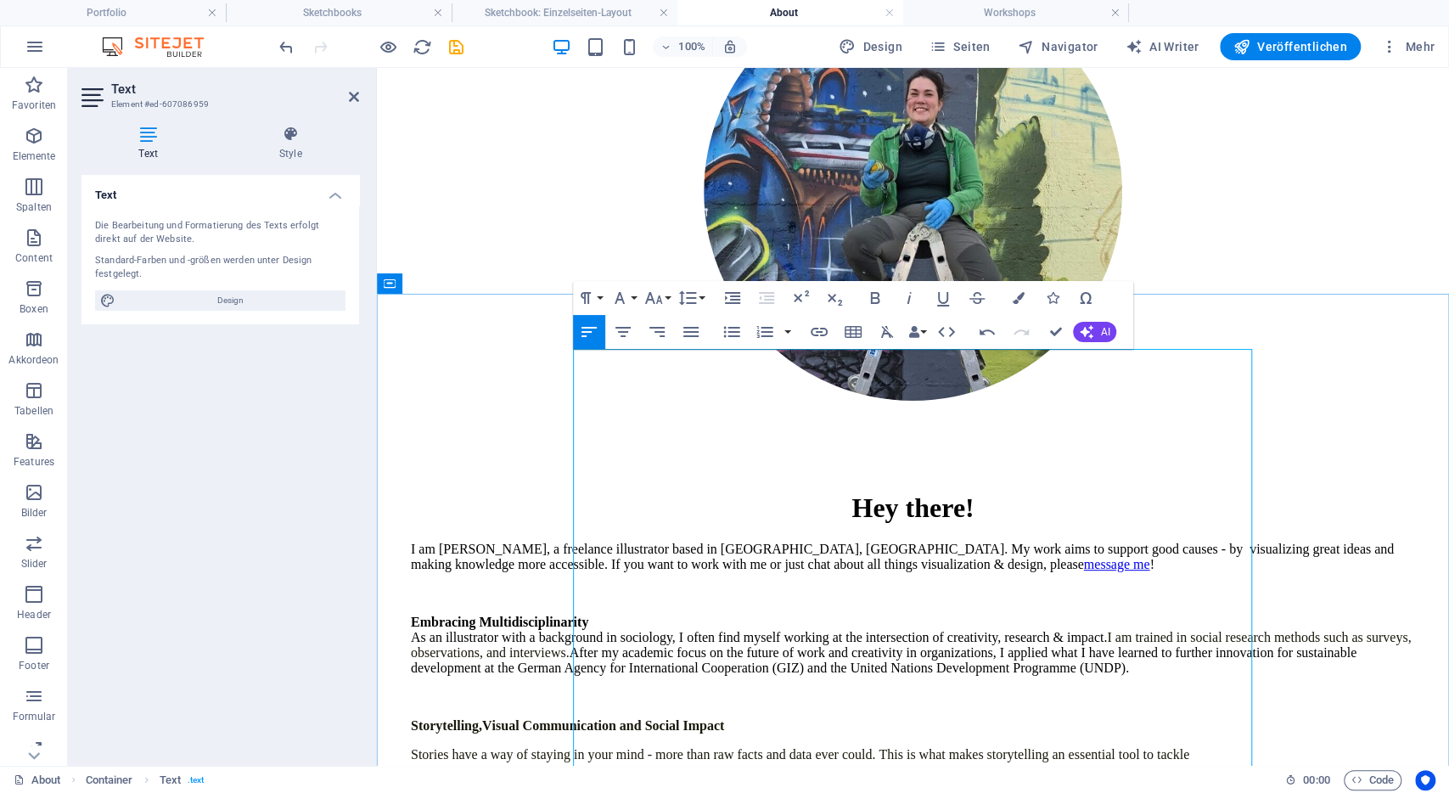
scroll to position [258, 0]
click at [889, 541] on p "I am Lena, a freelance illustrator based in Bonn, Germany. My work aims to supp…" at bounding box center [913, 556] width 1004 height 31
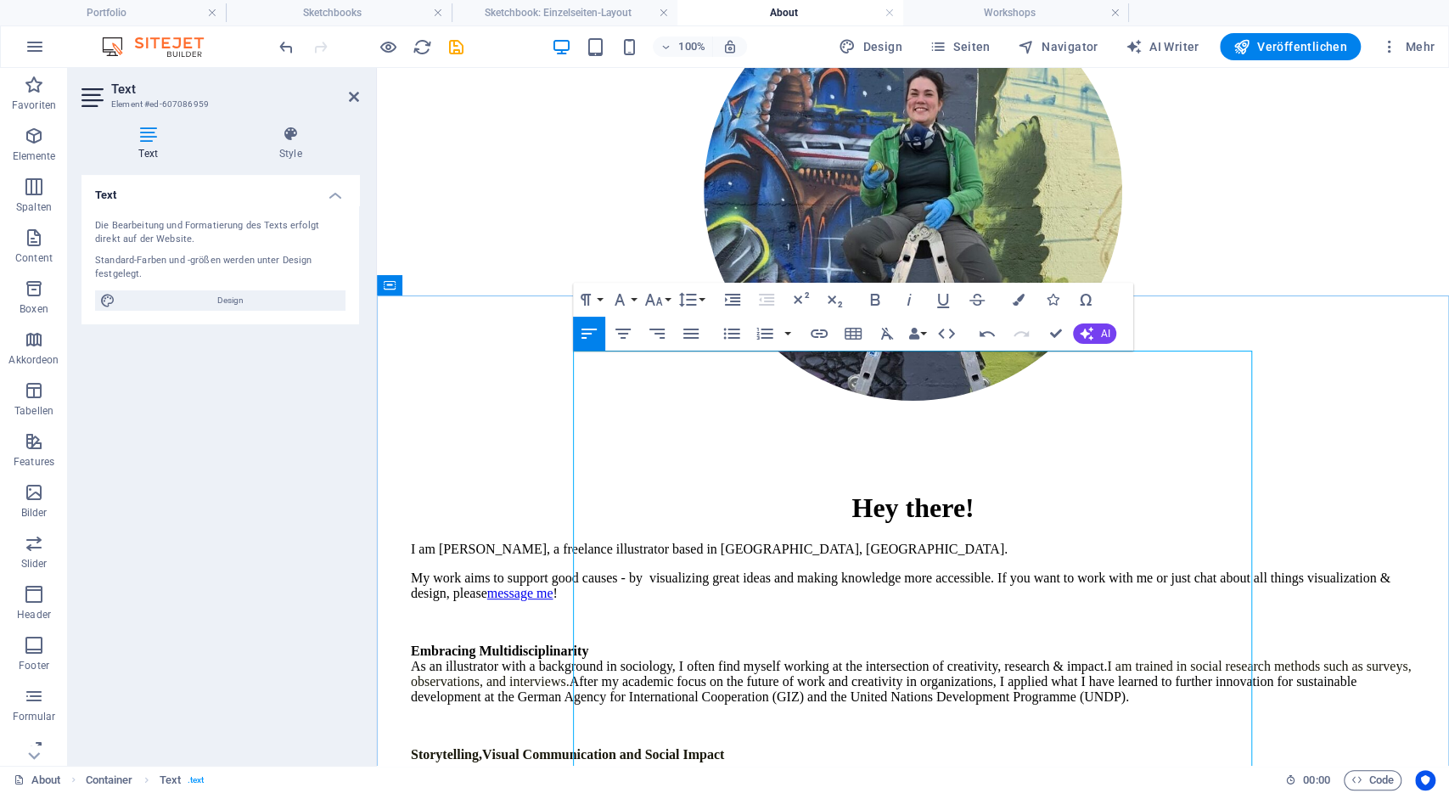
click at [878, 776] on p "Stories have a way of staying in your mind - more than raw facts and data ever …" at bounding box center [913, 783] width 1004 height 15
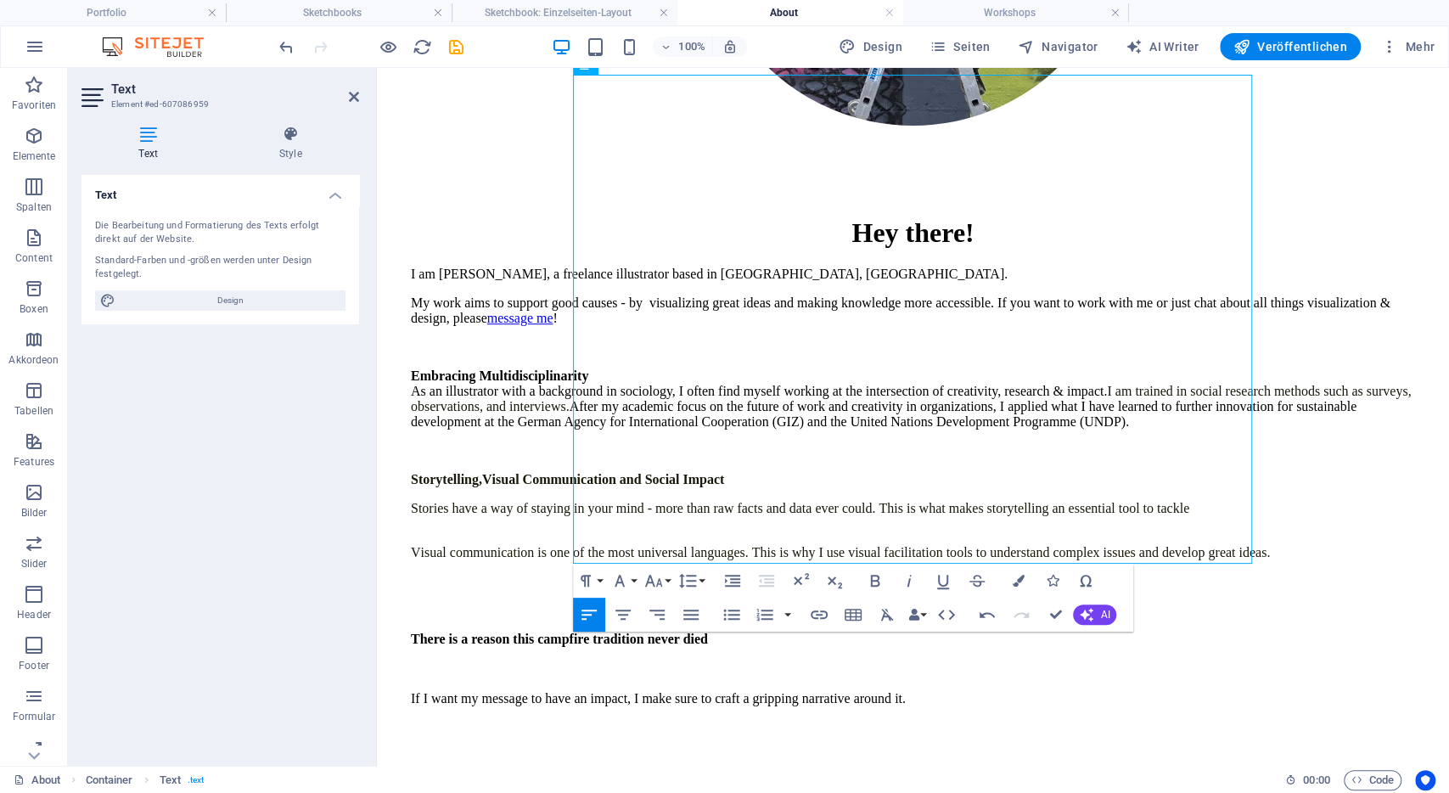
scroll to position [532, 0]
click at [757, 721] on p at bounding box center [913, 728] width 1004 height 15
click at [961, 661] on p "If I want my message to have an impact, I make sure to craft a gripping narrati…" at bounding box center [913, 684] width 1004 height 46
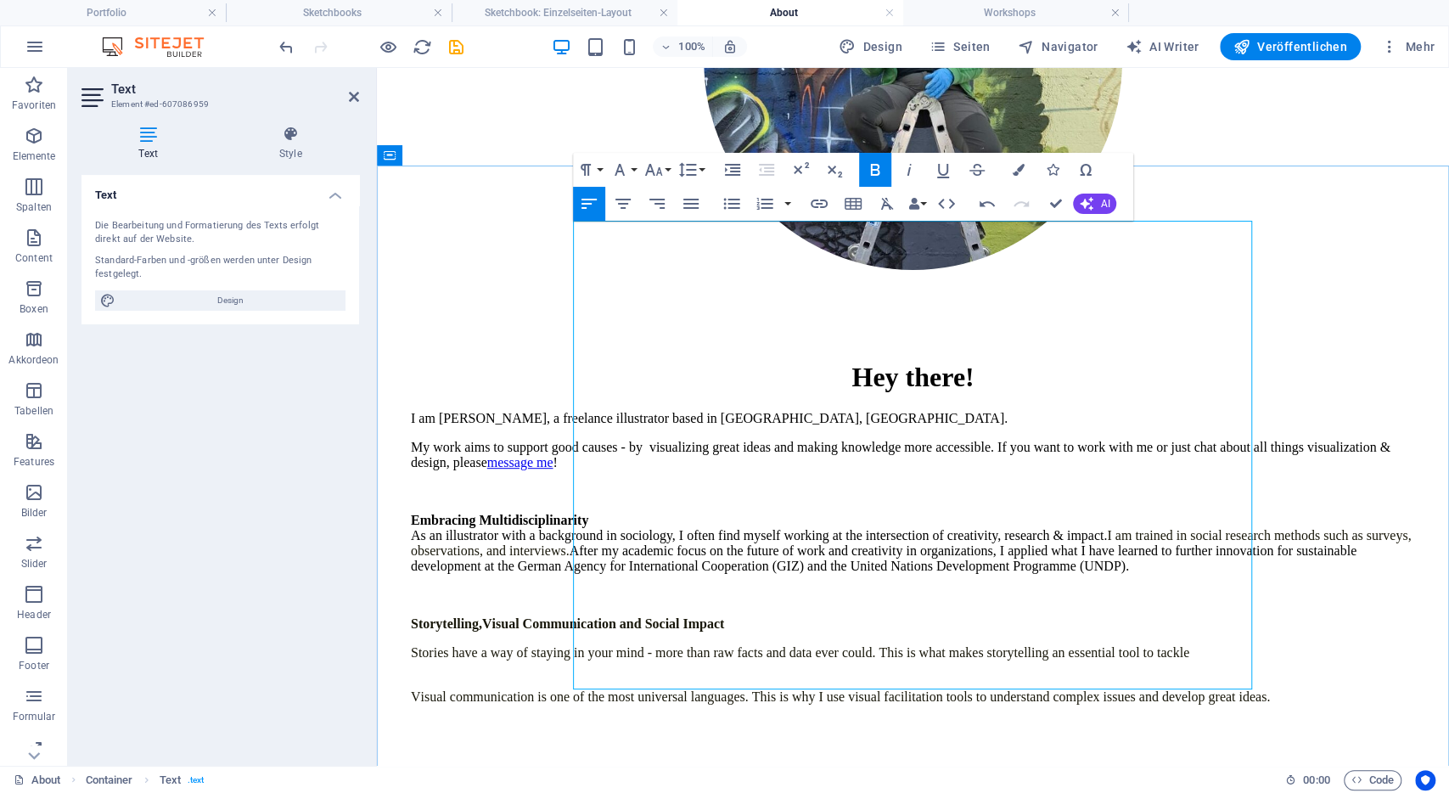
scroll to position [388, 0]
click at [1074, 777] on p "There is a reason this campfire tradition never die If I want my message to hav…" at bounding box center [913, 800] width 1004 height 46
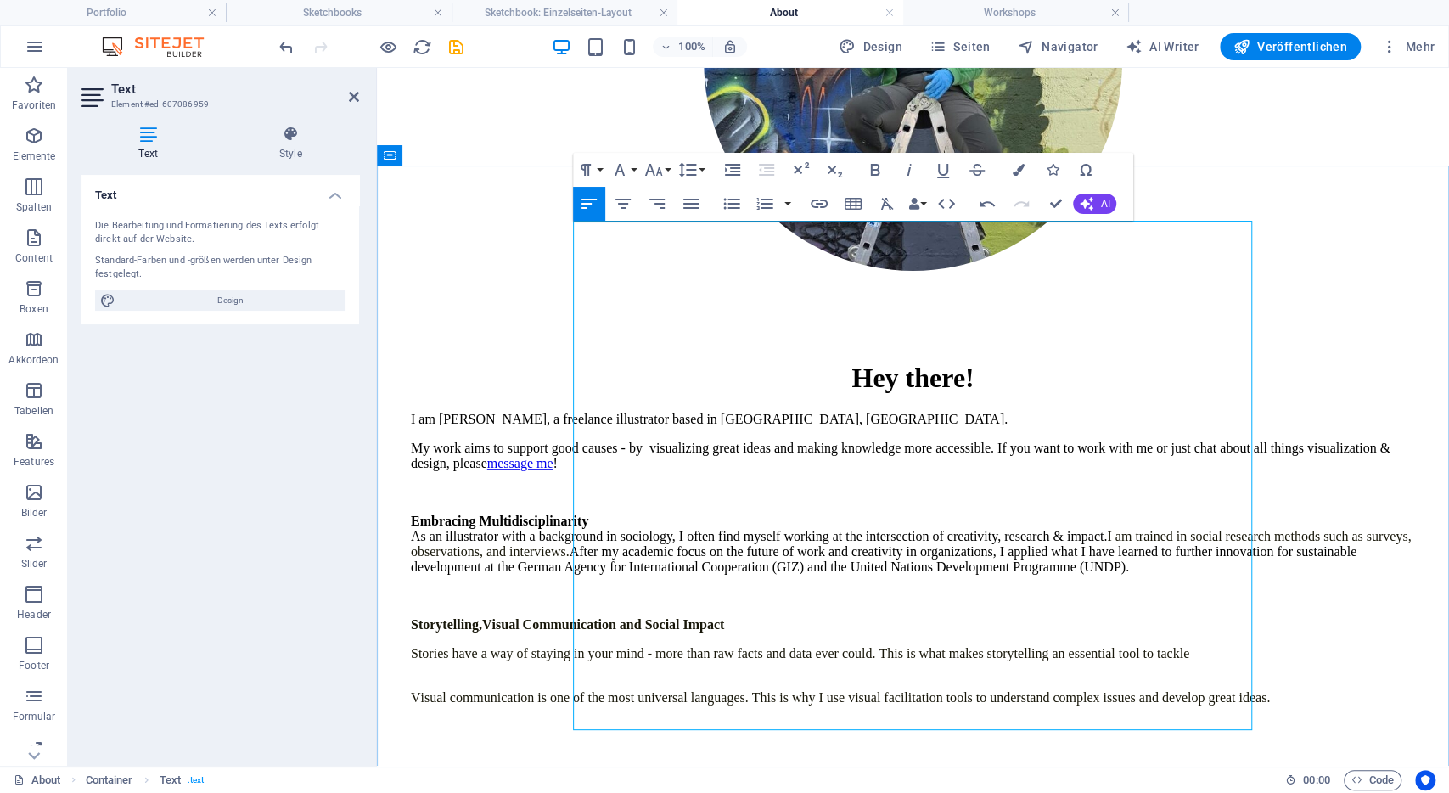
click at [817, 777] on p "There is a reason this campfire tradition never die If I want my message to hav…" at bounding box center [913, 800] width 1004 height 46
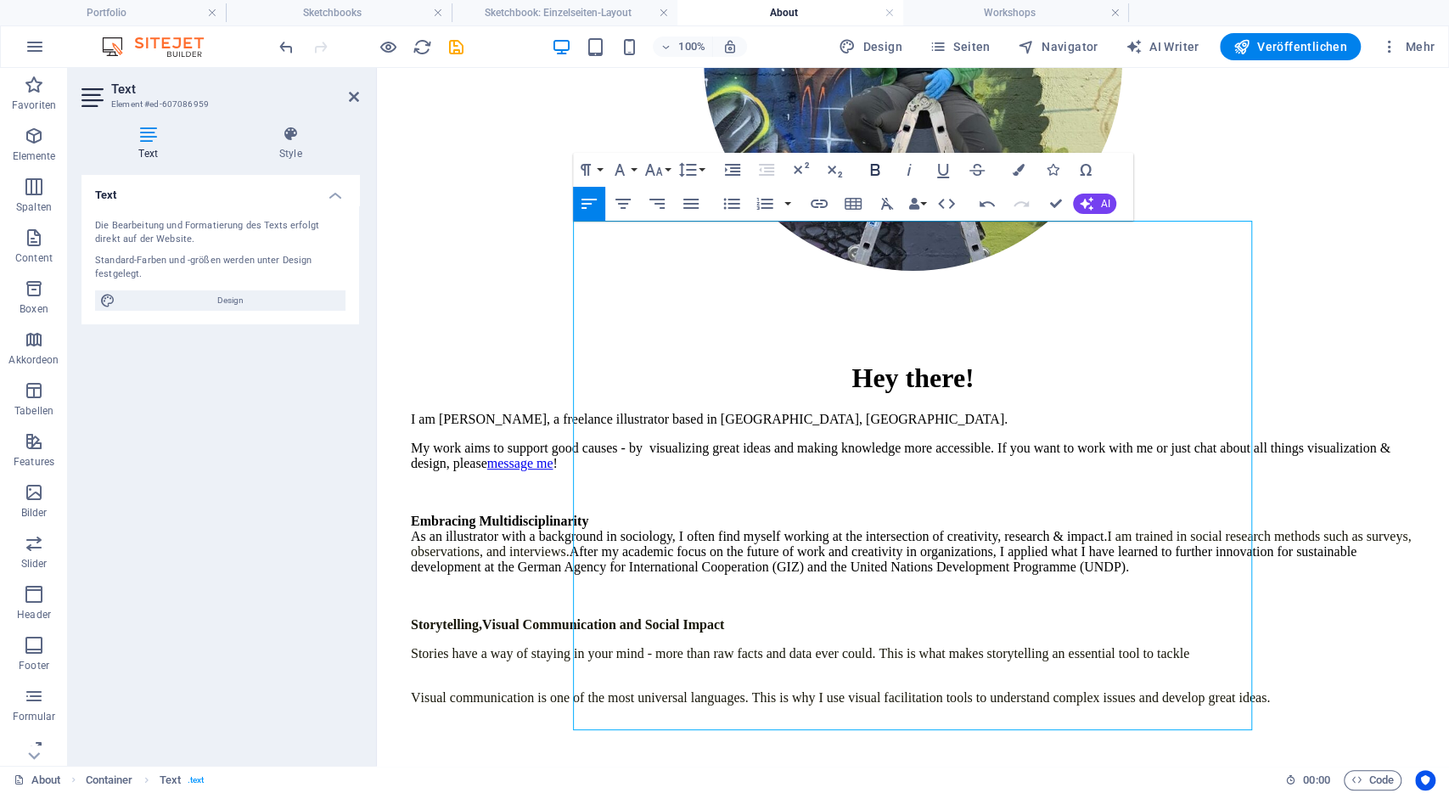
click at [885, 171] on icon "button" at bounding box center [875, 170] width 20 height 20
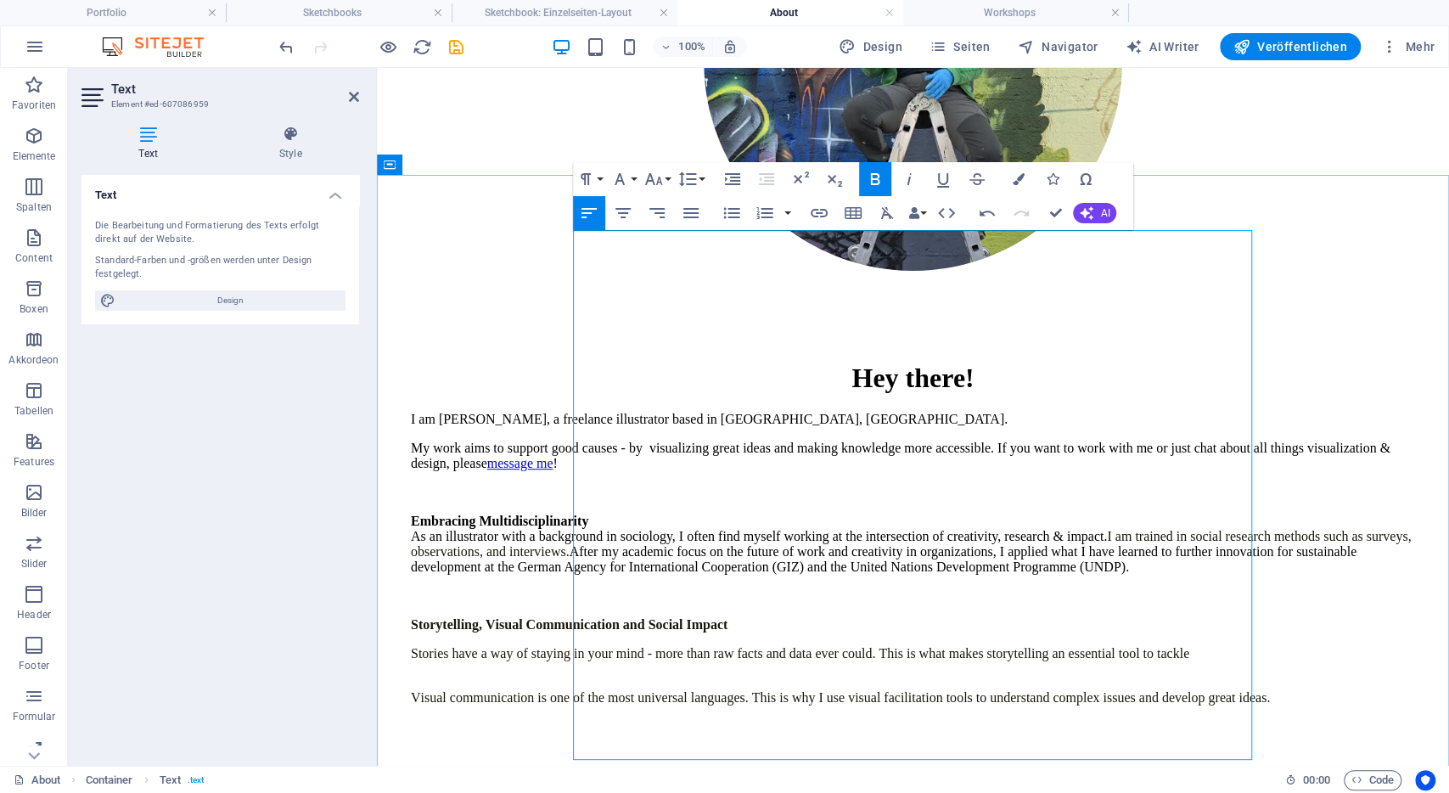
scroll to position [367, 0]
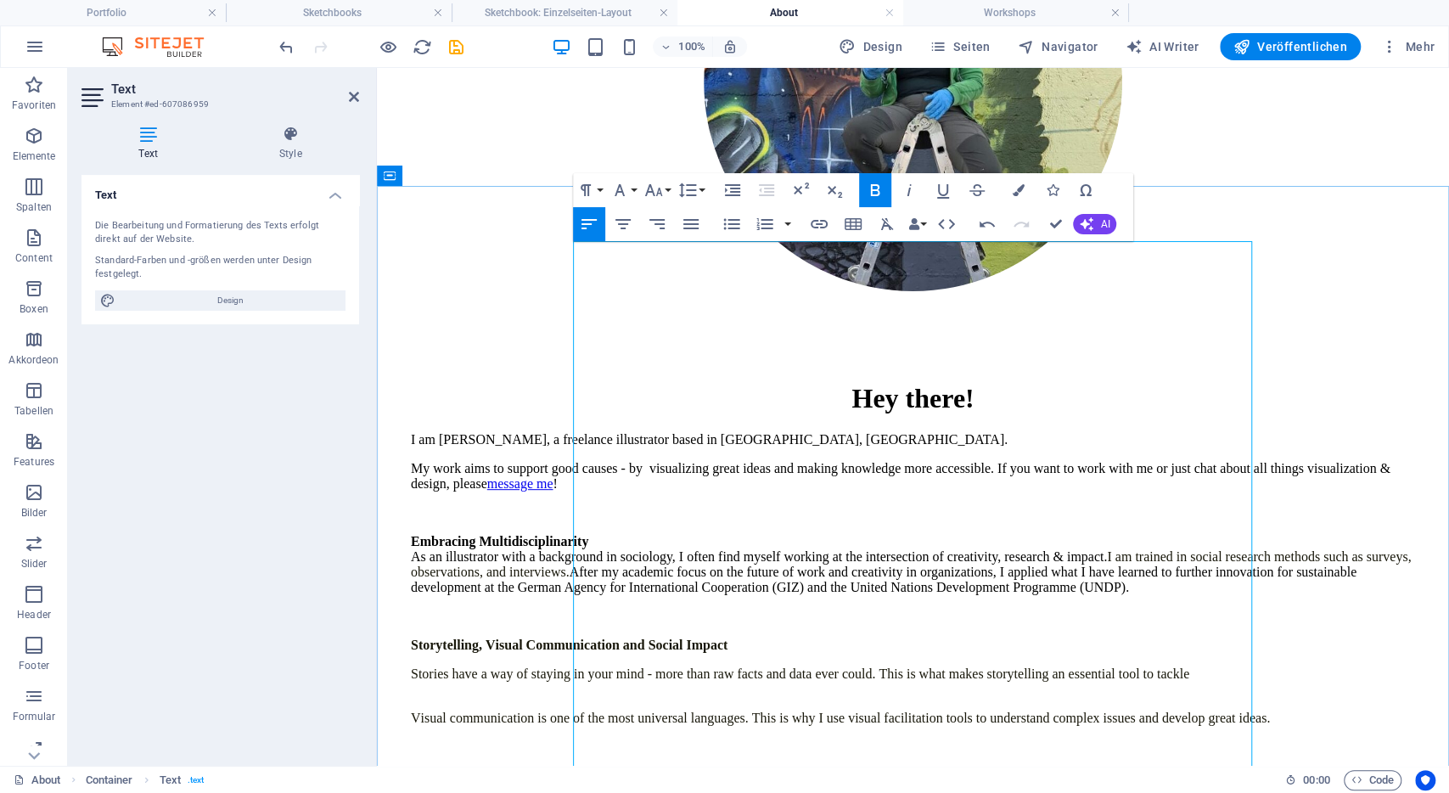
drag, startPoint x: 656, startPoint y: 726, endPoint x: 550, endPoint y: 715, distance: 106.6
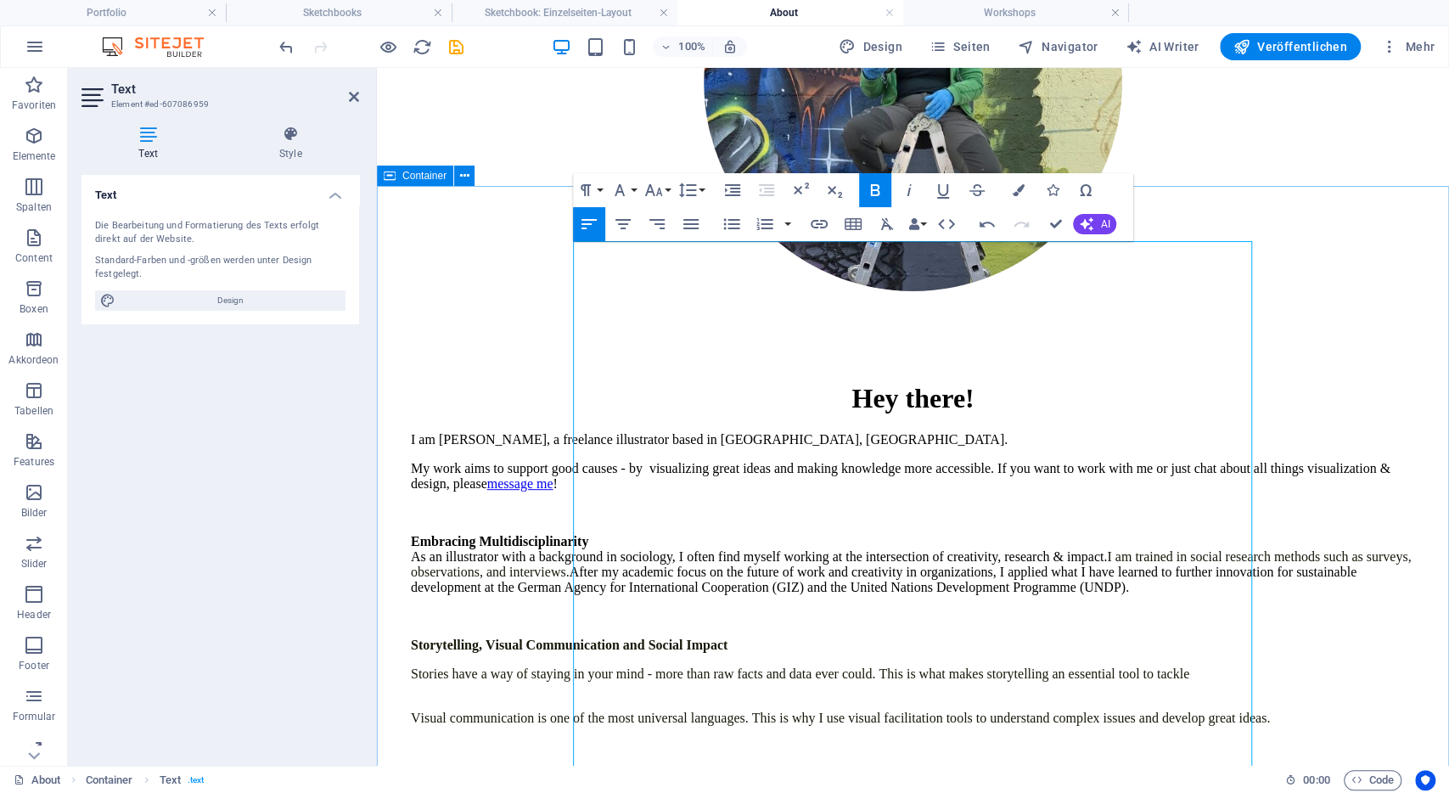
click at [880, 186] on icon "button" at bounding box center [875, 190] width 20 height 20
drag, startPoint x: 778, startPoint y: 590, endPoint x: 1104, endPoint y: 646, distance: 330.7
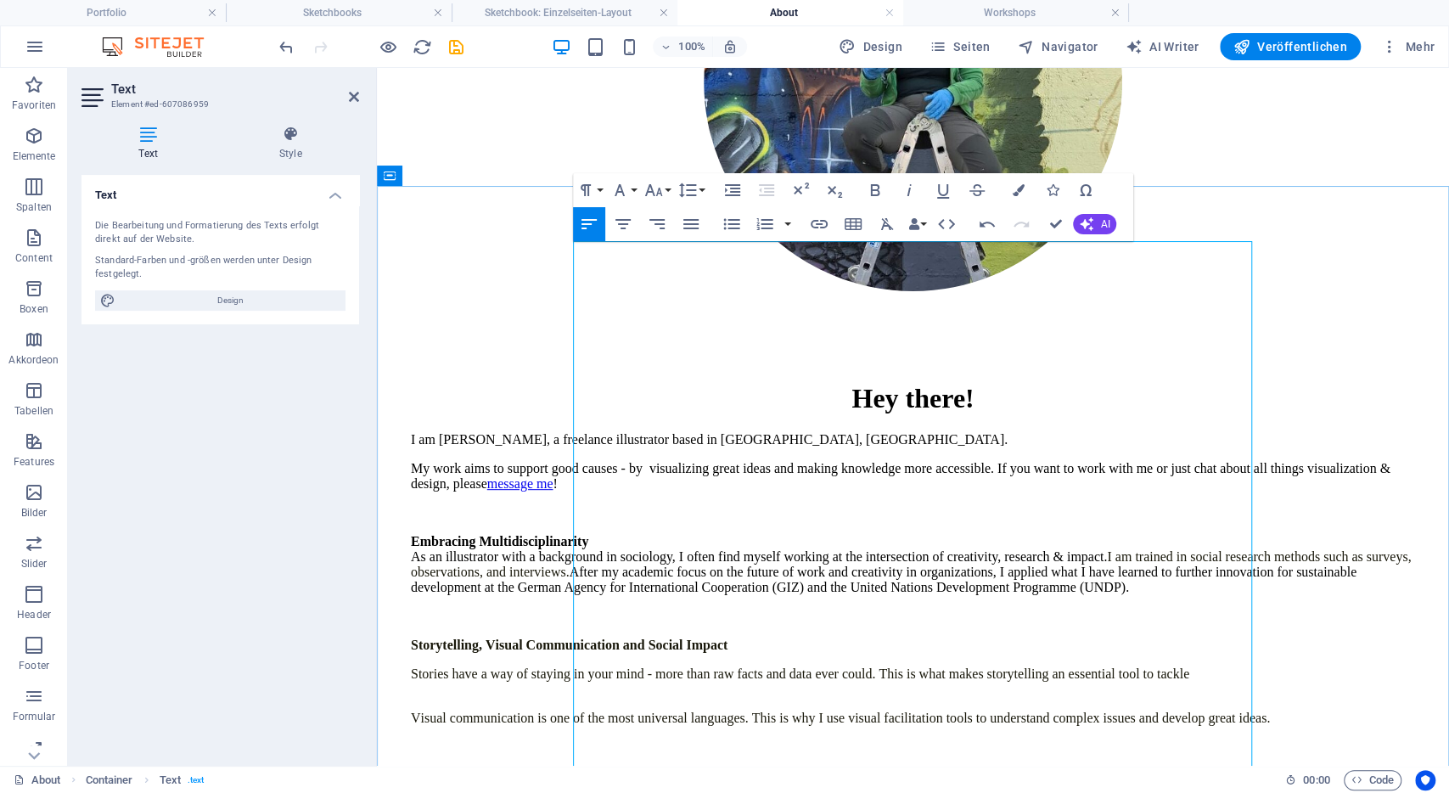
click at [1104, 646] on div "I am Lena, a freelance illustrator based in Bonn, Germany. My work aims to supp…" at bounding box center [913, 739] width 1004 height 614
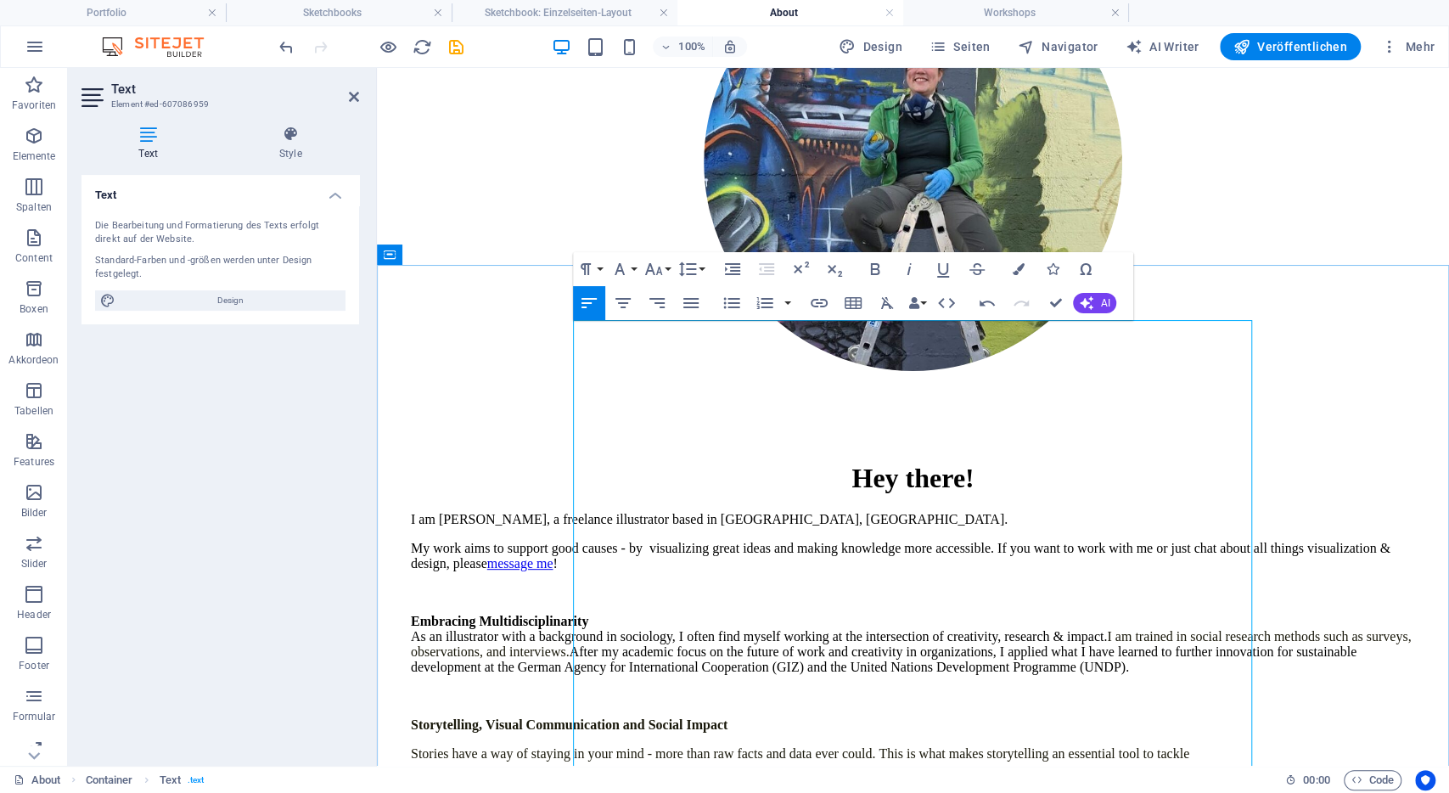
scroll to position [289, 0]
drag, startPoint x: 1242, startPoint y: 430, endPoint x: 1141, endPoint y: 435, distance: 101.9
click at [1141, 613] on p "Embracing Multidisciplinarity As an illustrator with a background in sociology,…" at bounding box center [913, 643] width 1004 height 61
drag, startPoint x: 1143, startPoint y: 433, endPoint x: 1089, endPoint y: 435, distance: 54.3
click at [1089, 613] on p "Embracing Multidisciplinarity As an illustrator with a background in sociology,…" at bounding box center [913, 643] width 1004 height 61
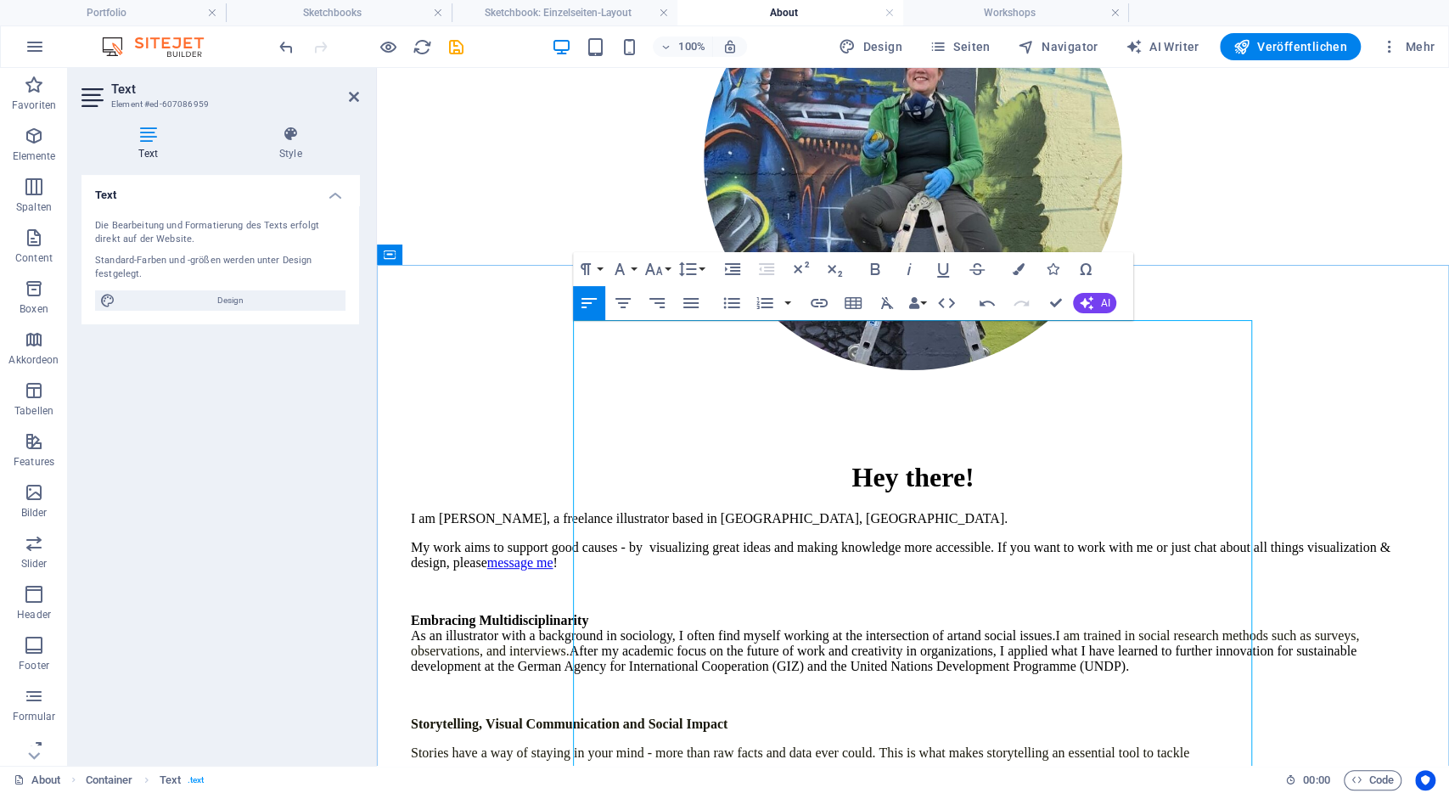
click at [996, 613] on p "Embracing Multidisciplinarity As an illustrator with a background in sociology,…" at bounding box center [913, 643] width 1004 height 61
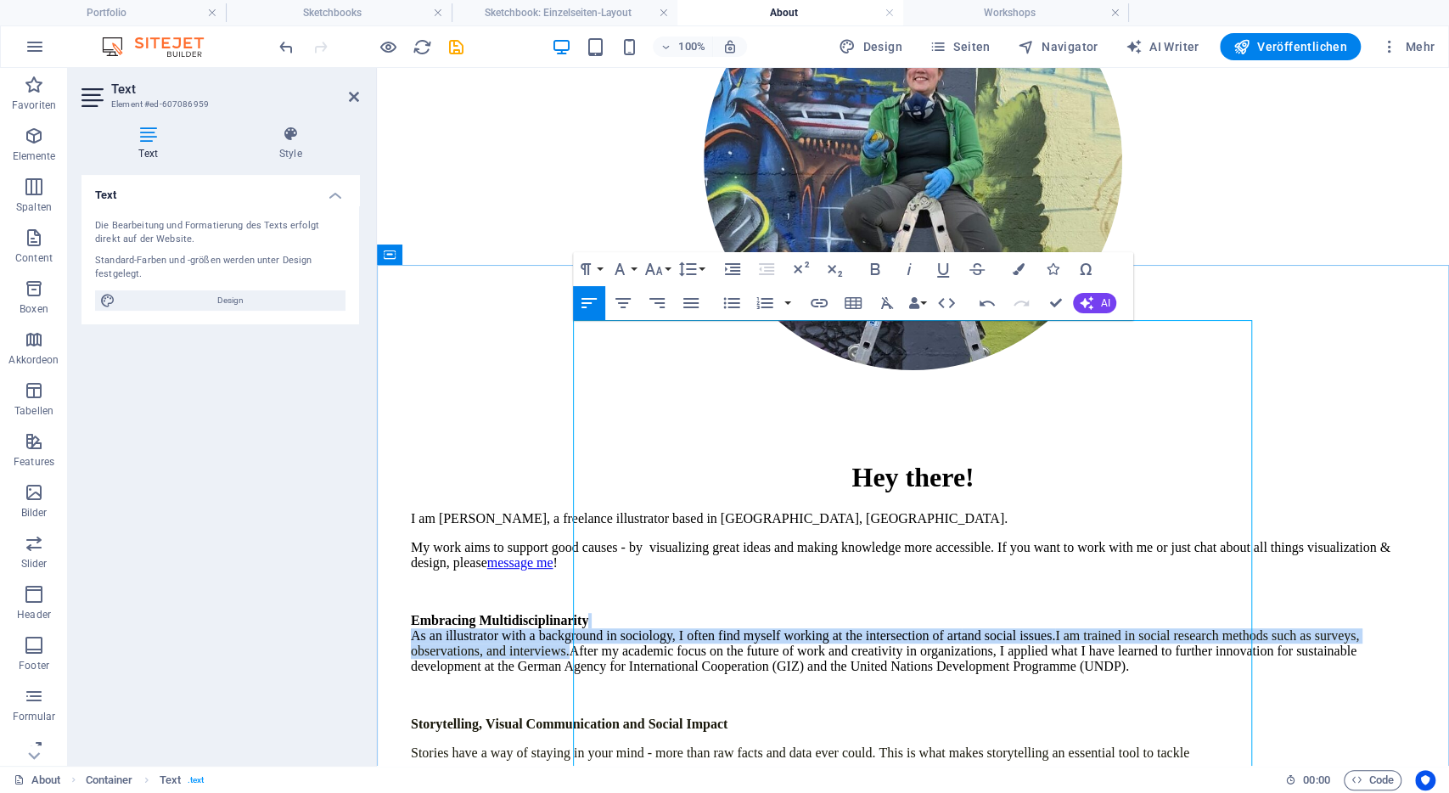
click at [996, 613] on p "Embracing Multidisciplinarity As an illustrator with a background in sociology,…" at bounding box center [913, 643] width 1004 height 61
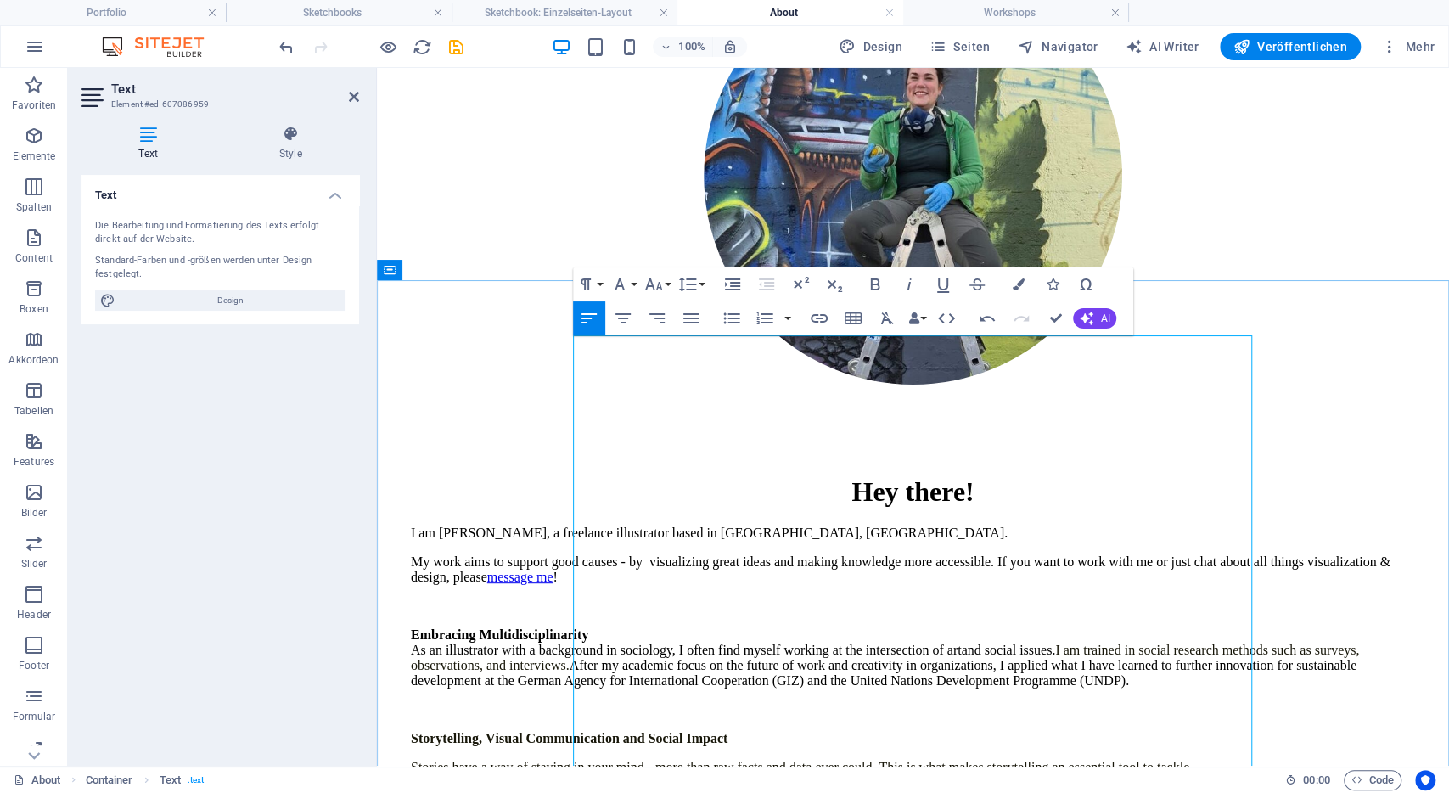
scroll to position [273, 0]
click at [1077, 628] on p "Embracing Multidisciplinarity As an illustrator with a background in sociology,…" at bounding box center [913, 658] width 1004 height 61
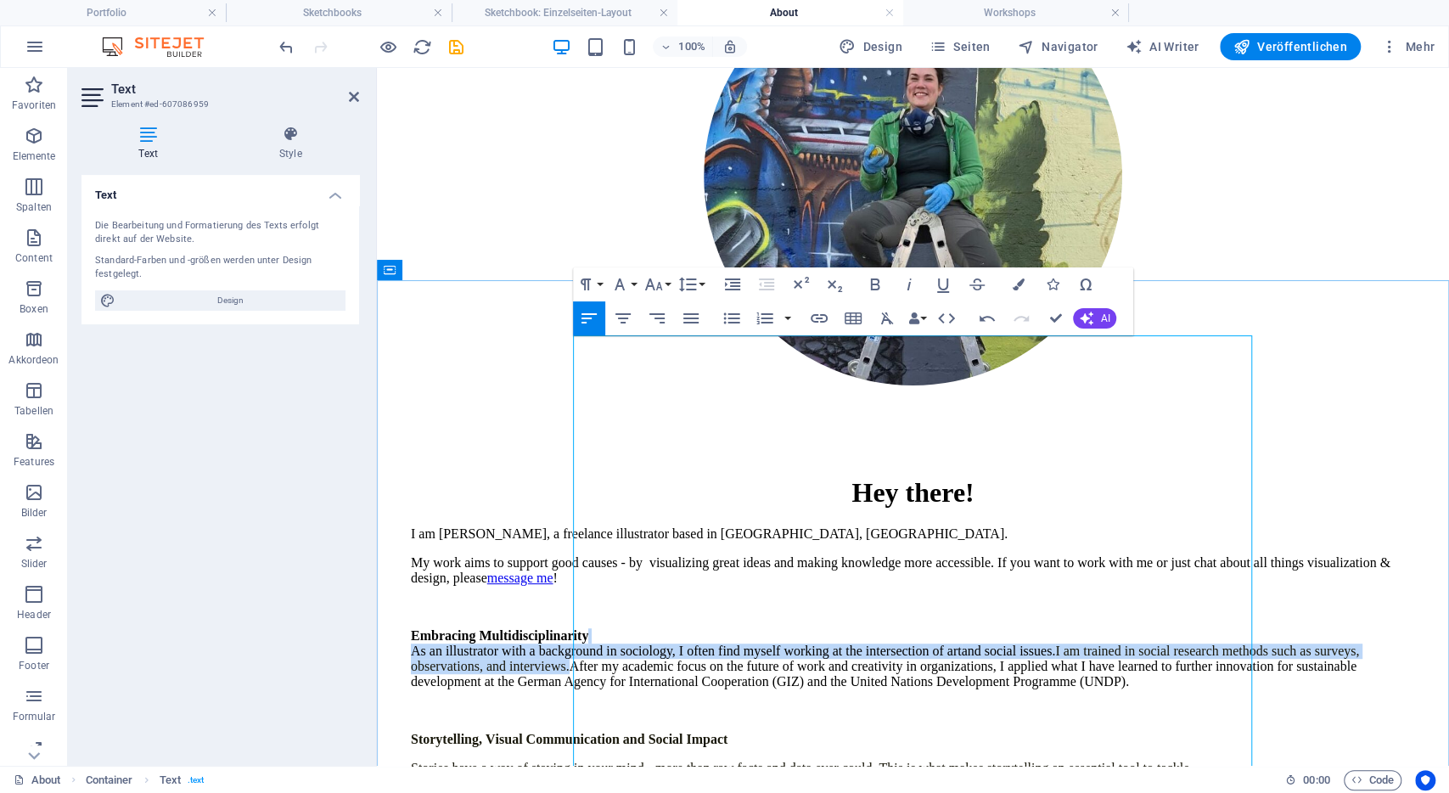
click at [1077, 628] on p "Embracing Multidisciplinarity As an illustrator with a background in sociology,…" at bounding box center [913, 658] width 1004 height 61
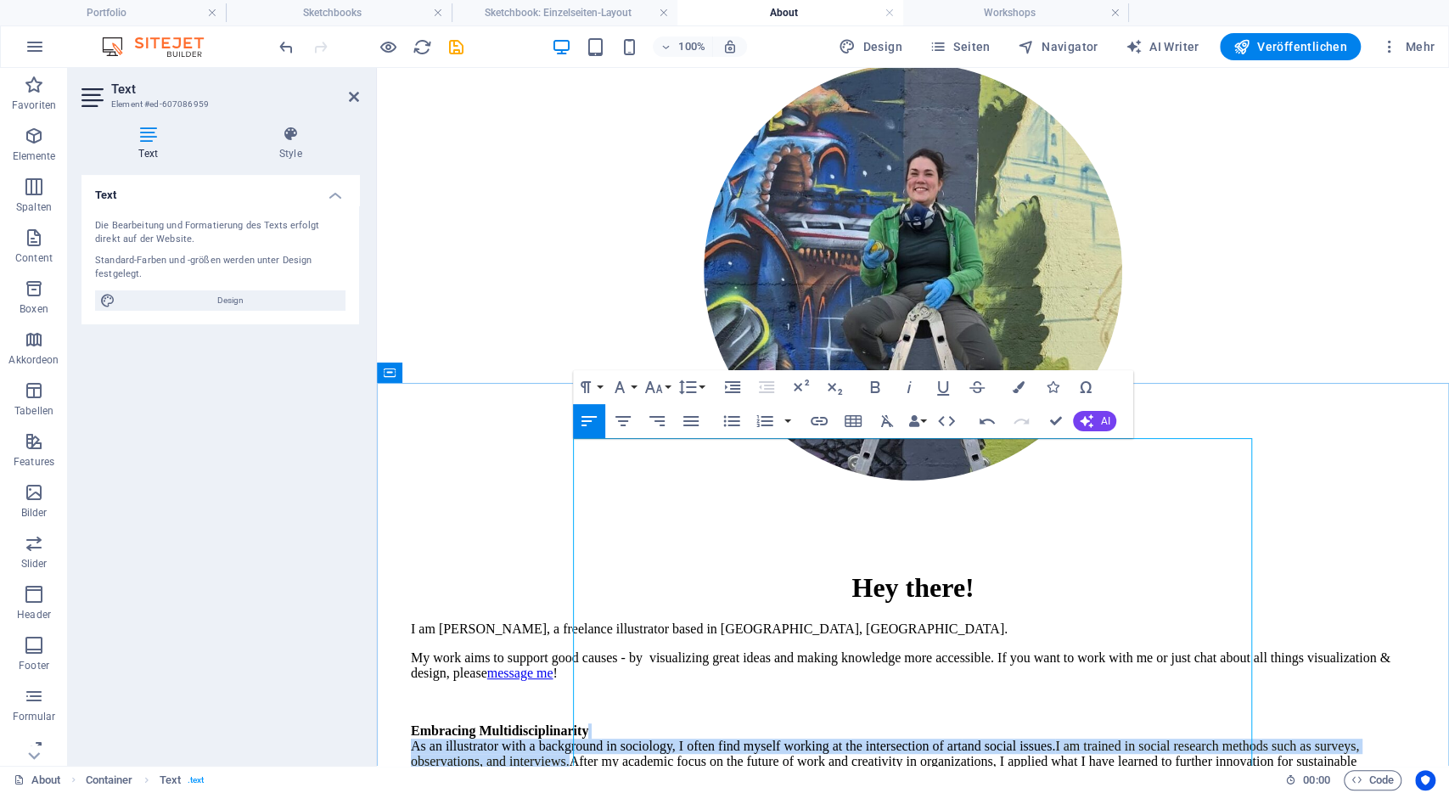
scroll to position [170, 0]
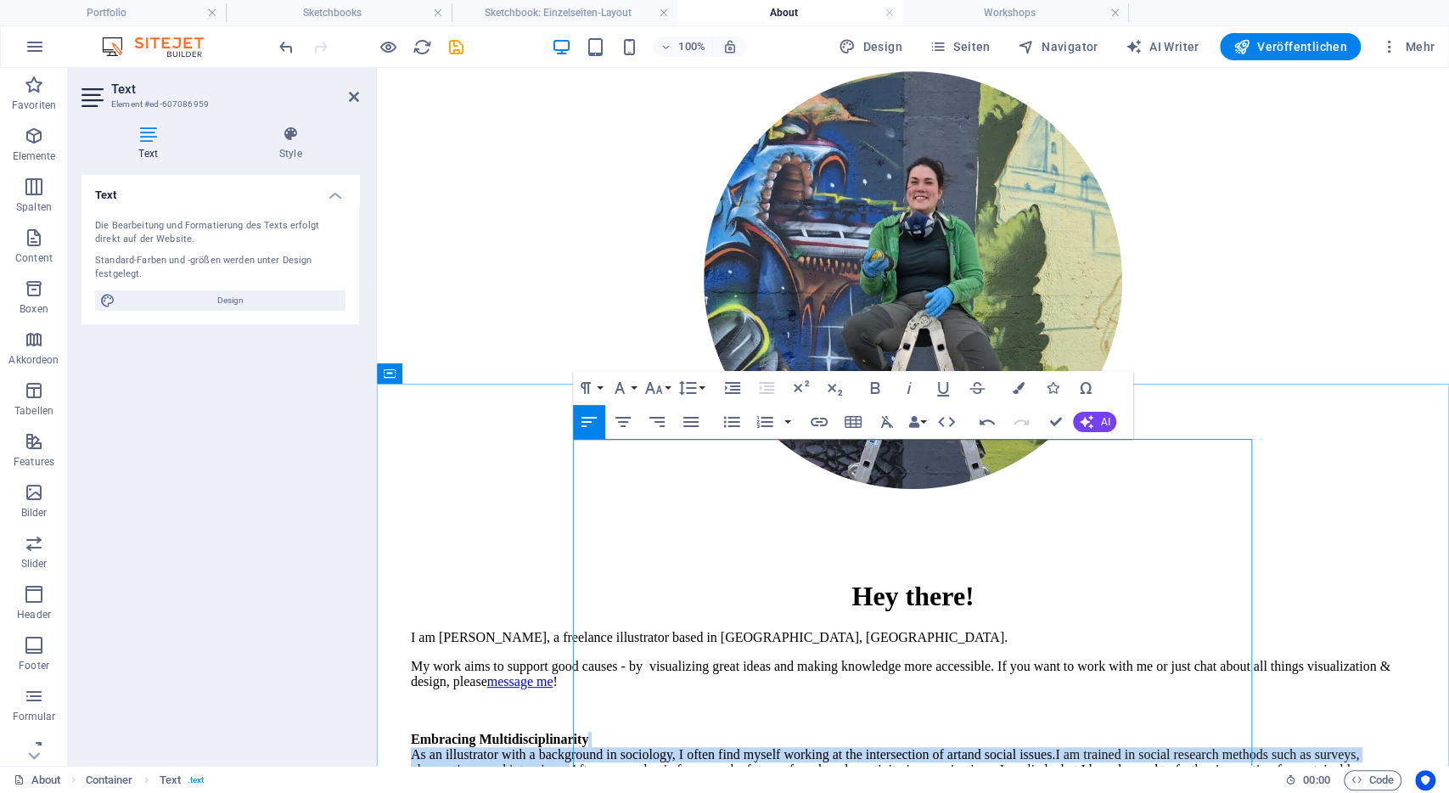
click at [897, 747] on span "I am trained in social research methods such as surveys, observations, and inte…" at bounding box center [885, 762] width 948 height 30
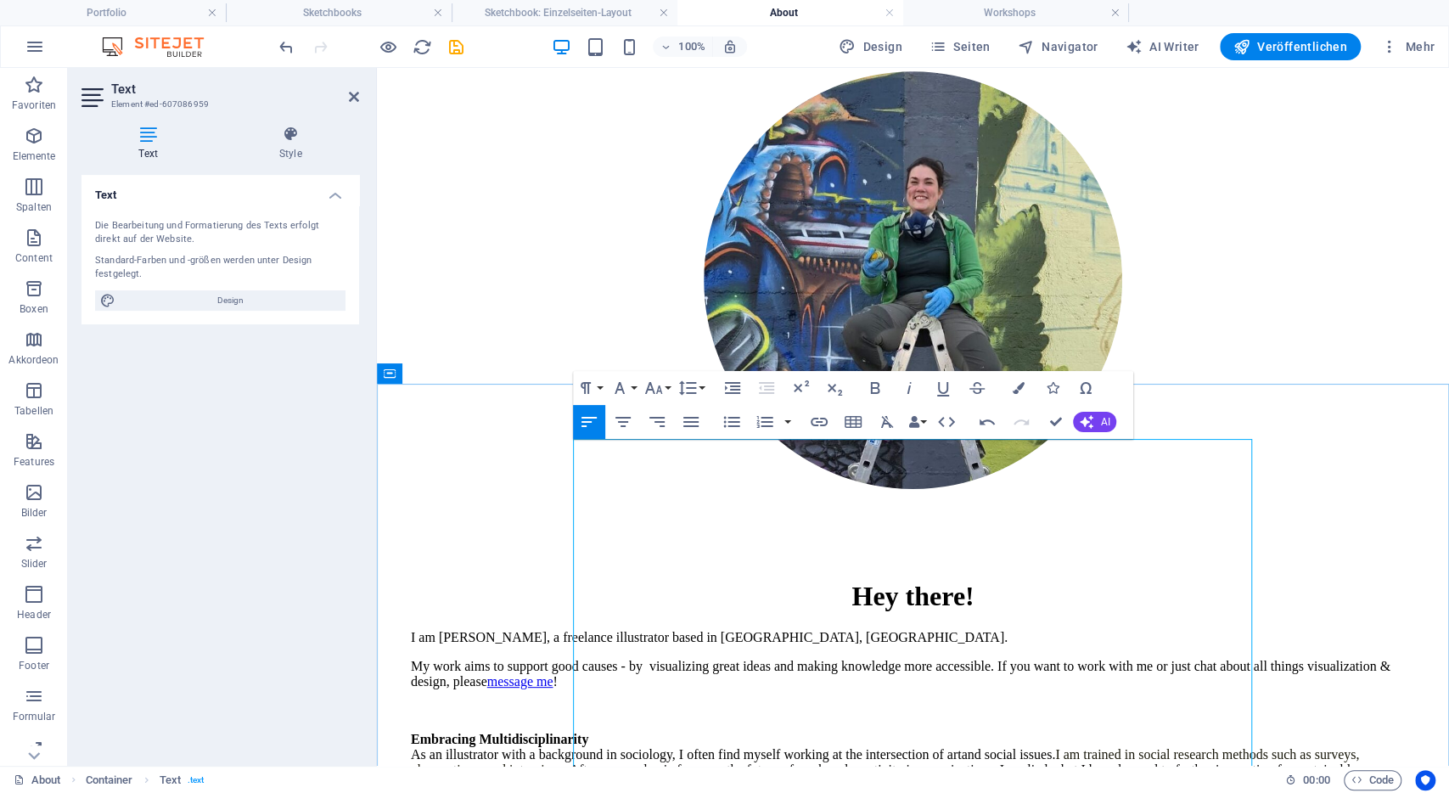
click at [728, 630] on p "I am Lena, a freelance illustrator based in Bonn, Germany." at bounding box center [913, 637] width 1004 height 15
click at [817, 659] on p "My work aims to support good causes - by visualizing great ideas and making kno…" at bounding box center [913, 674] width 1004 height 31
click at [890, 630] on p "I am Lena, a freelance illustrator based in Bonn, Germany." at bounding box center [913, 637] width 1004 height 15
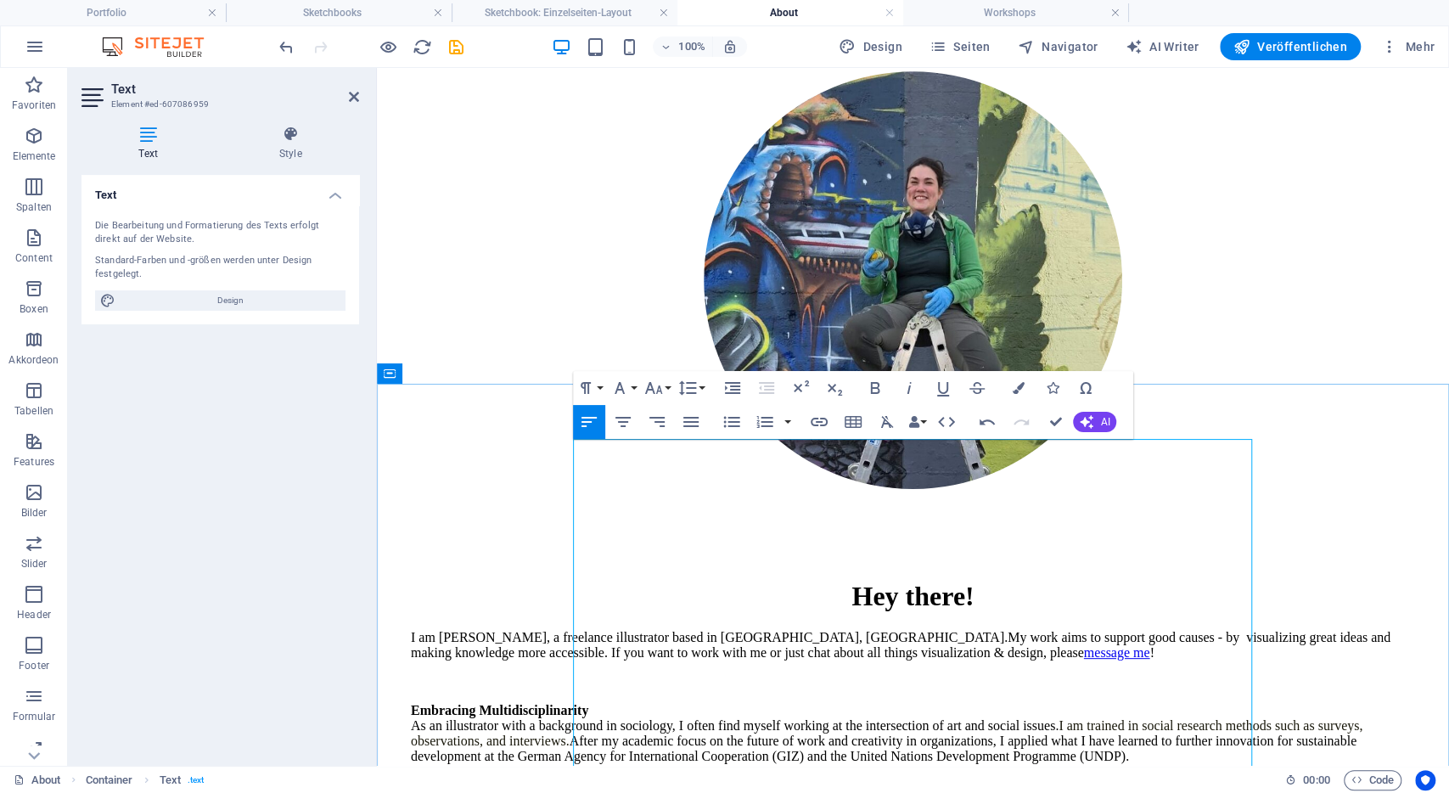
click at [805, 630] on p "I am Lena, a freelance illustrator based in Bonn, Germany. My work aims to supp…" at bounding box center [913, 645] width 1004 height 31
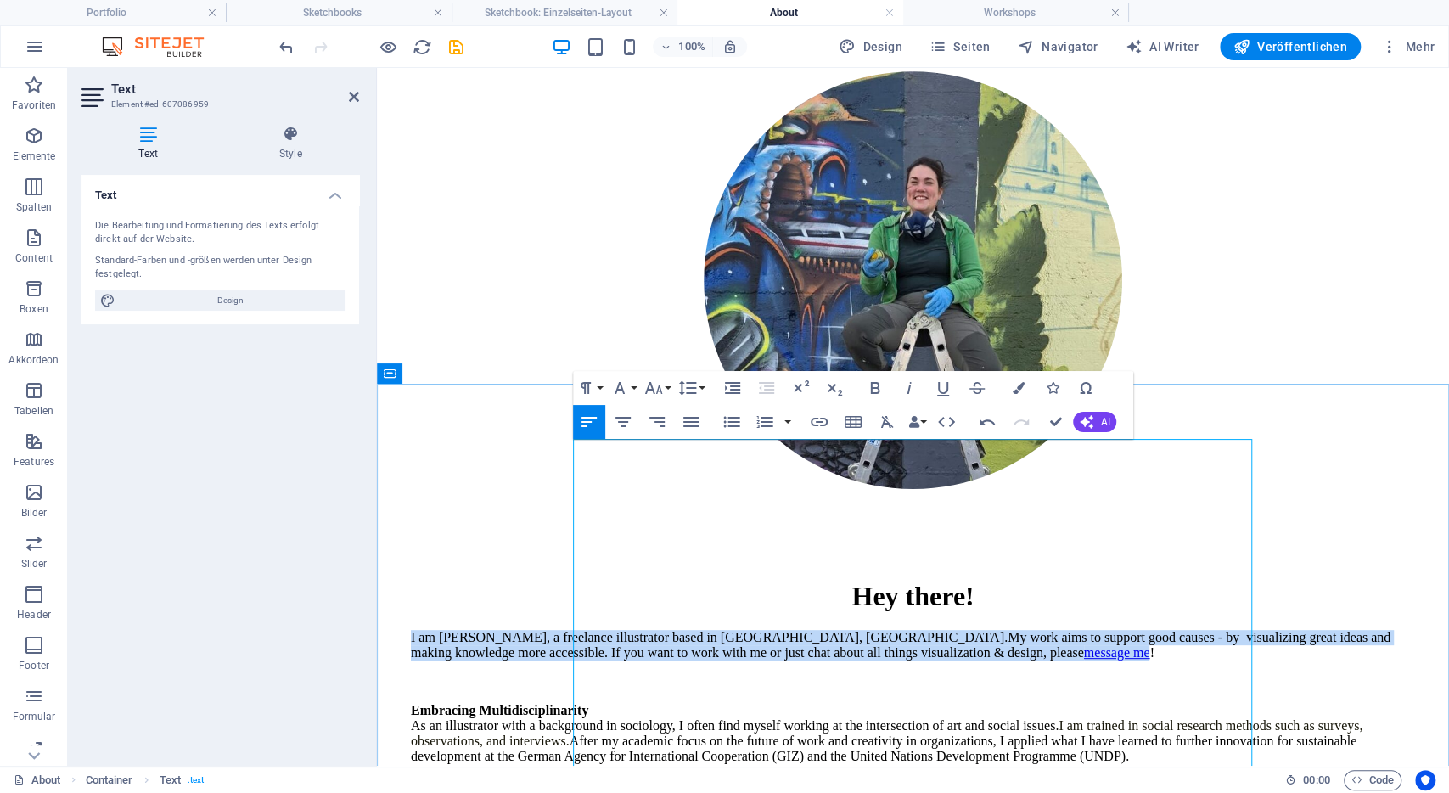
click at [805, 630] on p "I am Lena, a freelance illustrator based in Bonn, Germany. My work aims to supp…" at bounding box center [913, 645] width 1004 height 31
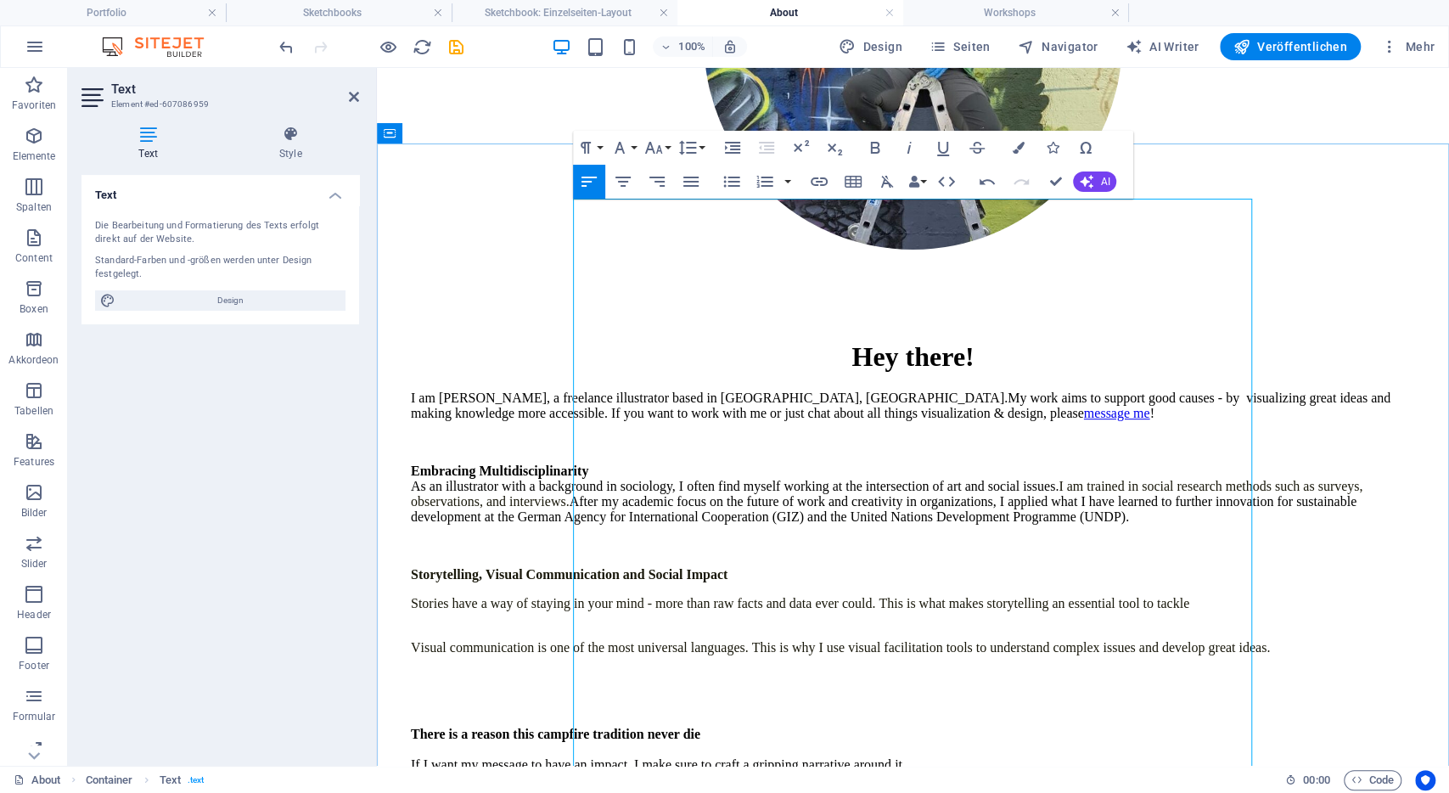
scroll to position [410, 0]
click at [732, 639] on span "Visual communication is one of the most universal languages. This is why I use …" at bounding box center [840, 646] width 859 height 14
click at [745, 595] on p "Stories have a way of staying in your mind - more than raw facts and data ever …" at bounding box center [913, 602] width 1004 height 15
drag, startPoint x: 819, startPoint y: 685, endPoint x: 572, endPoint y: 678, distance: 247.1
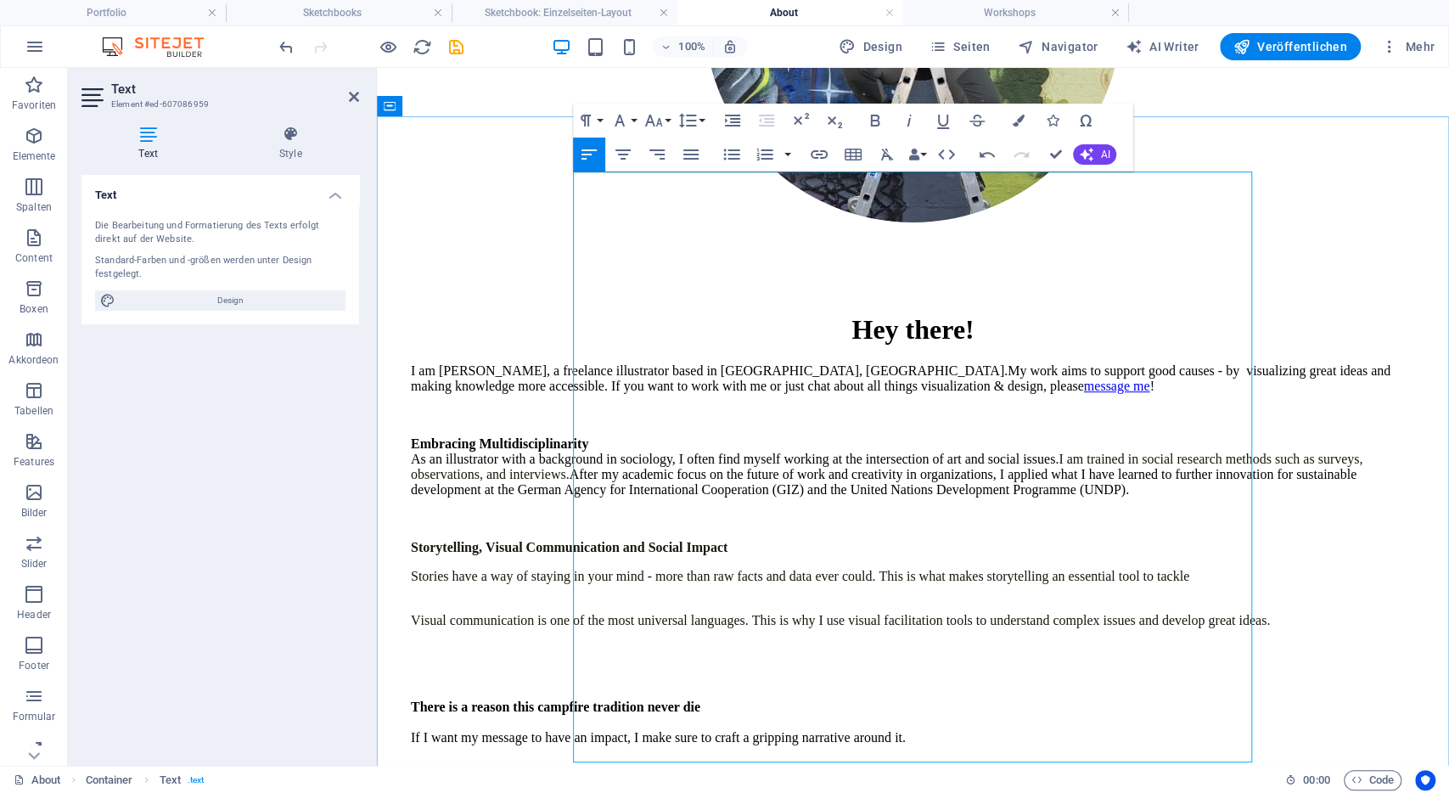
scroll to position [438, 0]
drag, startPoint x: 792, startPoint y: 649, endPoint x: 590, endPoint y: 657, distance: 202.1
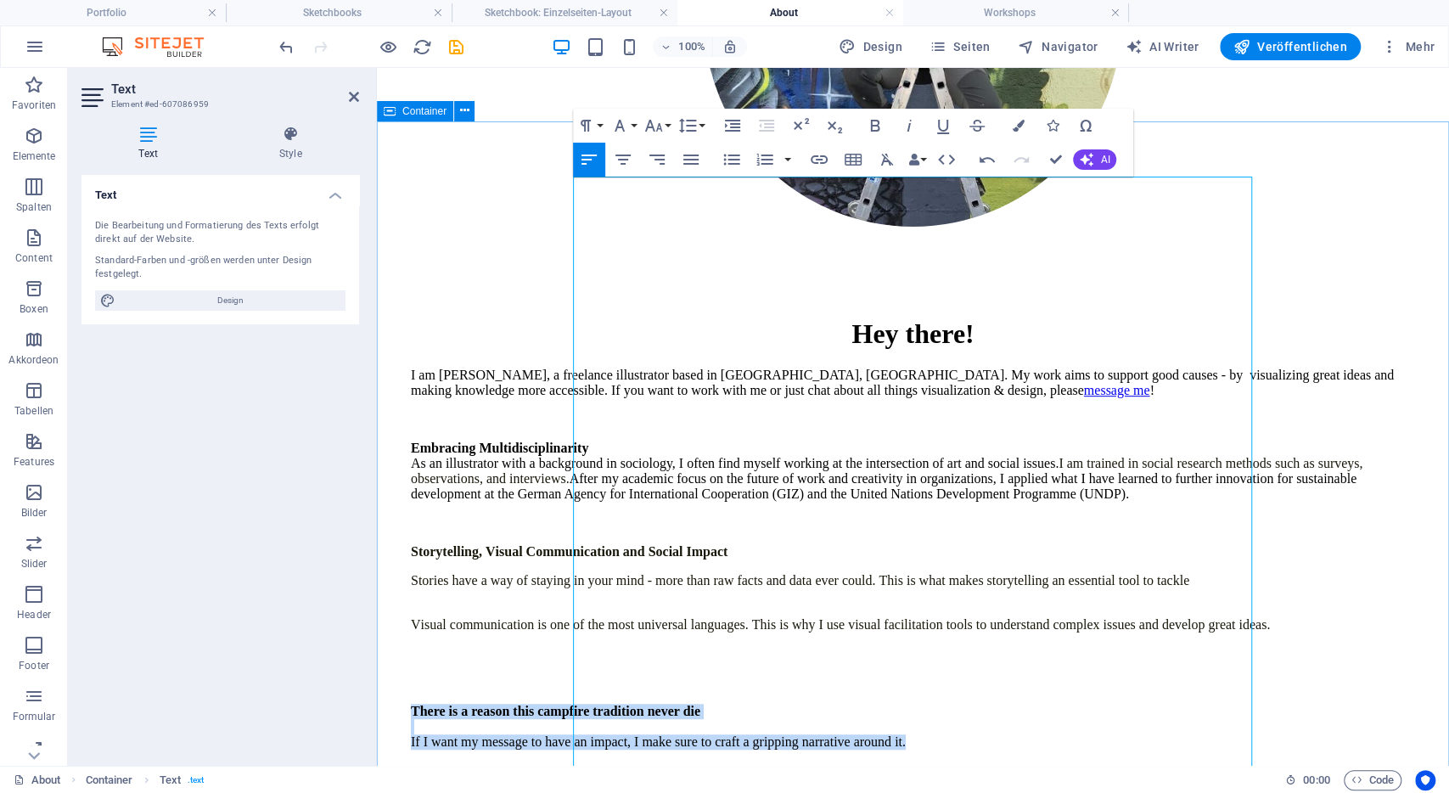
drag, startPoint x: 1020, startPoint y: 602, endPoint x: 569, endPoint y: 547, distance: 453.9
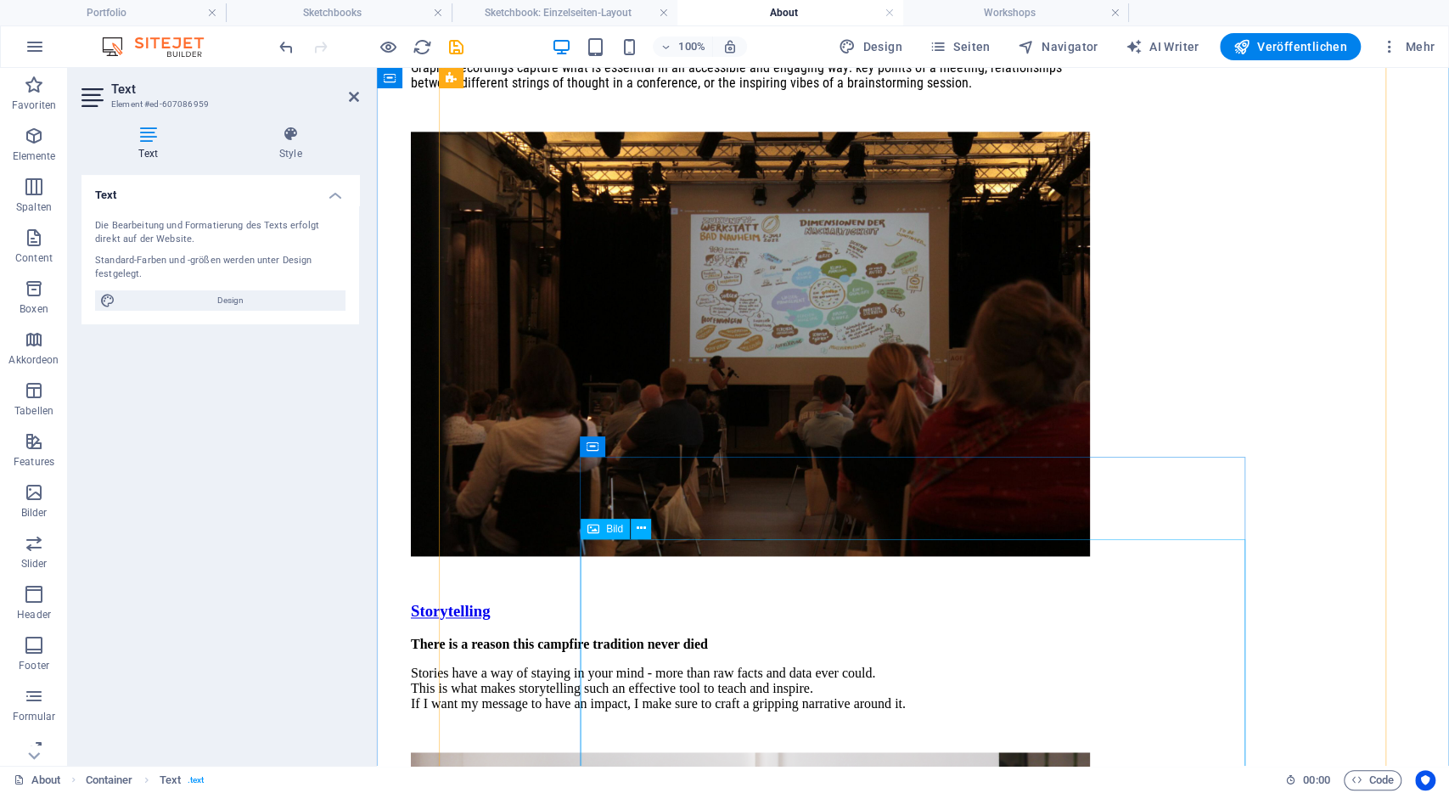
scroll to position [1464, 0]
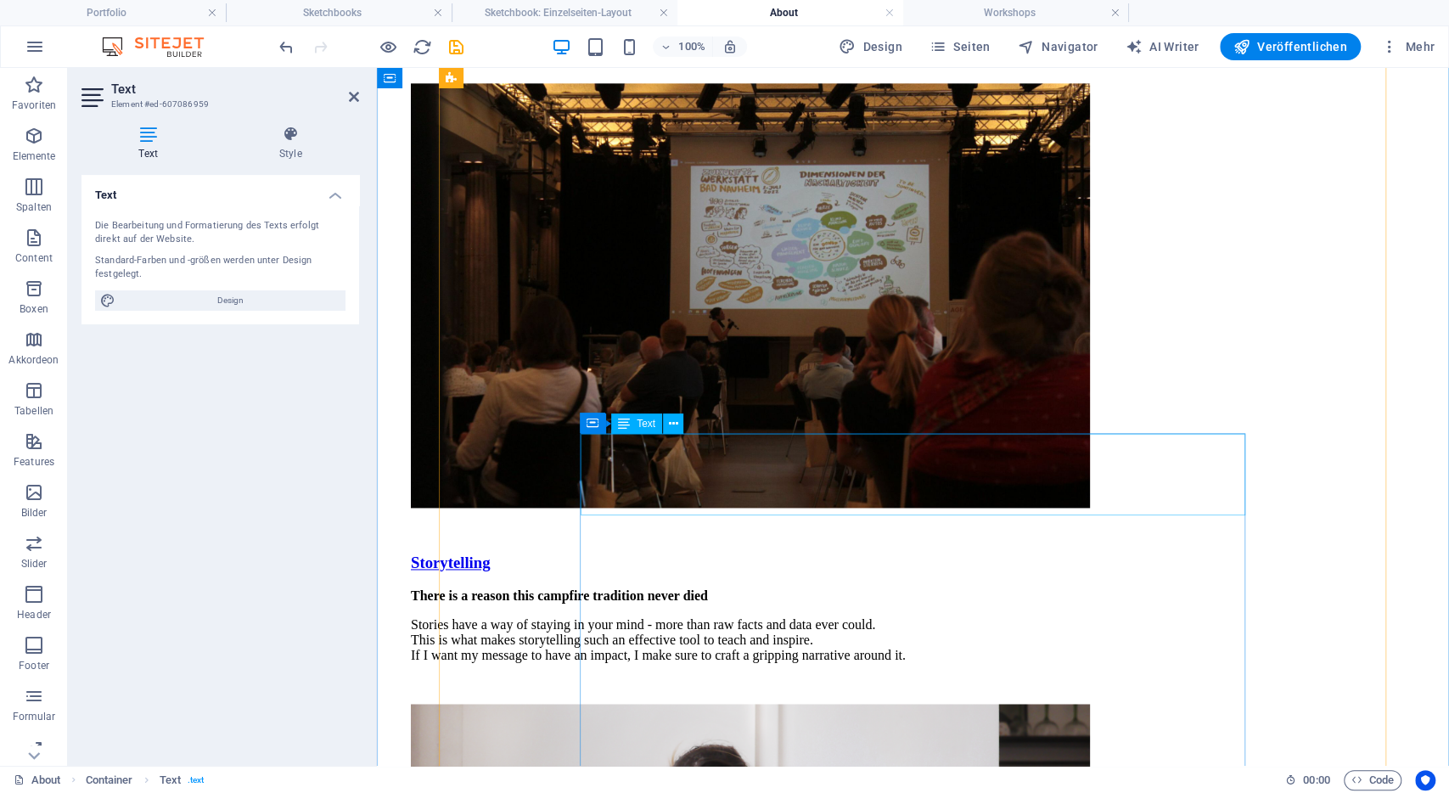
click at [1085, 588] on div "There is a reason this campfire tradition never died Stories have a way of stay…" at bounding box center [750, 625] width 679 height 75
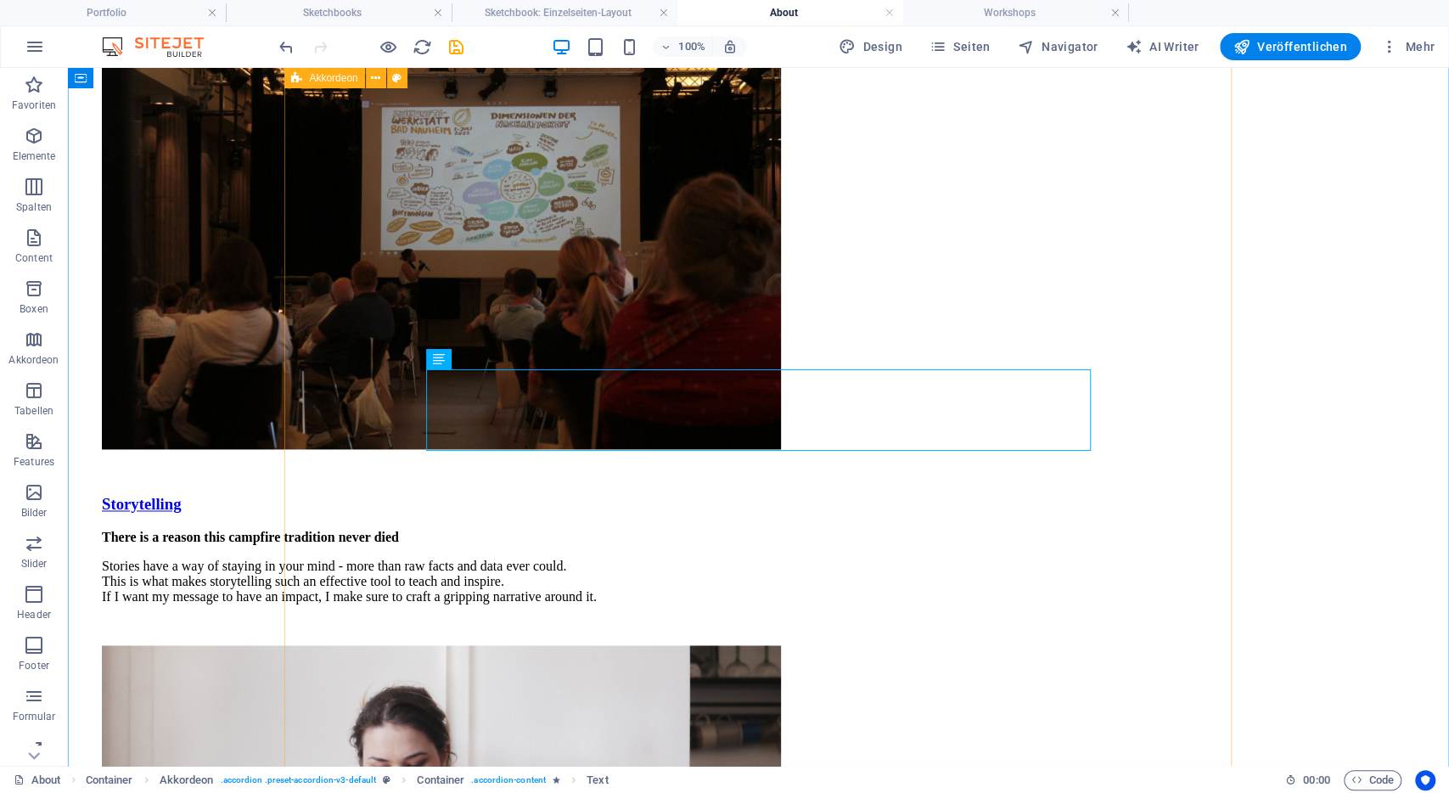
scroll to position [1529, 0]
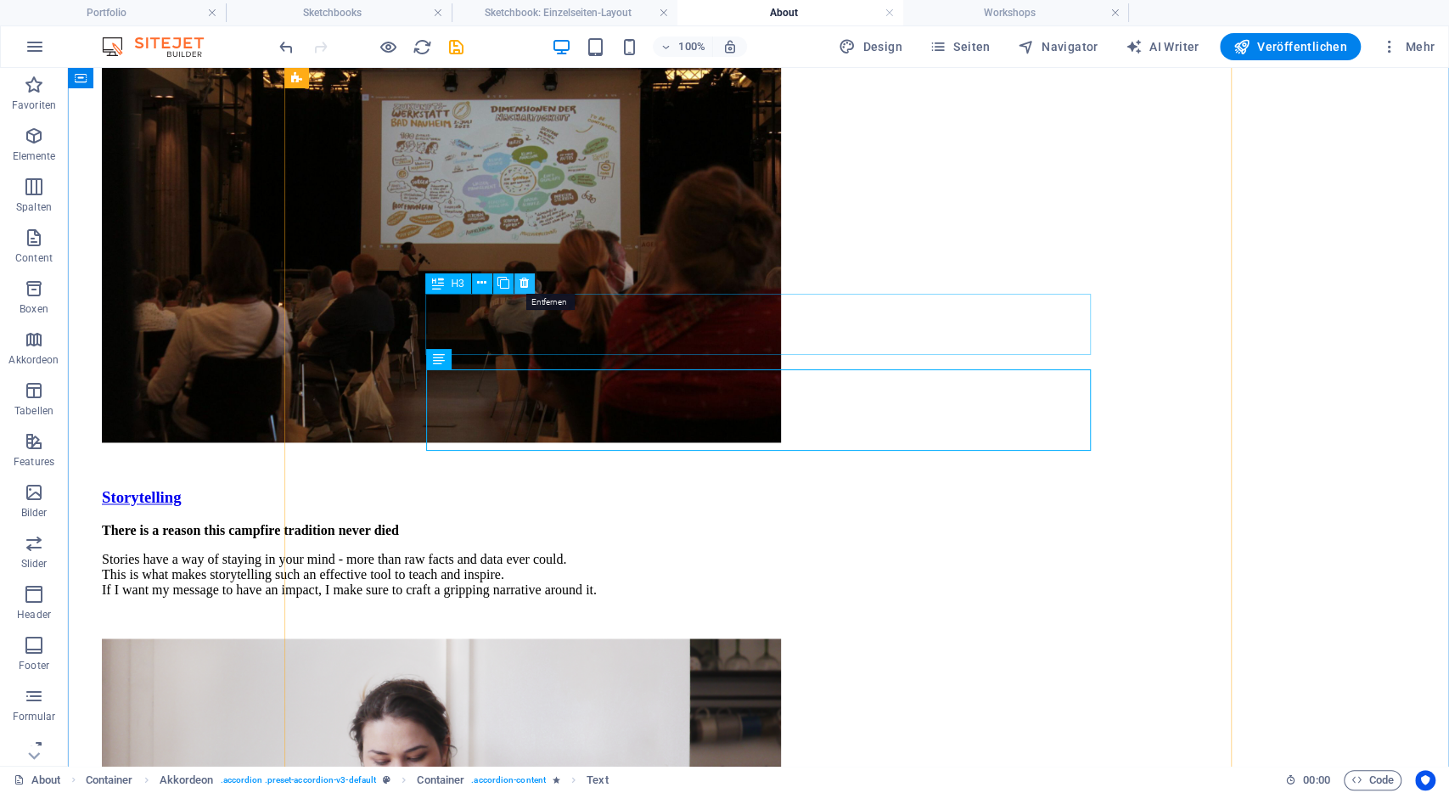
click at [523, 286] on icon at bounding box center [523, 283] width 9 height 18
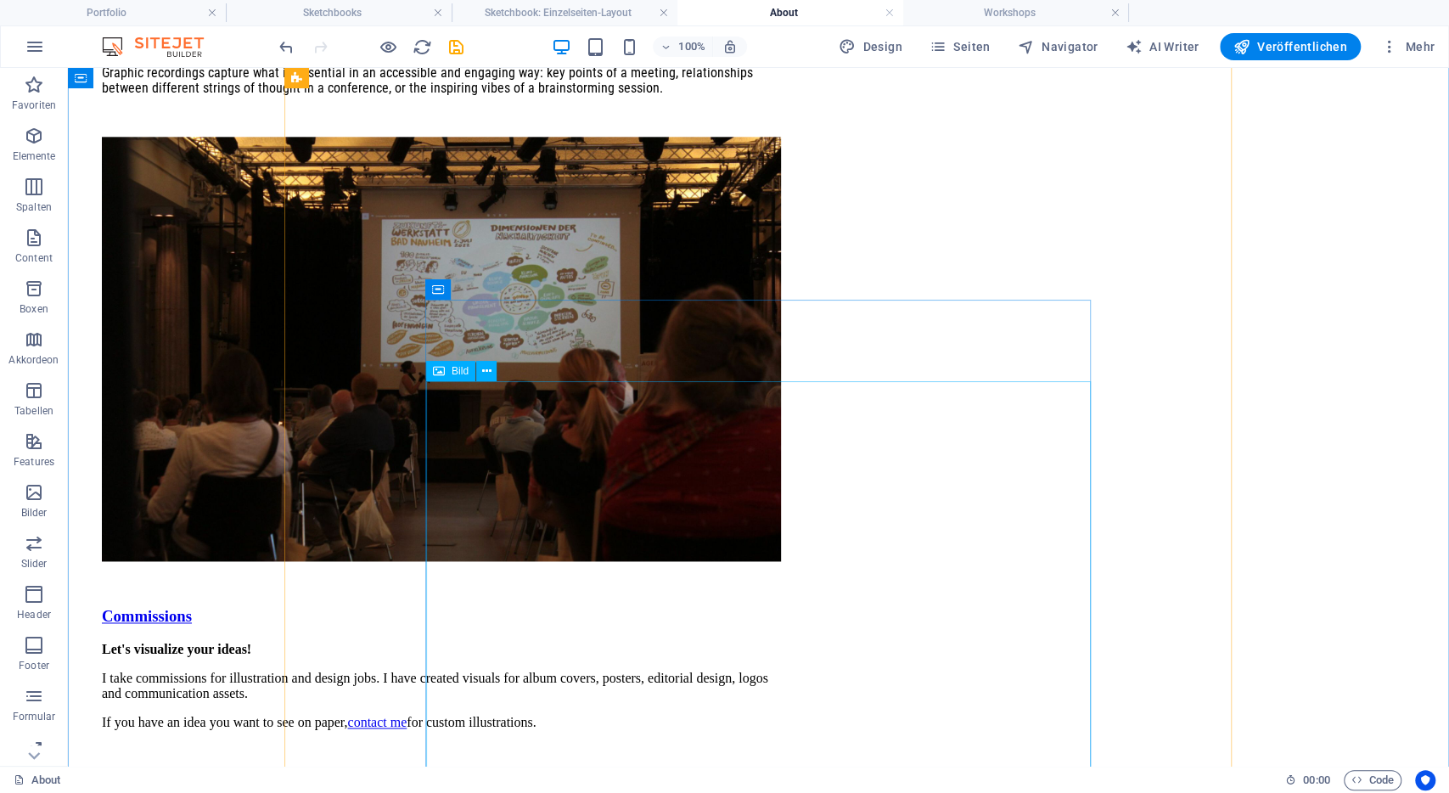
scroll to position [1400, 0]
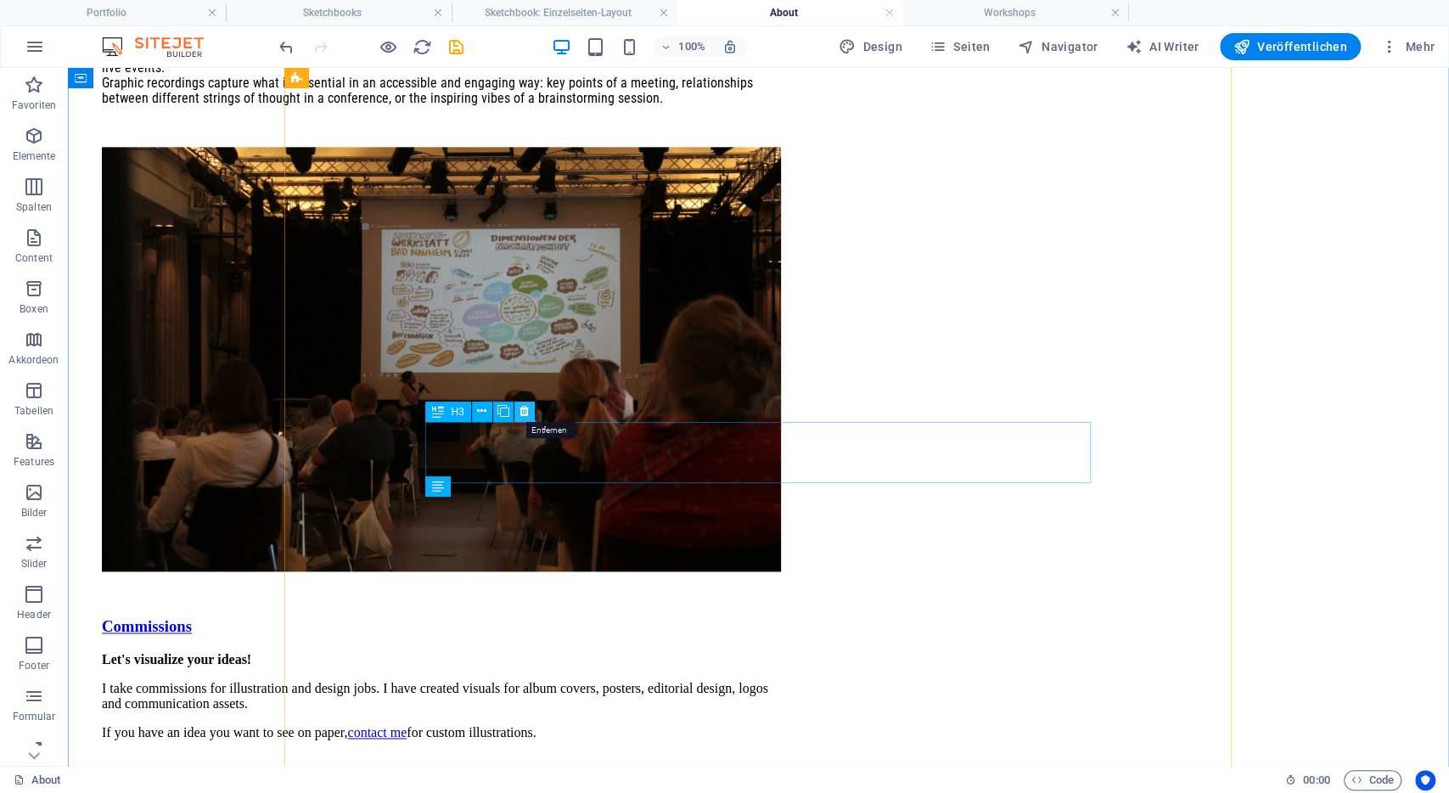
click at [525, 413] on icon at bounding box center [523, 411] width 9 height 18
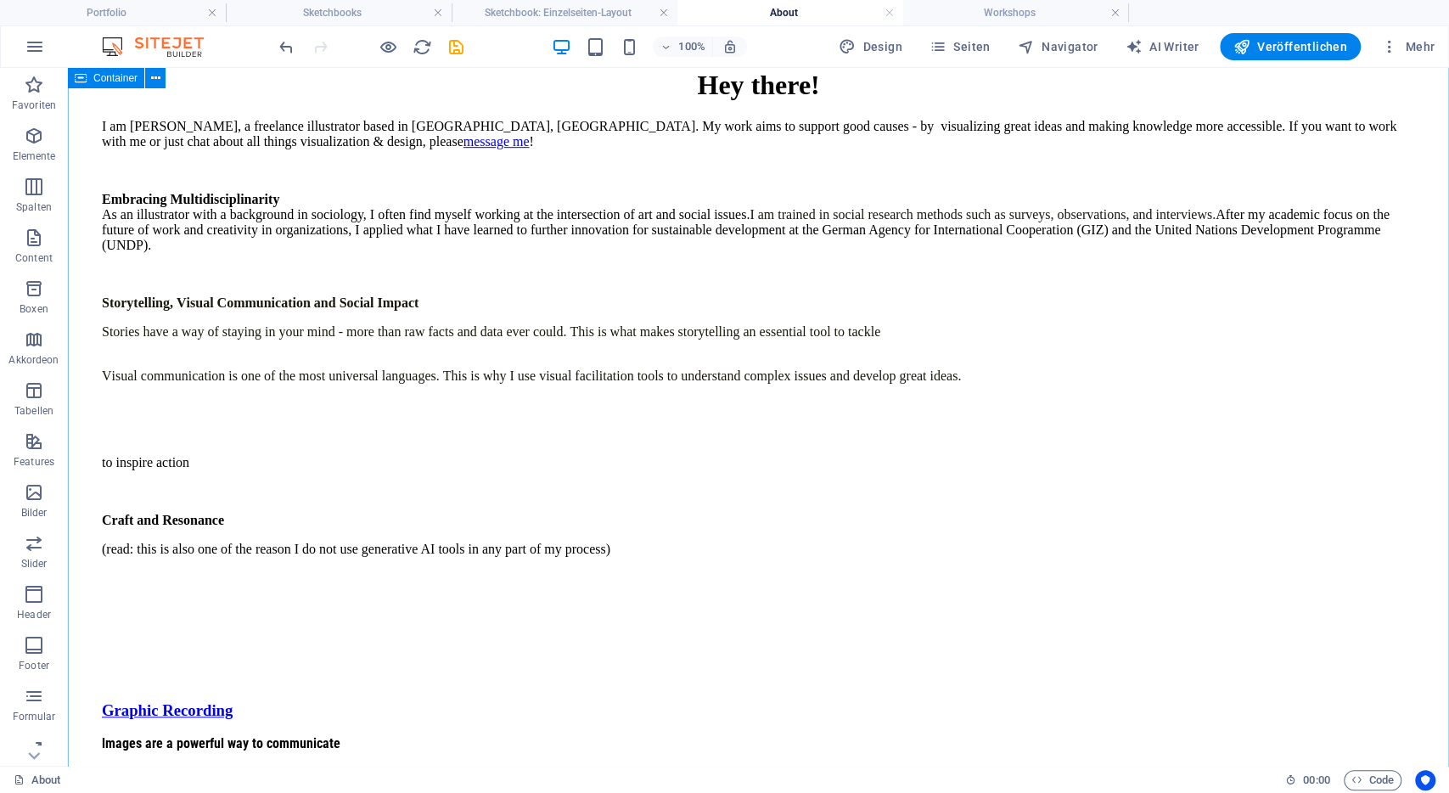
scroll to position [613, 0]
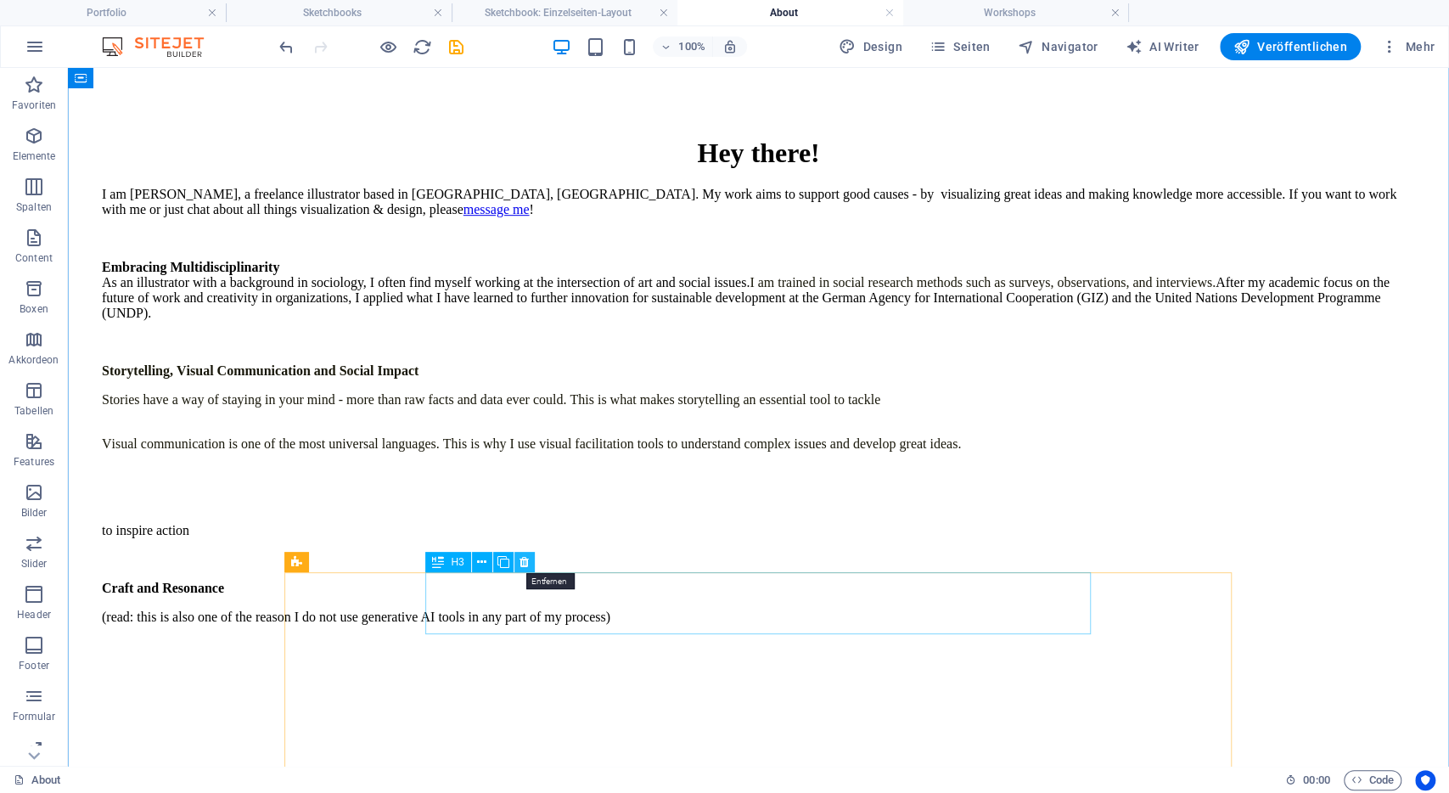
click at [522, 558] on icon at bounding box center [523, 562] width 9 height 18
click at [525, 561] on icon at bounding box center [523, 562] width 9 height 18
click at [526, 561] on icon at bounding box center [523, 562] width 9 height 18
click at [380, 559] on icon at bounding box center [375, 562] width 9 height 18
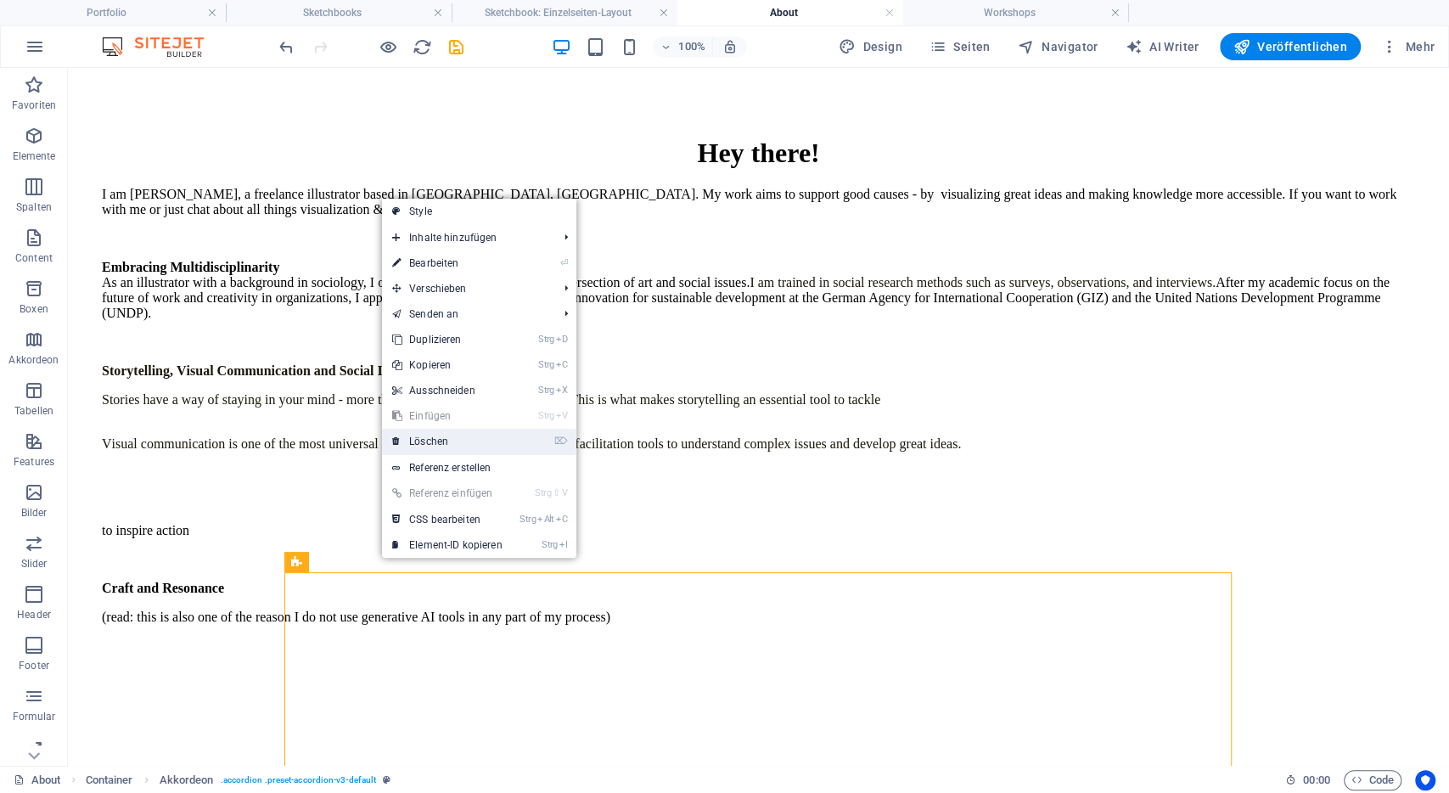
click at [462, 445] on link "⌦ Löschen" at bounding box center [447, 441] width 131 height 25
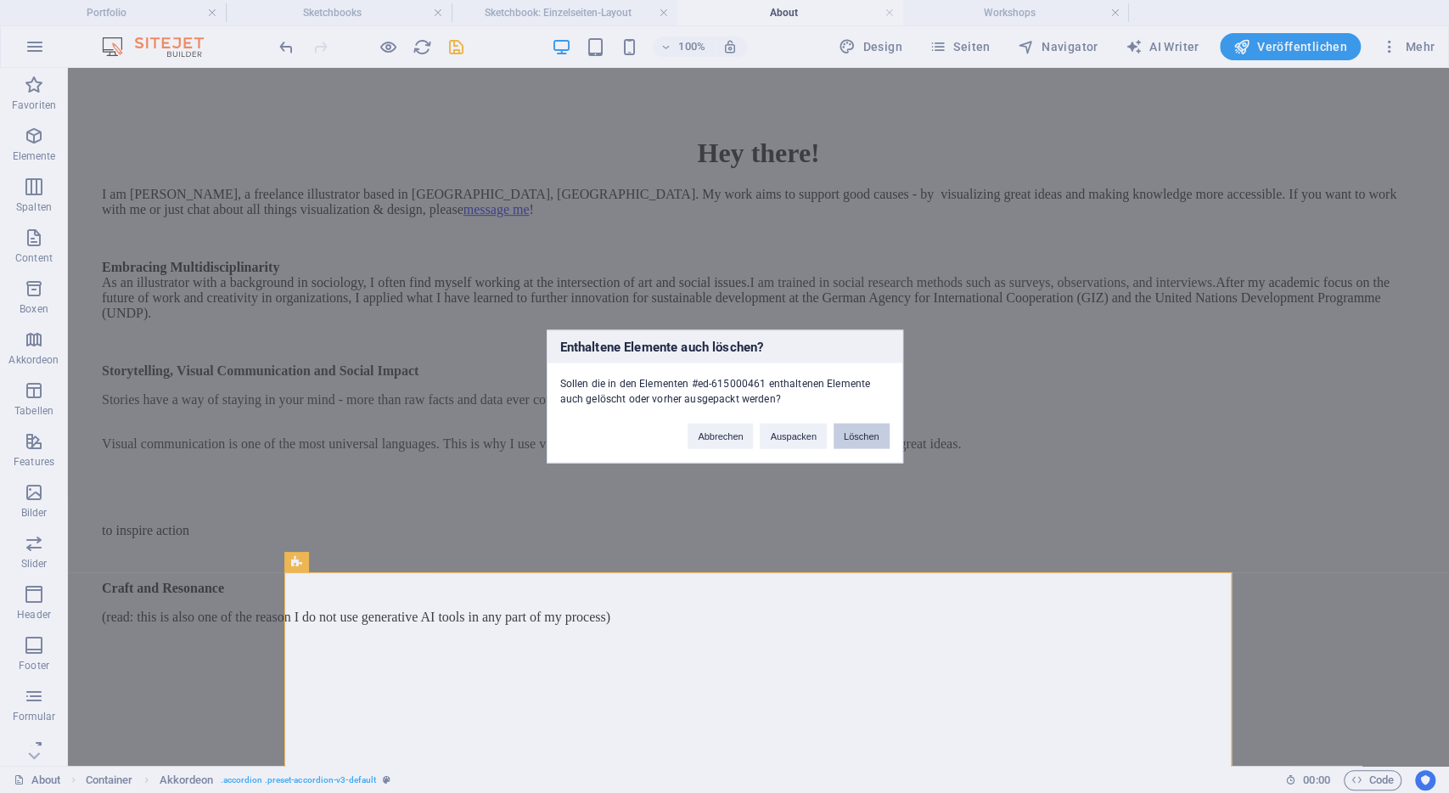
click at [862, 432] on button "Löschen" at bounding box center [861, 435] width 56 height 25
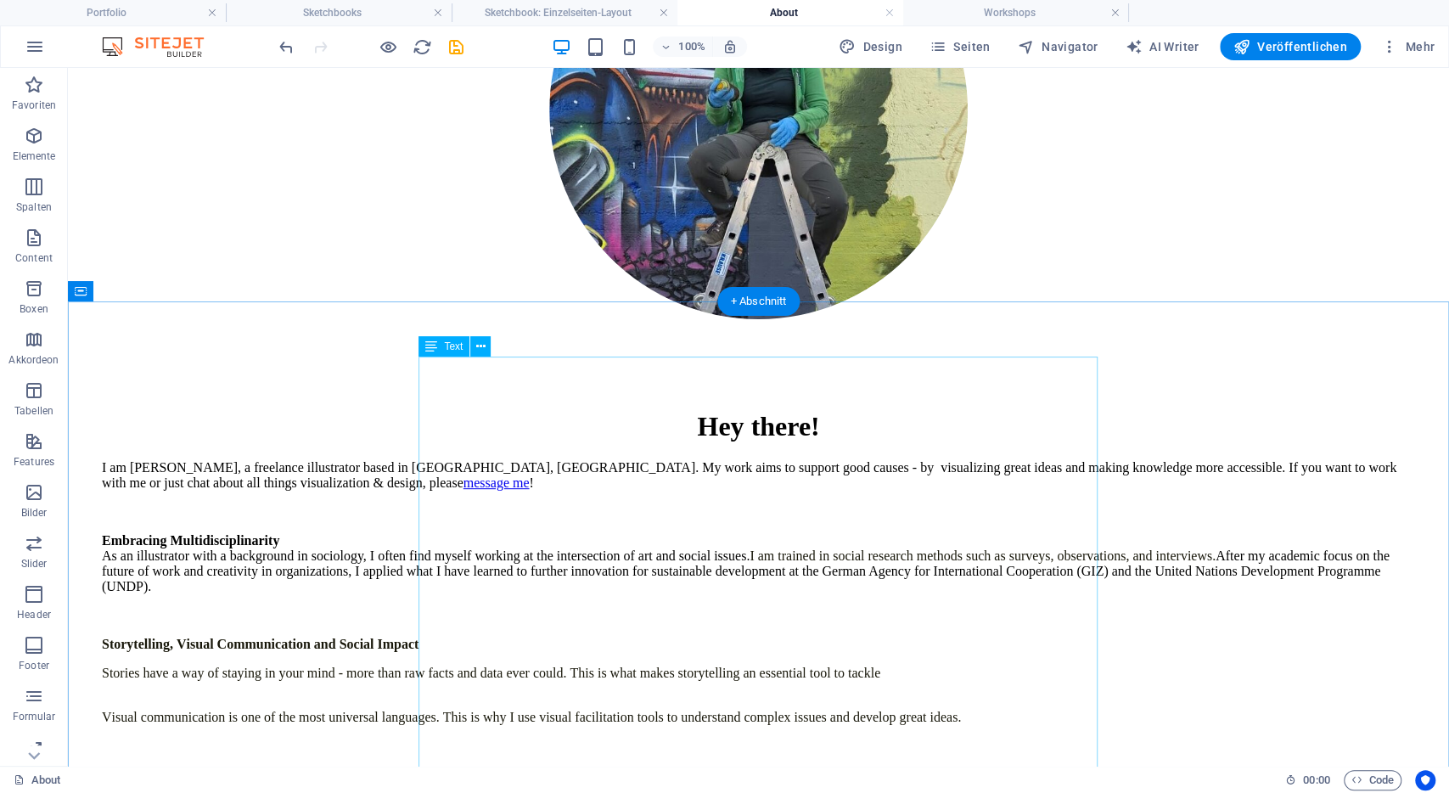
scroll to position [356, 0]
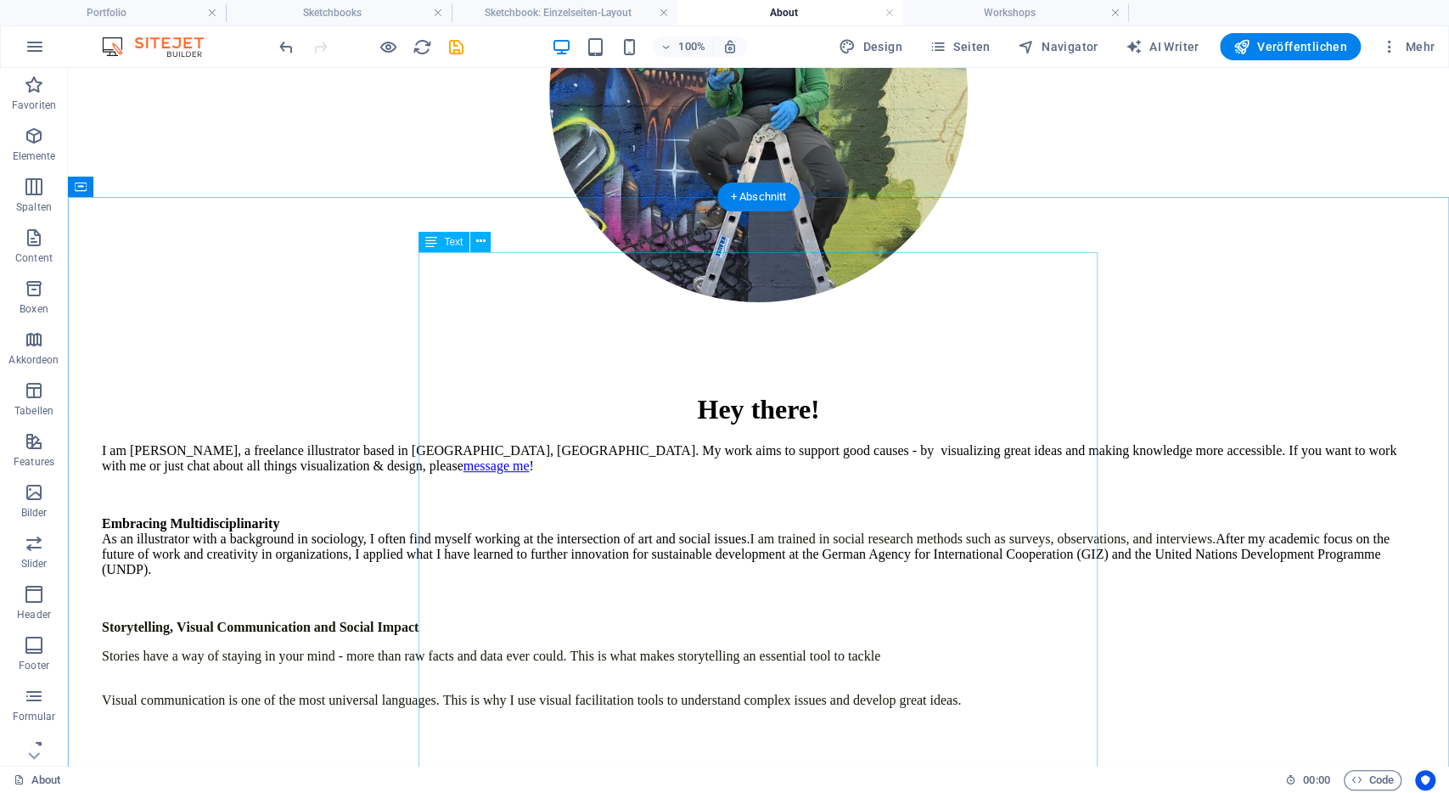
drag, startPoint x: 525, startPoint y: 633, endPoint x: 496, endPoint y: 630, distance: 29.9
click at [496, 630] on div "I am Lena, a freelance illustrator based in Bonn, Germany. My work aims to supp…" at bounding box center [758, 720] width 1313 height 555
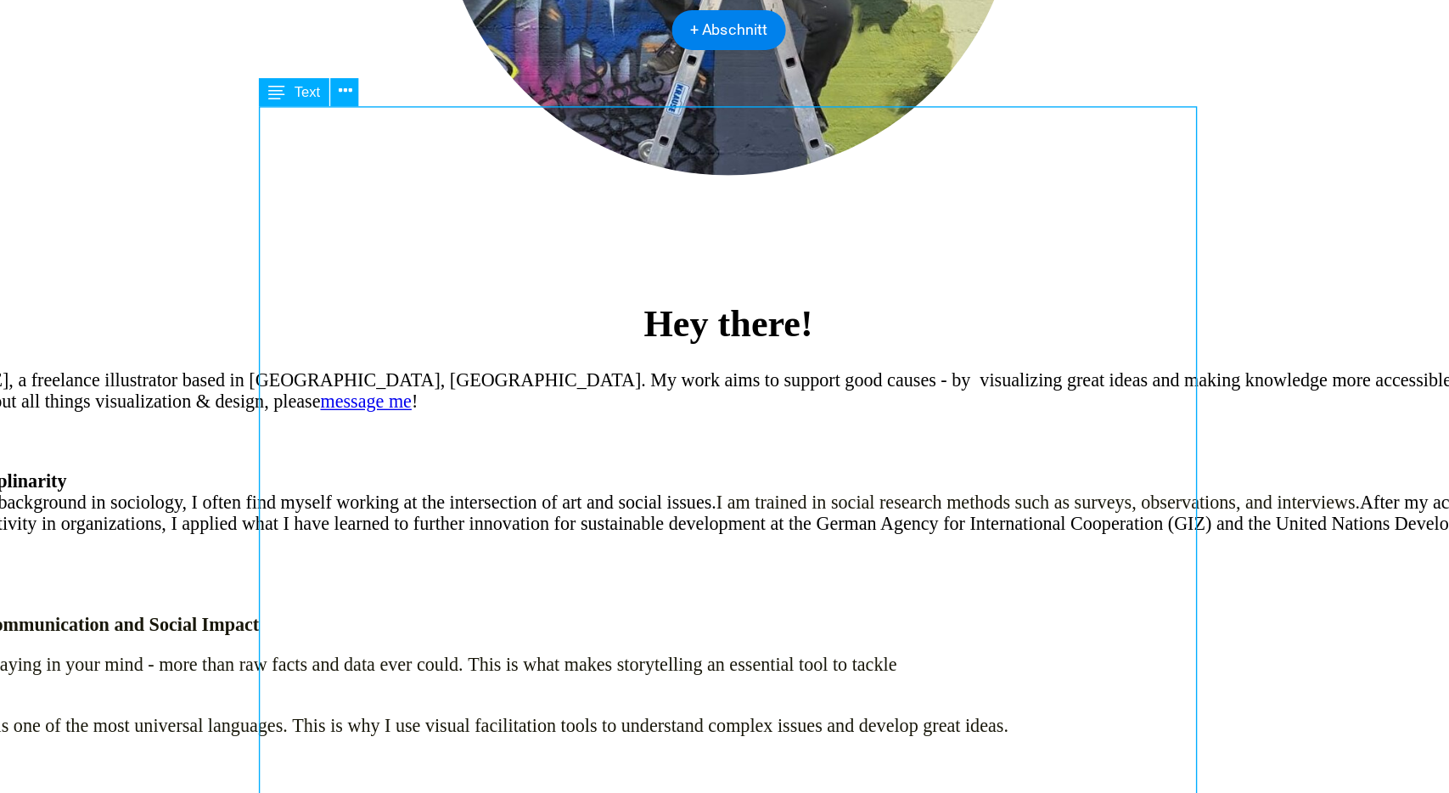
click at [288, 288] on div "I am Lena, a freelance illustrator based in Bonn, Germany. My work aims to supp…" at bounding box center [465, 504] width 1313 height 555
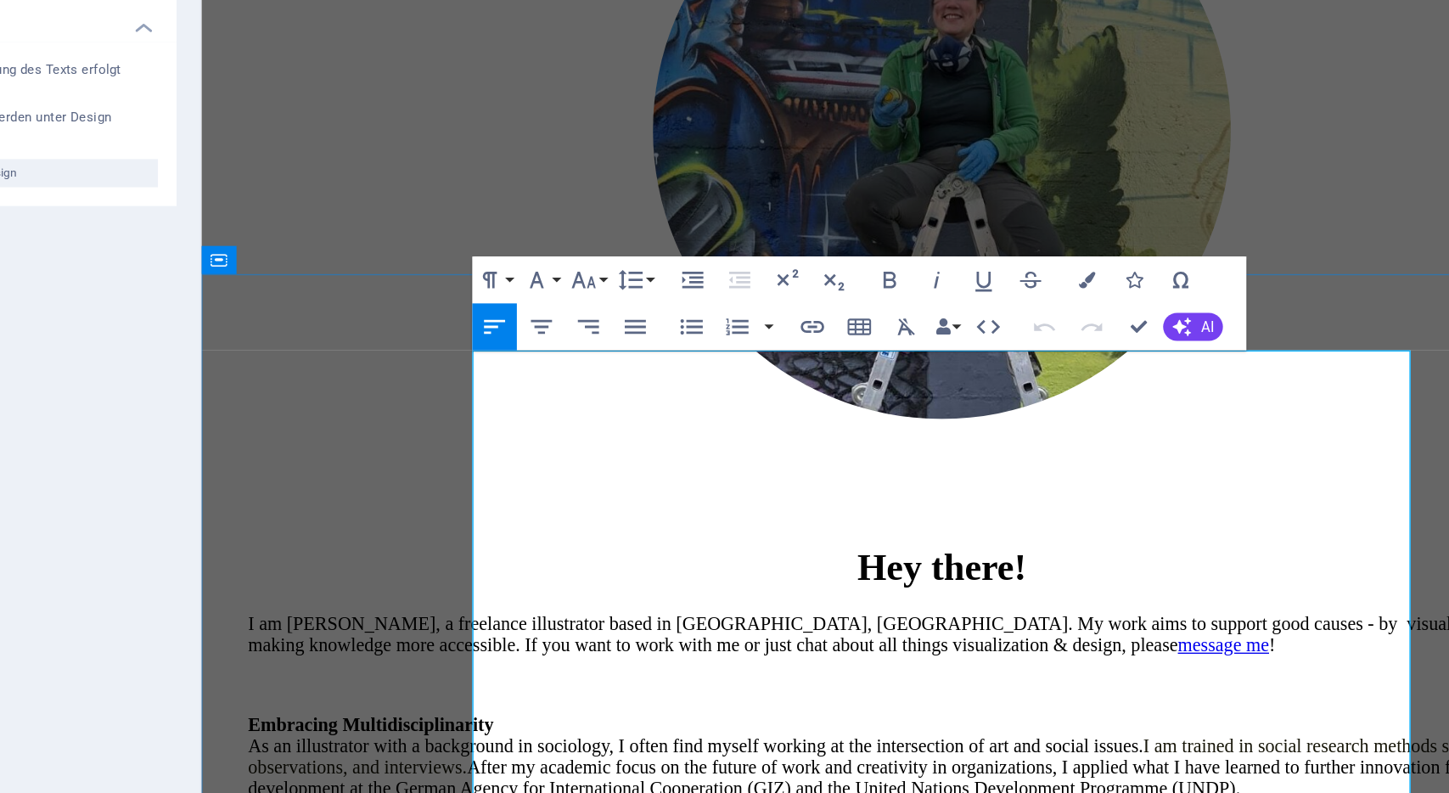
click at [405, 448] on p at bounding box center [737, 455] width 1004 height 15
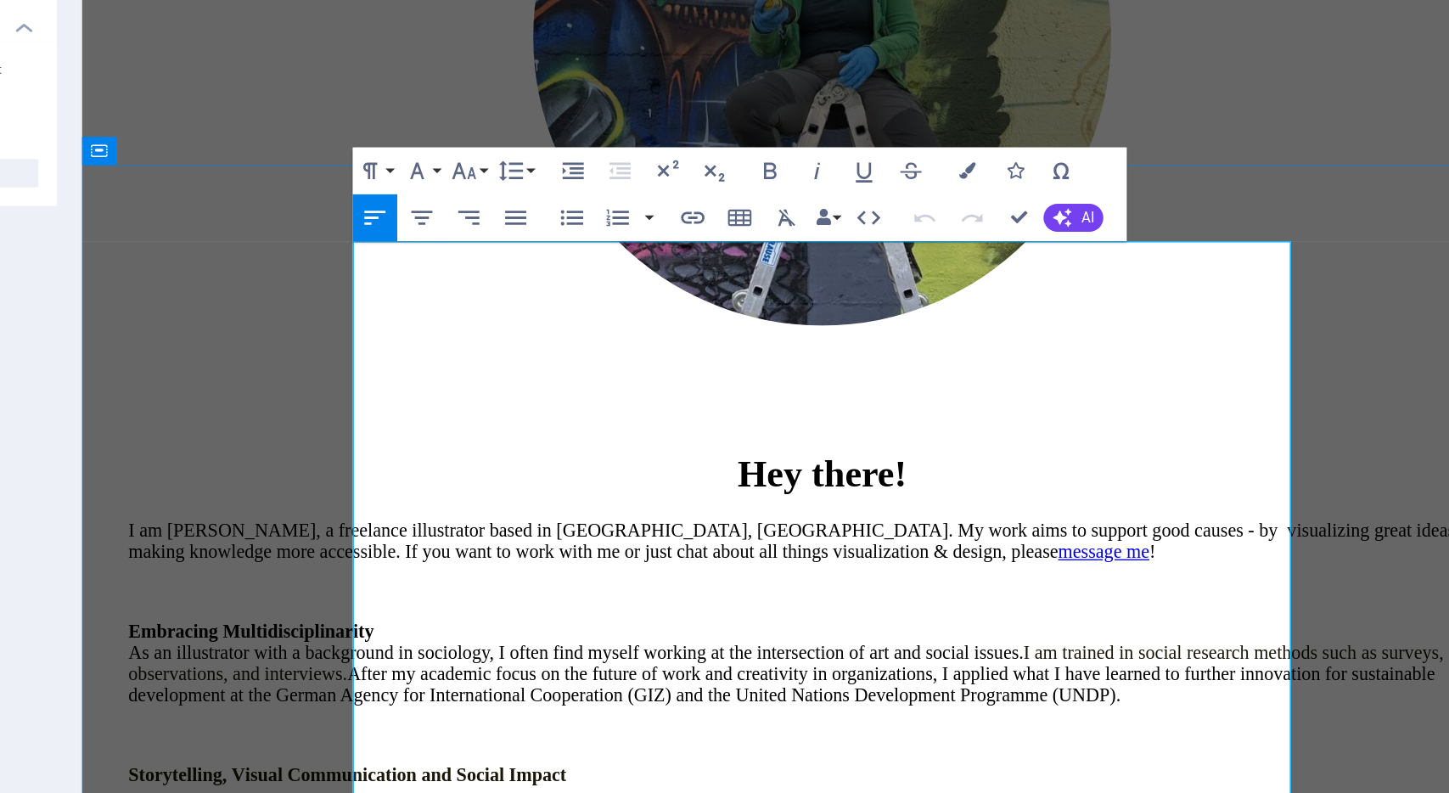
scroll to position [266, 0]
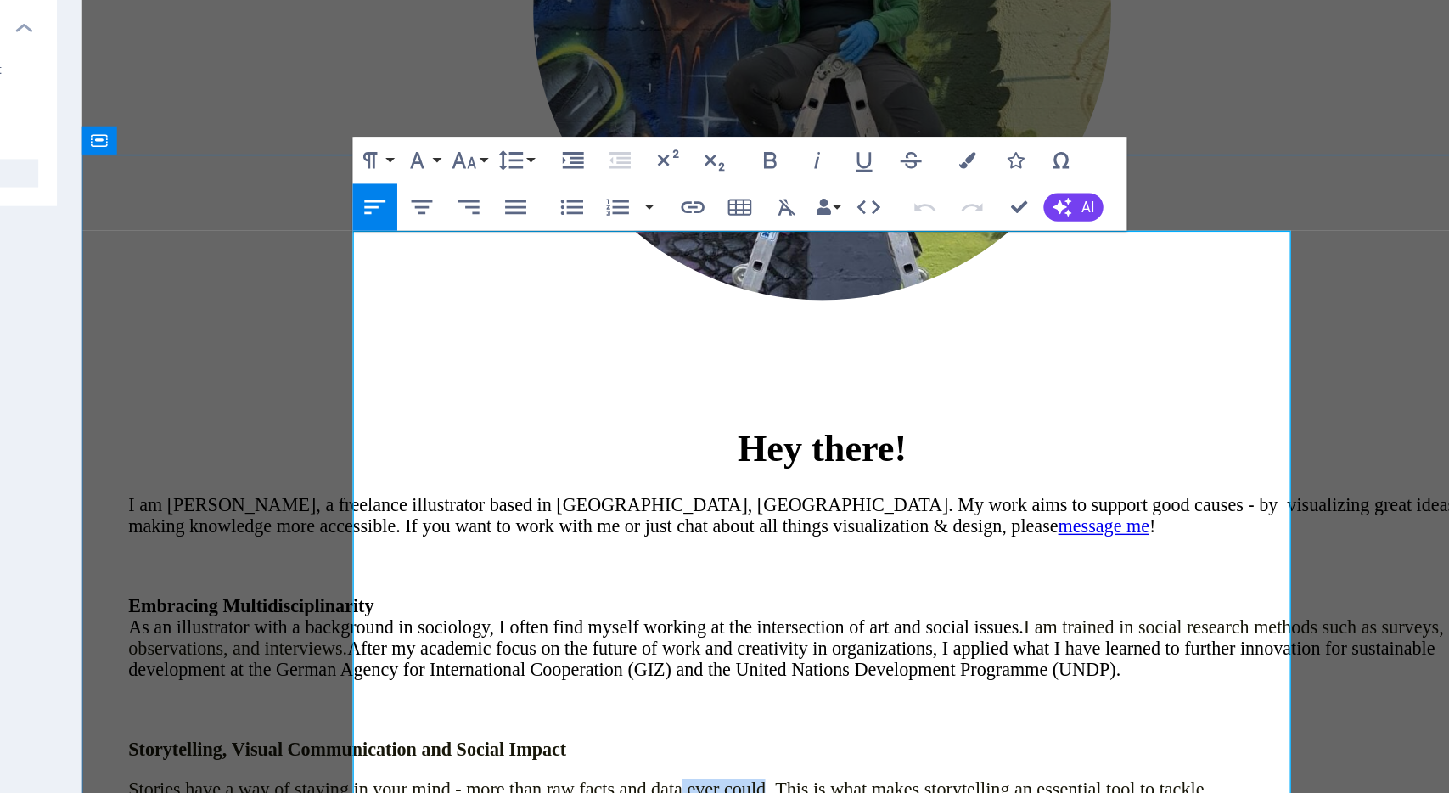
drag, startPoint x: 668, startPoint y: 364, endPoint x: 729, endPoint y: 362, distance: 61.2
click at [729, 523] on span "Stories have a way of staying in your mind - more than raw facts and data ever …" at bounding box center [504, 530] width 778 height 14
drag, startPoint x: 588, startPoint y: 356, endPoint x: 641, endPoint y: 358, distance: 52.7
click at [641, 523] on span "Stories have a way of staying in your mind - more than raw facts and data alone…" at bounding box center [490, 530] width 751 height 14
click at [609, 552] on p "Visual communication is one of the most universal languages. This is why I use …" at bounding box center [617, 567] width 1004 height 31
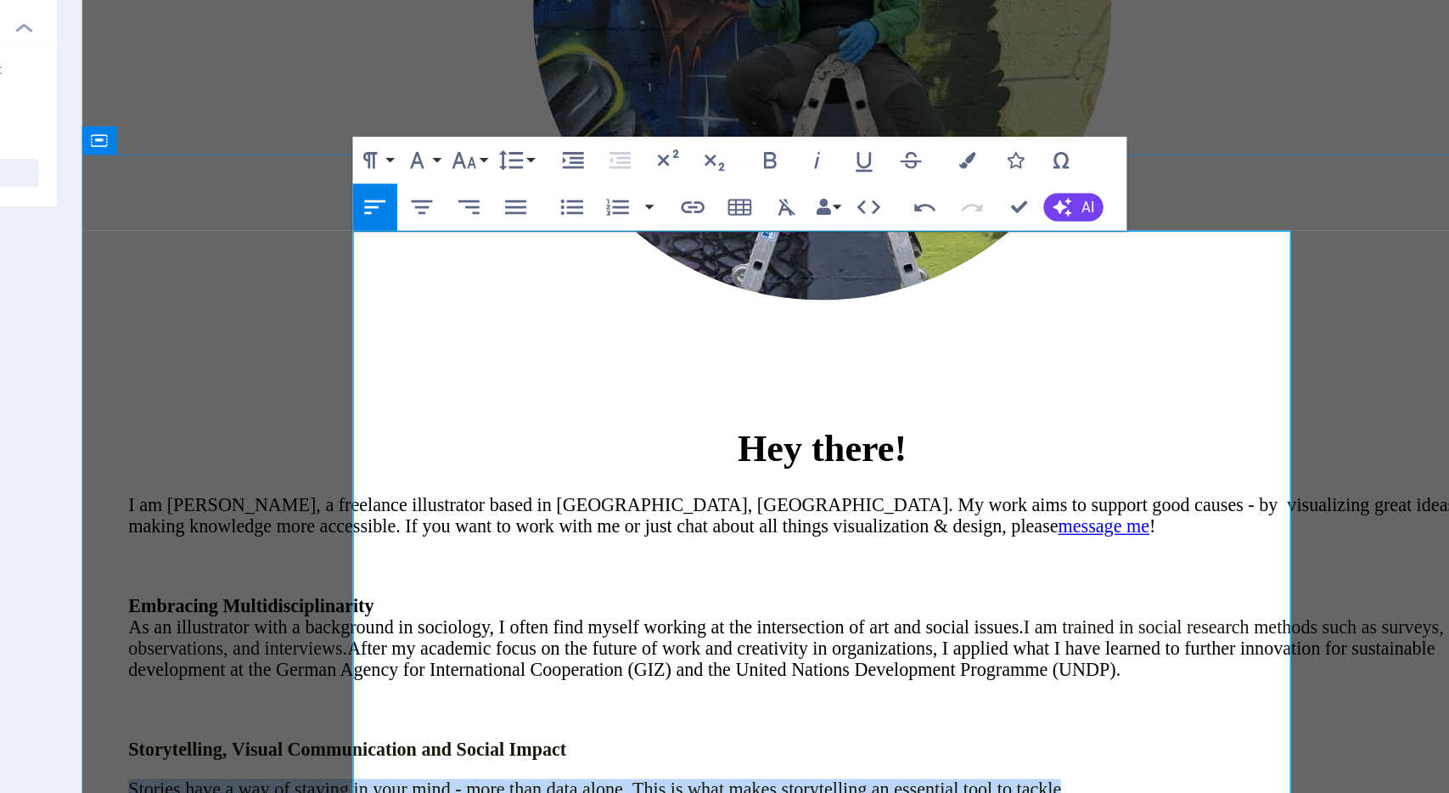
click at [609, 552] on p "Visual communication is one of the most universal languages. This is why I use …" at bounding box center [617, 567] width 1004 height 31
drag, startPoint x: 569, startPoint y: 362, endPoint x: 594, endPoint y: 366, distance: 25.0
click at [594, 523] on span "Stories have a way of staying in your mind - more than data alone. This is what…" at bounding box center [452, 530] width 675 height 14
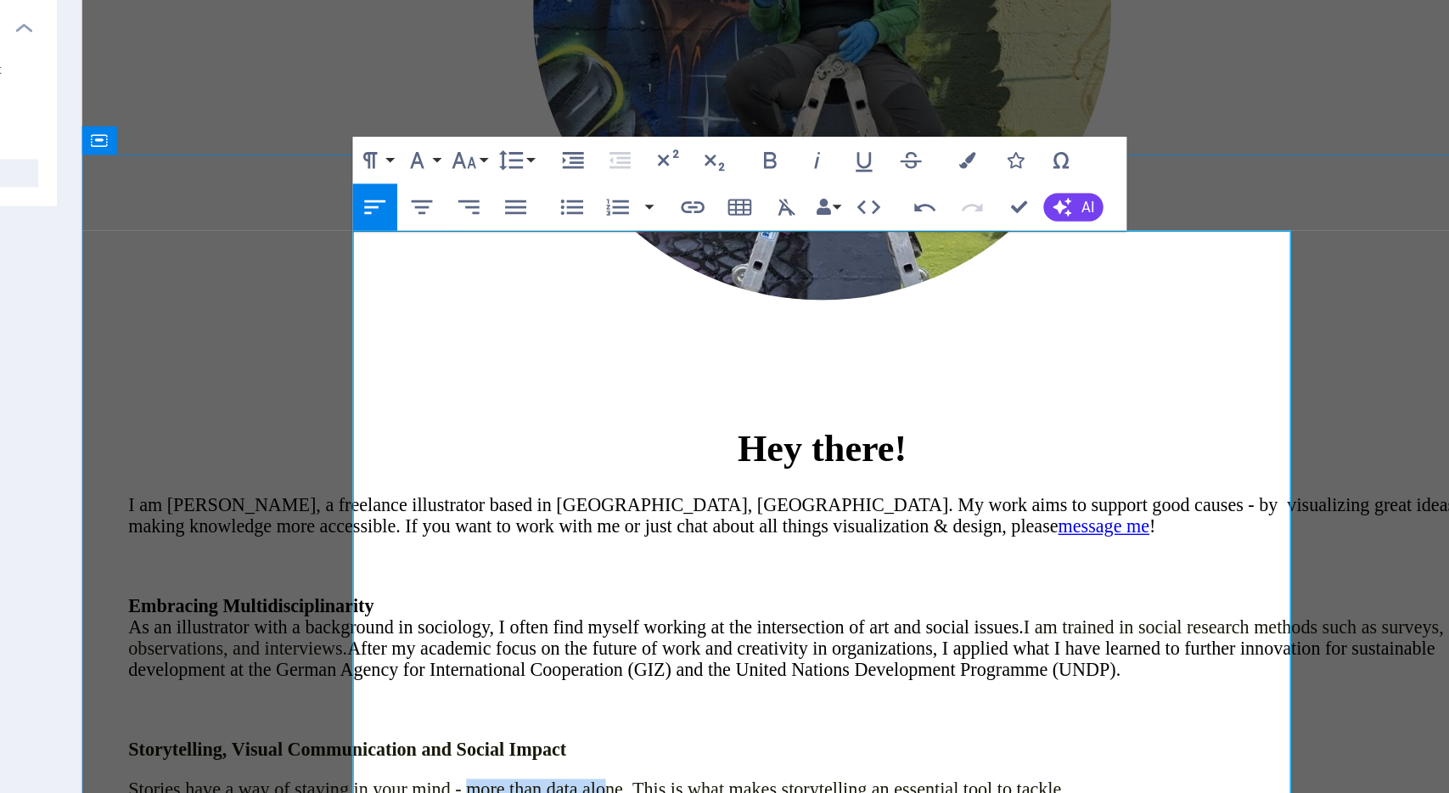
drag, startPoint x: 513, startPoint y: 362, endPoint x: 610, endPoint y: 365, distance: 96.8
click at [610, 523] on span "Stories have a way of staying in your mind - more than data alone. This is what…" at bounding box center [452, 530] width 675 height 14
drag, startPoint x: 623, startPoint y: 364, endPoint x: 558, endPoint y: 362, distance: 65.4
click at [558, 523] on span "Stories have a way of staying in your mind - more than data alone. This is what…" at bounding box center [452, 530] width 675 height 14
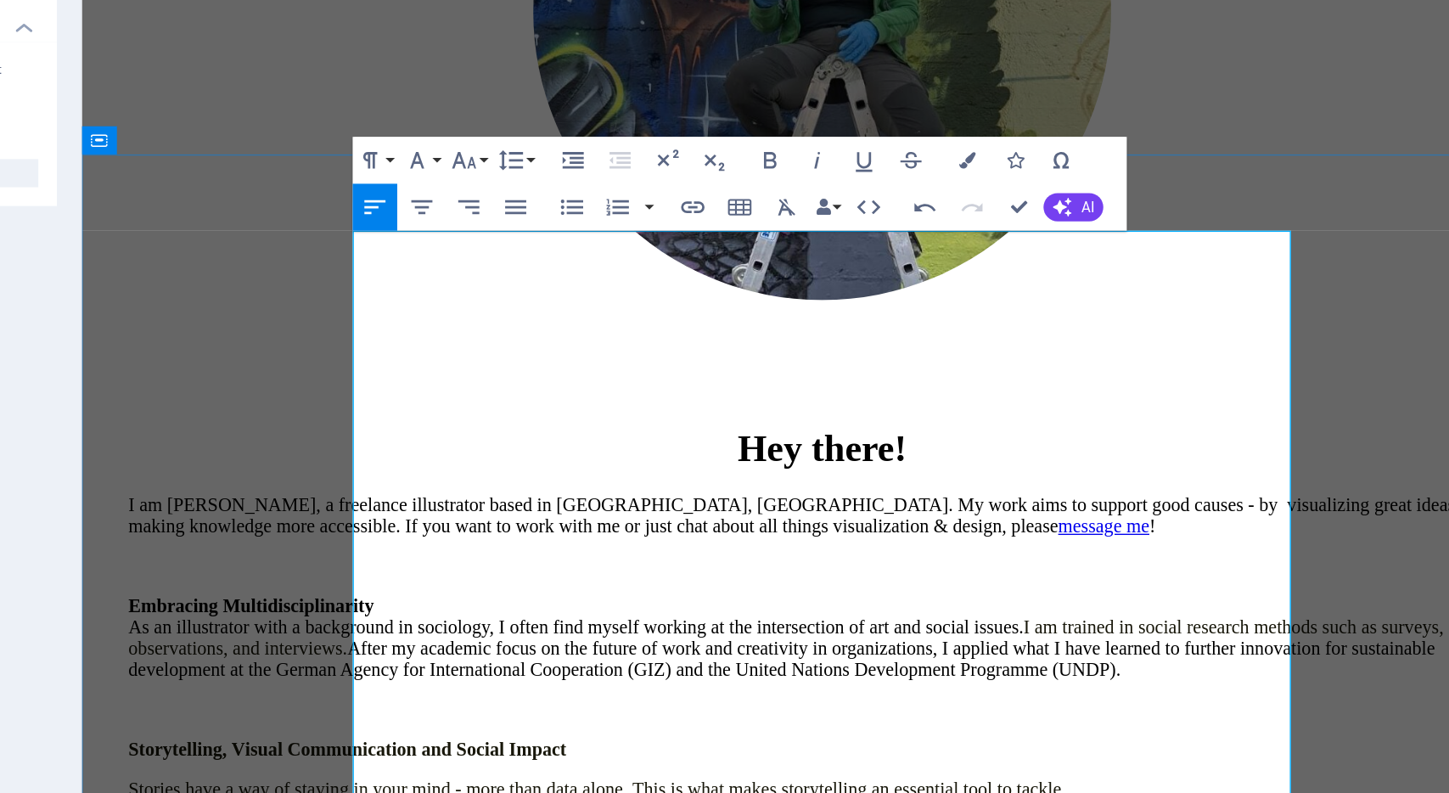
click at [558, 523] on span "Stories have a way of staying in your mind - more than data alone. This is what…" at bounding box center [452, 530] width 675 height 14
drag, startPoint x: 545, startPoint y: 361, endPoint x: 592, endPoint y: 357, distance: 46.8
click at [592, 523] on span "Stories have a way of staying in your mind - more than data alone. This is what…" at bounding box center [452, 530] width 675 height 14
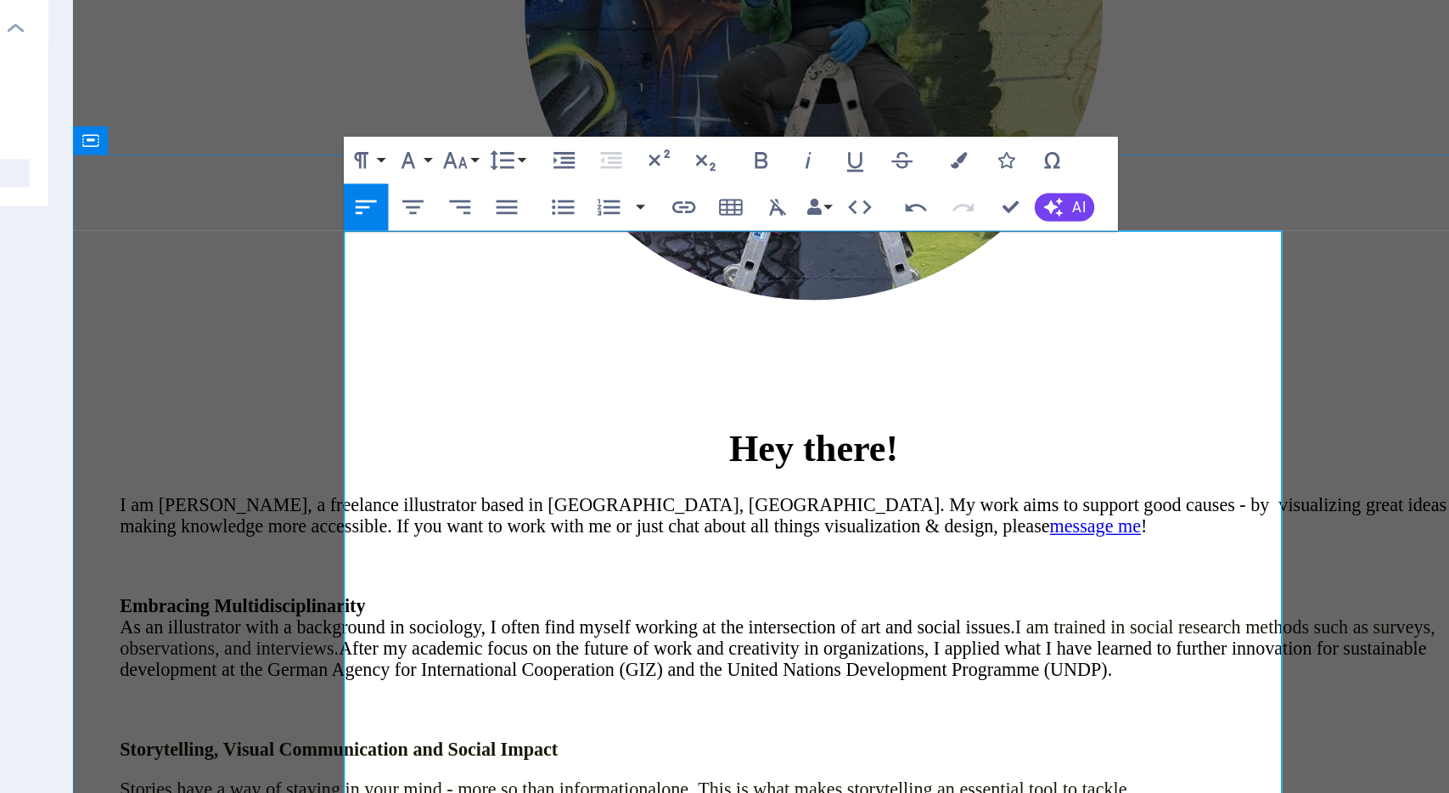
click at [699, 523] on p "Stories have a way of staying in your mind - more so than information alone. Th…" at bounding box center [608, 530] width 1004 height 15
drag, startPoint x: 701, startPoint y: 359, endPoint x: 743, endPoint y: 355, distance: 42.6
click at [743, 523] on span "Stories have a way of staying in your mind - more so than information alone. Th…" at bounding box center [470, 530] width 729 height 14
drag, startPoint x: 925, startPoint y: 361, endPoint x: 946, endPoint y: 362, distance: 21.3
click at [796, 523] on span "Stories have a way of staying in your mind - more so than information alone. Th…" at bounding box center [451, 530] width 690 height 14
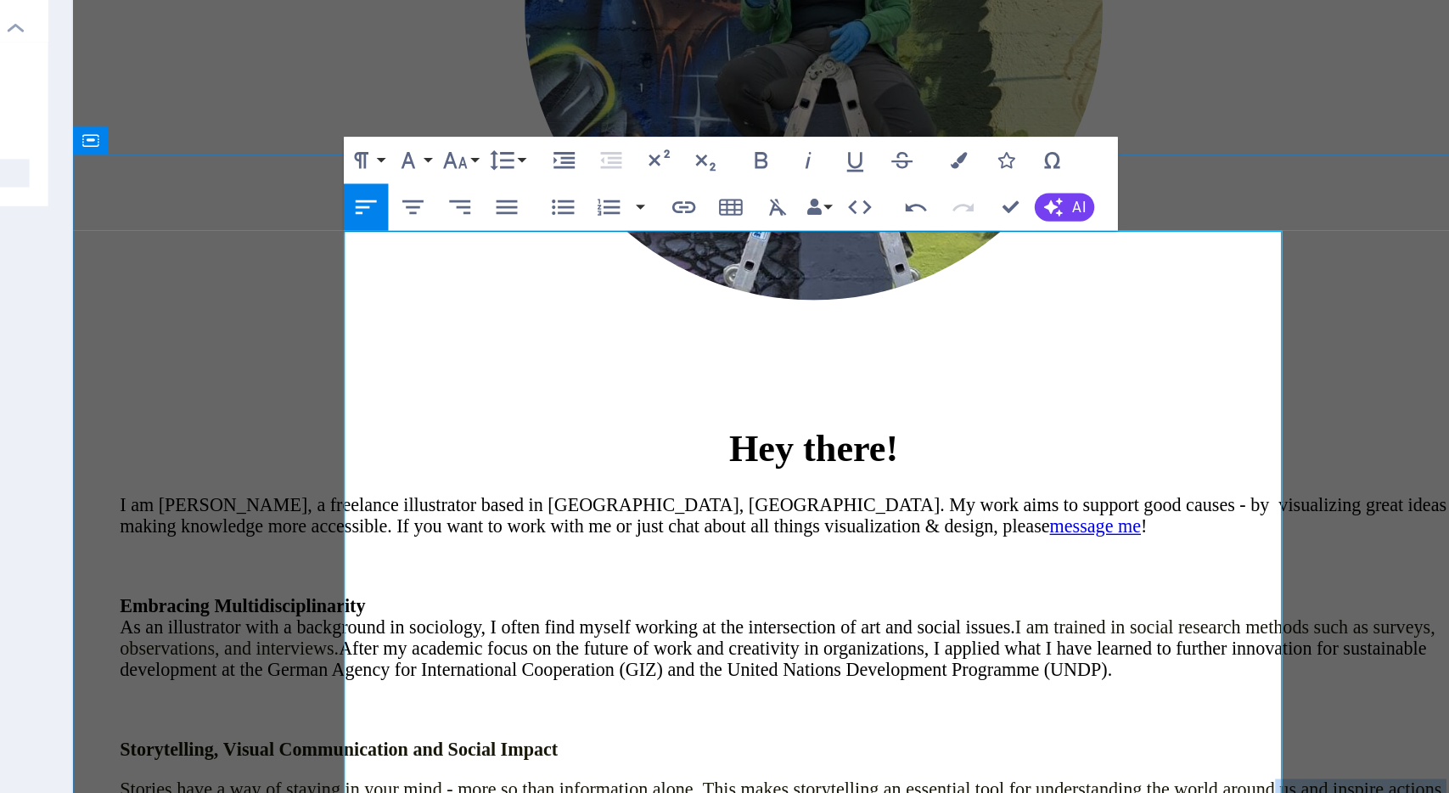
drag, startPoint x: 721, startPoint y: 395, endPoint x: 437, endPoint y: 381, distance: 284.7
click at [437, 381] on div "I am Lena, a freelance illustrator based in Bonn, Germany. My work aims to supp…" at bounding box center [608, 594] width 1004 height 555
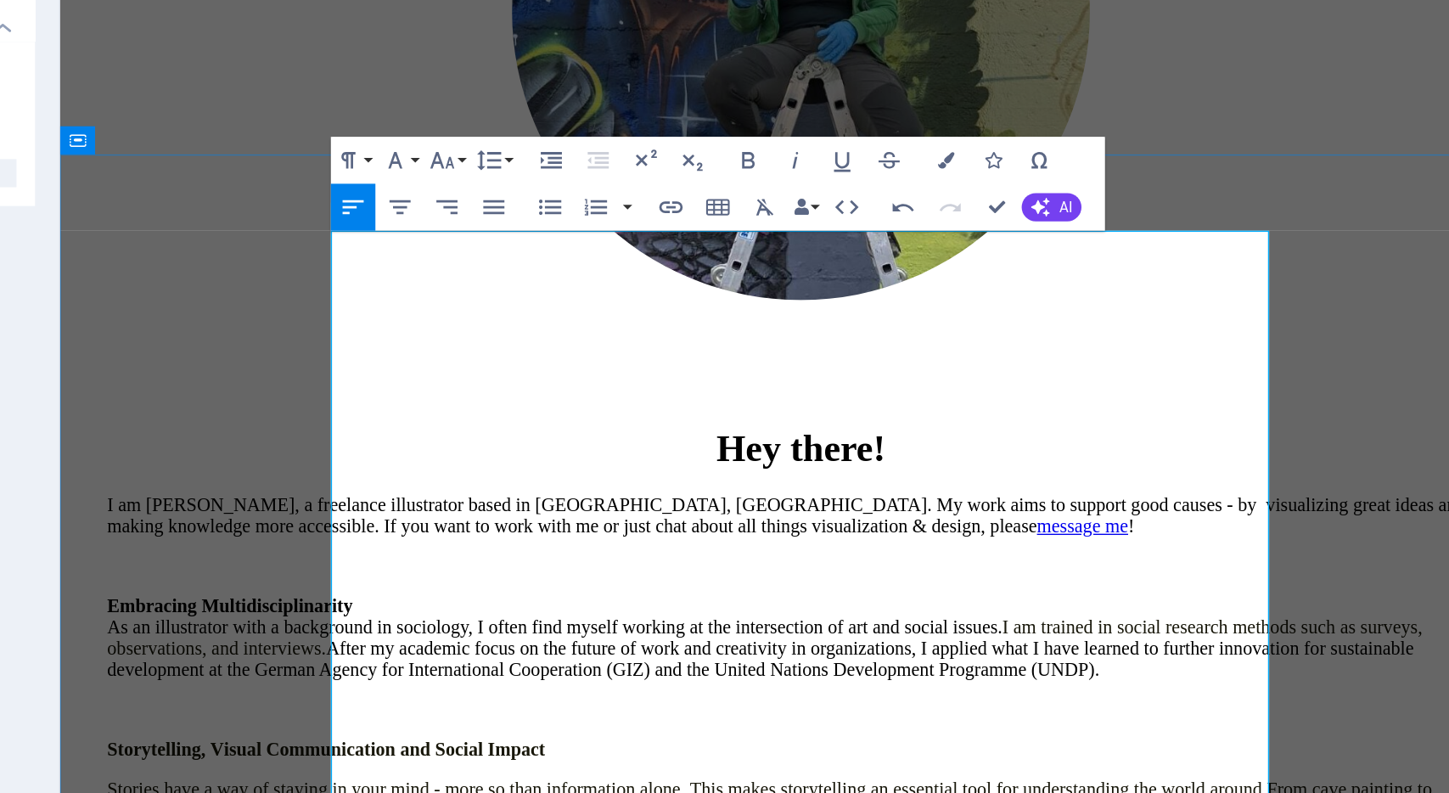
scroll to position [269, 0]
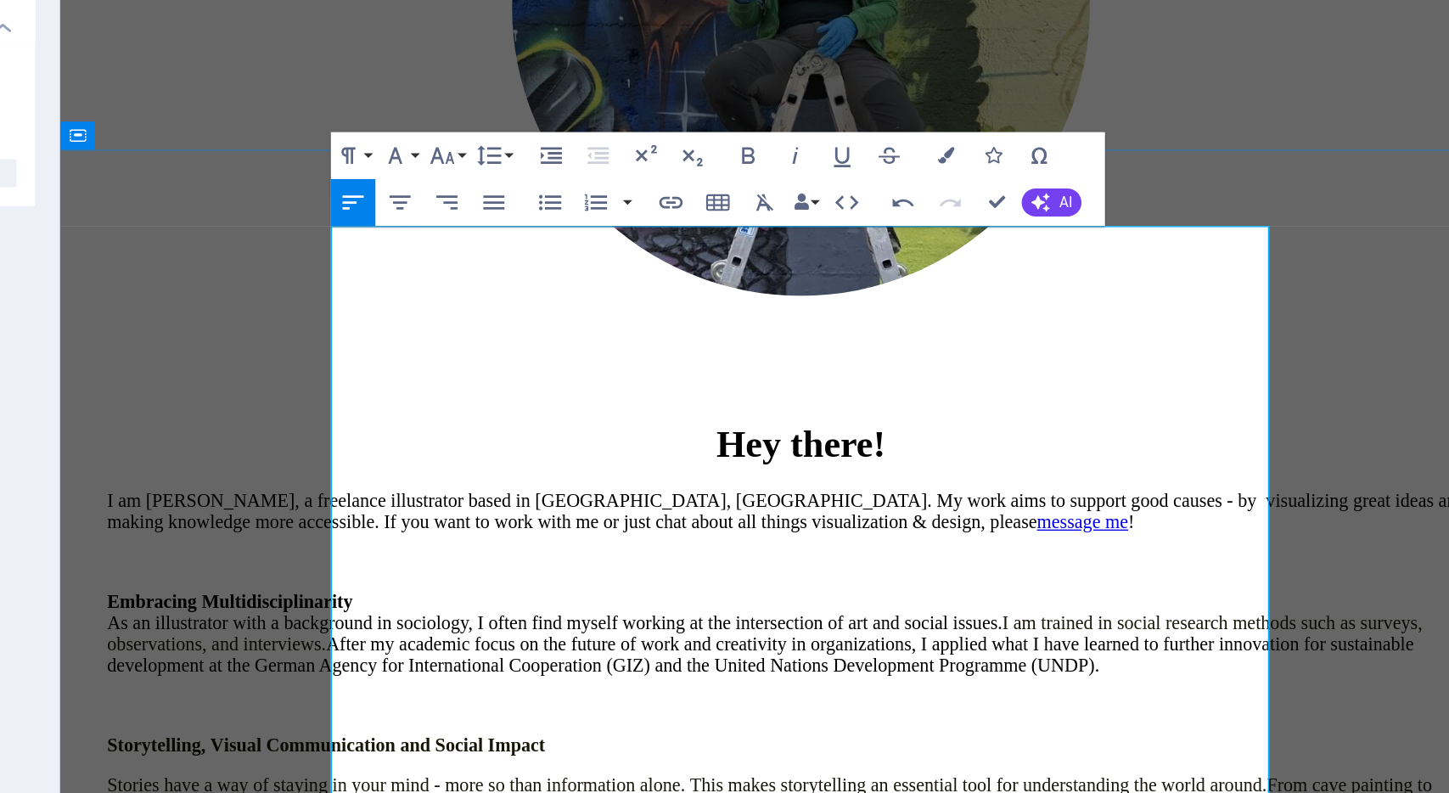
click at [663, 520] on span "From cave painting to movies, visual communication is one of the most universal…" at bounding box center [572, 535] width 959 height 30
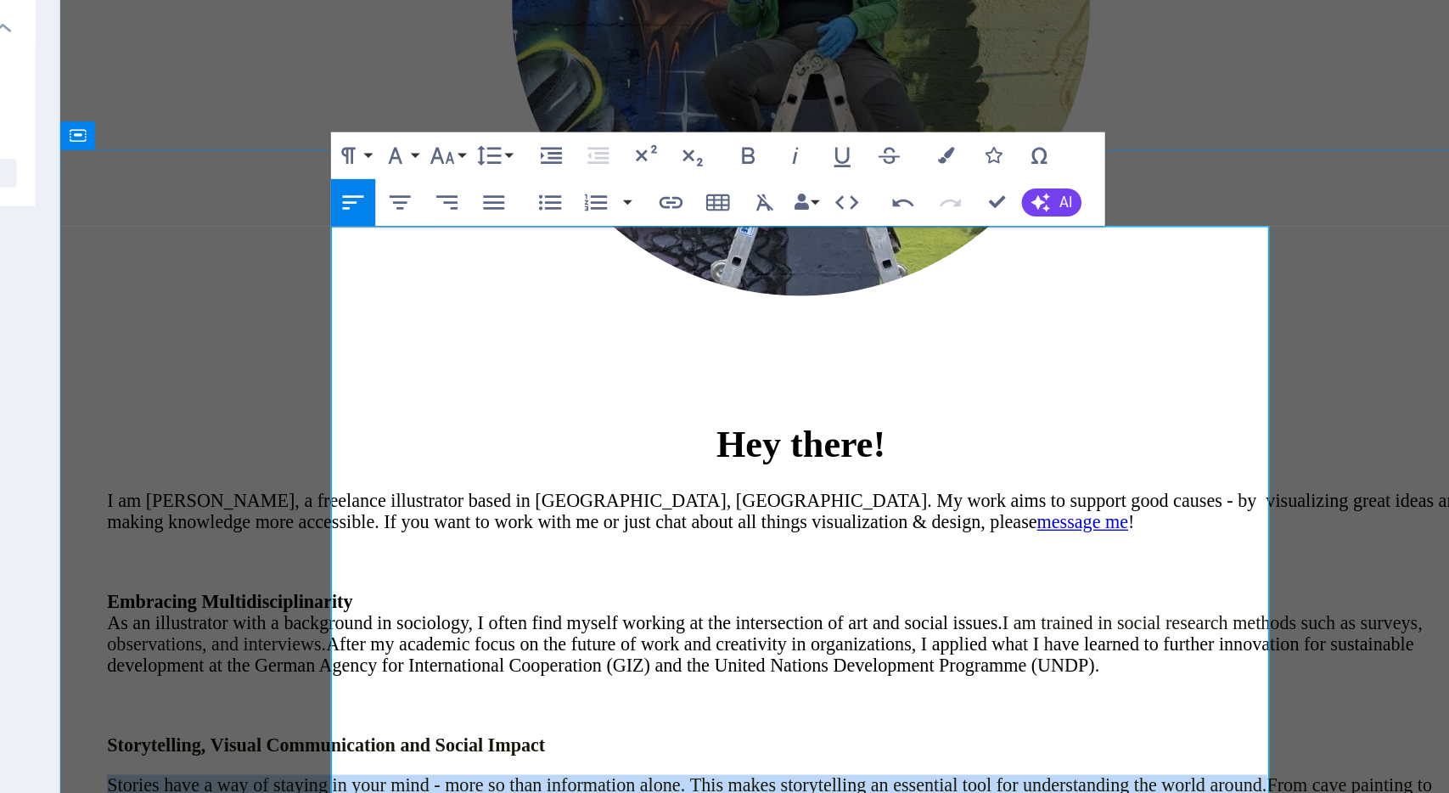
click at [663, 520] on span "From cave painting to movies, visual communication is one of the most universal…" at bounding box center [572, 535] width 959 height 30
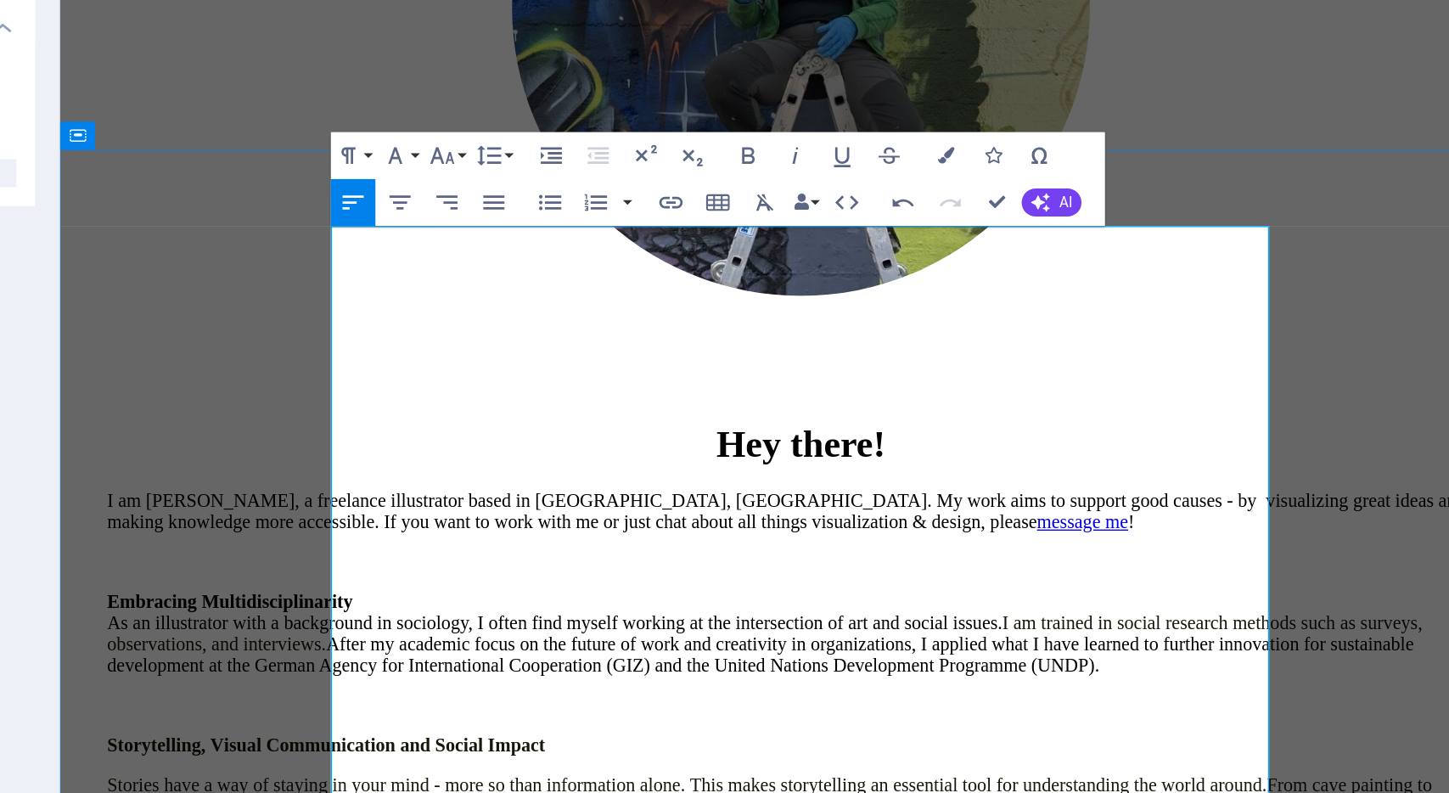
click at [423, 520] on span "Stories have a way of staying in your mind - more so than information alone. Th…" at bounding box center [512, 527] width 839 height 14
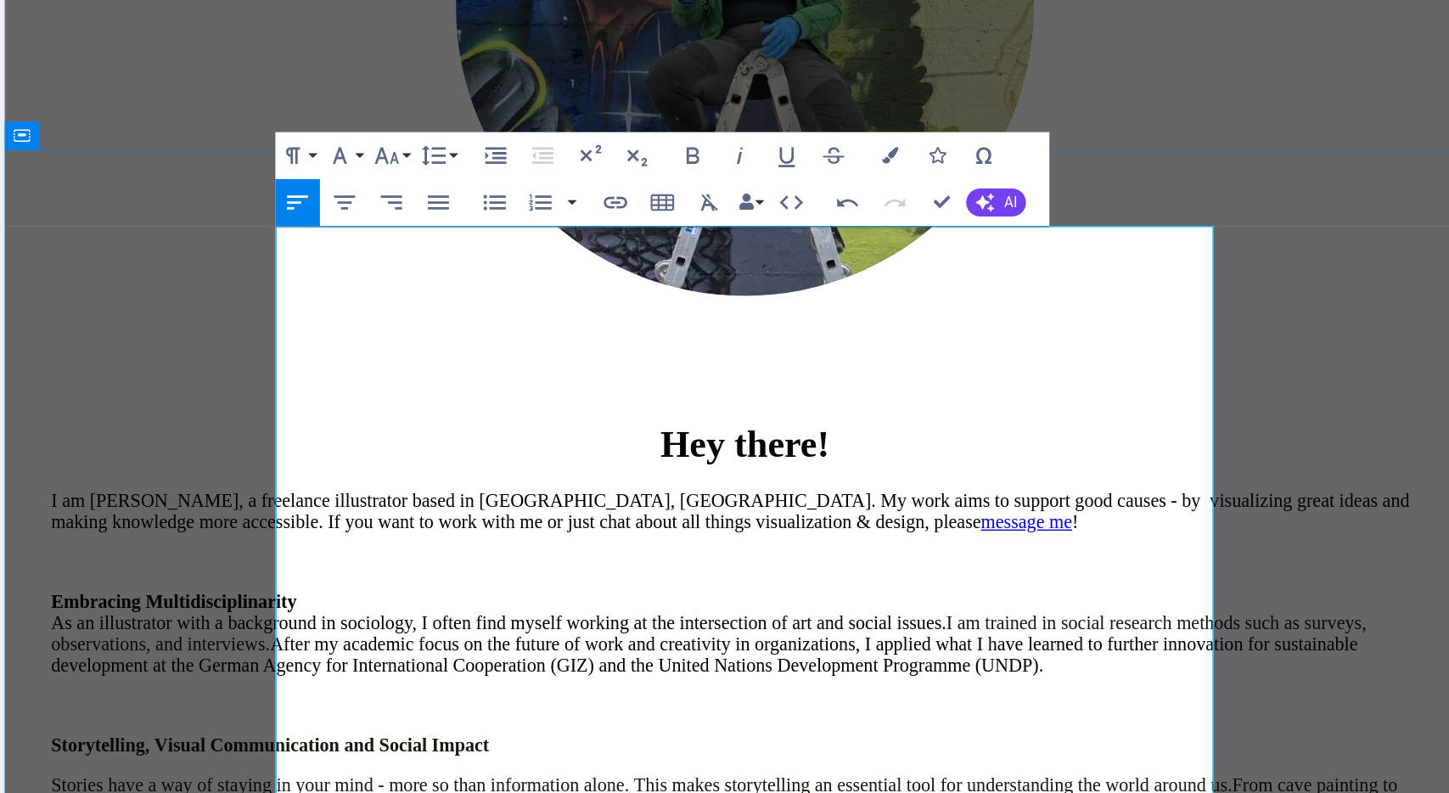
click at [255, 520] on span "From cave painting to movies, visual communication is one of the most universal…" at bounding box center [525, 535] width 974 height 30
drag, startPoint x: 534, startPoint y: 412, endPoint x: 564, endPoint y: 461, distance: 57.2
click at [564, 461] on div "I am Lena, a freelance illustrator based in Bonn, Germany. My work aims to supp…" at bounding box center [540, 578] width 1004 height 526
click at [564, 622] on p "to inspire action" at bounding box center [540, 629] width 1004 height 15
drag, startPoint x: 710, startPoint y: 398, endPoint x: 691, endPoint y: 401, distance: 19.7
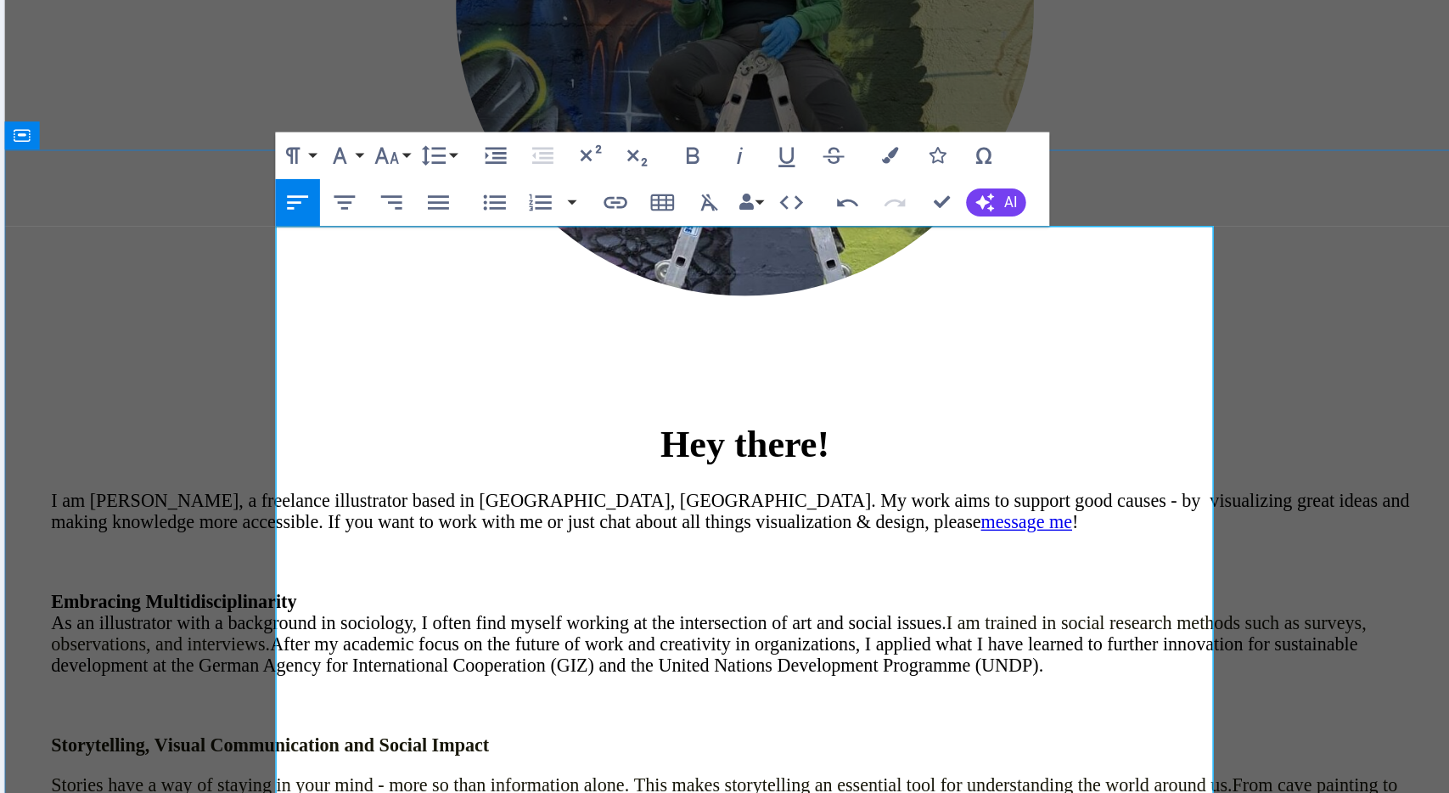
click at [691, 520] on span "From cave painting to movies, visual communication is one of the most universal…" at bounding box center [525, 535] width 974 height 30
click at [208, 622] on p "to inspire action" at bounding box center [540, 629] width 1004 height 15
drag, startPoint x: 210, startPoint y: 462, endPoint x: 191, endPoint y: 460, distance: 19.6
click at [191, 460] on div "Hey there! I am Lena, a freelance illustrator based in Bonn, Germany. My work a…" at bounding box center [540, 594] width 1058 height 657
click at [435, 580] on p at bounding box center [540, 587] width 1004 height 15
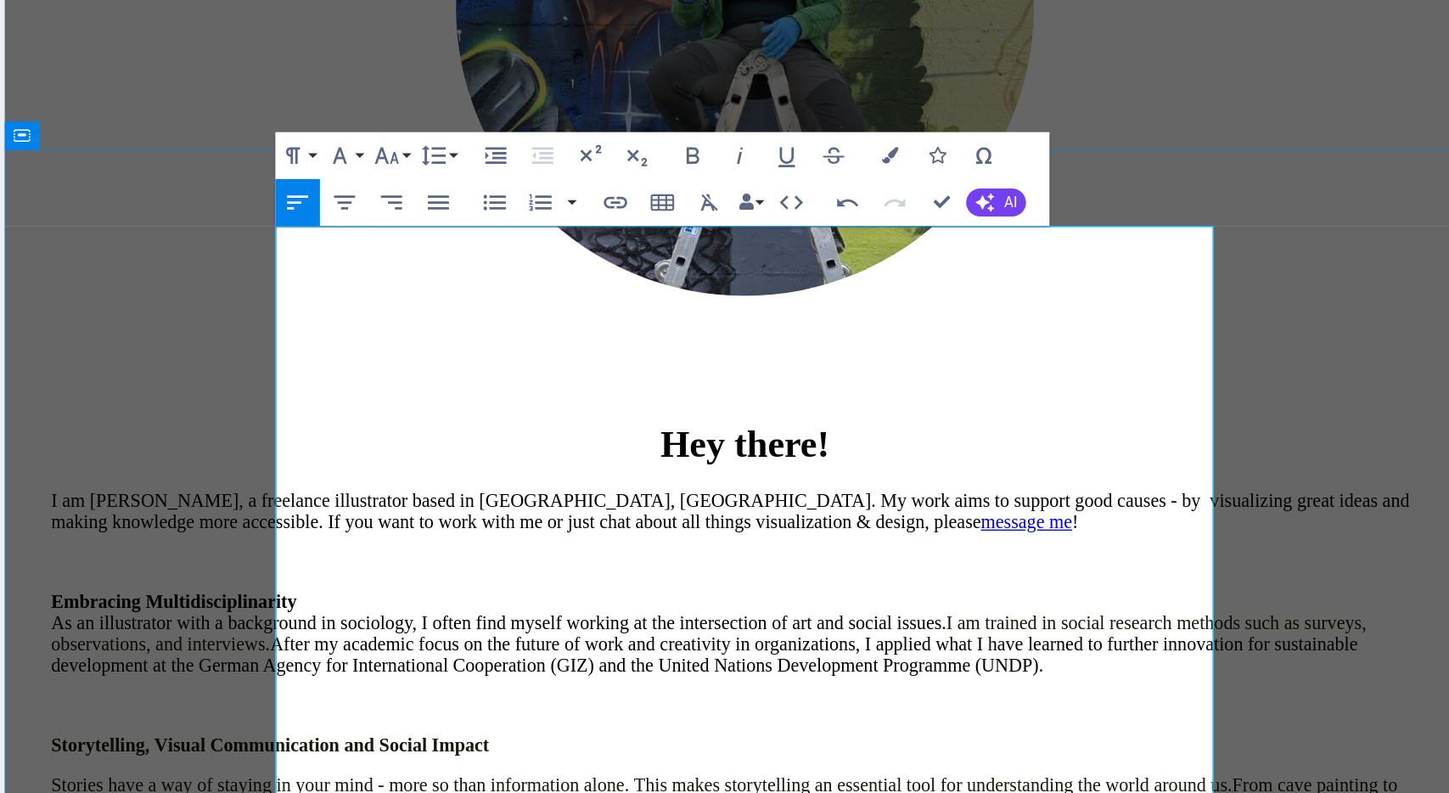
click at [409, 520] on p "Stories have a way of staying in your mind - more so than information alone. Th…" at bounding box center [540, 543] width 1004 height 46
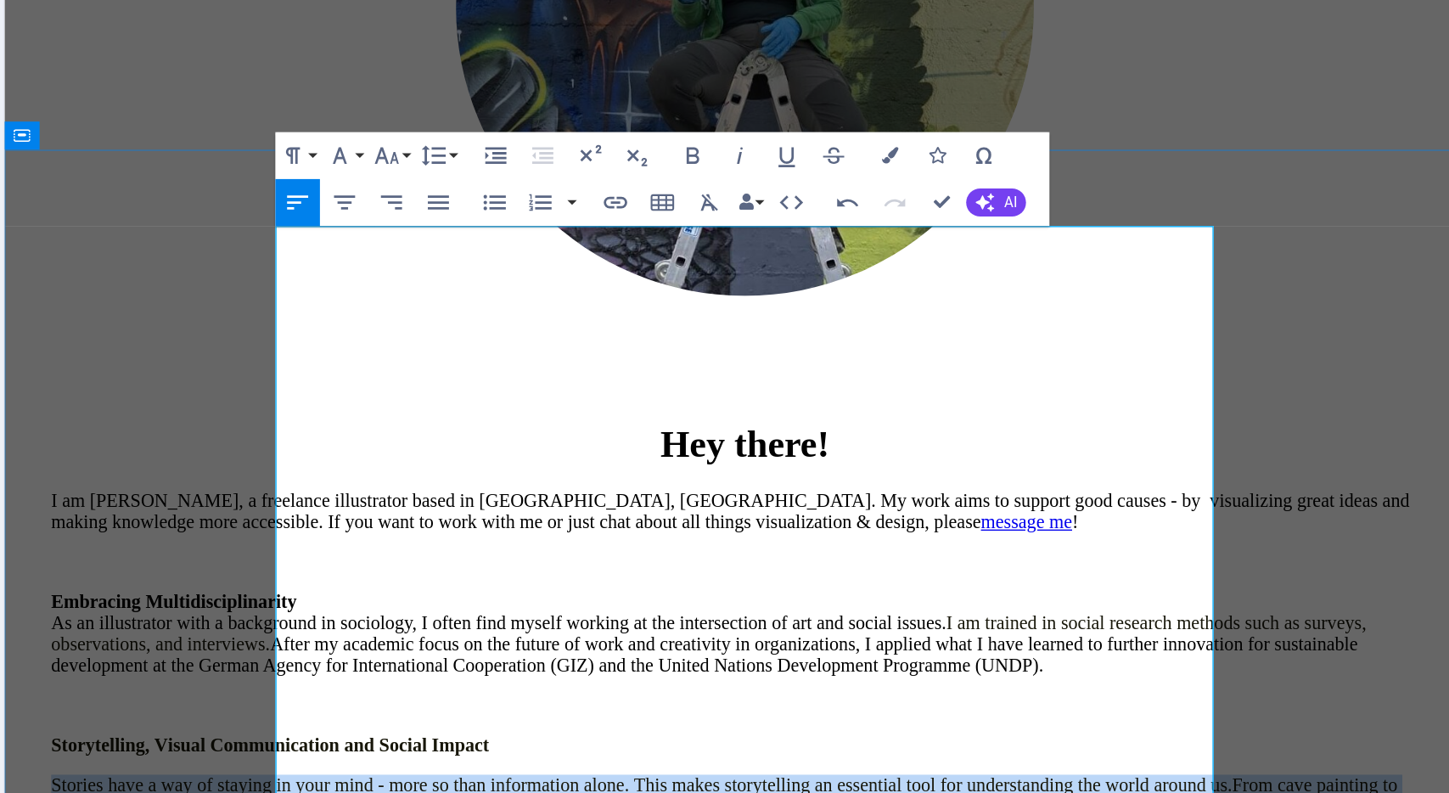
click at [409, 520] on p "Stories have a way of staying in your mind - more so than information alone. Th…" at bounding box center [540, 543] width 1004 height 46
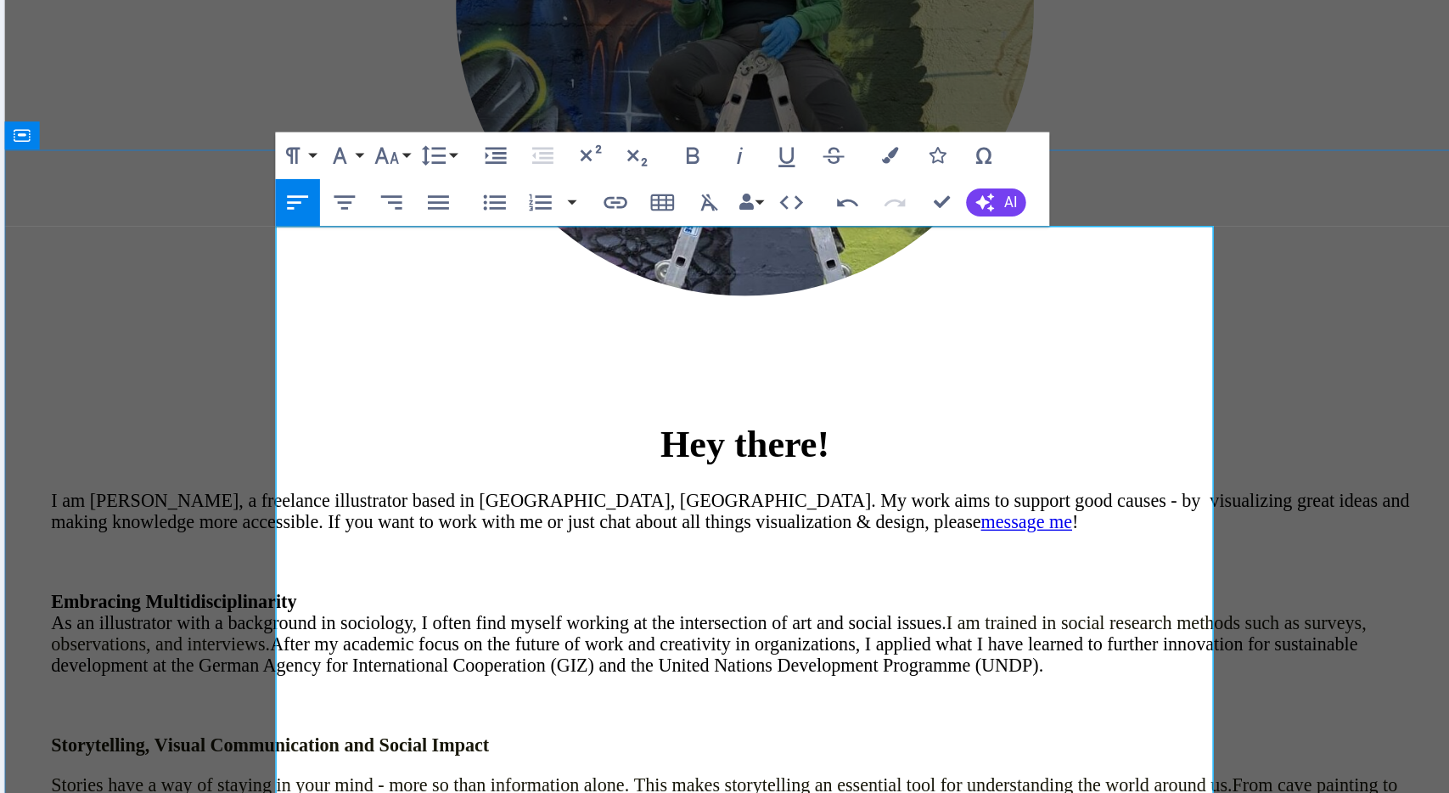
drag, startPoint x: 266, startPoint y: 399, endPoint x: 306, endPoint y: 401, distance: 39.9
click at [306, 520] on span "From cave painting to movies, visual communication is one of the most universal…" at bounding box center [525, 535] width 974 height 30
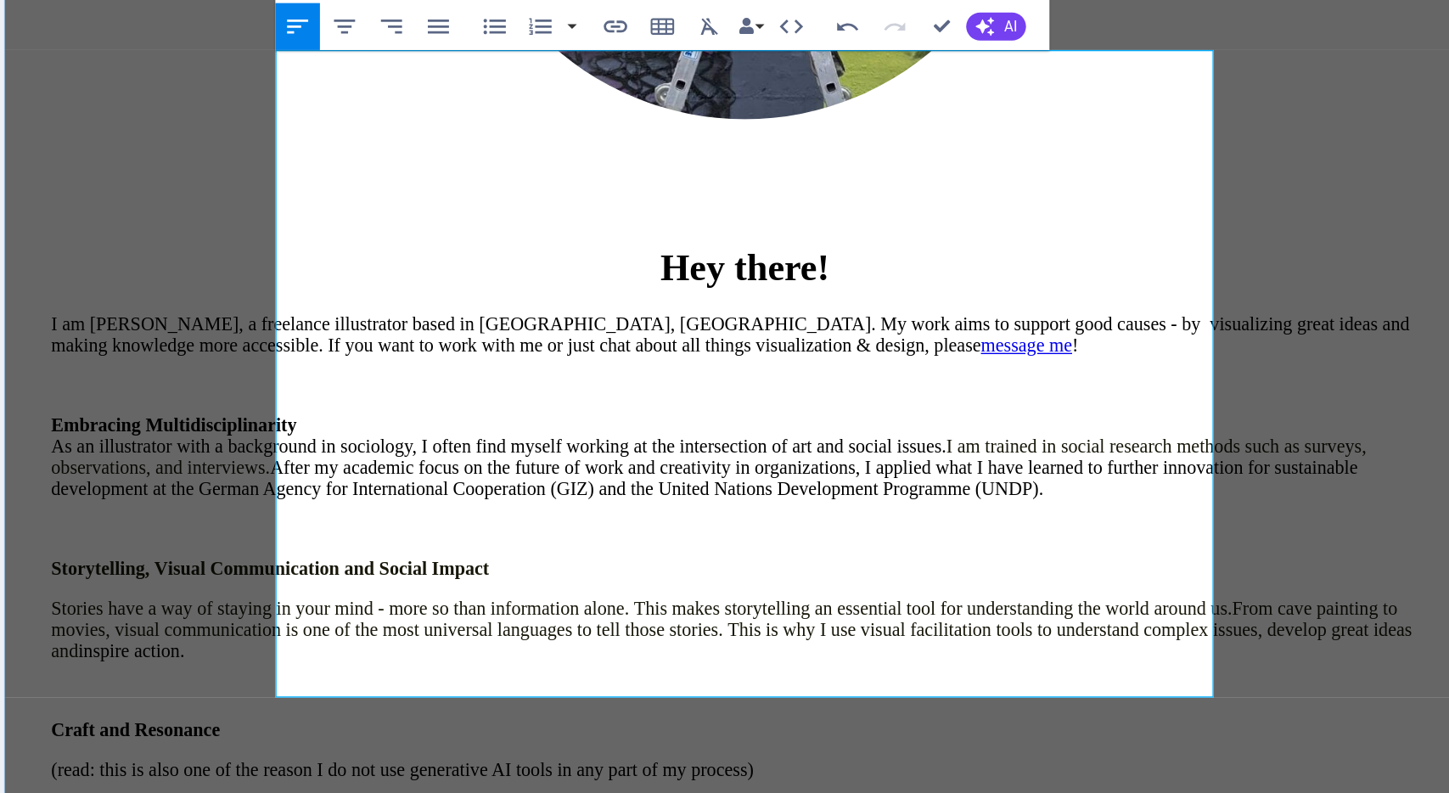
scroll to position [398, 0]
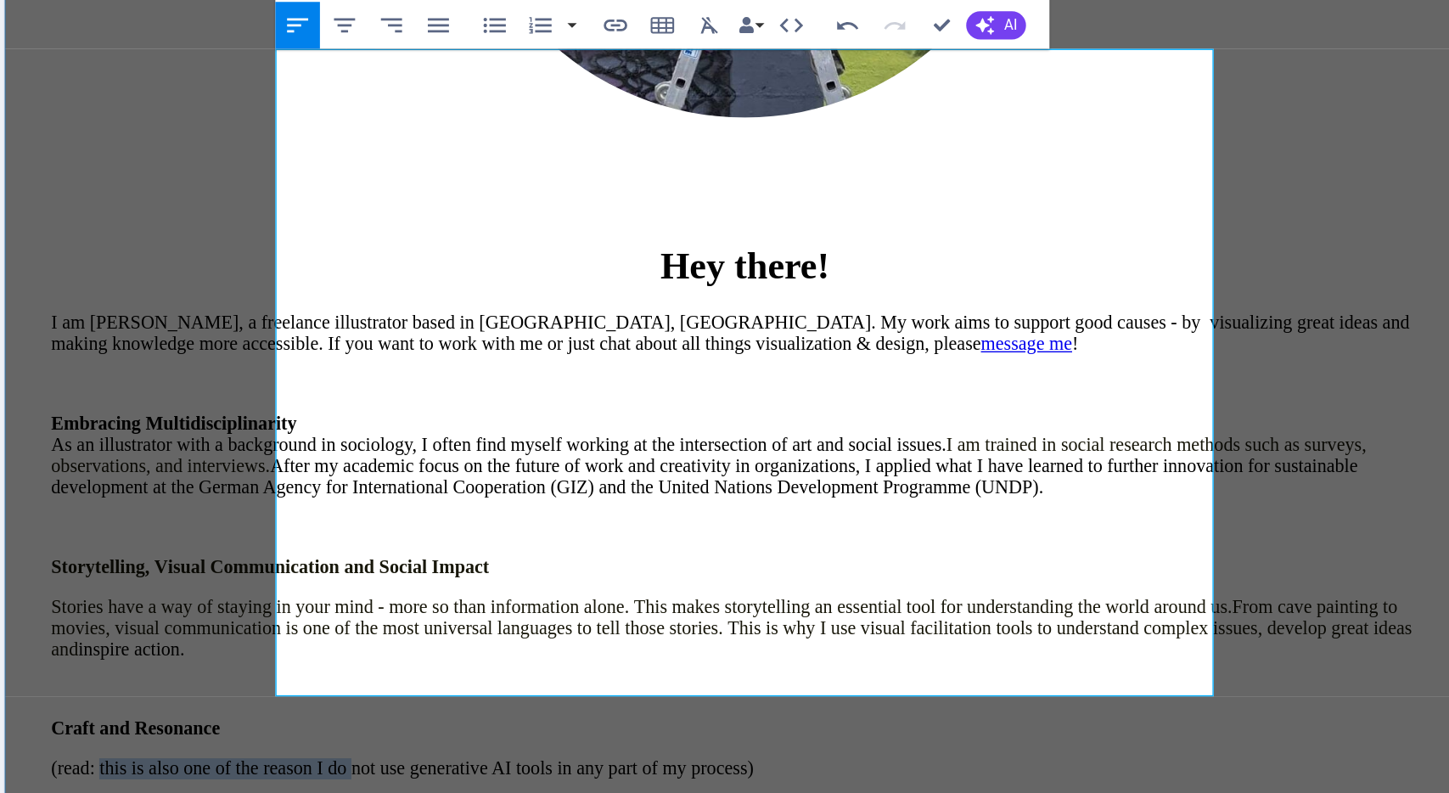
drag, startPoint x: 233, startPoint y: 352, endPoint x: 418, endPoint y: 361, distance: 184.4
click at [418, 508] on p "(read: this is also one of the reason I do not use generative AI tools in any p…" at bounding box center [540, 531] width 1004 height 46
drag, startPoint x: 391, startPoint y: 352, endPoint x: 238, endPoint y: 357, distance: 153.7
click at [238, 508] on p "(read: this is also one of the reason I do not use generative AI tools in any p…" at bounding box center [540, 531] width 1004 height 46
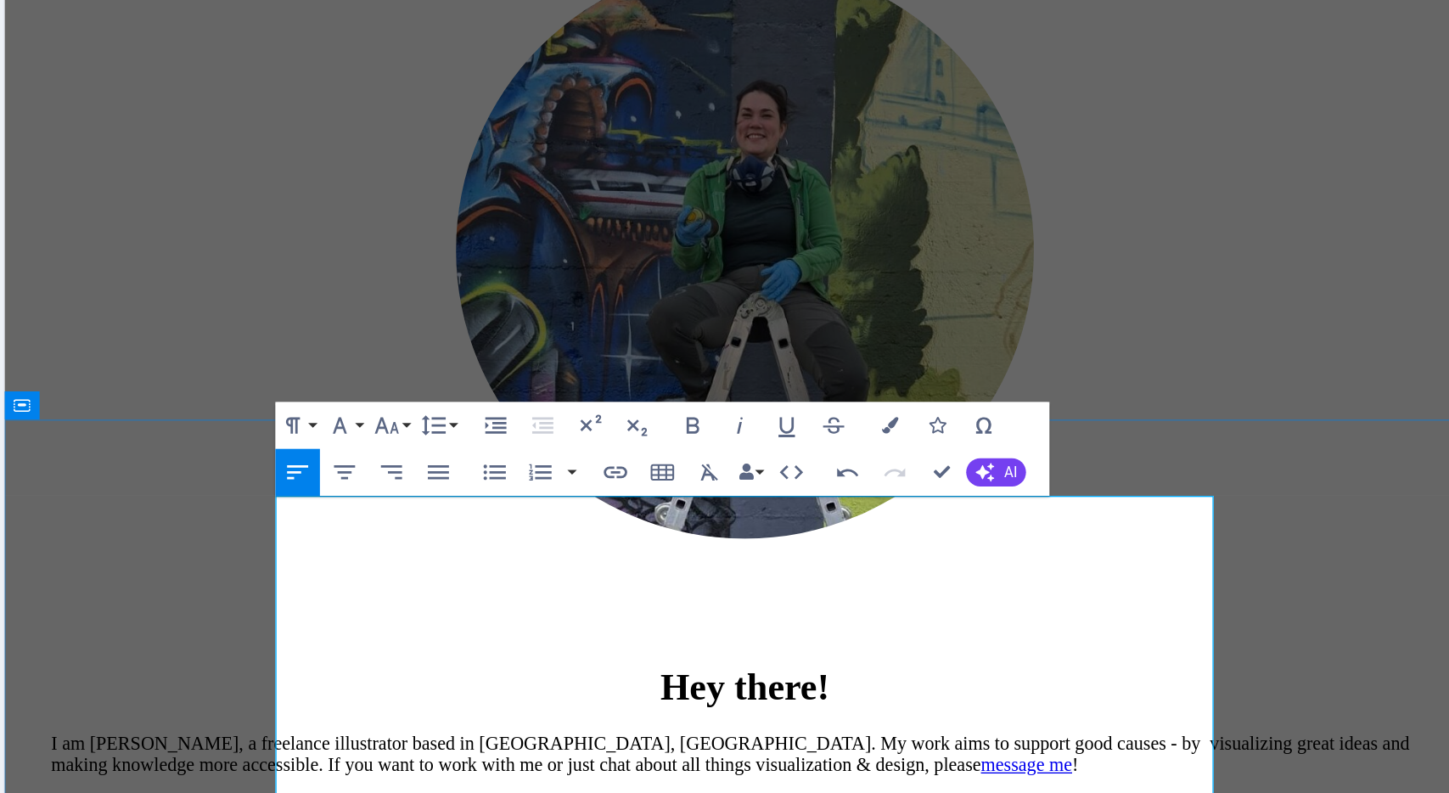
scroll to position [94, 0]
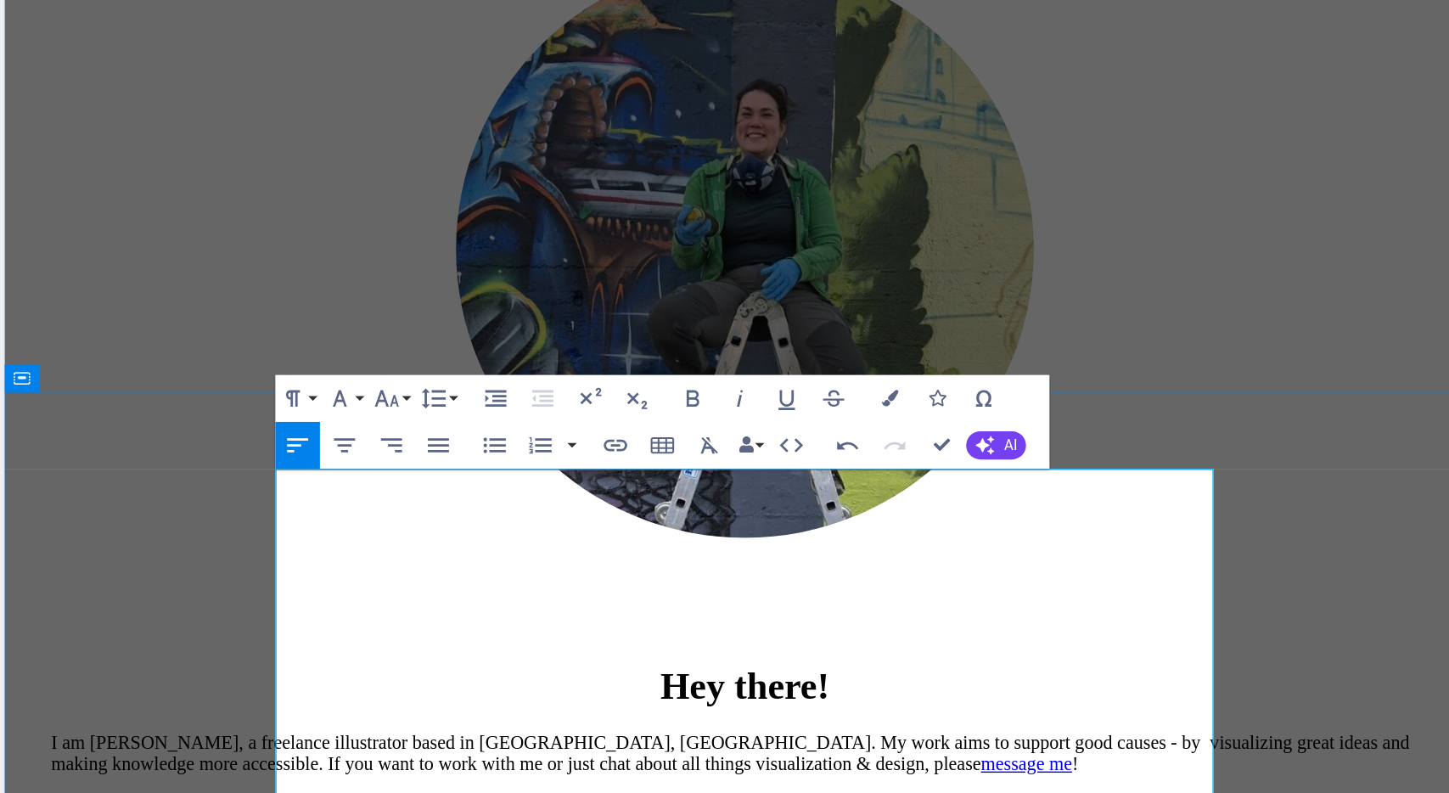
click at [501, 490] on p "I am Lena, a freelance illustrator based in Bonn, Germany. My work aims to supp…" at bounding box center [540, 505] width 1004 height 31
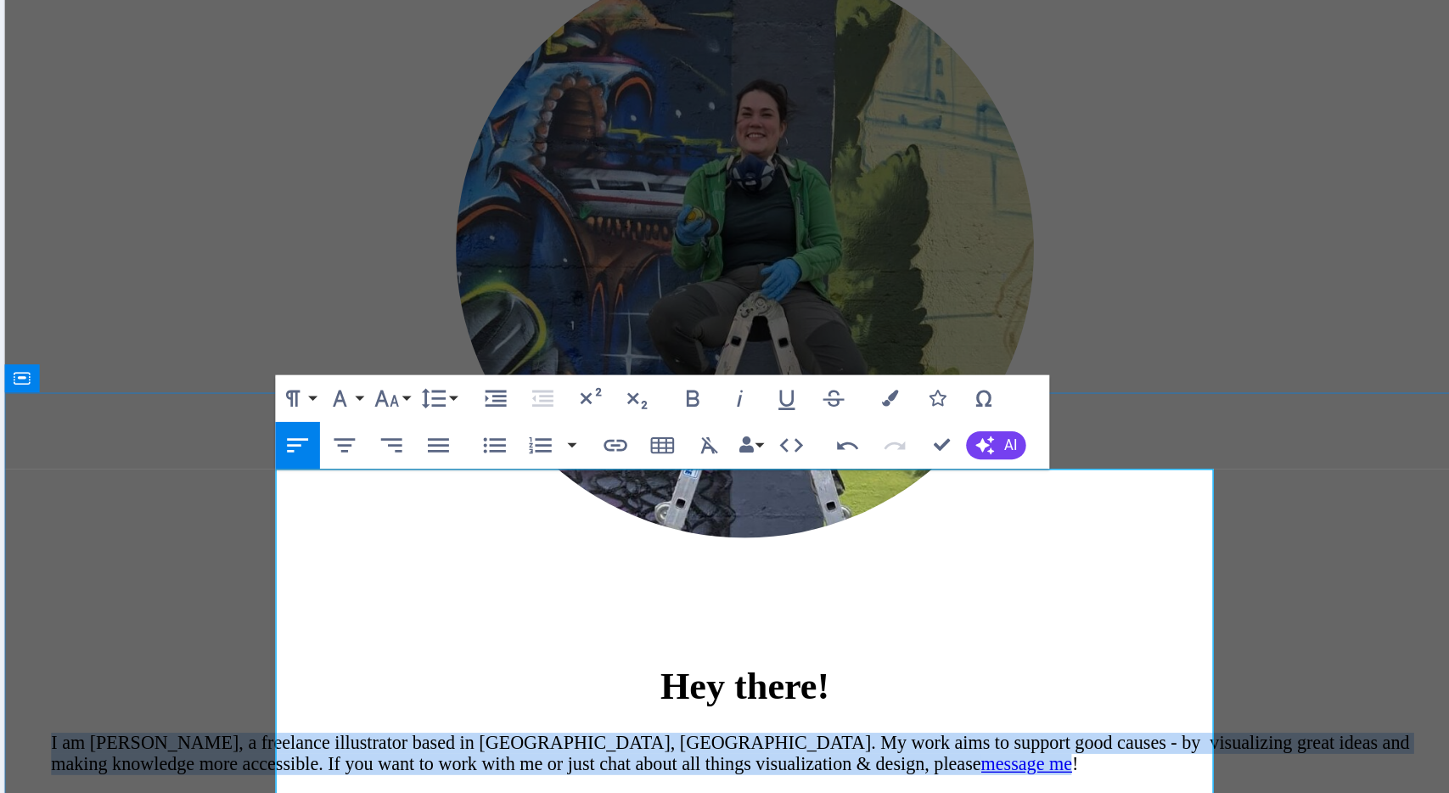
click at [501, 490] on p "I am Lena, a freelance illustrator based in Bonn, Germany. My work aims to supp…" at bounding box center [540, 505] width 1004 height 31
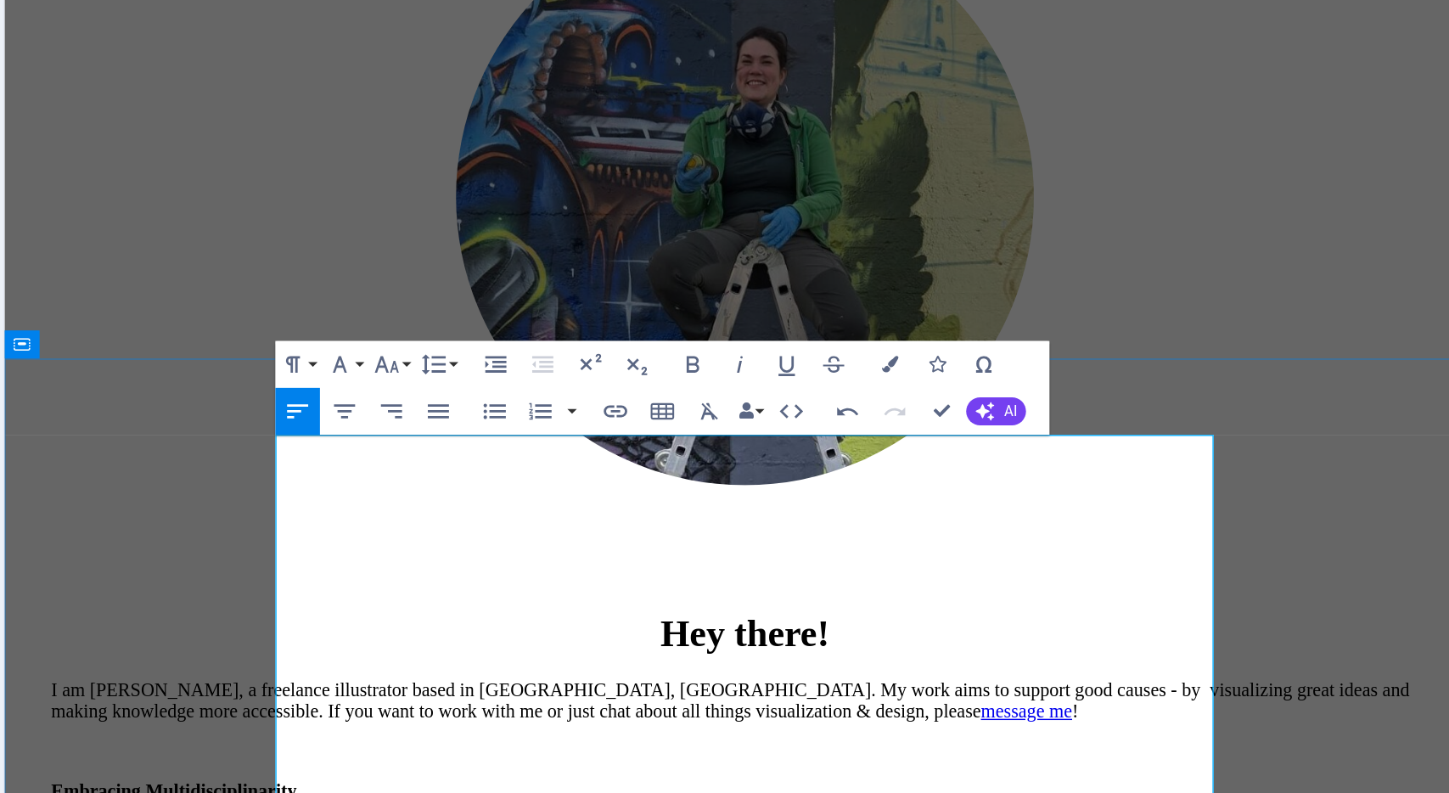
scroll to position [133, 0]
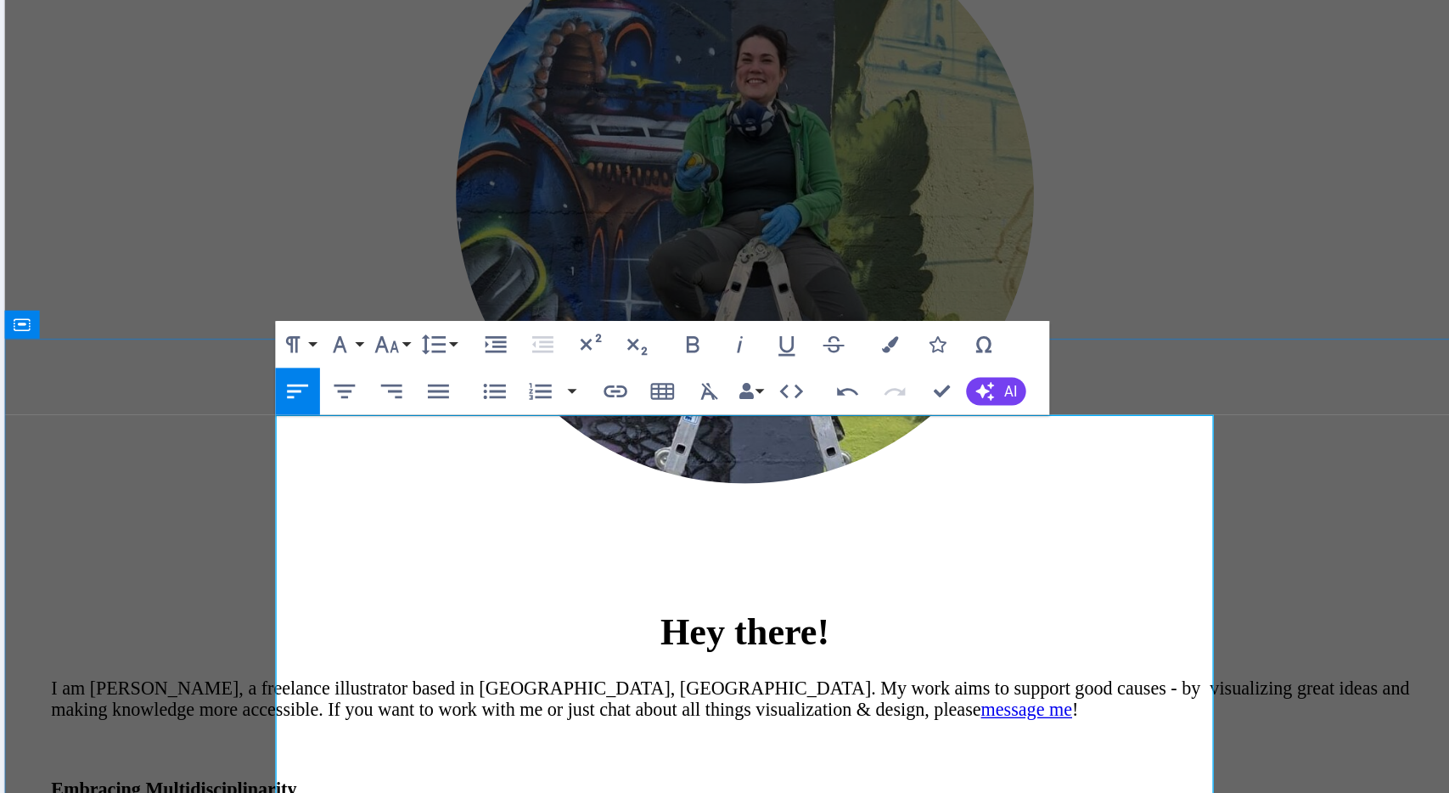
click at [711, 466] on link "message me" at bounding box center [744, 473] width 66 height 14
drag, startPoint x: 238, startPoint y: 311, endPoint x: 296, endPoint y: 306, distance: 58.8
click at [711, 466] on link "message me" at bounding box center [744, 473] width 66 height 14
click at [317, 451] on p "I am Lena, a freelance illustrator based in Bonn, Germany. My work aims to supp…" at bounding box center [540, 466] width 1004 height 31
drag, startPoint x: 233, startPoint y: 316, endPoint x: 182, endPoint y: 308, distance: 51.5
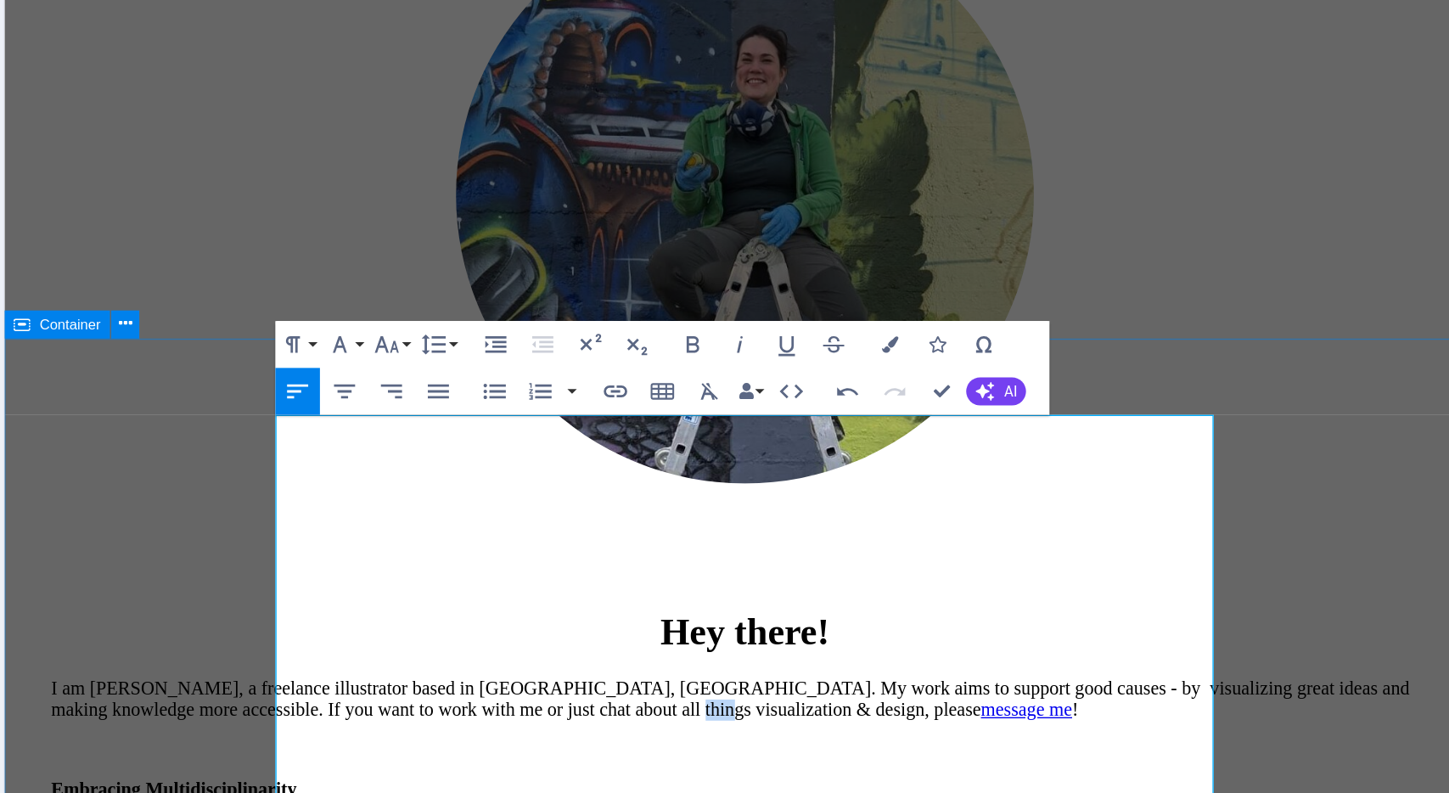
click at [182, 401] on div "Hey there! I am Lena, a freelance illustrator based in Bonn, Germany. My work a…" at bounding box center [540, 694] width 1058 height 586
click at [674, 466] on link "message me" at bounding box center [707, 473] width 66 height 14
click at [645, 487] on icon "button" at bounding box center [647, 484] width 20 height 20
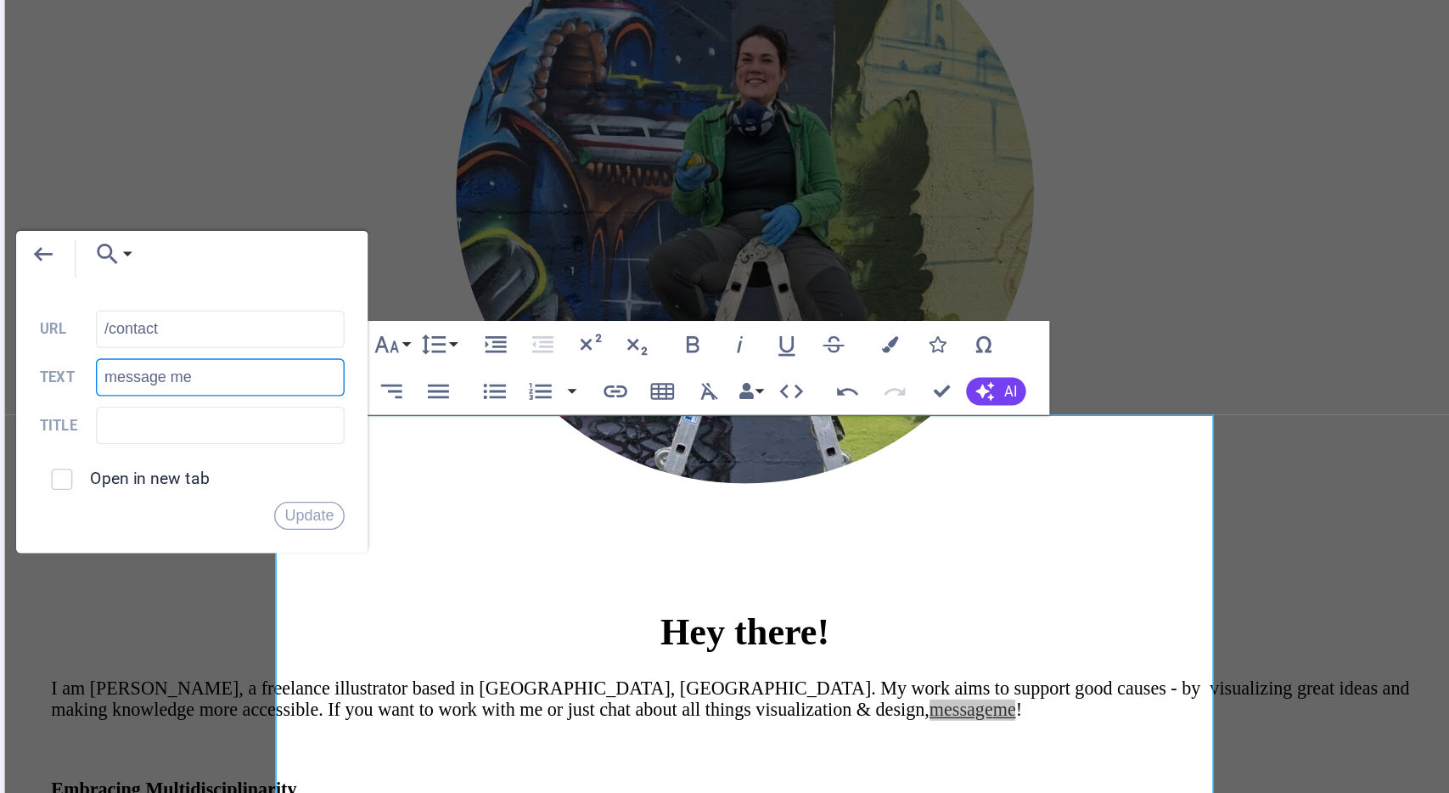
click at [526, 449] on input "message me" at bounding box center [533, 448] width 180 height 27
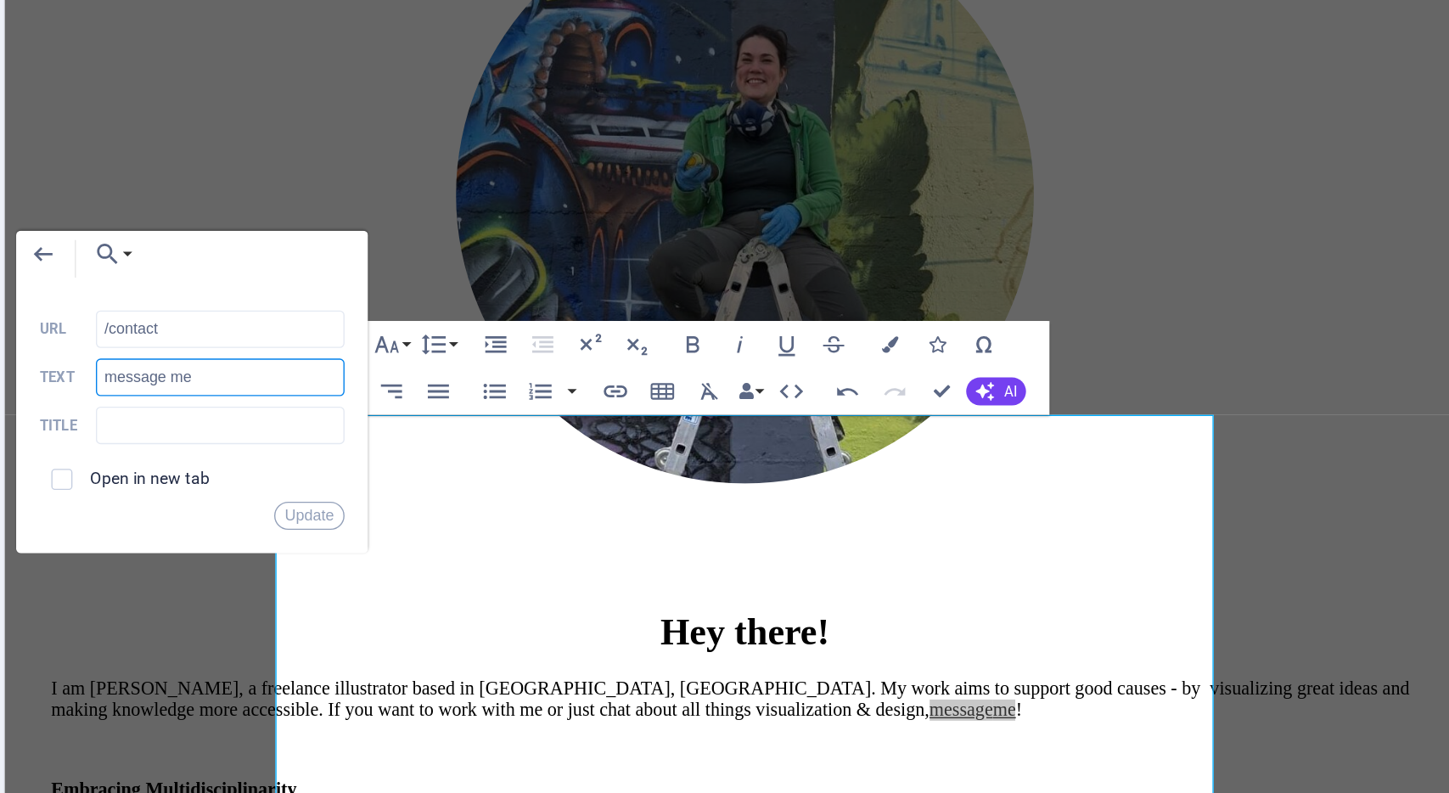
click at [526, 449] on input "message me" at bounding box center [533, 448] width 180 height 27
click at [594, 545] on button "Update" at bounding box center [597, 548] width 51 height 20
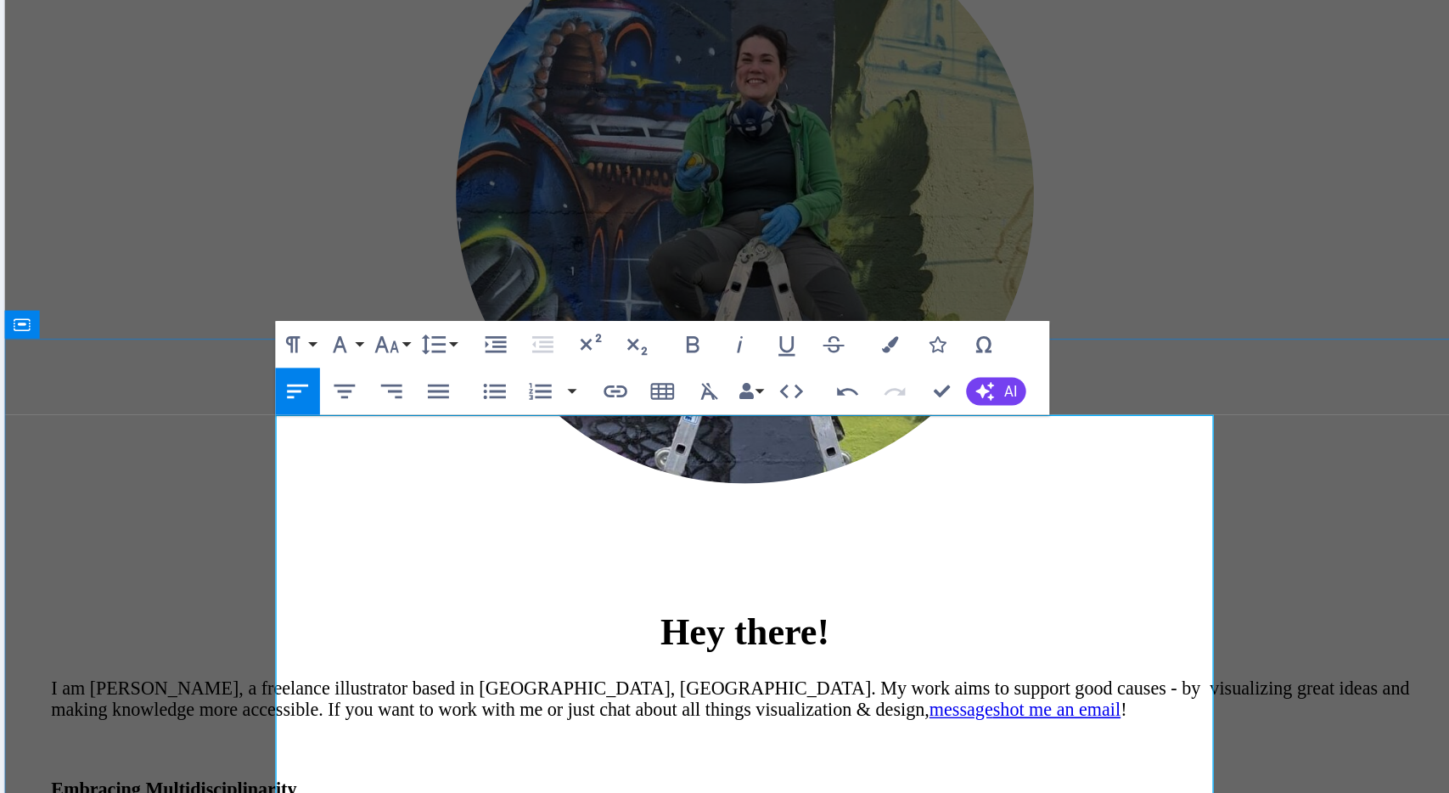
click at [720, 466] on link "shot me an email" at bounding box center [766, 473] width 93 height 14
drag, startPoint x: 293, startPoint y: 310, endPoint x: 243, endPoint y: 310, distance: 50.1
click at [674, 466] on link "message shot me an email" at bounding box center [743, 473] width 138 height 14
click at [279, 451] on p "I am Lena, a freelance illustrator based in Bonn, Germany. My work aims to supp…" at bounding box center [540, 466] width 1004 height 31
click at [677, 466] on link "shot me an email" at bounding box center [723, 473] width 93 height 14
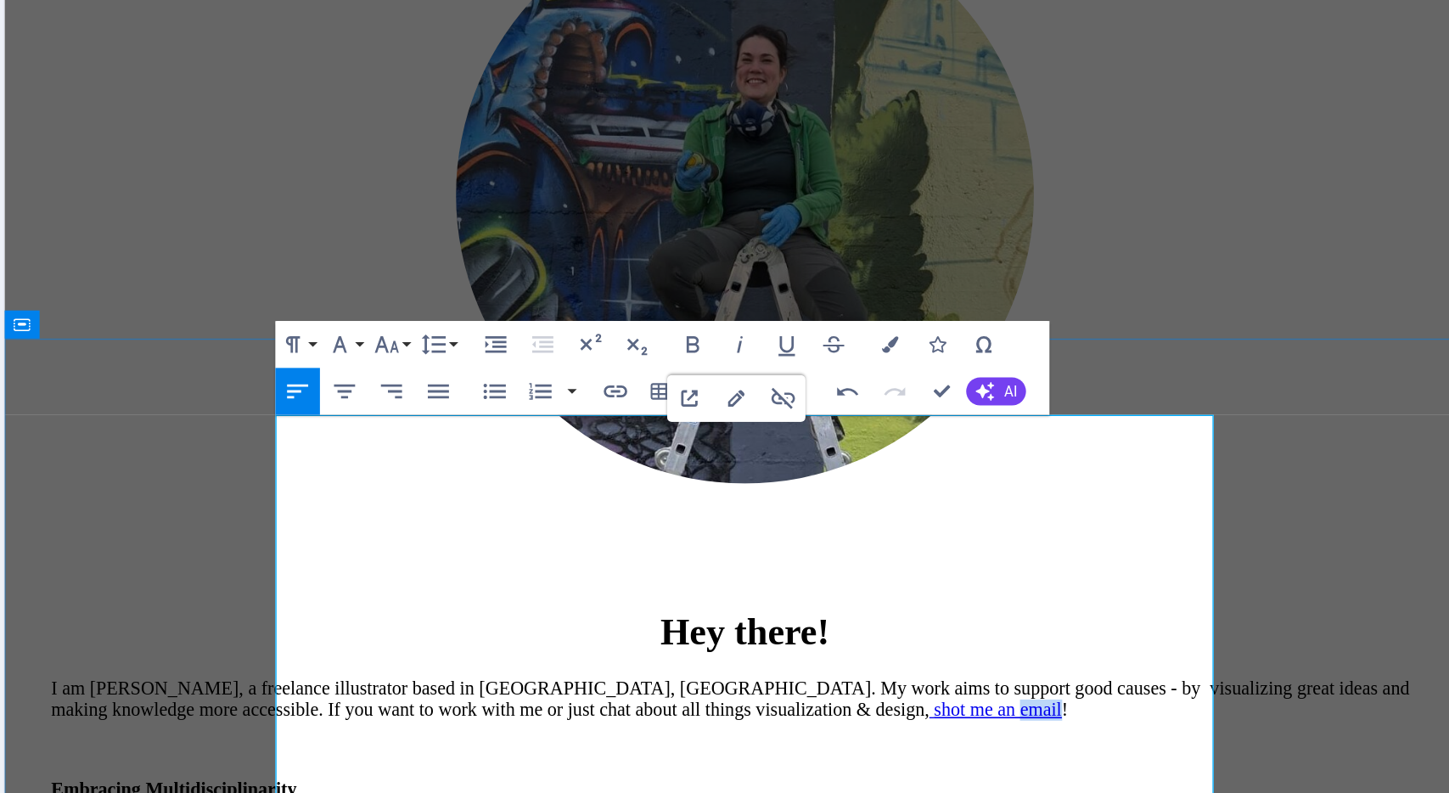
click at [677, 466] on link "shot me an email" at bounding box center [723, 473] width 93 height 14
click at [393, 495] on p at bounding box center [540, 502] width 1004 height 15
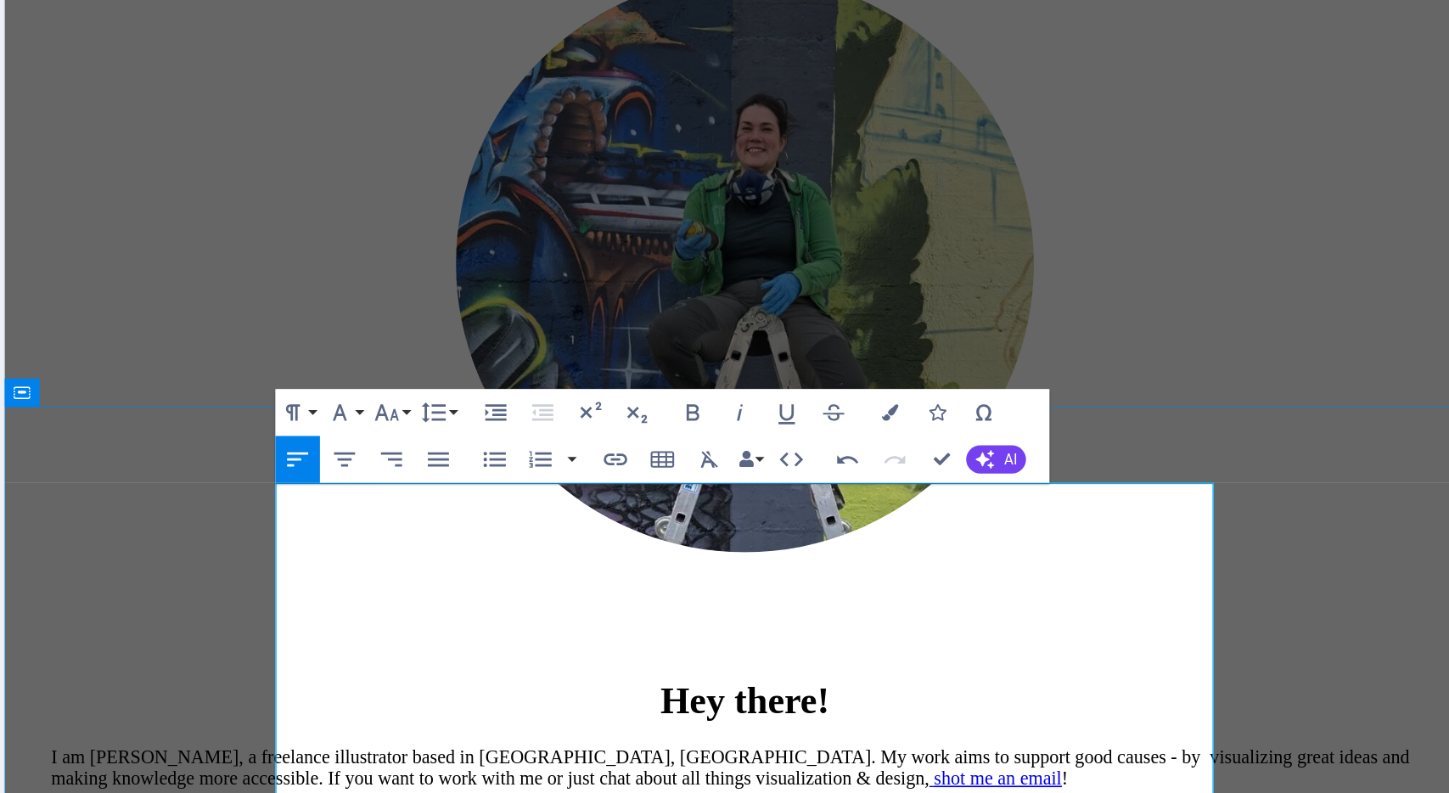
scroll to position [83, 0]
click at [677, 516] on link "shot me an email" at bounding box center [723, 523] width 93 height 14
click at [905, 522] on icon "button" at bounding box center [906, 522] width 20 height 20
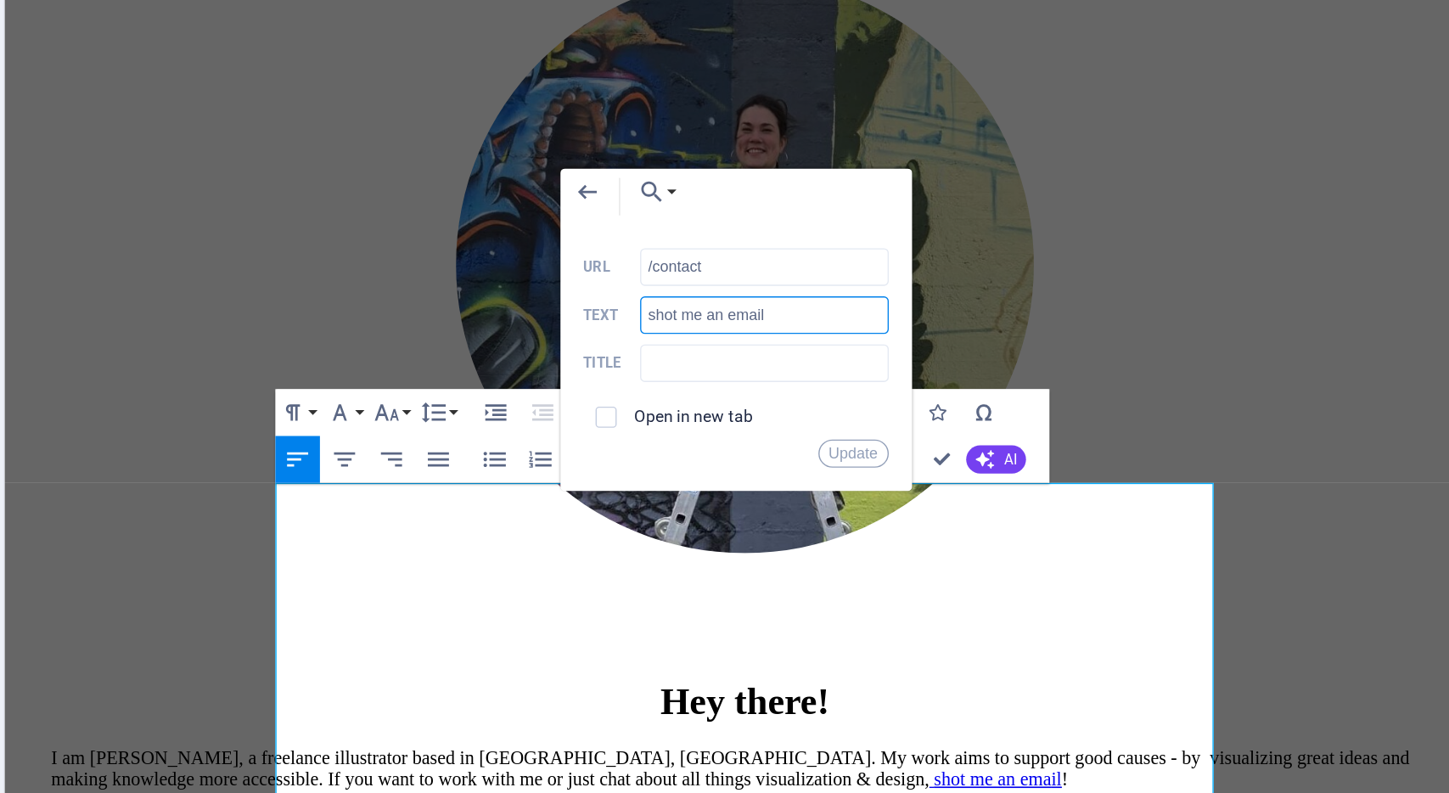
drag, startPoint x: 933, startPoint y: 404, endPoint x: 894, endPoint y: 406, distance: 39.1
click at [894, 406] on input "shot me an email" at bounding box center [927, 403] width 180 height 27
click at [908, 407] on input "shot me an email" at bounding box center [927, 403] width 180 height 27
drag, startPoint x: 888, startPoint y: 406, endPoint x: 845, endPoint y: 408, distance: 42.5
click at [845, 408] on input "shot me an email" at bounding box center [927, 403] width 180 height 27
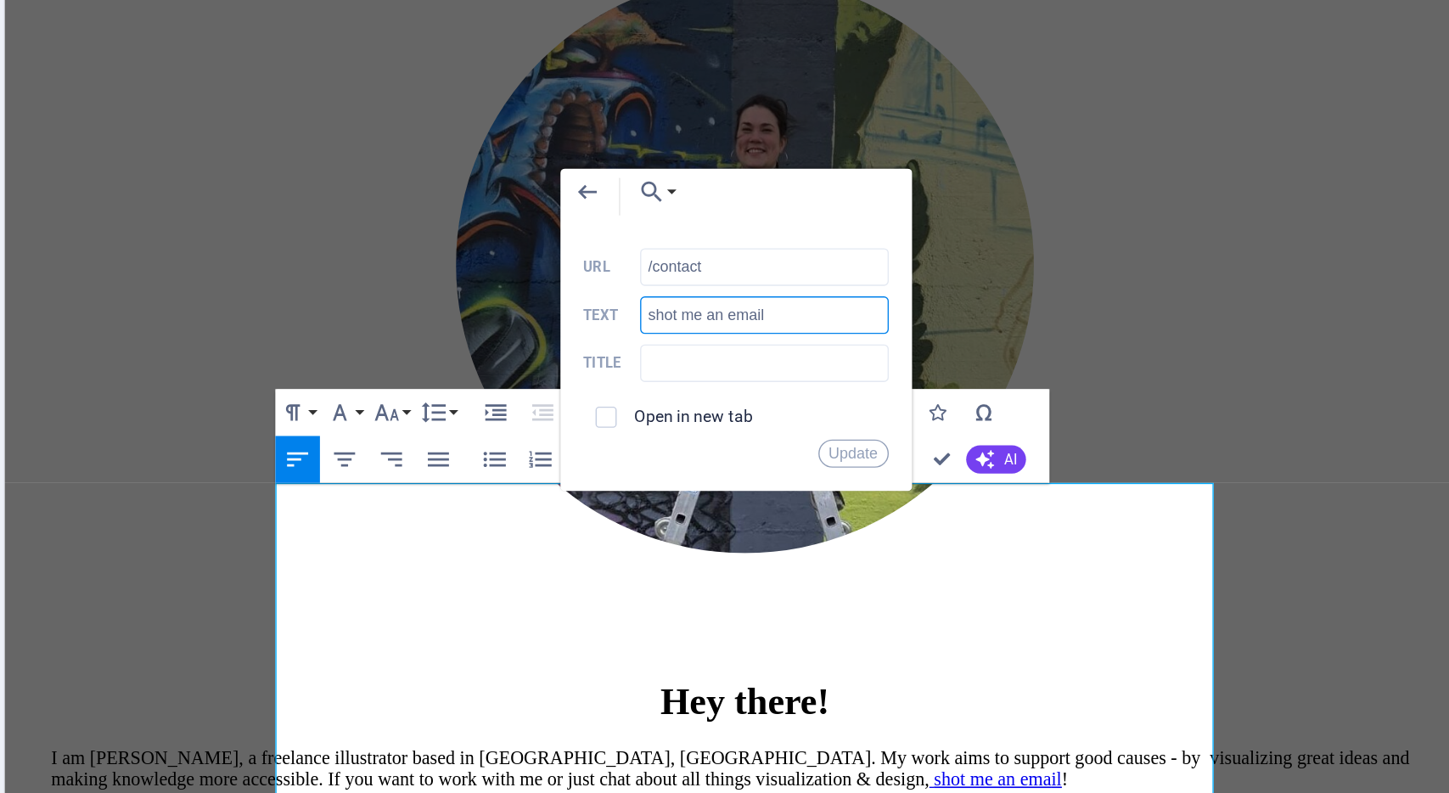
type input "s"
type input "write me"
click at [990, 498] on button "Update" at bounding box center [991, 503] width 51 height 20
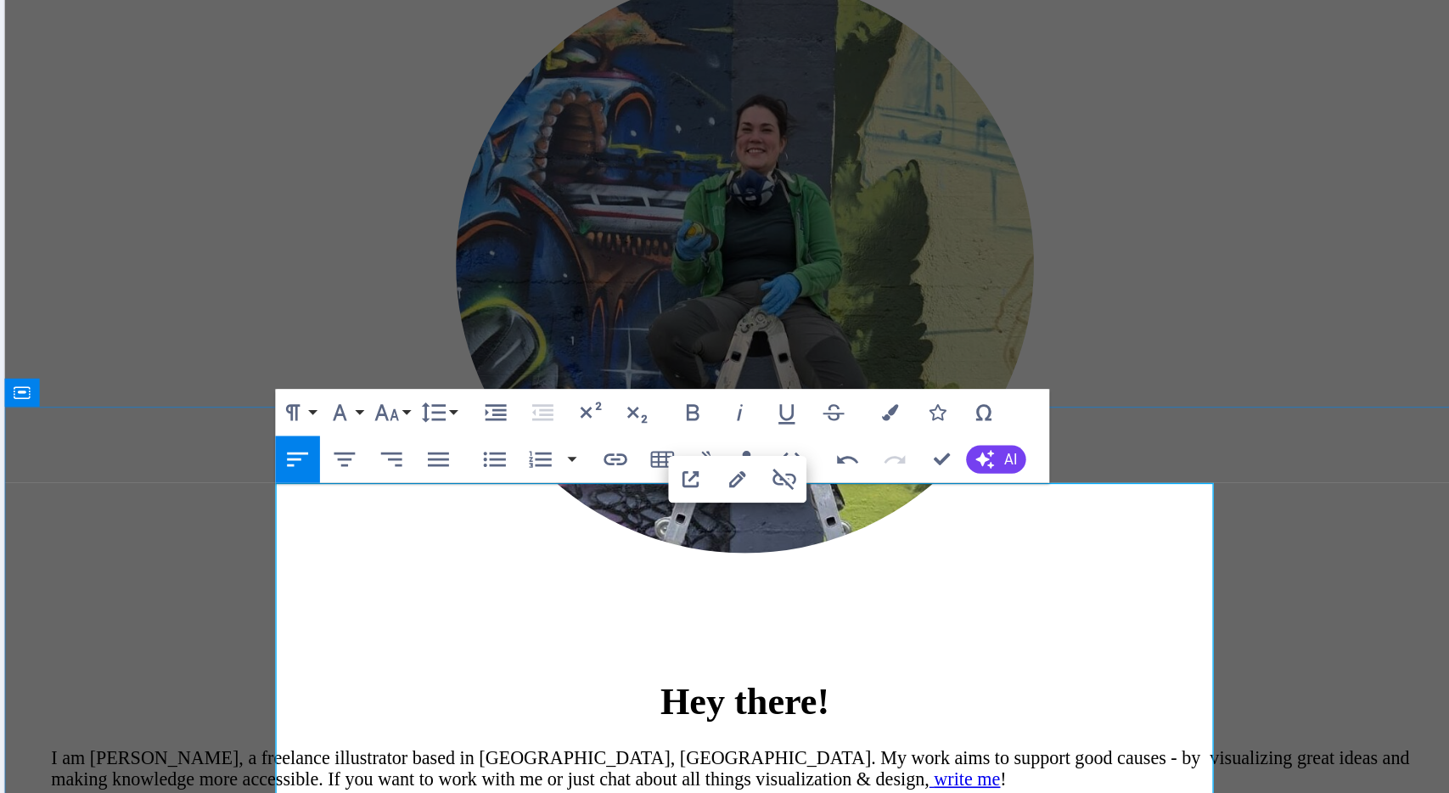
click at [484, 574] on p "Embracing Multidisciplinarity As an illustrator with a background in sociology,…" at bounding box center [540, 604] width 1004 height 61
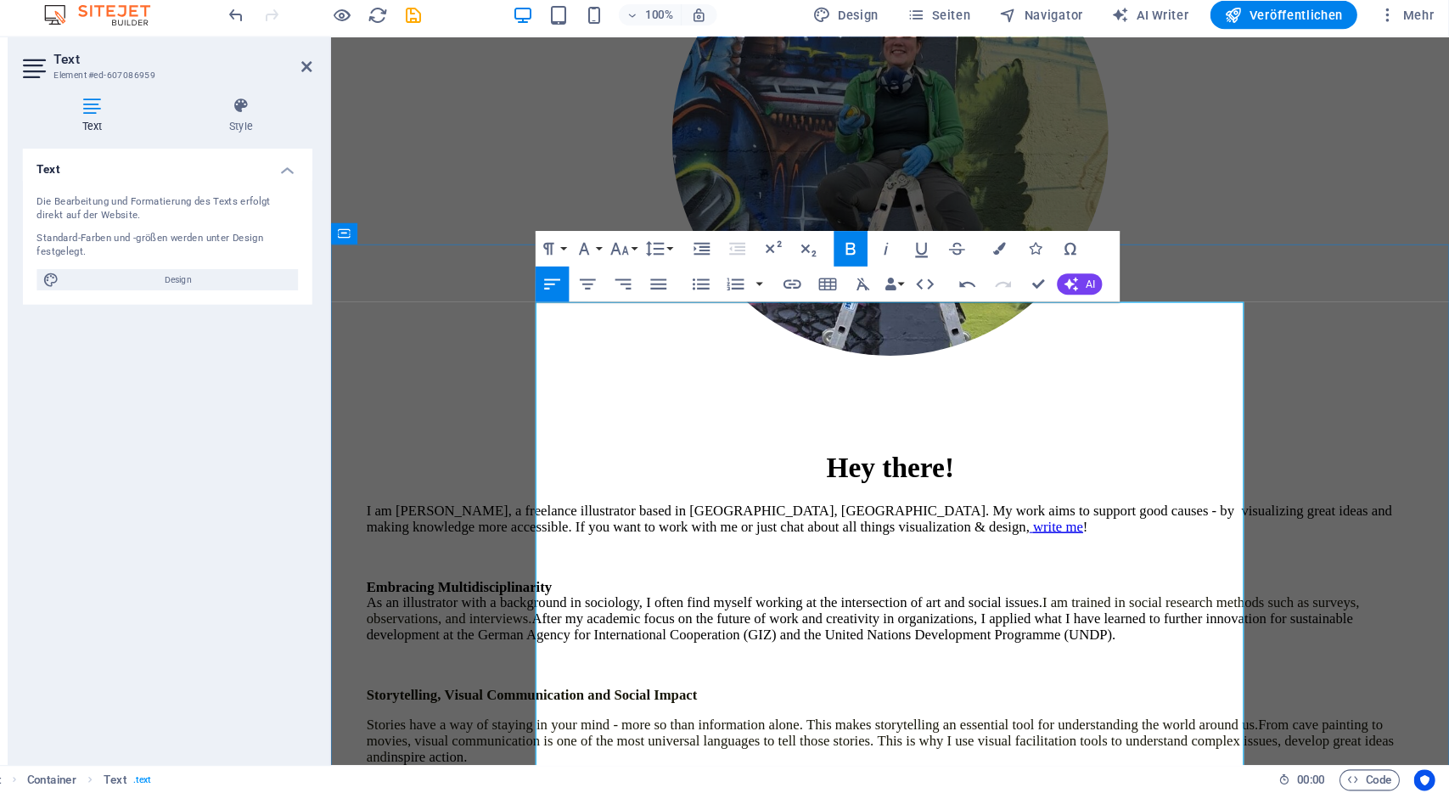
scroll to position [285, 0]
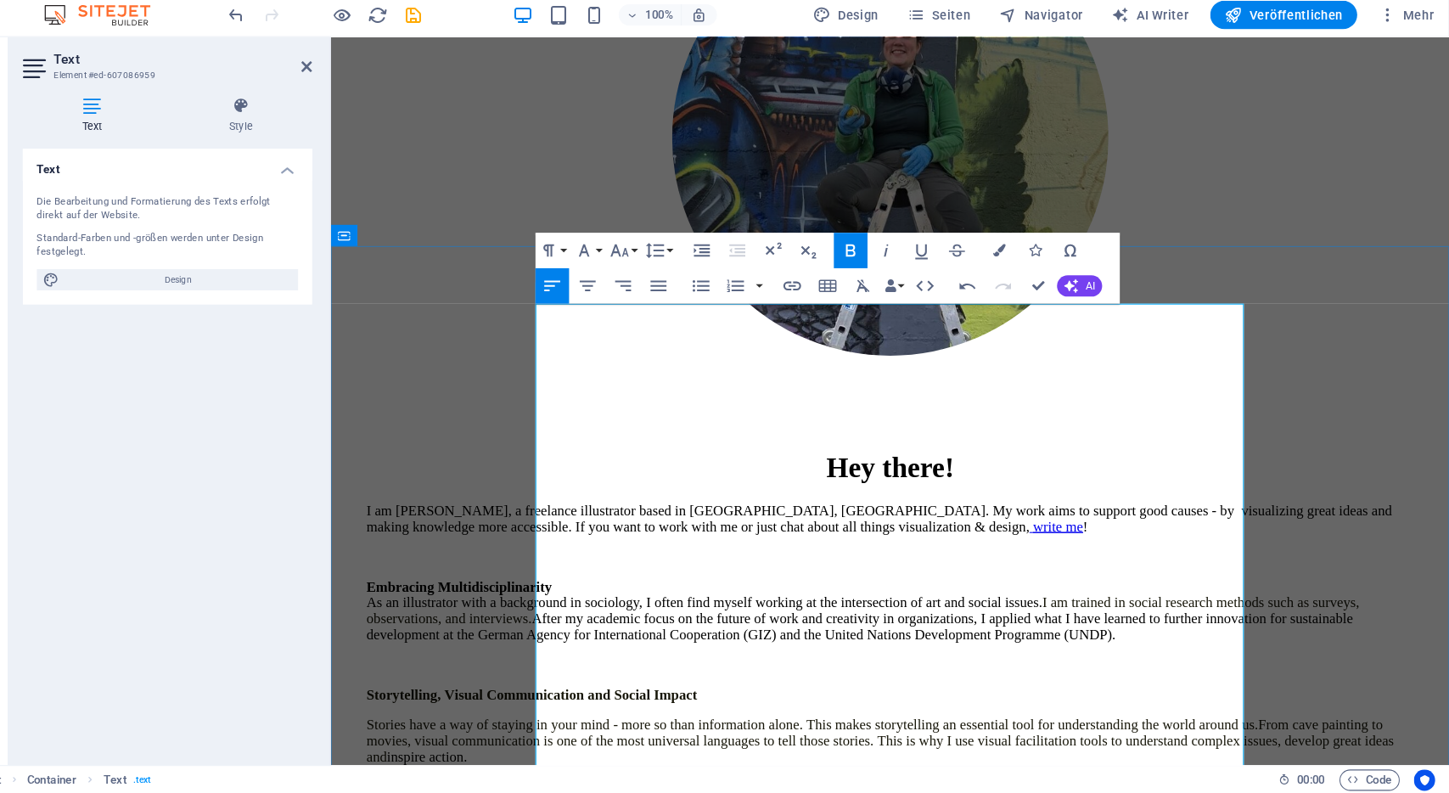
click at [486, 777] on strong "Craft and Resonance" at bounding box center [425, 784] width 122 height 14
click at [704, 777] on p "Craft and Resonance" at bounding box center [866, 784] width 1004 height 15
click at [688, 777] on p "Craft and Resonance" at bounding box center [866, 784] width 1004 height 15
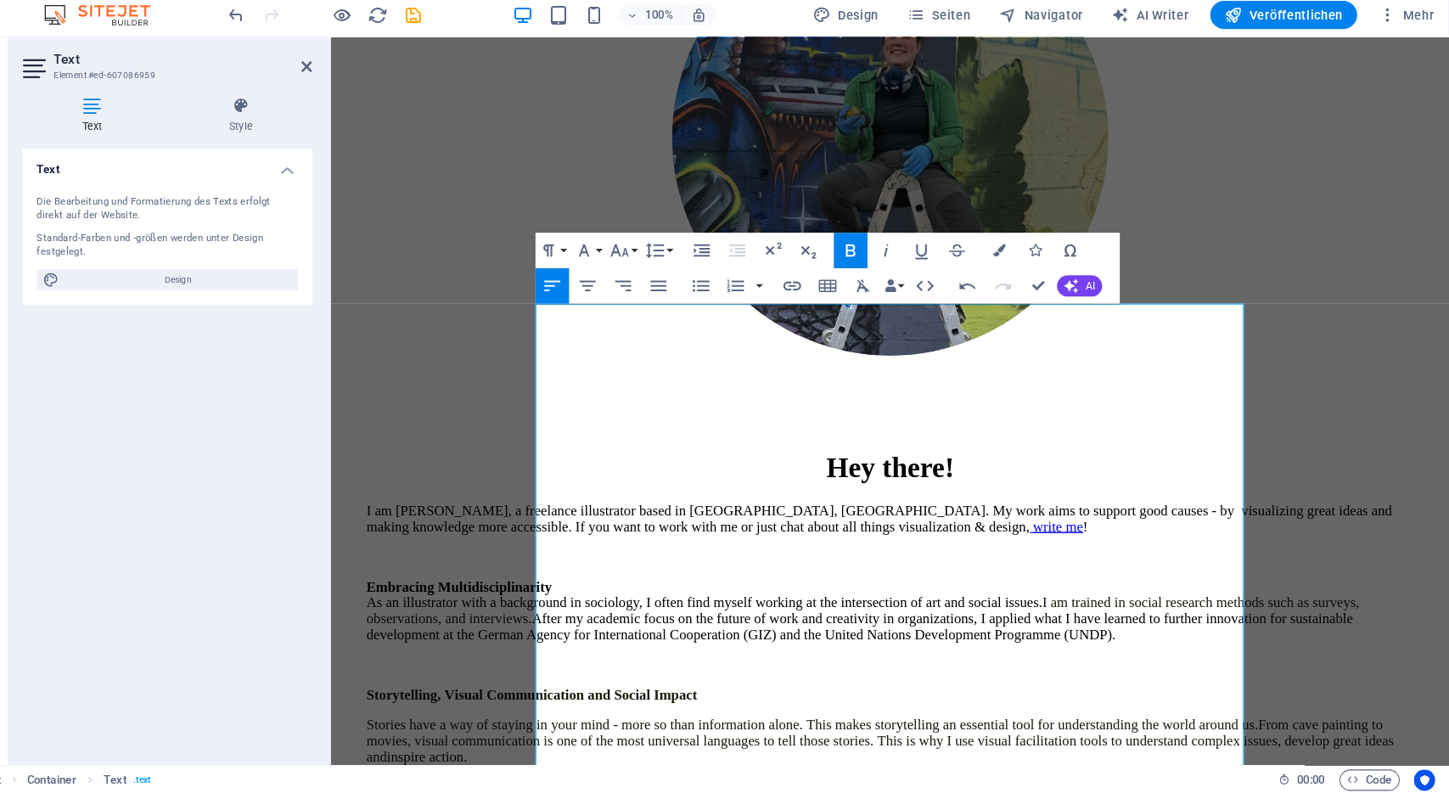
drag, startPoint x: 878, startPoint y: 263, endPoint x: 392, endPoint y: 329, distance: 489.9
click at [878, 263] on icon "button" at bounding box center [875, 272] width 20 height 20
drag, startPoint x: 720, startPoint y: 501, endPoint x: 844, endPoint y: 510, distance: 124.3
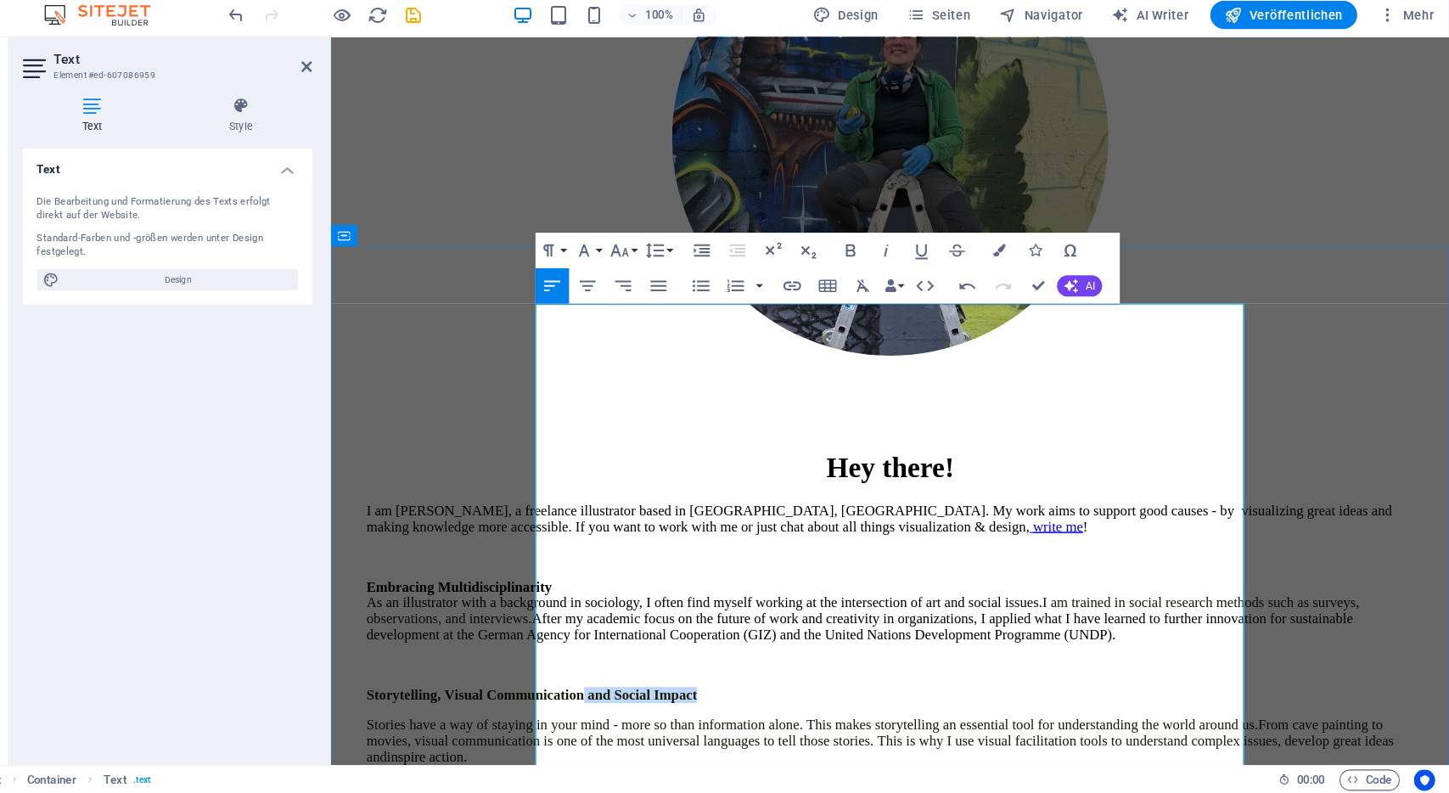
click at [844, 659] on p "Storytelling, Visual Communication and Social Impact" at bounding box center [866, 666] width 1004 height 15
click at [573, 659] on strong "Storytelling, Visual Communication" at bounding box center [468, 666] width 209 height 14
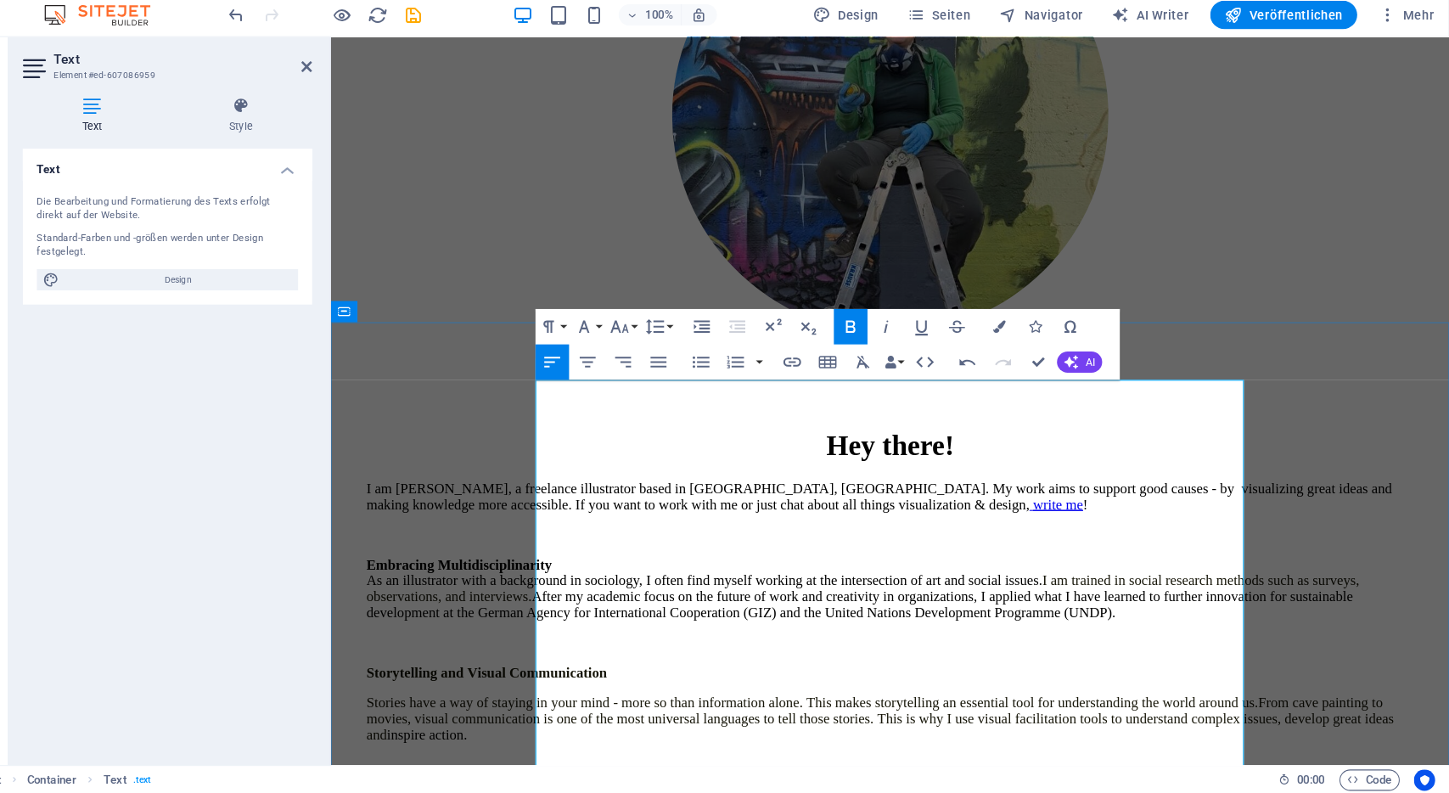
scroll to position [307, 0]
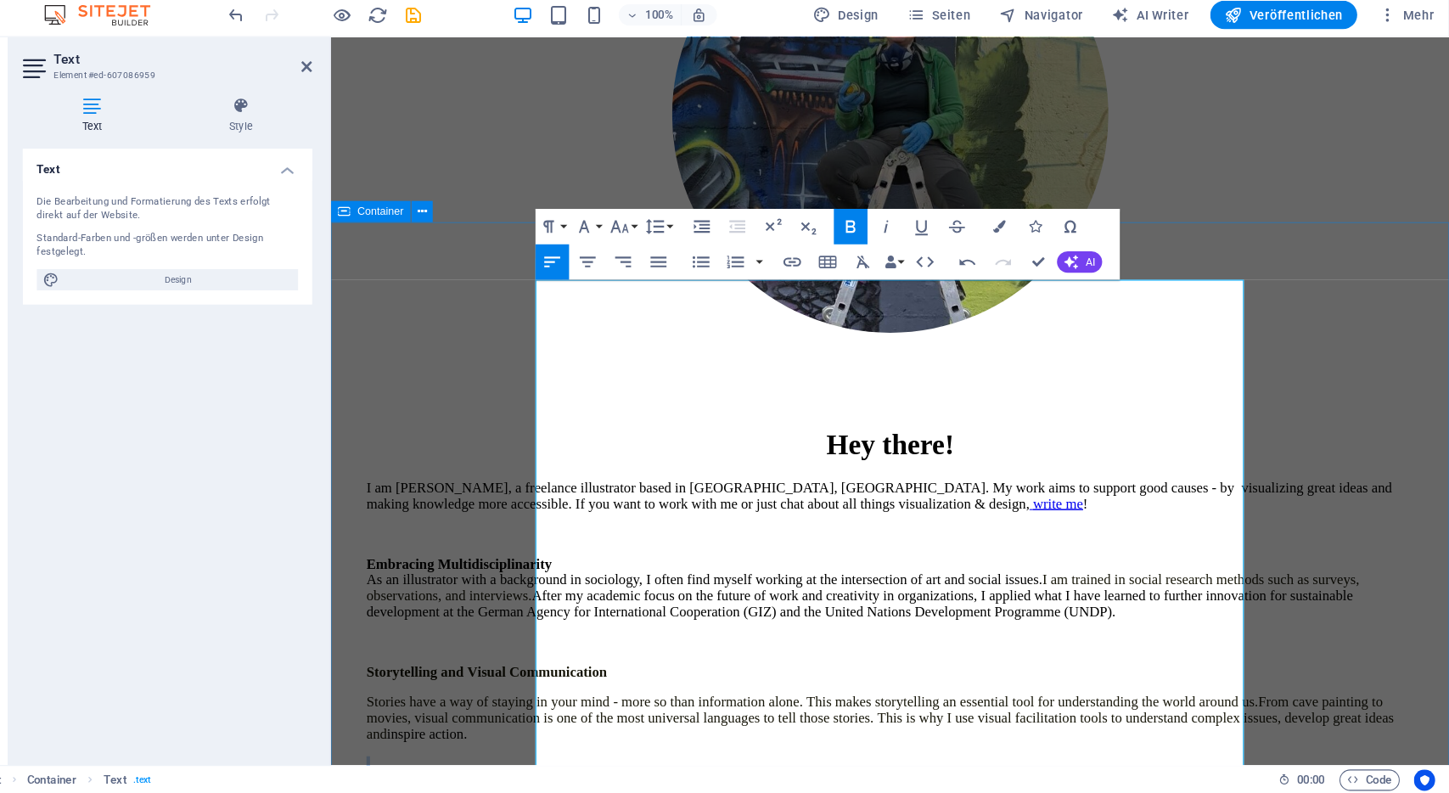
drag, startPoint x: 580, startPoint y: 608, endPoint x: 524, endPoint y: 592, distance: 58.1
click at [524, 592] on div "Hey there! I am Lena, a freelance illustrator based in Bonn, Germany. My work a…" at bounding box center [866, 719] width 1058 height 614
click at [726, 754] on p "Craft and Resonance" at bounding box center [866, 761] width 1004 height 15
drag, startPoint x: 577, startPoint y: 604, endPoint x: 529, endPoint y: 603, distance: 48.4
click at [486, 754] on strong "Craft and Resonance" at bounding box center [425, 761] width 122 height 14
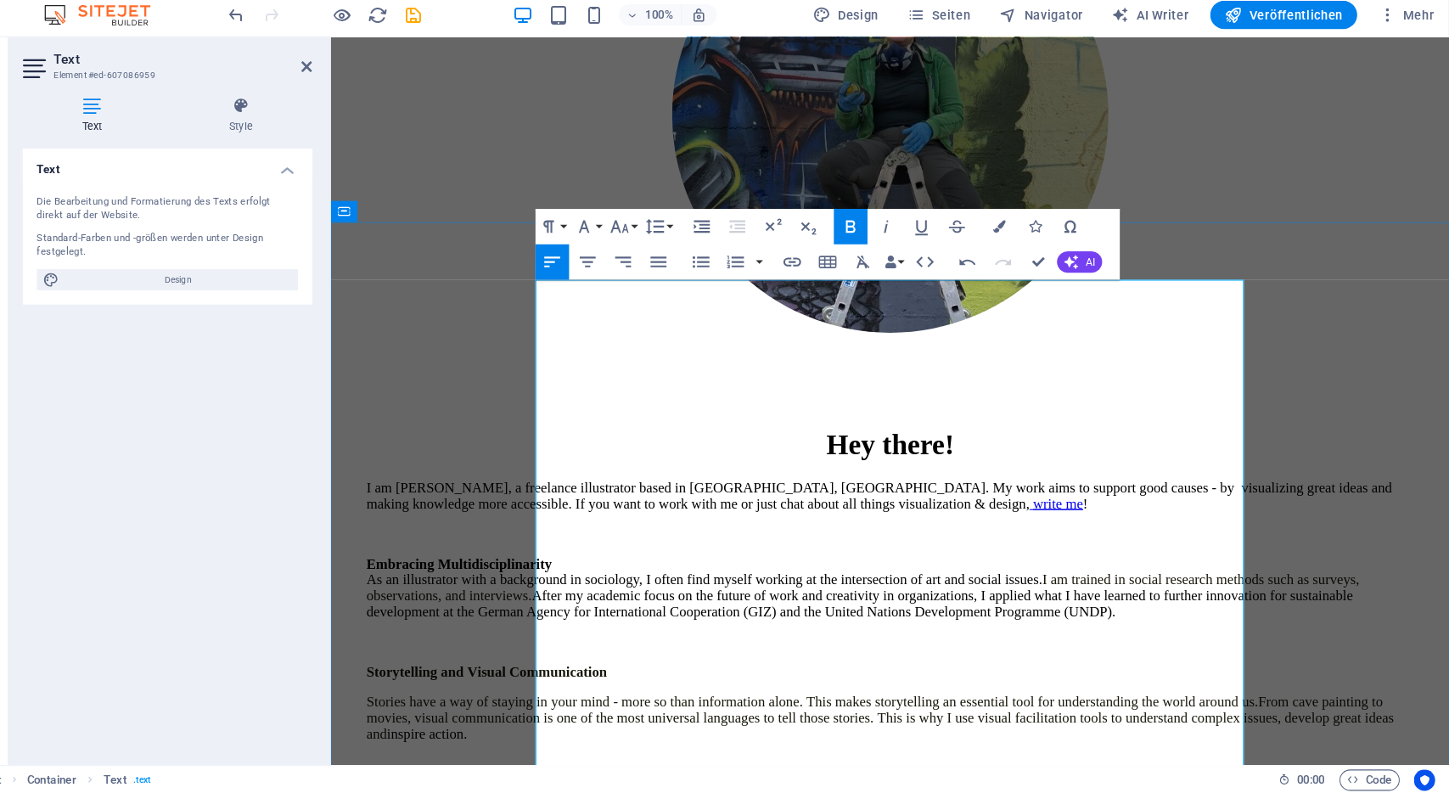
click at [578, 783] on p "I" at bounding box center [866, 790] width 1004 height 15
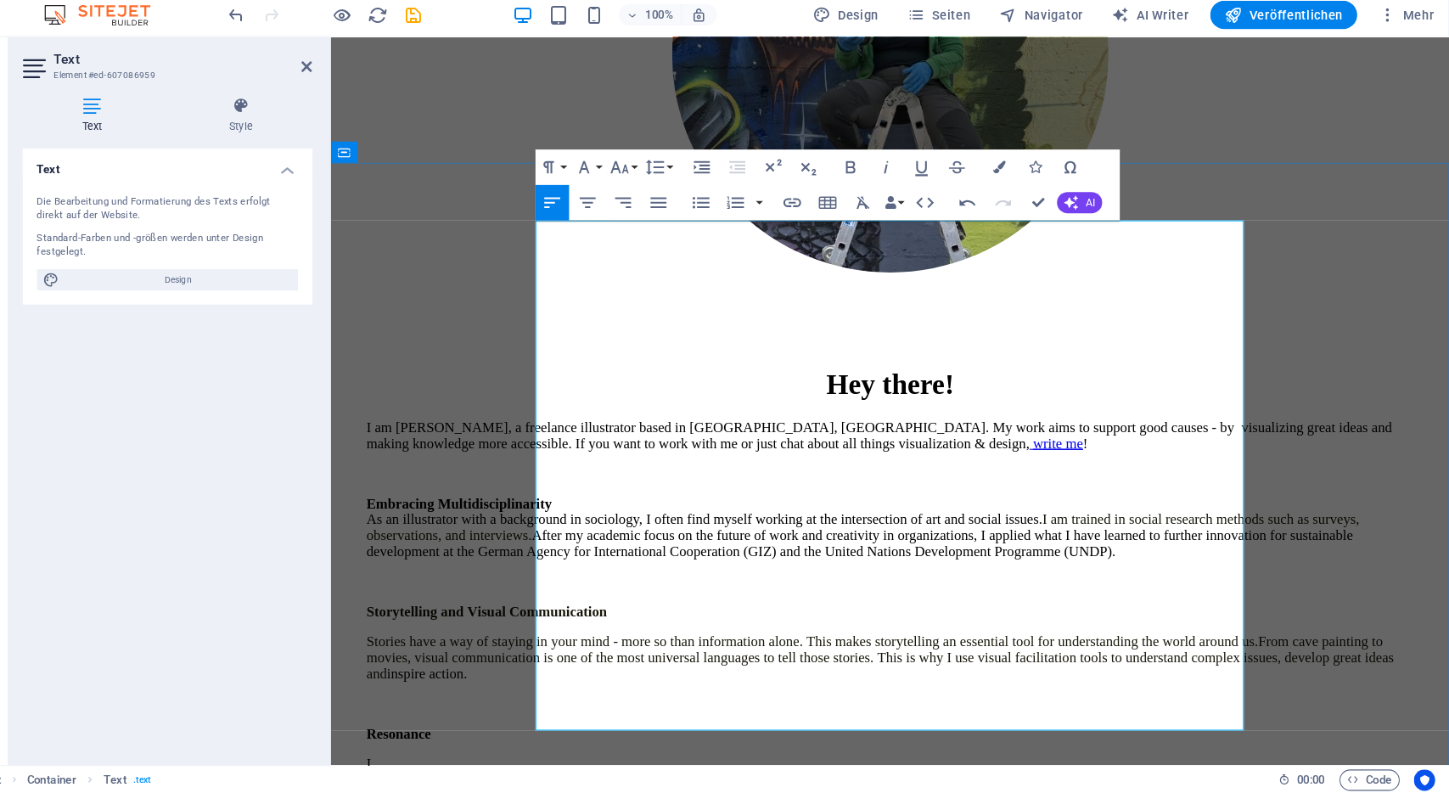
scroll to position [365, 0]
click at [582, 609] on span "From cave painting to movies, visual communication is one of the most universal…" at bounding box center [856, 631] width 984 height 45
click at [969, 668] on p at bounding box center [866, 675] width 1004 height 15
click at [917, 609] on p "Stories have a way of staying in your mind - more so than information alone. Th…" at bounding box center [866, 632] width 1004 height 46
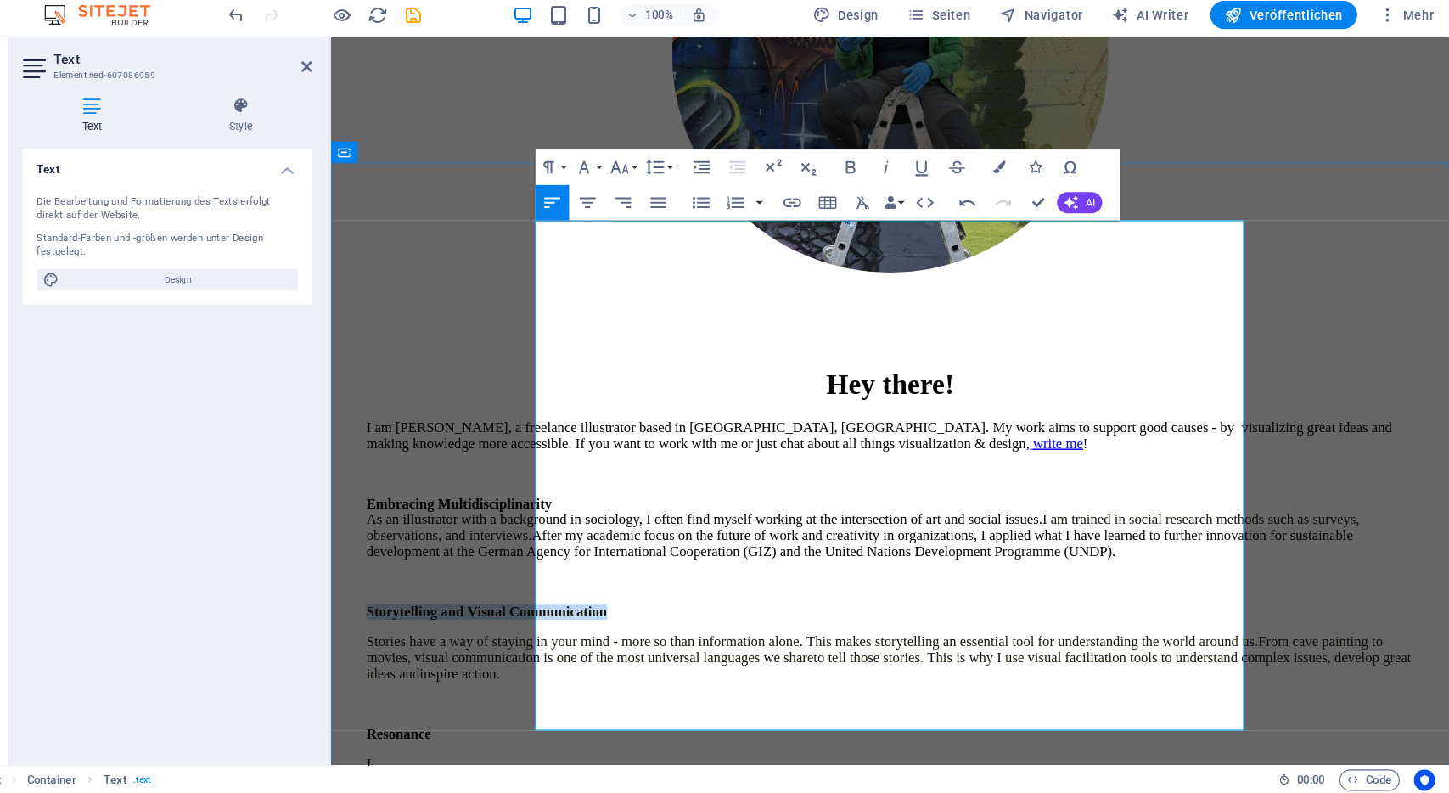
click at [917, 609] on p "Stories have a way of staying in your mind - more so than information alone. Th…" at bounding box center [866, 632] width 1004 height 46
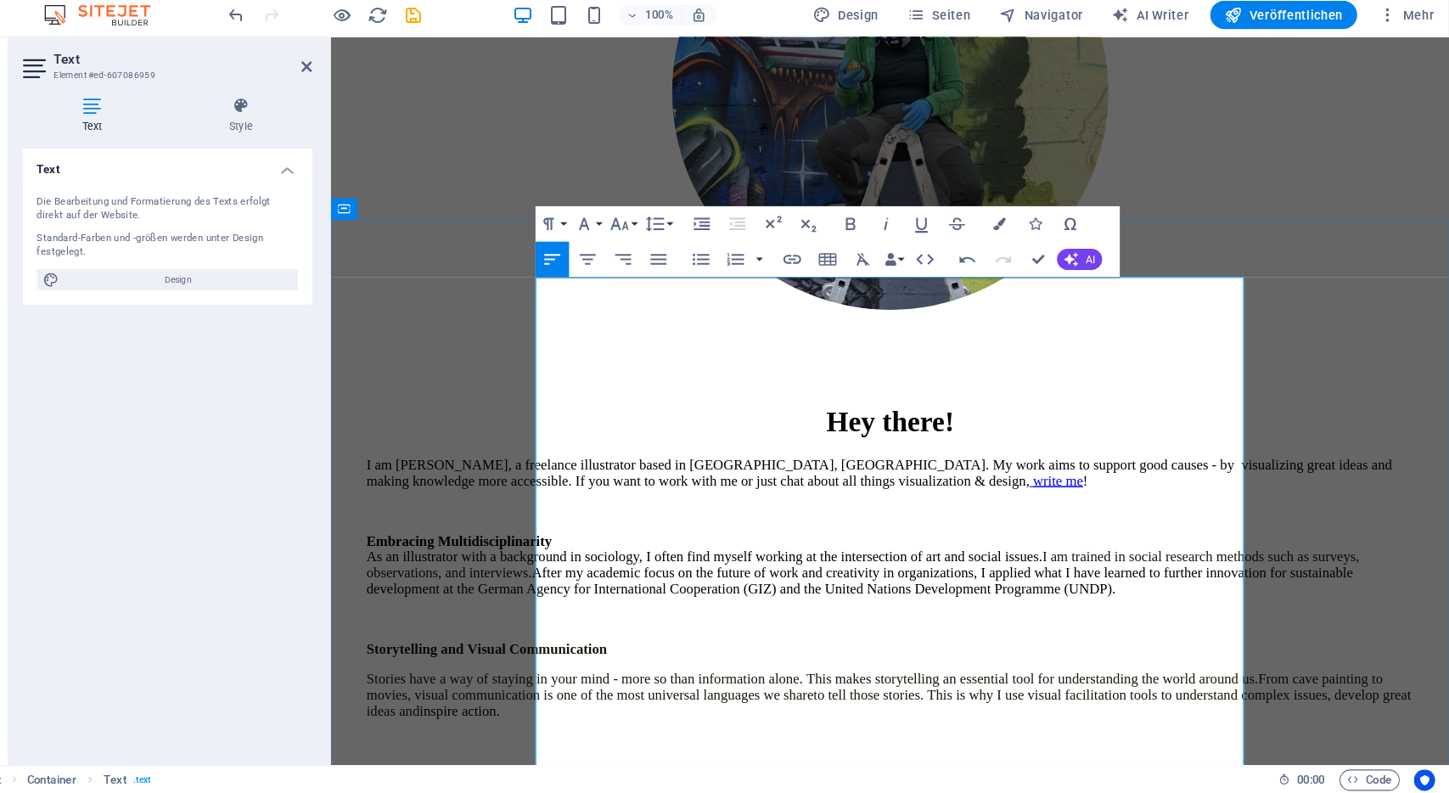
scroll to position [334, 0]
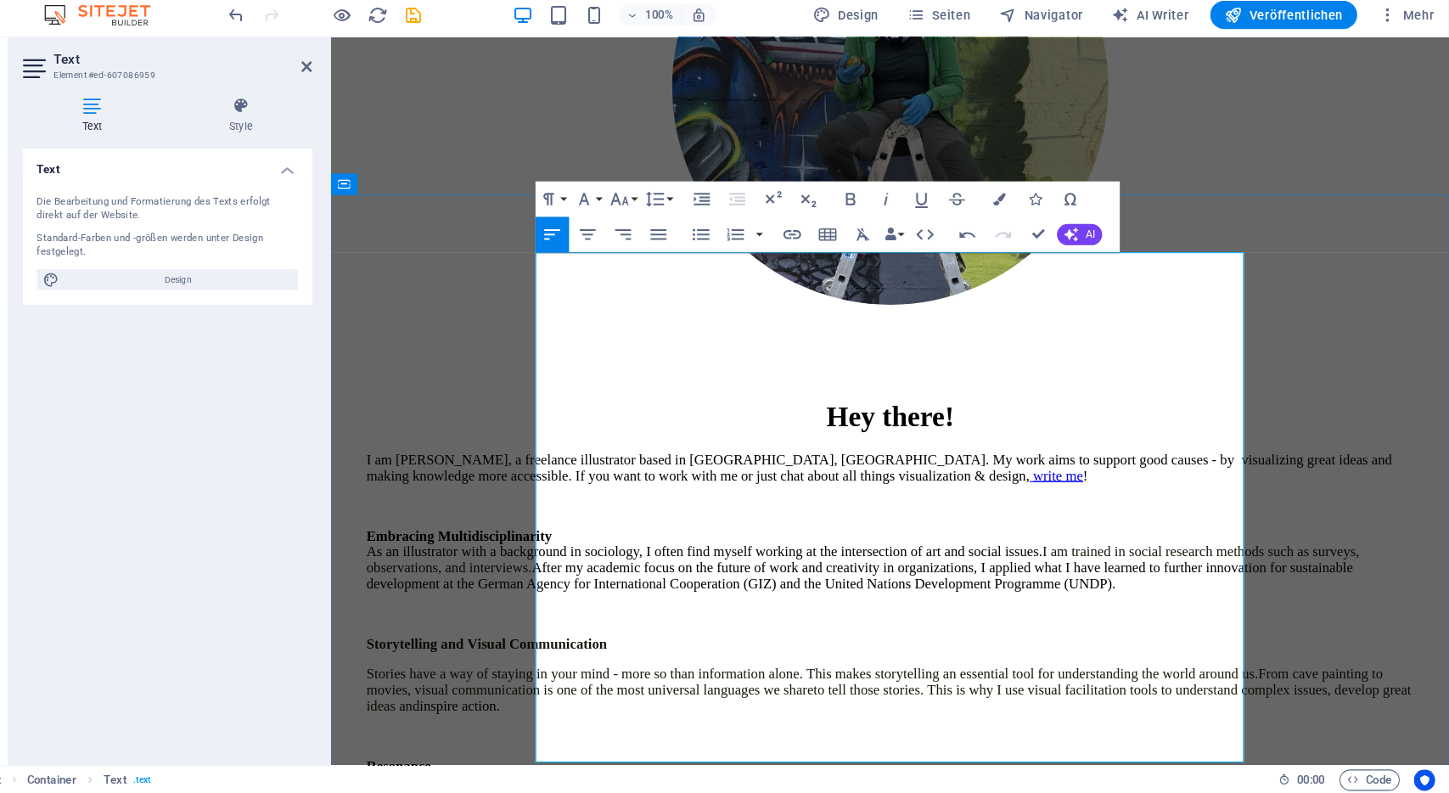
click at [747, 756] on p "I" at bounding box center [866, 763] width 1004 height 15
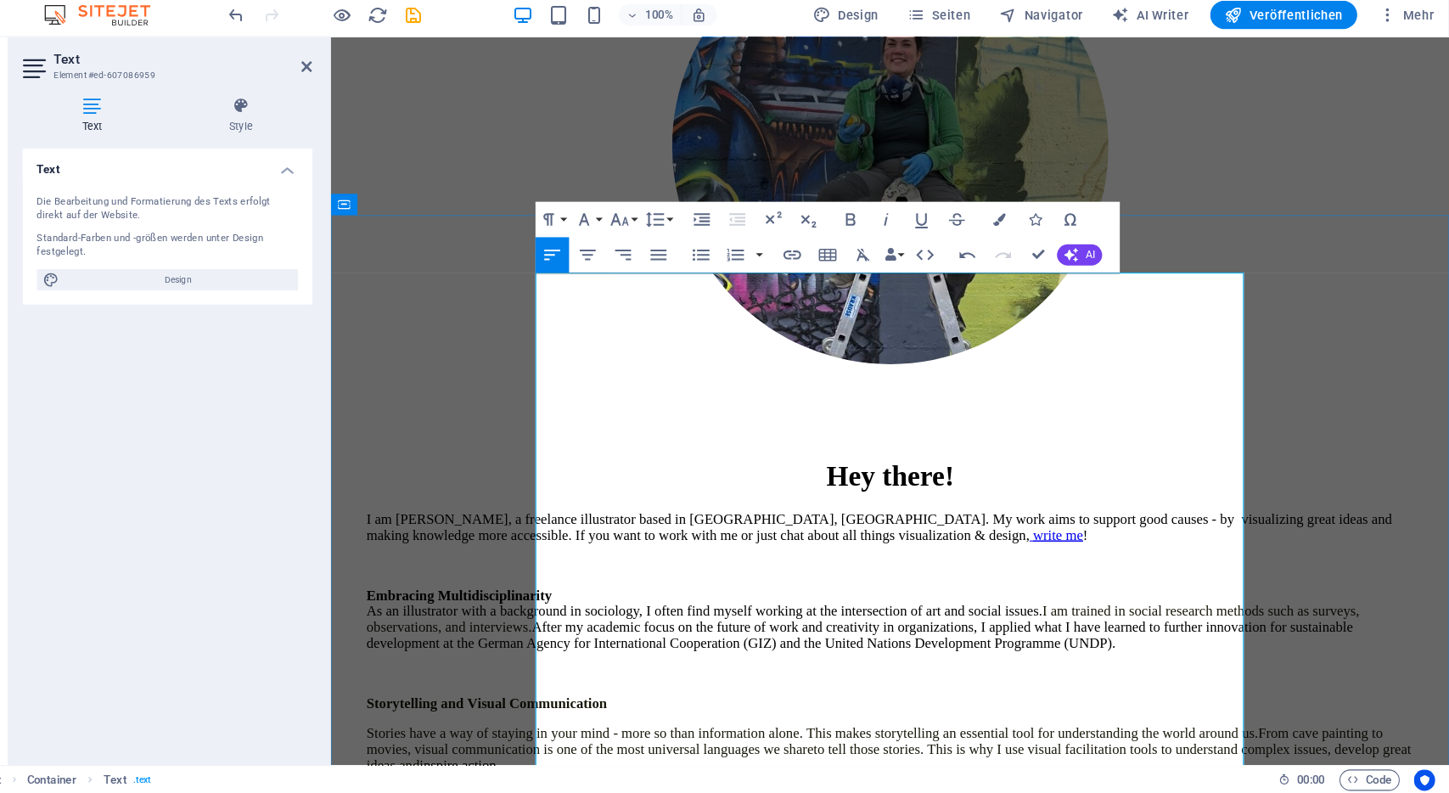
scroll to position [392, 0]
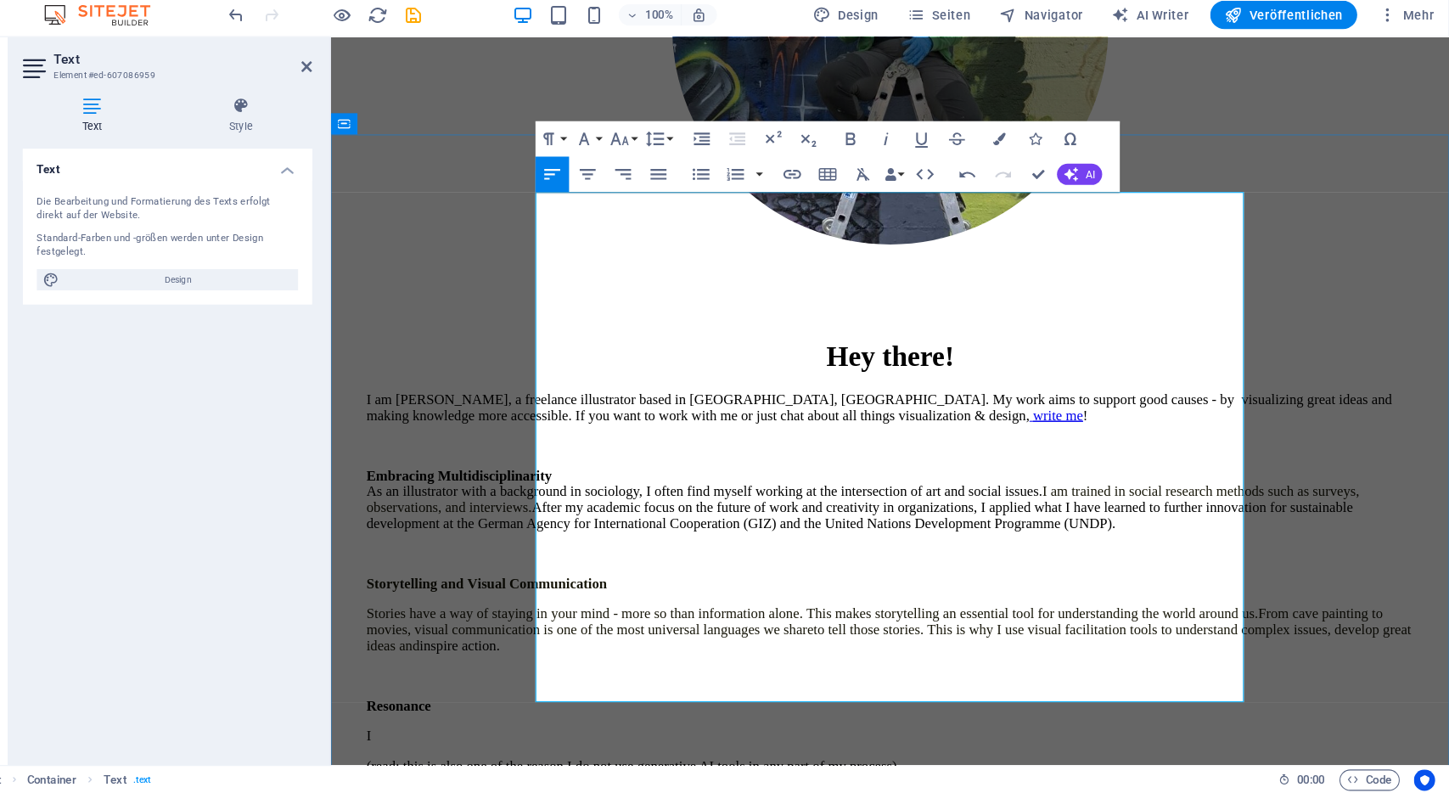
click at [426, 670] on strong "Resonance" at bounding box center [395, 677] width 62 height 14
drag, startPoint x: 558, startPoint y: 521, endPoint x: 519, endPoint y: 520, distance: 39.9
click at [519, 520] on div "Hey there! I am Lena, a freelance illustrator based in Bonn, Germany. My work a…" at bounding box center [866, 634] width 1058 height 614
click at [493, 670] on strong "Create with resonance" at bounding box center [428, 677] width 129 height 14
click at [592, 670] on p "Create with Resonance" at bounding box center [866, 677] width 1004 height 15
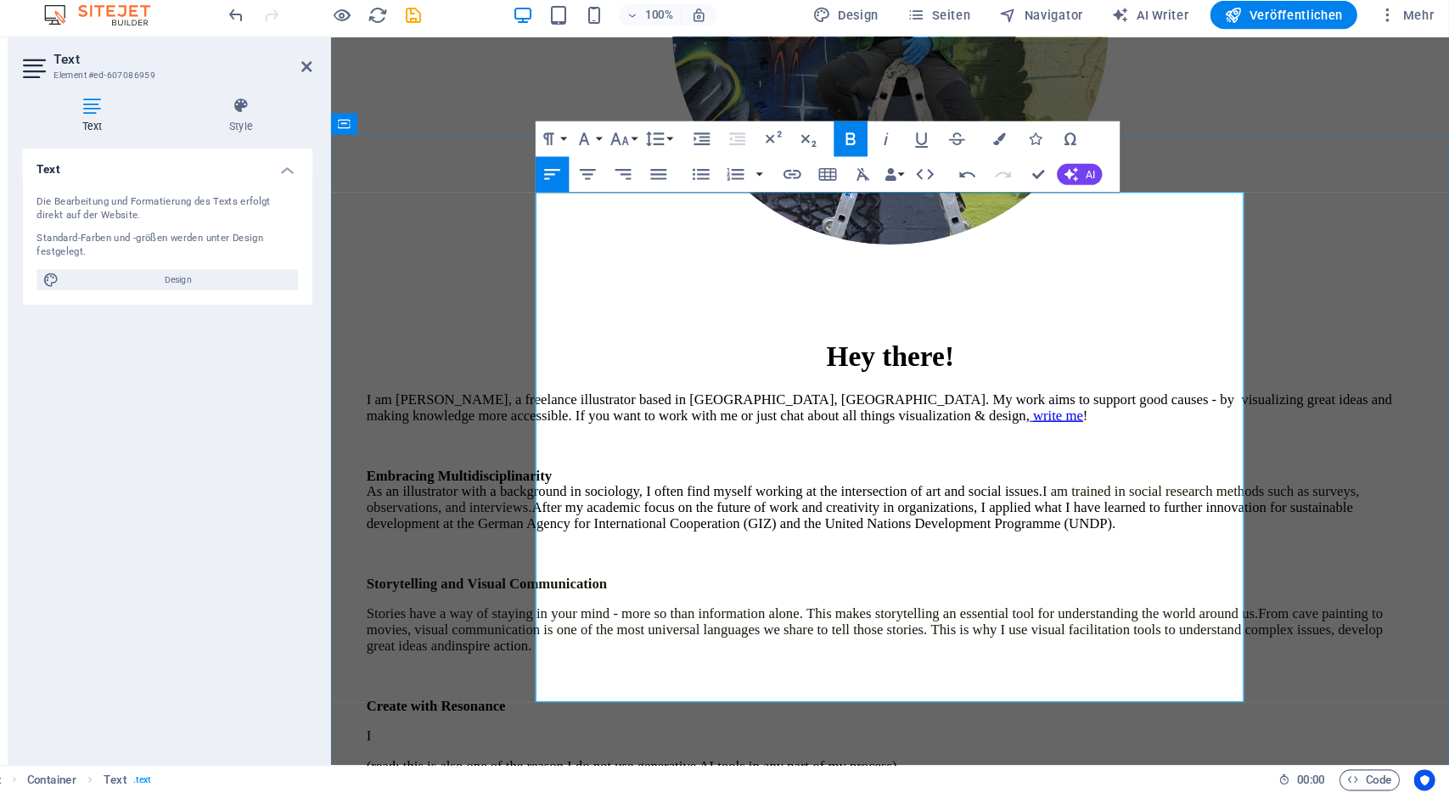
click at [607, 698] on p "I" at bounding box center [866, 705] width 1004 height 15
drag, startPoint x: 714, startPoint y: 563, endPoint x: 529, endPoint y: 543, distance: 186.0
click at [529, 543] on div "I am Lena, a freelance illustrator based in Bonn, Germany. My work aims to supp…" at bounding box center [866, 618] width 1004 height 484
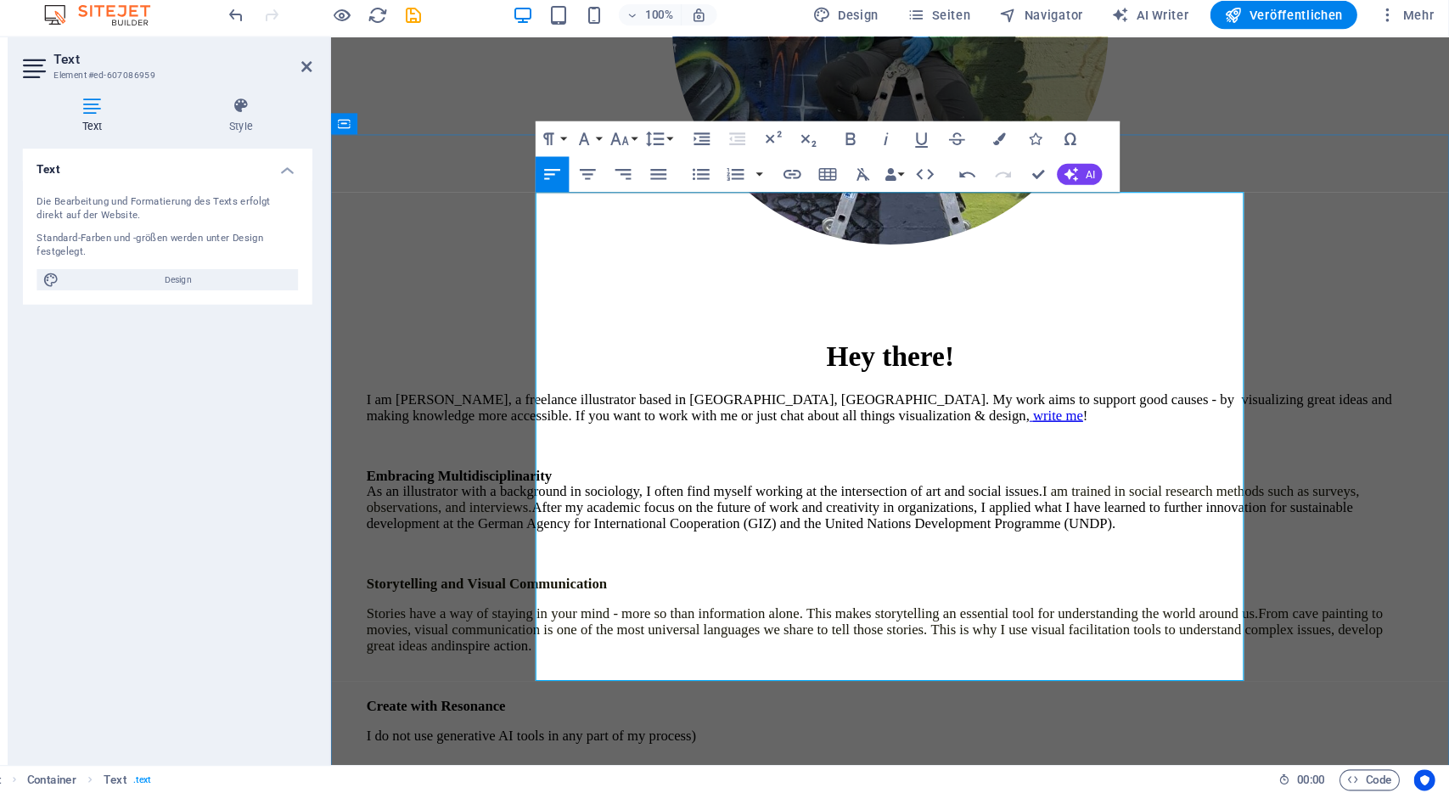
click at [900, 698] on p "I do not use generative AI tools in any part of my process)" at bounding box center [866, 721] width 1004 height 46
drag, startPoint x: 530, startPoint y: 513, endPoint x: 520, endPoint y: 513, distance: 9.3
click at [520, 513] on div "Hey there! I am Lena, a freelance illustrator based in Bonn, Germany. My work a…" at bounding box center [866, 620] width 1058 height 586
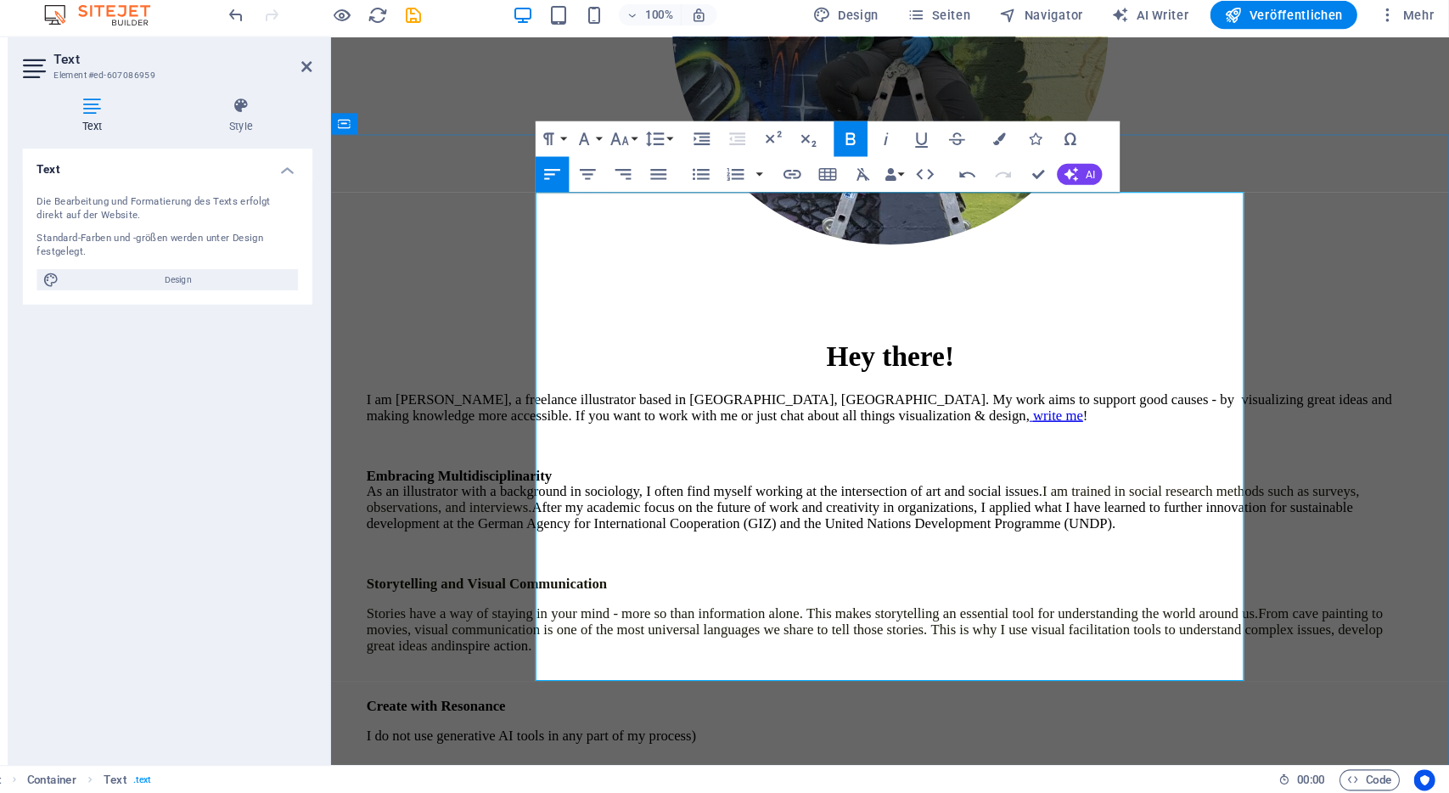
click at [667, 698] on p "I do not use generative AI tools in any part of my process)" at bounding box center [866, 721] width 1004 height 46
click at [693, 698] on p "I do not use generative AI tools in any part of my process)" at bounding box center [866, 721] width 1004 height 46
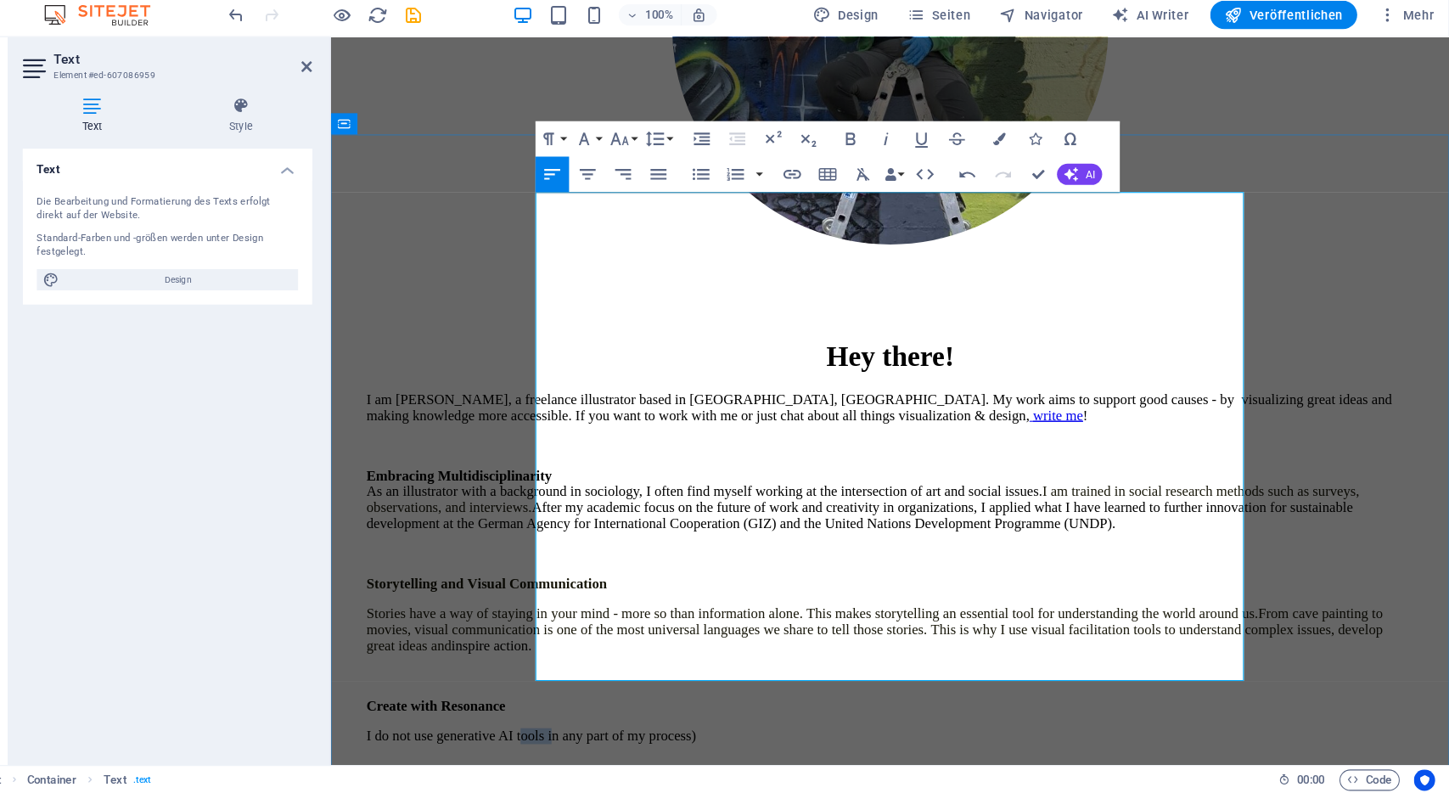
click at [693, 698] on p "I do not use generative AI tools in any part of my process)" at bounding box center [866, 721] width 1004 height 46
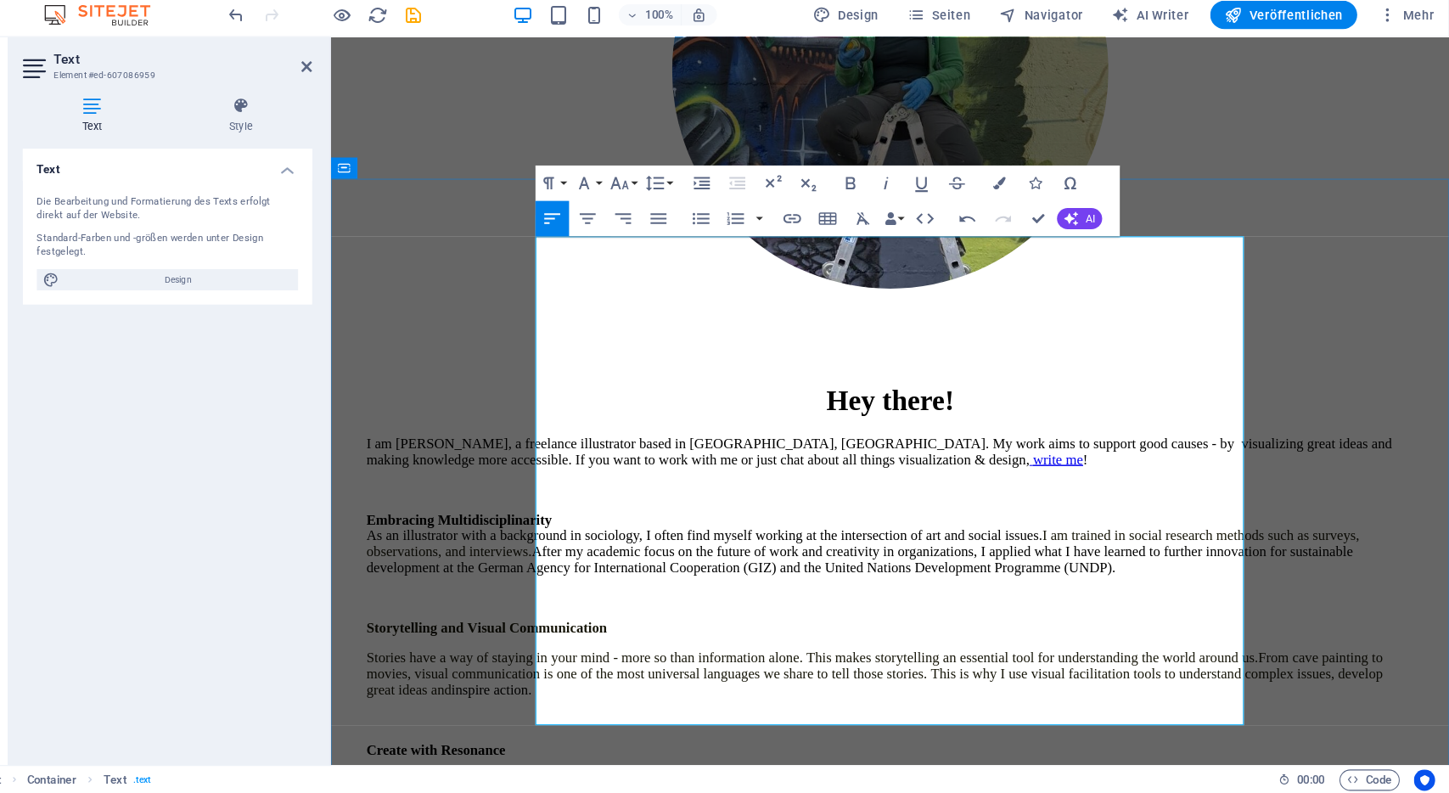
scroll to position [350, 0]
click at [693, 683] on p at bounding box center [866, 690] width 1004 height 15
drag, startPoint x: 761, startPoint y: 607, endPoint x: 852, endPoint y: 598, distance: 91.2
click at [852, 741] on p "I do not use generative AI tools in any part of my process)" at bounding box center [866, 764] width 1004 height 46
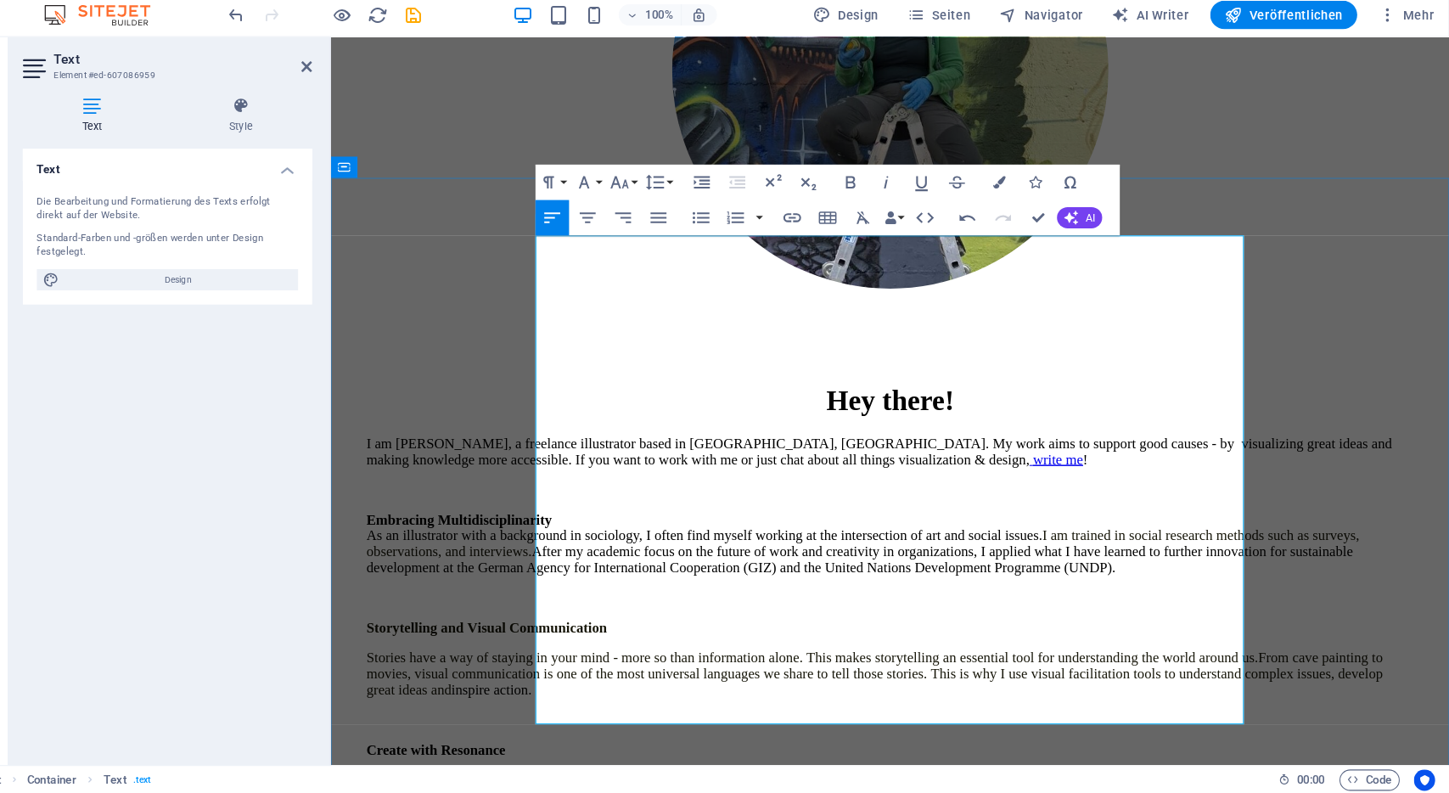
drag, startPoint x: 839, startPoint y: 584, endPoint x: 827, endPoint y: 590, distance: 13.3
click at [827, 741] on p "I do not use generative AI tools in any part of my process)" at bounding box center [866, 764] width 1004 height 46
click at [867, 741] on p "I do not use generative AI tools in any part of my process)" at bounding box center [866, 764] width 1004 height 46
click at [847, 741] on p "I do not use generative AI tools in any part of my process)" at bounding box center [866, 764] width 1004 height 46
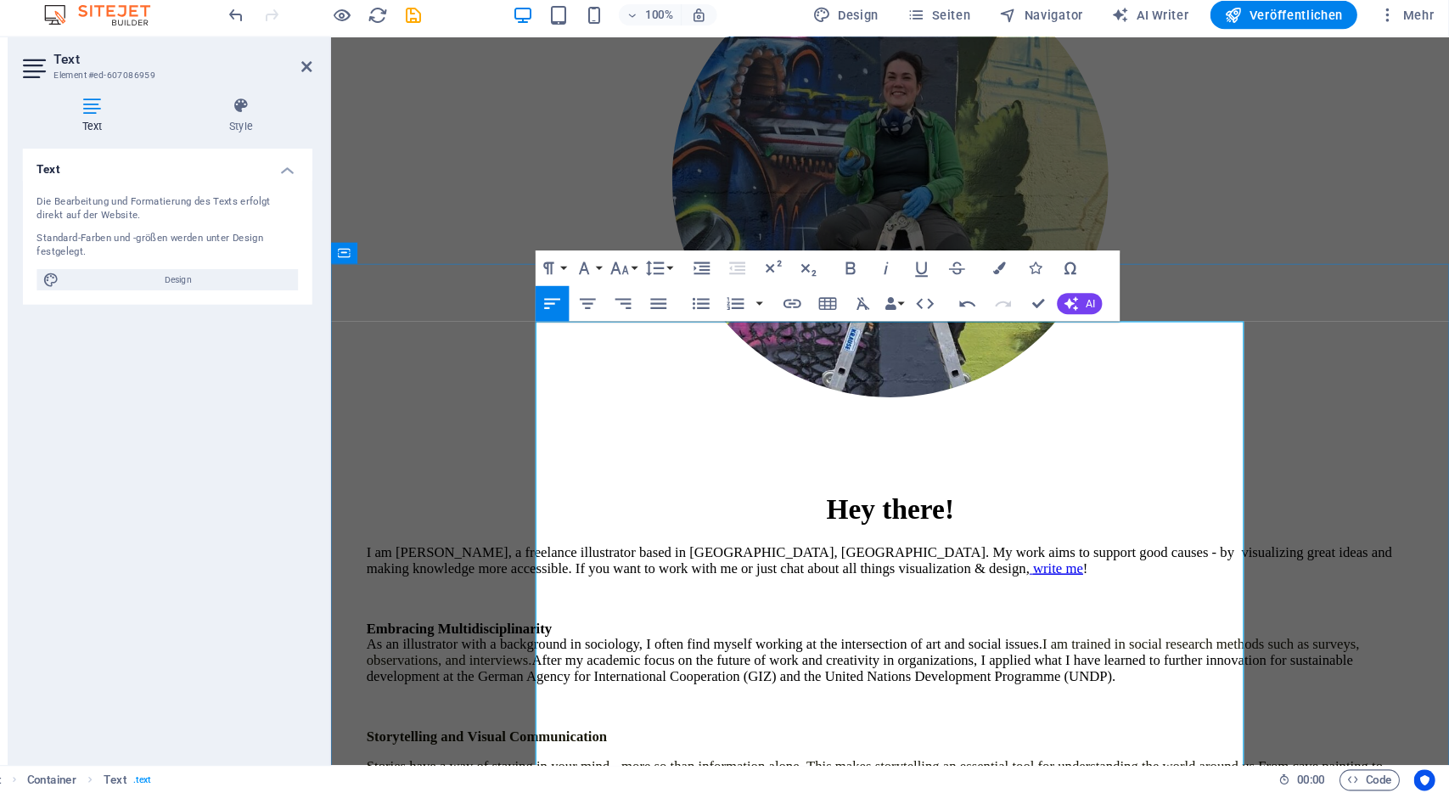
scroll to position [244, 0]
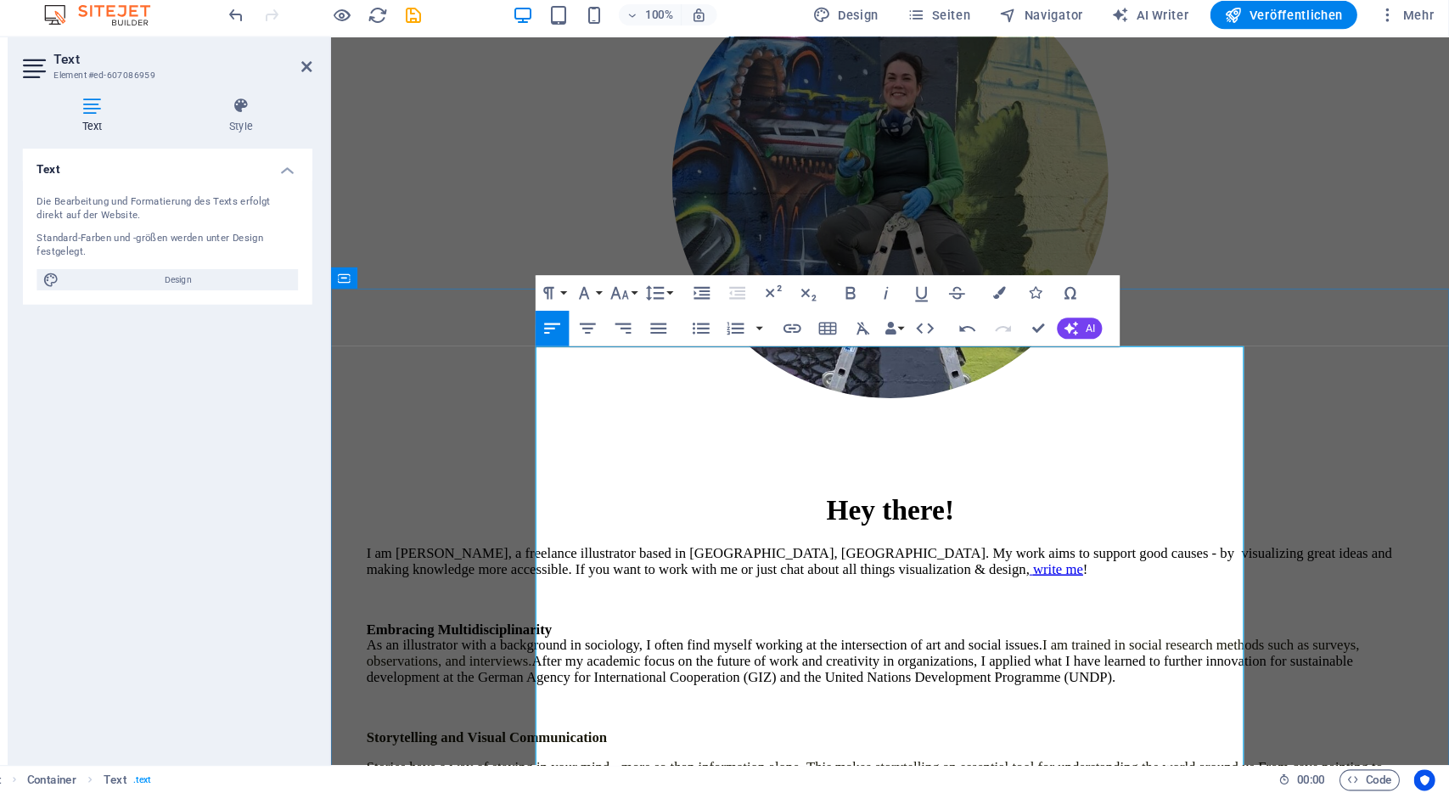
click at [995, 568] on p at bounding box center [866, 575] width 1004 height 15
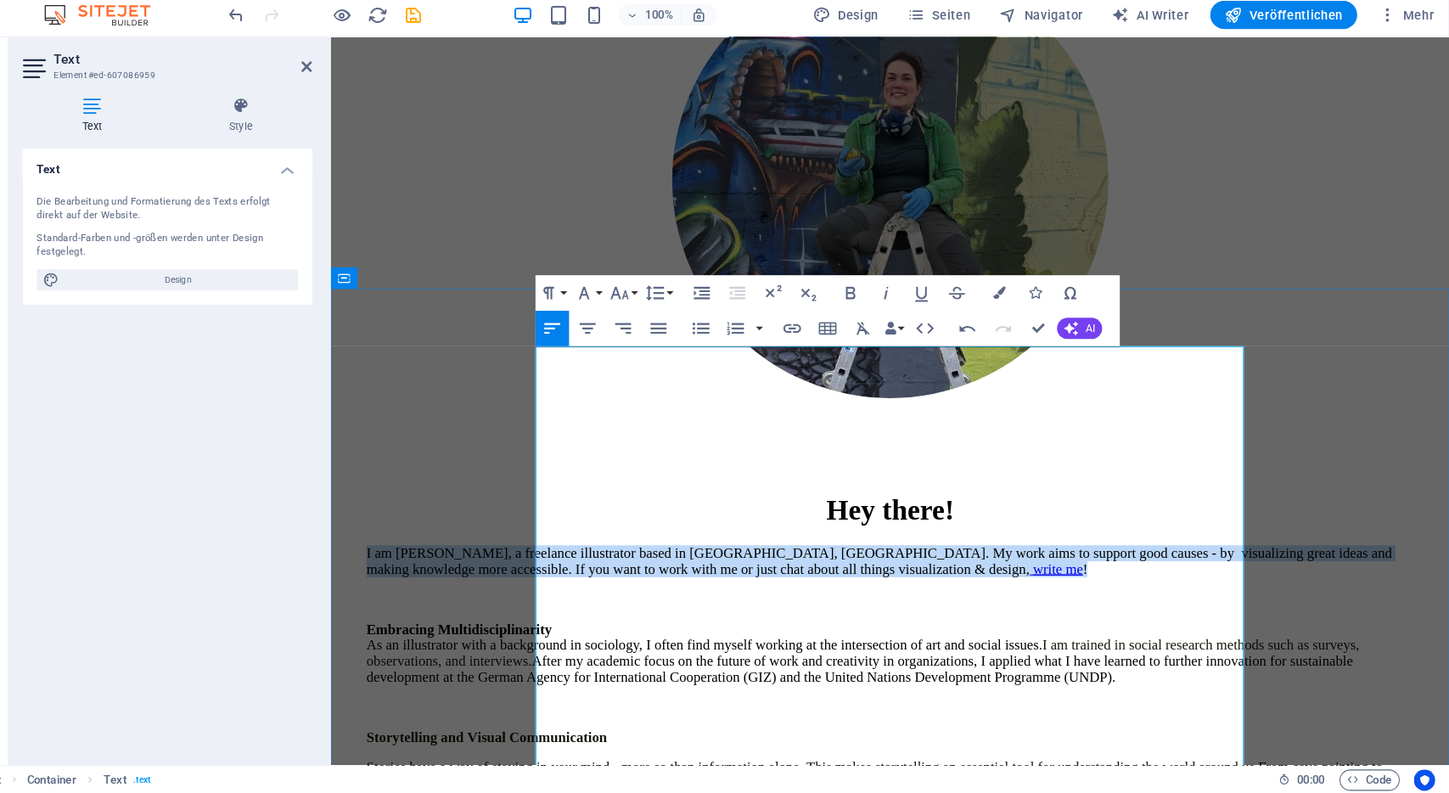
click at [995, 568] on p at bounding box center [866, 575] width 1004 height 15
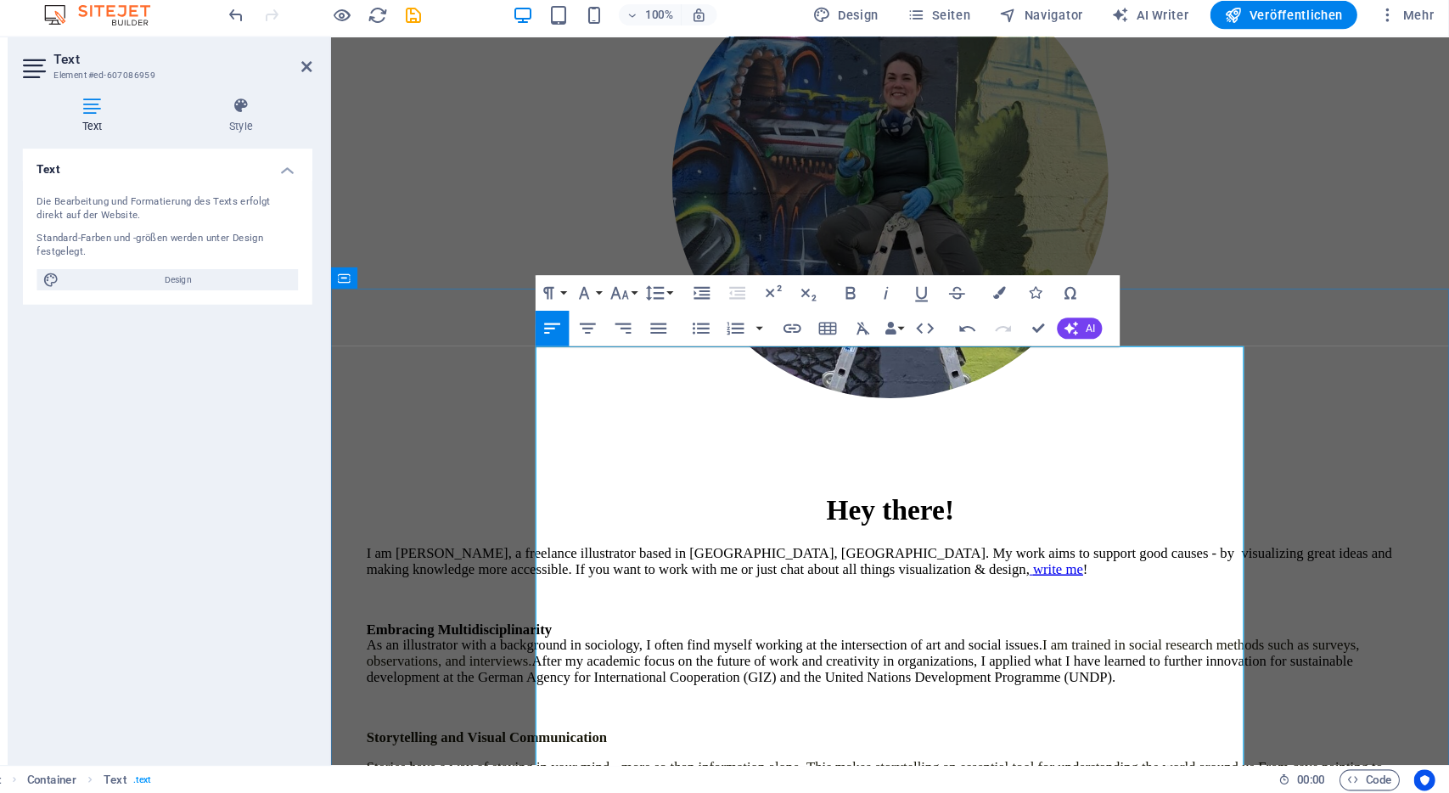
click at [995, 568] on p at bounding box center [866, 575] width 1004 height 15
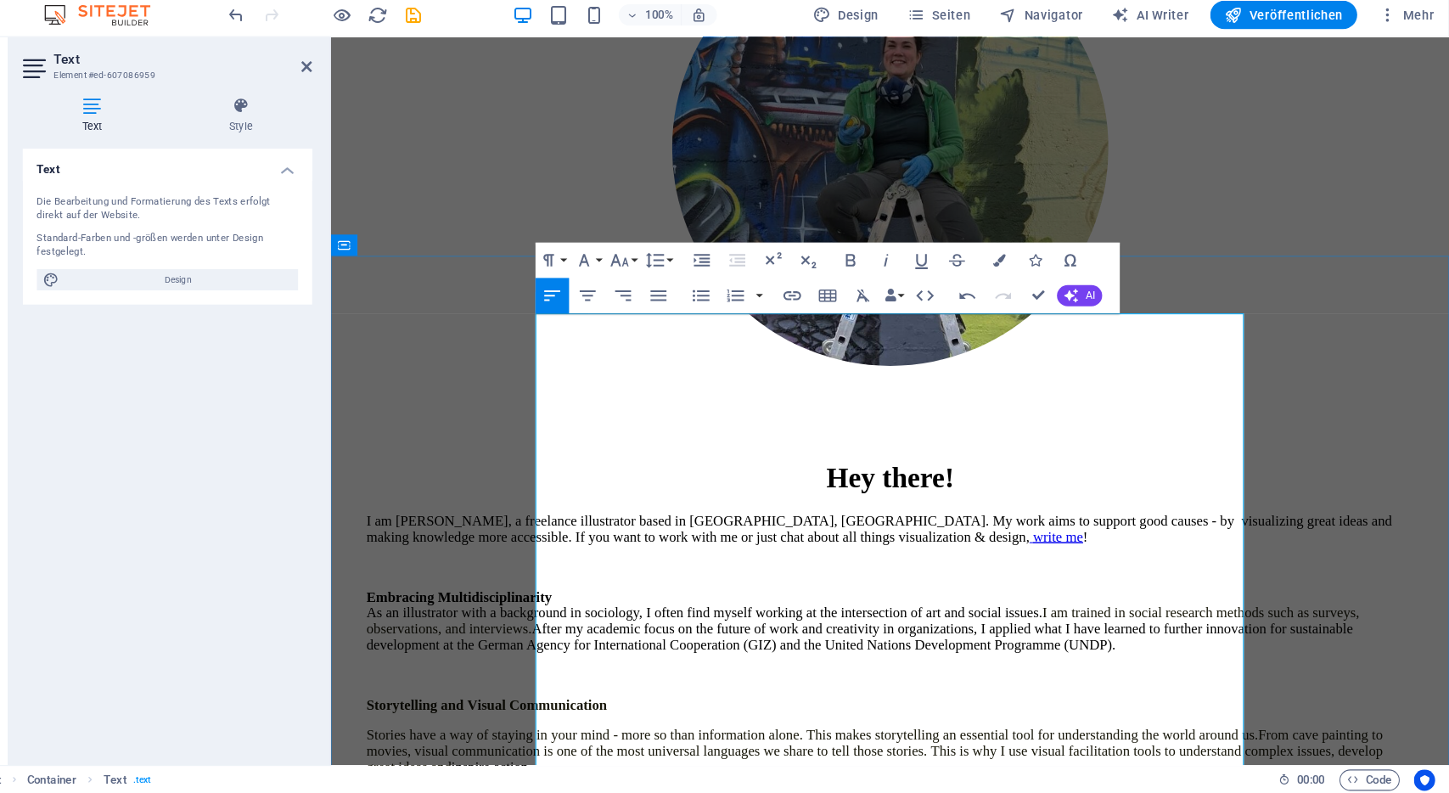
scroll to position [276, 0]
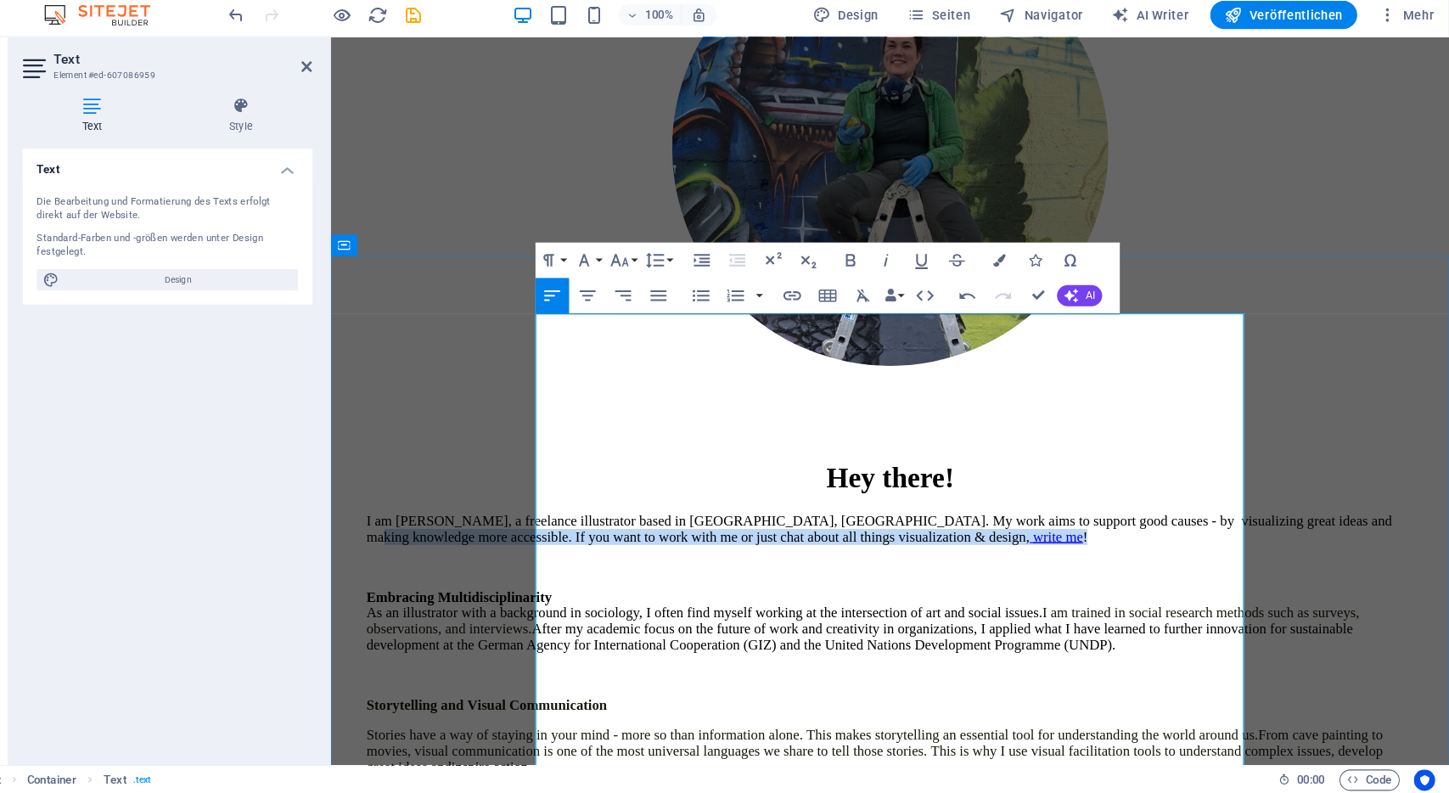
drag, startPoint x: 831, startPoint y: 352, endPoint x: 746, endPoint y: 332, distance: 87.3
click at [746, 492] on p "I am Lena, a freelance illustrator based in Bonn, Germany. My work aims to supp…" at bounding box center [866, 507] width 1004 height 31
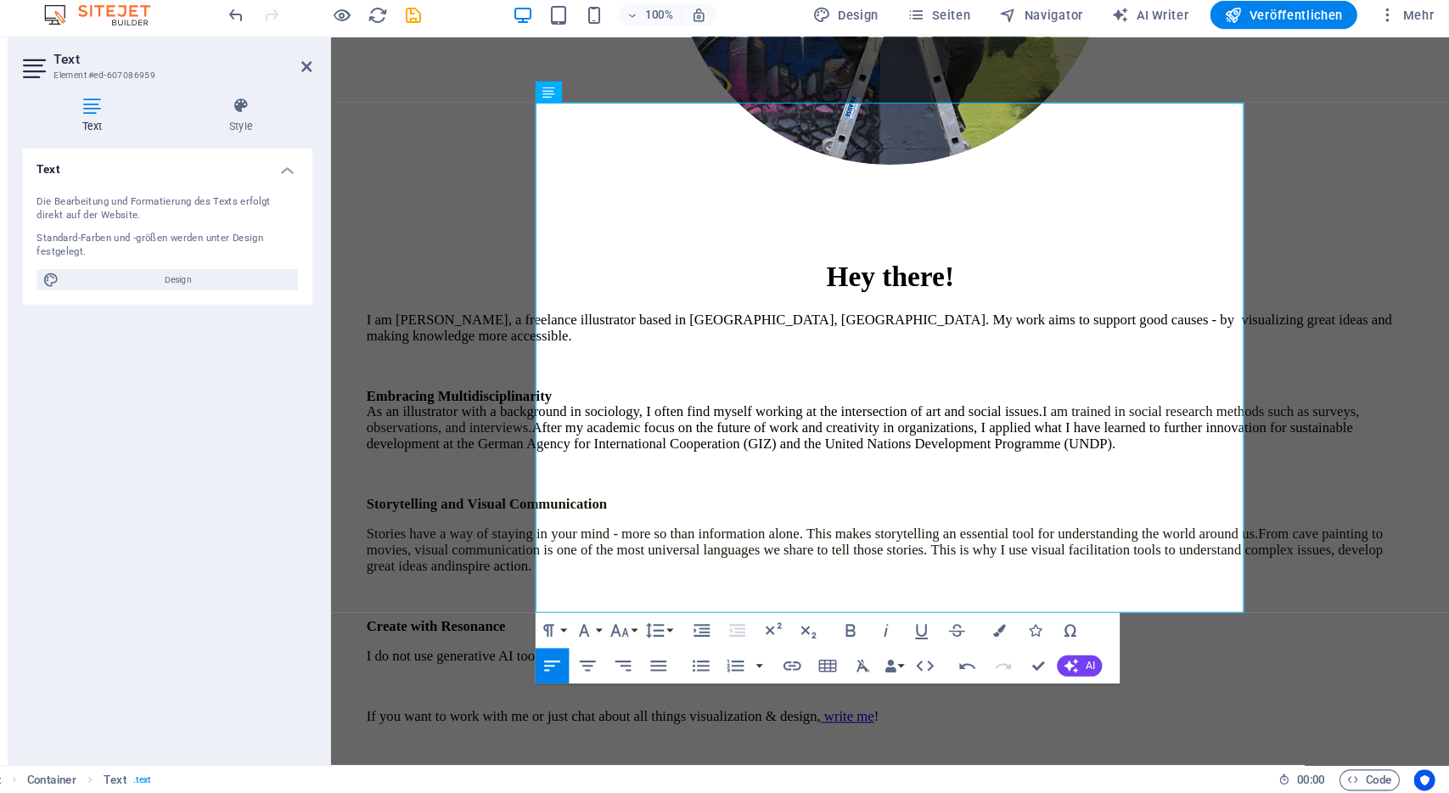
scroll to position [480, 0]
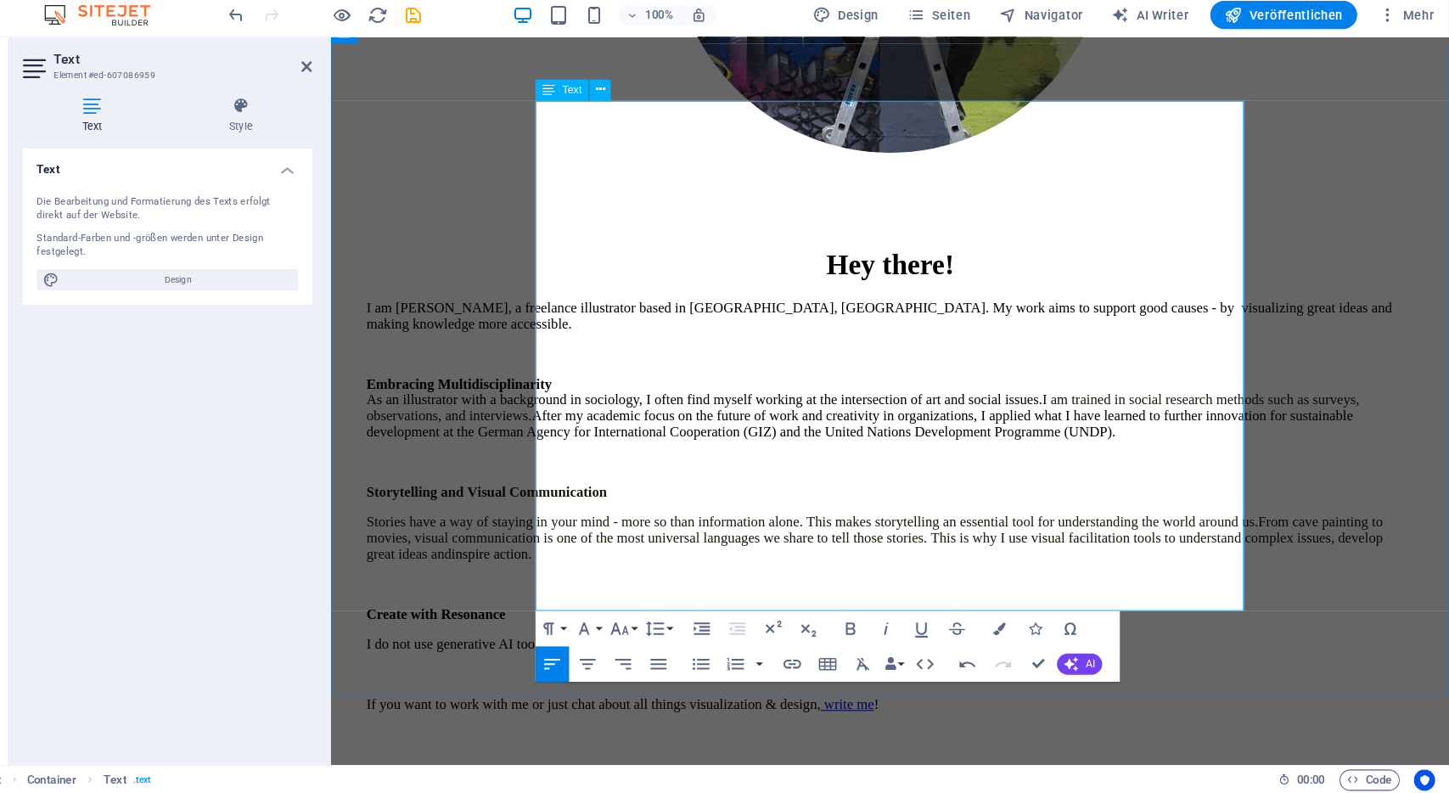
click at [907, 669] on p "If you want to work with me or just chat about all things visualization & desig…" at bounding box center [866, 692] width 1004 height 46
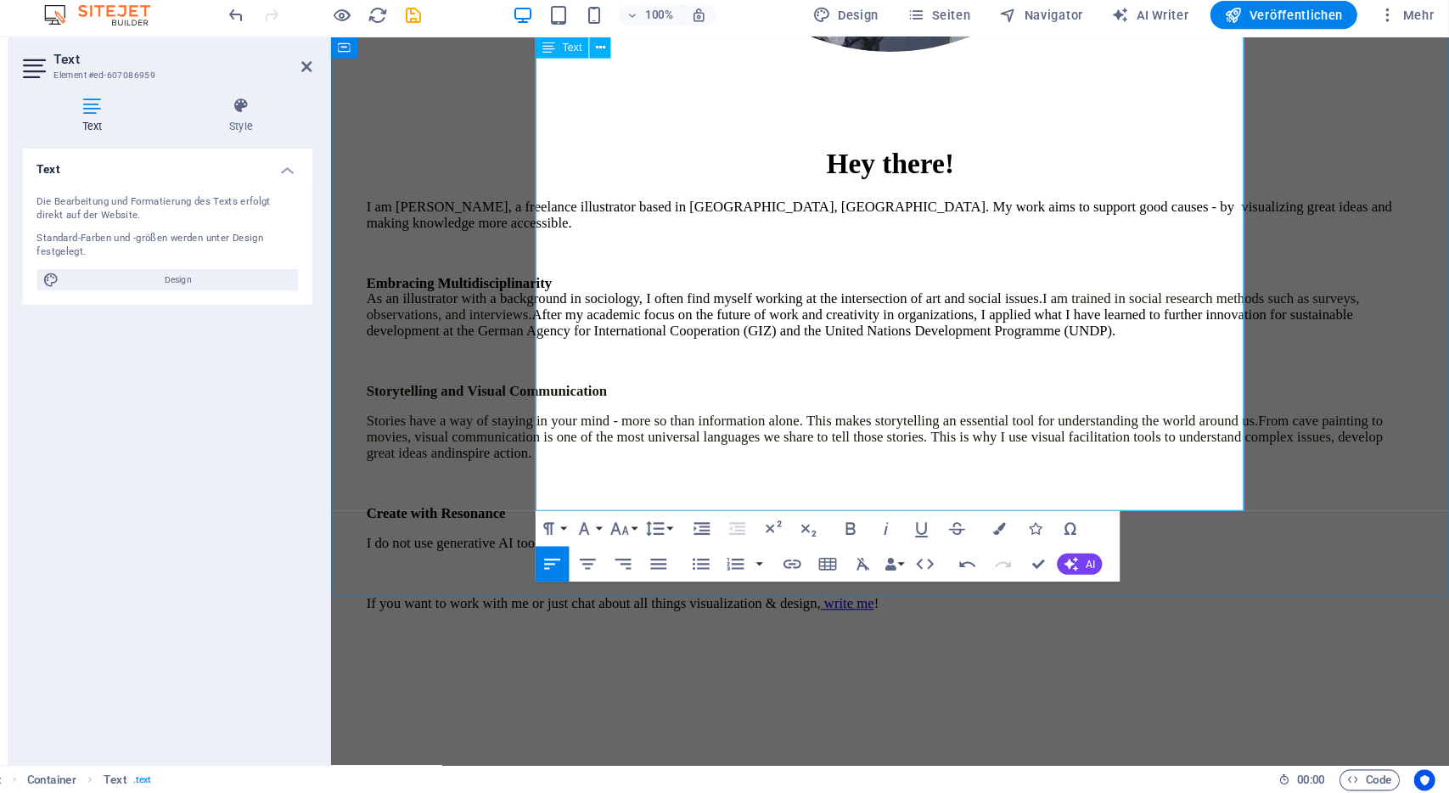
scroll to position [575, 0]
click at [850, 574] on link "write me" at bounding box center [827, 581] width 48 height 14
click at [995, 574] on p "If you want to work with me or just chat about all things visualization & desig…" at bounding box center [866, 597] width 1004 height 46
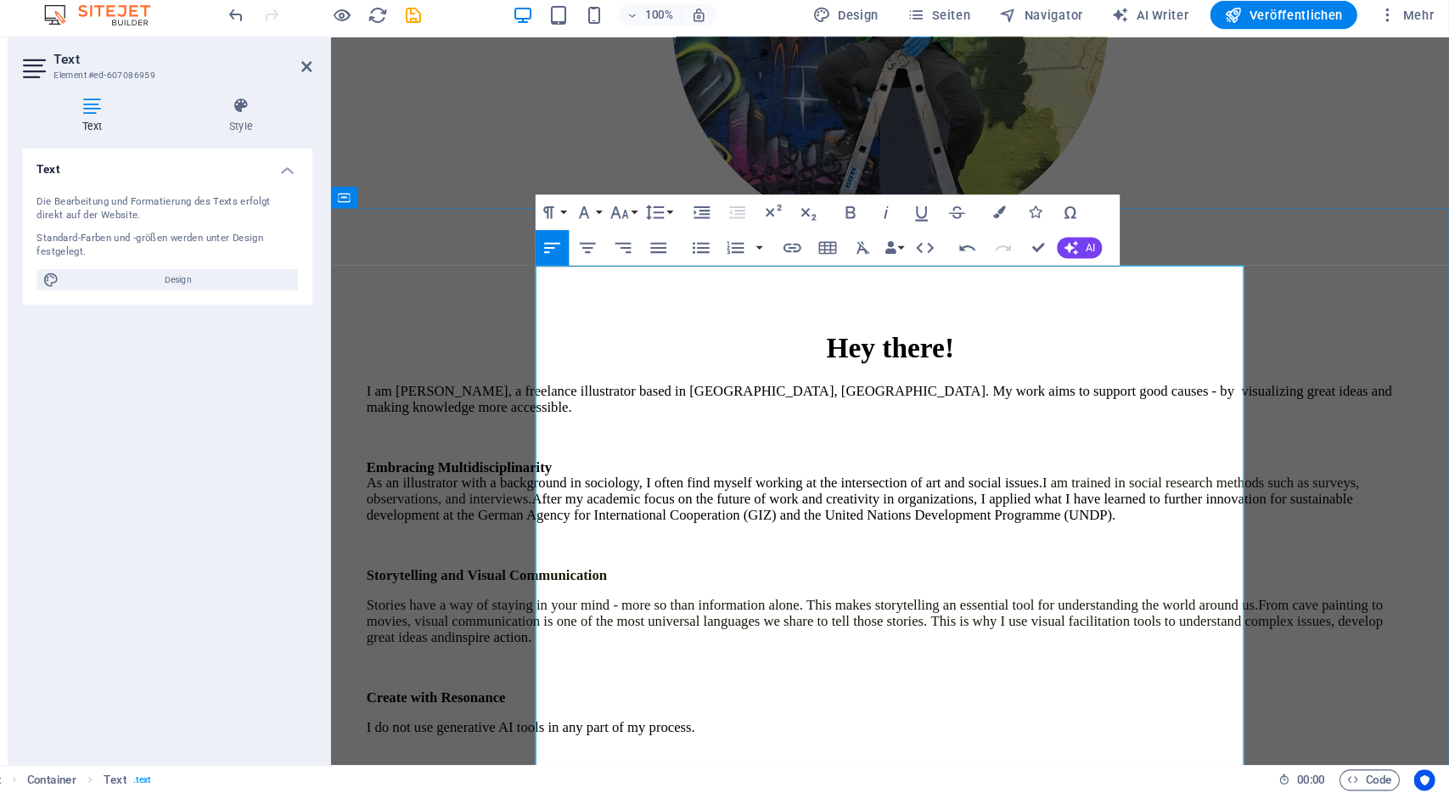
scroll to position [413, 0]
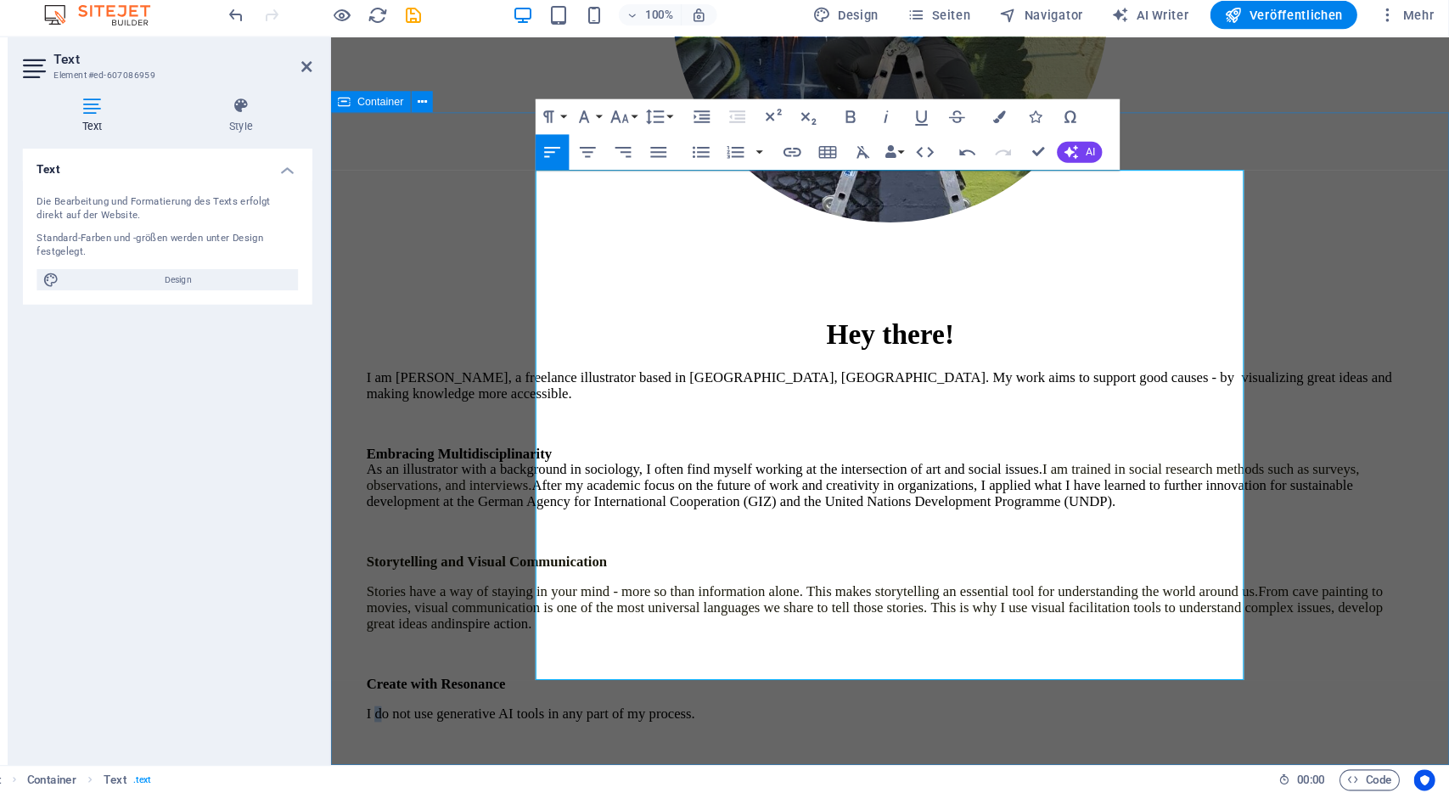
click at [516, 501] on div "Hey there! I am Lena, a freelance illustrator based in Bonn, Germany. My work a…" at bounding box center [866, 627] width 1058 height 643
click at [497, 648] on strong "Create with Resonance" at bounding box center [430, 655] width 133 height 14
click at [551, 677] on p "I do not use generative AI tools in any part of my process." at bounding box center [866, 684] width 1004 height 15
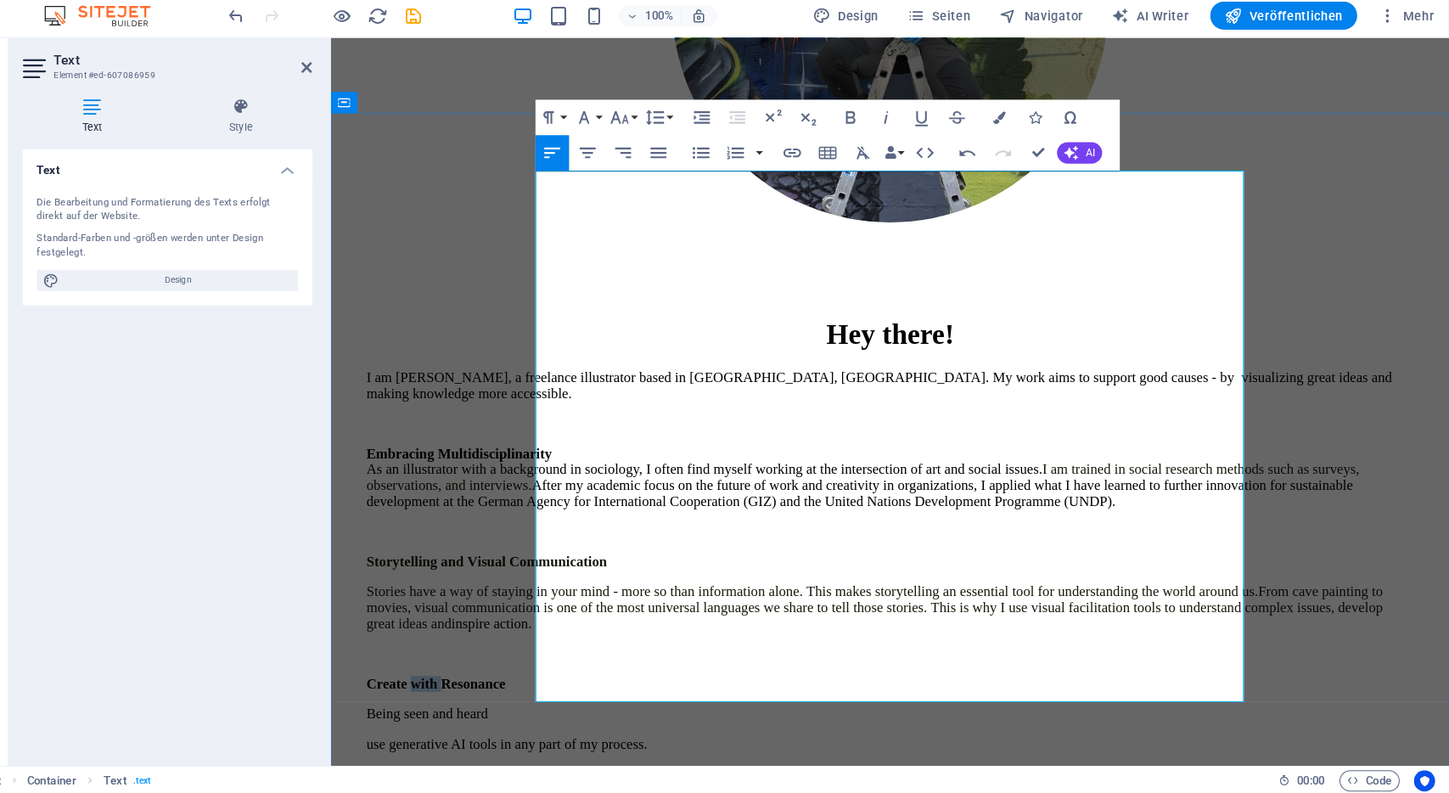
drag, startPoint x: 566, startPoint y: 472, endPoint x: 592, endPoint y: 470, distance: 25.5
click at [592, 649] on p "Create with Resonance" at bounding box center [866, 656] width 1004 height 15
click at [819, 707] on p "use generative AI tools in any part of my process." at bounding box center [866, 714] width 1004 height 15
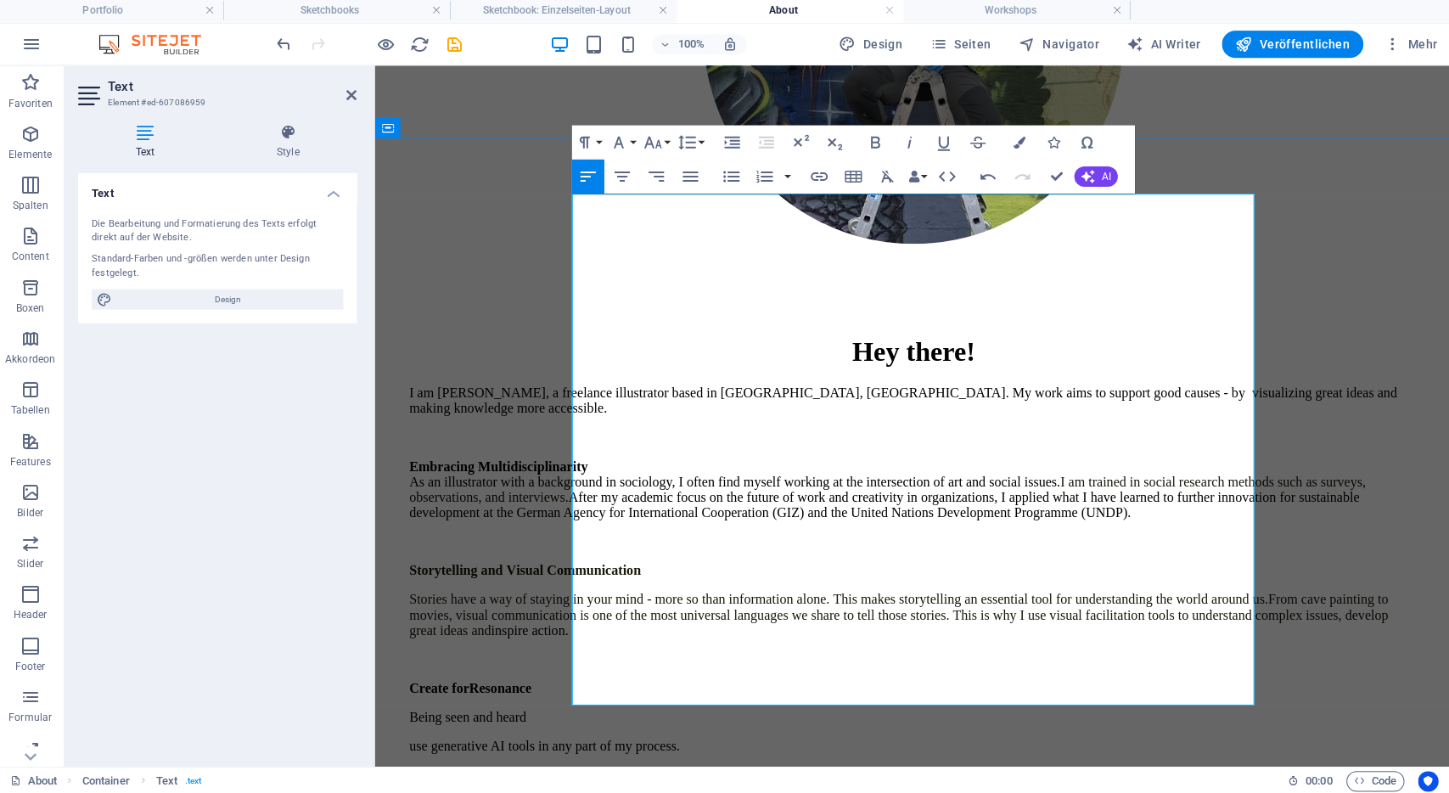
click at [748, 677] on p "Create for Resonance" at bounding box center [910, 684] width 1004 height 15
click at [734, 706] on p "Being seen and heard" at bounding box center [910, 713] width 1004 height 15
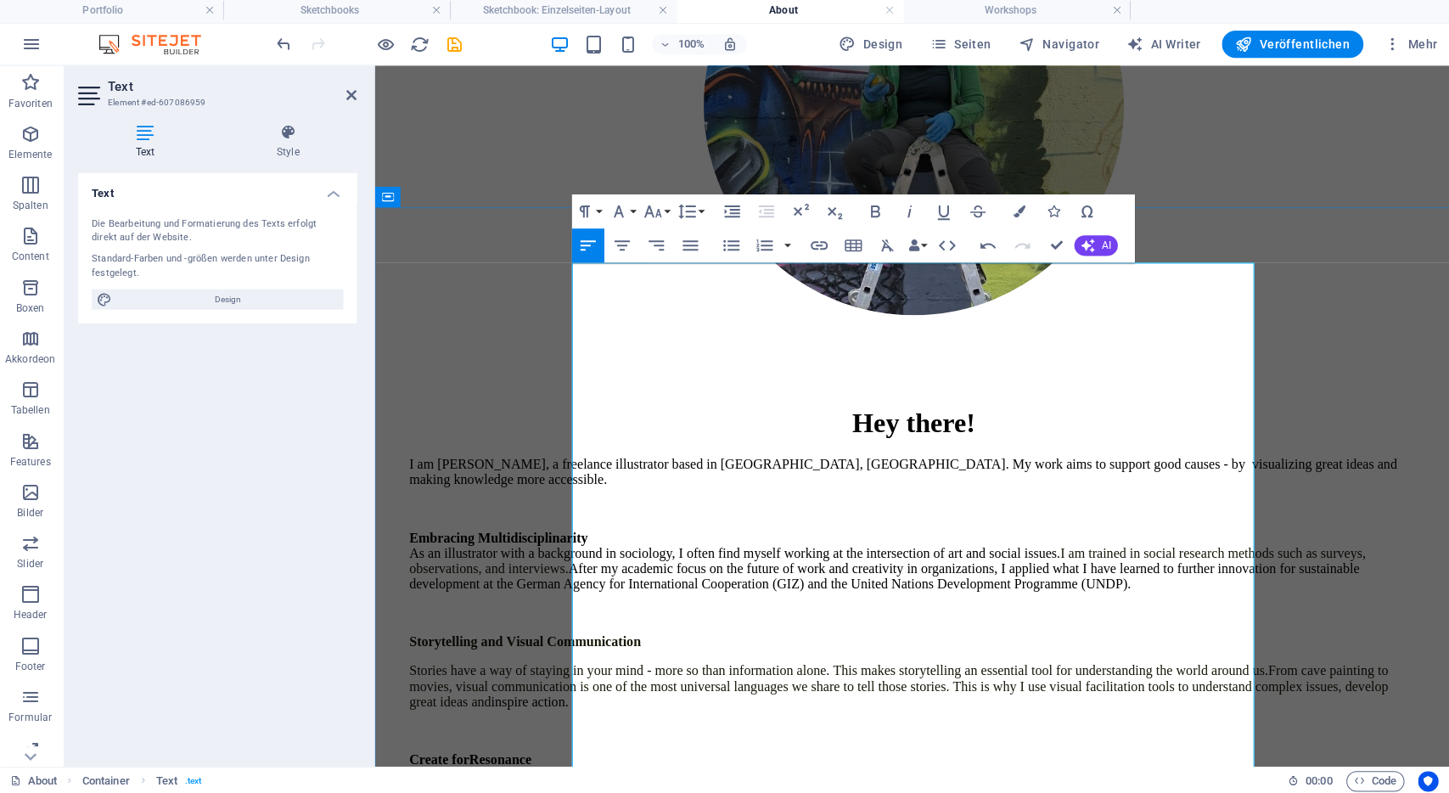
scroll to position [345, 0]
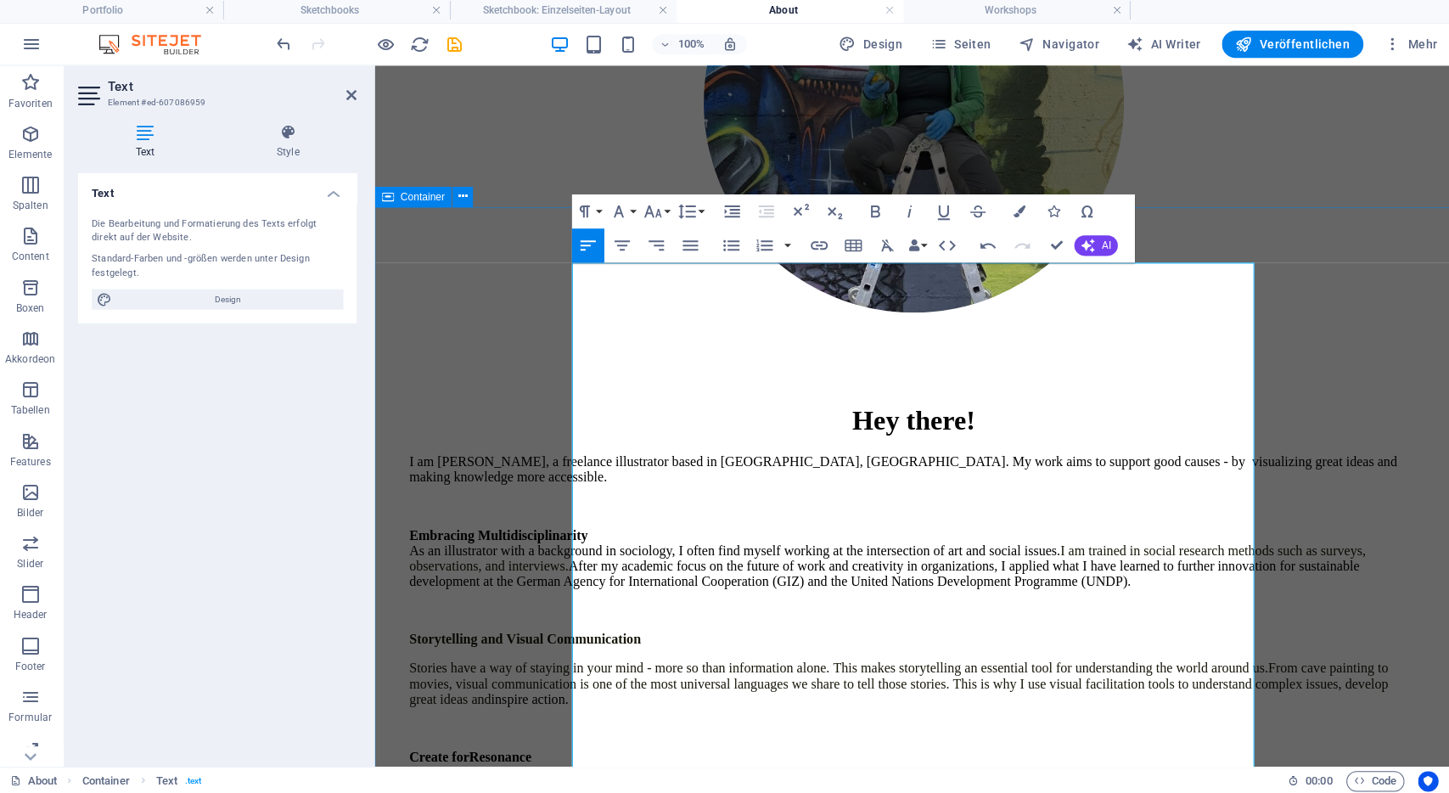
drag, startPoint x: 861, startPoint y: 610, endPoint x: 542, endPoint y: 549, distance: 324.1
click at [542, 549] on div "Hey there! I am Lena, a freelance illustrator based in Bonn, Germany. My work a…" at bounding box center [910, 739] width 1058 height 672
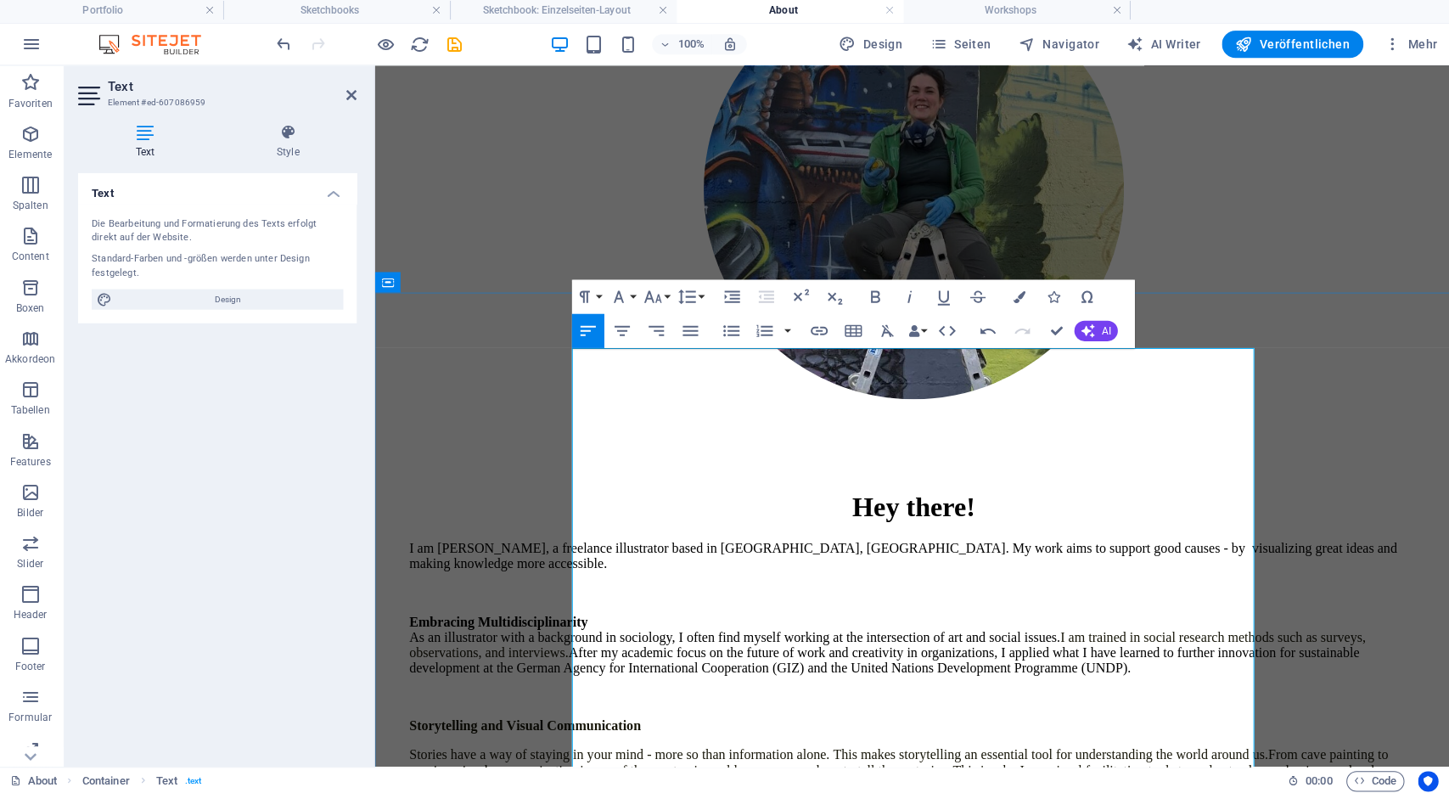
scroll to position [261, 0]
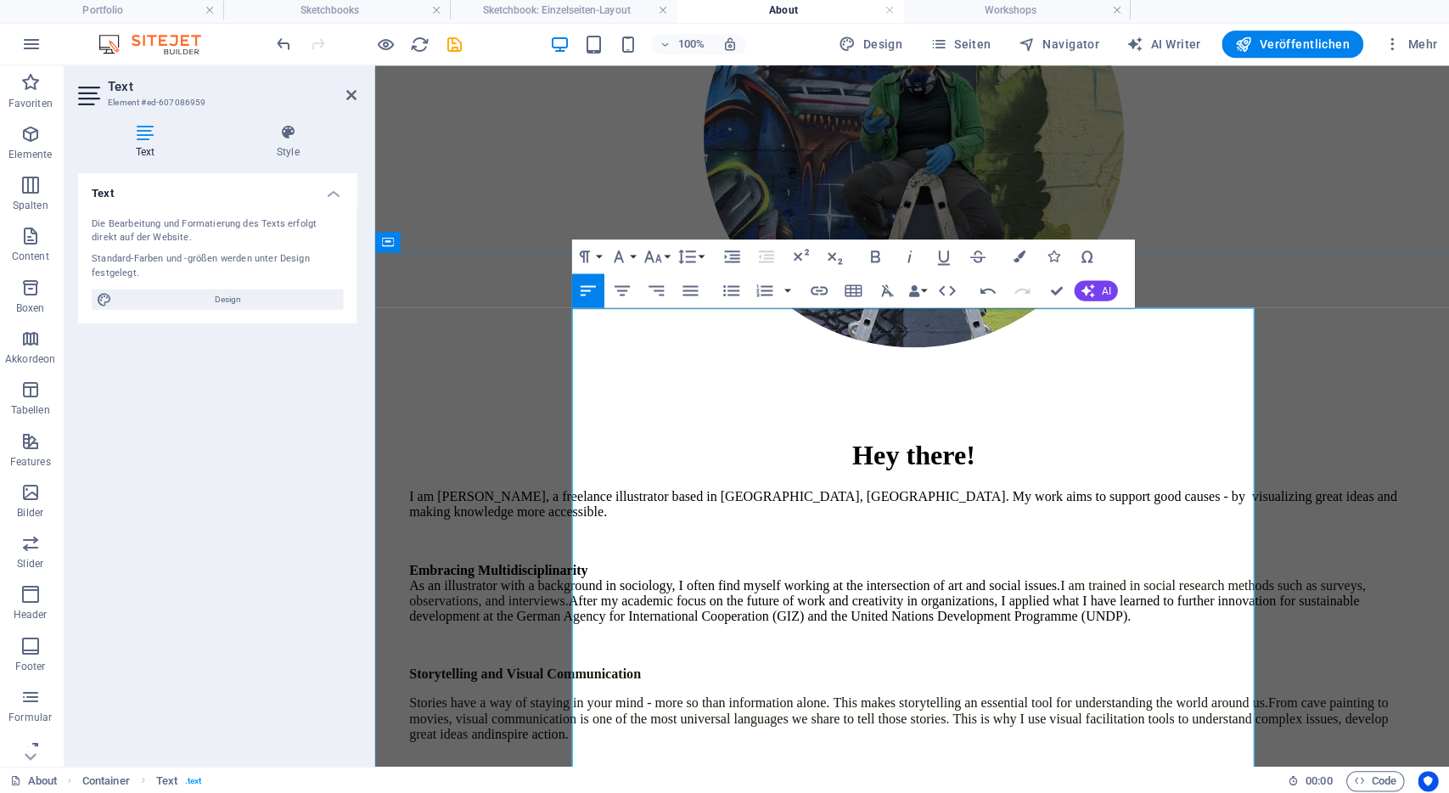
scroll to position [312, 0]
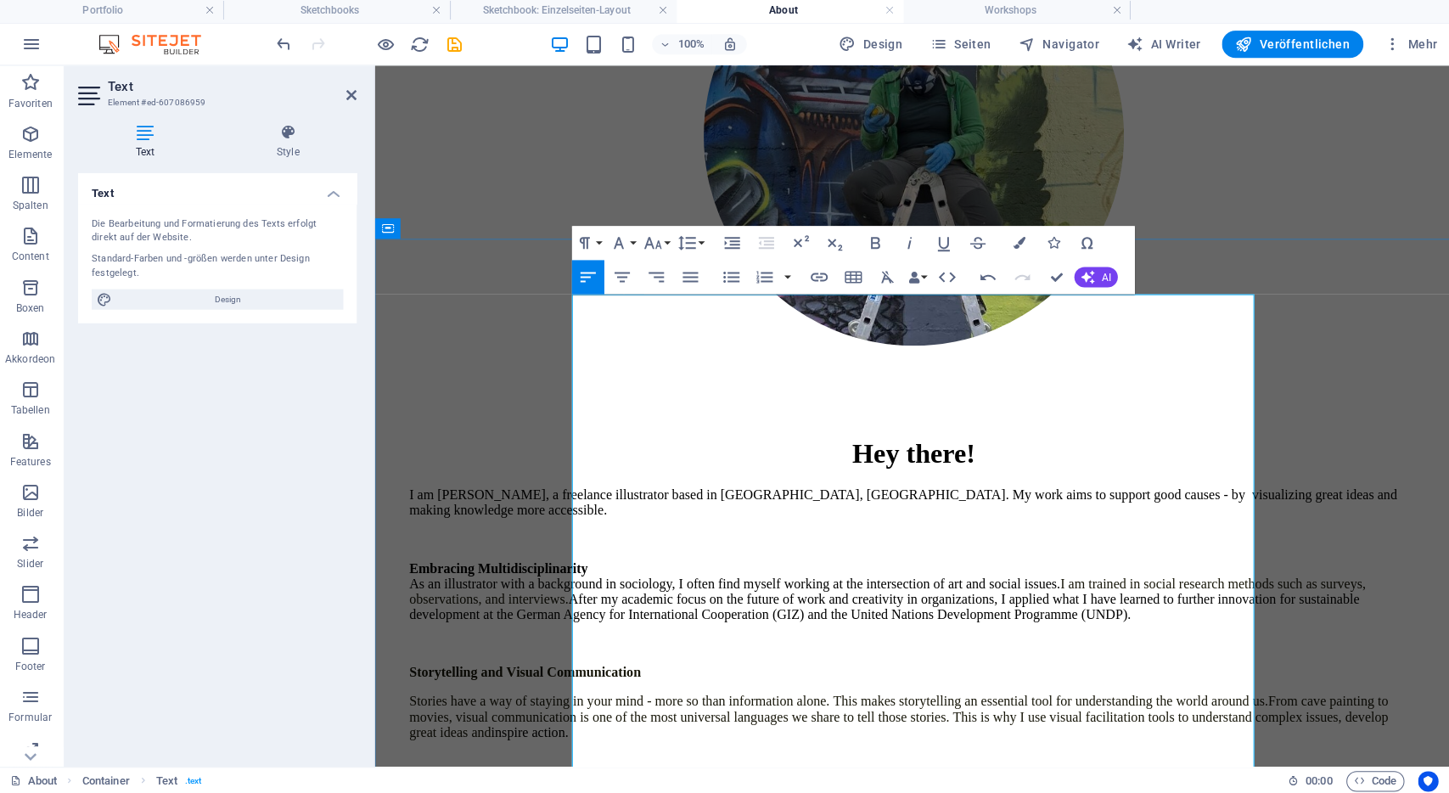
drag, startPoint x: 606, startPoint y: 611, endPoint x: 766, endPoint y: 633, distance: 161.9
click at [766, 633] on div "I am Lena, a freelance illustrator based in Bonn, Germany. My work aims to supp…" at bounding box center [910, 770] width 1004 height 570
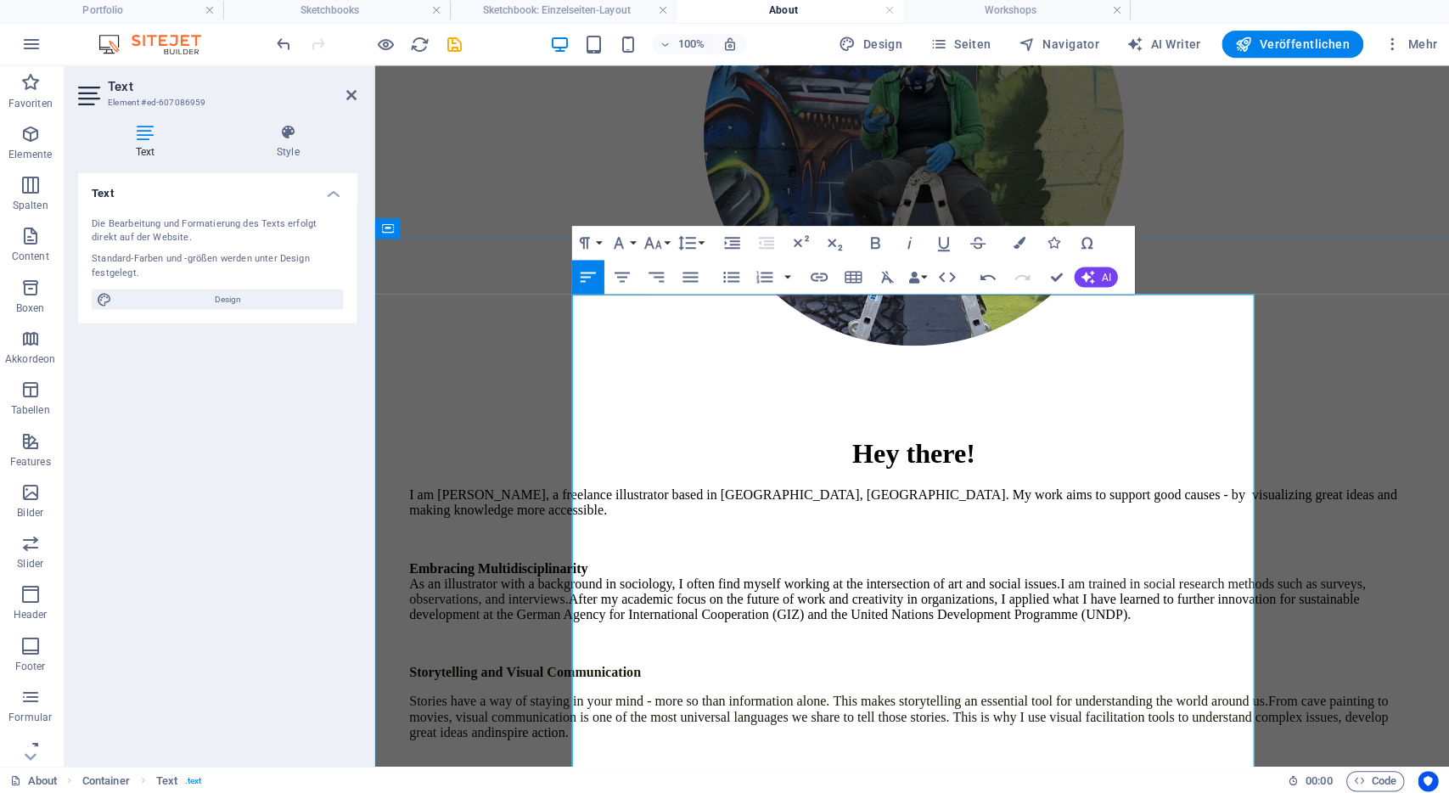
drag, startPoint x: 690, startPoint y: 629, endPoint x: 642, endPoint y: 627, distance: 48.4
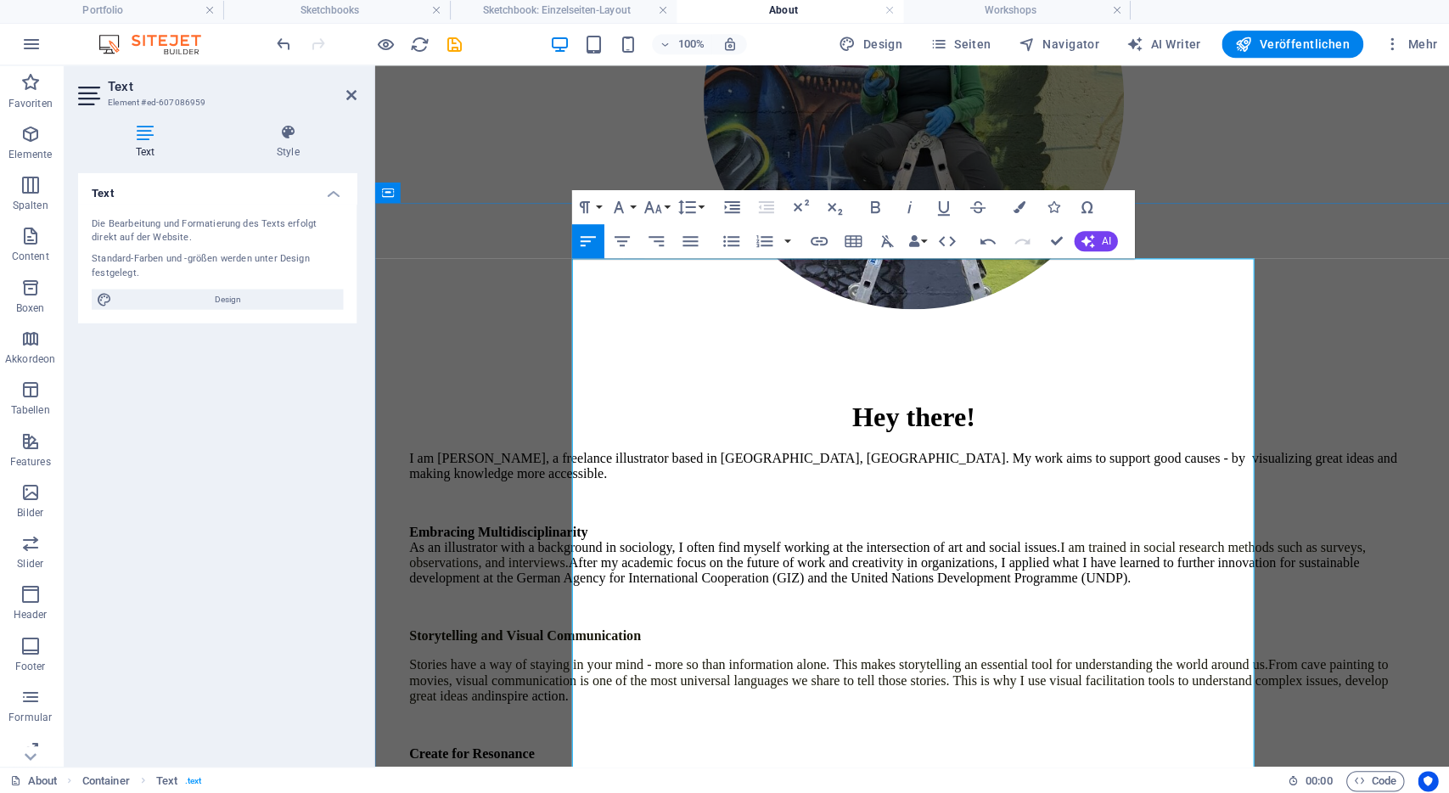
scroll to position [349, 0]
click at [576, 771] on p "The organize creative workshops to" at bounding box center [910, 778] width 1004 height 15
click at [654, 771] on p "As an illustrator I like to work closely with my clients to facilitate The orga…" at bounding box center [910, 778] width 1004 height 15
drag, startPoint x: 778, startPoint y: 593, endPoint x: 811, endPoint y: 593, distance: 33.1
click at [811, 771] on p "As an illustrator and graphic recorder I like to work closely with my clients t…" at bounding box center [910, 778] width 1004 height 15
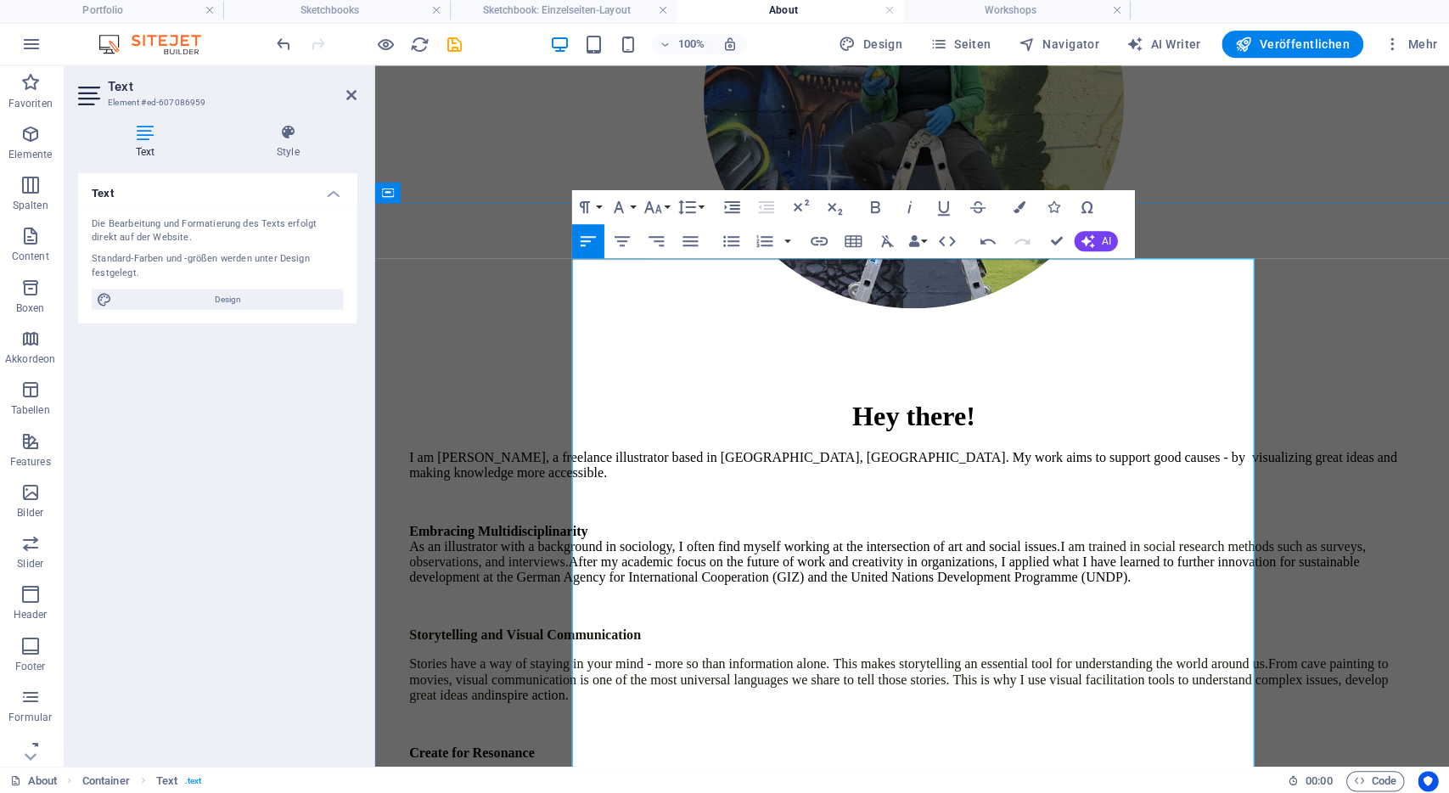
click at [994, 771] on p "As an illustrator and graphic recorder I work closely with my clients to facili…" at bounding box center [910, 778] width 1004 height 15
drag, startPoint x: 996, startPoint y: 592, endPoint x: 1018, endPoint y: 591, distance: 21.3
click at [1018, 771] on p "As an illustrator and graphic recorder I work closely with my clients to facili…" at bounding box center [910, 778] width 1004 height 15
click at [1027, 771] on p "As an illustrator and graphic recorder I work closely with my clients to facili…" at bounding box center [910, 778] width 1004 height 15
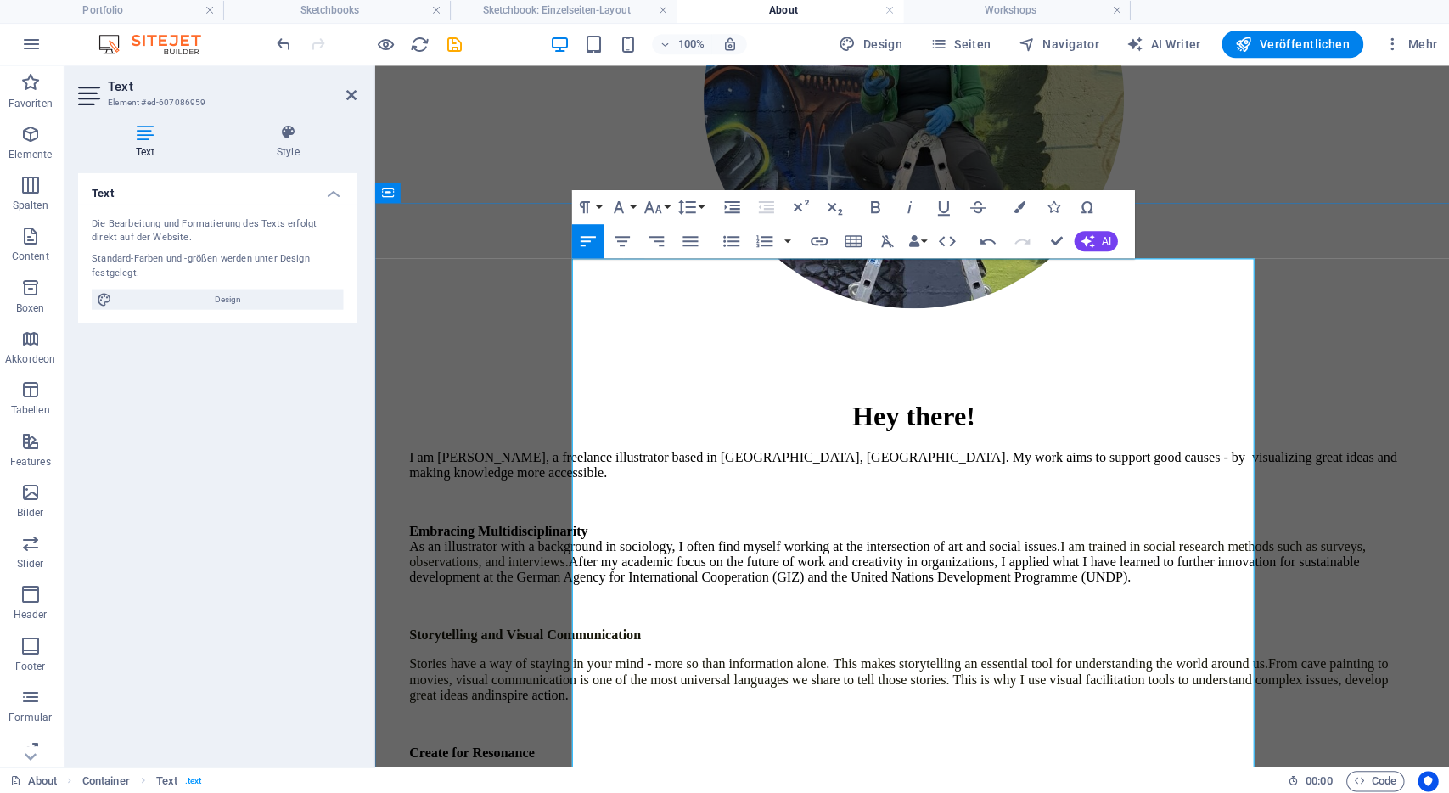
drag, startPoint x: 1193, startPoint y: 593, endPoint x: 996, endPoint y: 593, distance: 196.9
click at [996, 771] on p "As an illustrator and graphic recorder I work closely with my clients to facili…" at bounding box center [910, 778] width 1004 height 15
drag, startPoint x: 1143, startPoint y: 597, endPoint x: 1126, endPoint y: 597, distance: 17.0
click at [1126, 771] on p "As an illustrator and graphic recorder I work closely with my clients to facili…" at bounding box center [910, 778] width 1004 height 15
click at [994, 771] on p "As an illustrator and graphic recorder I work closely with my clients to facili…" at bounding box center [910, 778] width 1004 height 15
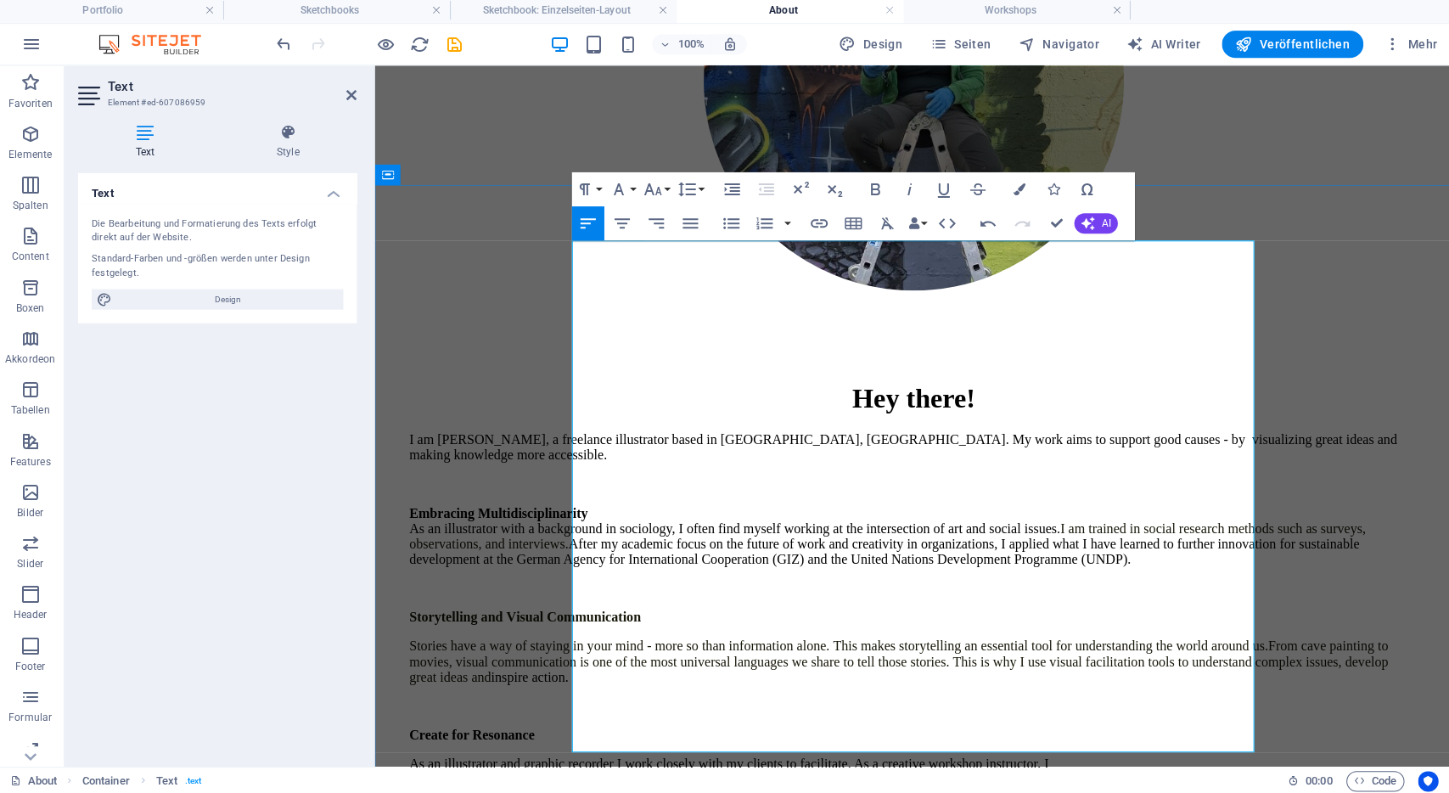
scroll to position [370, 0]
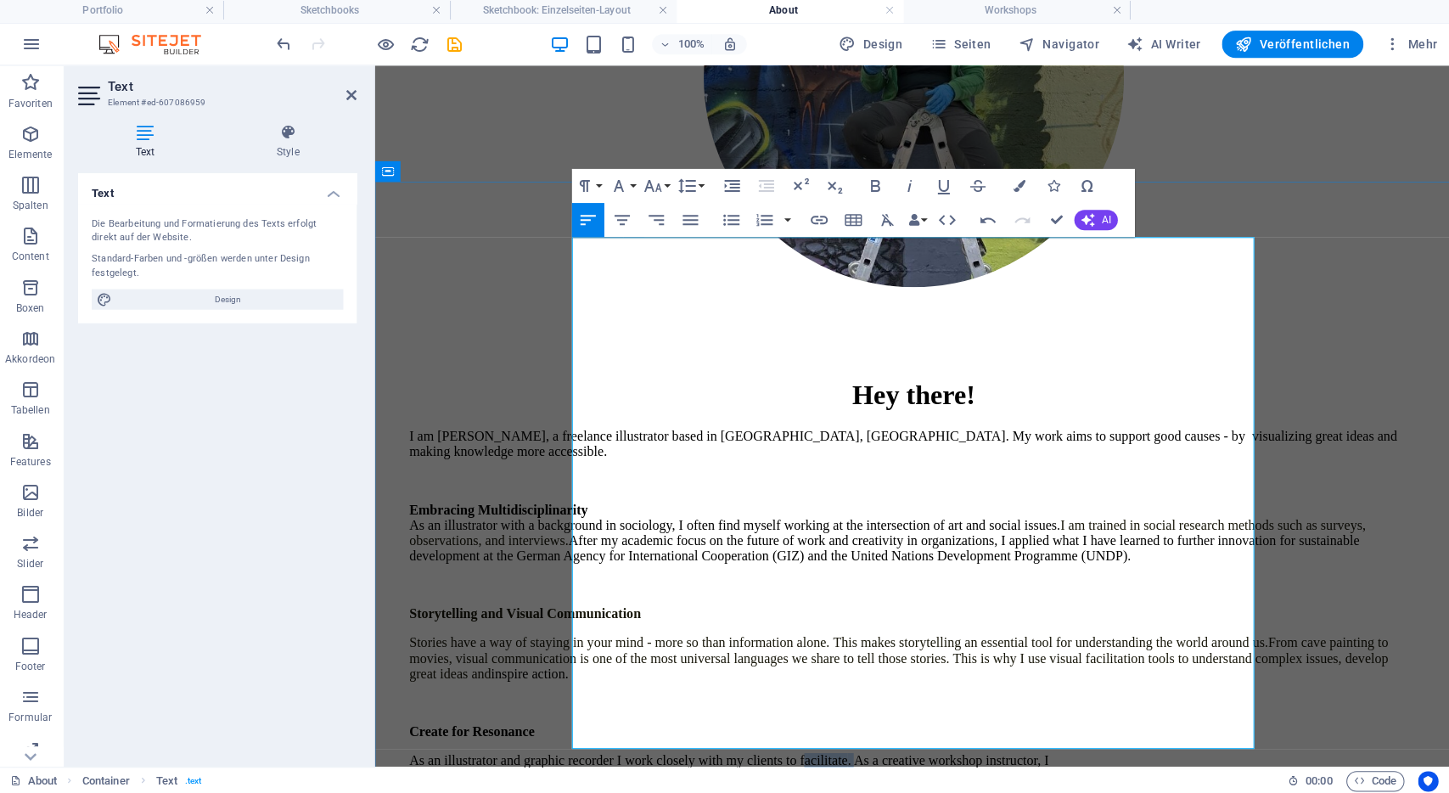
drag, startPoint x: 949, startPoint y: 571, endPoint x: 1003, endPoint y: 569, distance: 54.4
click at [1003, 749] on p "As an illustrator and graphic recorder I work closely with my clients to facili…" at bounding box center [910, 756] width 1004 height 15
click at [978, 749] on p "As an illustrator and graphic recorder I work closely with my clients and invol…" at bounding box center [910, 756] width 1004 height 15
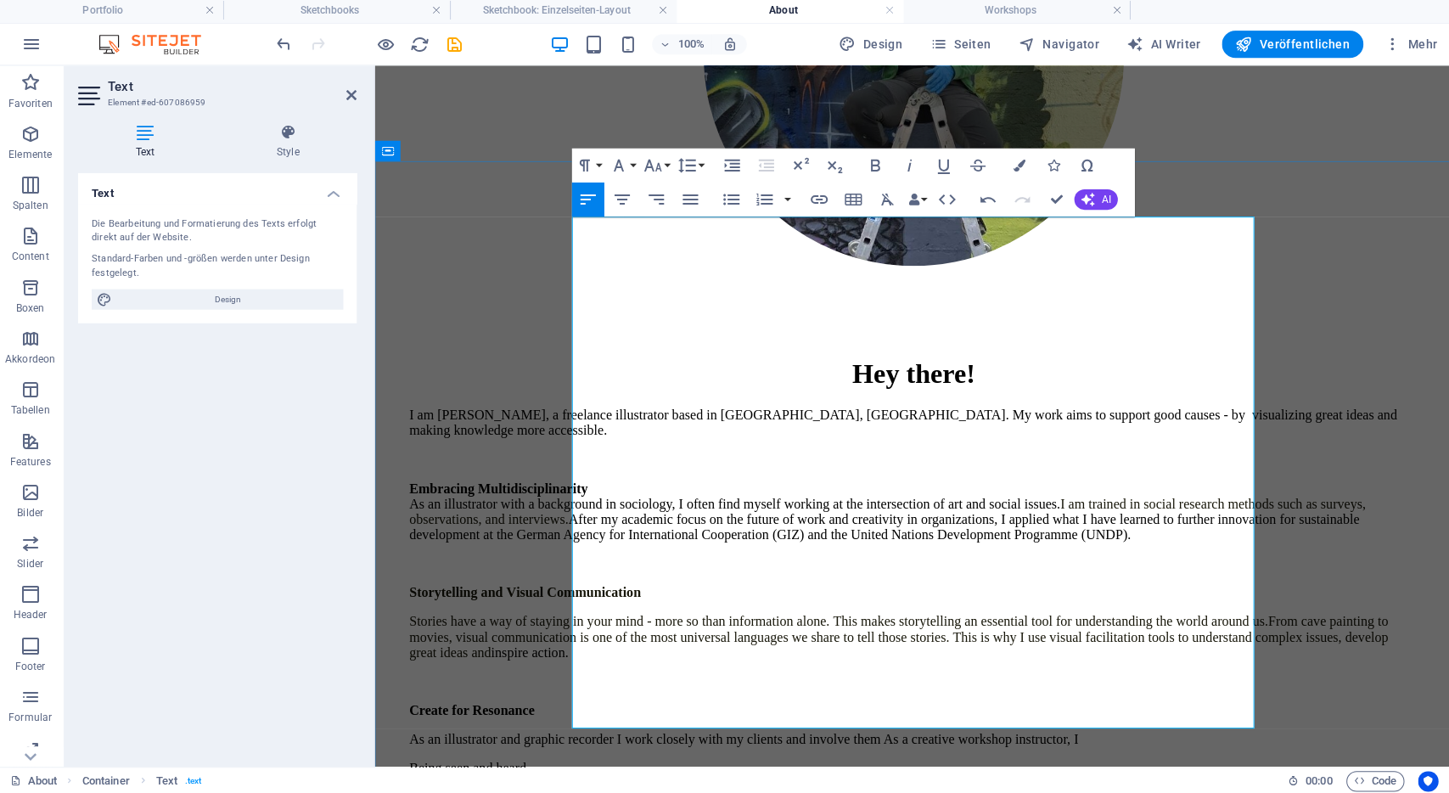
scroll to position [390, 0]
click at [920, 758] on p "Being seen and heard" at bounding box center [910, 765] width 1004 height 15
click at [748, 729] on p "As an illustrator and graphic recorder I work closely with my clients and invol…" at bounding box center [910, 736] width 1004 height 15
drag, startPoint x: 663, startPoint y: 551, endPoint x: 769, endPoint y: 550, distance: 106.1
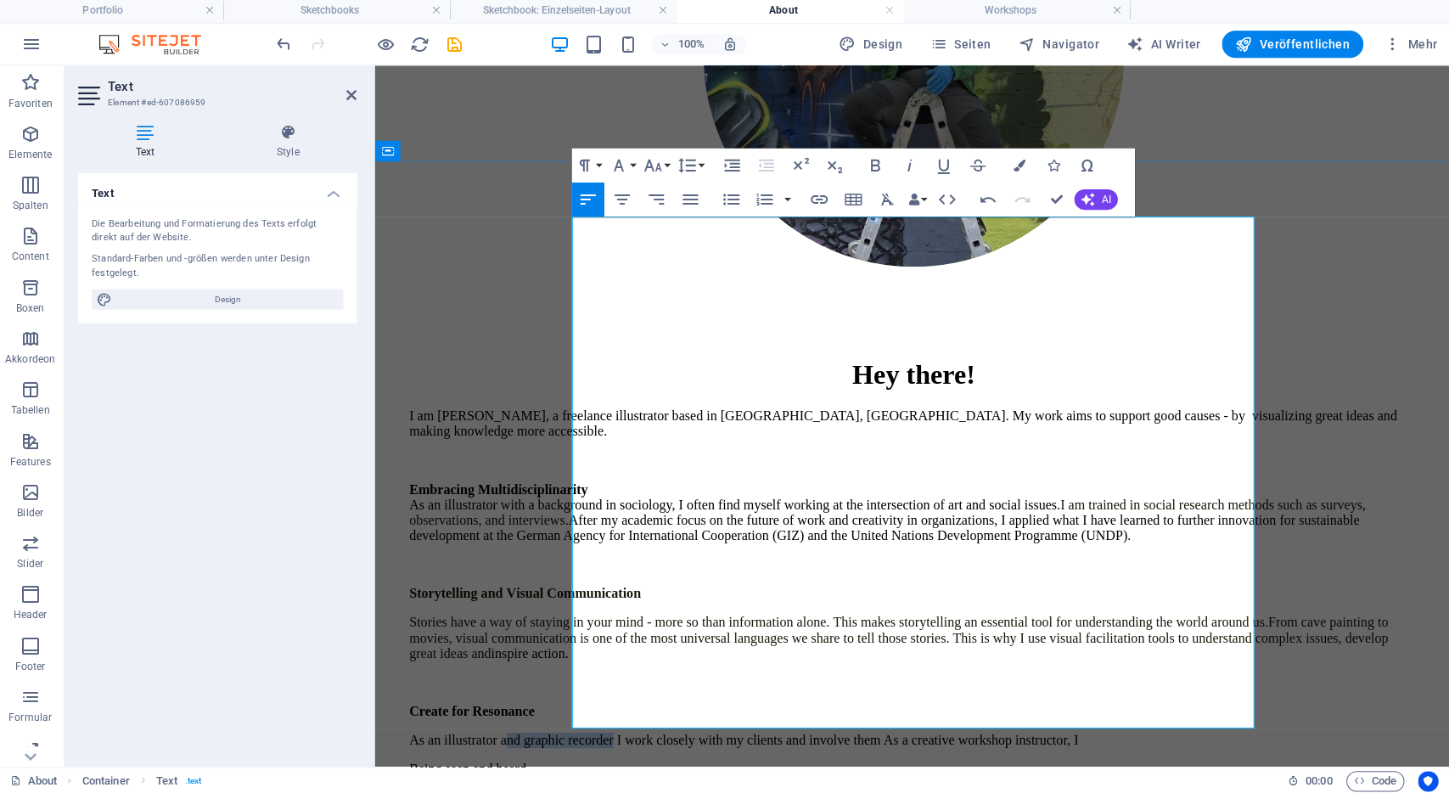
click at [769, 729] on p "As an illustrator and graphic recorder I work closely with my clients and invol…" at bounding box center [910, 736] width 1004 height 15
click at [907, 729] on p "As an illustrator I work closely with my clients and involve them As a creative…" at bounding box center [910, 736] width 1004 height 15
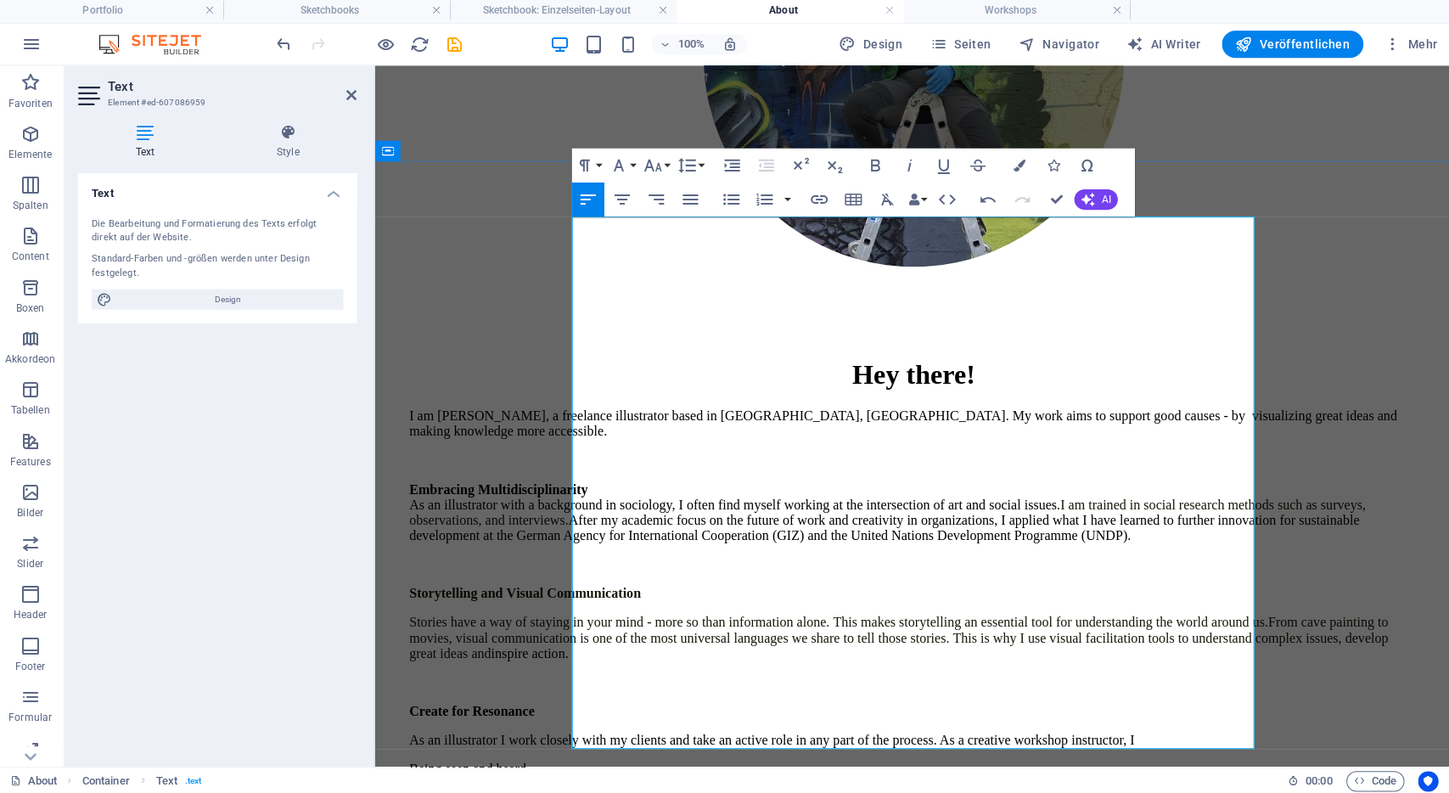
click at [979, 729] on p "As an illustrator I work closely with my clients and take an active role in any…" at bounding box center [910, 736] width 1004 height 15
click at [908, 729] on p "As an illustrator I work closely with my clients and take an active role in any…" at bounding box center [910, 736] width 1004 height 15
drag, startPoint x: 954, startPoint y: 550, endPoint x: 1013, endPoint y: 552, distance: 59.4
click at [1013, 729] on p "As an illustrator I work closely with my clients and take an active role in any…" at bounding box center [910, 736] width 1004 height 15
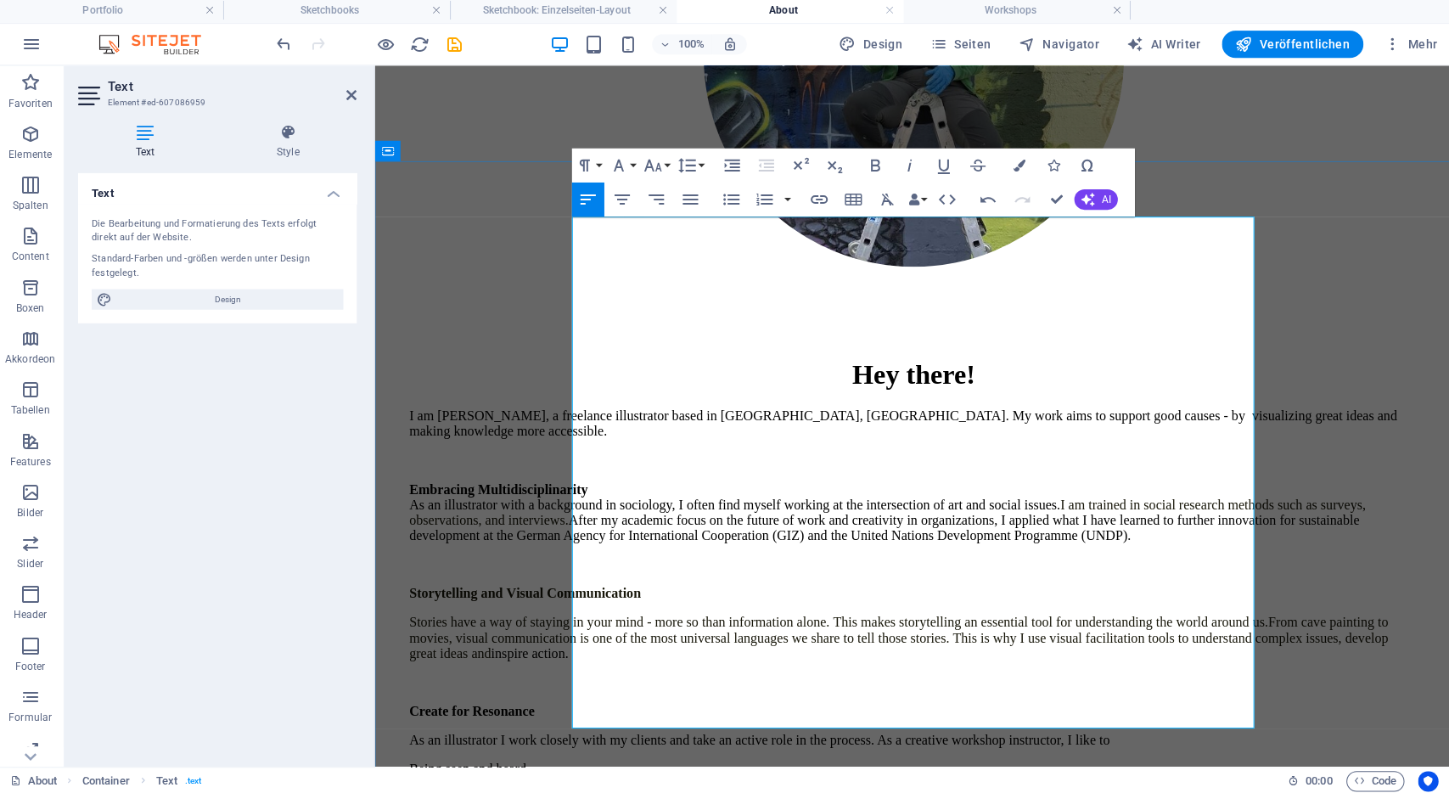
click at [1019, 729] on p "As an illustrator I work closely with my clients and take an active role in the…" at bounding box center [910, 736] width 1004 height 15
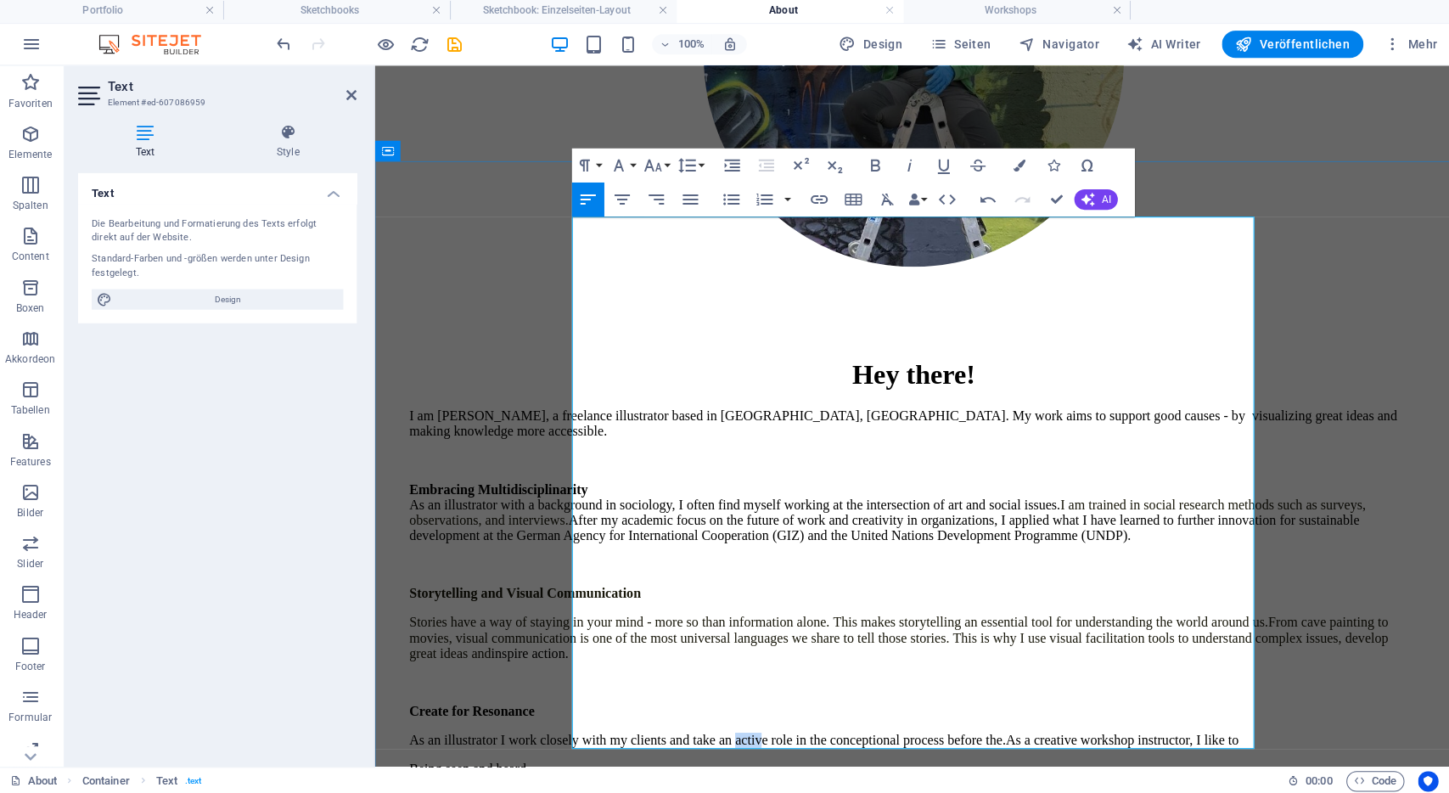
drag, startPoint x: 883, startPoint y: 552, endPoint x: 910, endPoint y: 552, distance: 26.3
click at [910, 729] on p "As an illustrator I work closely with my clients and take an active role in the…" at bounding box center [910, 736] width 1004 height 15
click at [1148, 729] on p "As an illustrator I work closely with my clients and take an active role in the…" at bounding box center [910, 736] width 1004 height 15
click at [1145, 729] on p "As an illustrator I work closely with my clients and take an active role in the…" at bounding box center [910, 736] width 1004 height 15
click at [633, 729] on p "As an illustrator I work closely with my clients and take an active role in the…" at bounding box center [910, 736] width 1004 height 15
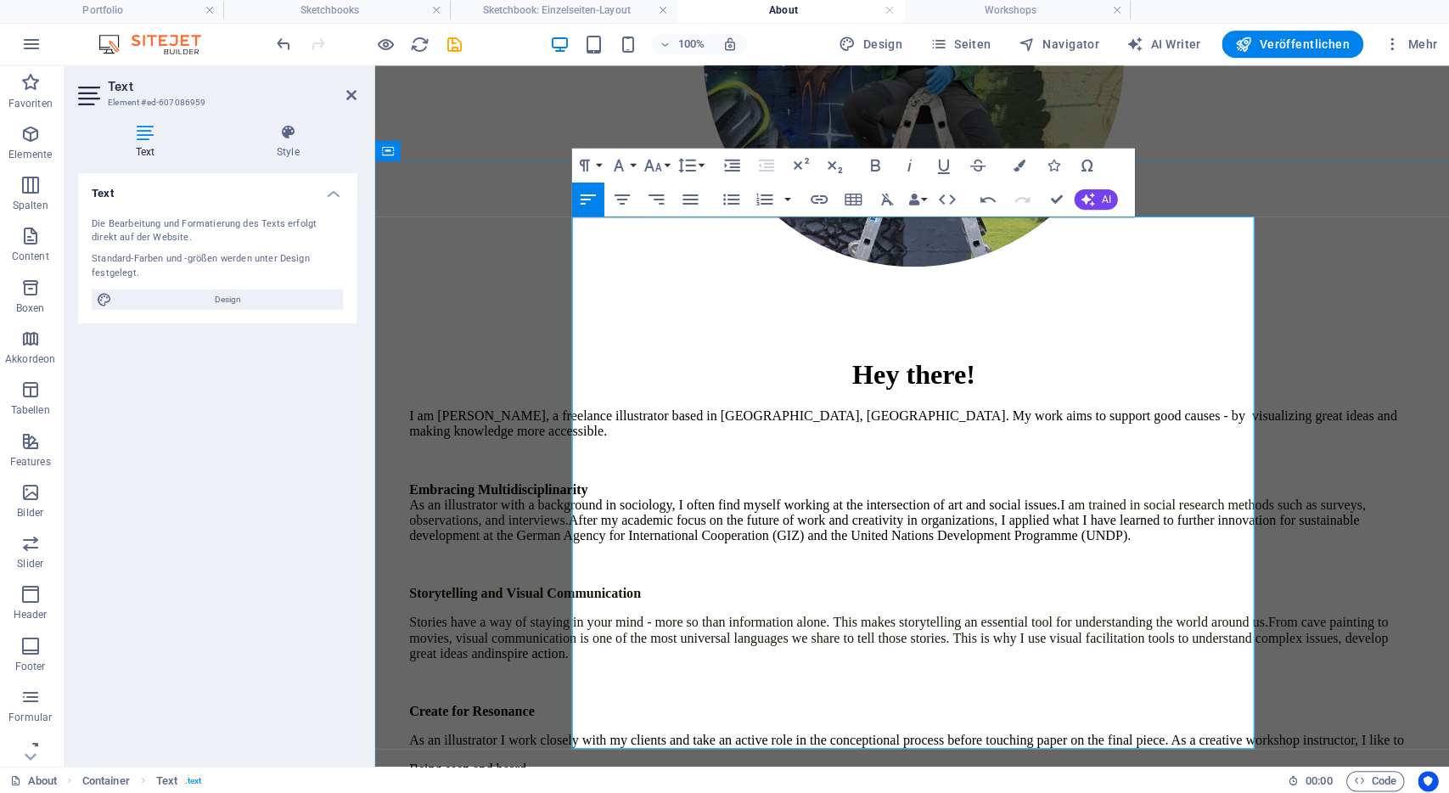
click at [884, 729] on p "As an illustrator I work closely with my clients and take an active role in the…" at bounding box center [910, 736] width 1004 height 15
click at [579, 729] on p "As an illustrator I work closely with my clients and take an active role in the…" at bounding box center [910, 736] width 1004 height 15
click at [533, 700] on strong "Create for Resonance" at bounding box center [470, 707] width 125 height 14
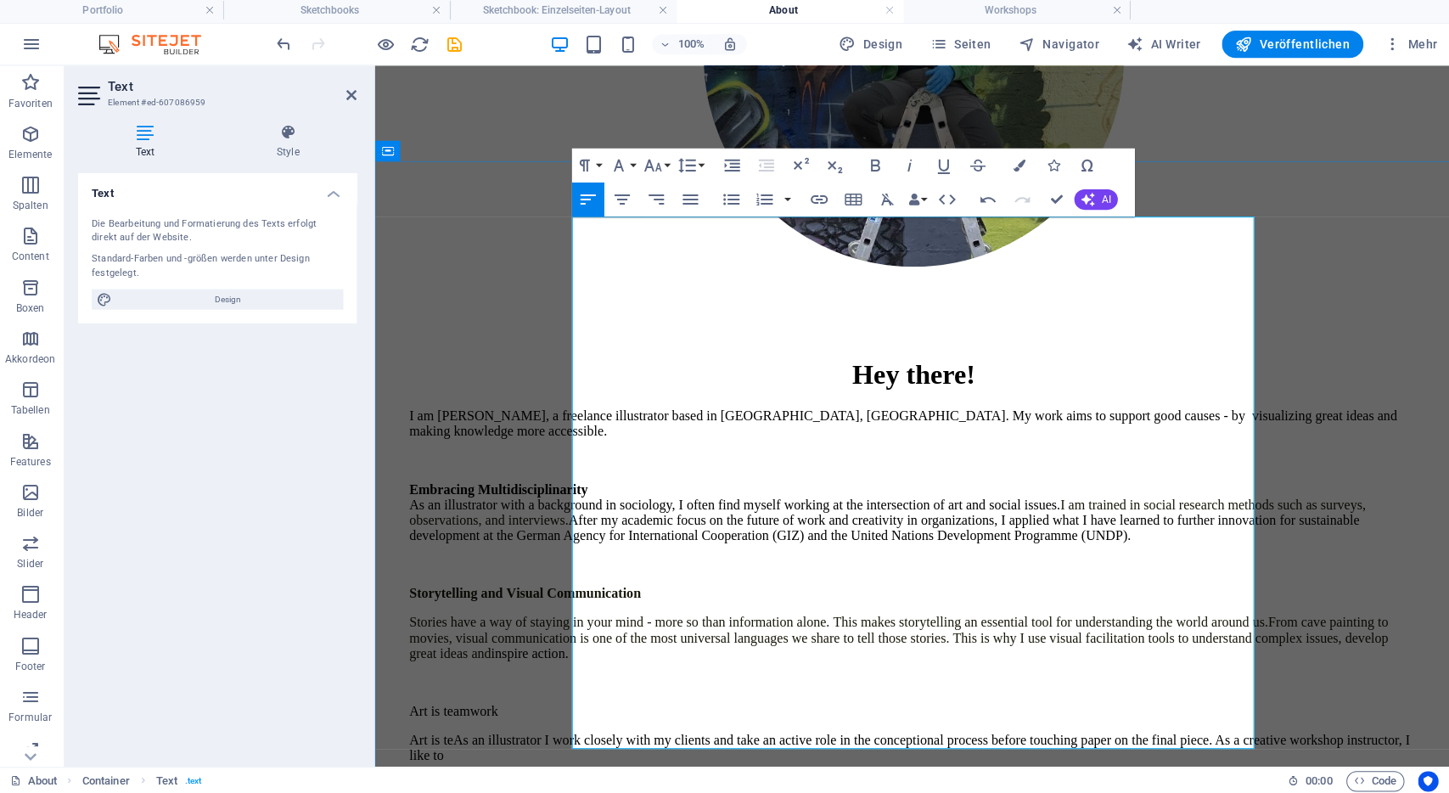
click at [639, 700] on p "Art is teamwork" at bounding box center [910, 707] width 1004 height 15
click at [867, 163] on icon "button" at bounding box center [875, 167] width 20 height 20
click at [649, 729] on p "Art is teAs an illustrator I work closely with my clients and take an active ro…" at bounding box center [910, 744] width 1004 height 31
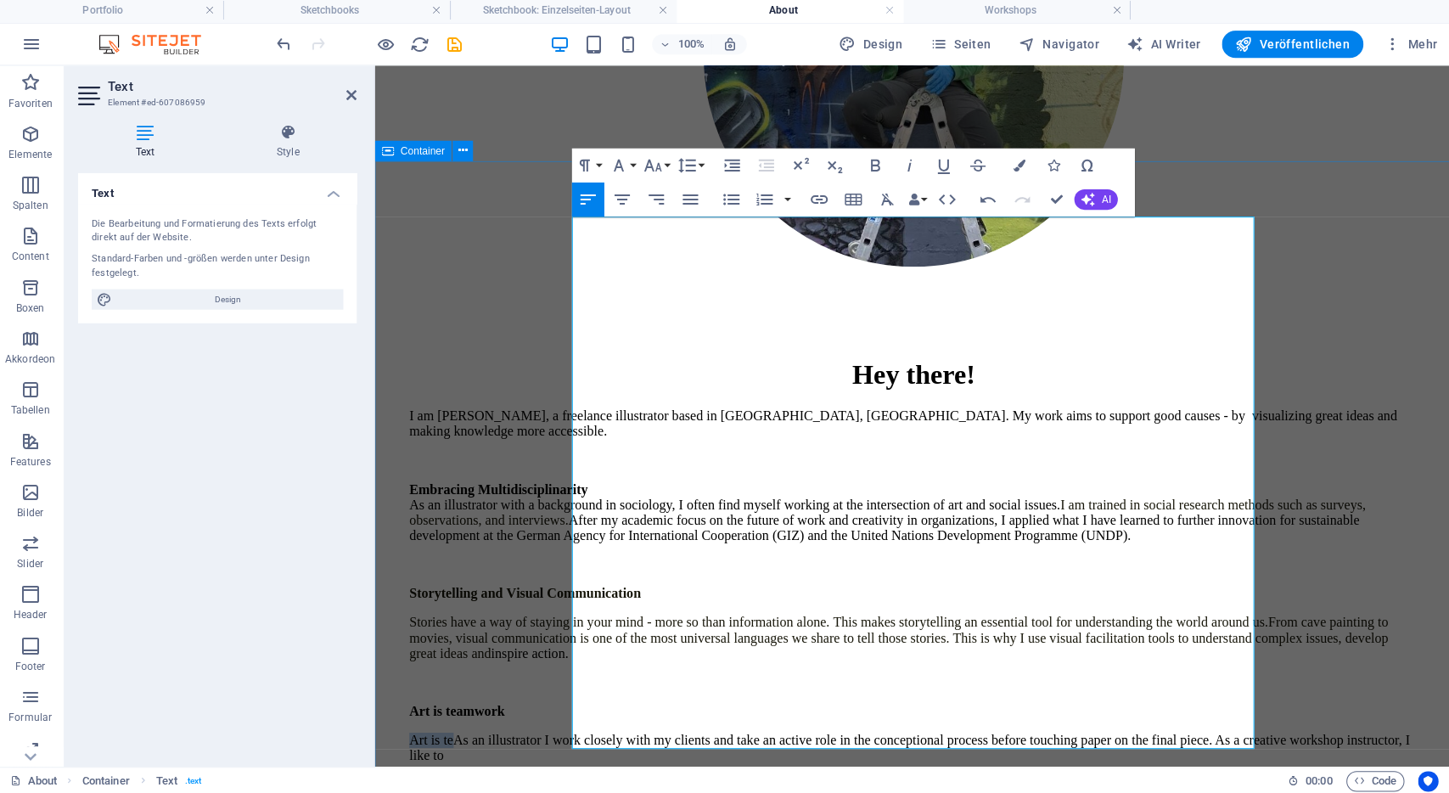
drag, startPoint x: 613, startPoint y: 550, endPoint x: 541, endPoint y: 556, distance: 72.4
click at [541, 556] on div "Hey there! I am Lena, a freelance illustrator based in Bonn, Germany. My work a…" at bounding box center [910, 700] width 1058 height 687
click at [503, 700] on strong "Art is teamwork" at bounding box center [455, 707] width 95 height 14
click at [634, 729] on p "As an illustrator I work closely with my clients and take an active role in the…" at bounding box center [910, 736] width 1004 height 15
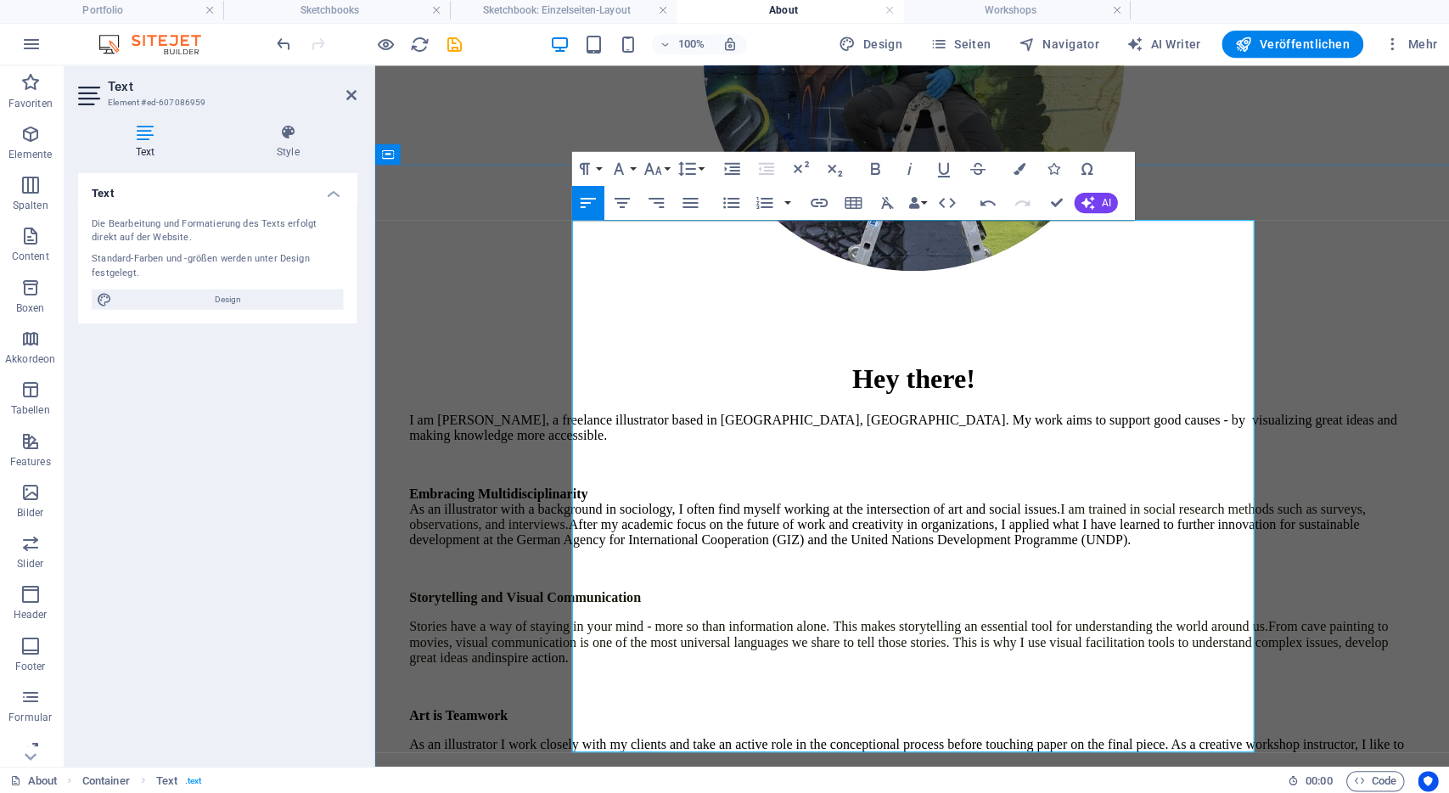
scroll to position [386, 0]
click at [591, 733] on p "As an illustrator I work closely with my clients and take an active role in the…" at bounding box center [910, 740] width 1004 height 15
click at [736, 733] on p "As an illustrator I work closely with my clients and take an active role in the…" at bounding box center [910, 740] width 1004 height 15
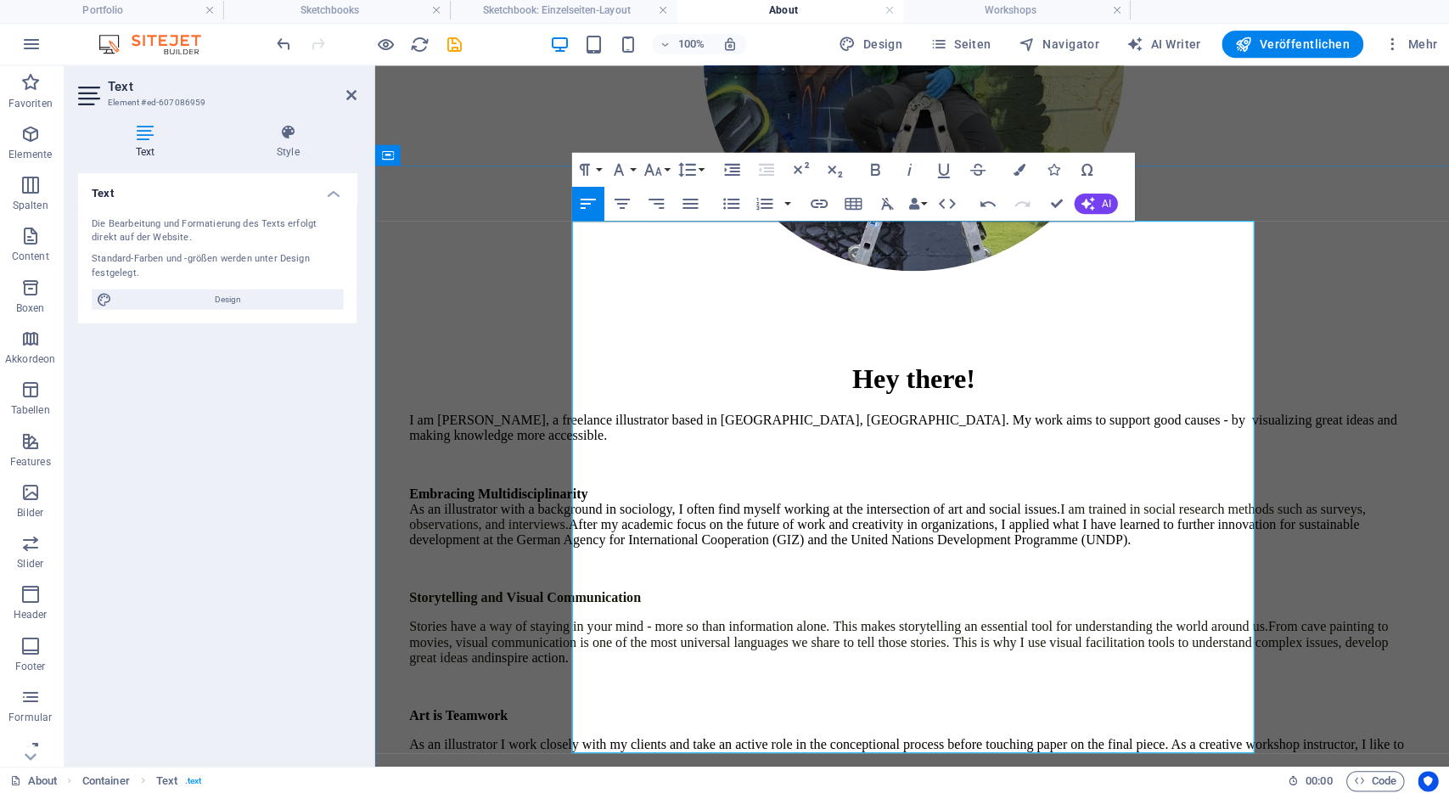
click at [963, 733] on p "As an illustrator I work closely with my clients and take an active role in the…" at bounding box center [910, 740] width 1004 height 15
drag, startPoint x: 880, startPoint y: 560, endPoint x: 904, endPoint y: 552, distance: 25.0
click at [904, 733] on p "As an illustrator I work closely with my clients and take an active role in the…" at bounding box center [910, 740] width 1004 height 15
click at [906, 733] on p "As an illustrator I work closely with my clients and take an active role in the…" at bounding box center [910, 740] width 1004 height 15
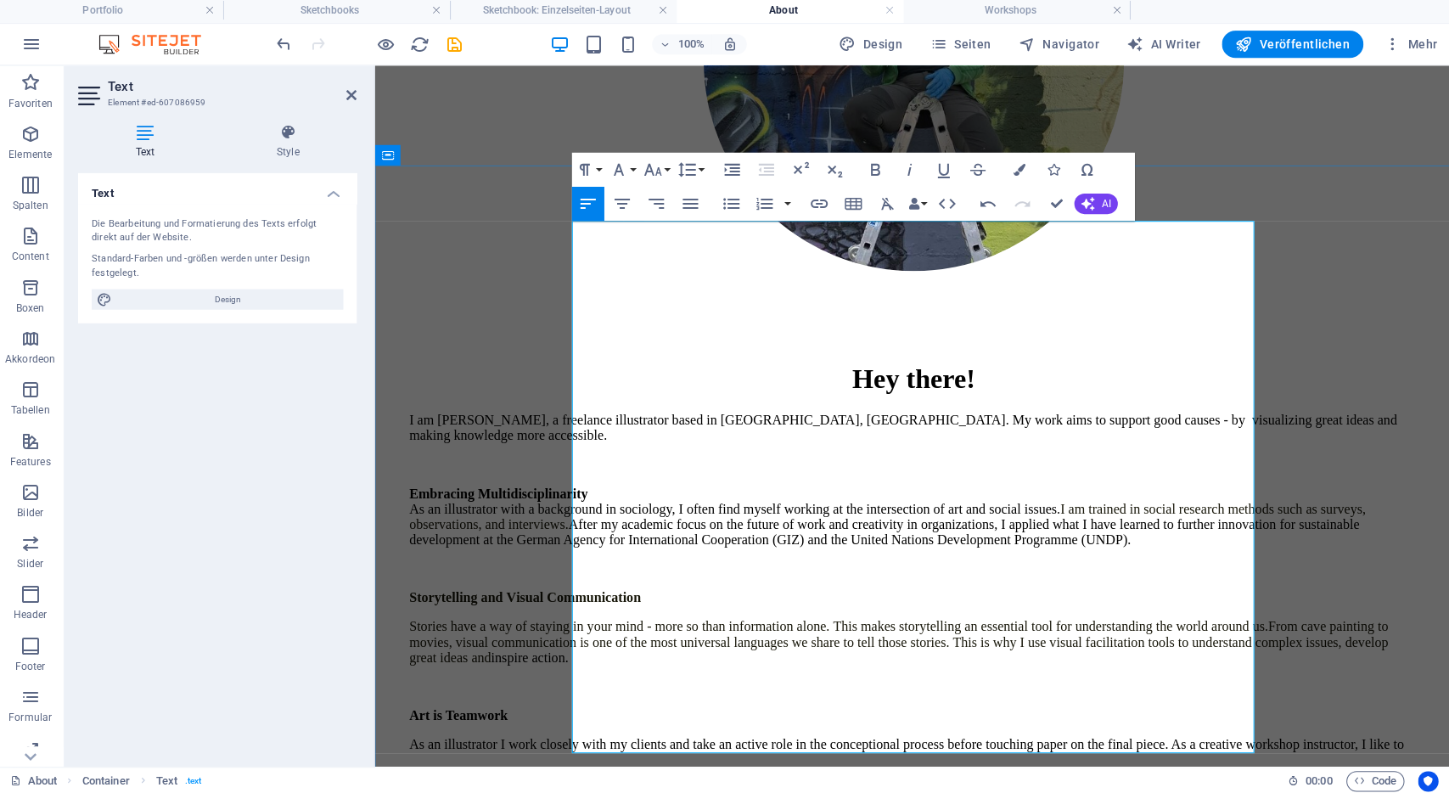
click at [957, 733] on p "As an illustrator I work closely with my clients and take an active role in the…" at bounding box center [910, 740] width 1004 height 15
click at [1091, 733] on p "As an illustrator I work closely with my clients and take an active role in the…" at bounding box center [910, 740] width 1004 height 15
click at [956, 733] on p "As an illustrator I work closely with my clients and take an active role in the…" at bounding box center [910, 740] width 1004 height 15
drag, startPoint x: 920, startPoint y: 587, endPoint x: 844, endPoint y: 582, distance: 76.6
click at [844, 582] on div "I am Lena, a freelance illustrator based in Bonn, Germany. My work aims to supp…" at bounding box center [910, 681] width 1004 height 541
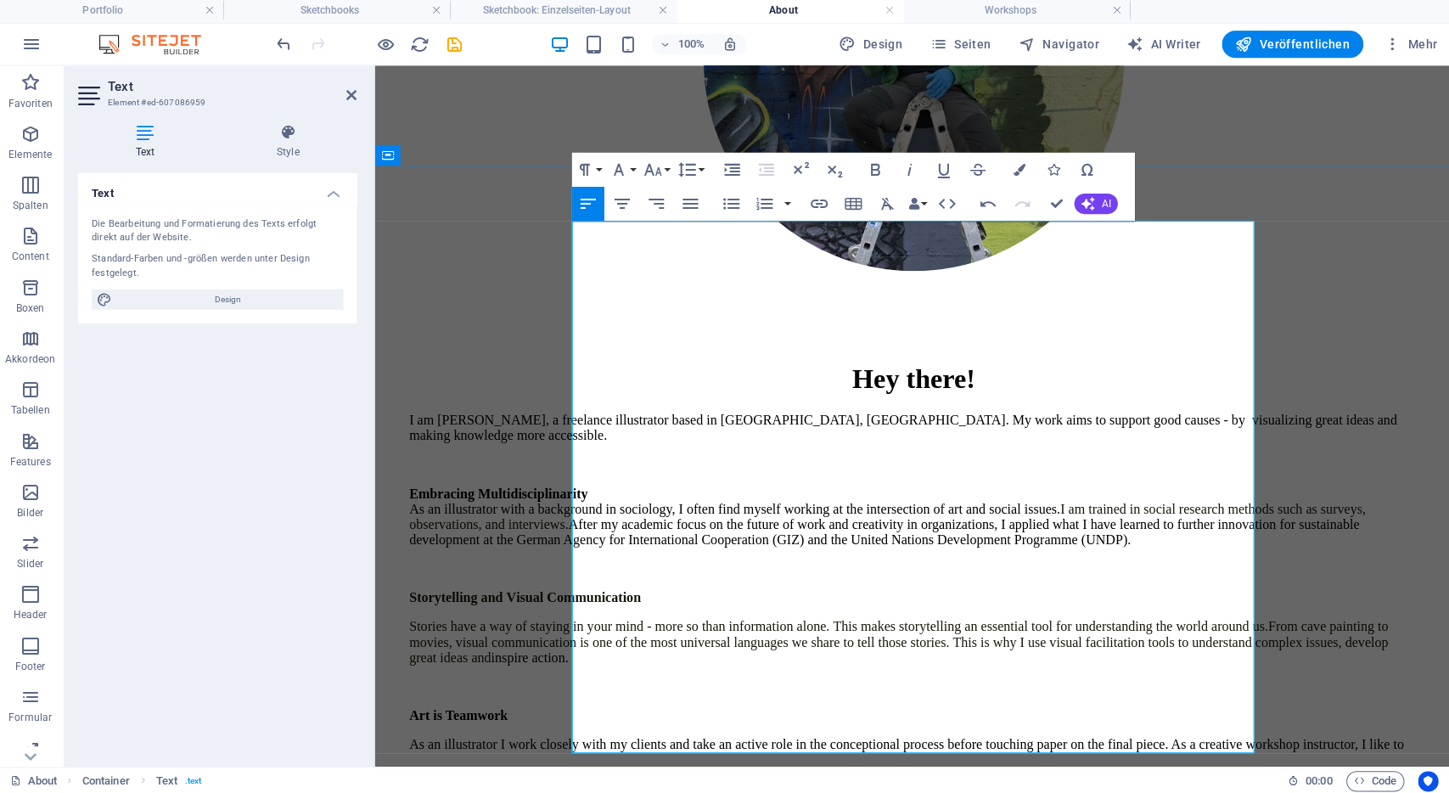
click at [844, 733] on p "As an illustrator I work closely with my clients and take an active role in the…" at bounding box center [910, 740] width 1004 height 15
click at [892, 762] on p "Being seen and heard" at bounding box center [910, 769] width 1004 height 15
click at [897, 733] on p "As an illustrator I work closely with my clients and take an active role in the…" at bounding box center [910, 740] width 1004 height 15
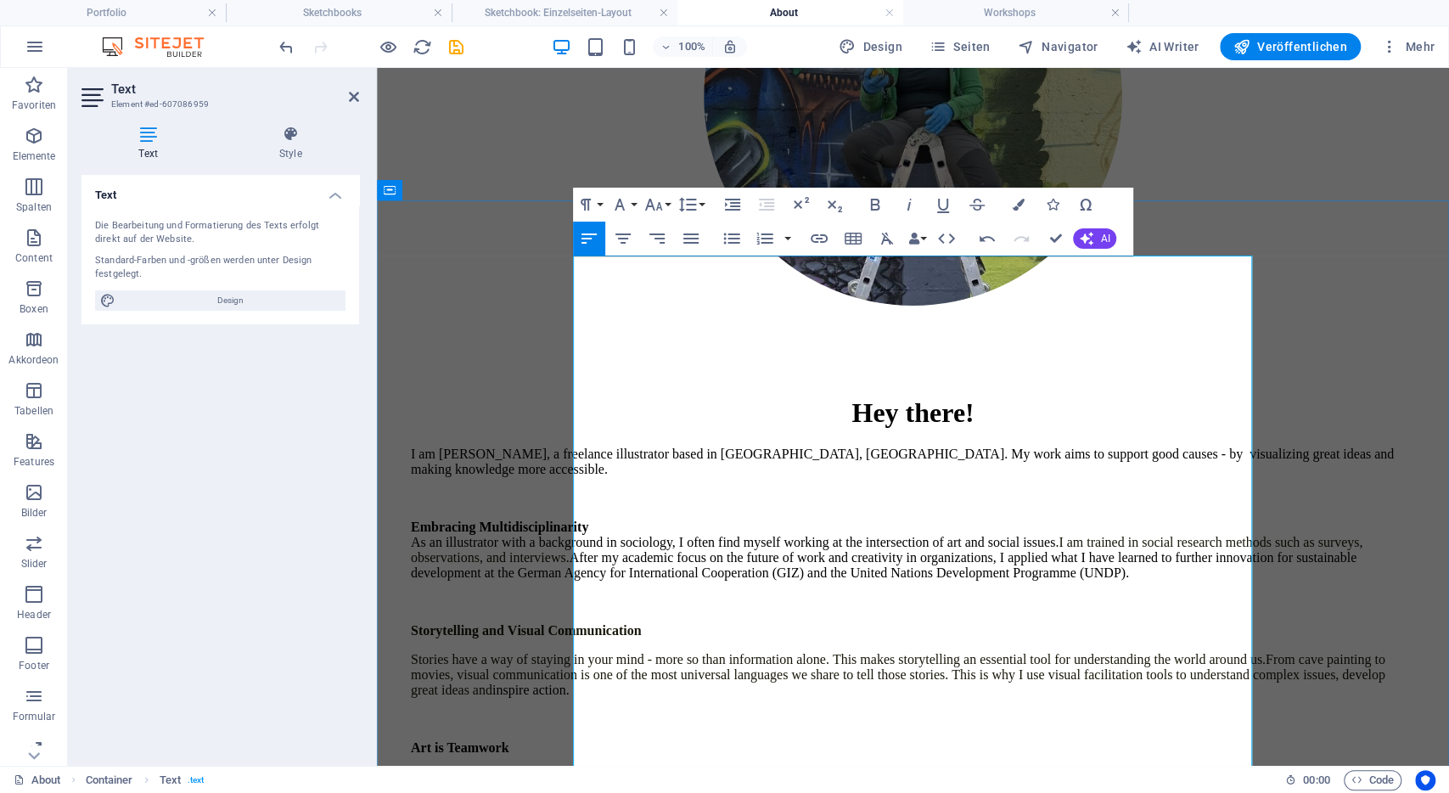
scroll to position [355, 0]
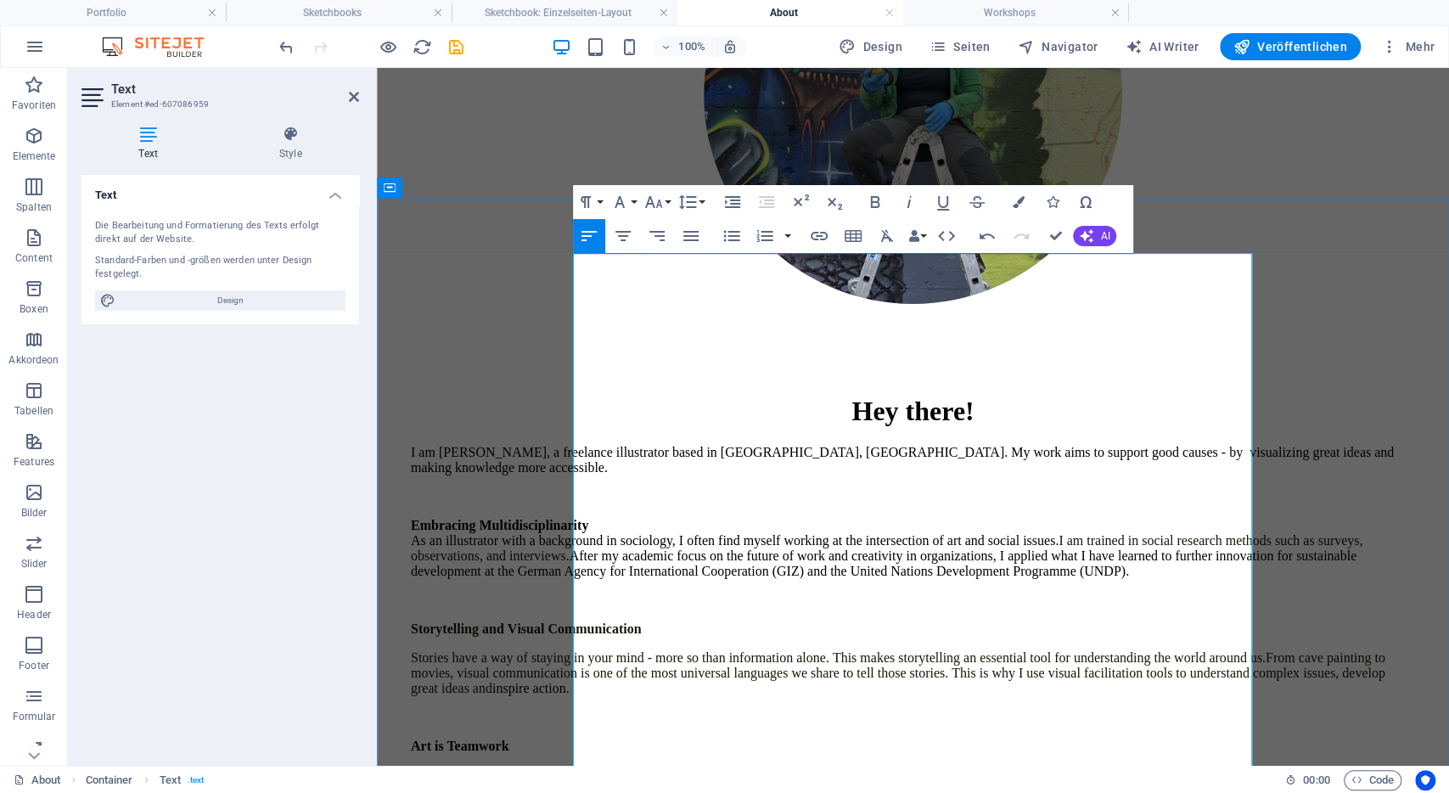
click at [576, 767] on p "As an illustrator I work closely with my clients and take an active role in the…" at bounding box center [913, 774] width 1004 height 15
click at [575, 767] on p "As an illustrator I work closely with my clients and take an active role in the…" at bounding box center [913, 774] width 1004 height 15
click at [750, 650] on span "Stories have a way of staying in your mind - more so than information alone. Th…" at bounding box center [838, 657] width 855 height 14
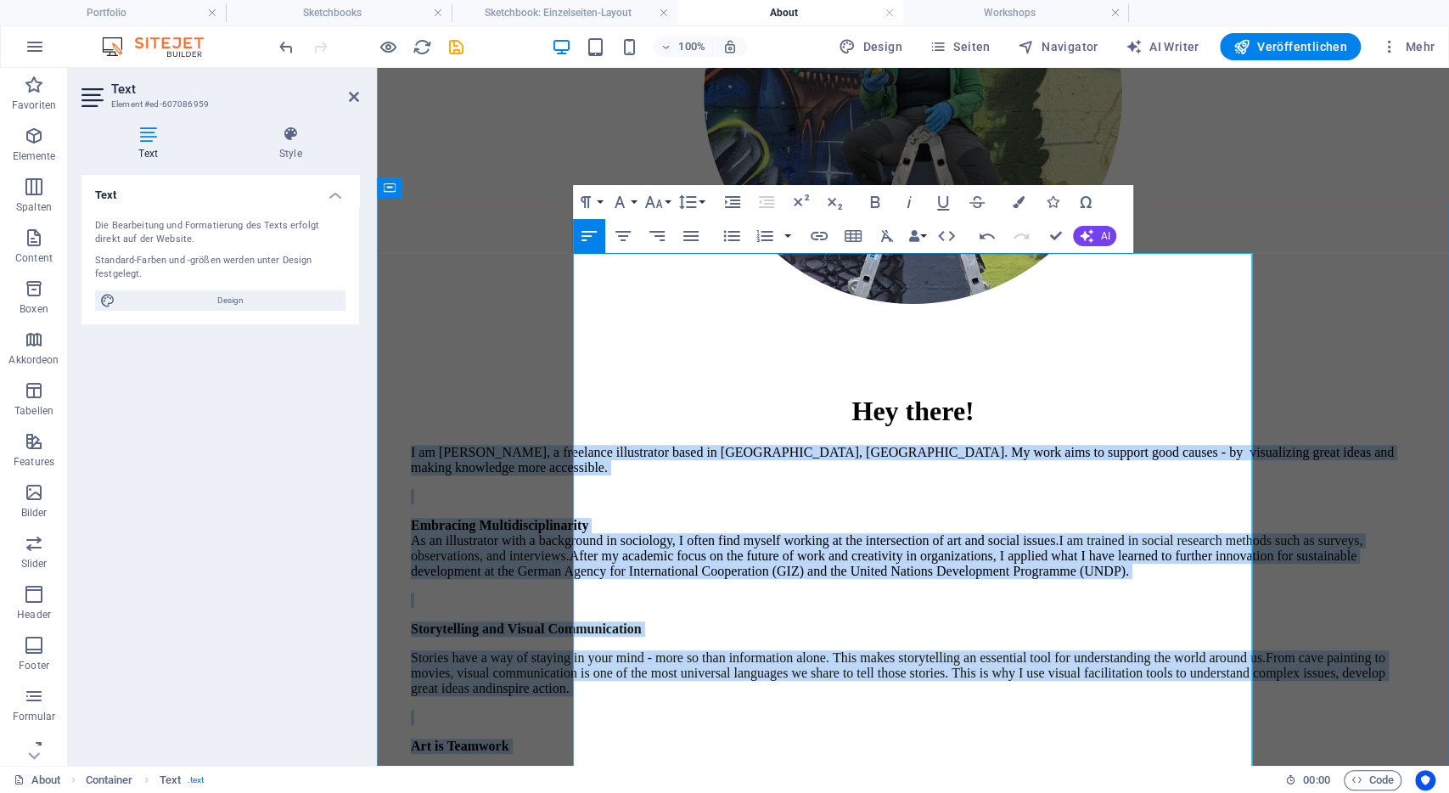
copy div "I am Lena, a freelance illustrator based in Bonn, Germany. My work aims to supp…"
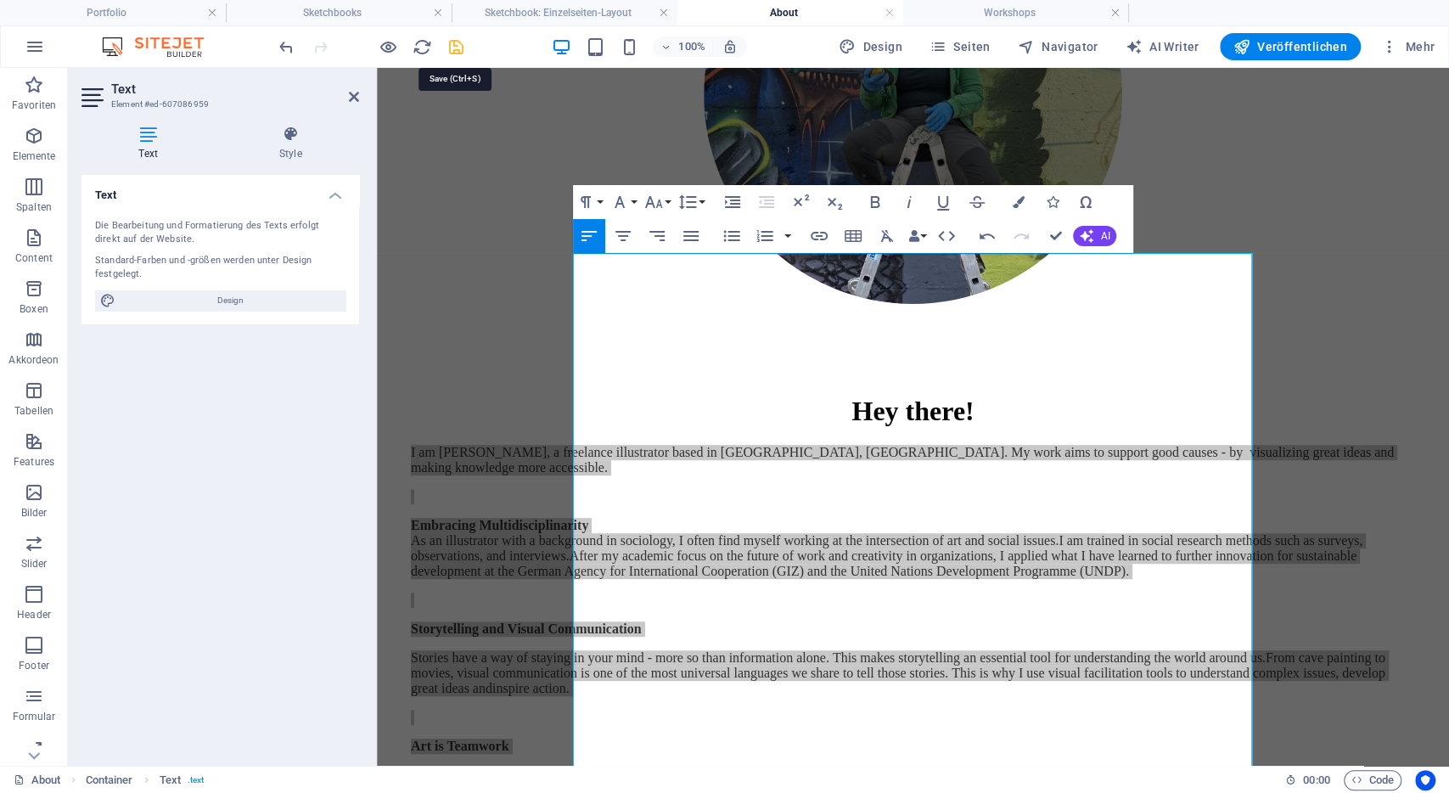
click at [459, 47] on icon "save" at bounding box center [456, 47] width 20 height 20
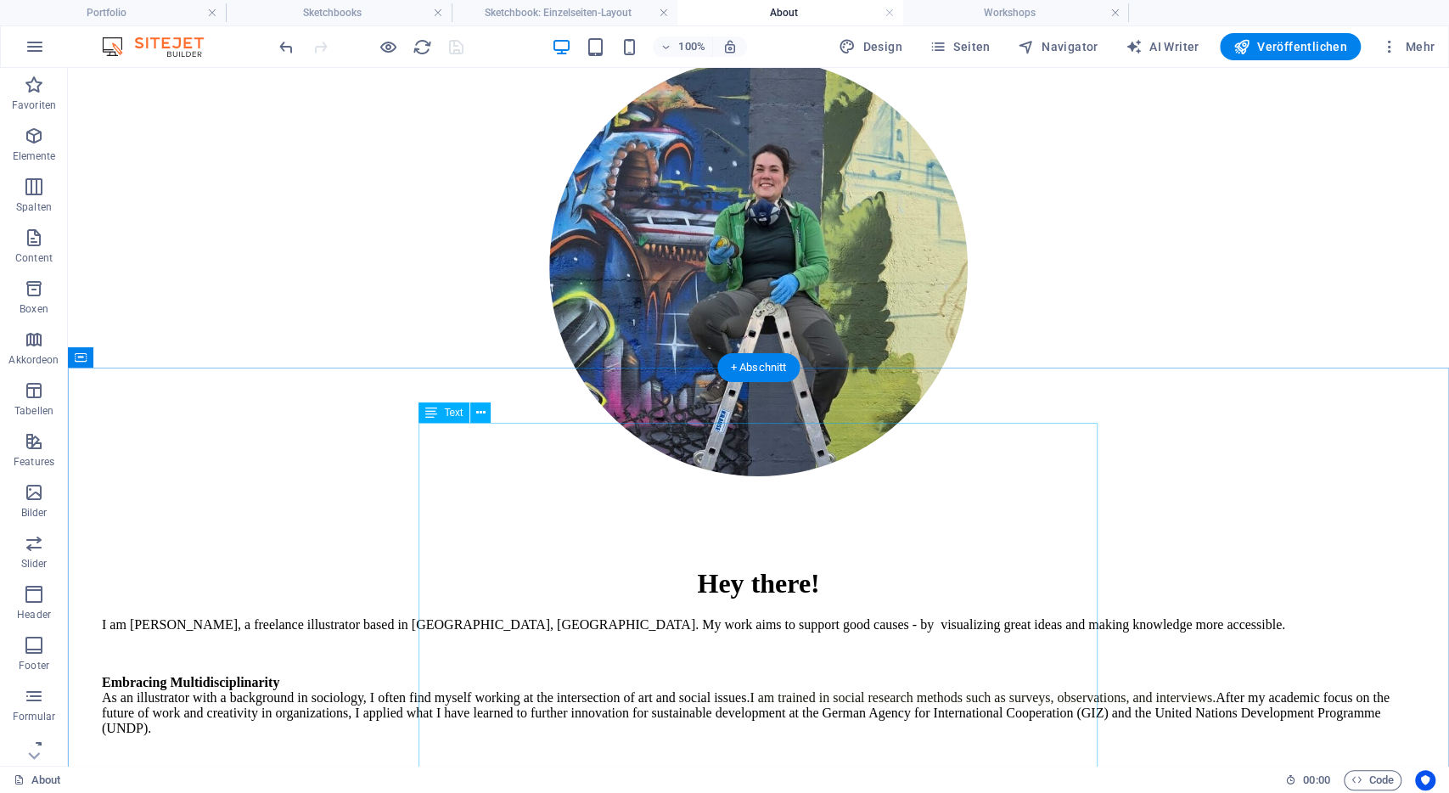
scroll to position [0, 0]
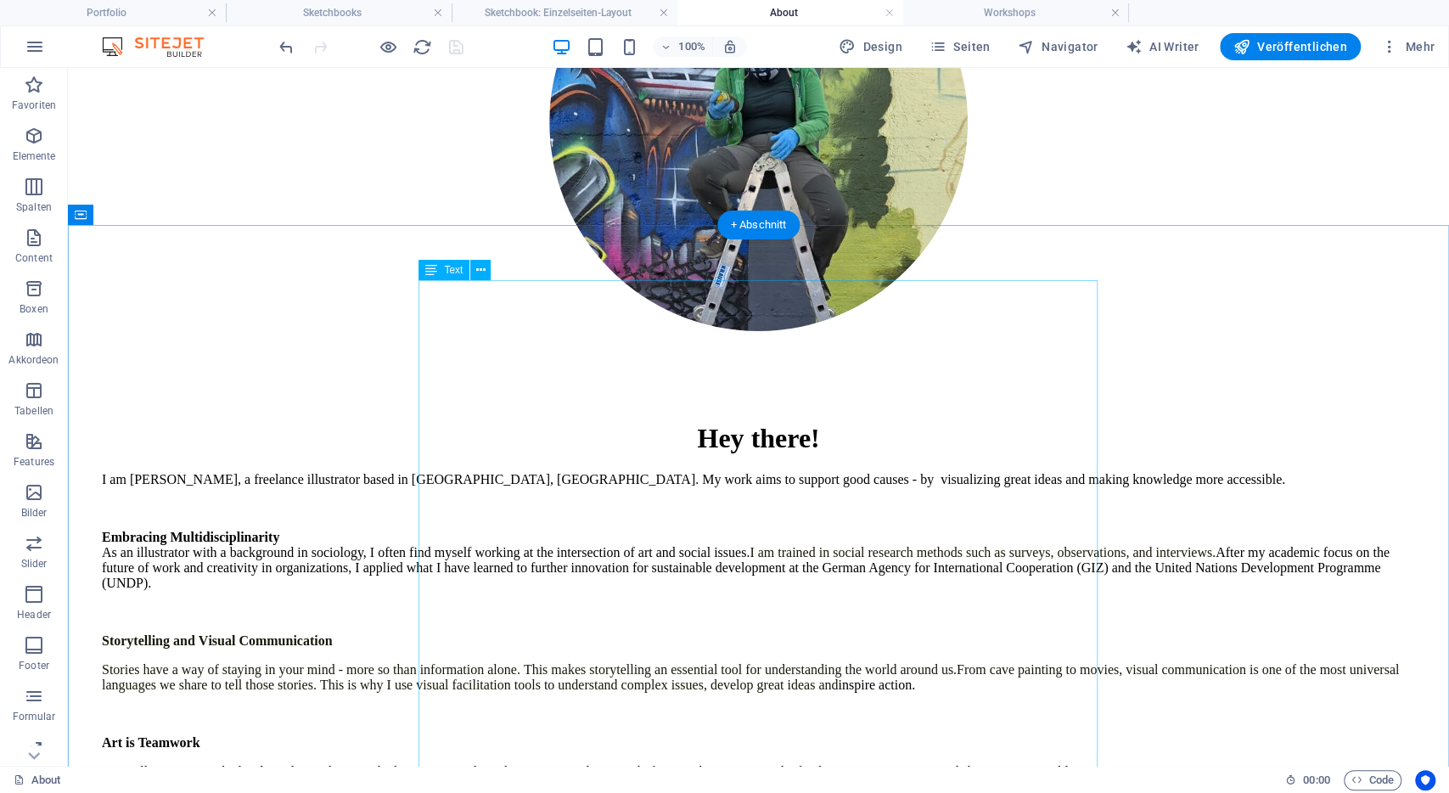
click at [727, 522] on div "I am Lena, a freelance illustrator based in Bonn, Germany. My work aims to supp…" at bounding box center [758, 727] width 1313 height 511
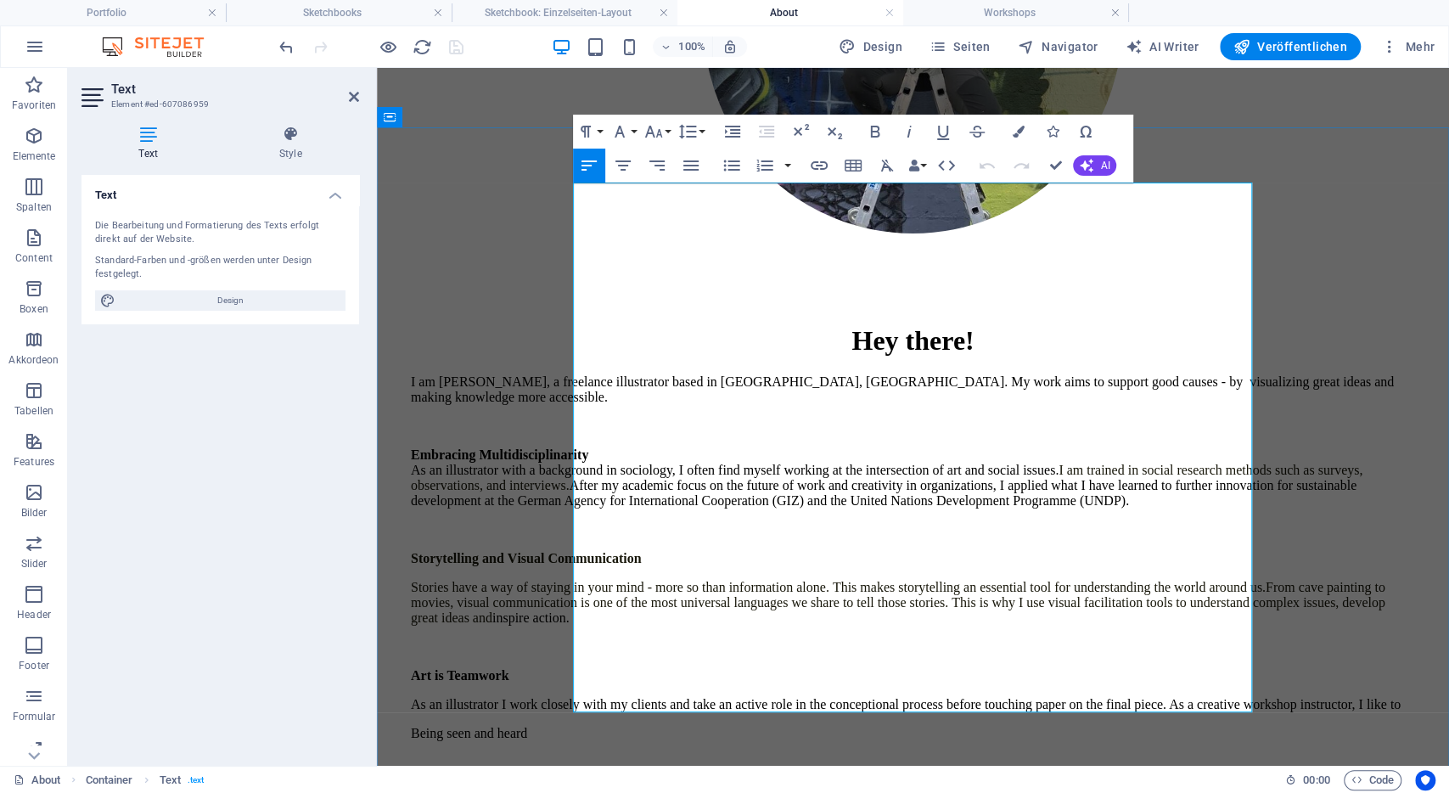
scroll to position [426, 0]
click at [884, 754] on p at bounding box center [913, 761] width 1004 height 15
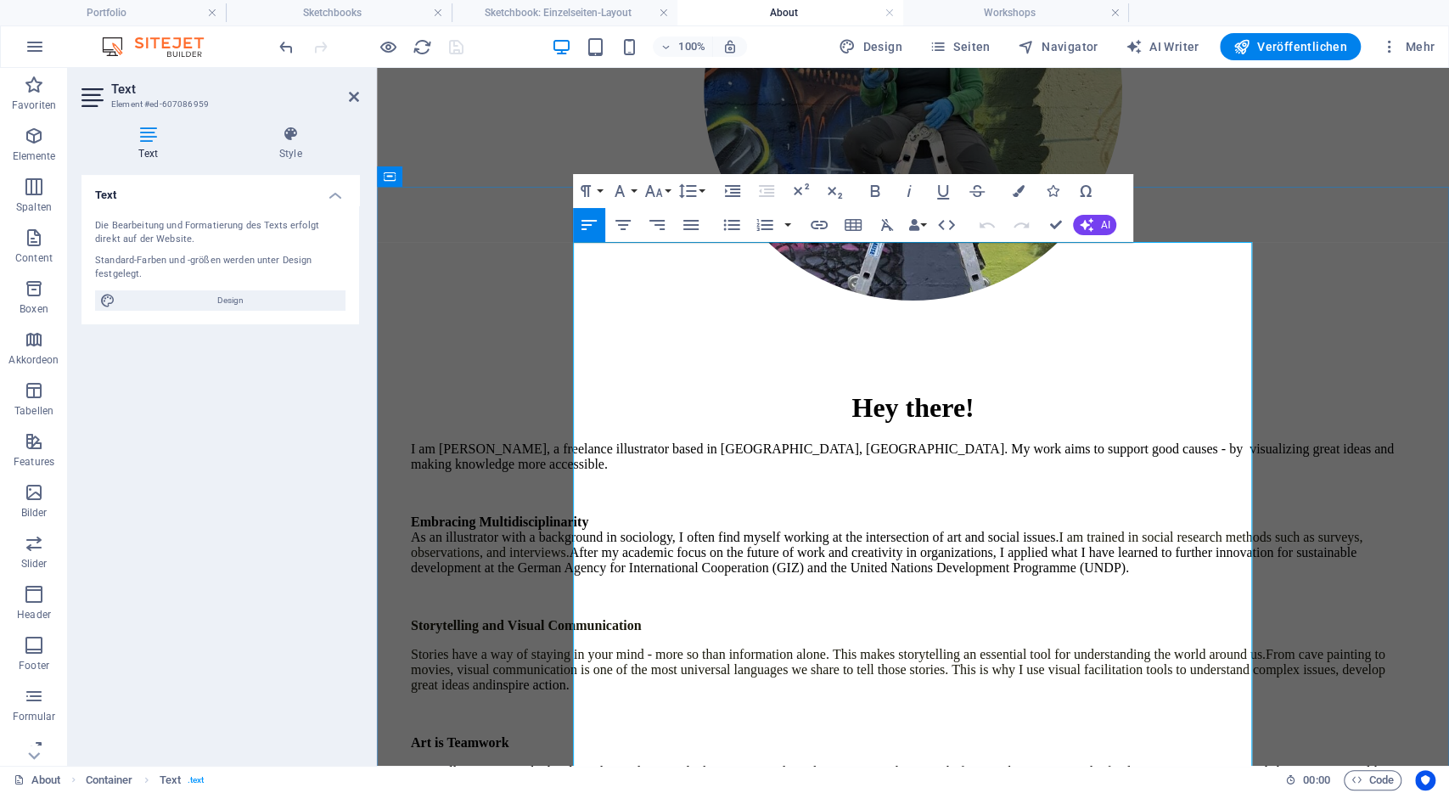
scroll to position [357, 0]
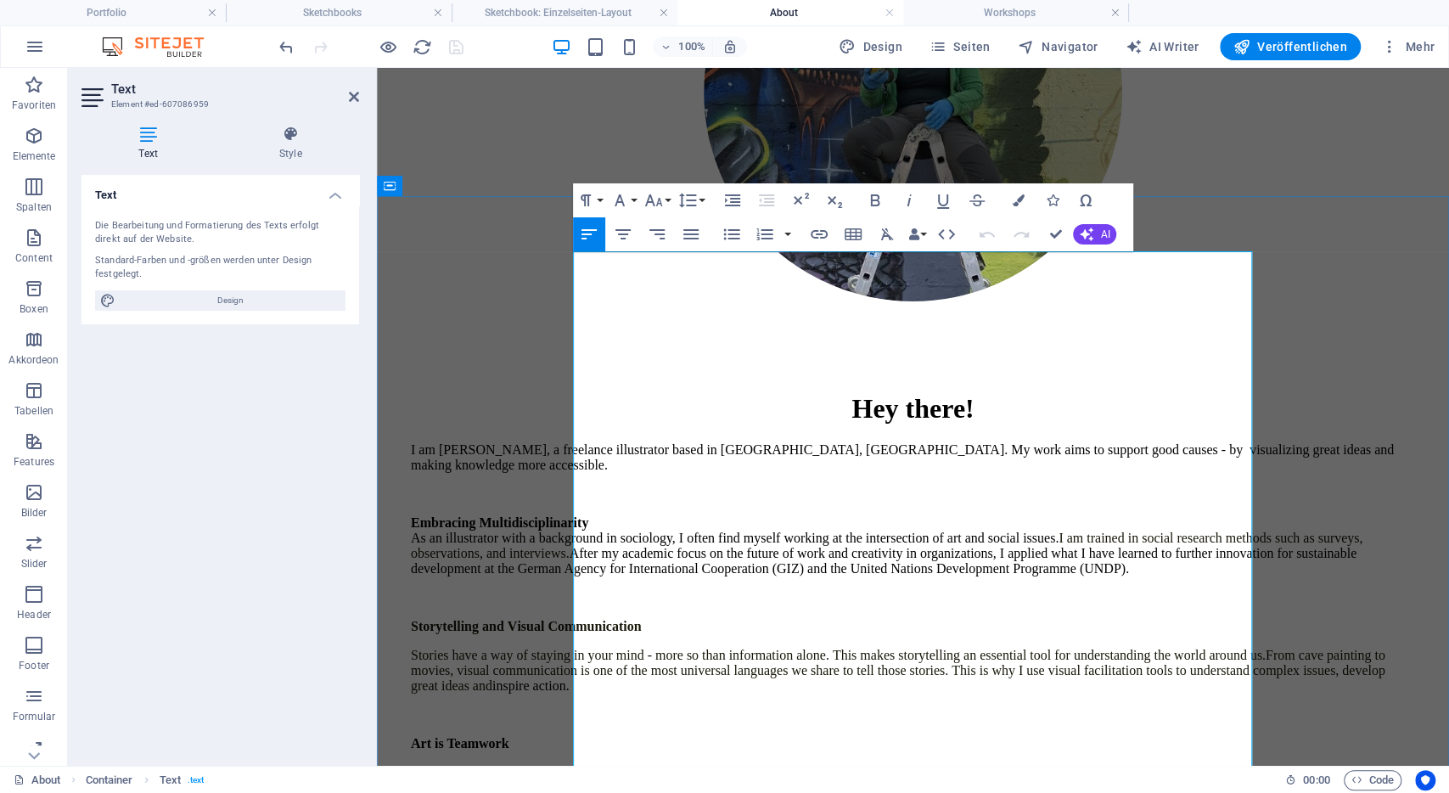
click at [579, 765] on p "As an illustrator I work closely with my clients and take an active role in the…" at bounding box center [913, 772] width 1004 height 15
click at [877, 765] on p "As an illustrator I work closely with my clients and take an active role in the…" at bounding box center [913, 772] width 1004 height 15
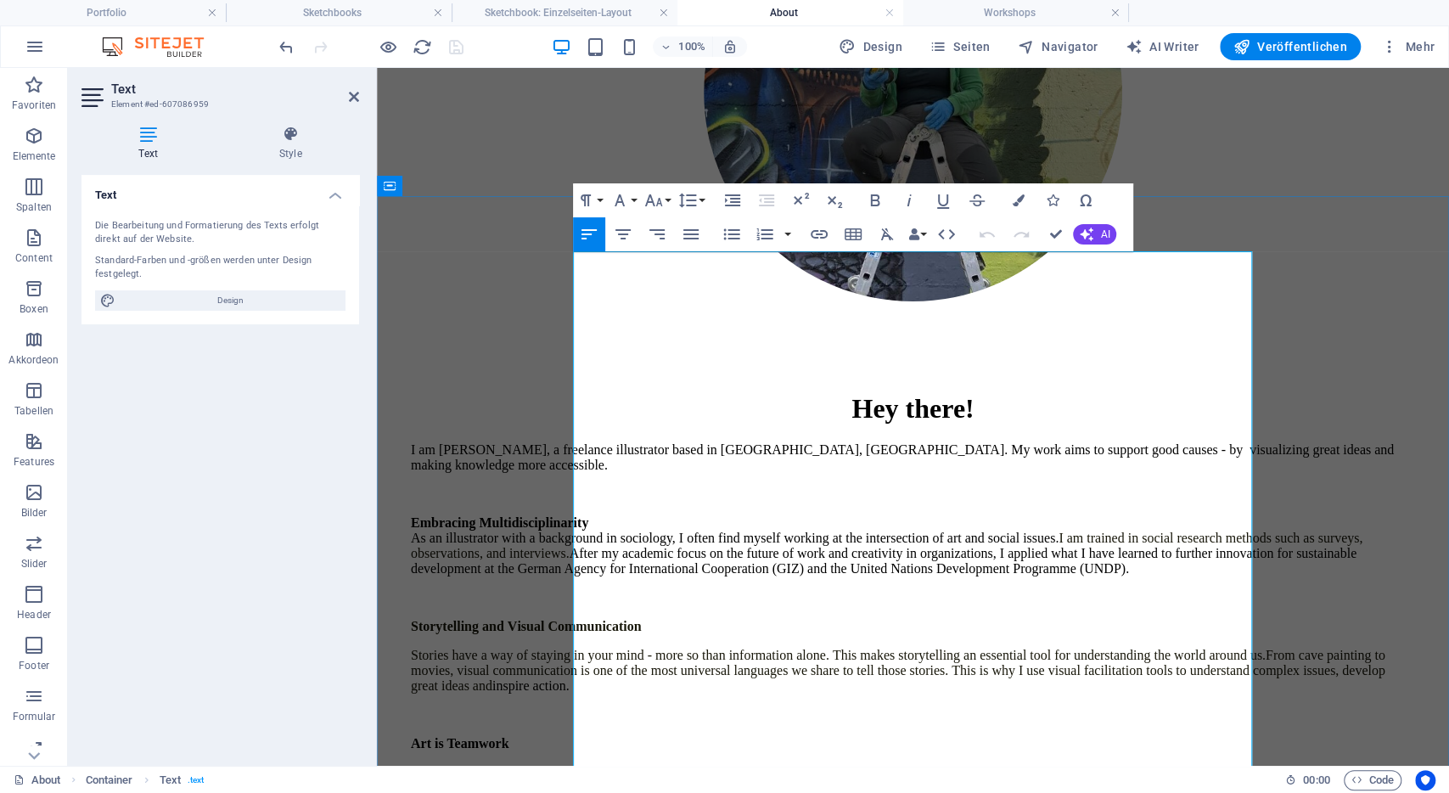
click at [665, 736] on p "Art is Teamwork" at bounding box center [913, 743] width 1004 height 15
drag, startPoint x: 816, startPoint y: 631, endPoint x: 557, endPoint y: 630, distance: 258.9
click at [557, 630] on div "Hey there! I am Lena, a freelance illustrator based in Bonn, Germany. My work a…" at bounding box center [913, 729] width 1058 height 672
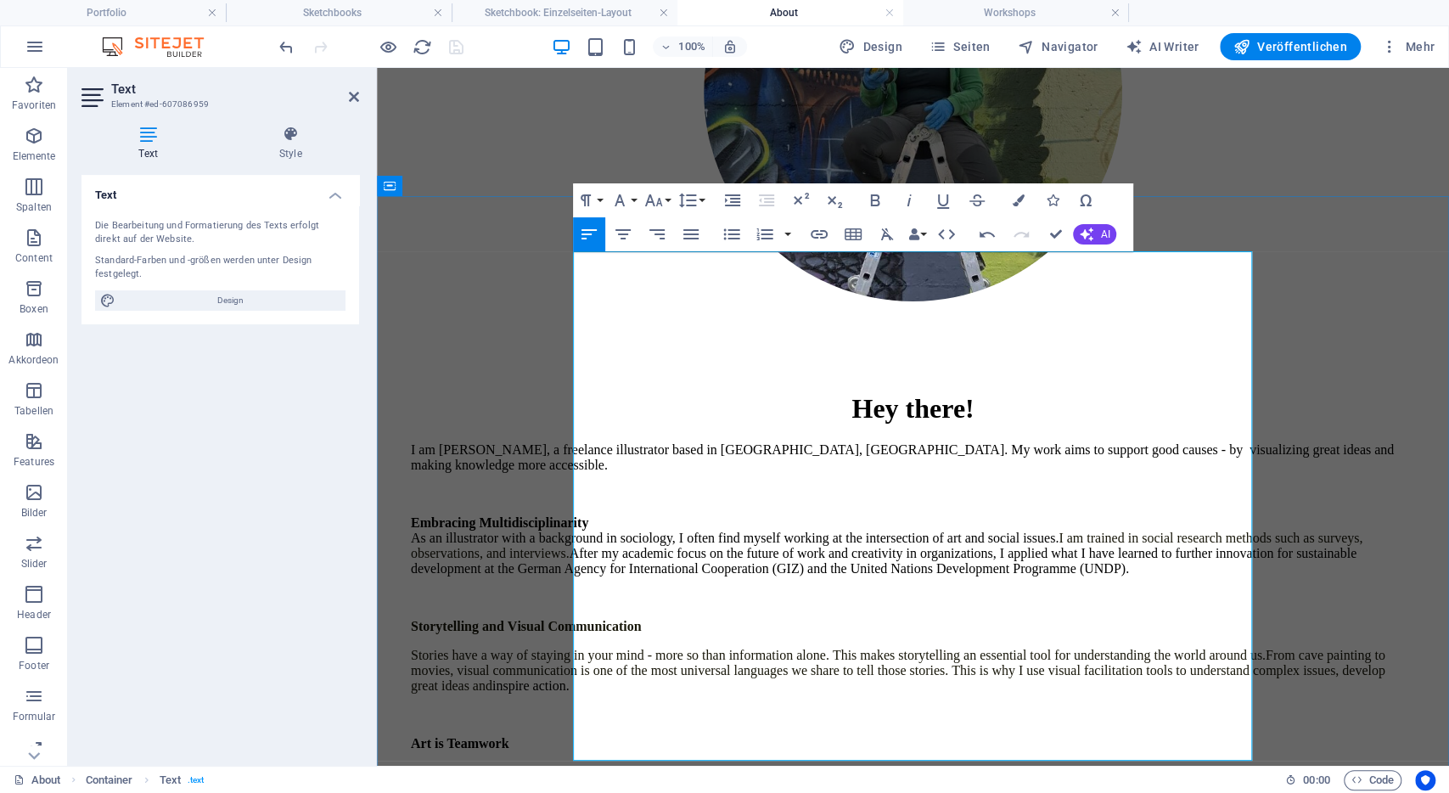
click at [581, 765] on p "M As an illustrator I work closely with my clients and take an active role in t…" at bounding box center [913, 780] width 1004 height 31
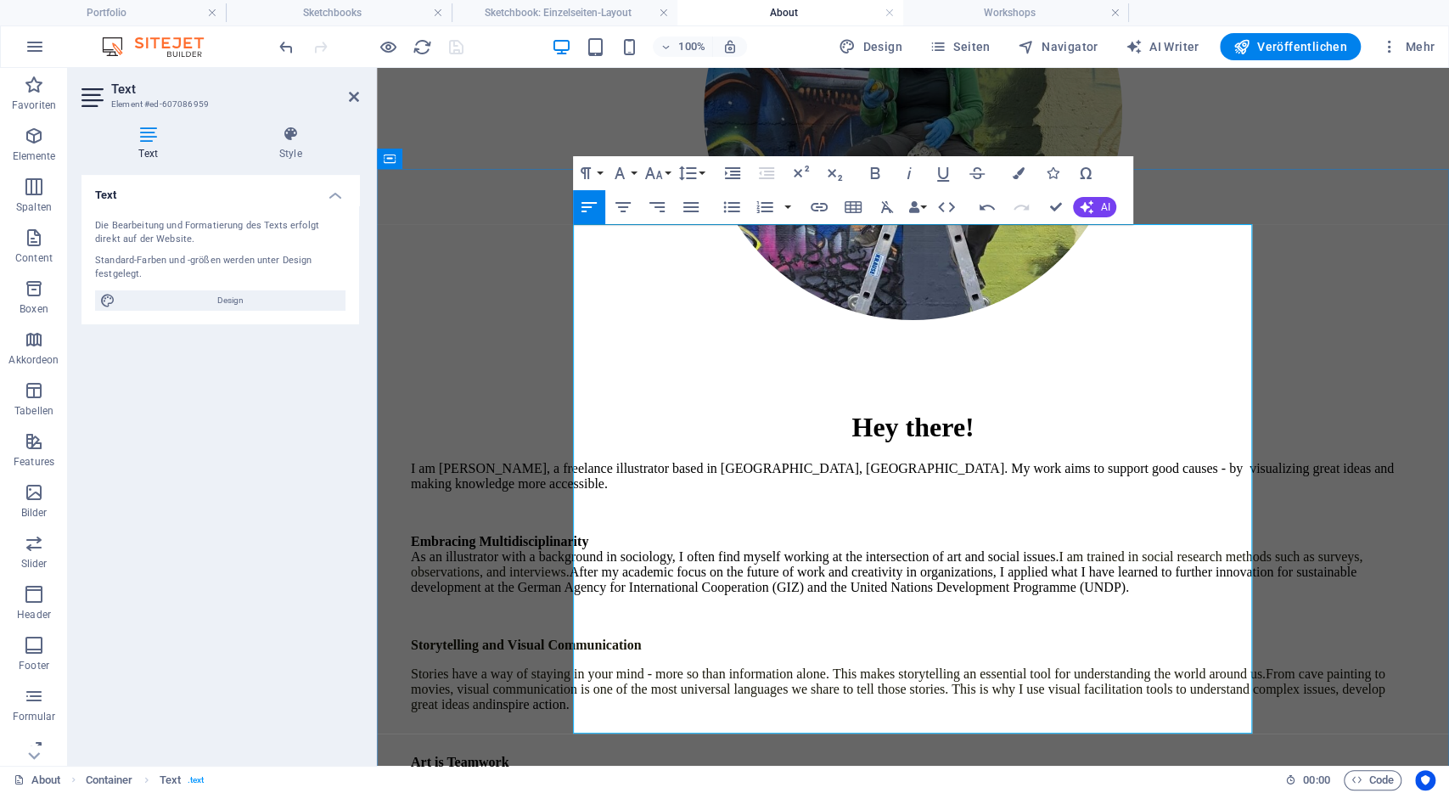
scroll to position [388, 0]
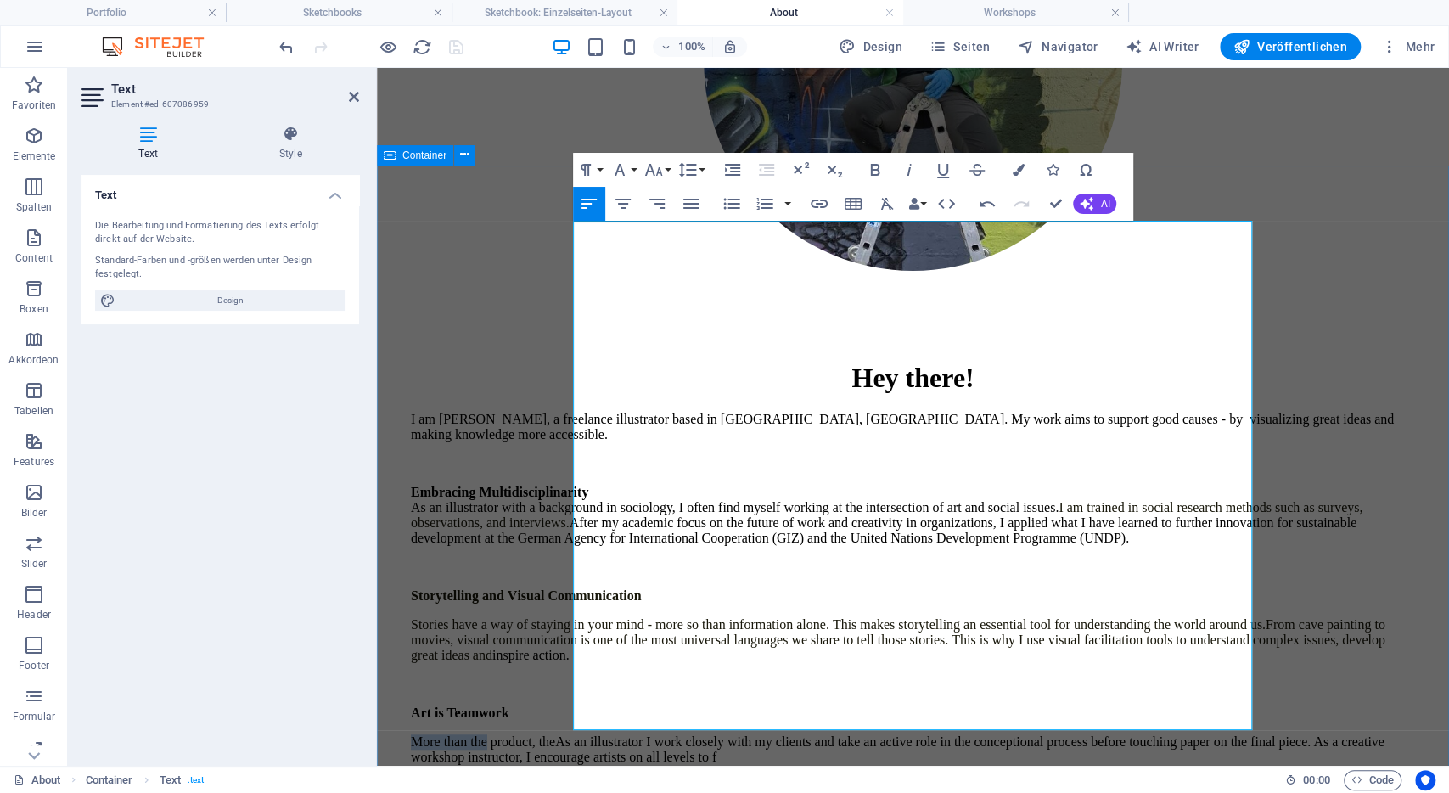
drag, startPoint x: 647, startPoint y: 559, endPoint x: 571, endPoint y: 552, distance: 75.8
click at [571, 552] on div "Hey there! I am Lena, a freelance illustrator based in Bonn, Germany. My work a…" at bounding box center [913, 691] width 1058 height 659
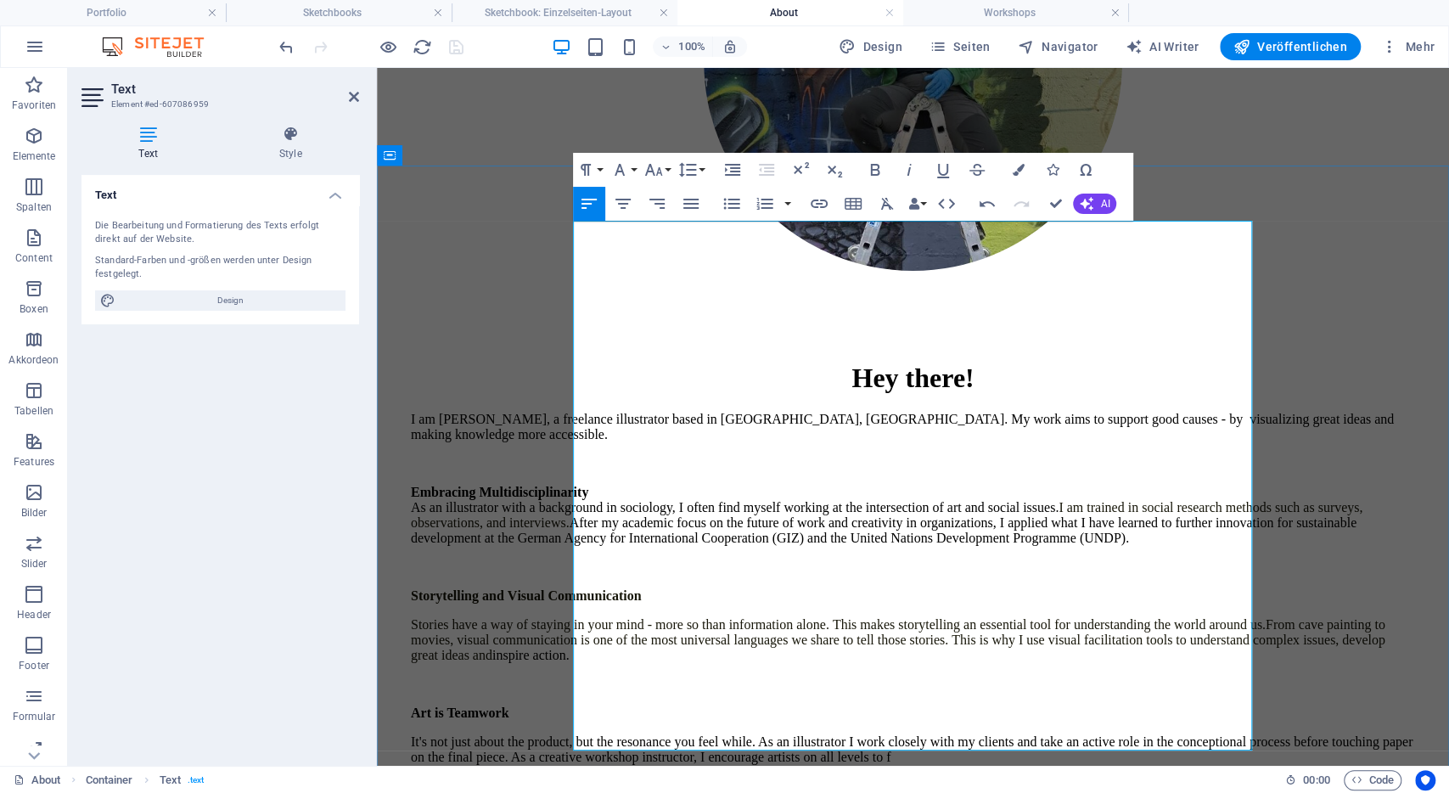
click at [736, 734] on p "It's not just about the product, but the resonance you feel while. As an illust…" at bounding box center [913, 749] width 1004 height 31
click at [907, 734] on p "It's not just about the product, but the resonance you feel while. As an illust…" at bounding box center [913, 749] width 1004 height 31
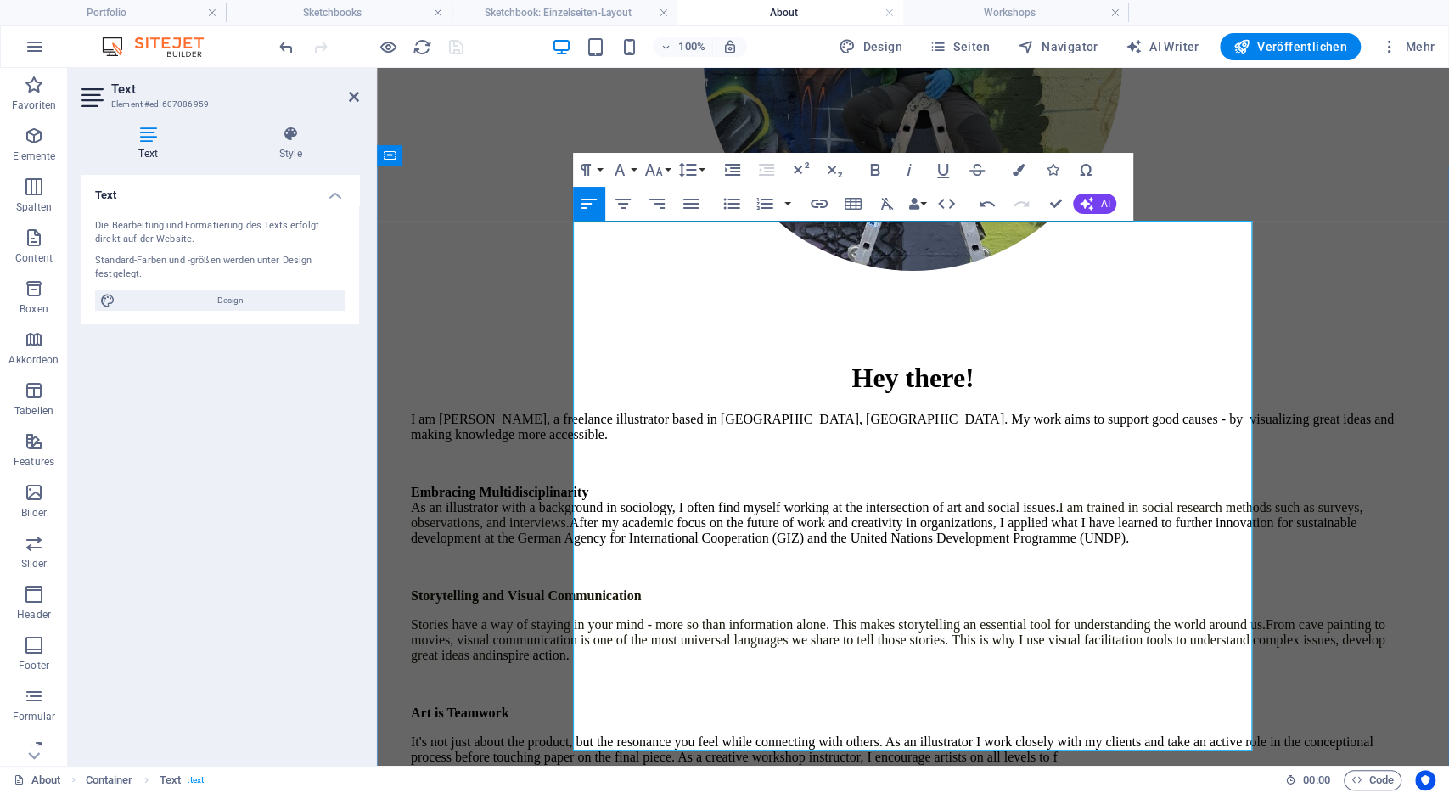
click at [877, 734] on p "It's not just about the product, but the resonance you feel while connecting wi…" at bounding box center [913, 749] width 1004 height 31
drag, startPoint x: 833, startPoint y: 556, endPoint x: 851, endPoint y: 556, distance: 17.8
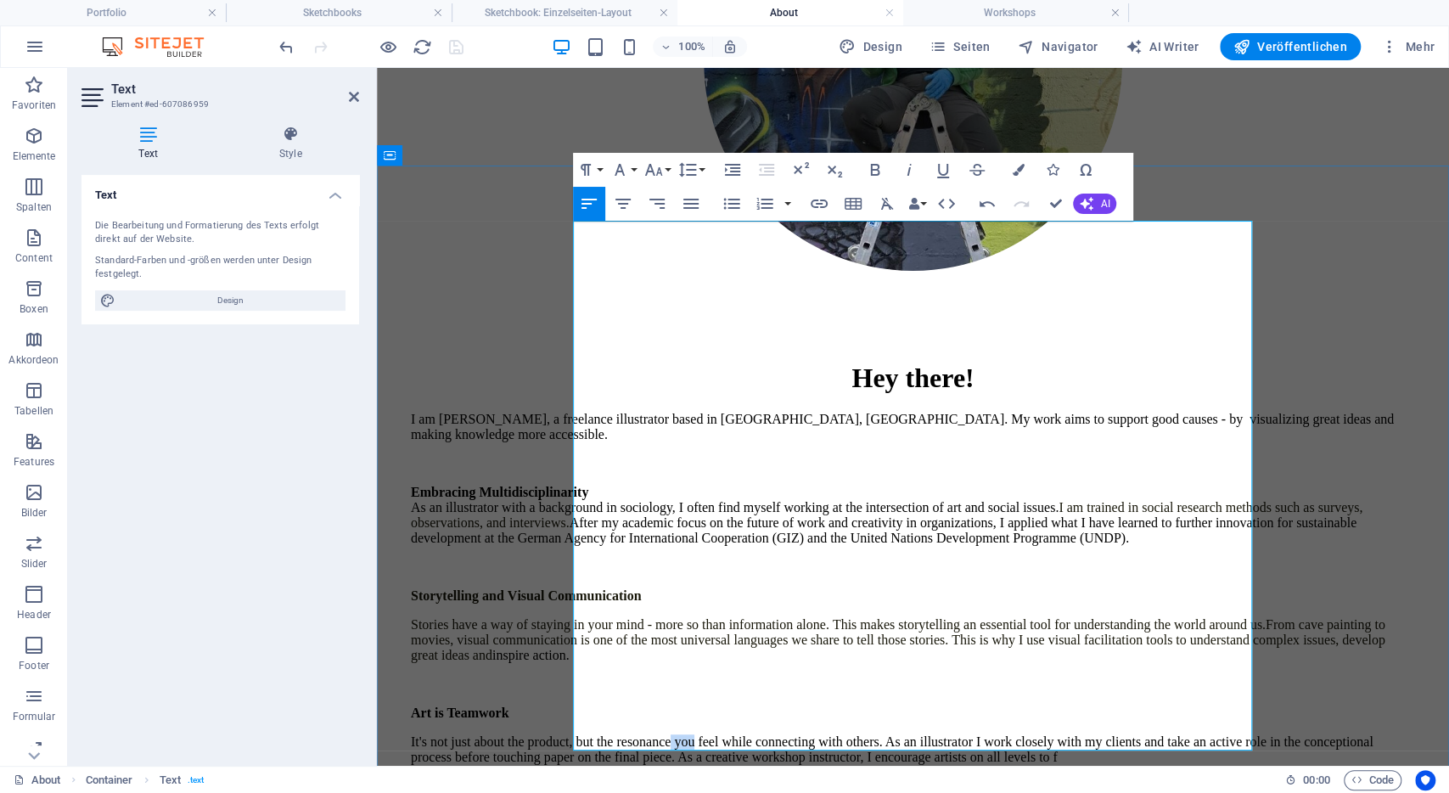
click at [851, 734] on p "It's not just about the product, but the resonance you feel while connecting wi…" at bounding box center [913, 749] width 1004 height 31
drag, startPoint x: 873, startPoint y: 558, endPoint x: 903, endPoint y: 556, distance: 29.8
click at [903, 734] on p "It's not just about the product, but the resonance we feel while connecting wit…" at bounding box center [913, 749] width 1004 height 31
click at [903, 734] on p "It's not just about the product, but the resonance we feel through connecting w…" at bounding box center [913, 749] width 1004 height 31
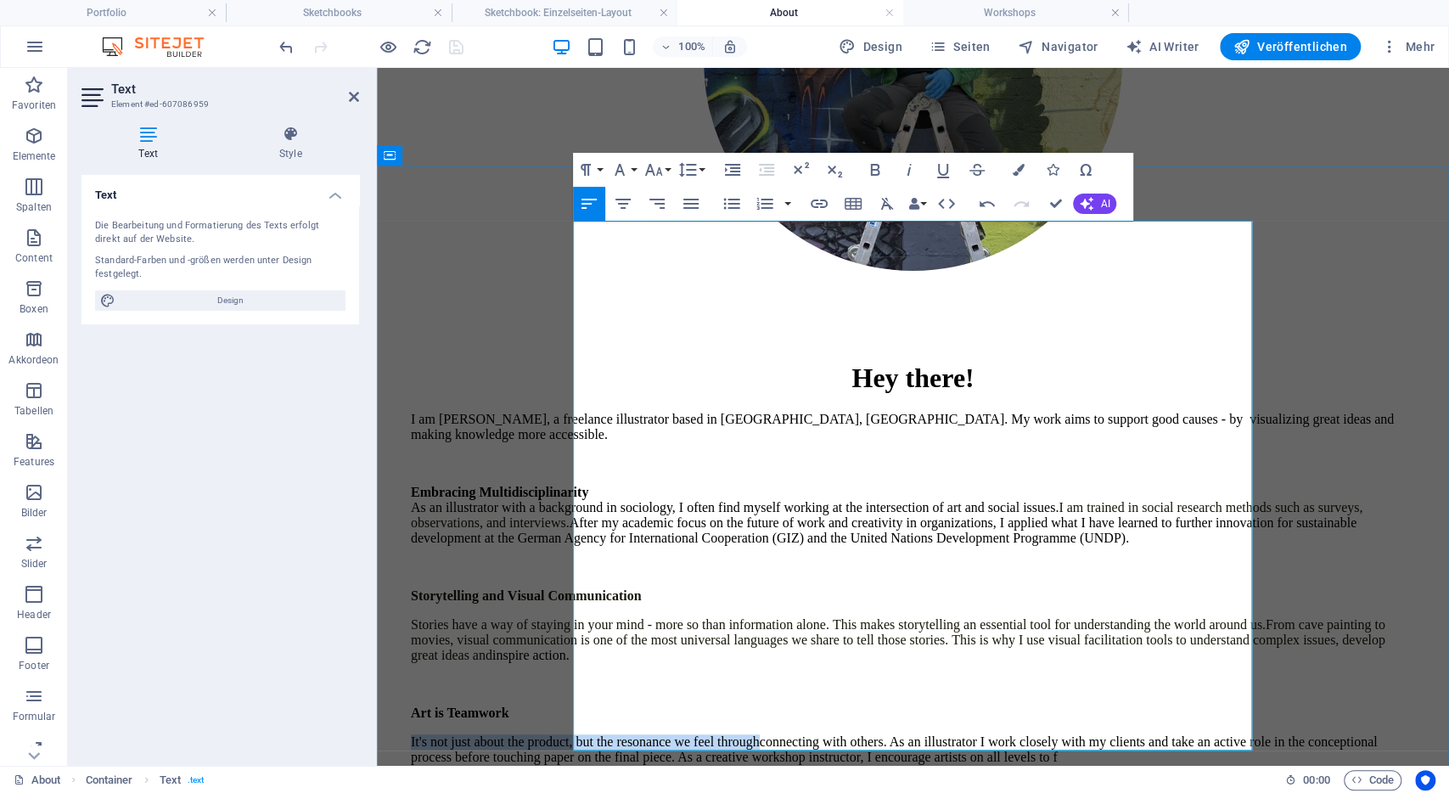
click at [903, 734] on p "It's not just about the product, but the resonance we feel through connecting w…" at bounding box center [913, 749] width 1004 height 31
click at [1009, 778] on p at bounding box center [913, 785] width 1004 height 15
click at [958, 734] on p "It's not just about the product, but the resonance we feel through connecting w…" at bounding box center [913, 749] width 1004 height 31
click at [945, 734] on p "It's not just about the product, but the resonance we feel through connecting w…" at bounding box center [913, 749] width 1004 height 31
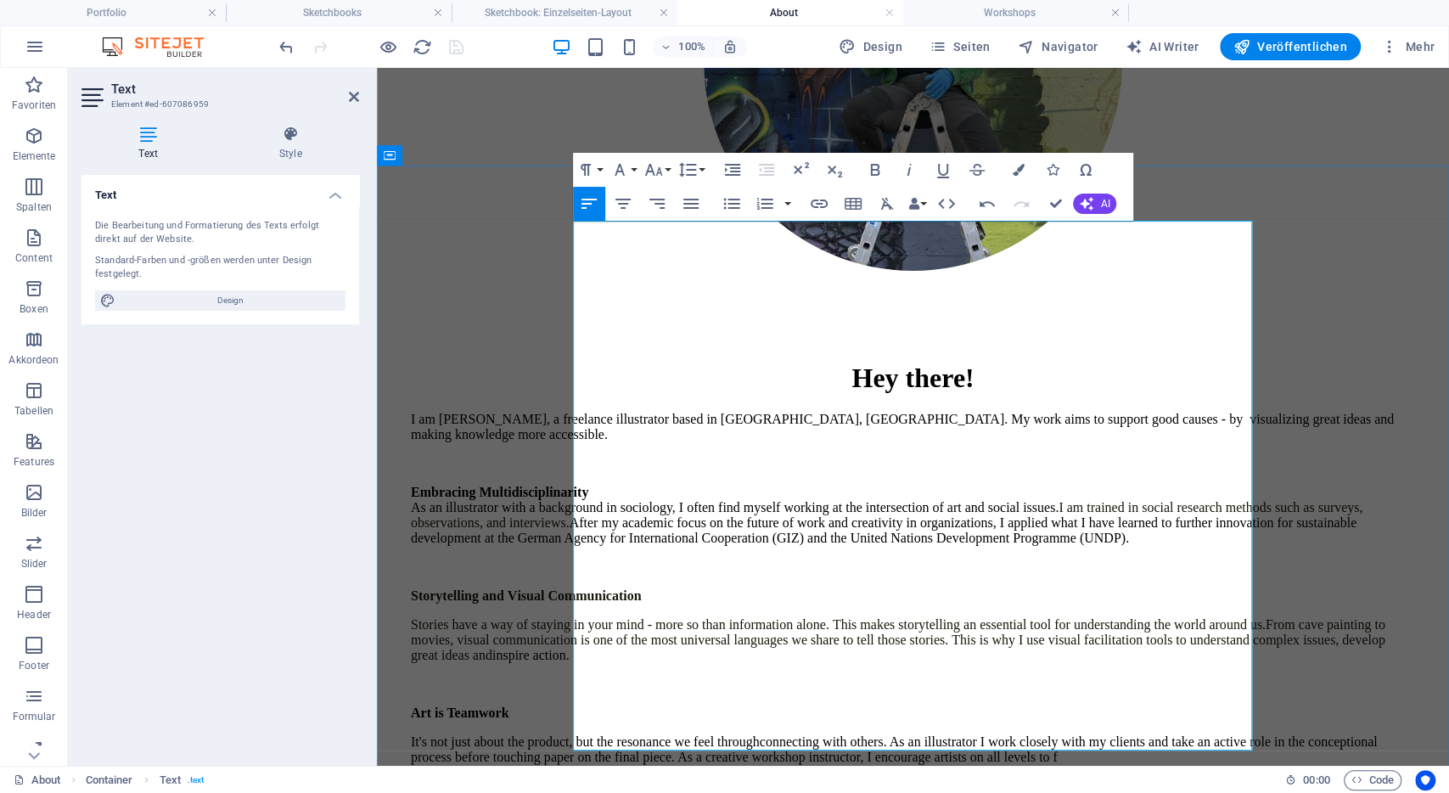
click at [945, 734] on p "It's not just about the product, but the resonance we feel through connecting w…" at bounding box center [913, 749] width 1004 height 31
click at [680, 734] on p "It's not just about the product, but the resonance we feel through connecting w…" at bounding box center [913, 749] width 1004 height 31
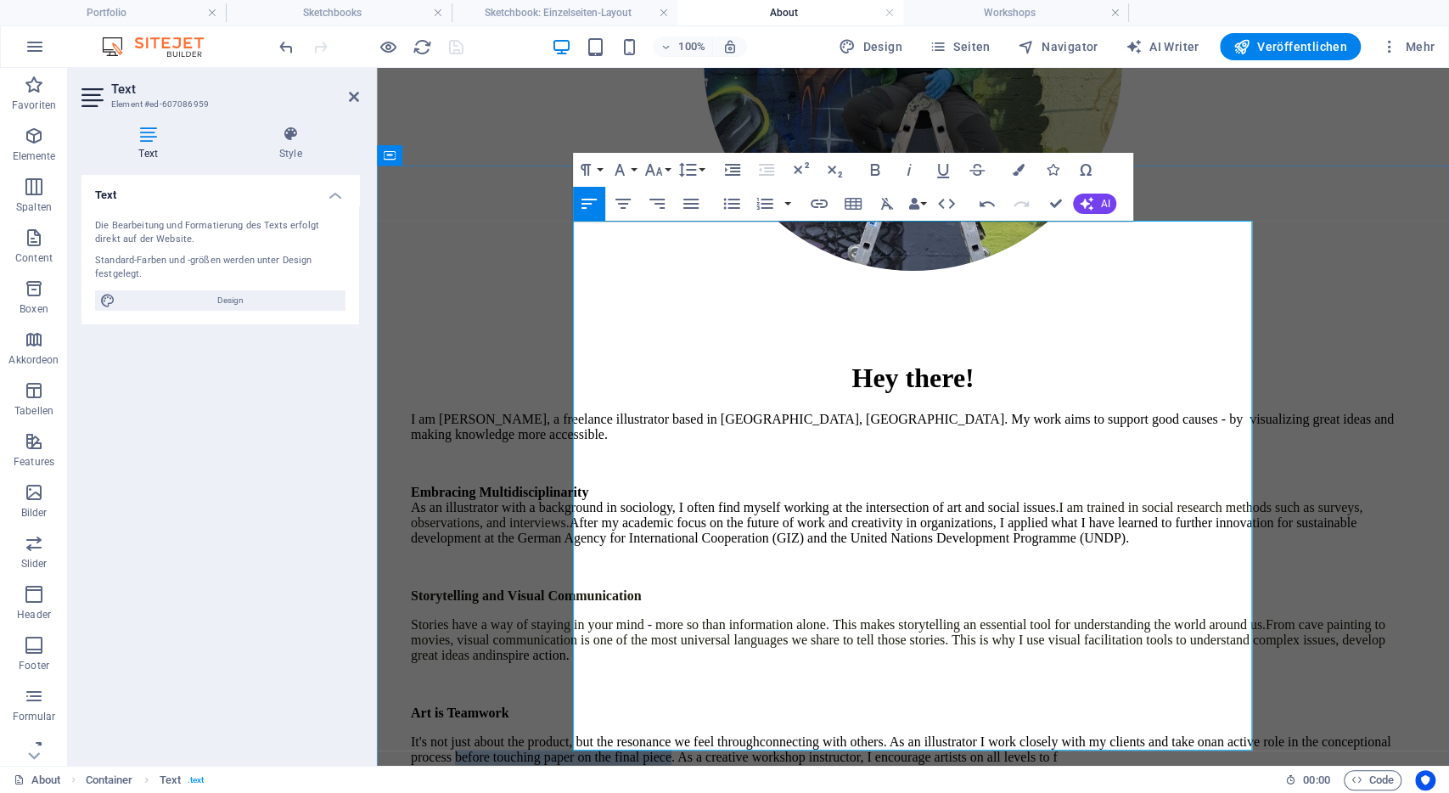
drag, startPoint x: 921, startPoint y: 584, endPoint x: 1134, endPoint y: 575, distance: 213.2
click at [1134, 734] on p "It's not just about the product, but the resonance we feel through connecting w…" at bounding box center [913, 749] width 1004 height 31
click at [1128, 734] on p "It's not just about the product, but the resonance we feel through connecting w…" at bounding box center [913, 749] width 1004 height 31
drag, startPoint x: 1138, startPoint y: 580, endPoint x: 917, endPoint y: 577, distance: 220.7
click at [917, 734] on p "It's not just about the product, but the resonance we feel through connecting w…" at bounding box center [913, 749] width 1004 height 31
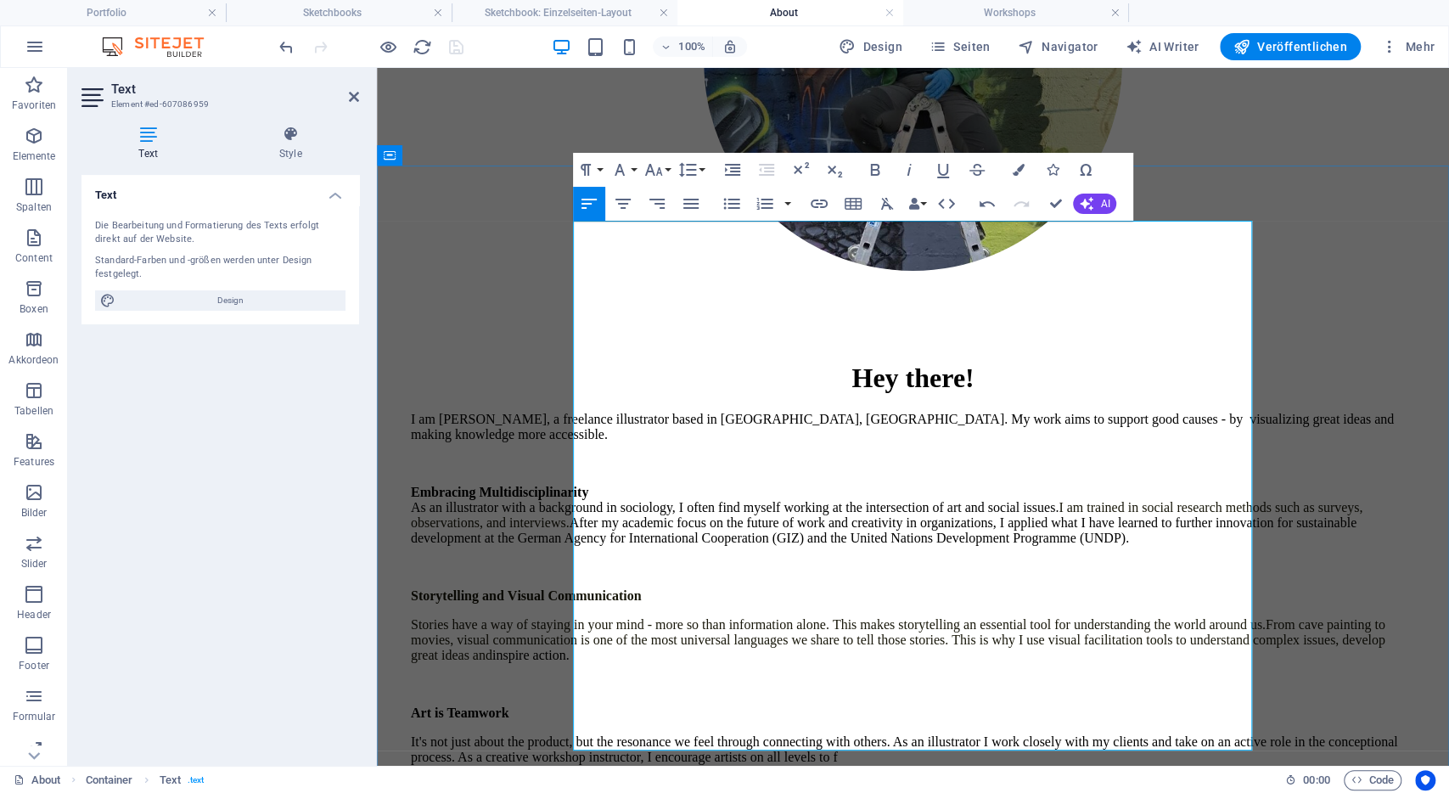
click at [966, 734] on p "It's not just about the product, but the resonance we feel through connecting w…" at bounding box center [913, 749] width 1004 height 31
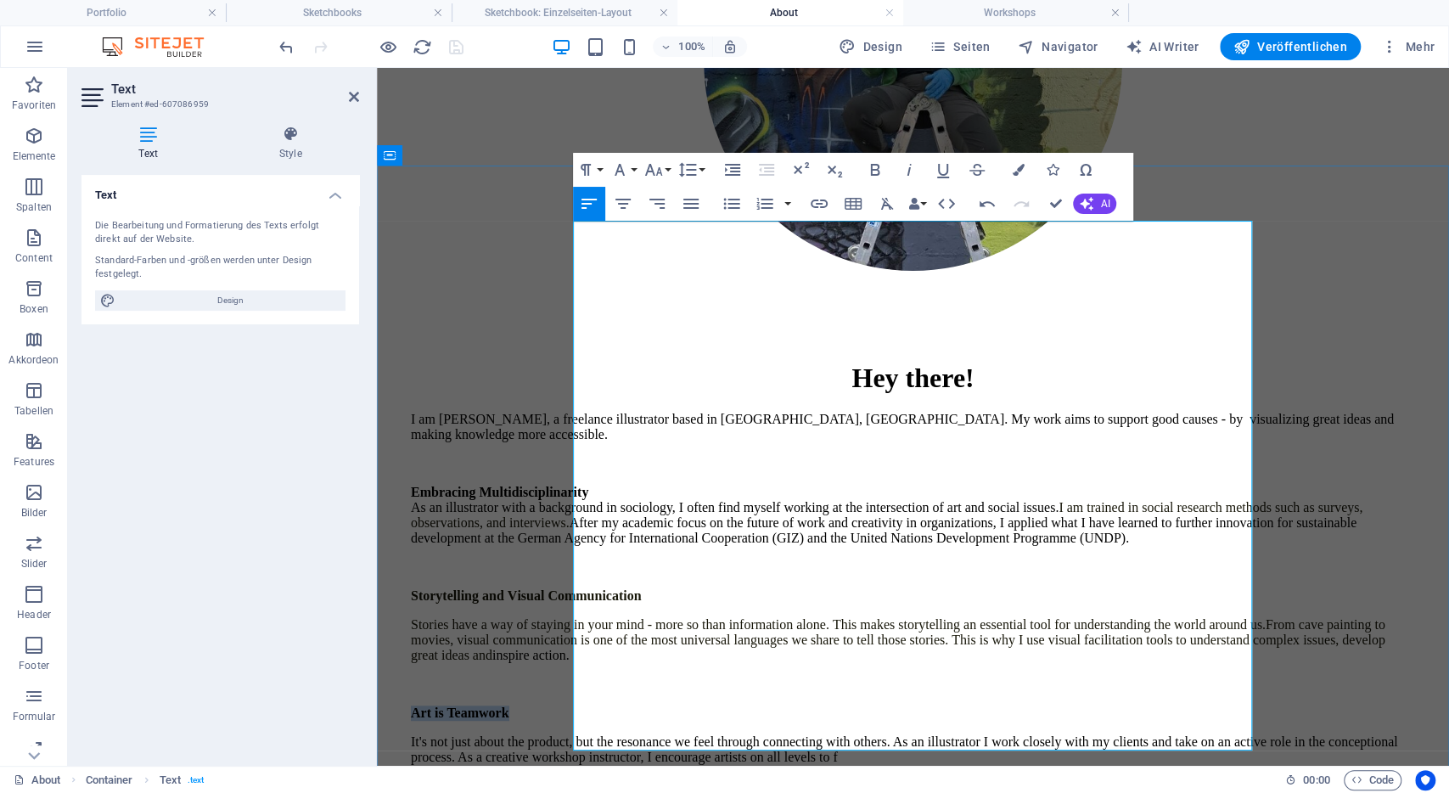
click at [966, 734] on p "It's not just about the product, but the resonance we feel through connecting w…" at bounding box center [913, 749] width 1004 height 31
click at [931, 734] on p "It's not just about the product, but the resonance we feel through connecting w…" at bounding box center [913, 749] width 1004 height 31
drag, startPoint x: 762, startPoint y: 598, endPoint x: 781, endPoint y: 600, distance: 18.7
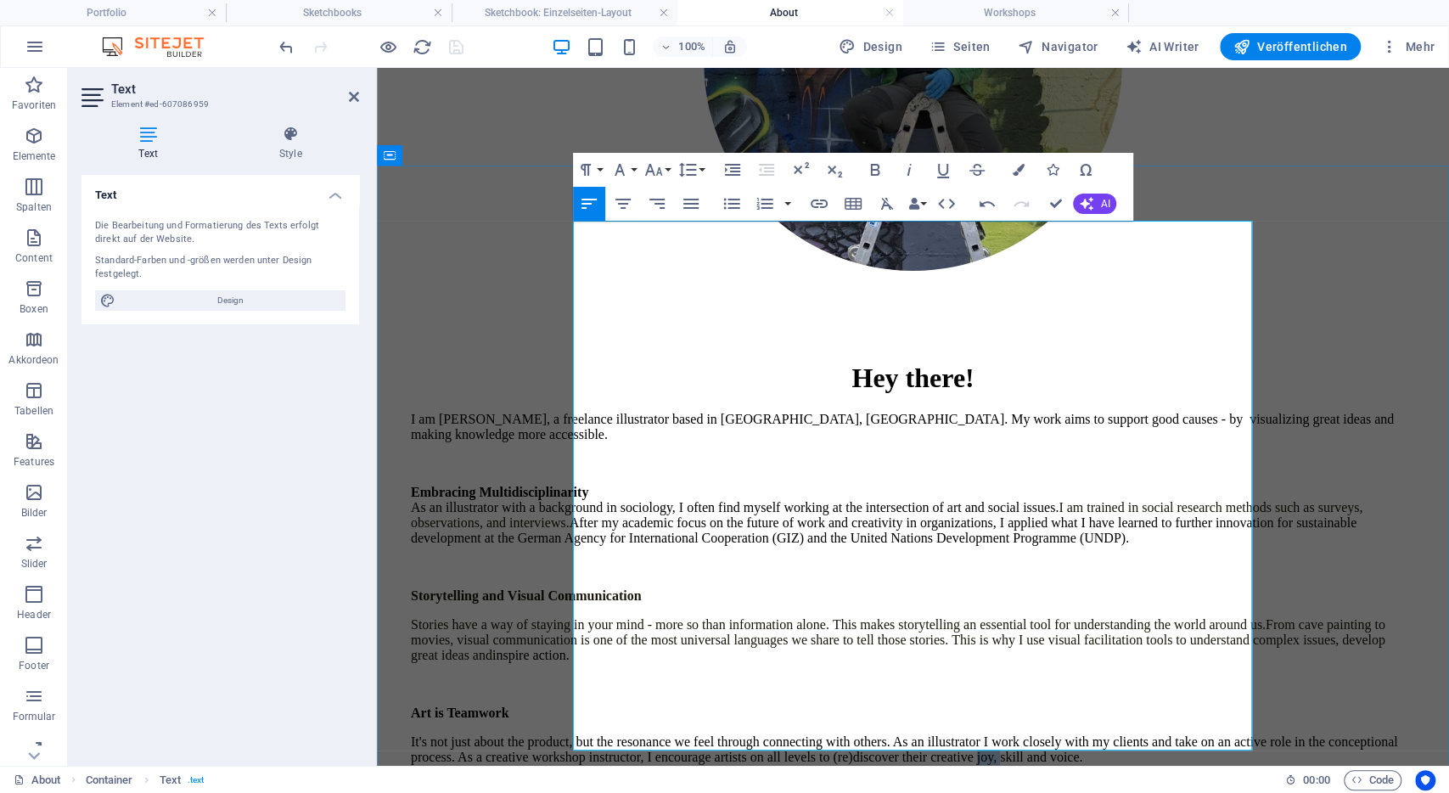
click at [781, 734] on p "It's not just about the product, but the resonance we feel through connecting w…" at bounding box center [913, 749] width 1004 height 31
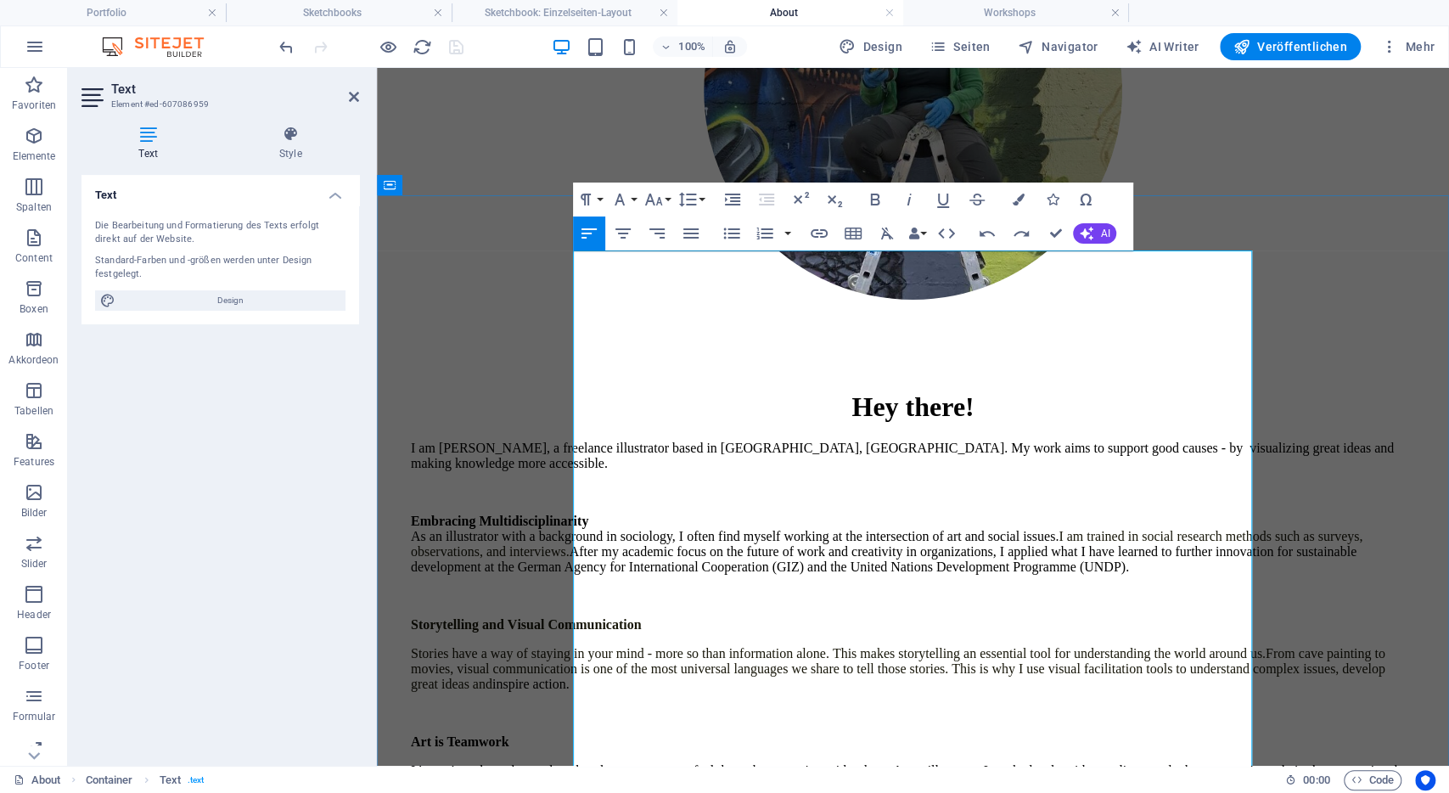
scroll to position [358, 0]
click at [700, 647] on p "Stories have a way of staying in your mind - more so than information alone. Th…" at bounding box center [913, 670] width 1004 height 46
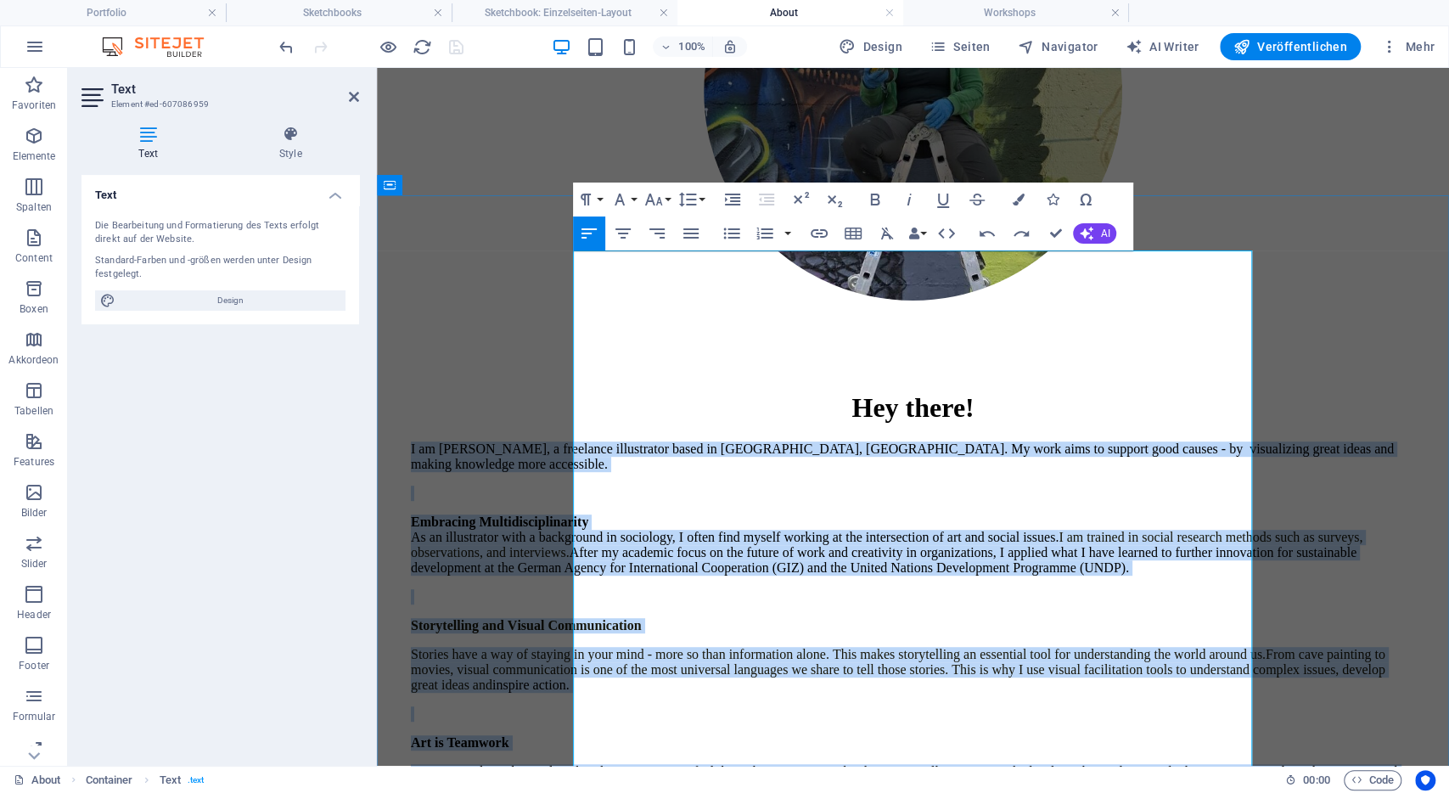
copy div "I am Lena, a freelance illustrator based in Bonn, Germany. My work aims to supp…"
click at [515, 392] on div "Hey there! I am Lena, a freelance illustrator based in Bonn, Germany. My work a…" at bounding box center [913, 721] width 1058 height 659
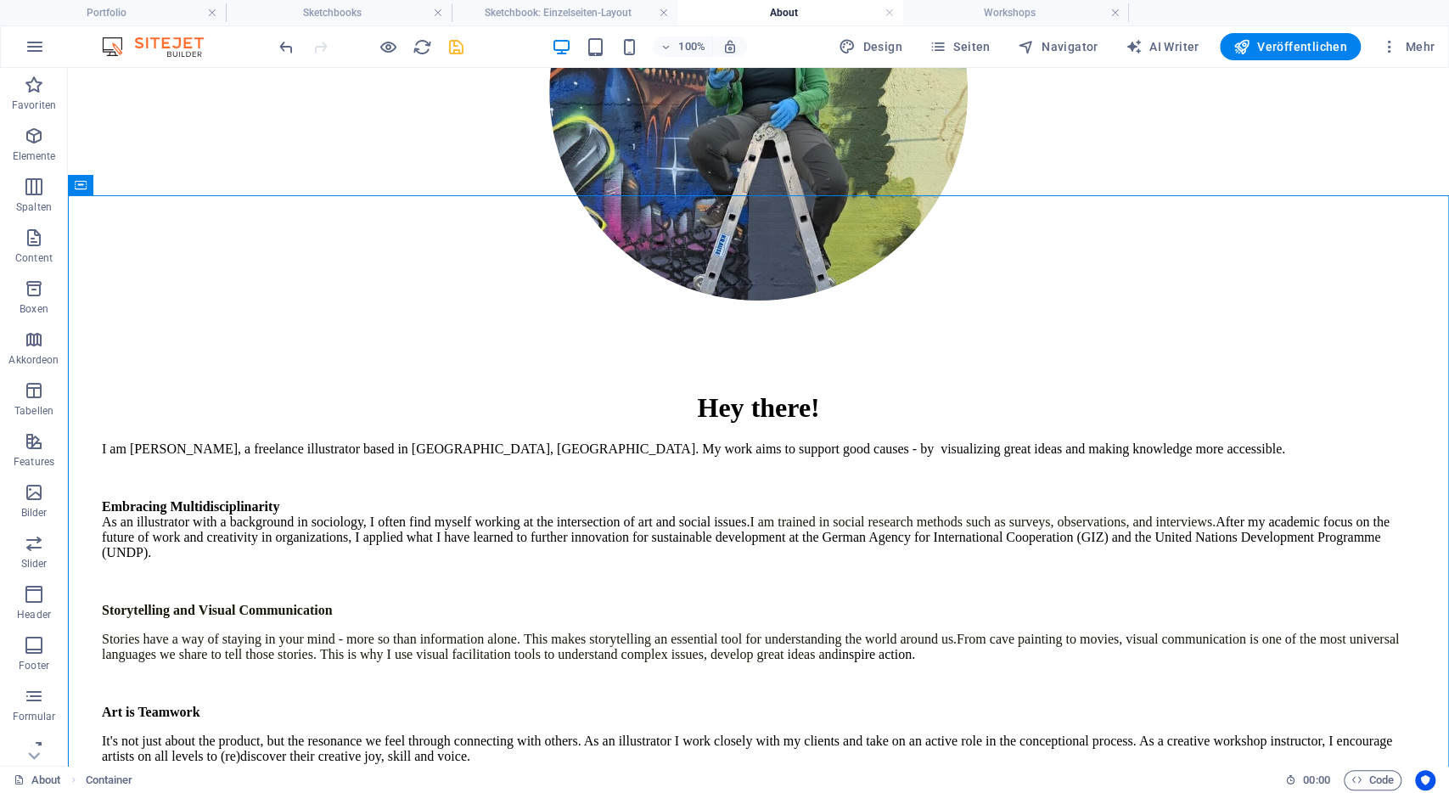
click at [457, 52] on icon "save" at bounding box center [456, 47] width 20 height 20
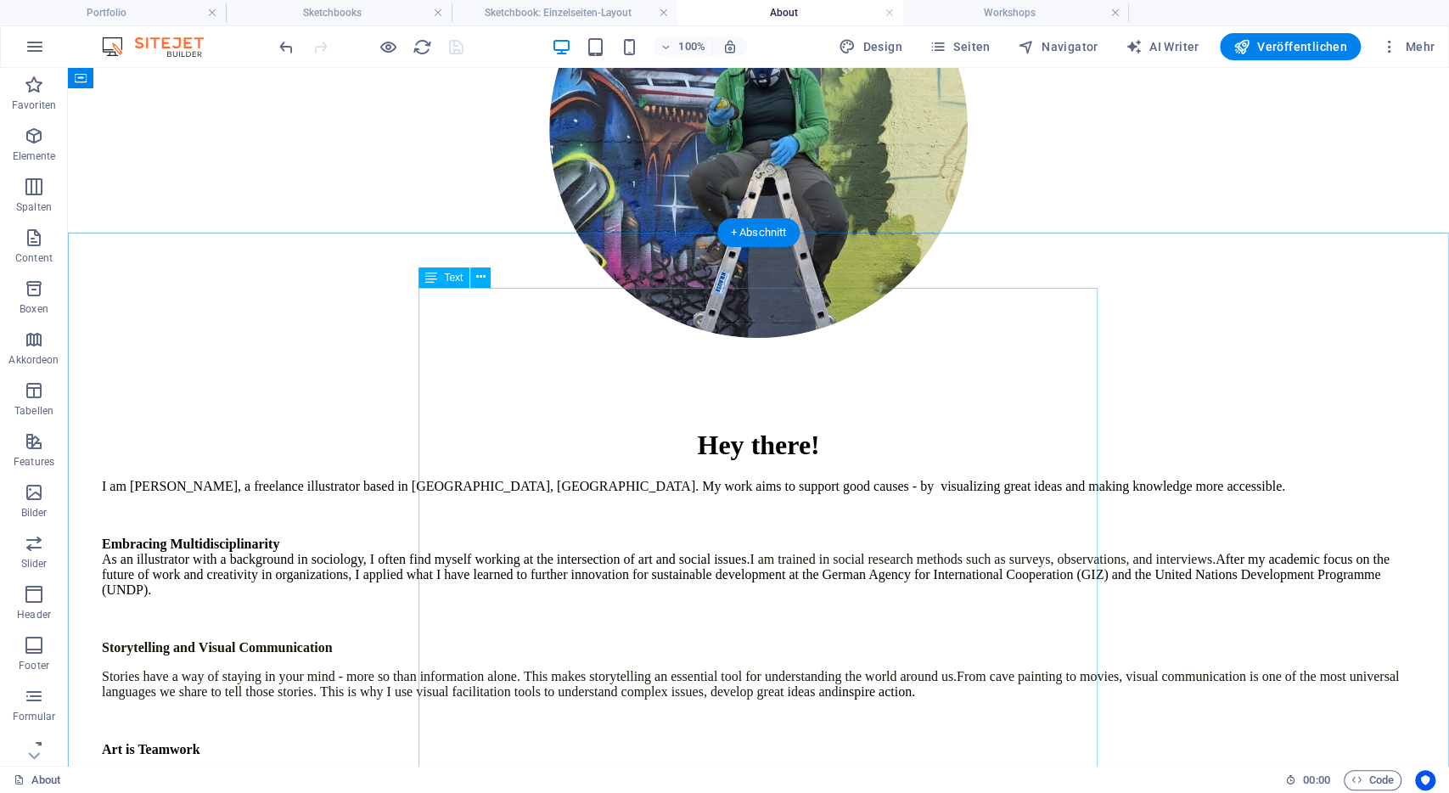
scroll to position [320, 0]
click at [834, 626] on div "I am Lena, a freelance illustrator based in Bonn, Germany. My work aims to supp…" at bounding box center [758, 728] width 1313 height 497
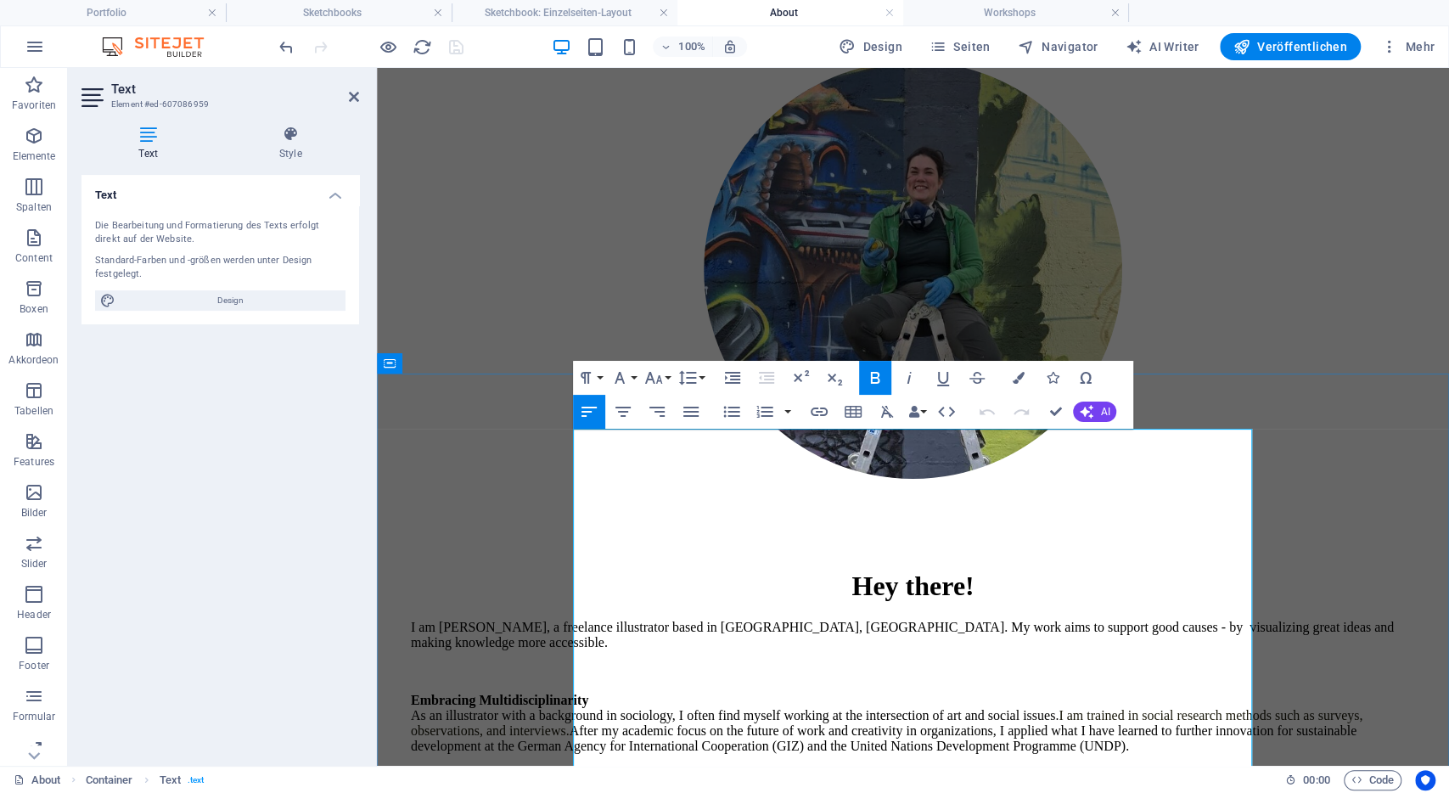
click at [834, 792] on p "Storytelling and Visual Communication" at bounding box center [913, 803] width 1004 height 15
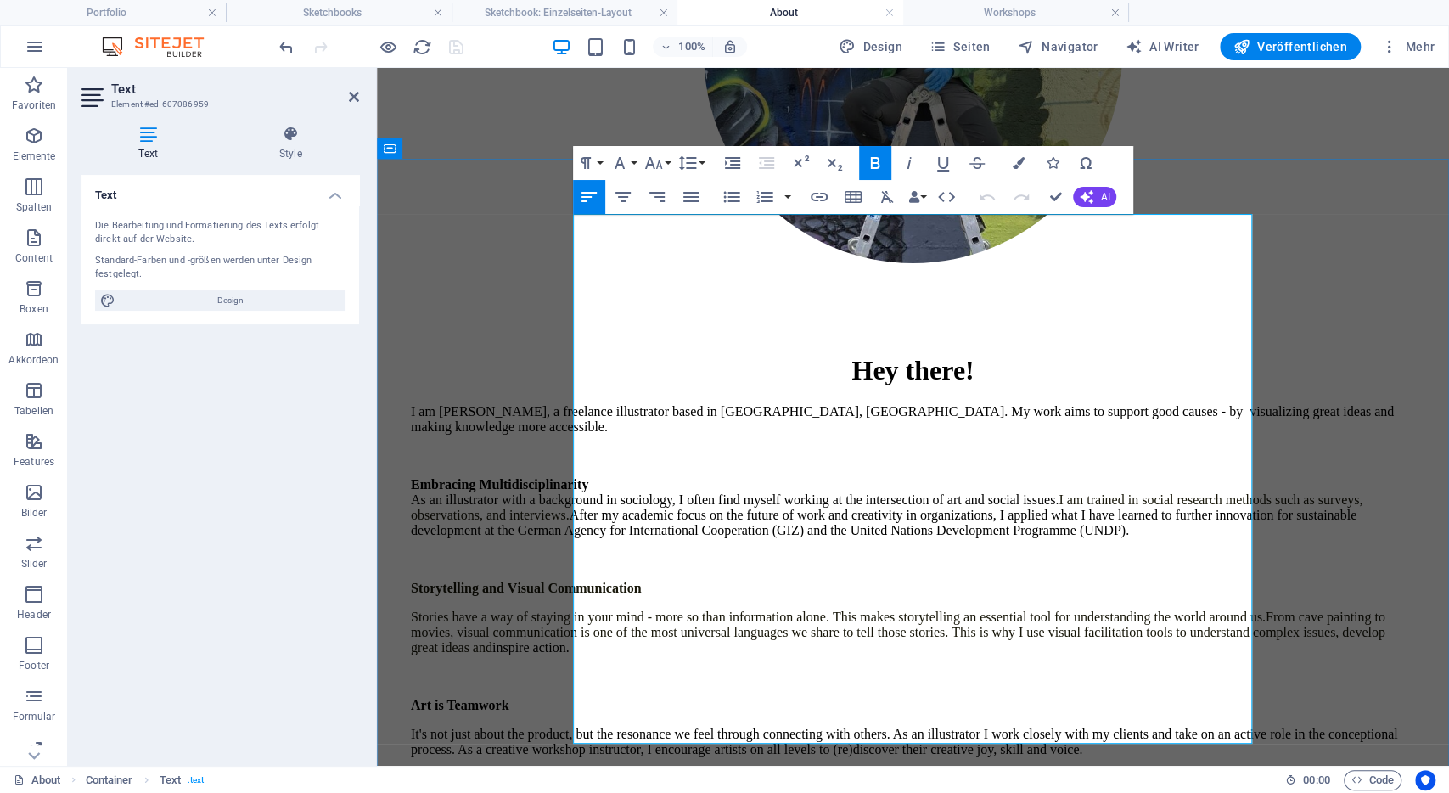
scroll to position [396, 0]
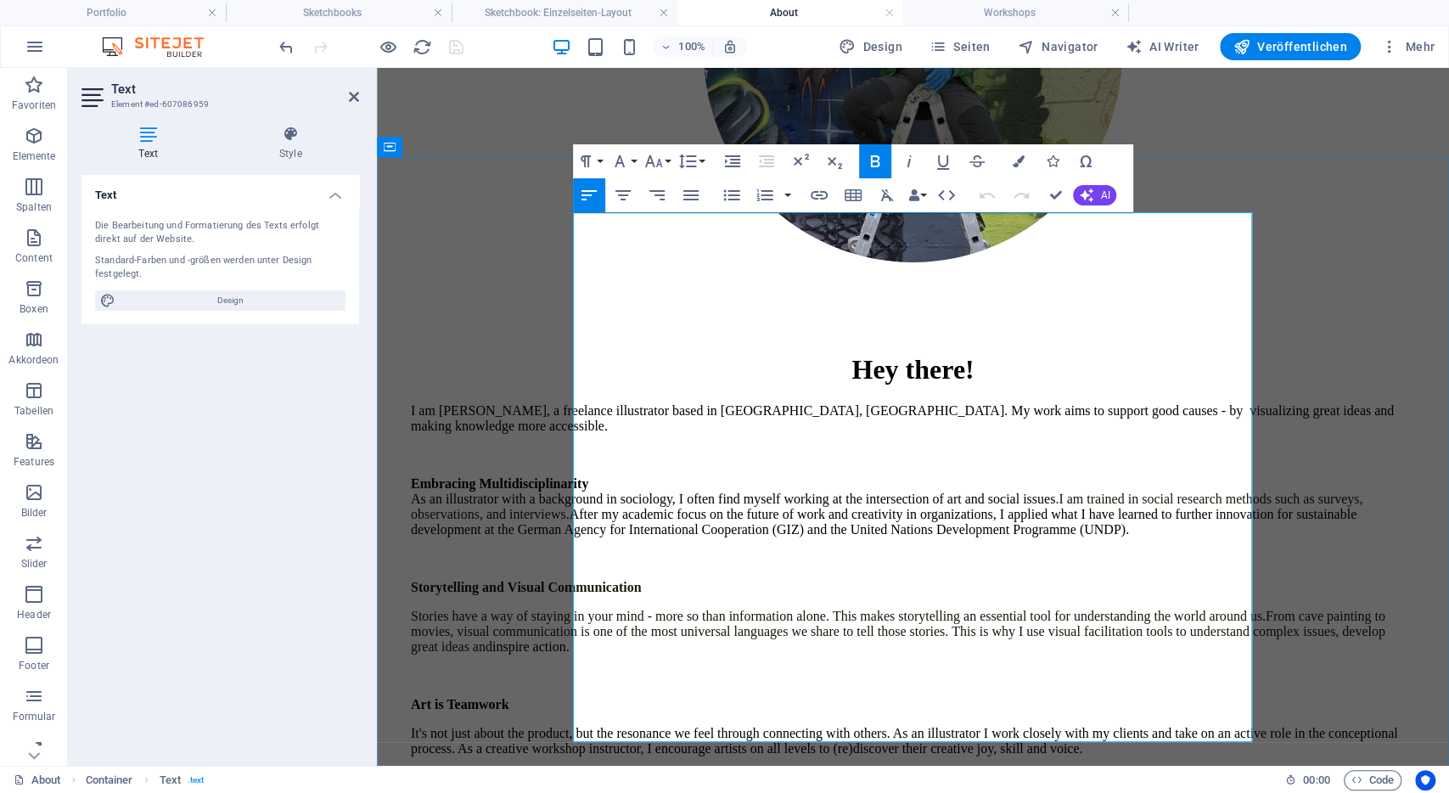
click at [1205, 726] on p "It's not just about the product, but the resonance we feel through connecting w…" at bounding box center [913, 741] width 1004 height 31
drag, startPoint x: 1207, startPoint y: 566, endPoint x: 1163, endPoint y: 569, distance: 44.3
click at [1163, 726] on p "It's not just about the product, but the resonance we feel through connecting w…" at bounding box center [913, 741] width 1004 height 31
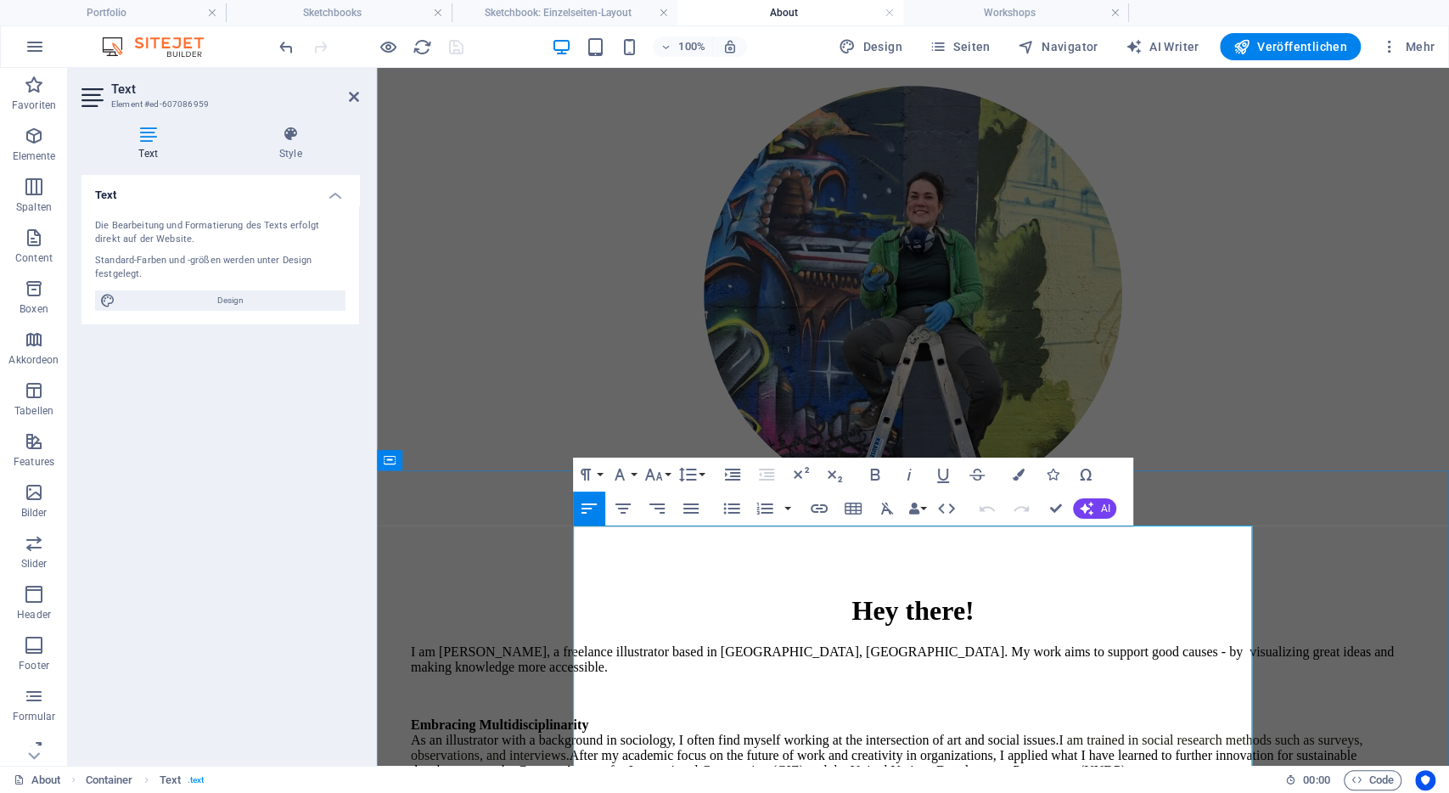
scroll to position [79, 0]
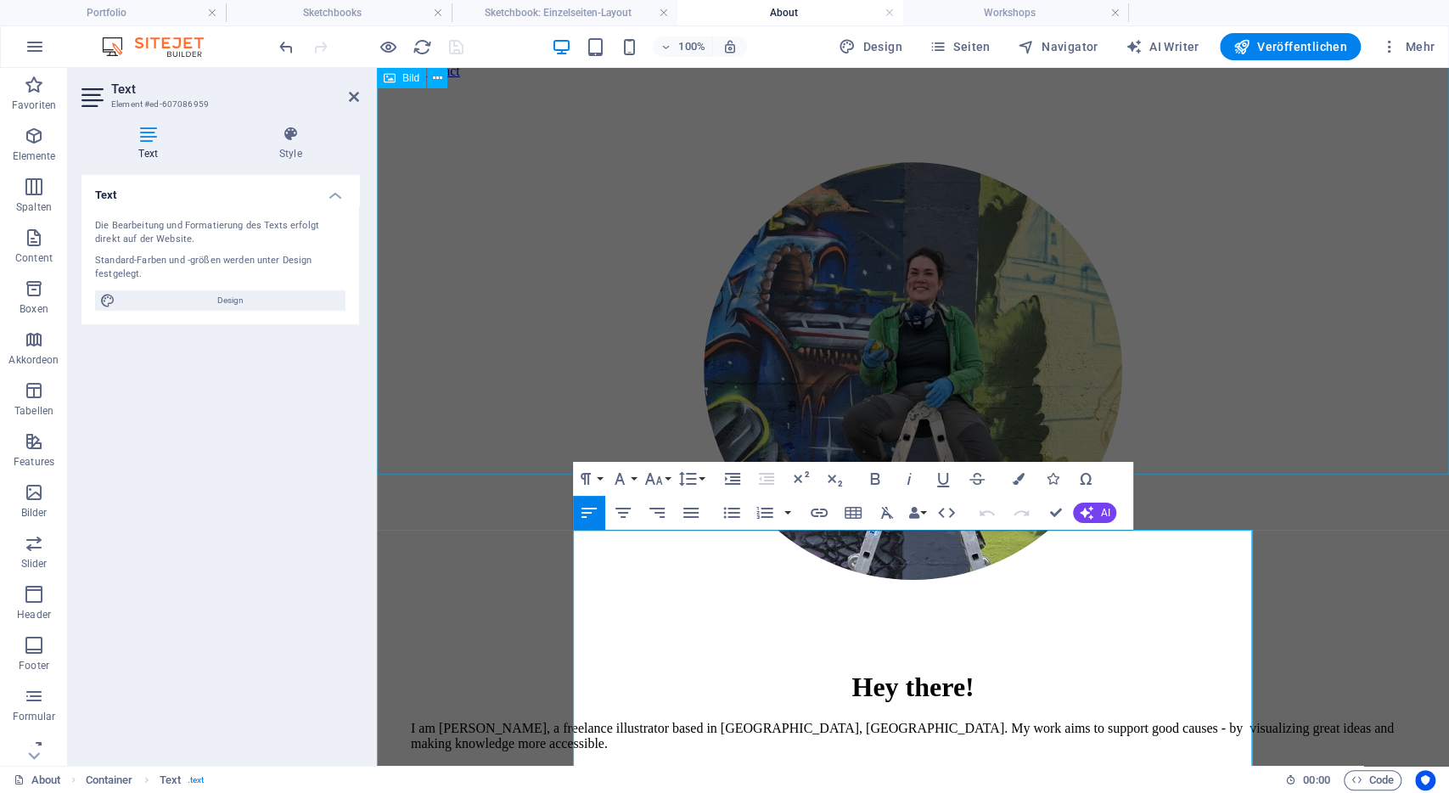
click at [675, 279] on figure at bounding box center [913, 373] width 1058 height 560
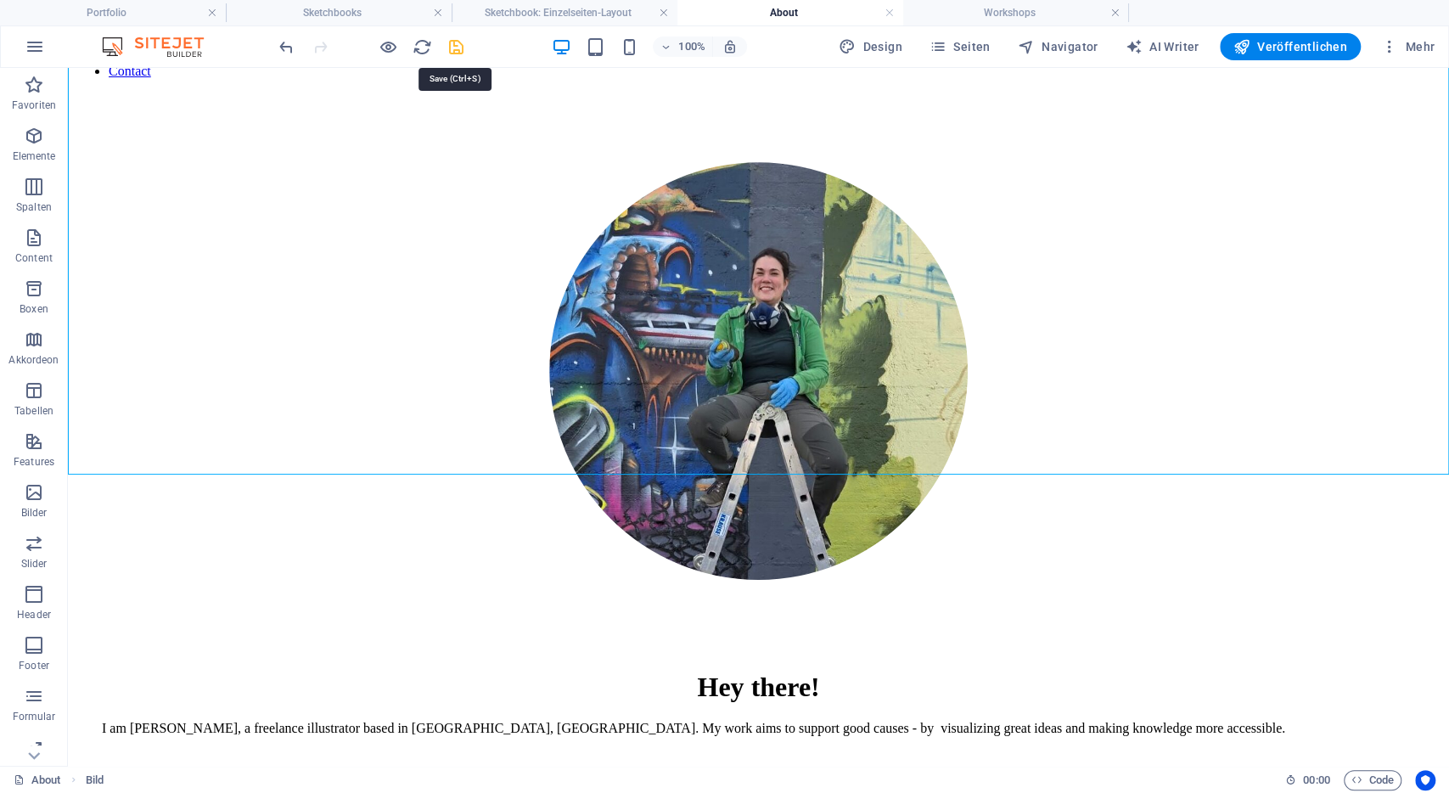
click at [459, 50] on icon "save" at bounding box center [456, 47] width 20 height 20
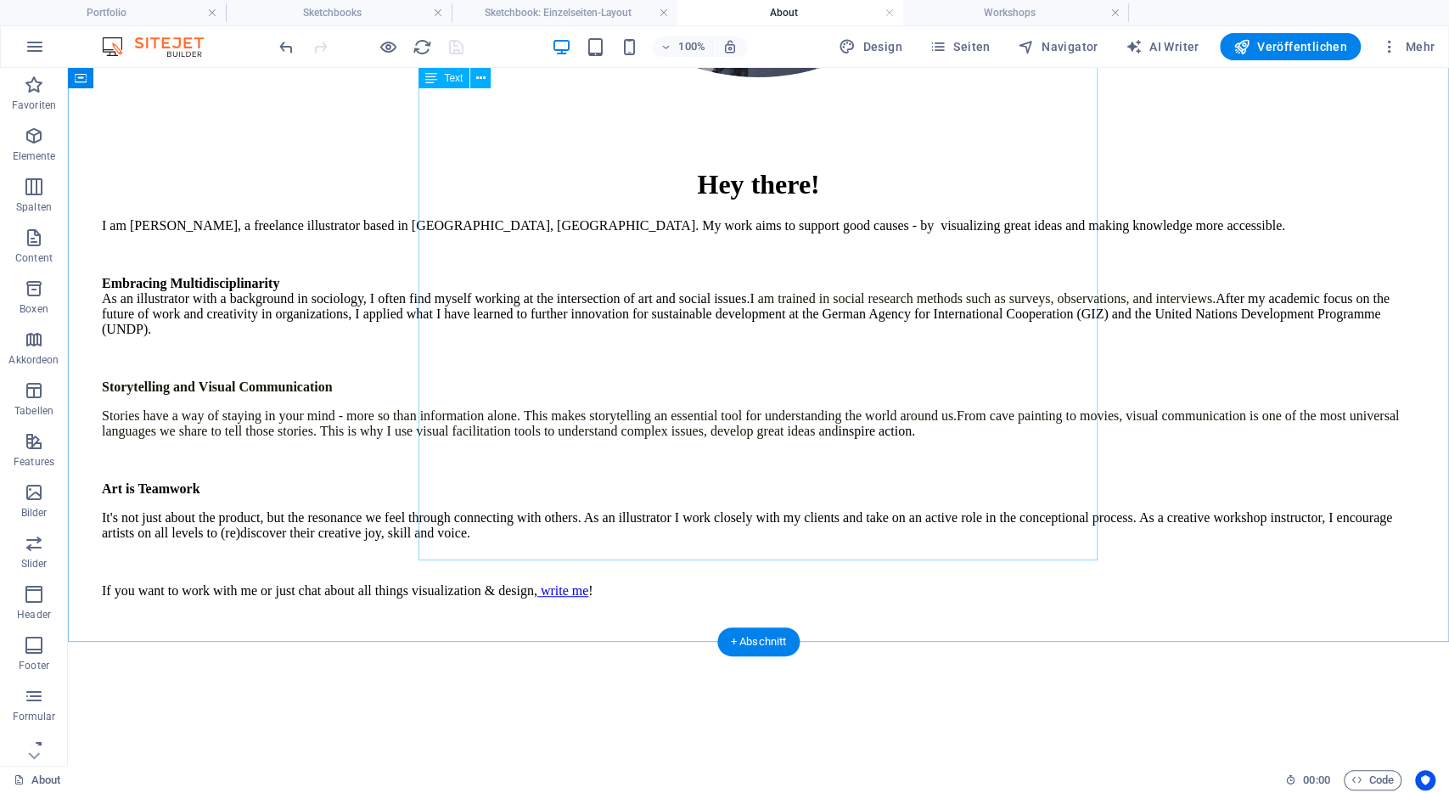
scroll to position [577, 0]
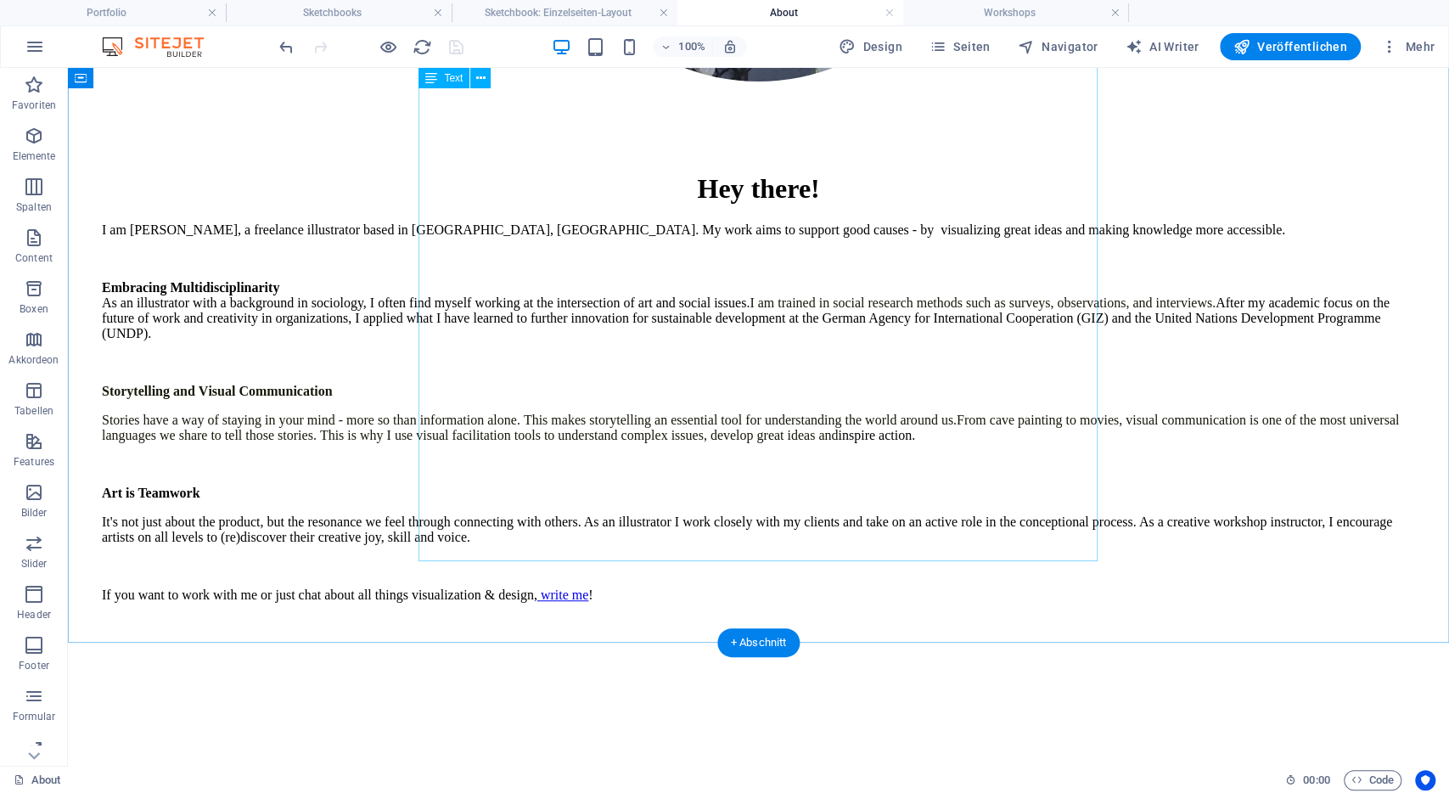
click at [695, 530] on div "I am Lena, a freelance illustrator based in Bonn, Germany. My work aims to supp…" at bounding box center [758, 470] width 1313 height 497
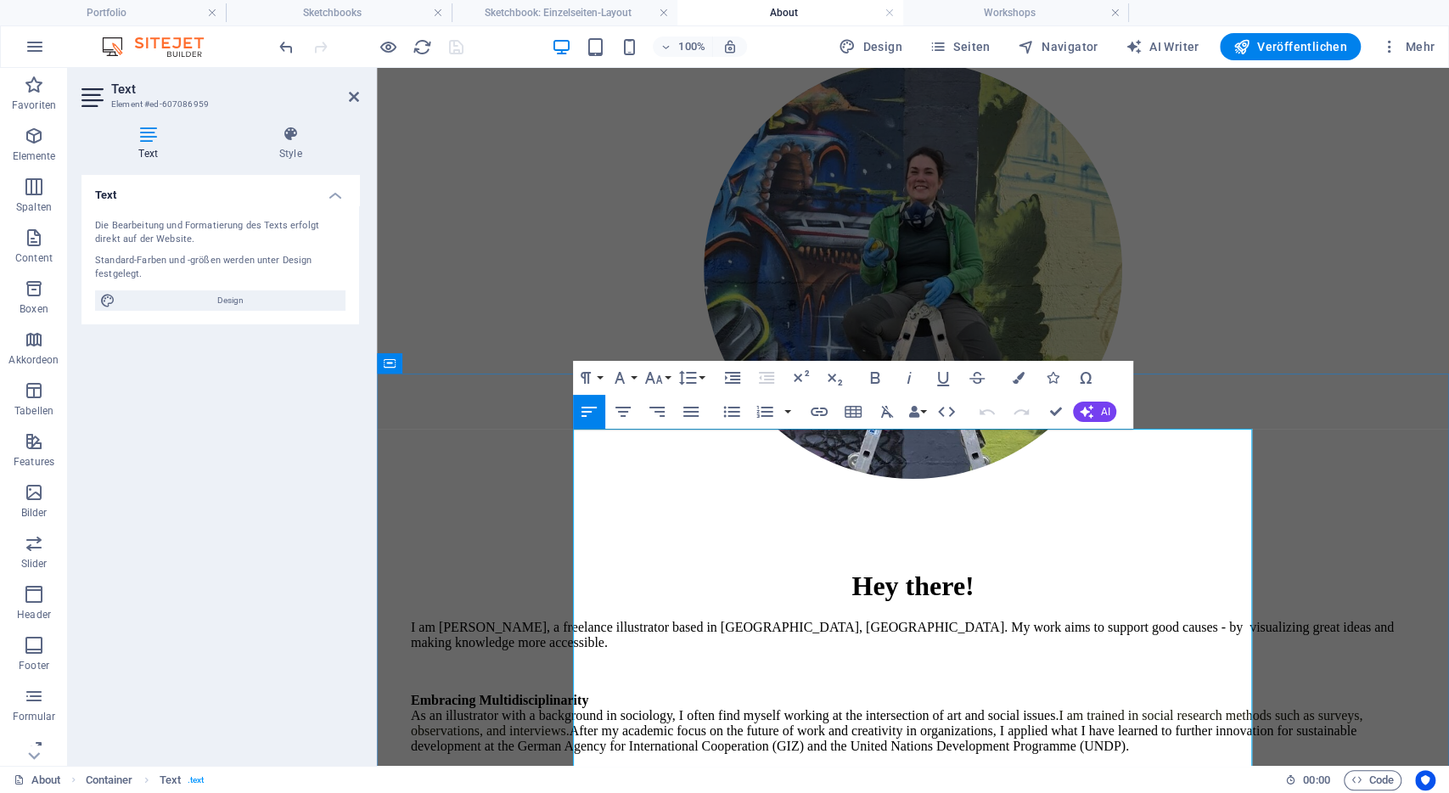
click at [695, 693] on p "Embracing Multidisciplinarity As an illustrator with a background in sociology,…" at bounding box center [913, 723] width 1004 height 61
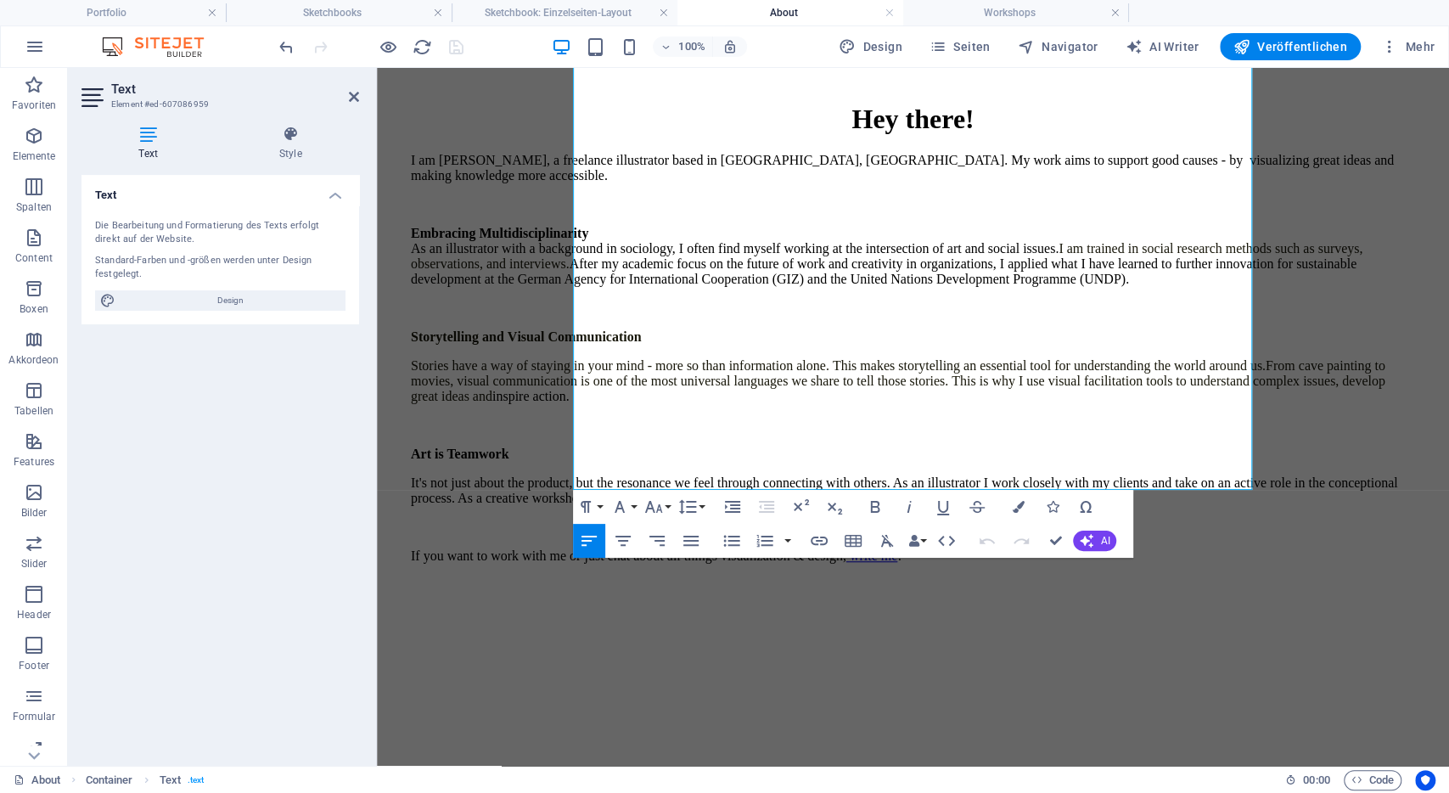
scroll to position [649, 0]
click at [696, 605] on p at bounding box center [913, 612] width 1004 height 15
click at [1063, 517] on p at bounding box center [913, 524] width 1004 height 15
click at [1063, 546] on p "If you want to work with me or just chat about all things visualization & desig…" at bounding box center [913, 569] width 1004 height 46
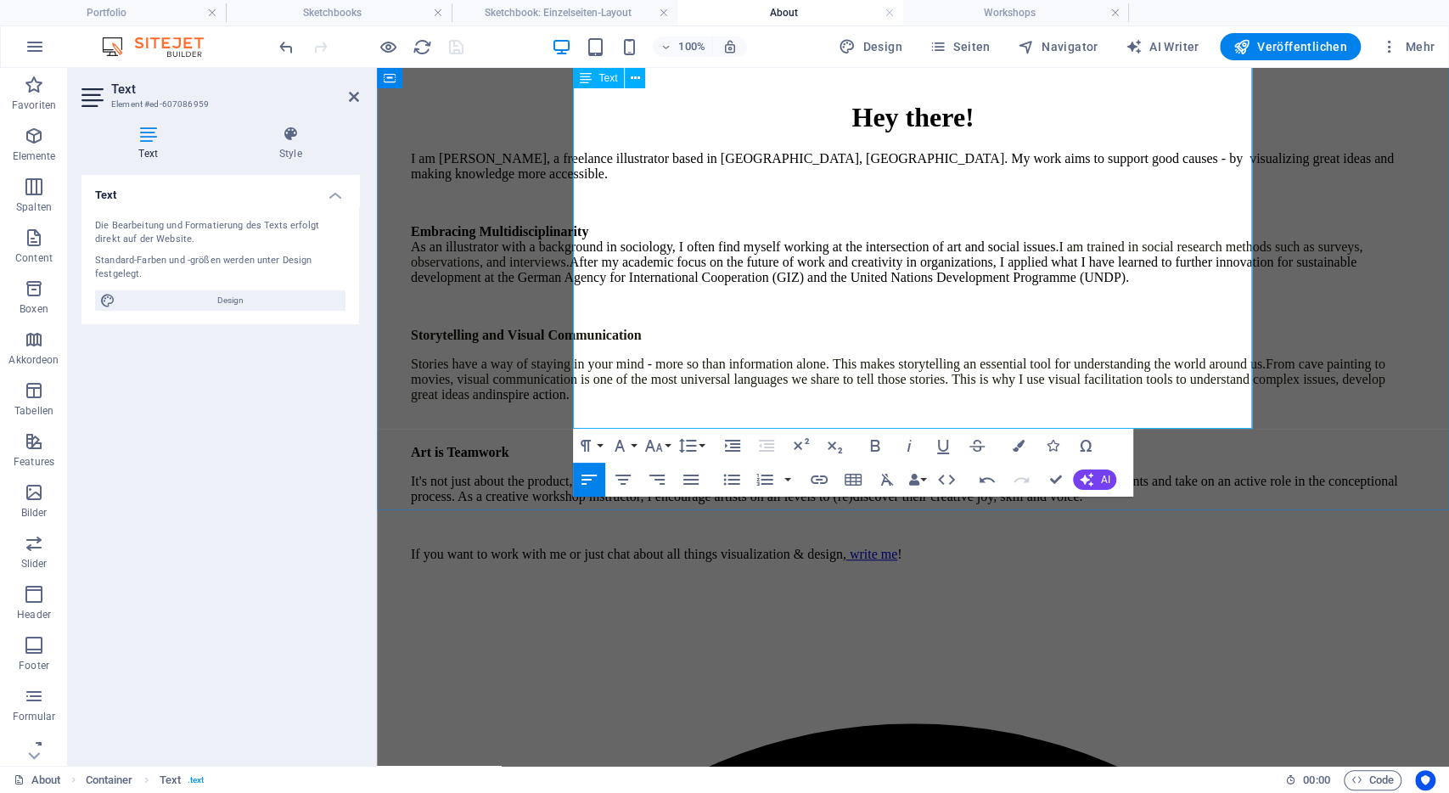
scroll to position [628, 0]
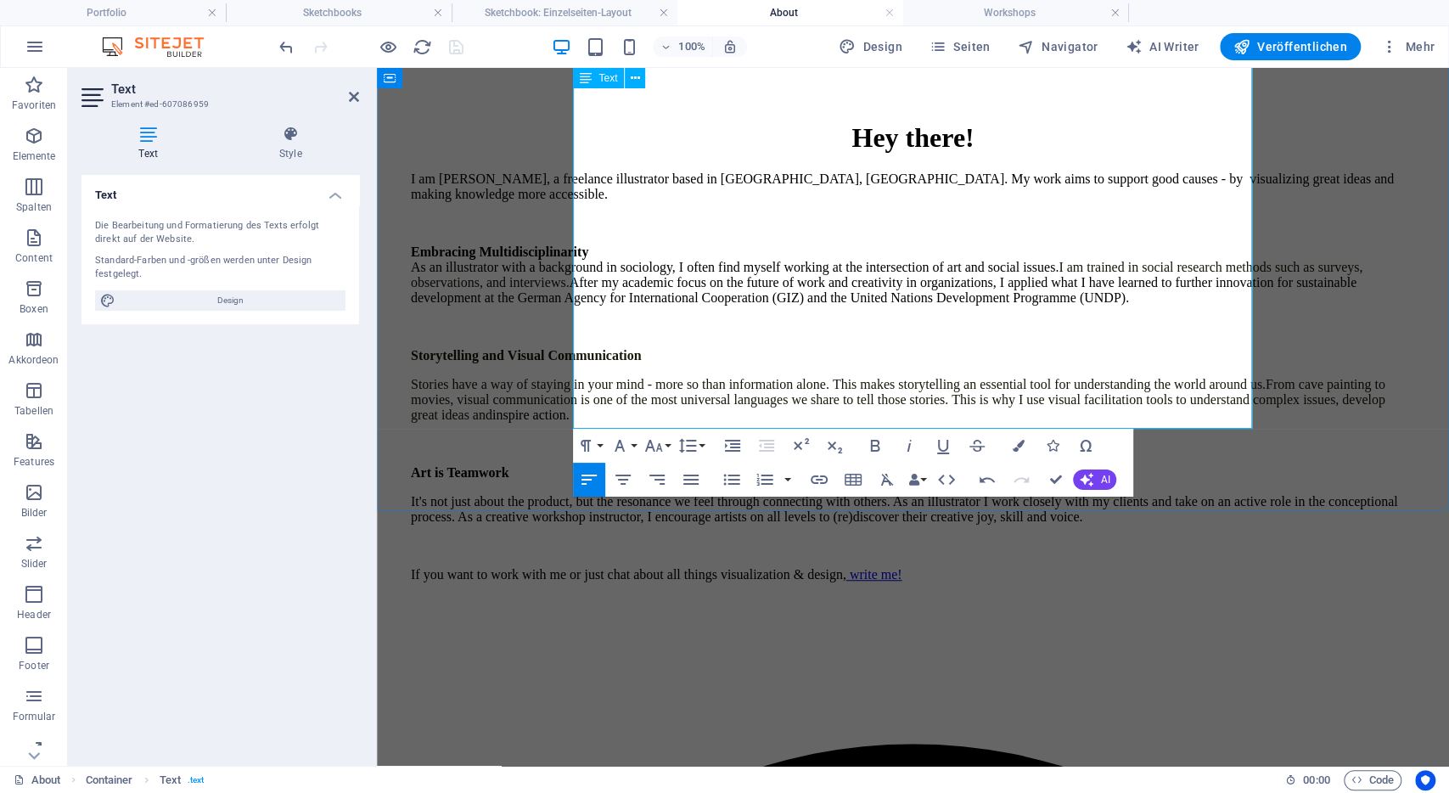
click at [1126, 494] on p "It's not just about the product, but the resonance we feel through connecting w…" at bounding box center [913, 509] width 1004 height 31
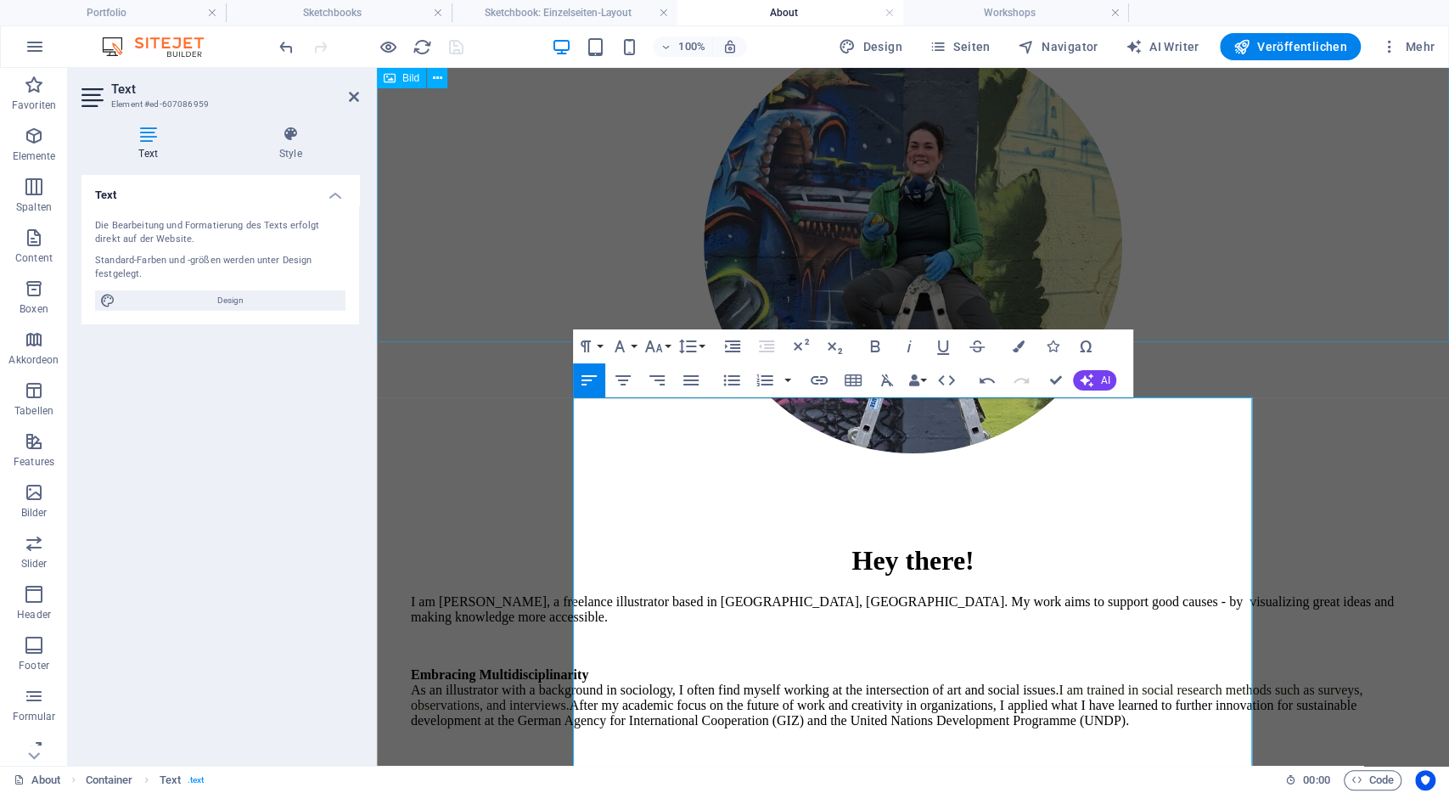
scroll to position [200, 0]
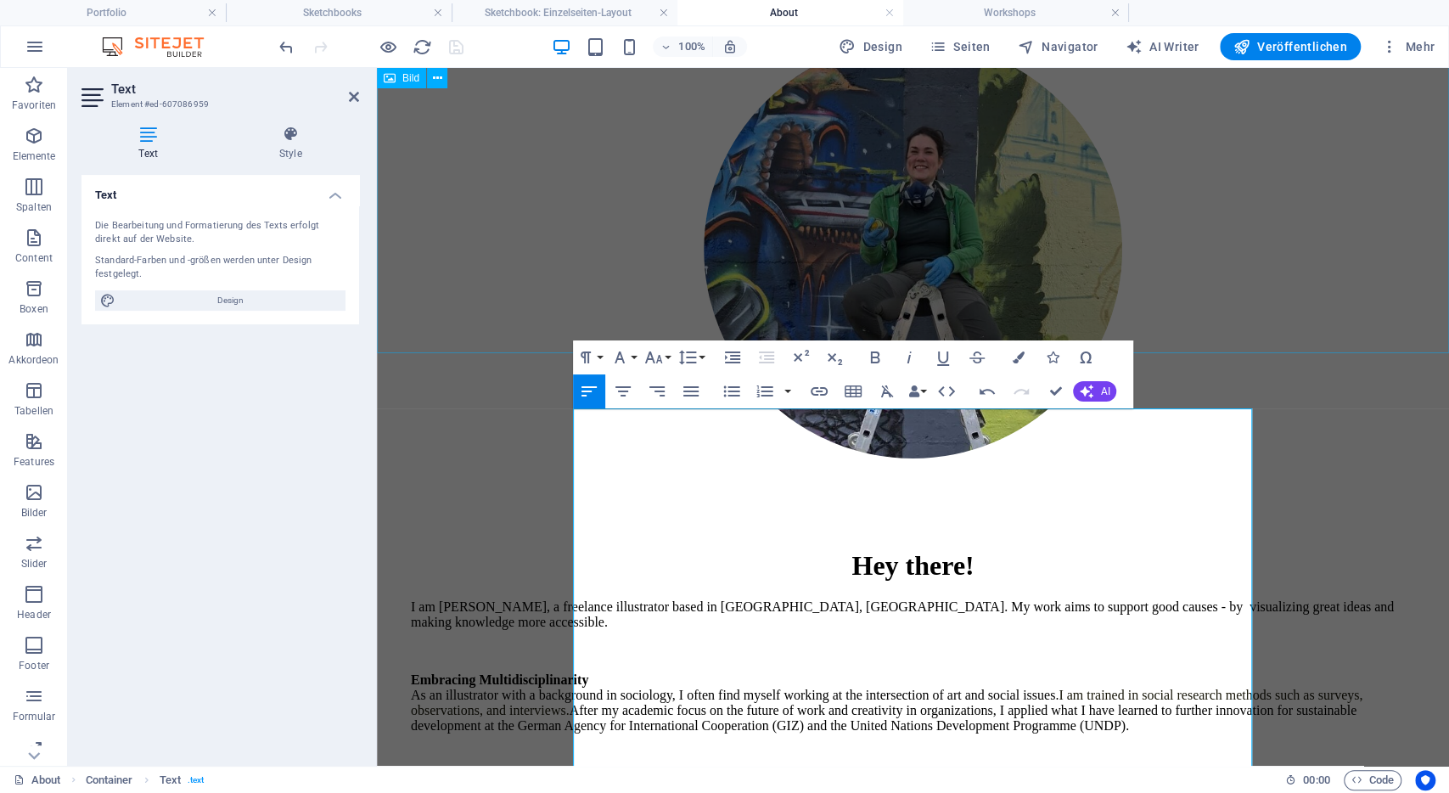
click at [493, 333] on figure at bounding box center [913, 251] width 1058 height 560
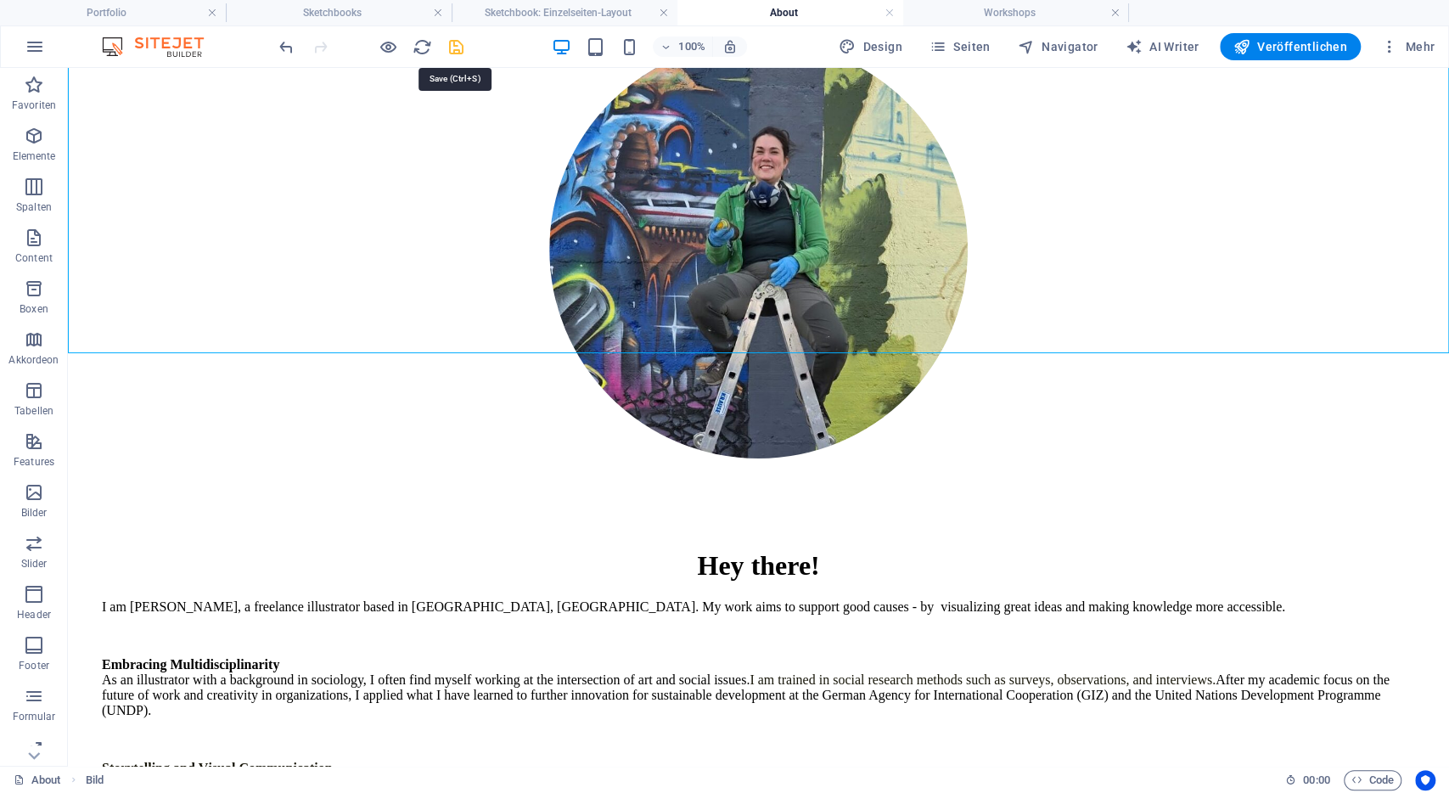
click at [462, 42] on icon "save" at bounding box center [456, 47] width 20 height 20
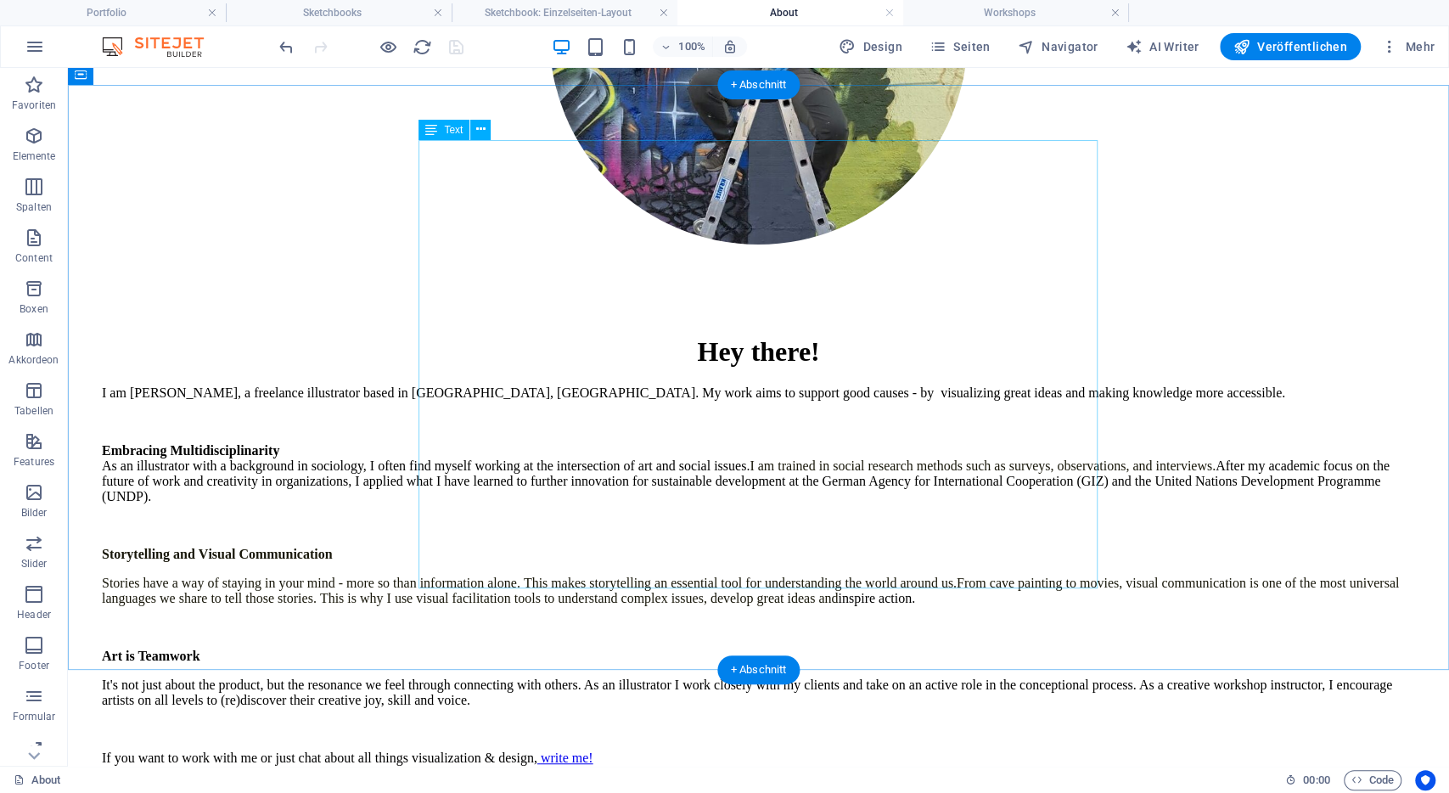
scroll to position [388, 0]
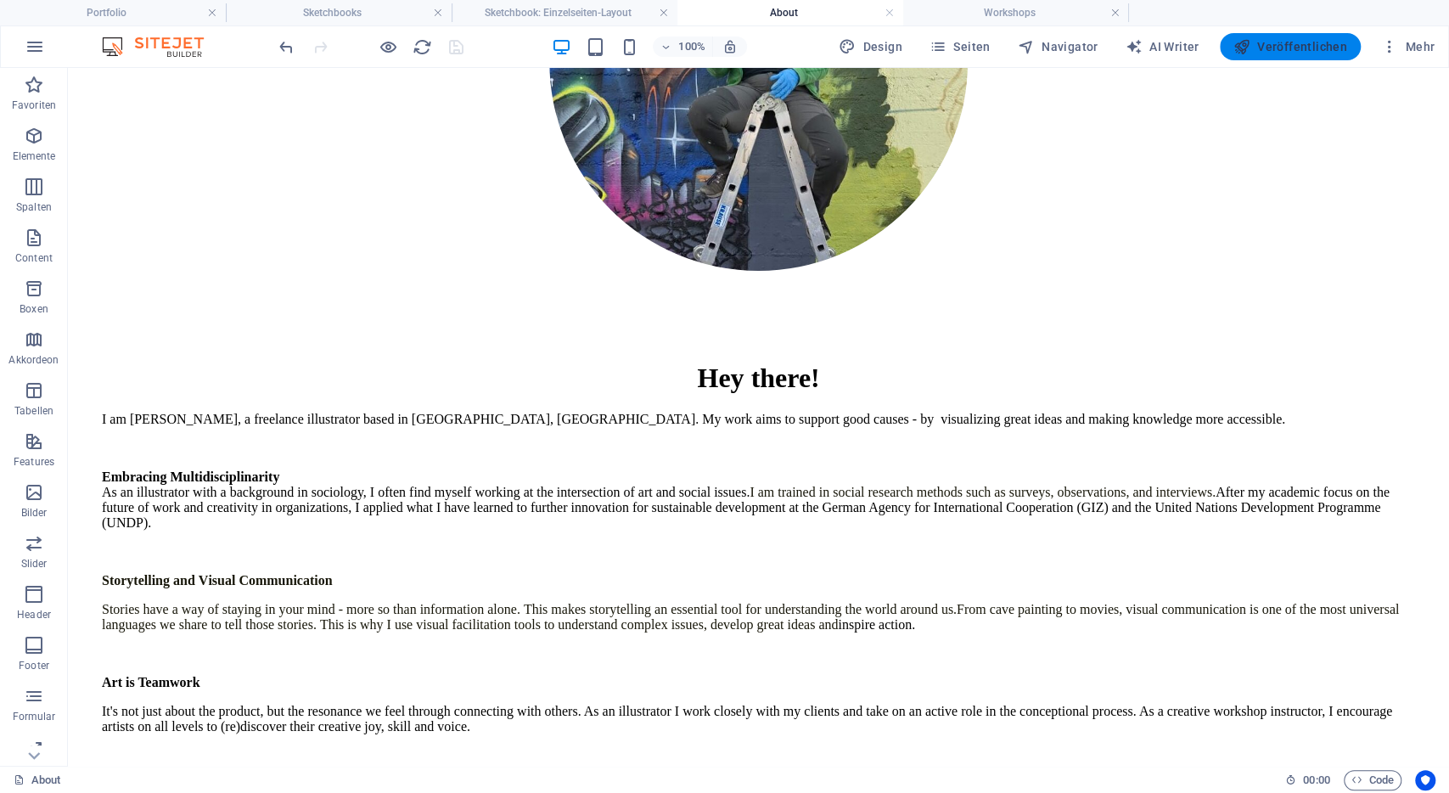
click at [1289, 47] on span "Veröffentlichen" at bounding box center [1290, 46] width 114 height 17
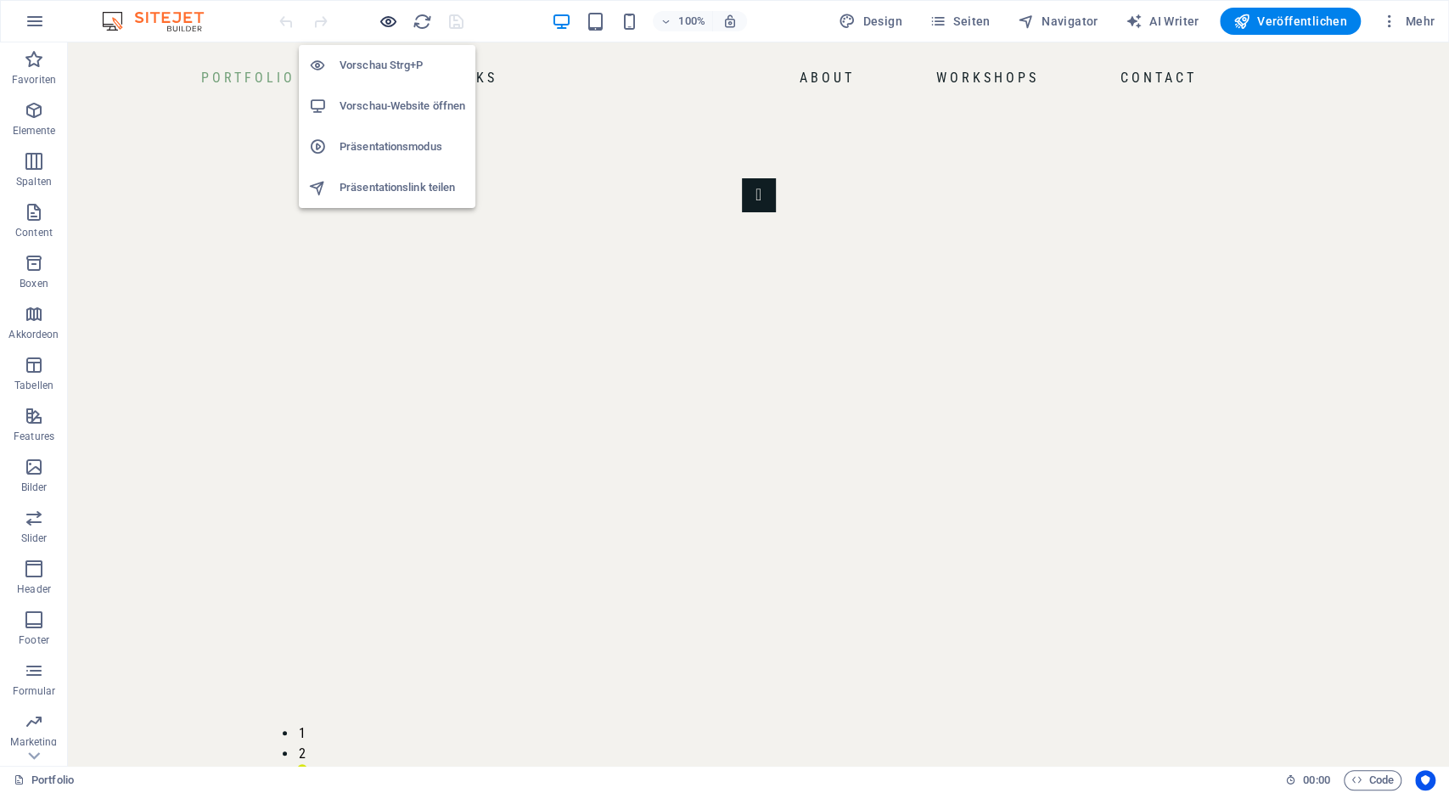
click at [378, 20] on span "button" at bounding box center [388, 22] width 20 height 20
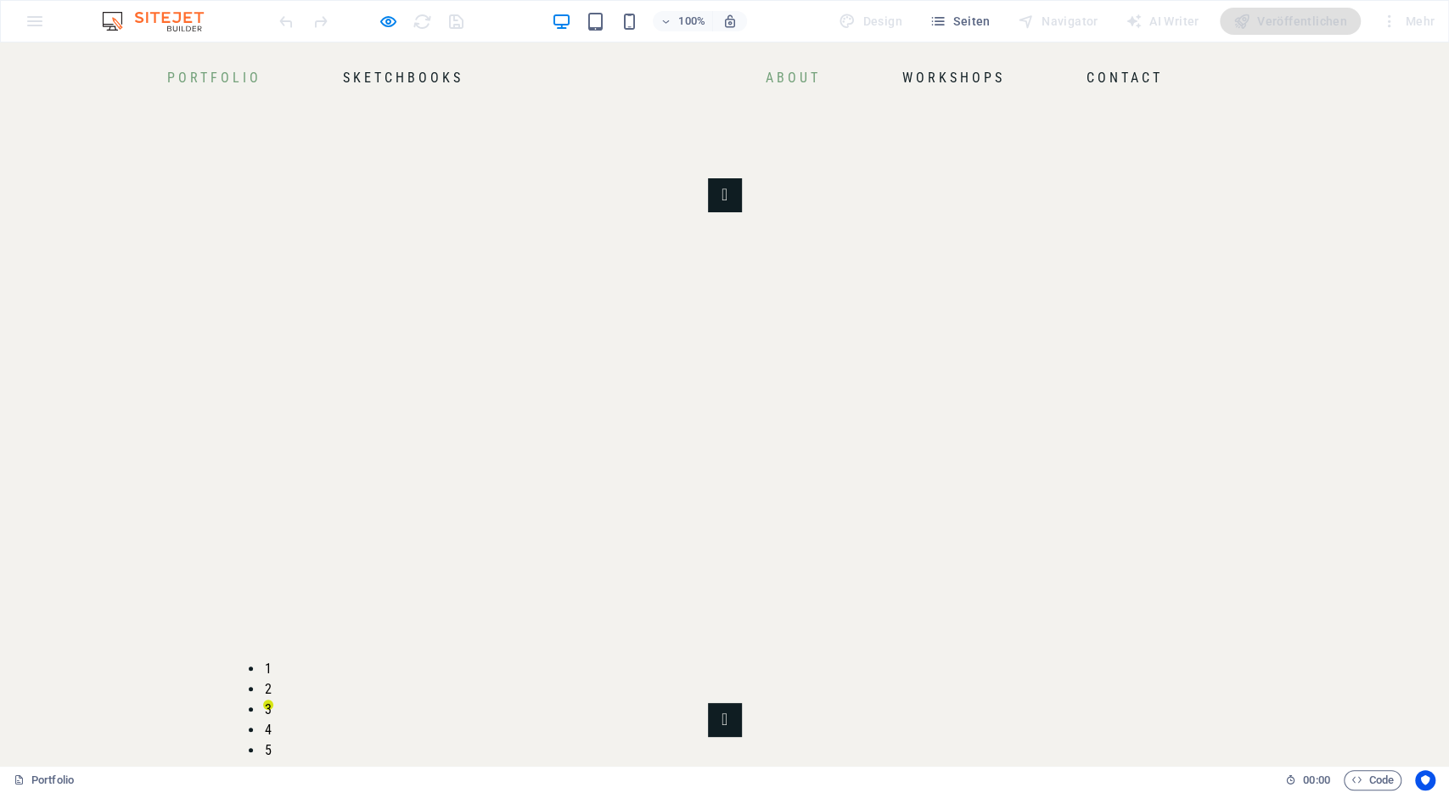
click at [827, 79] on link "About" at bounding box center [793, 78] width 69 height 27
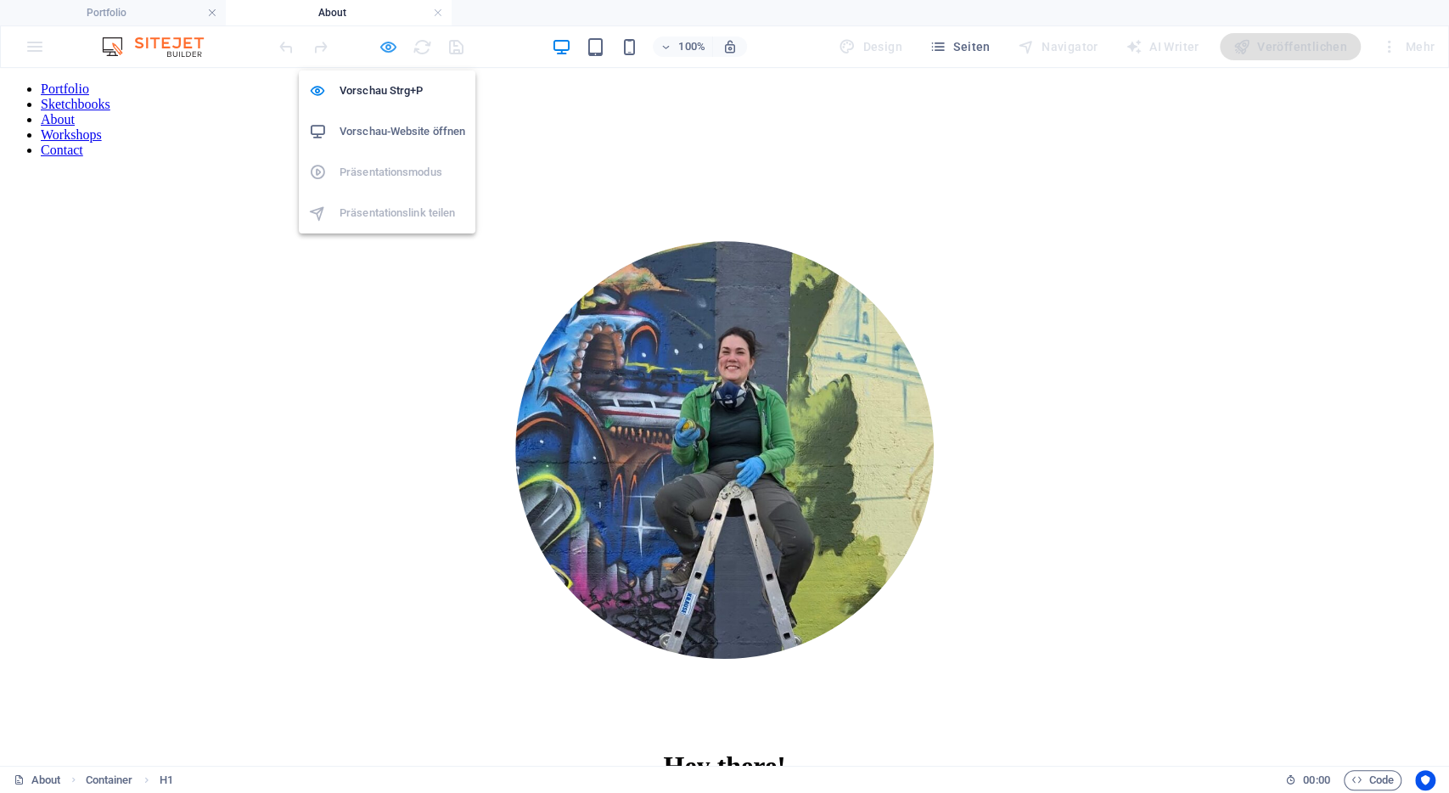
click at [386, 42] on icon "button" at bounding box center [389, 47] width 20 height 20
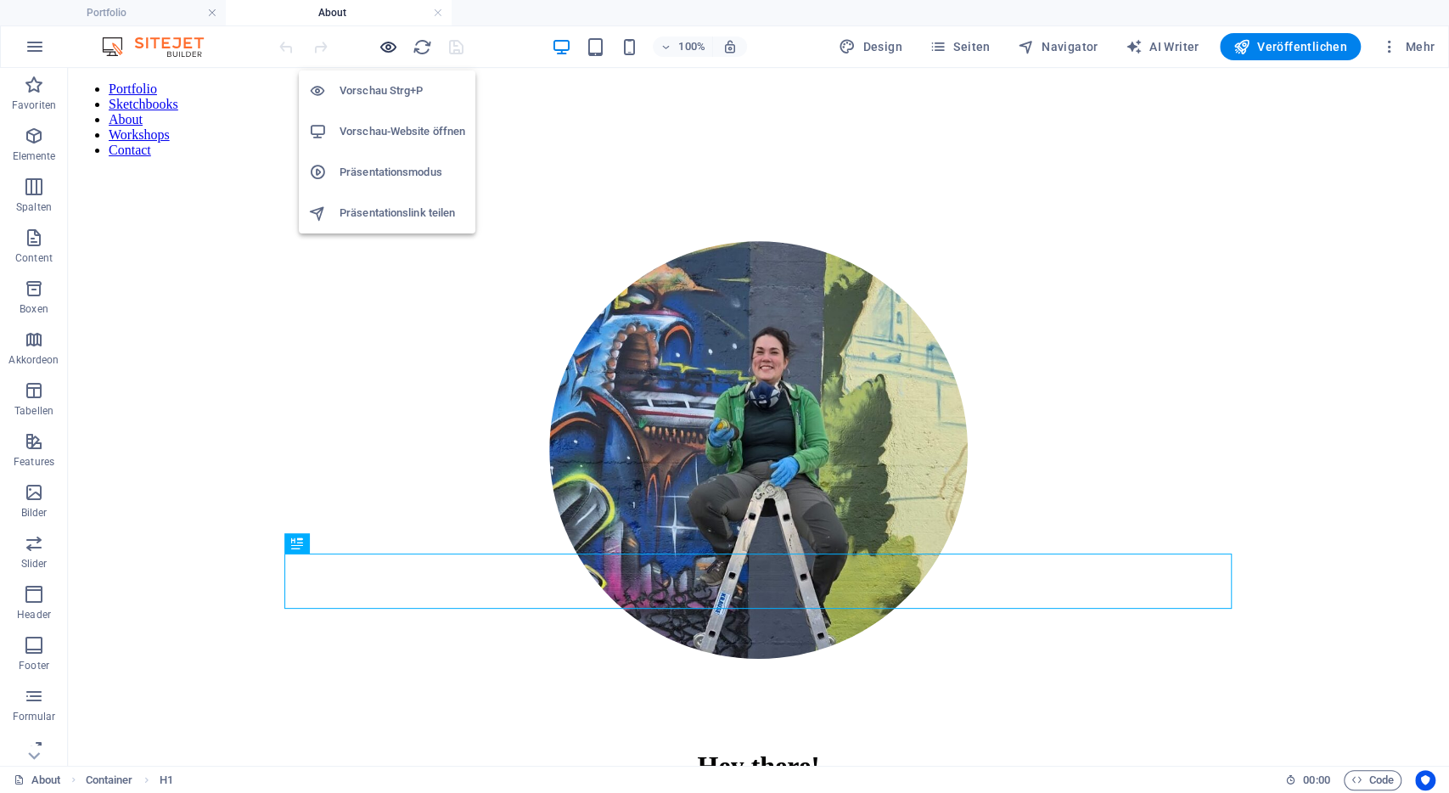
click at [383, 43] on icon "button" at bounding box center [389, 47] width 20 height 20
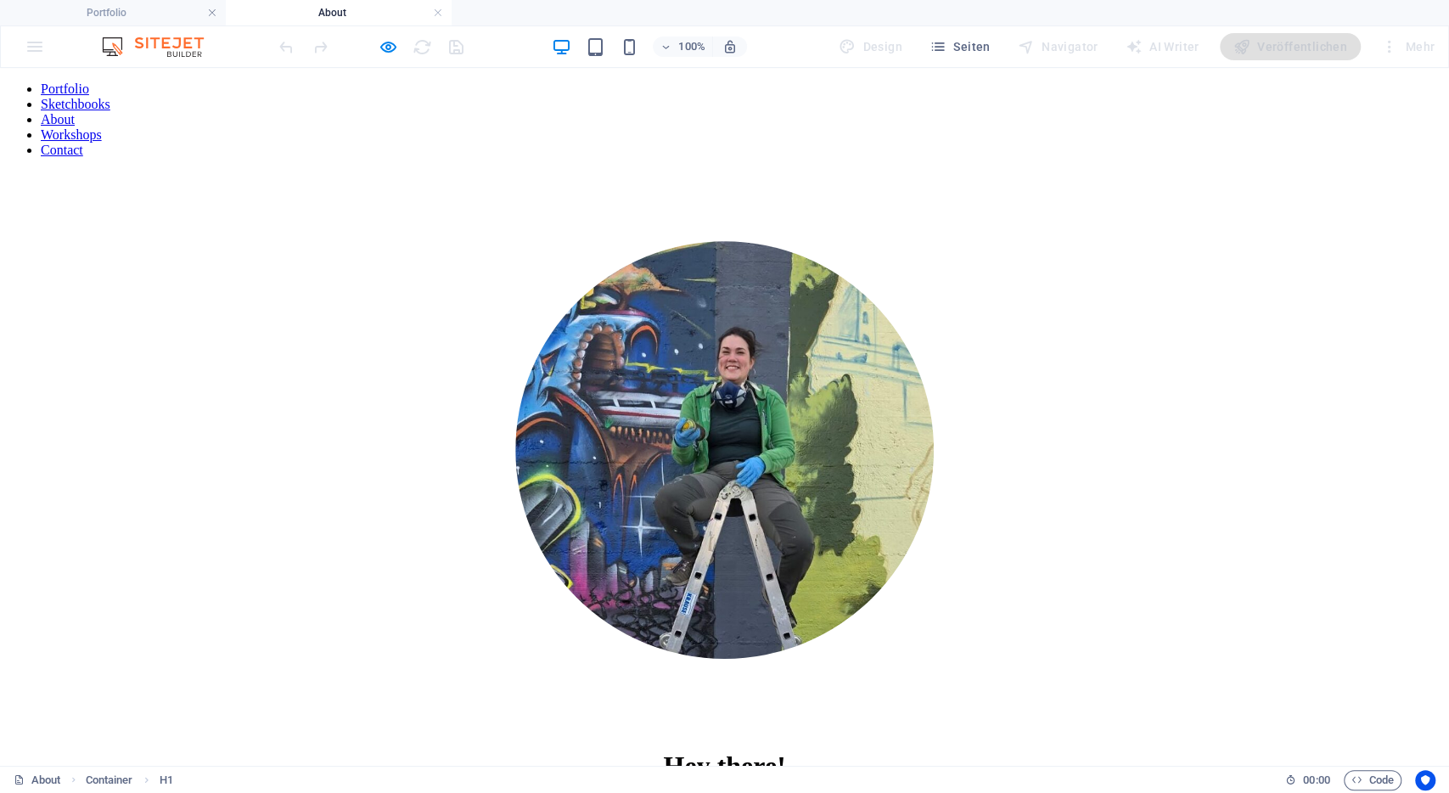
click at [110, 101] on link "Sketchbooks" at bounding box center [76, 104] width 70 height 14
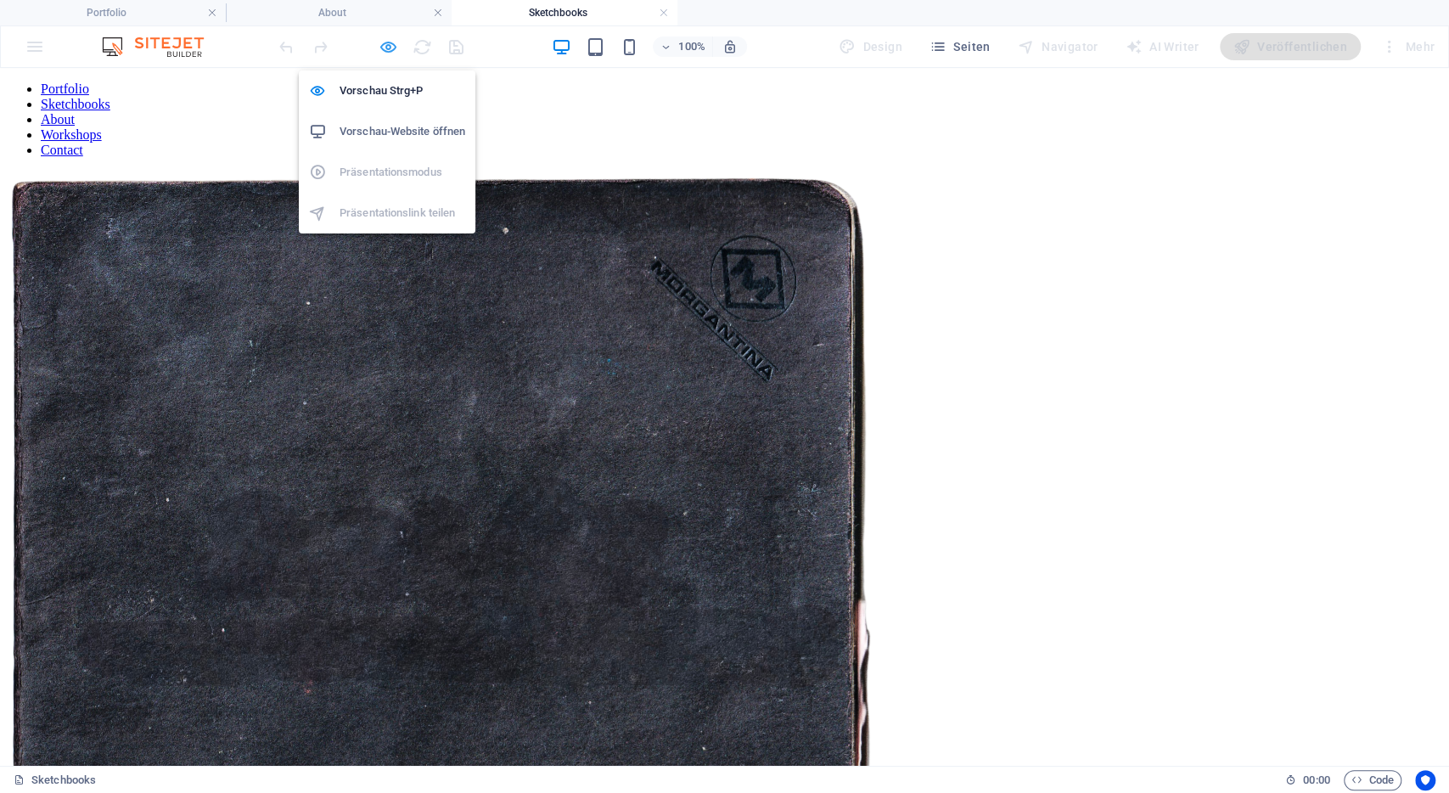
click at [386, 53] on icon "button" at bounding box center [389, 47] width 20 height 20
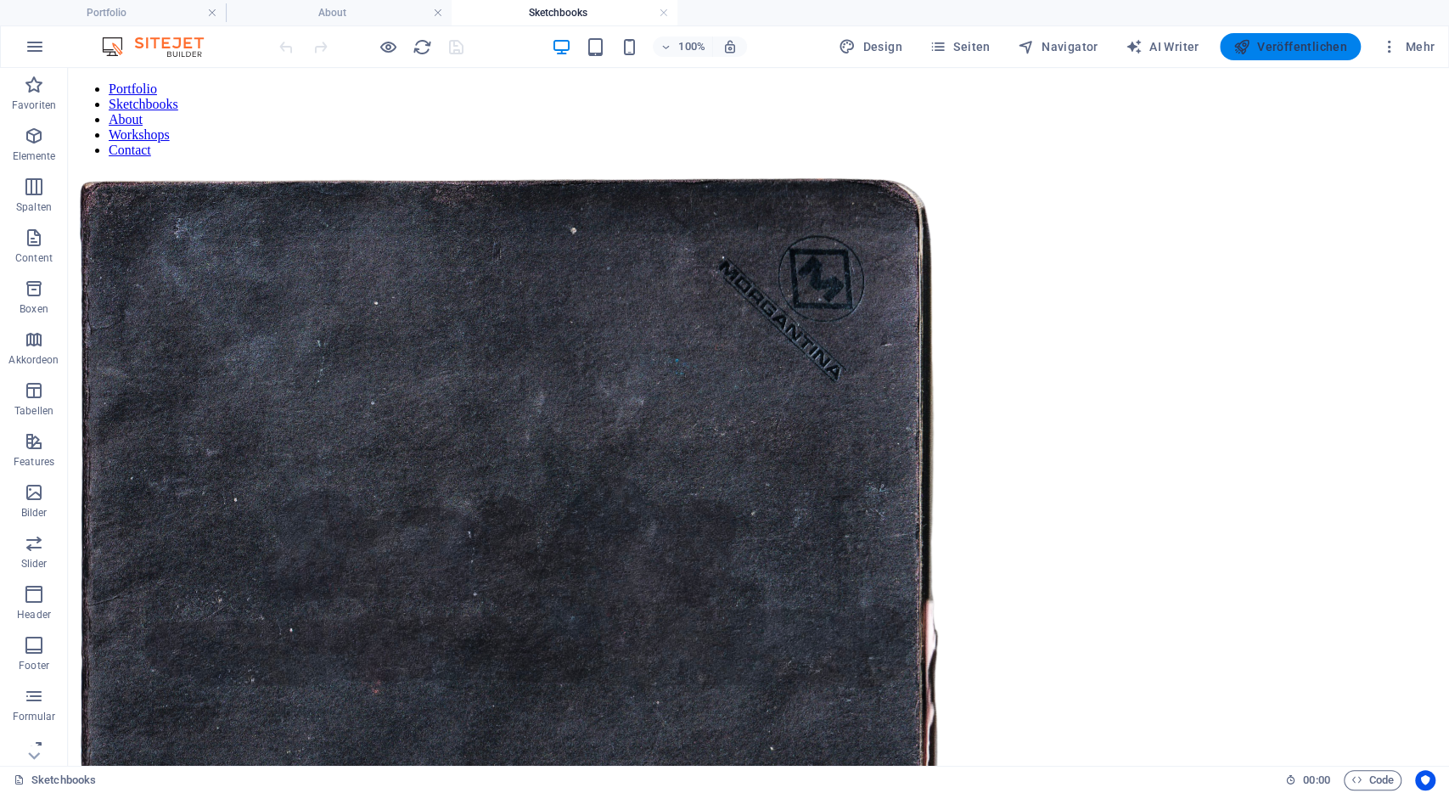
click at [1273, 43] on span "Veröffentlichen" at bounding box center [1290, 46] width 114 height 17
